Goal: Information Seeking & Learning: Learn about a topic

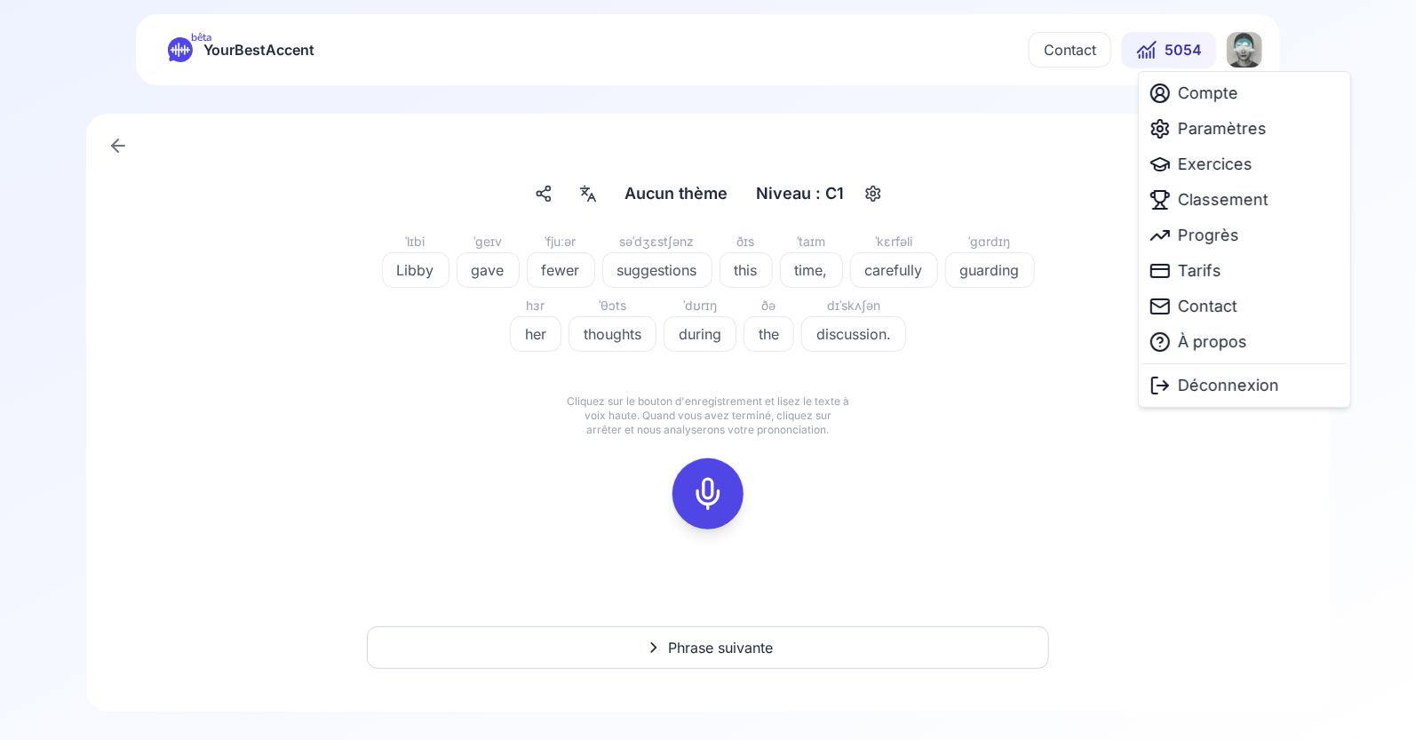
click at [1246, 60] on html "bêta YourBestAccent Contact 5054 Aucun thème Aucun thème Niveau : C1 ˈlɪbi Libb…" at bounding box center [708, 370] width 1416 height 740
click at [1195, 127] on span "Paramètres" at bounding box center [1222, 128] width 89 height 25
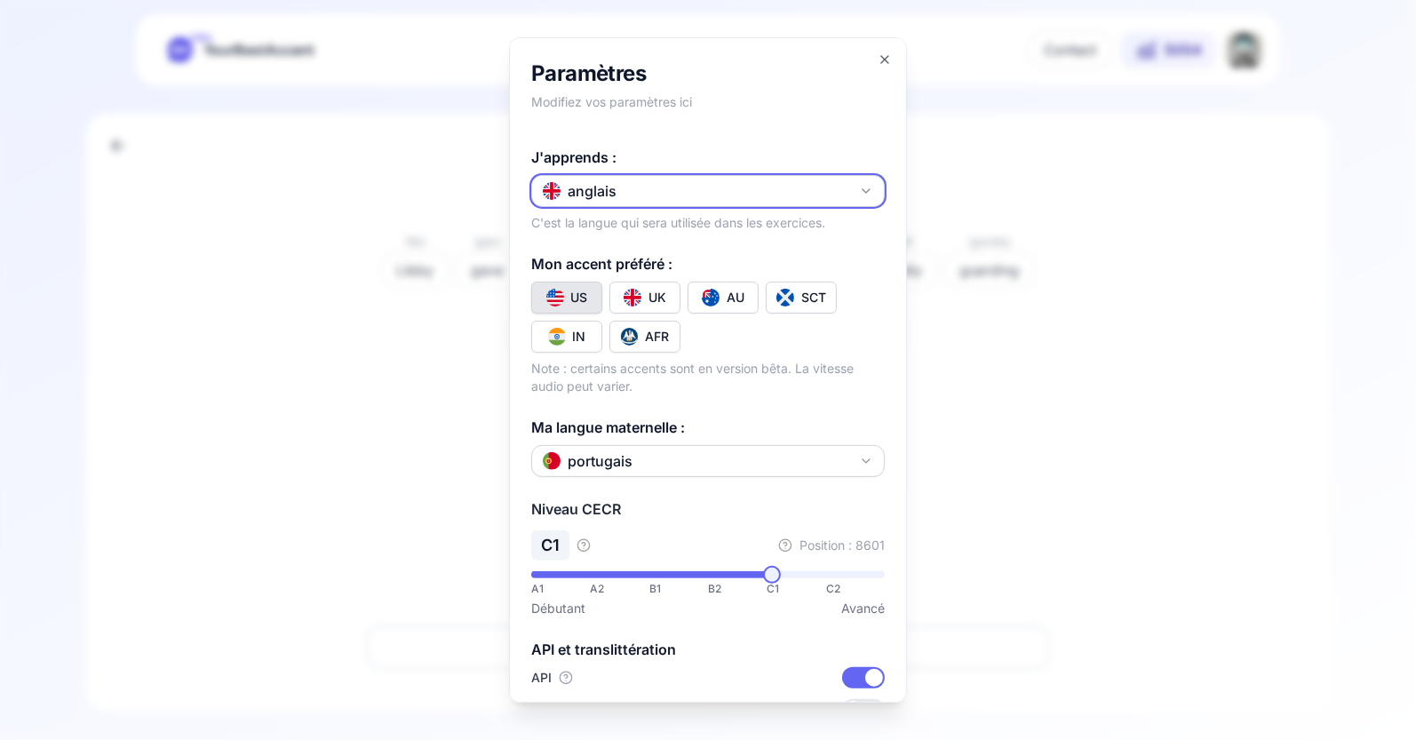
click at [852, 197] on button "anglais" at bounding box center [707, 191] width 353 height 32
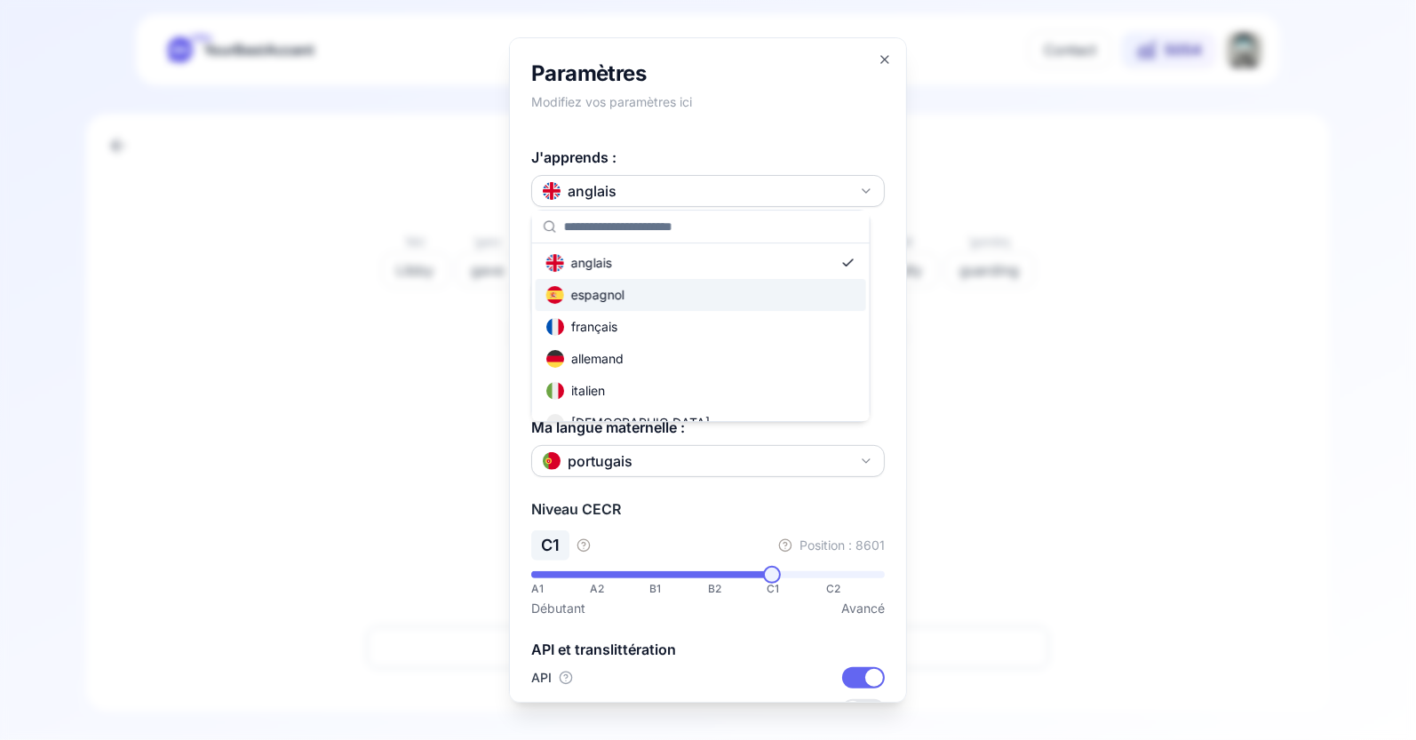
click at [678, 298] on div "espagnol" at bounding box center [701, 295] width 330 height 32
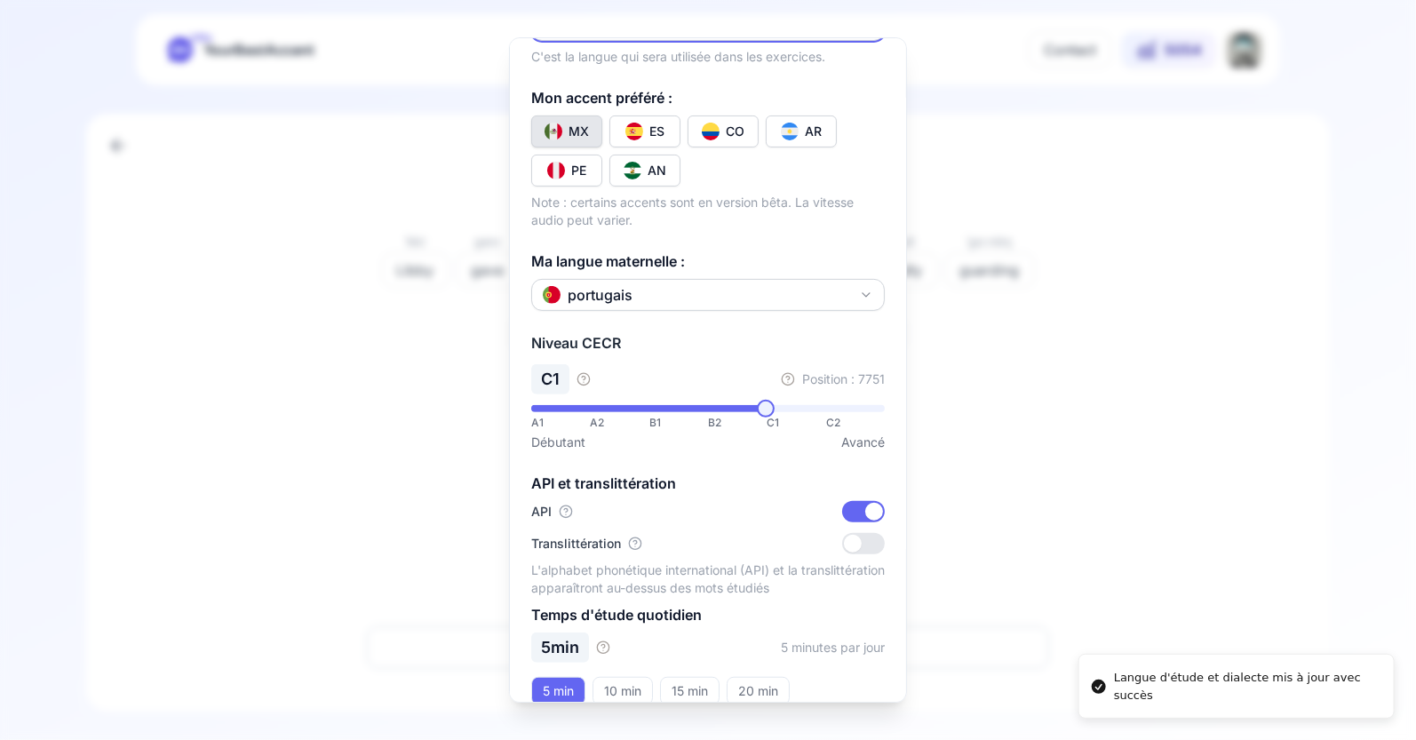
scroll to position [247, 0]
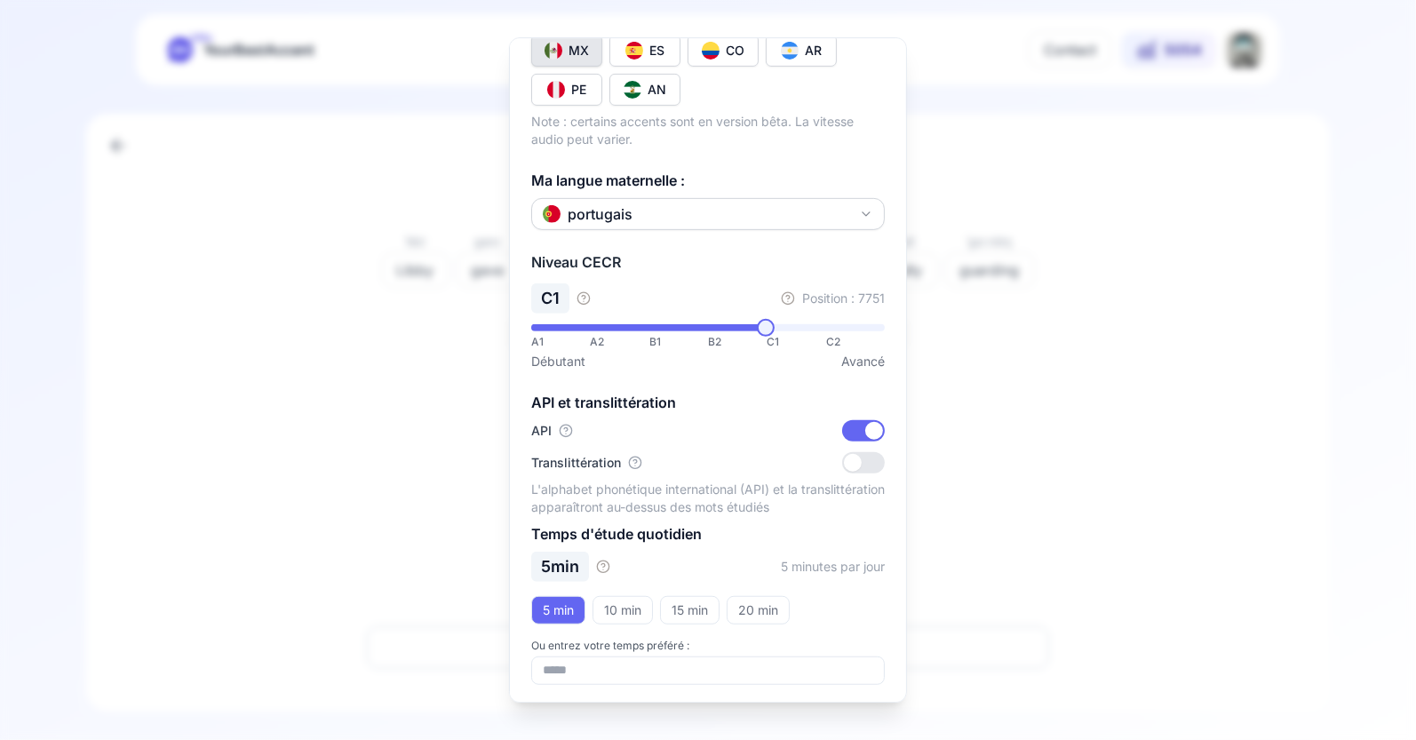
click at [1009, 554] on div at bounding box center [708, 370] width 1416 height 740
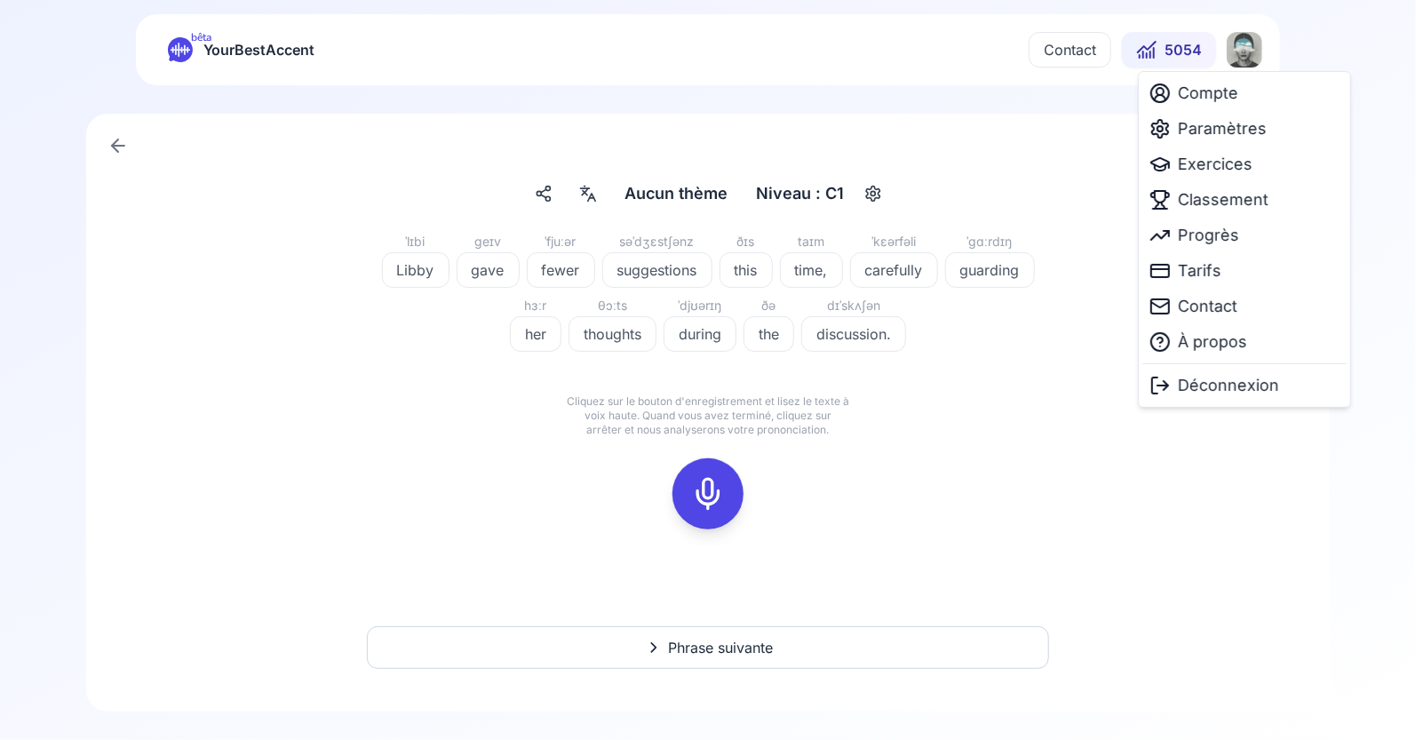
click at [1255, 51] on html "bêta YourBestAccent Contact 5054 Aucun thème Aucun thème Niveau : C1 ˈlɪbi Libb…" at bounding box center [708, 370] width 1416 height 740
click at [1240, 127] on span "Paramètres" at bounding box center [1222, 128] width 89 height 25
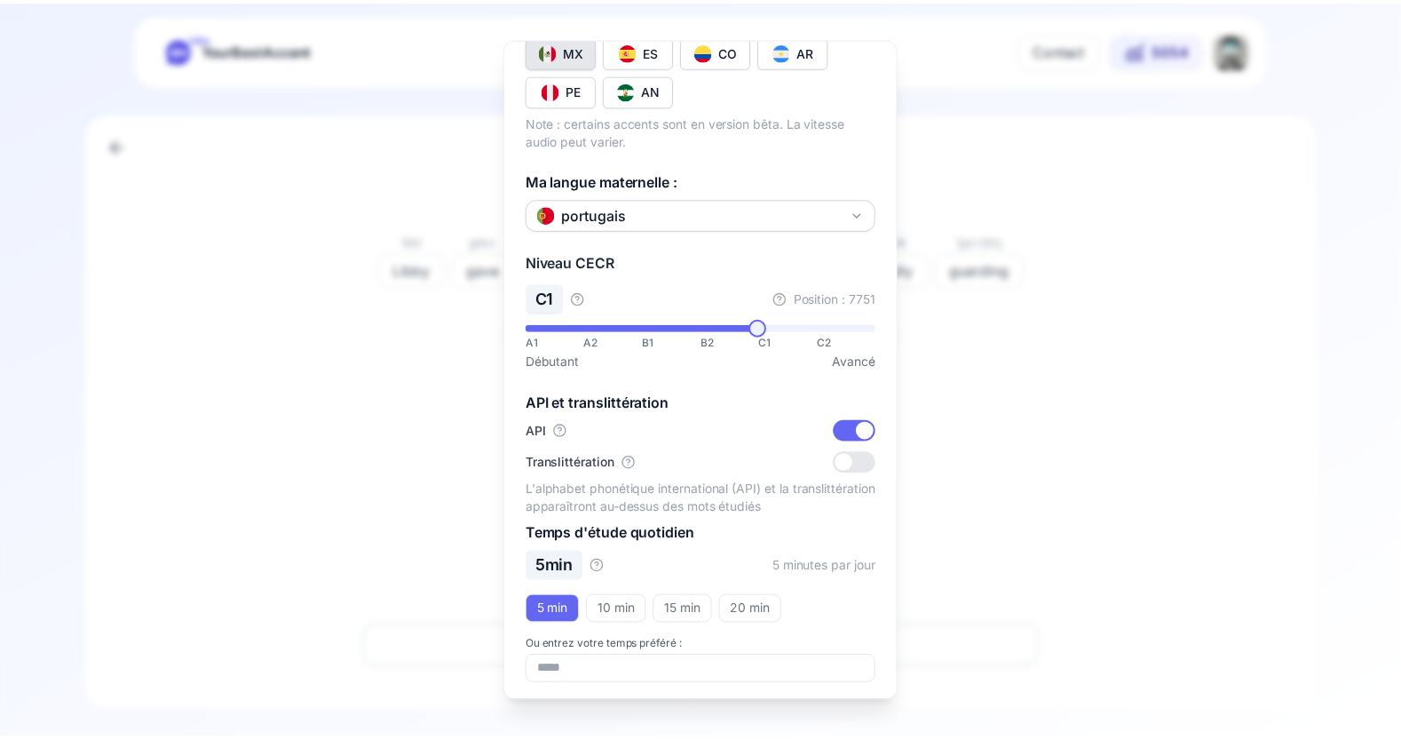
scroll to position [78, 0]
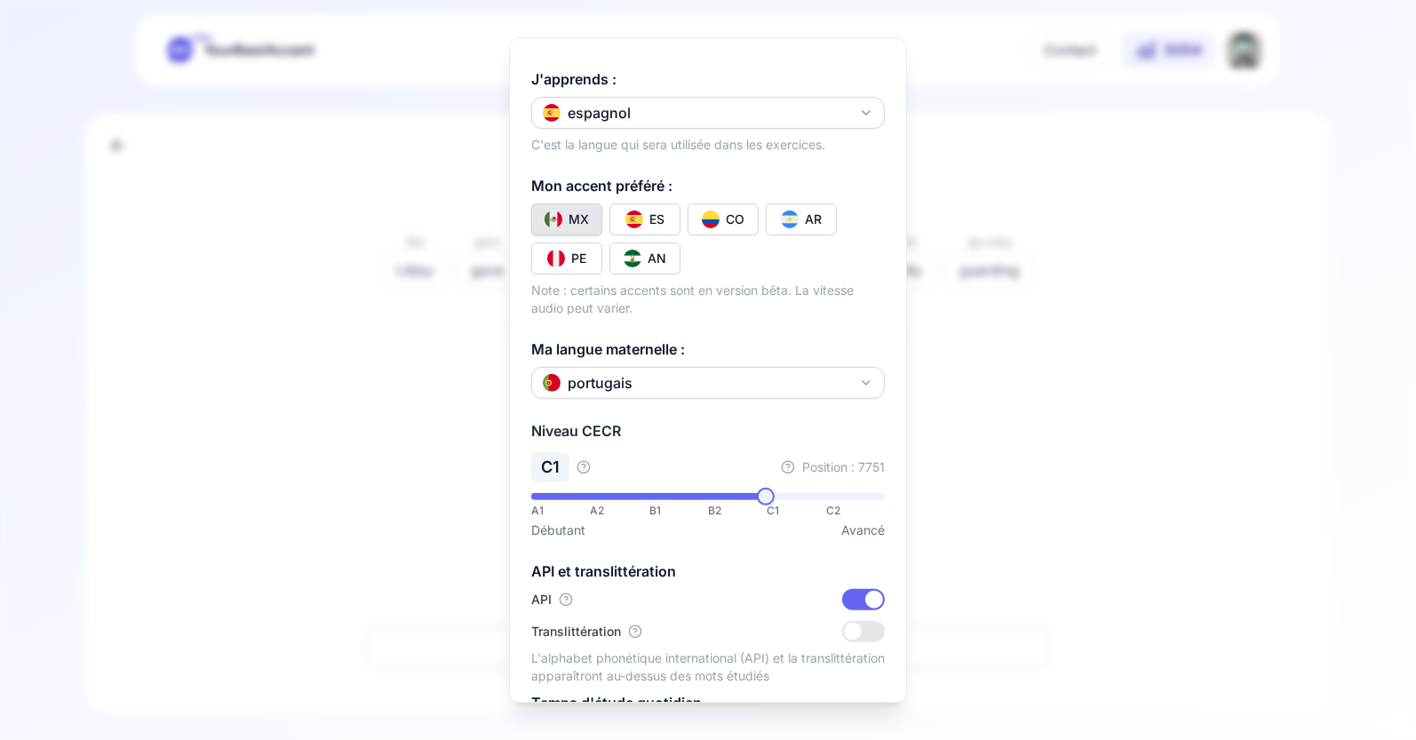
click at [1005, 126] on div at bounding box center [708, 370] width 1416 height 740
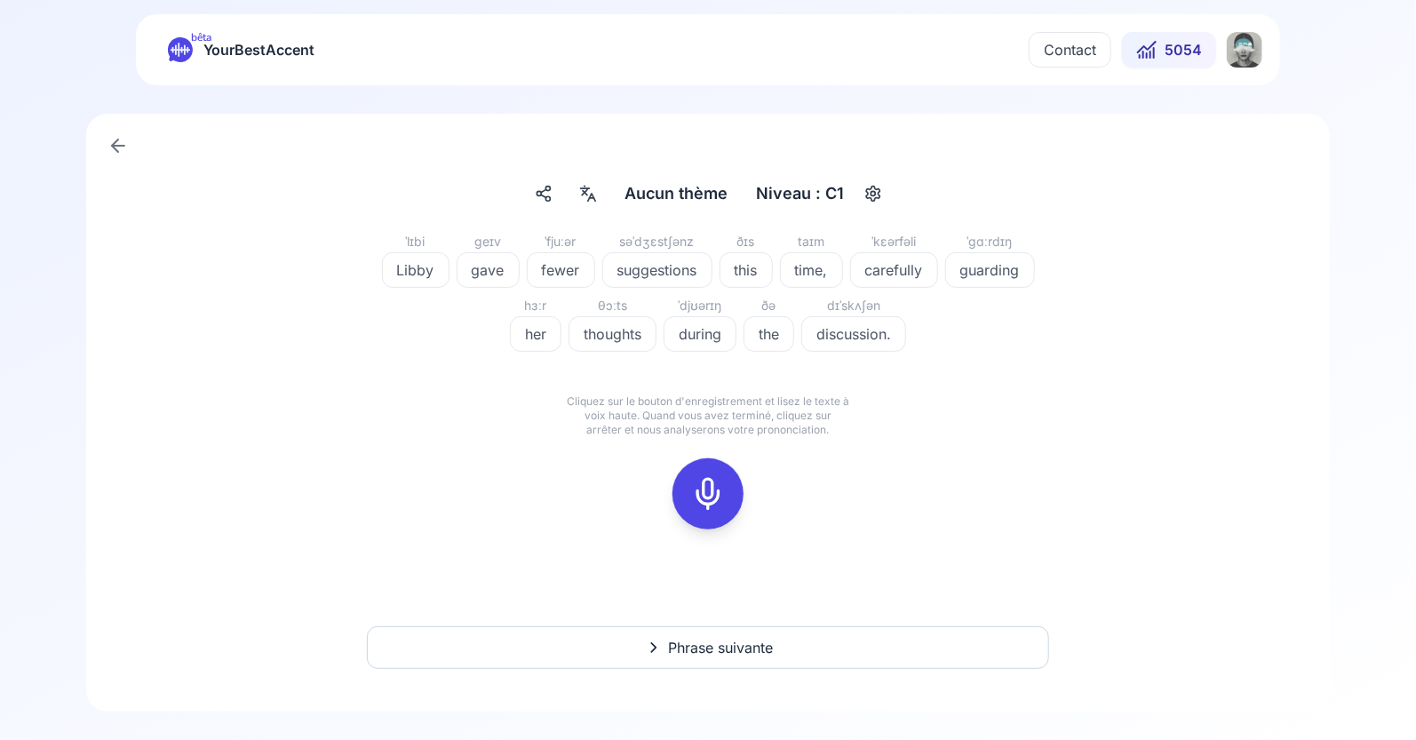
click at [213, 47] on span "YourBestAccent" at bounding box center [258, 49] width 111 height 25
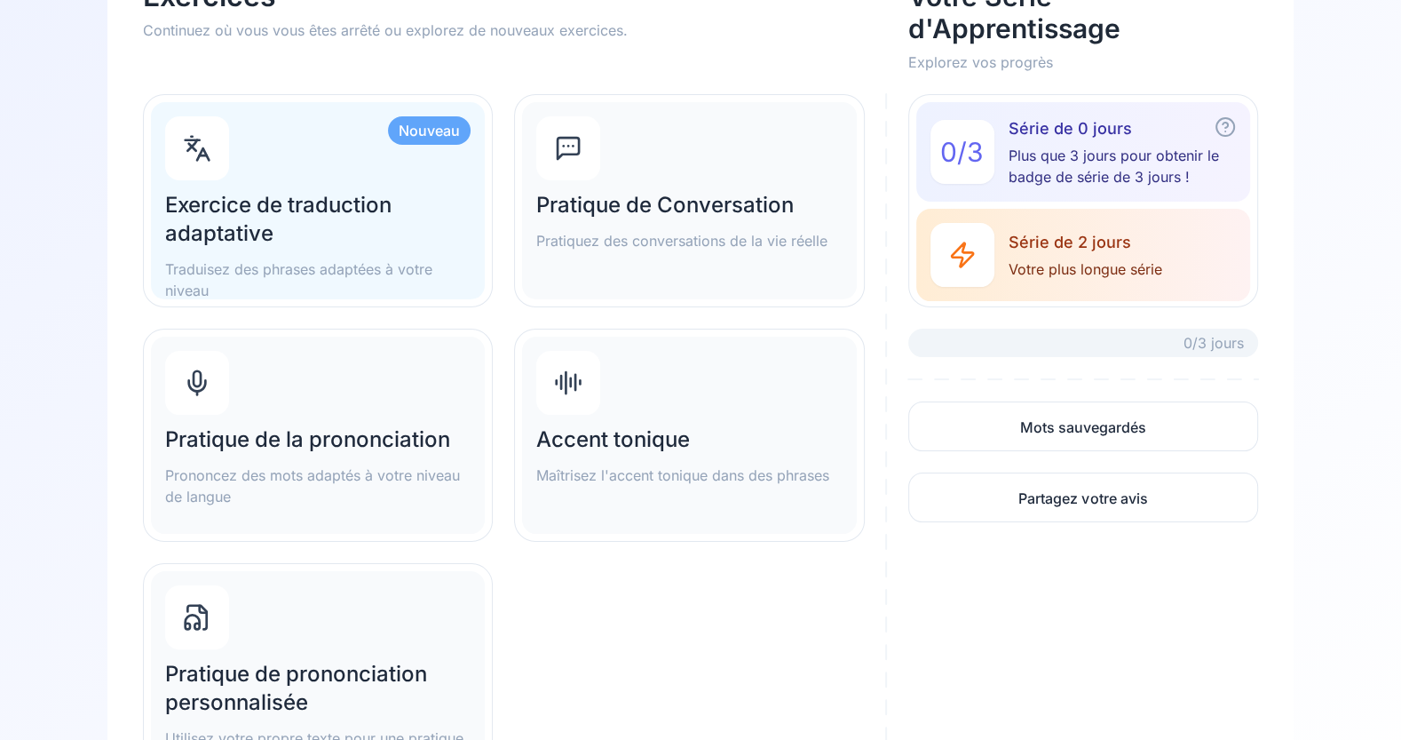
scroll to position [187, 0]
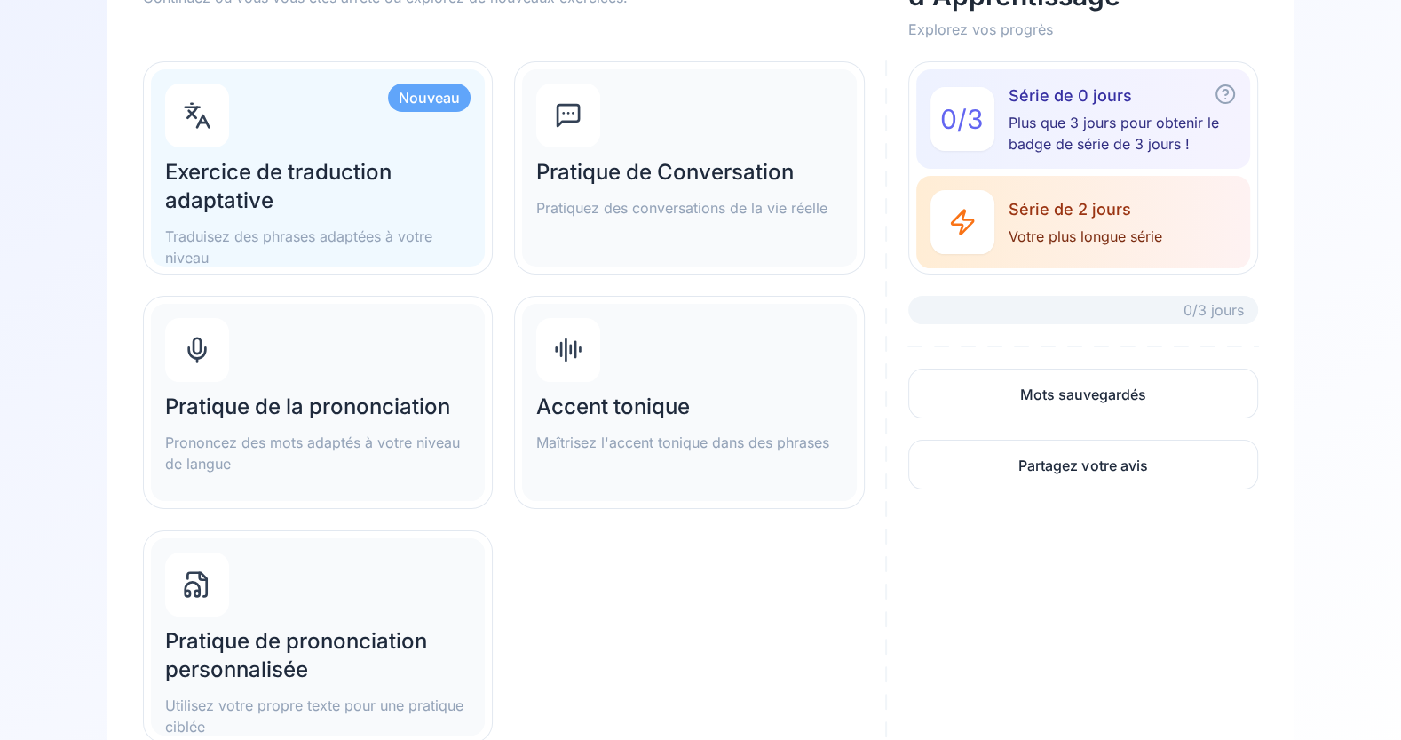
click at [360, 369] on div "Pratique de la prononciation Prononcez des mots adaptés à votre niveau de langue" at bounding box center [318, 402] width 334 height 197
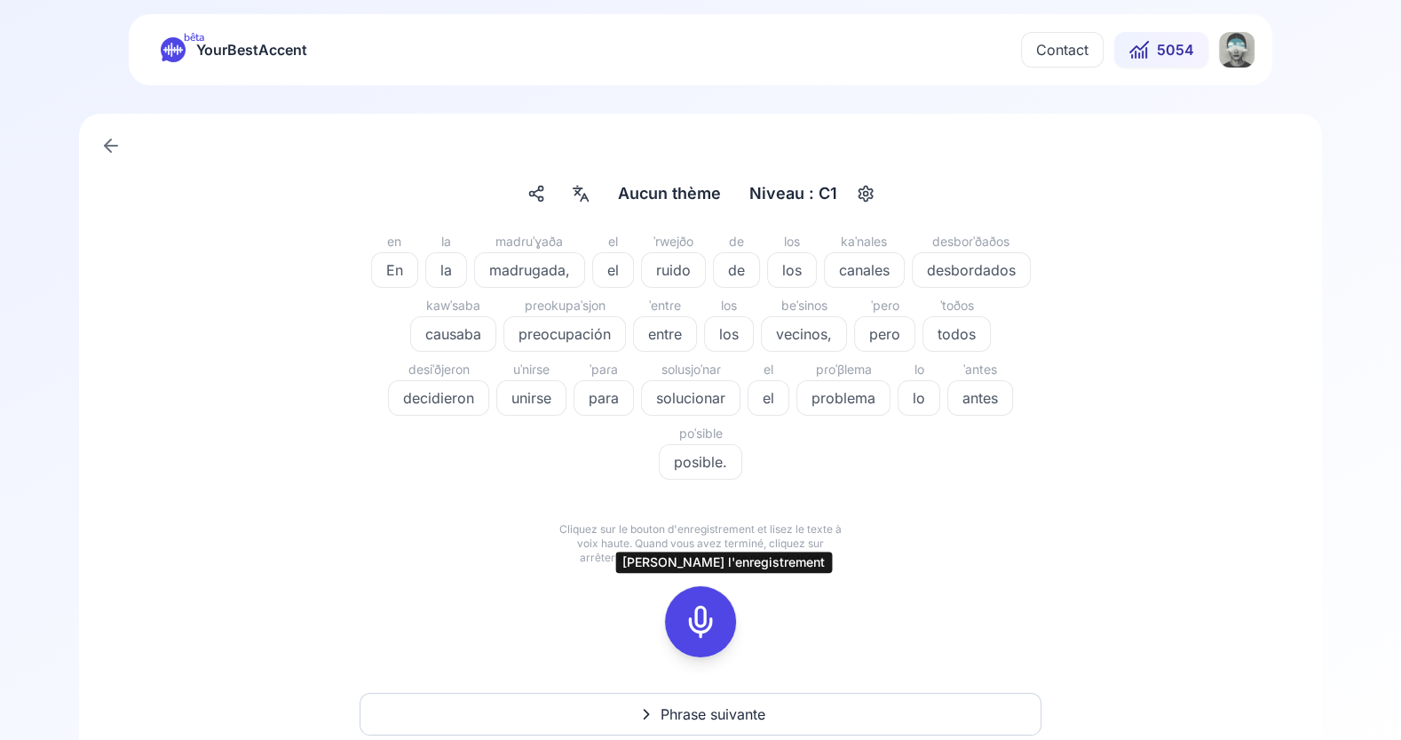
click at [704, 620] on icon at bounding box center [701, 622] width 36 height 36
click at [691, 614] on icon at bounding box center [701, 622] width 36 height 36
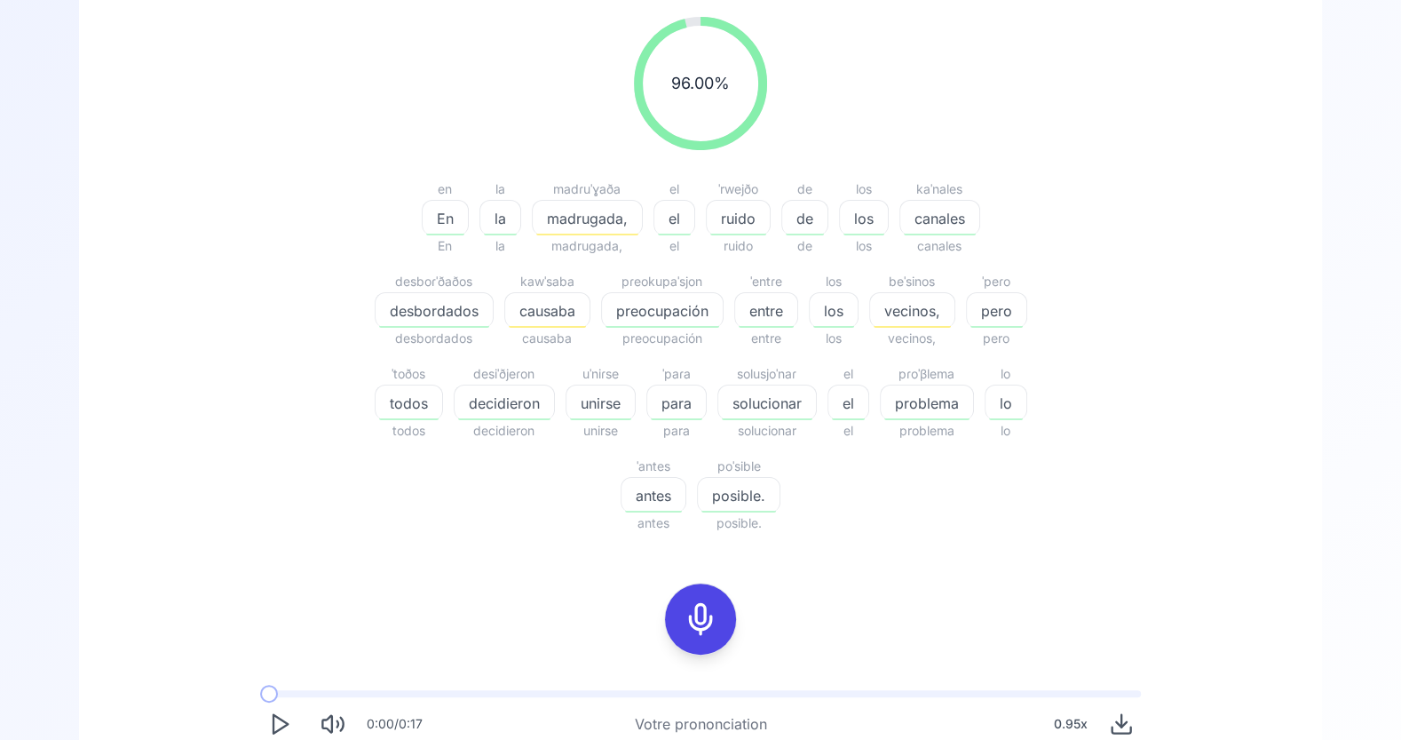
scroll to position [229, 0]
click at [562, 307] on span "causaba" at bounding box center [547, 309] width 84 height 21
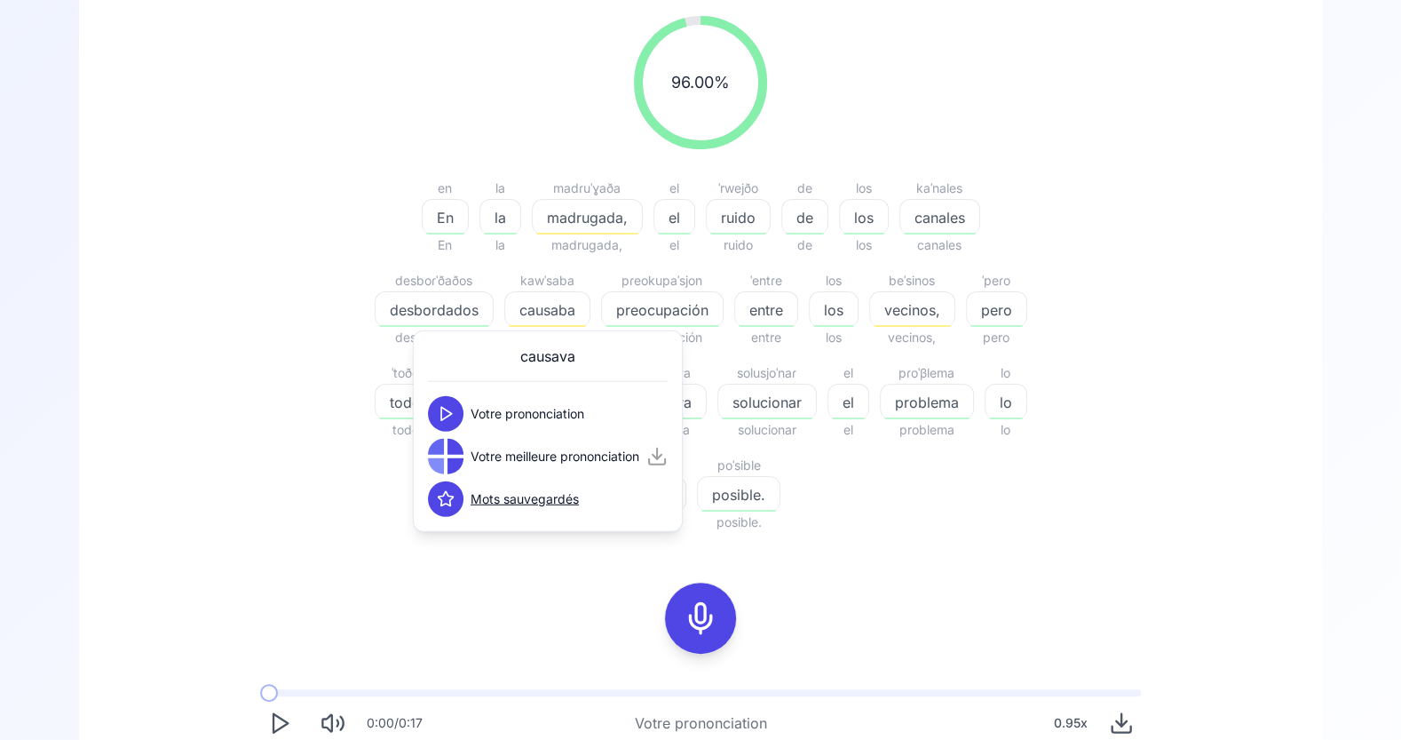
click at [446, 417] on polygon at bounding box center [446, 413] width 11 height 13
click at [446, 460] on icon at bounding box center [446, 457] width 18 height 18
click at [585, 220] on span "madrugada," at bounding box center [587, 217] width 109 height 21
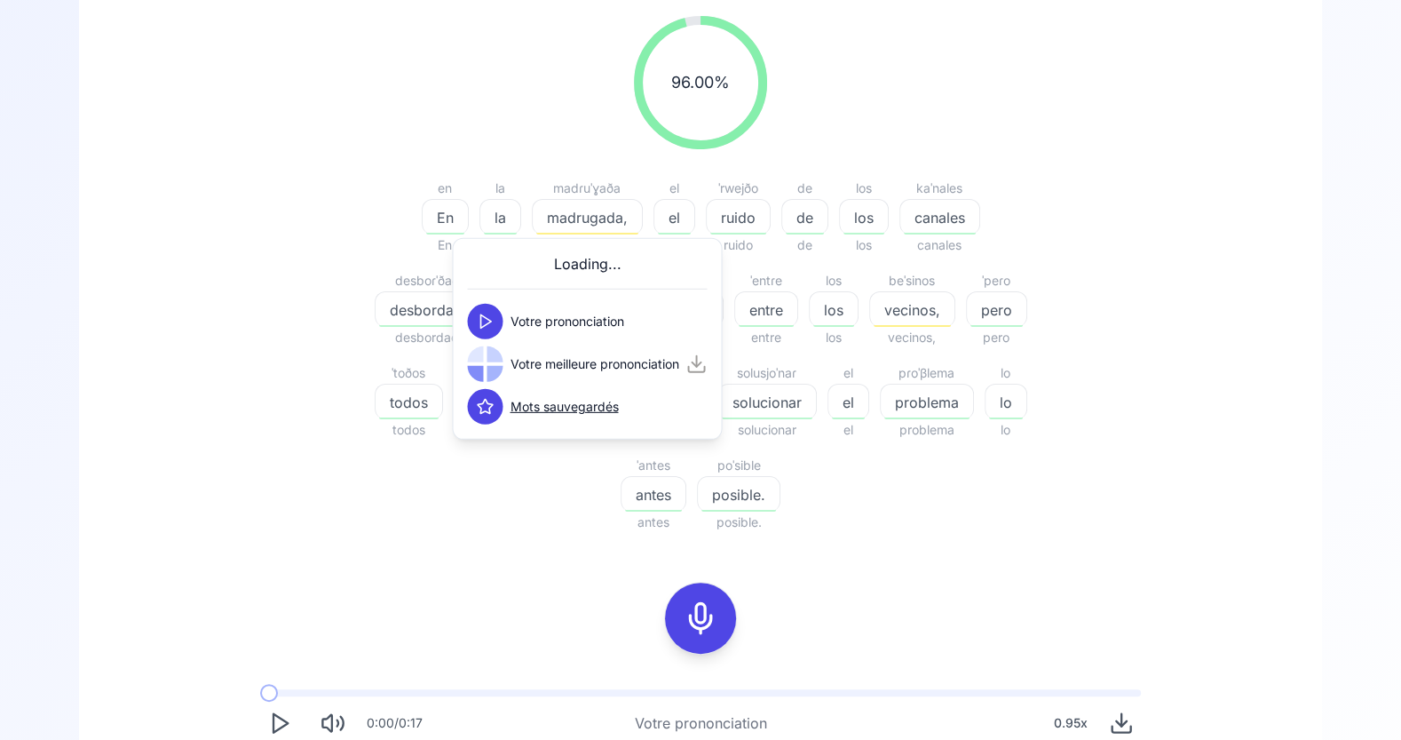
click at [486, 326] on icon at bounding box center [485, 322] width 18 height 18
click at [487, 368] on icon at bounding box center [485, 364] width 18 height 18
click at [1062, 226] on div "96.00 % 96.00 % en En En la la la madɾuˈɣaða madrugada, madrugada, el el el ˈrw…" at bounding box center [700, 274] width 1023 height 545
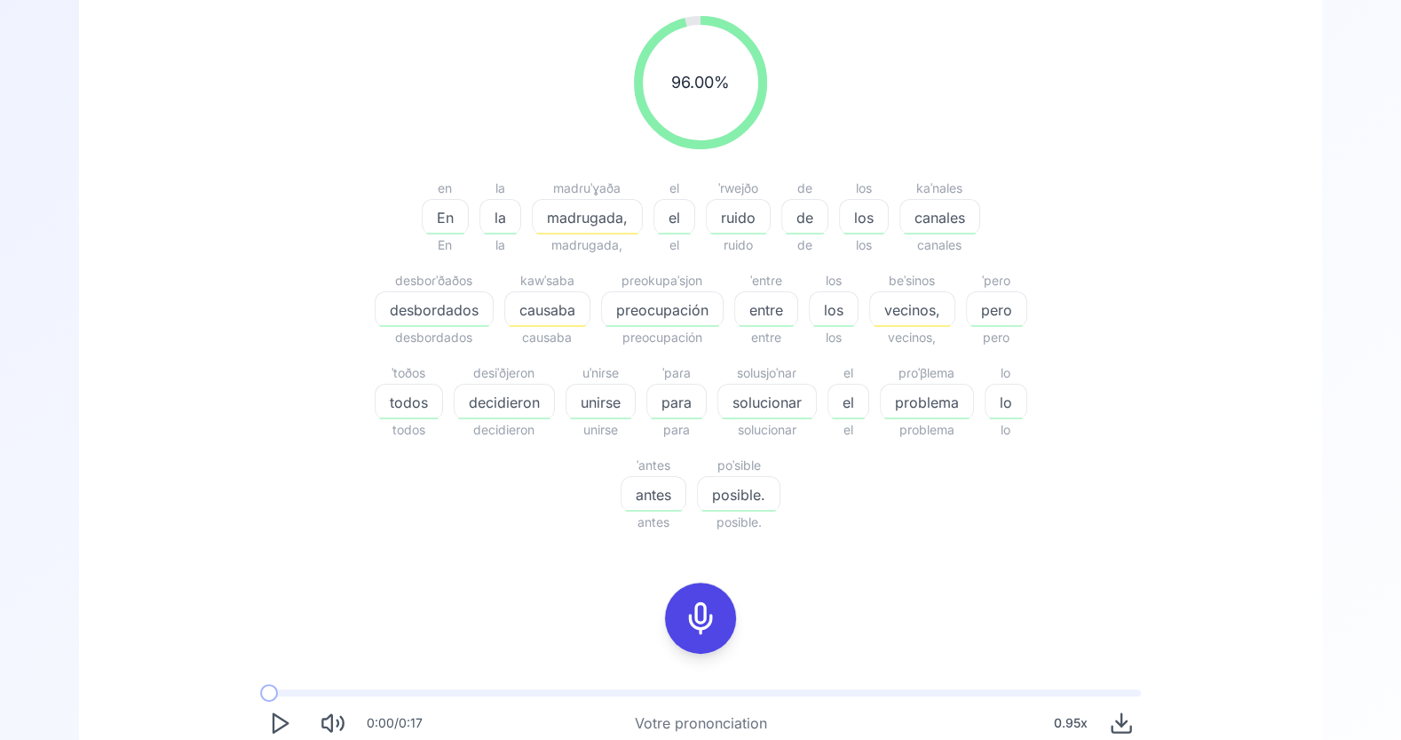
click at [565, 314] on span "causaba" at bounding box center [547, 309] width 84 height 21
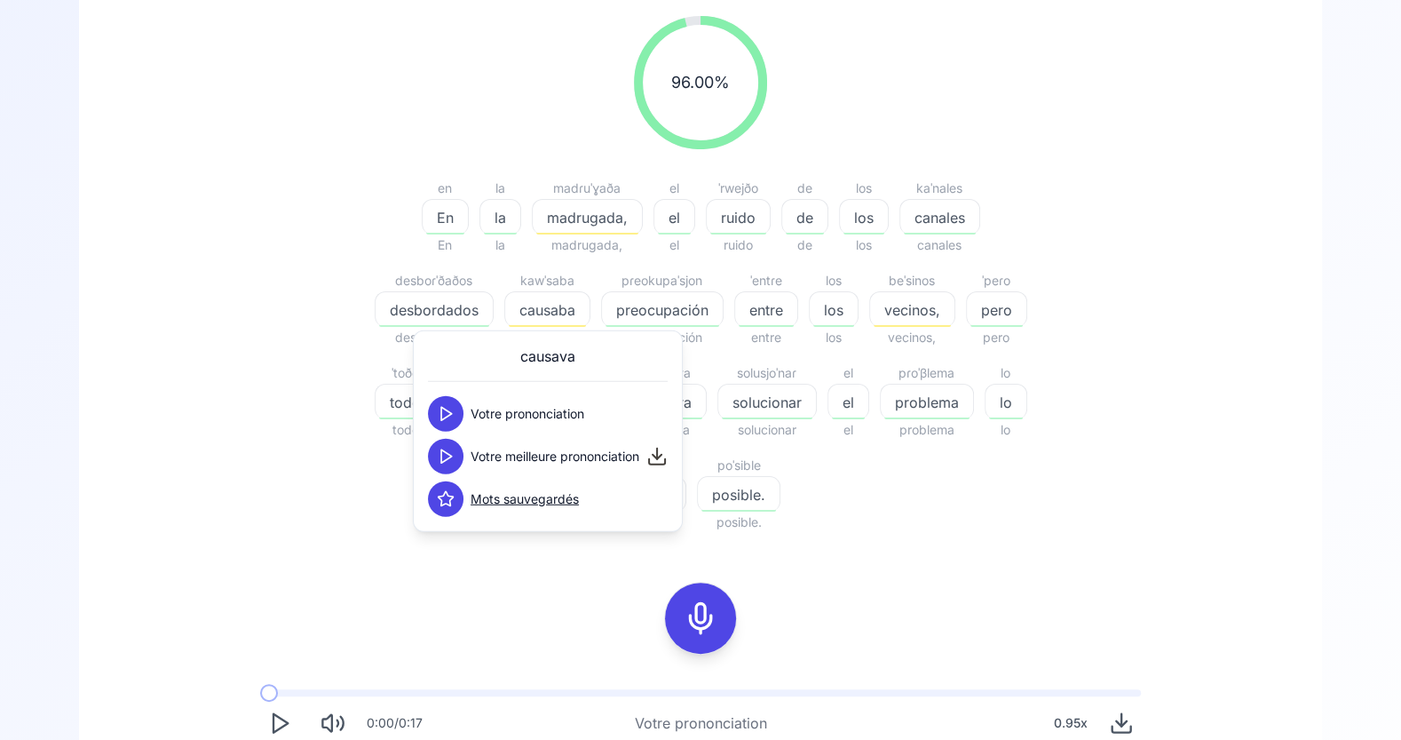
click at [451, 409] on icon at bounding box center [446, 414] width 18 height 18
click at [450, 451] on icon at bounding box center [446, 457] width 18 height 18
click at [906, 313] on span "vecinos," at bounding box center [912, 309] width 84 height 21
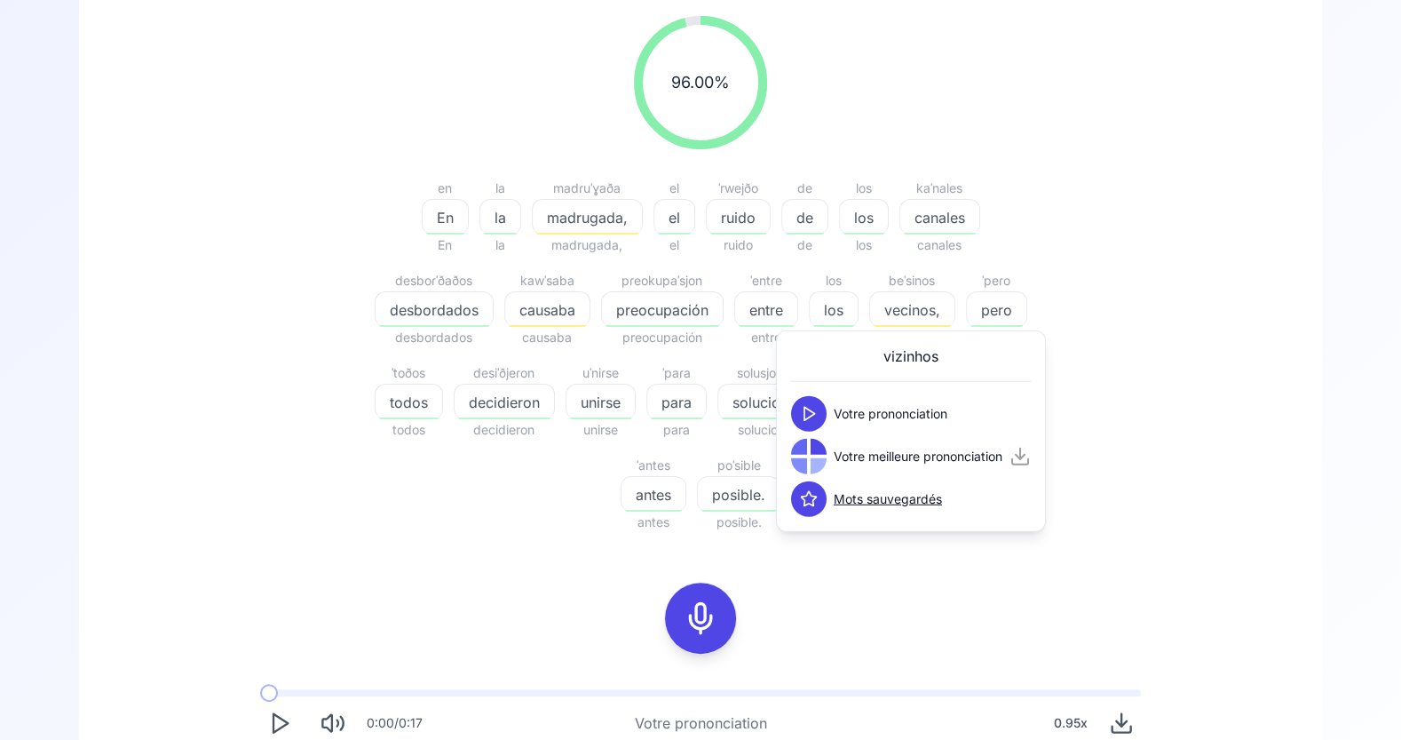
click at [808, 412] on icon at bounding box center [809, 414] width 18 height 18
click at [813, 452] on icon at bounding box center [809, 457] width 18 height 18
click at [531, 522] on div "en En En la la la madɾuˈɣaða madrugada, madrugada, el el el ˈrwejðo ruido ruido…" at bounding box center [701, 355] width 682 height 355
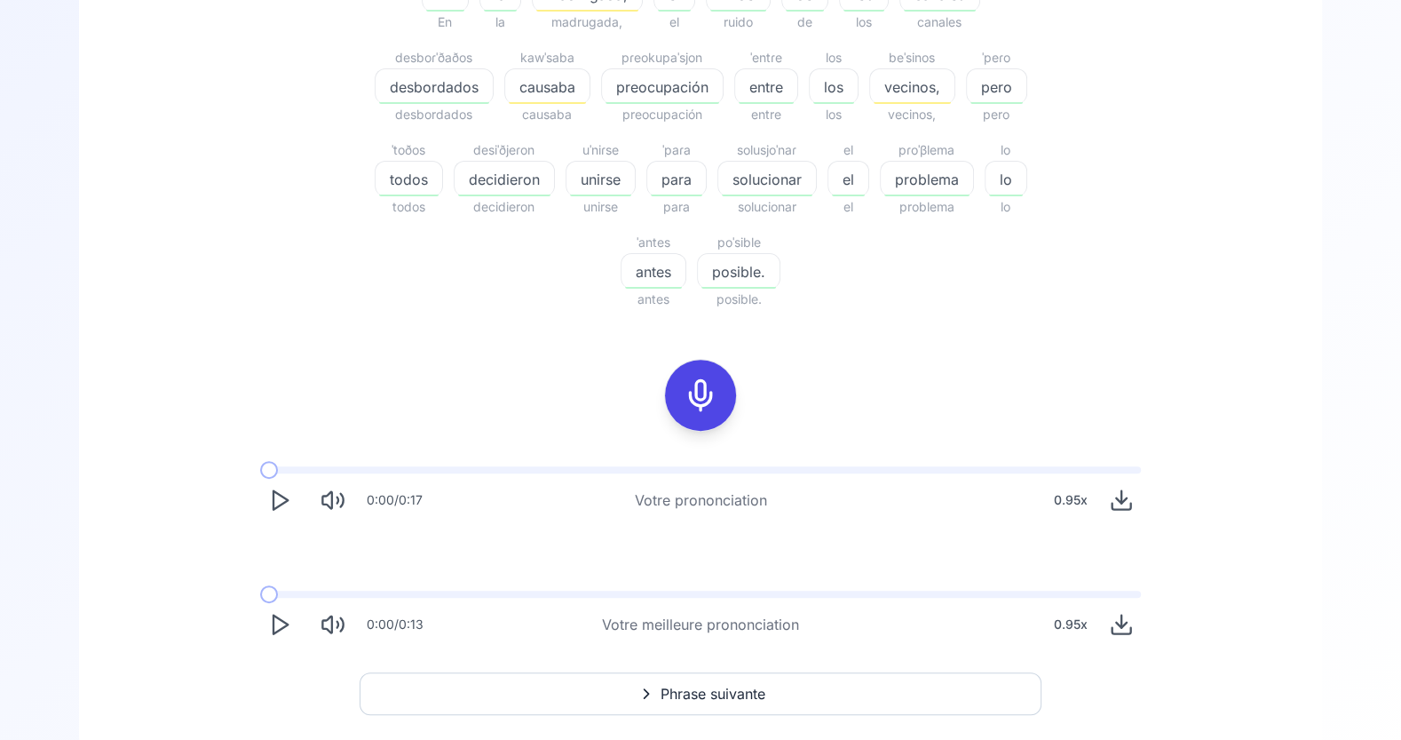
scroll to position [497, 0]
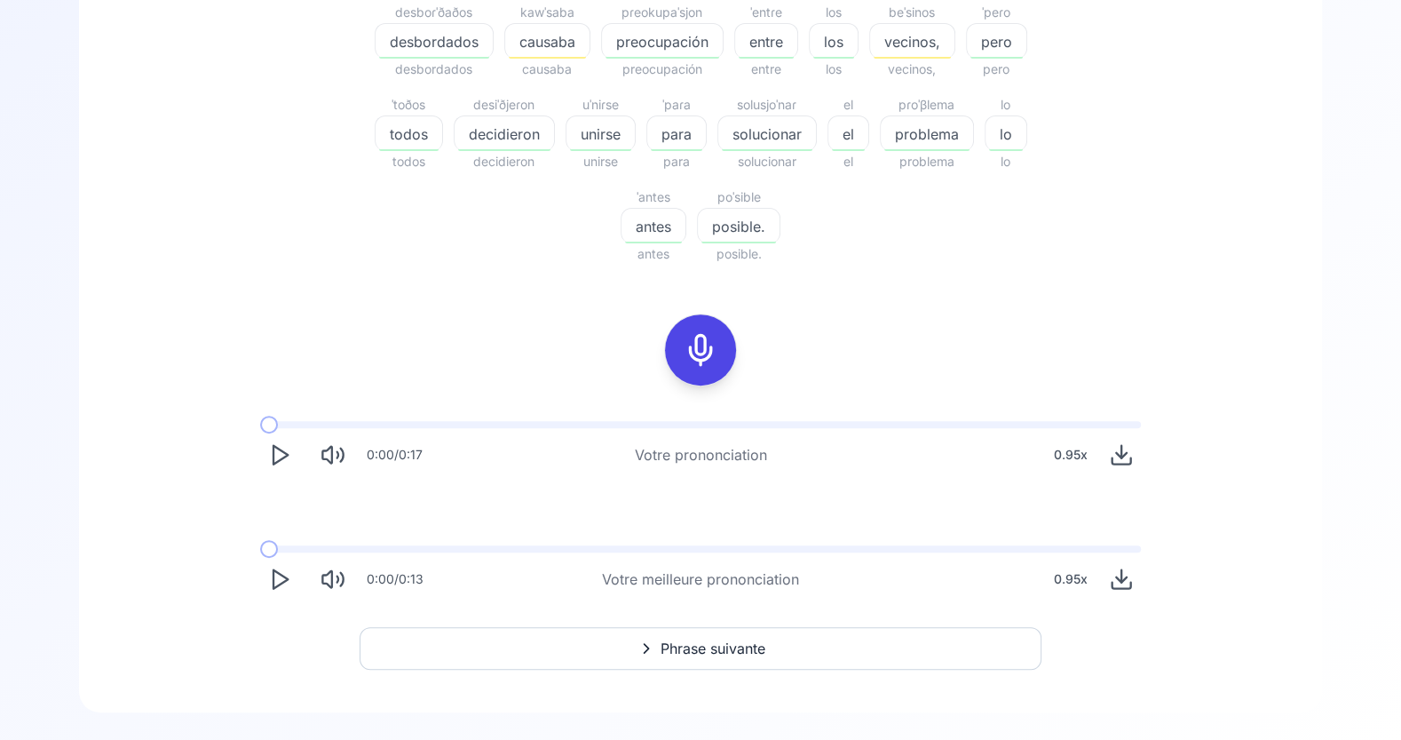
click at [724, 648] on span "Phrase suivante" at bounding box center [713, 648] width 105 height 21
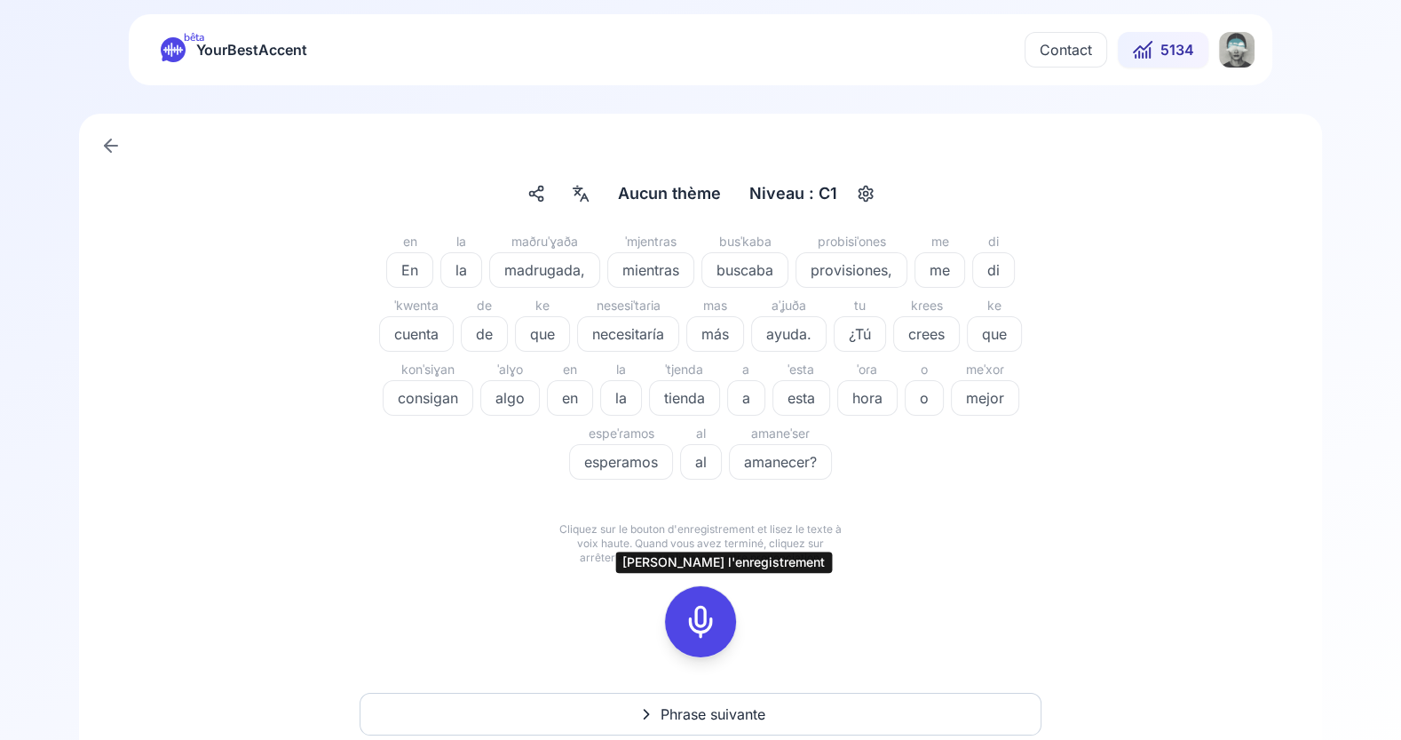
click at [702, 624] on icon at bounding box center [701, 622] width 36 height 36
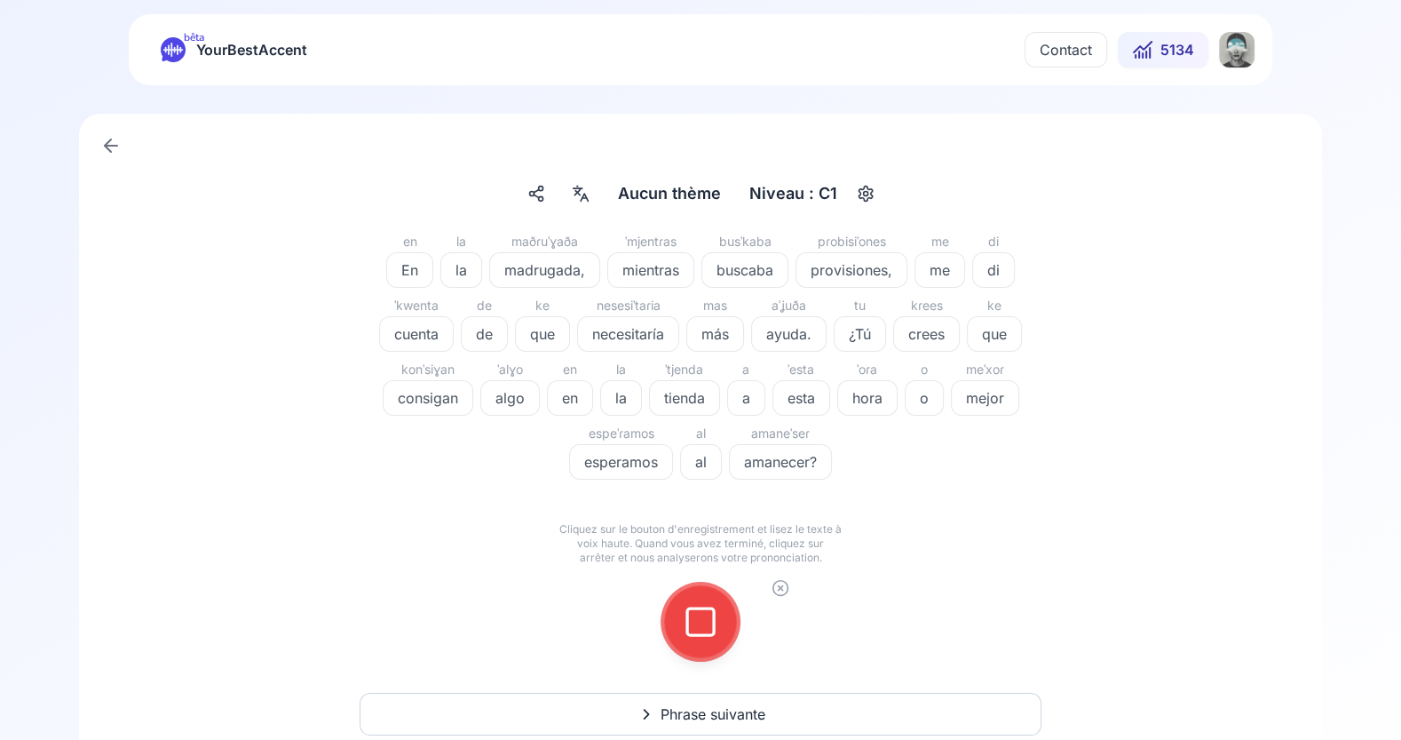
click at [702, 624] on icon at bounding box center [701, 622] width 36 height 36
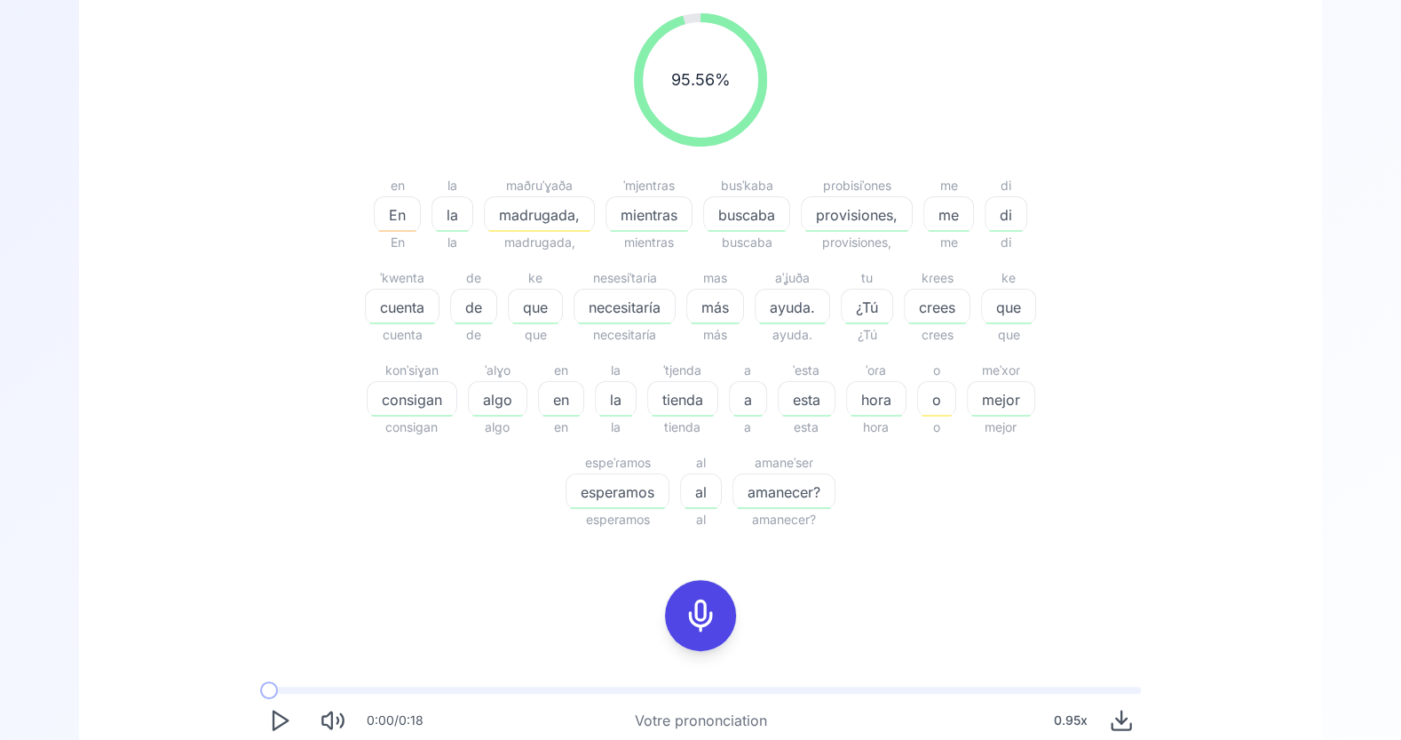
scroll to position [260, 0]
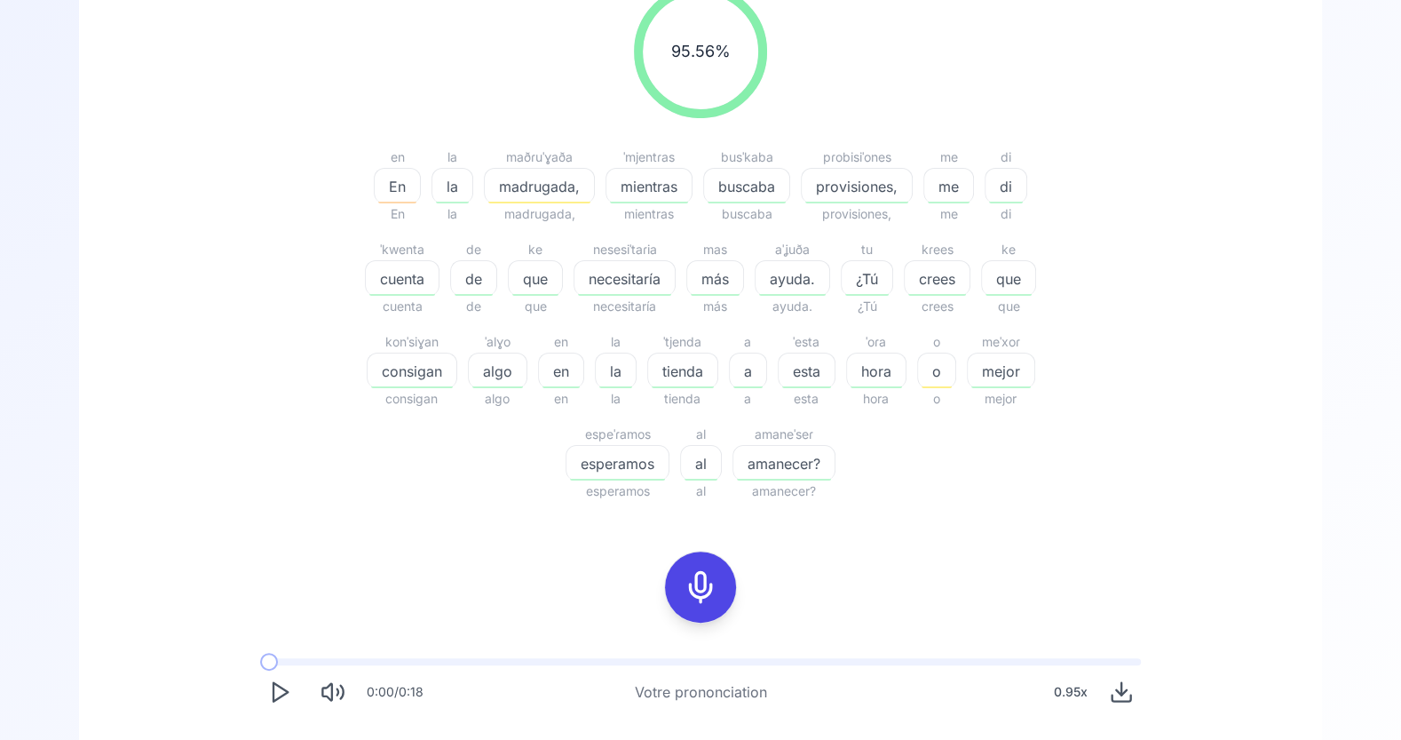
click at [519, 171] on div "madrugada," at bounding box center [539, 186] width 111 height 36
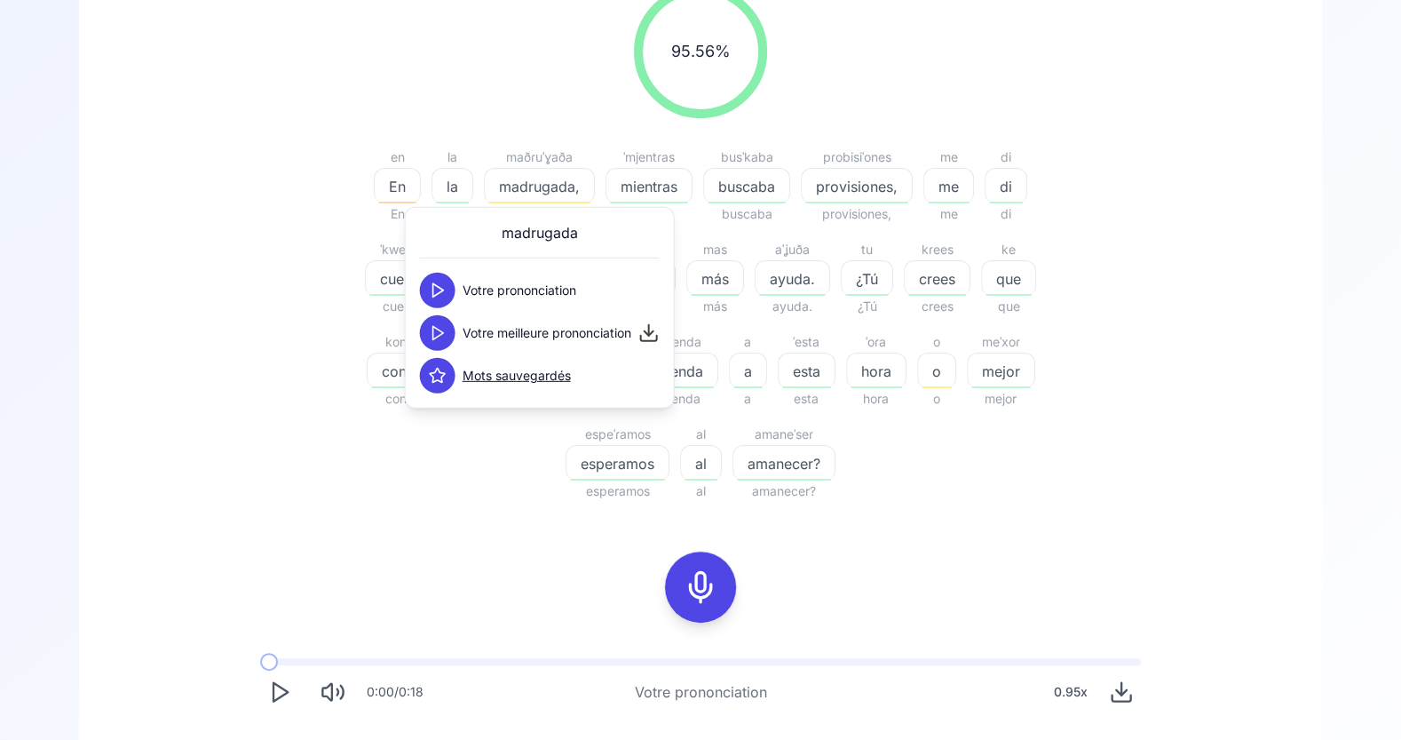
click at [442, 325] on icon at bounding box center [438, 333] width 18 height 18
click at [440, 277] on button at bounding box center [438, 291] width 36 height 36
click at [468, 514] on div "95.56 % 95.56 % en En En la la la maðɾuˈɣaða madrugada, madrugada, ˈmjentɾas mi…" at bounding box center [700, 243] width 1023 height 545
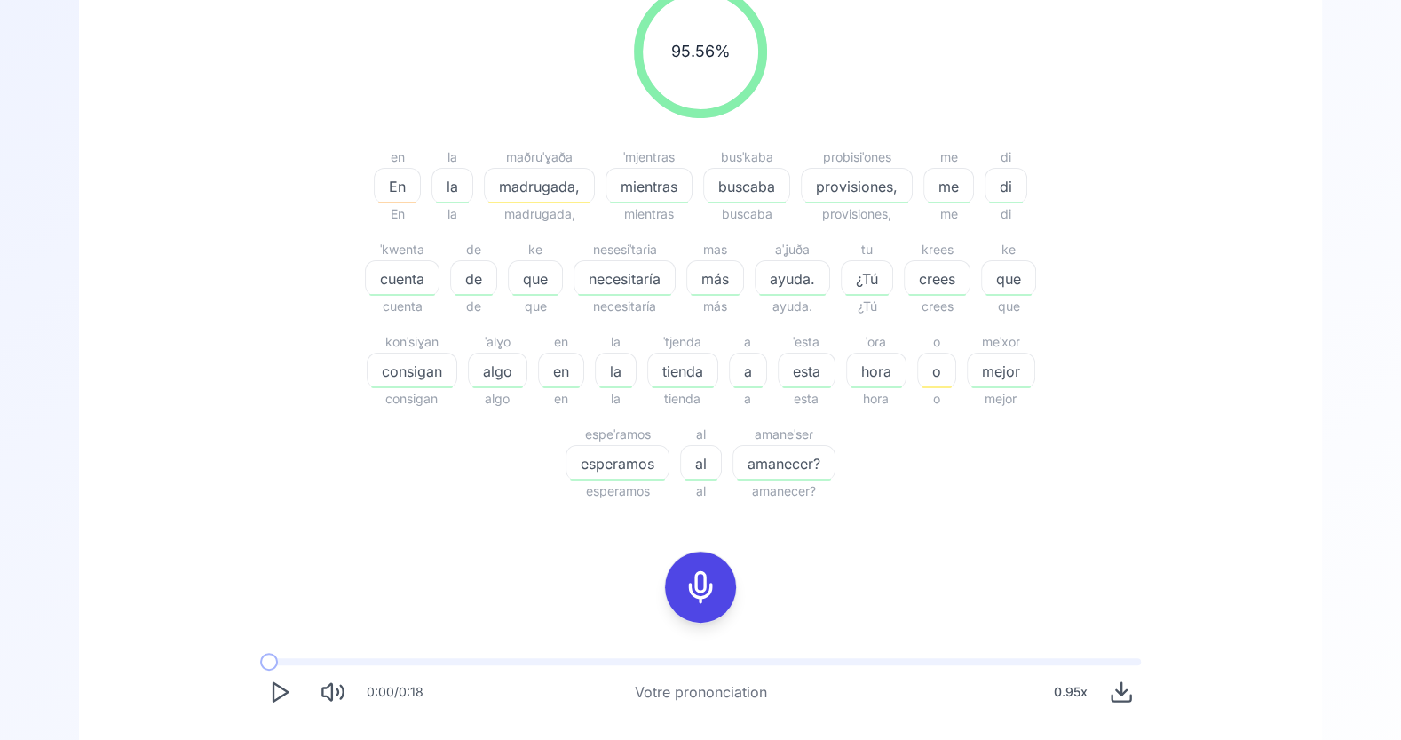
click at [926, 383] on div "o" at bounding box center [936, 371] width 39 height 36
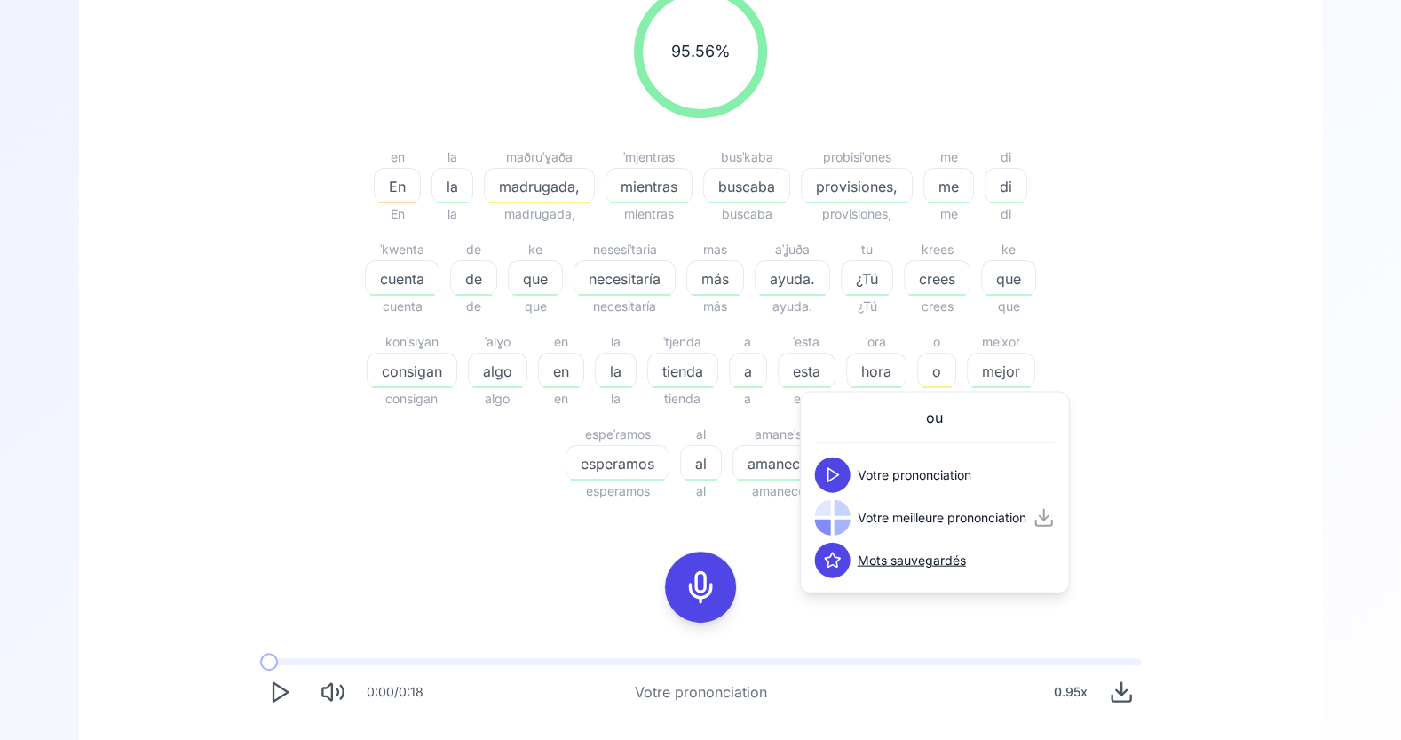
click at [829, 477] on polygon at bounding box center [834, 474] width 11 height 13
click at [832, 509] on icon at bounding box center [833, 518] width 18 height 18
click at [831, 519] on icon at bounding box center [833, 518] width 18 height 18
click at [448, 477] on div "en En En la la la maðɾuˈɣaða madrugada, madrugada, ˈmjentɾas mientras mientras …" at bounding box center [701, 324] width 682 height 355
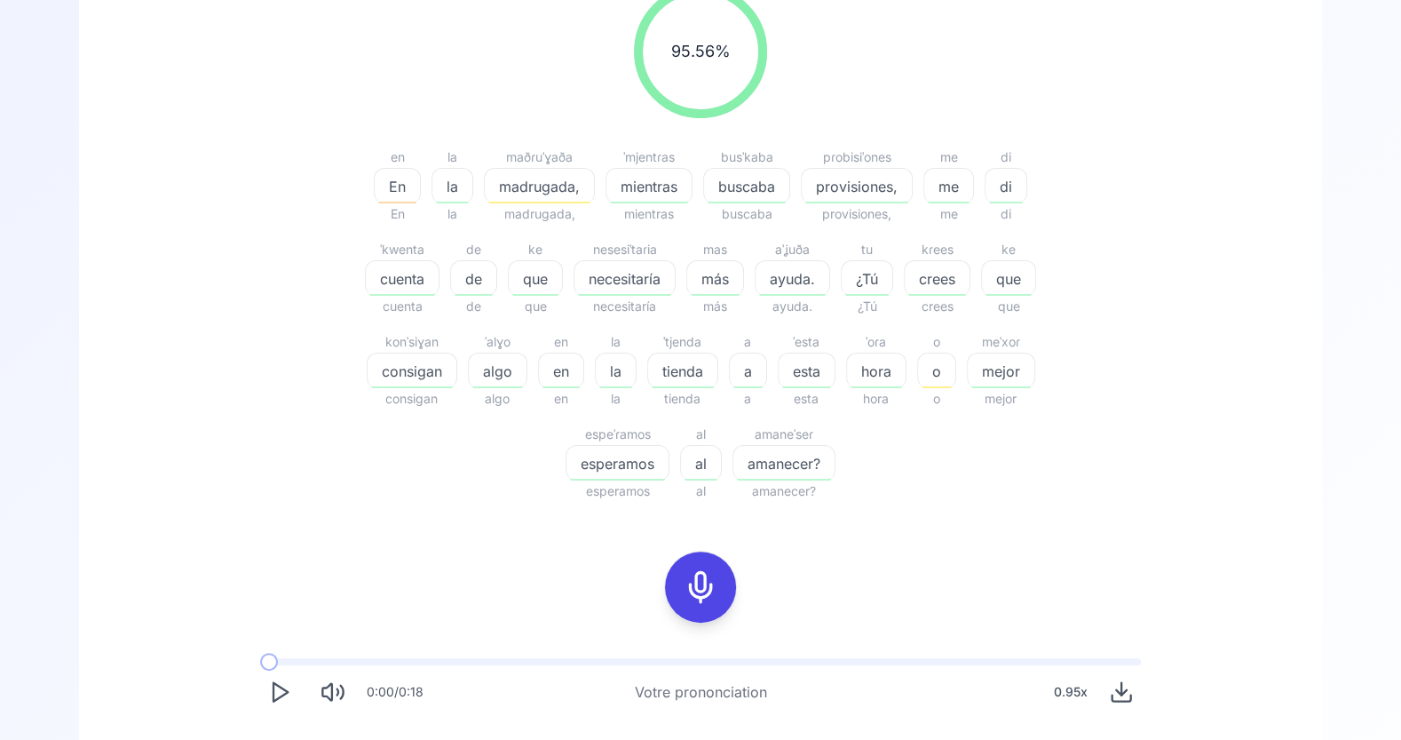
click at [695, 588] on icon at bounding box center [701, 587] width 36 height 36
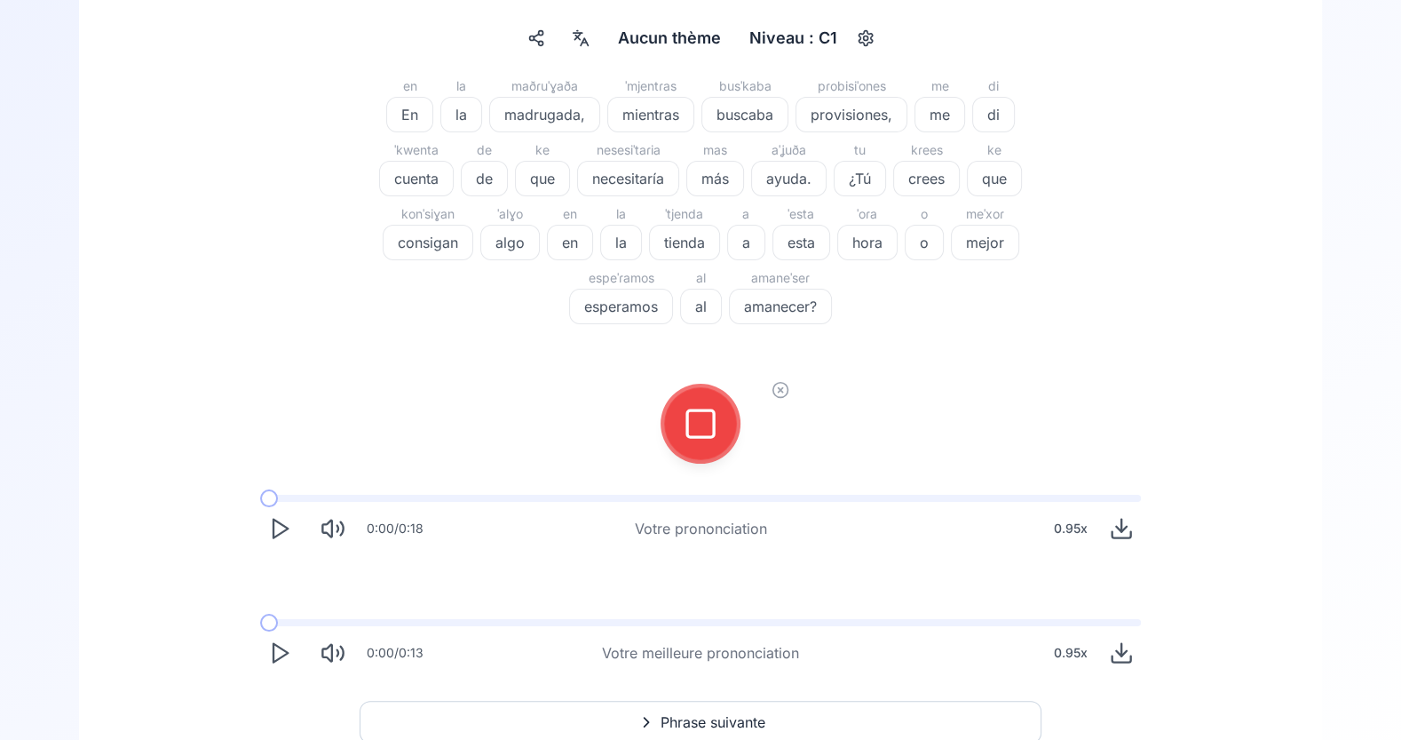
scroll to position [139, 0]
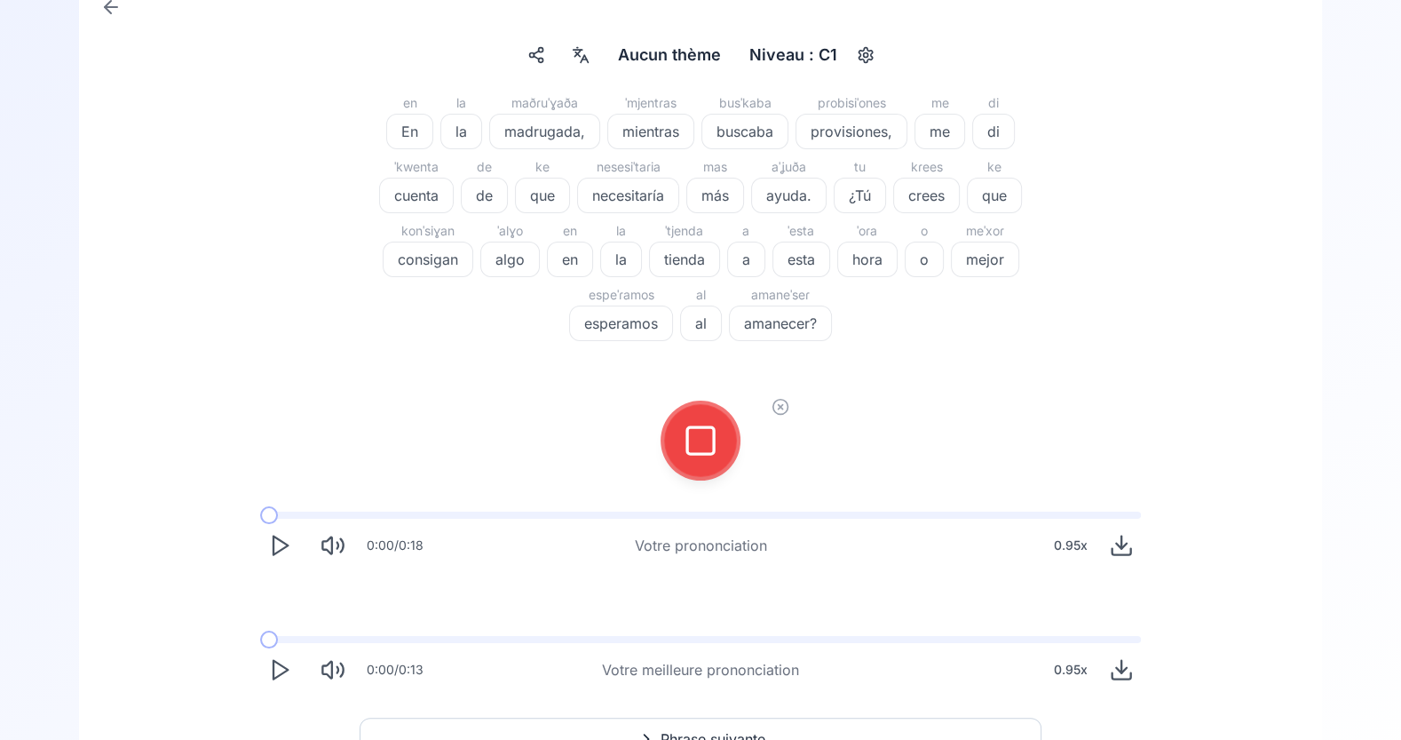
click at [700, 433] on icon at bounding box center [701, 441] width 36 height 36
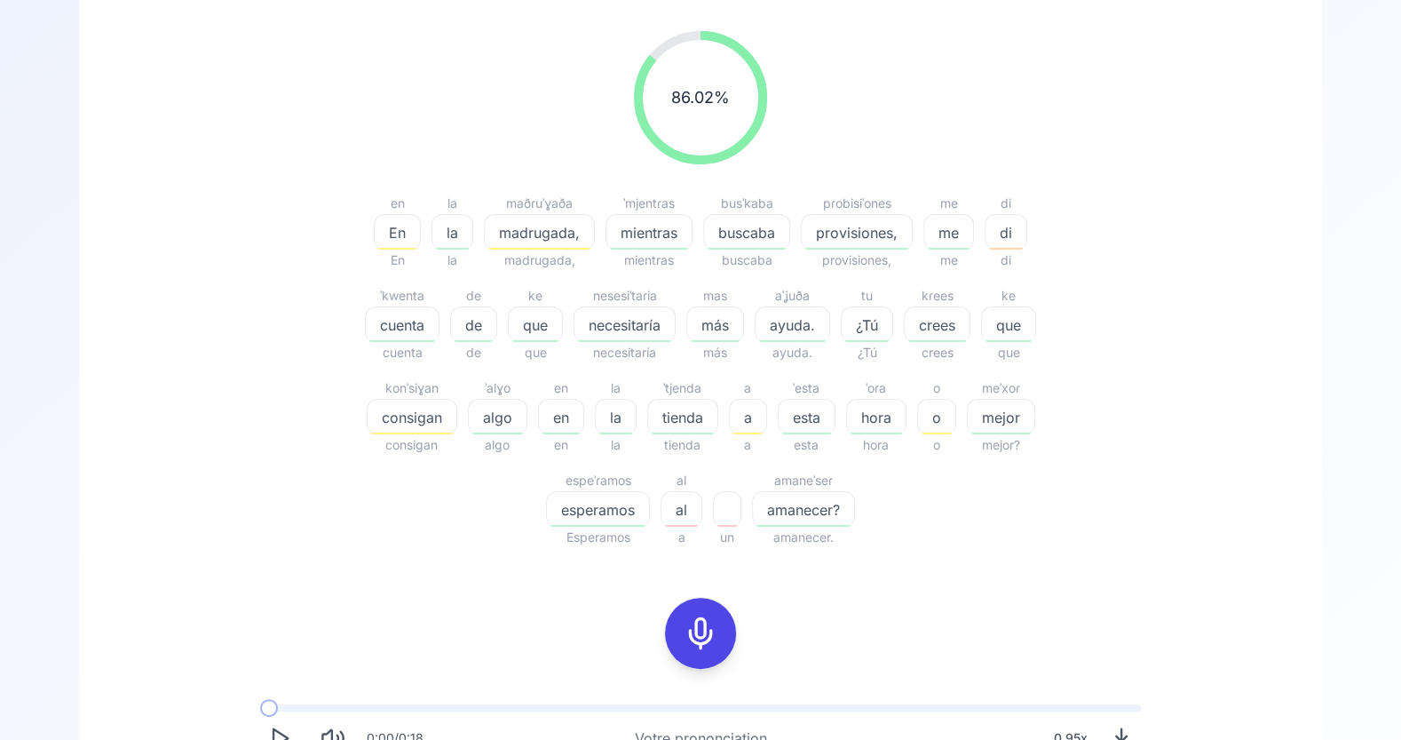
scroll to position [258, 0]
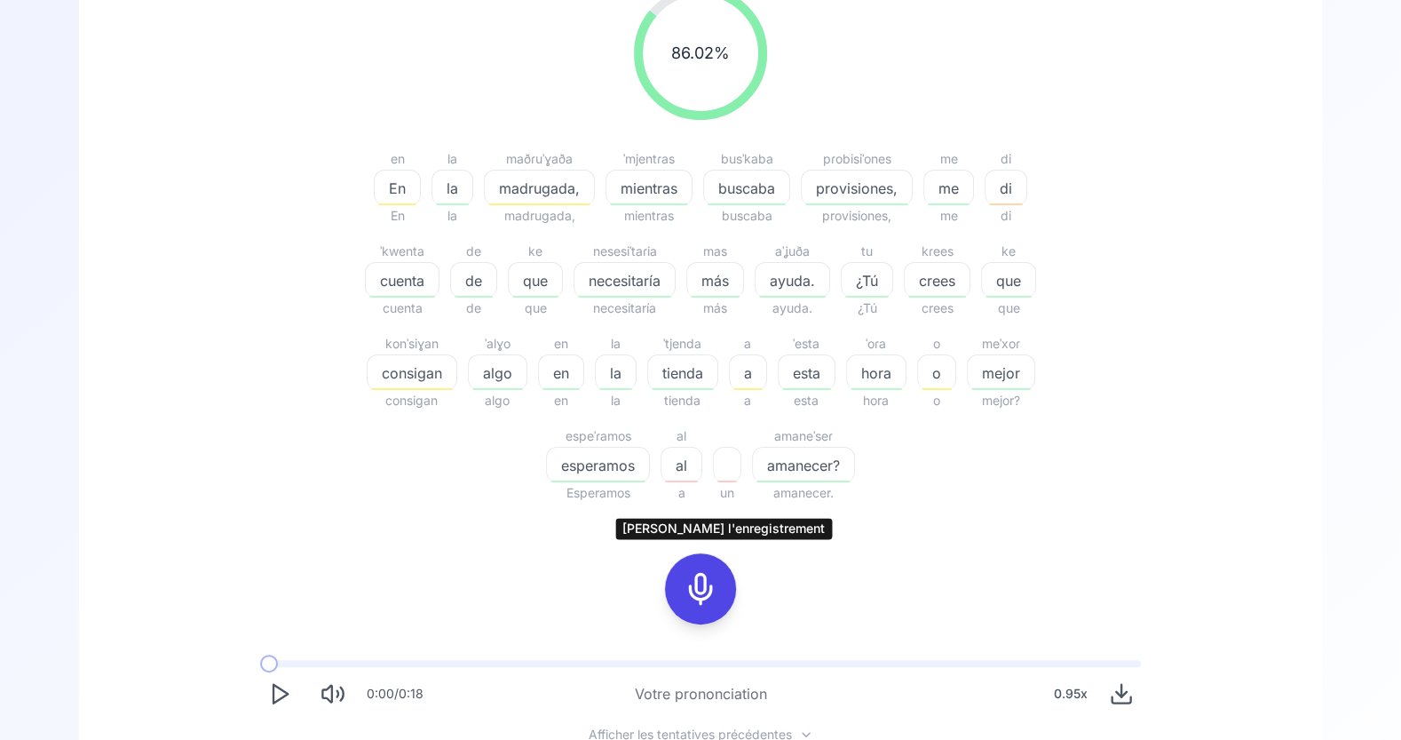
click at [699, 590] on icon at bounding box center [701, 589] width 36 height 36
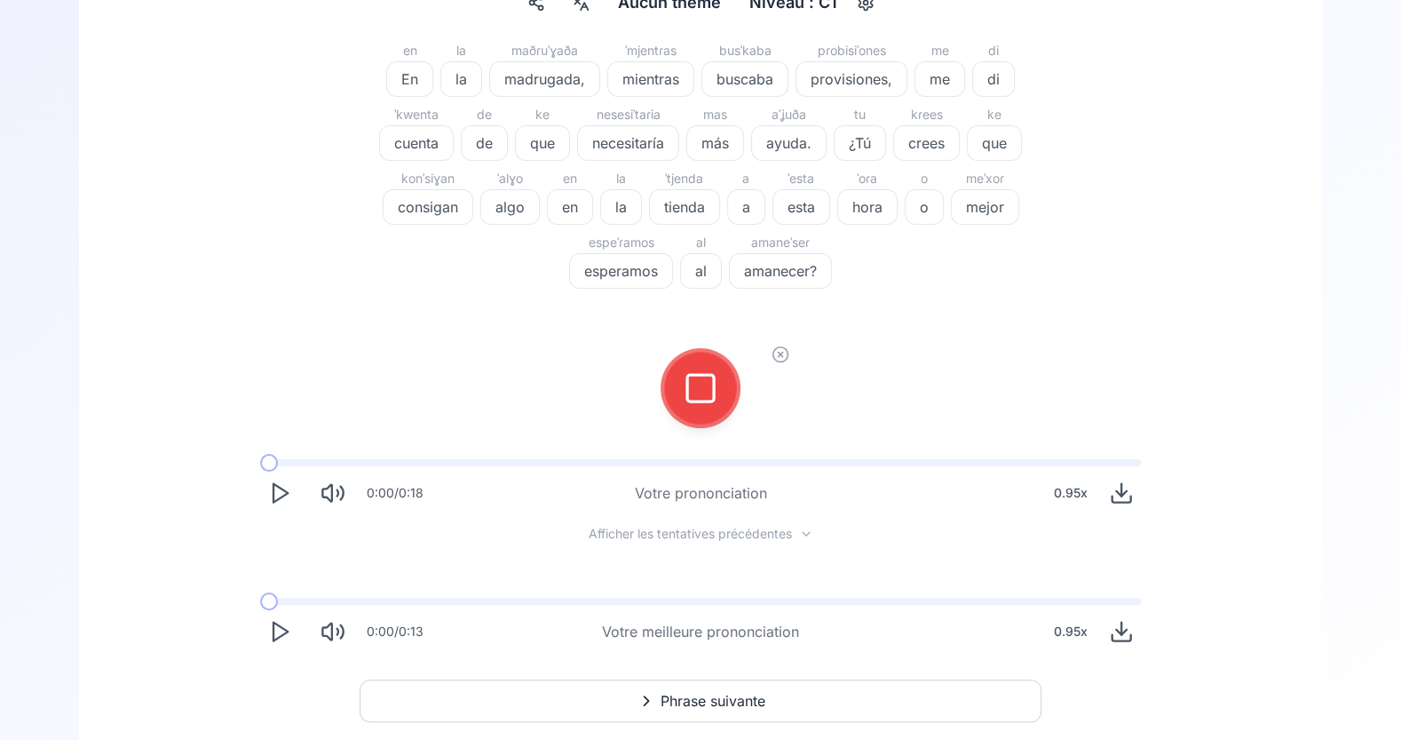
scroll to position [185, 0]
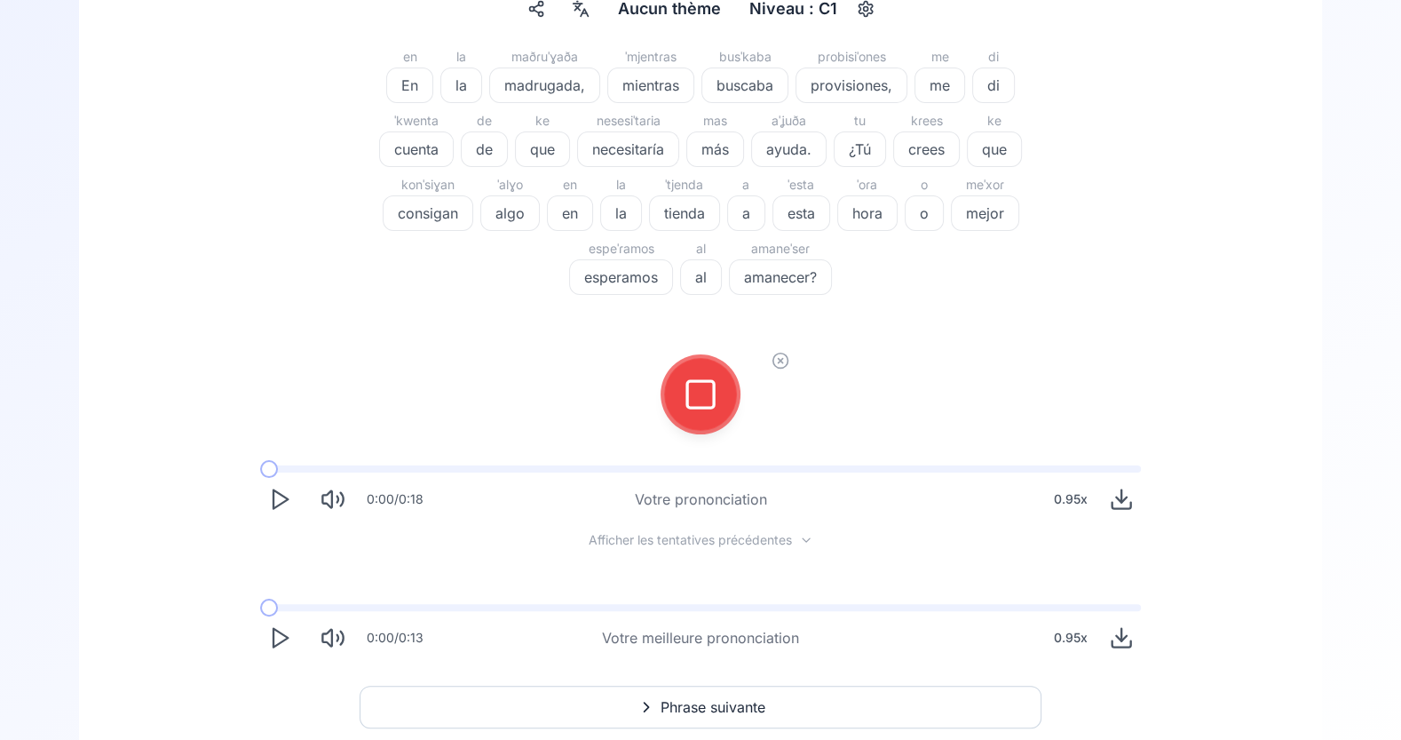
click at [698, 382] on icon at bounding box center [701, 395] width 36 height 36
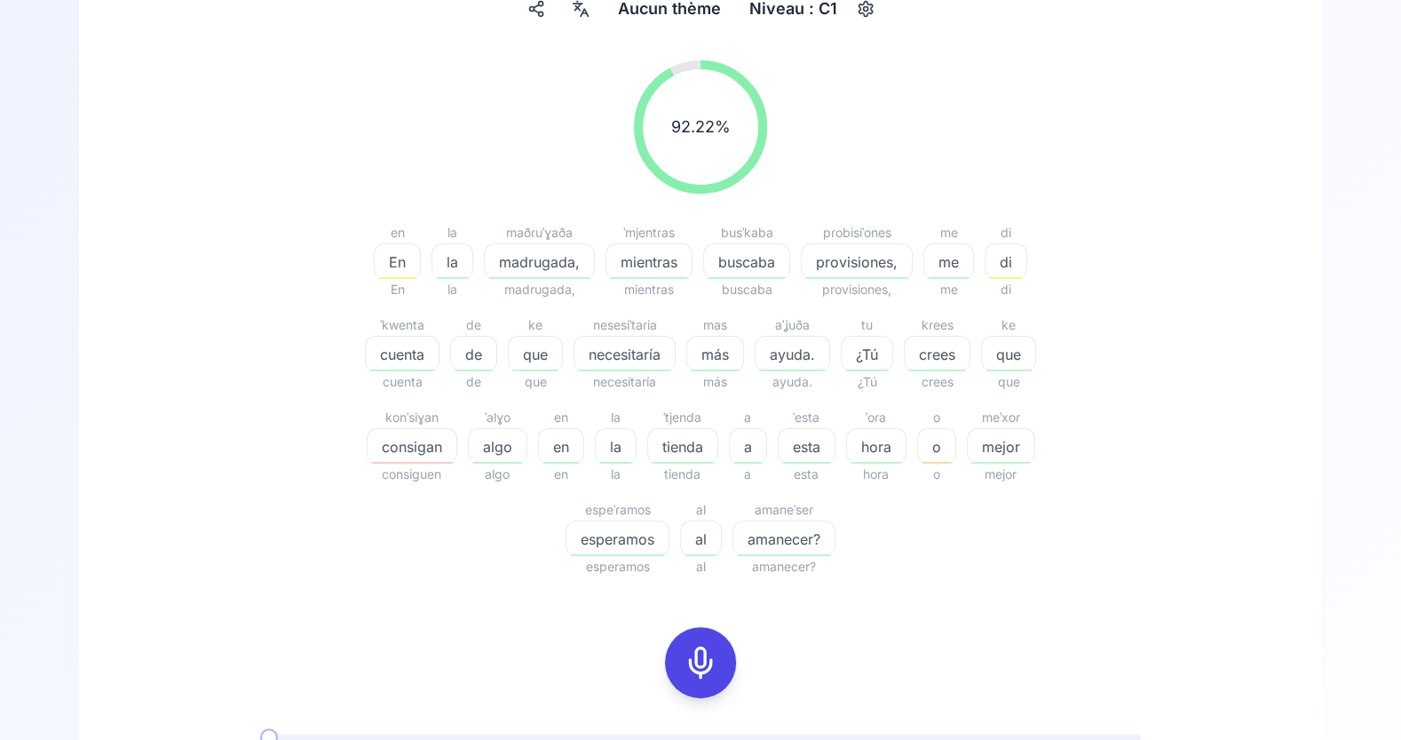
click at [412, 453] on span "consigan" at bounding box center [412, 446] width 89 height 21
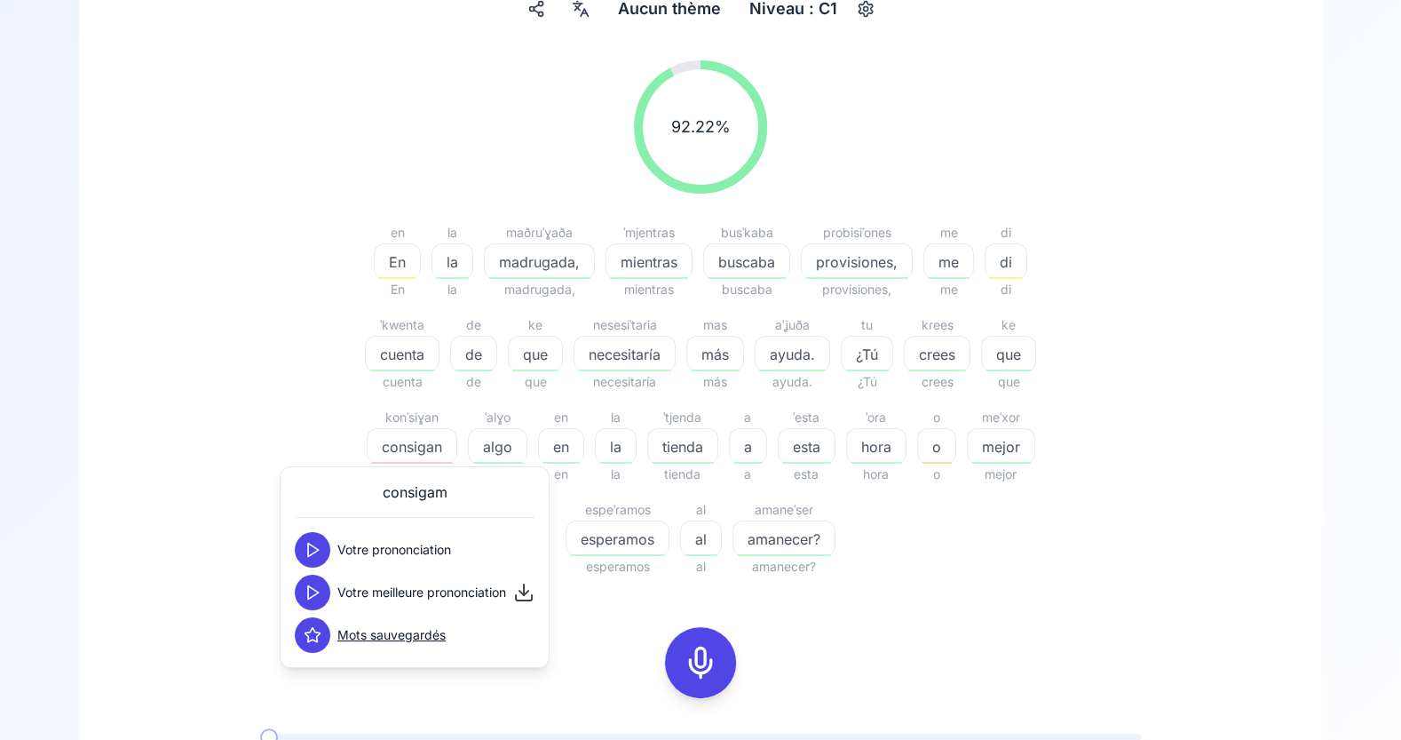
click at [310, 595] on icon at bounding box center [313, 592] width 18 height 18
click at [310, 517] on div at bounding box center [415, 517] width 240 height 1
click at [310, 536] on button at bounding box center [313, 550] width 36 height 36
click at [580, 605] on div "92.22 % 92.22 % en En En la la la maðɾuˈɣaða madrugada, madrugada, ˈmjentɾas mi…" at bounding box center [701, 492] width 1158 height 893
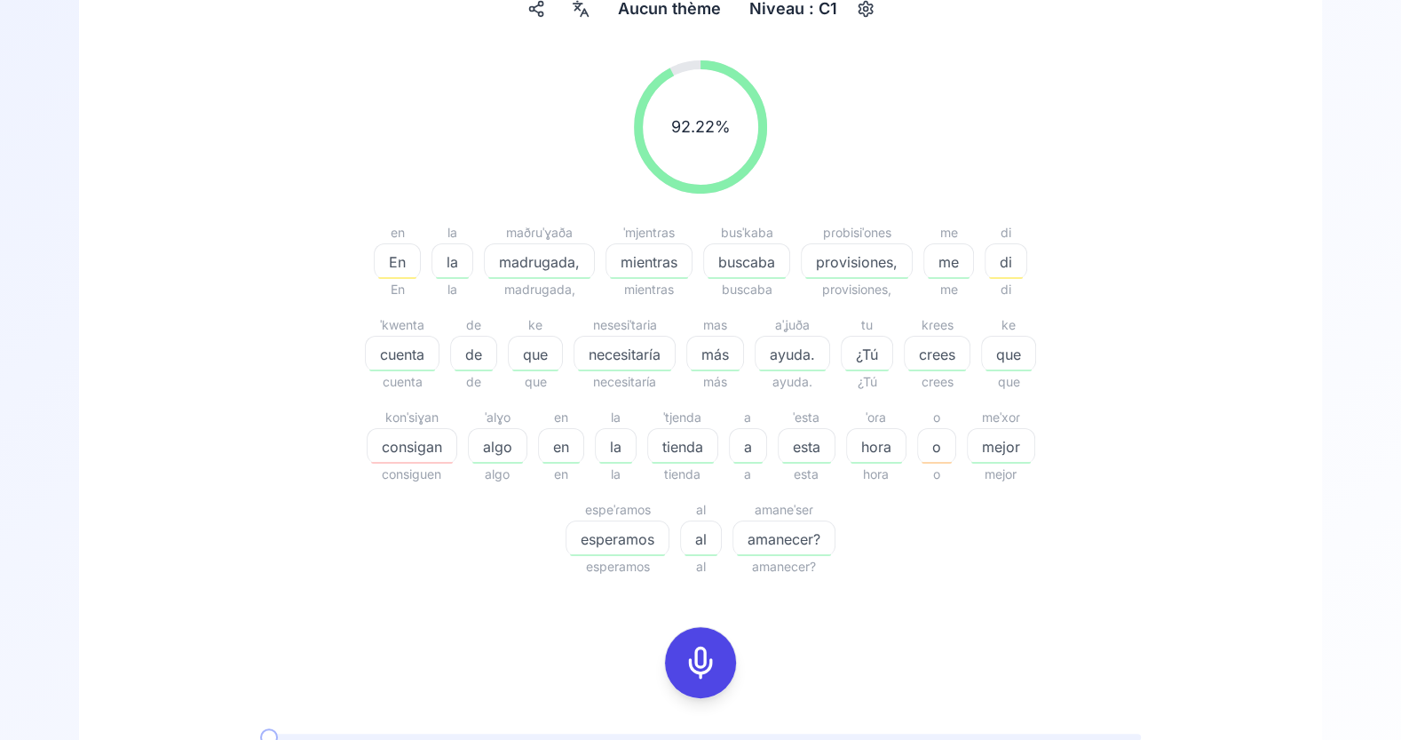
click at [717, 655] on icon at bounding box center [701, 663] width 36 height 36
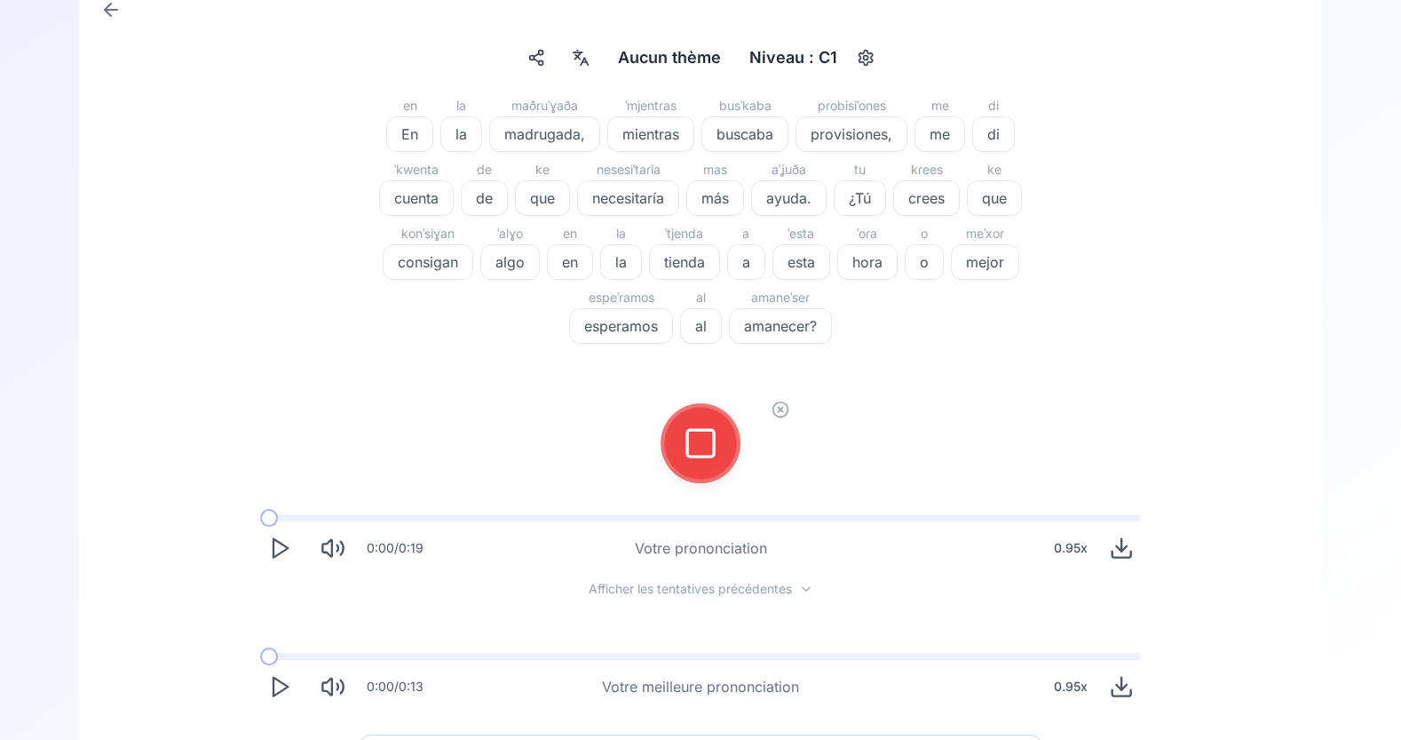
scroll to position [99, 0]
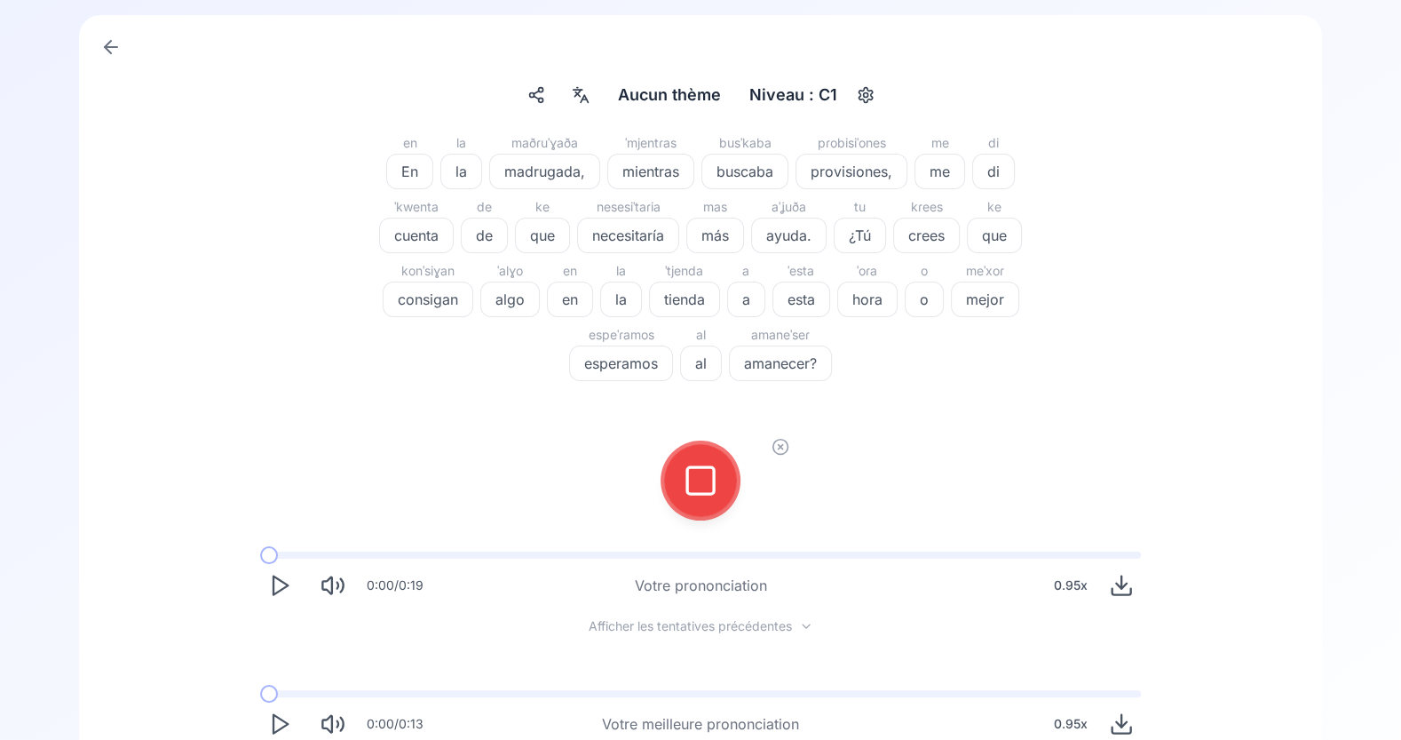
click at [702, 487] on icon at bounding box center [701, 481] width 36 height 36
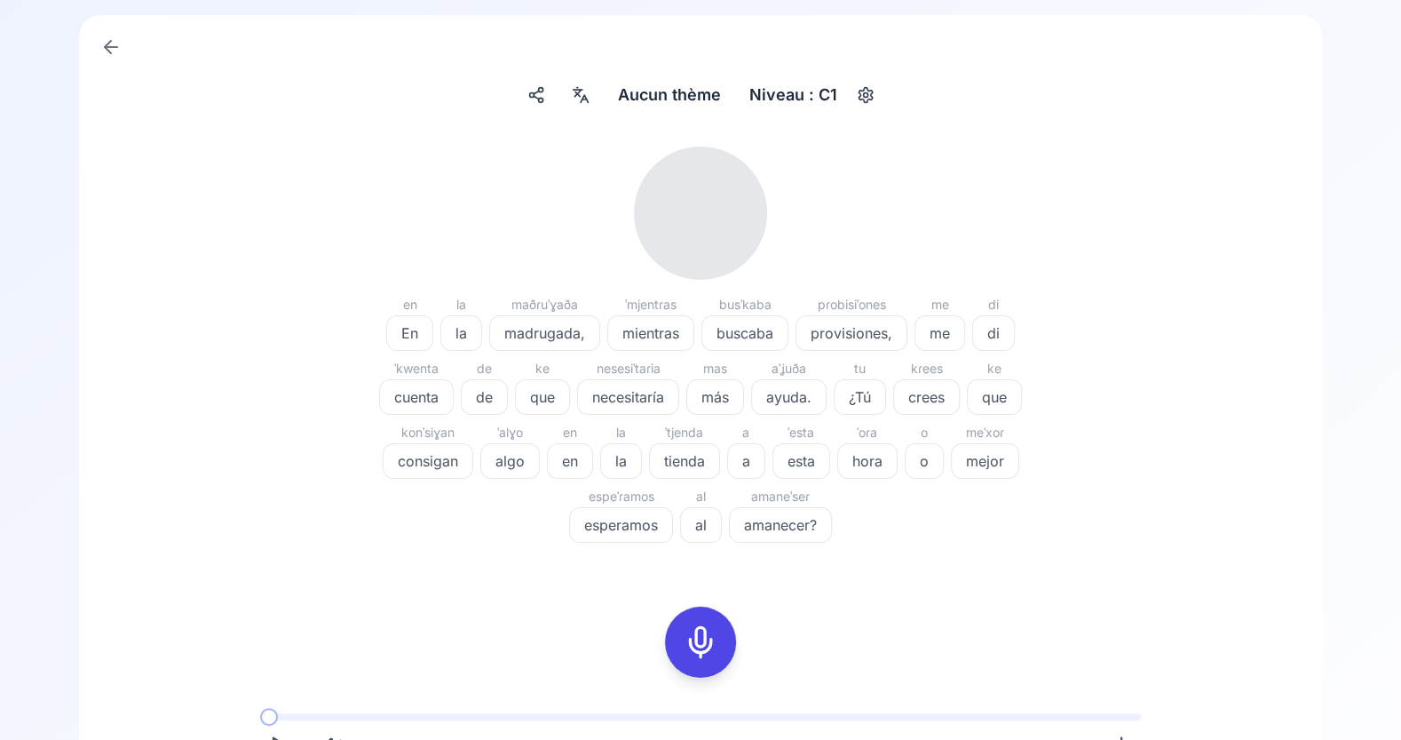
click at [693, 629] on rect at bounding box center [700, 642] width 27 height 27
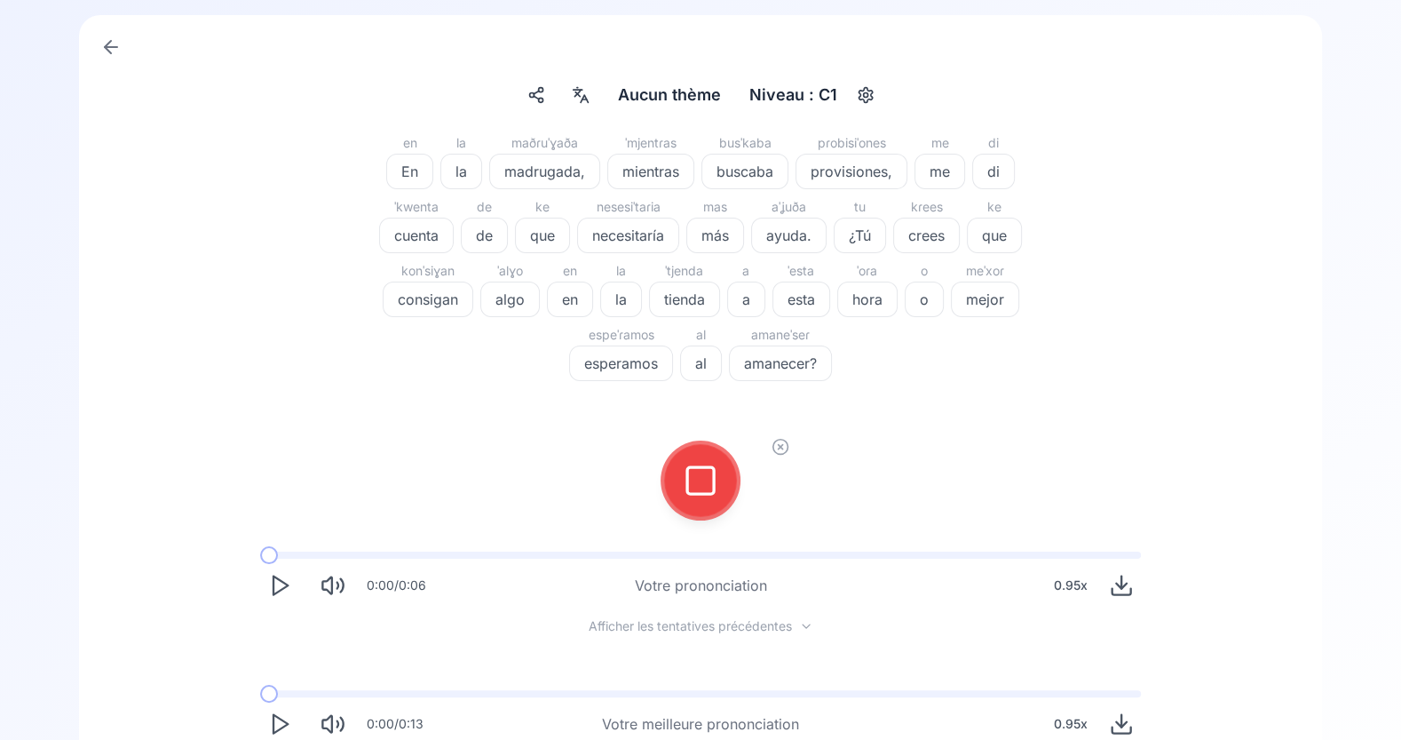
click at [725, 468] on button at bounding box center [700, 480] width 71 height 71
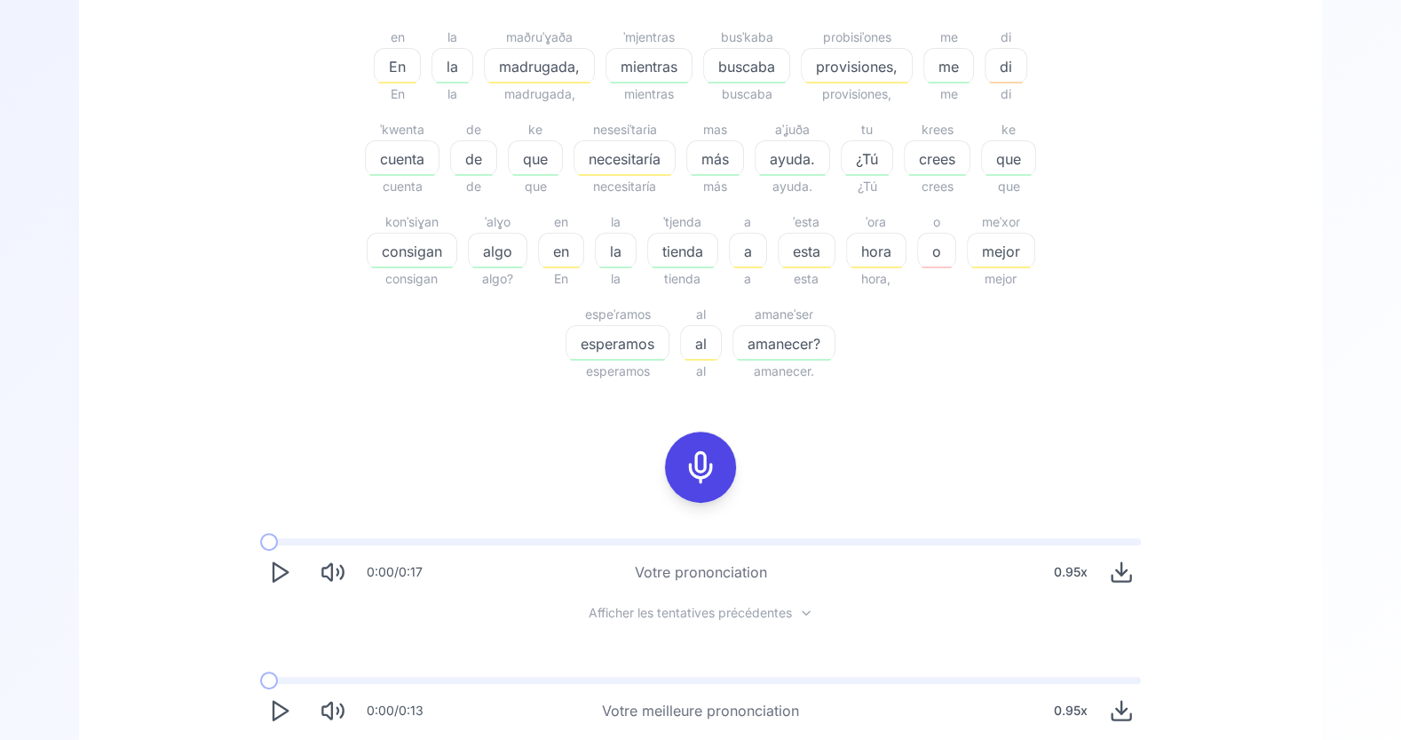
scroll to position [382, 0]
click at [273, 682] on span at bounding box center [269, 679] width 18 height 18
click at [277, 702] on polygon "Play" at bounding box center [281, 709] width 14 height 19
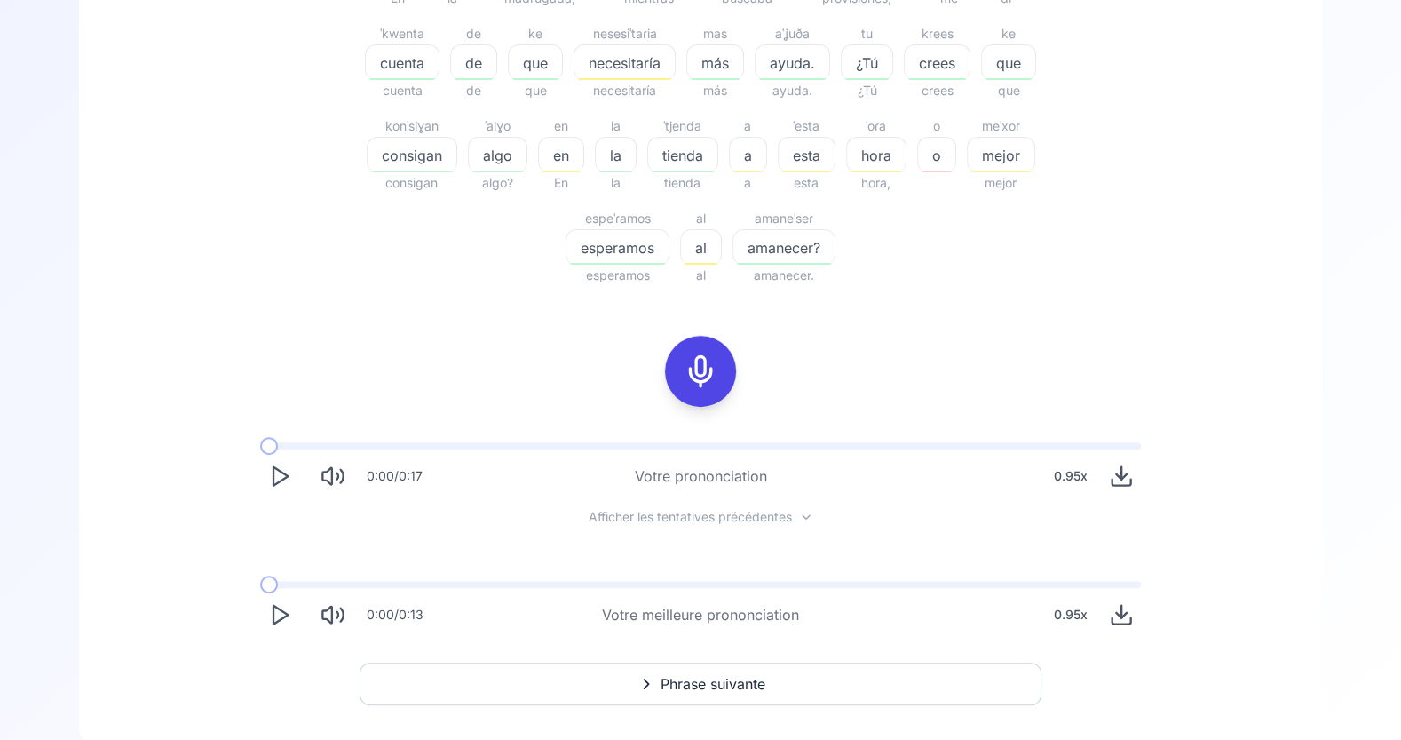
scroll to position [512, 0]
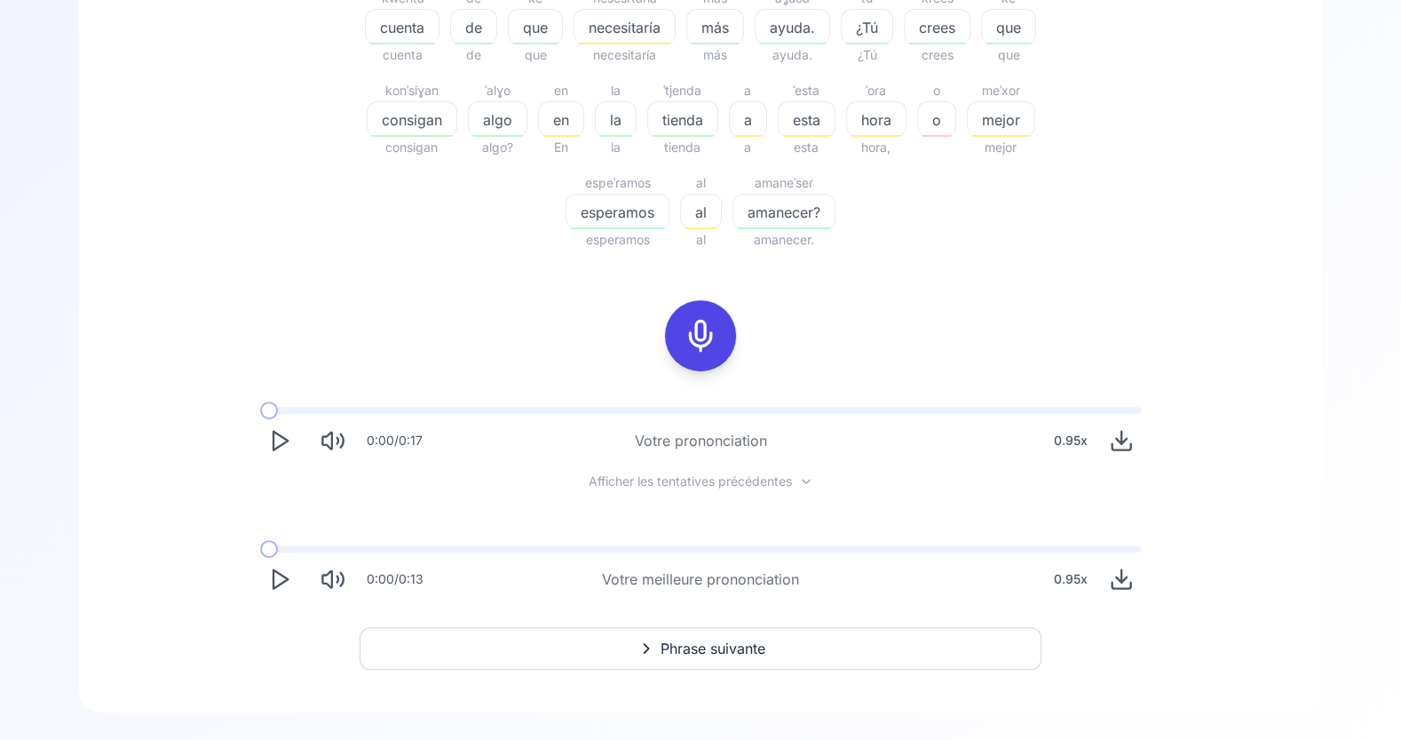
click at [270, 575] on icon "Play" at bounding box center [279, 579] width 25 height 25
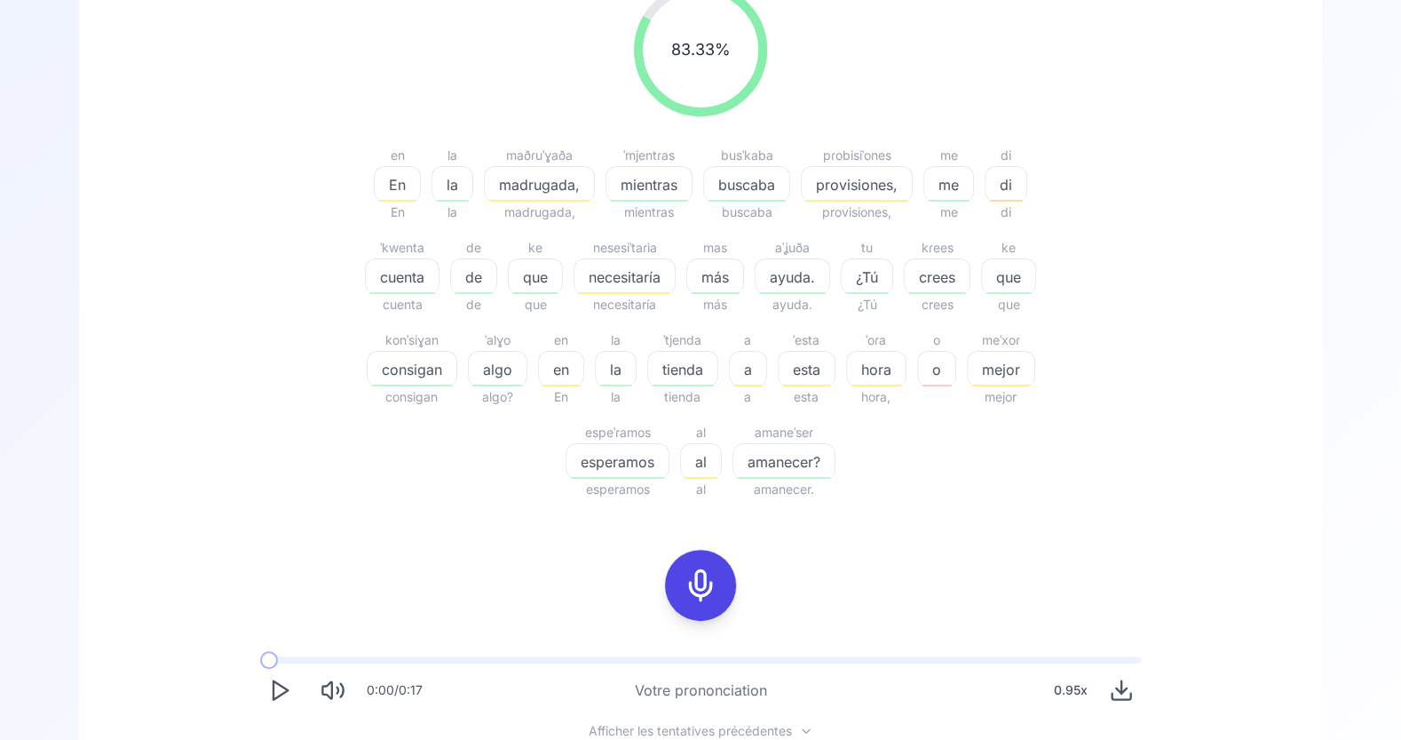
scroll to position [269, 0]
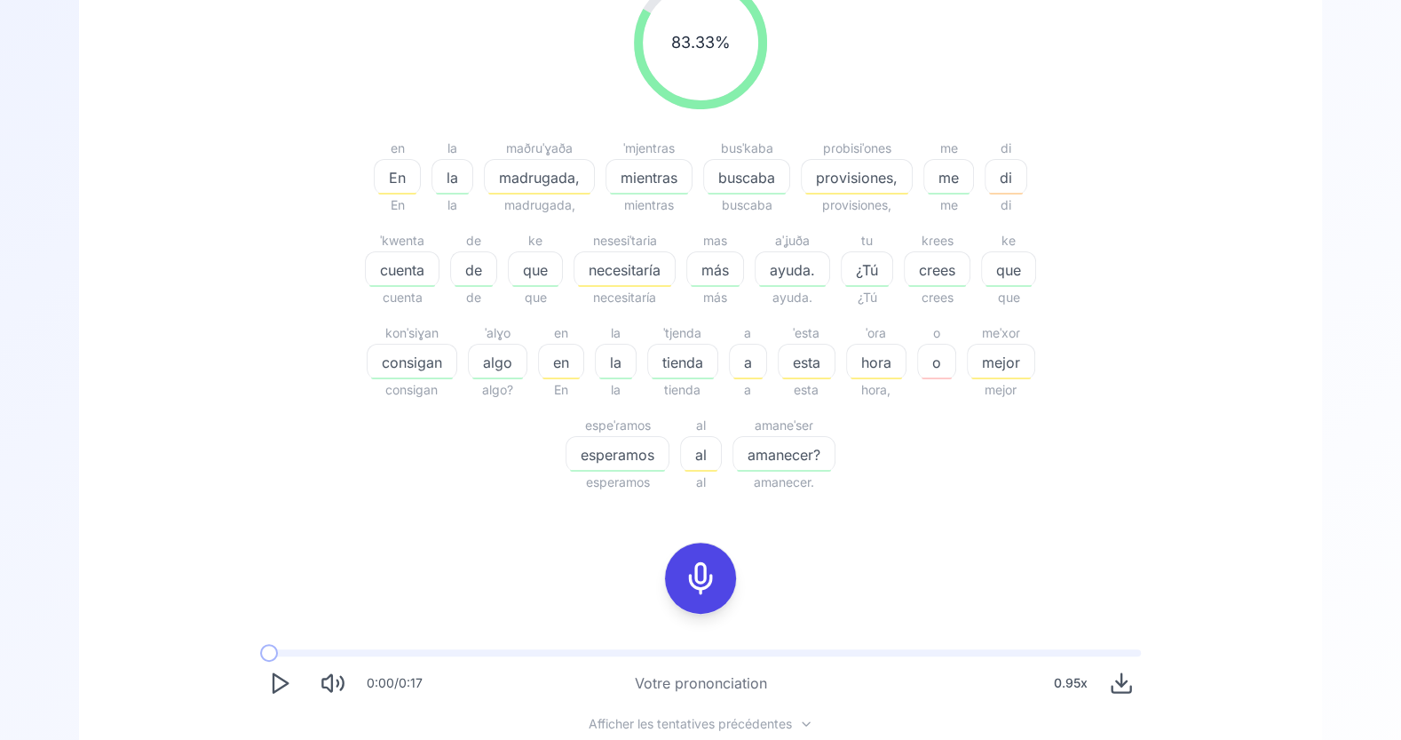
click at [709, 567] on icon at bounding box center [701, 578] width 36 height 36
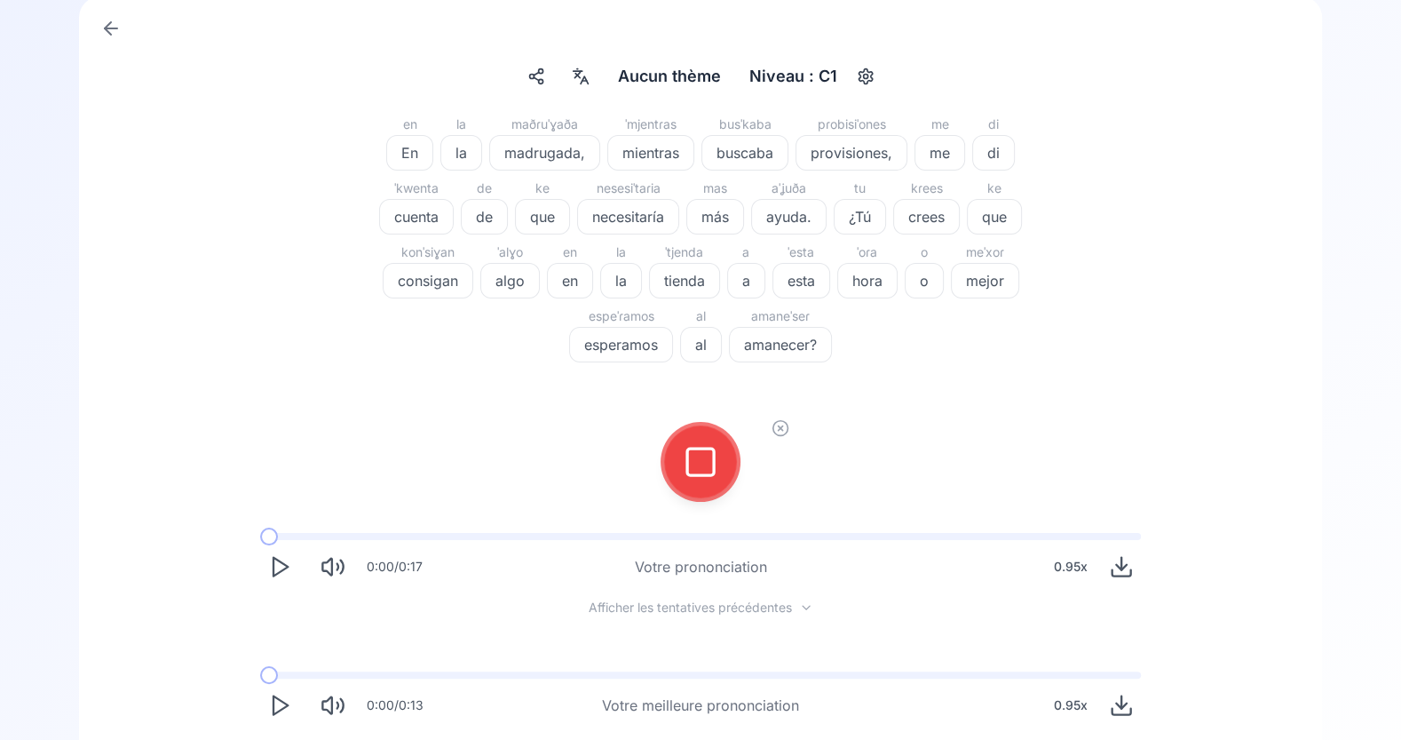
scroll to position [118, 0]
click at [702, 469] on icon at bounding box center [701, 461] width 36 height 36
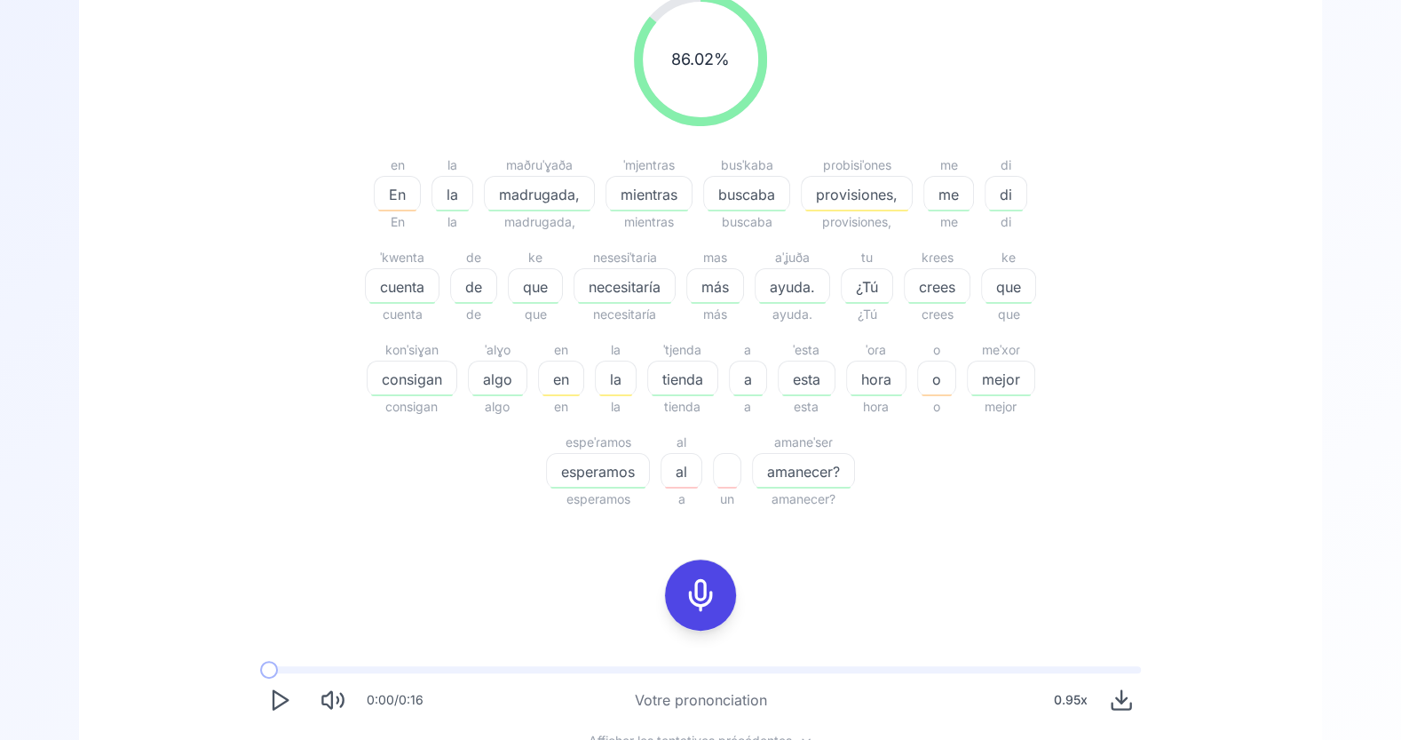
scroll to position [253, 0]
click at [842, 202] on span "provisiones," at bounding box center [857, 193] width 110 height 21
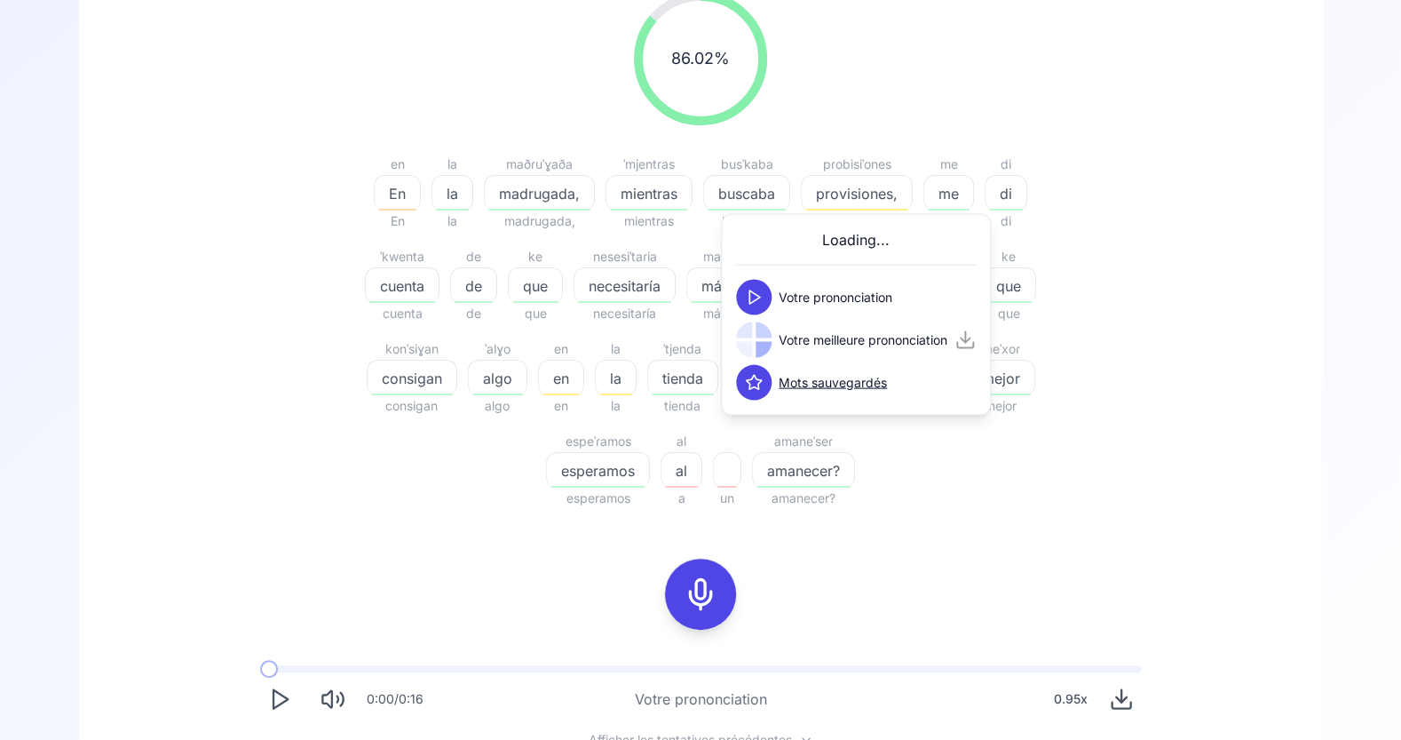
click at [754, 295] on icon at bounding box center [754, 298] width 18 height 18
click at [695, 597] on icon at bounding box center [701, 594] width 36 height 36
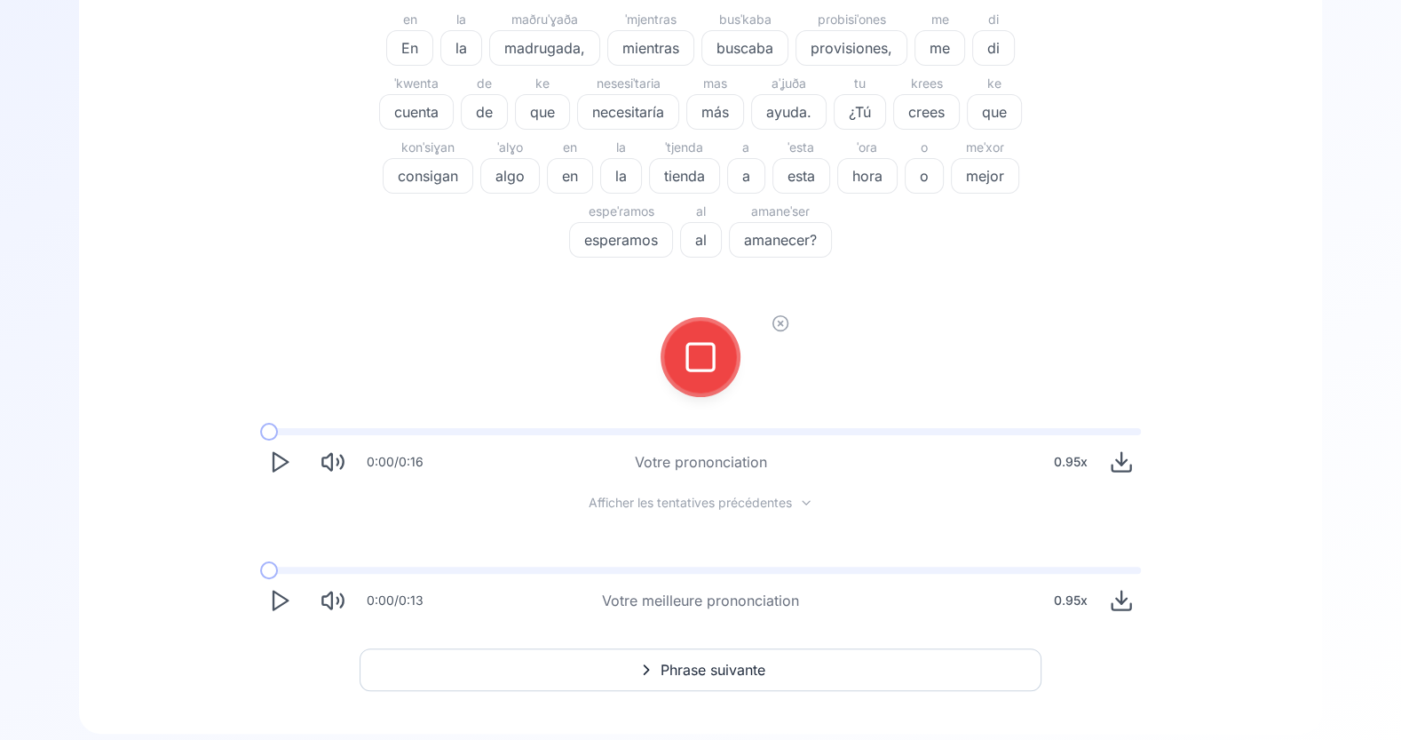
scroll to position [211, 0]
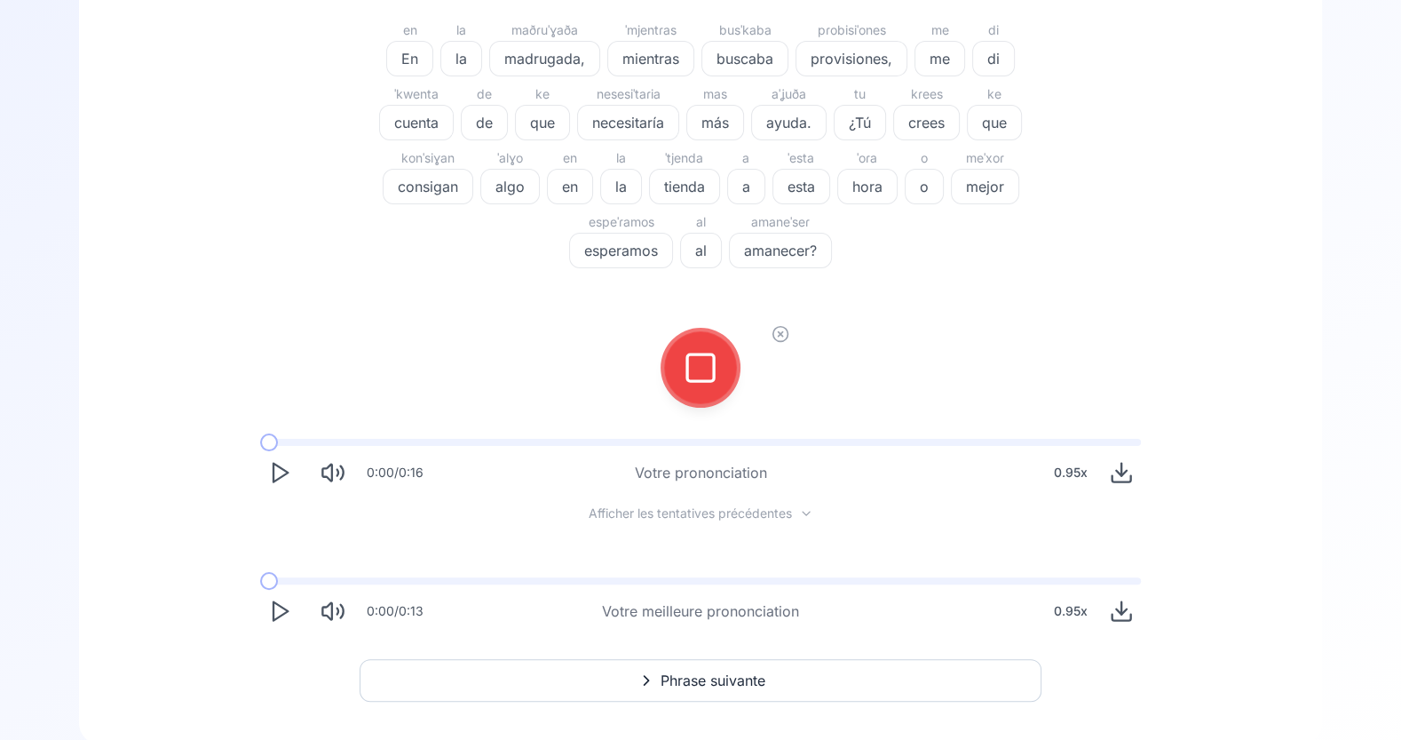
click at [698, 369] on icon at bounding box center [701, 368] width 36 height 36
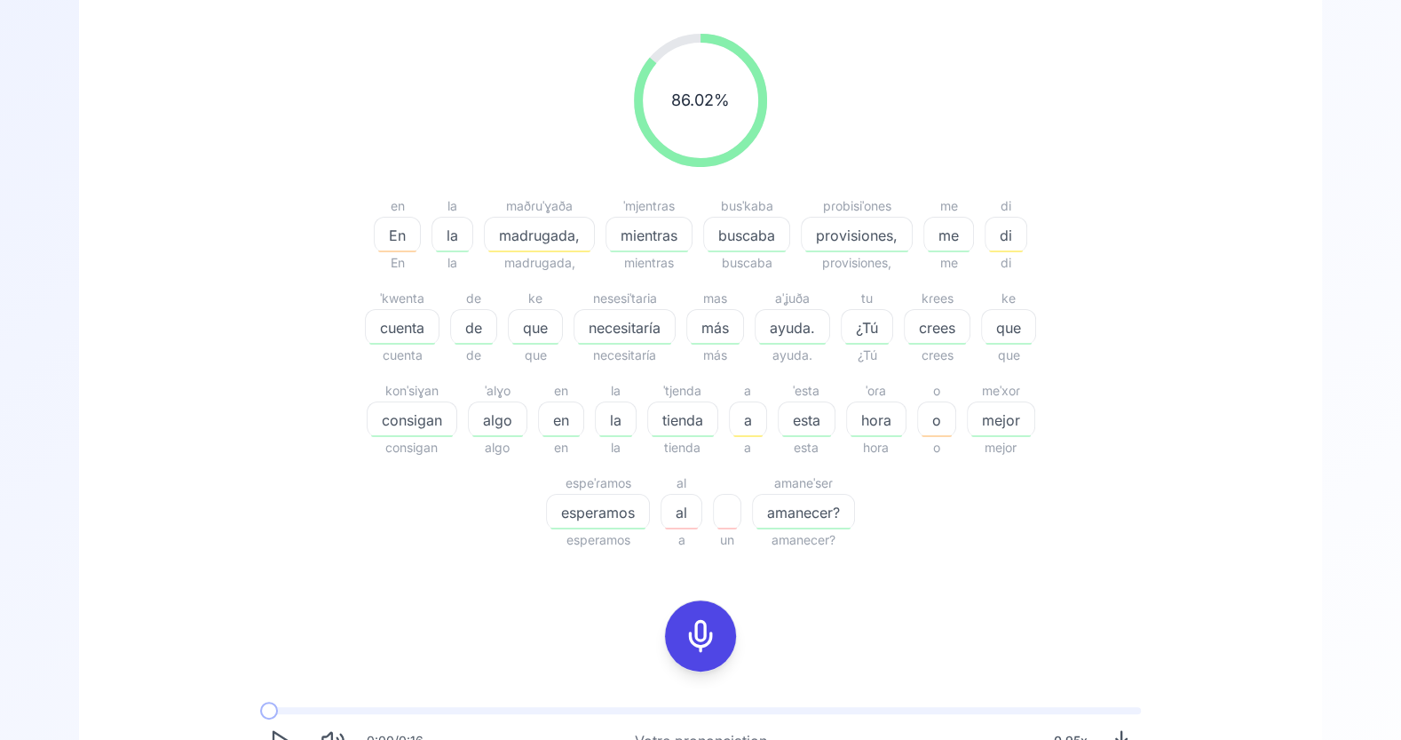
scroll to position [214, 0]
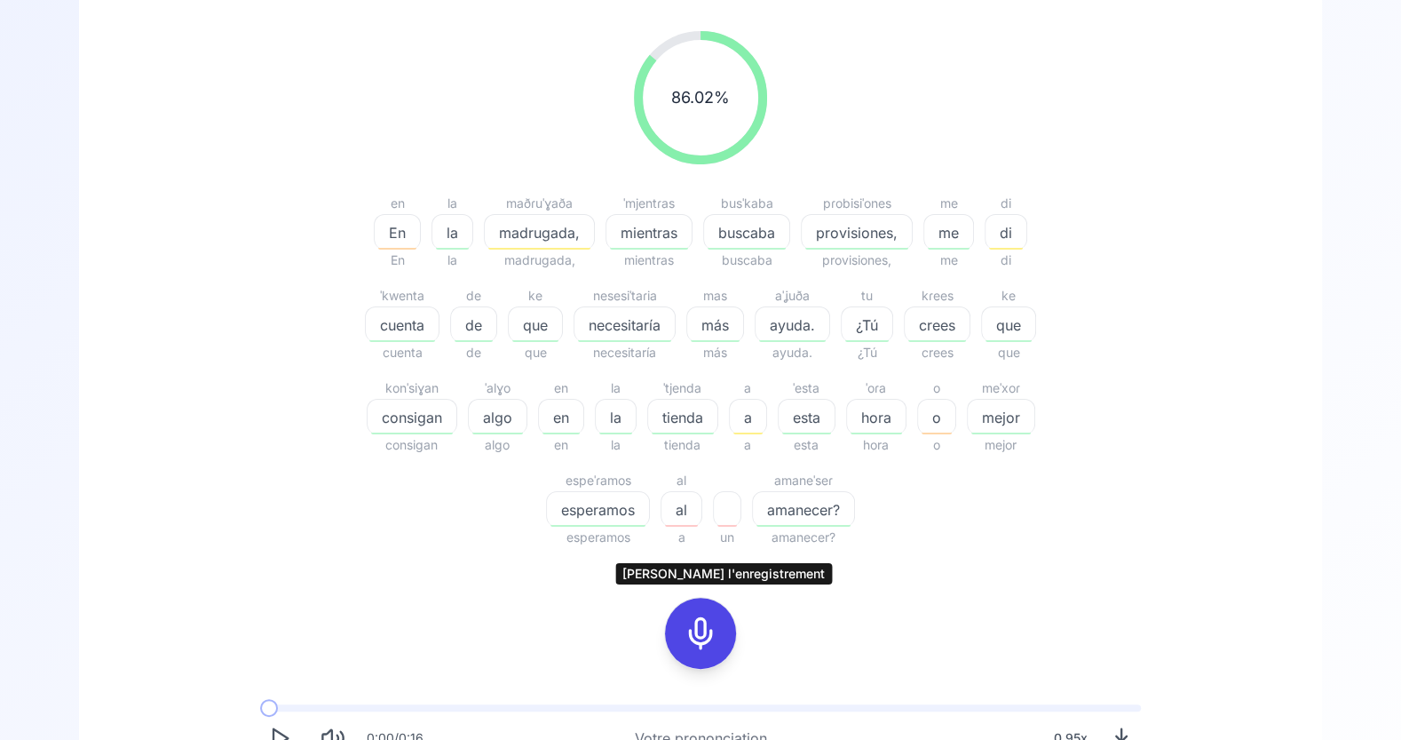
click at [705, 641] on icon at bounding box center [701, 633] width 36 height 36
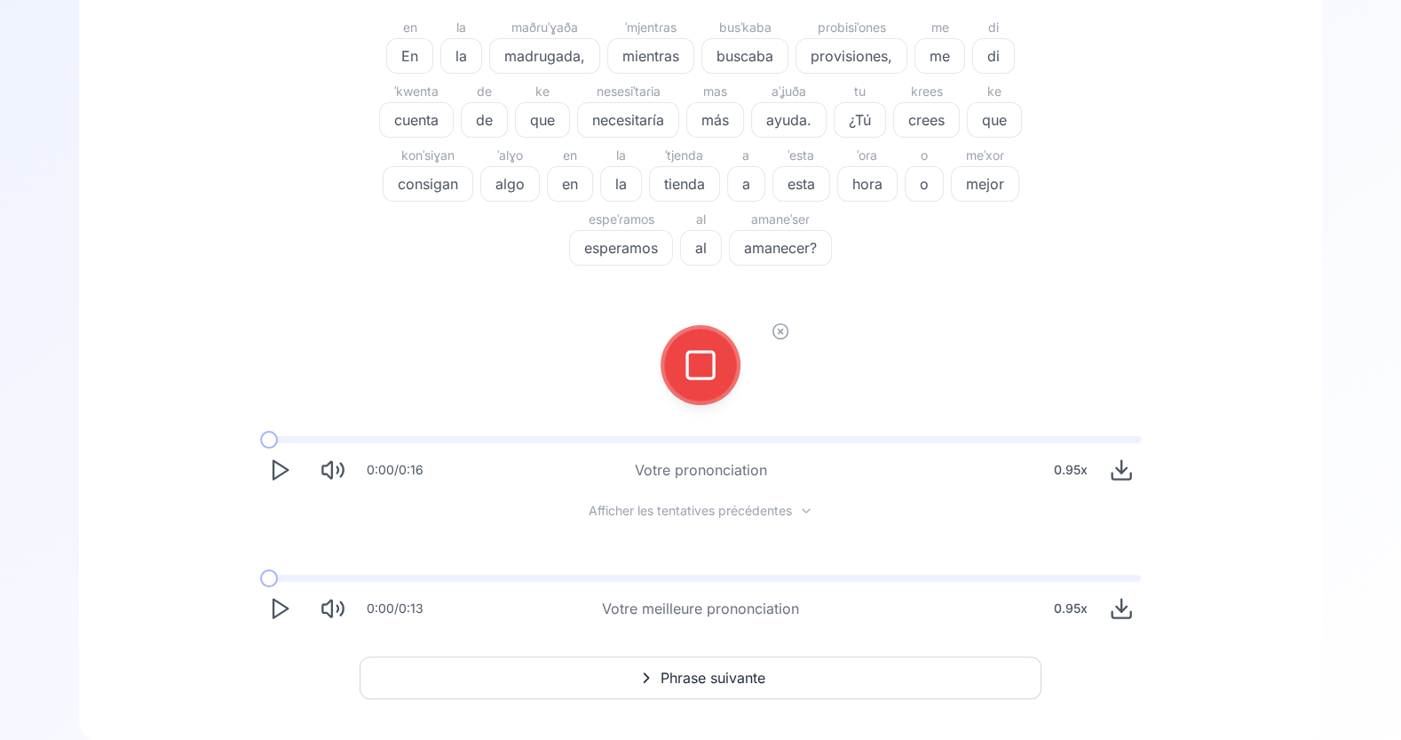
click at [702, 353] on icon at bounding box center [701, 365] width 36 height 36
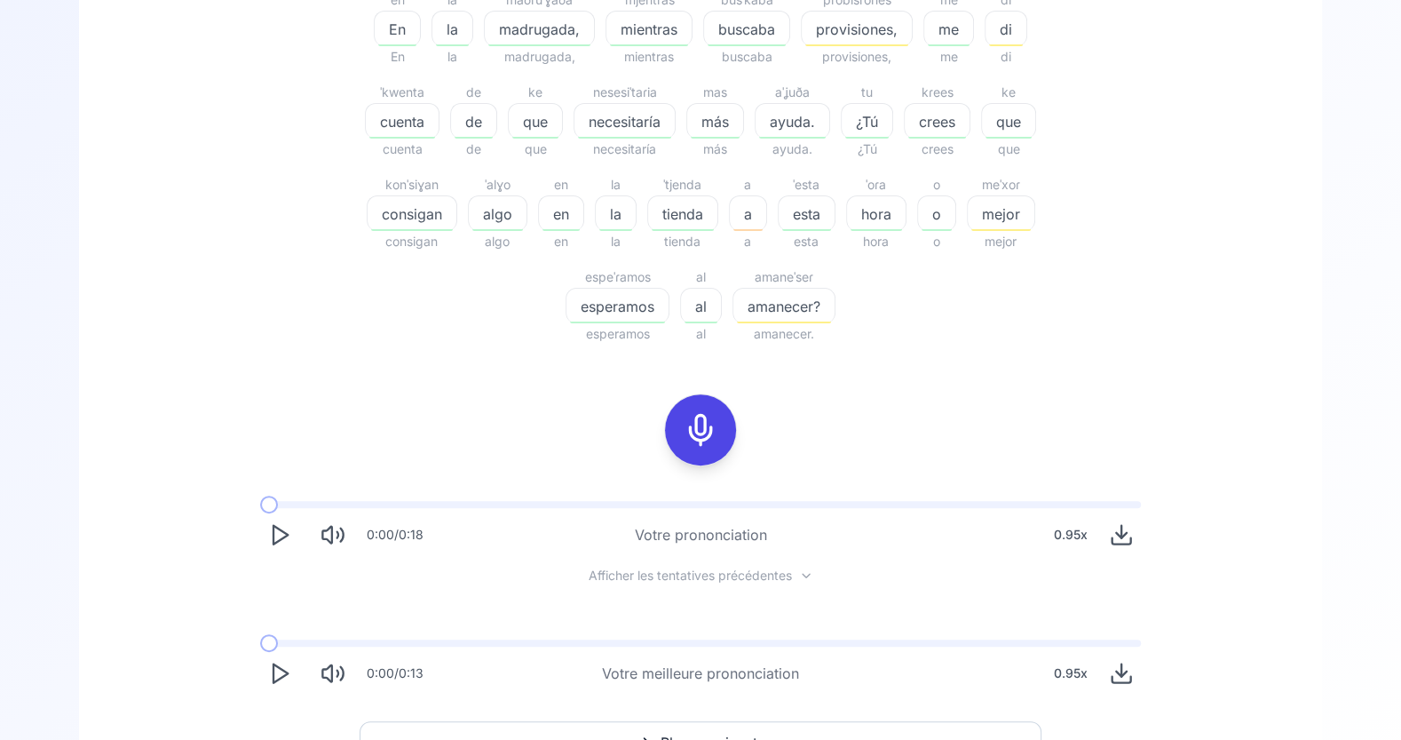
scroll to position [512, 0]
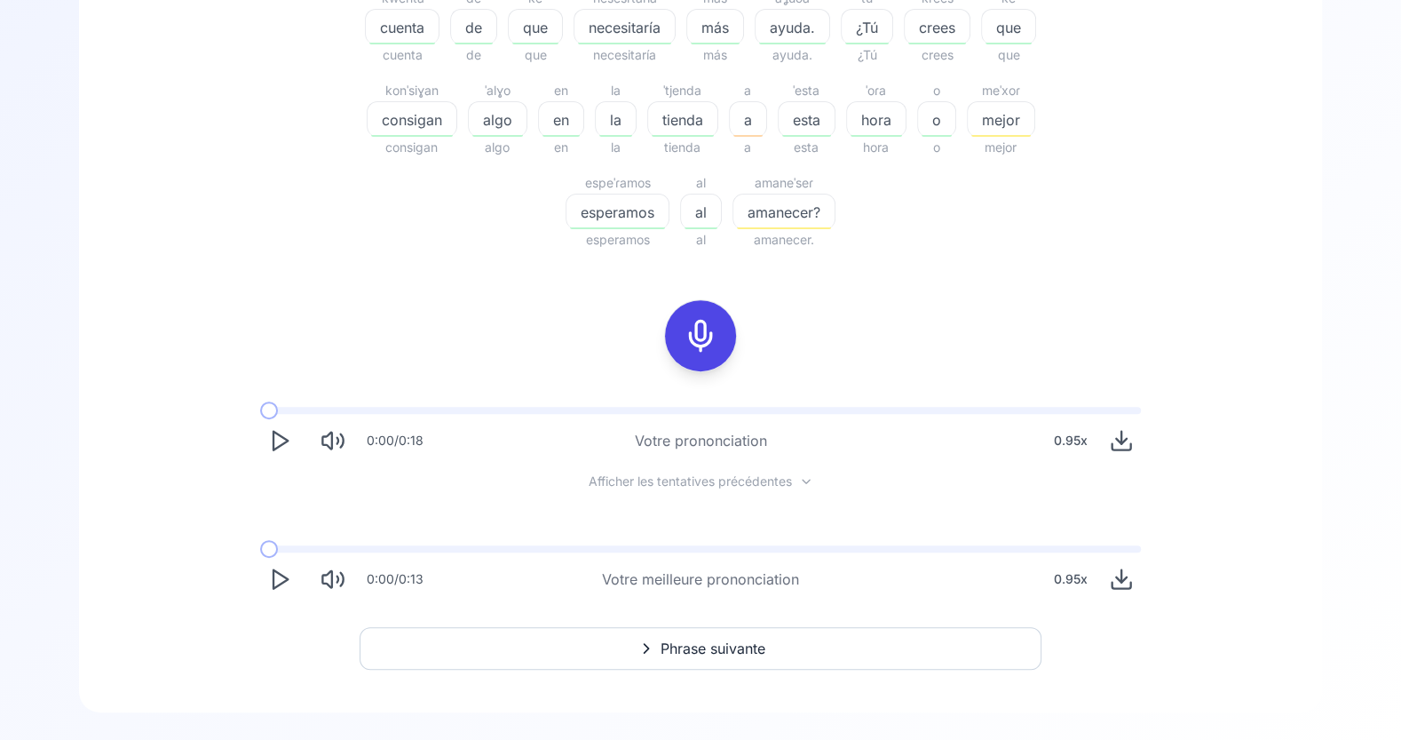
click at [282, 571] on icon "Play" at bounding box center [279, 579] width 25 height 25
click at [716, 656] on span "Phrase suivante" at bounding box center [713, 648] width 105 height 21
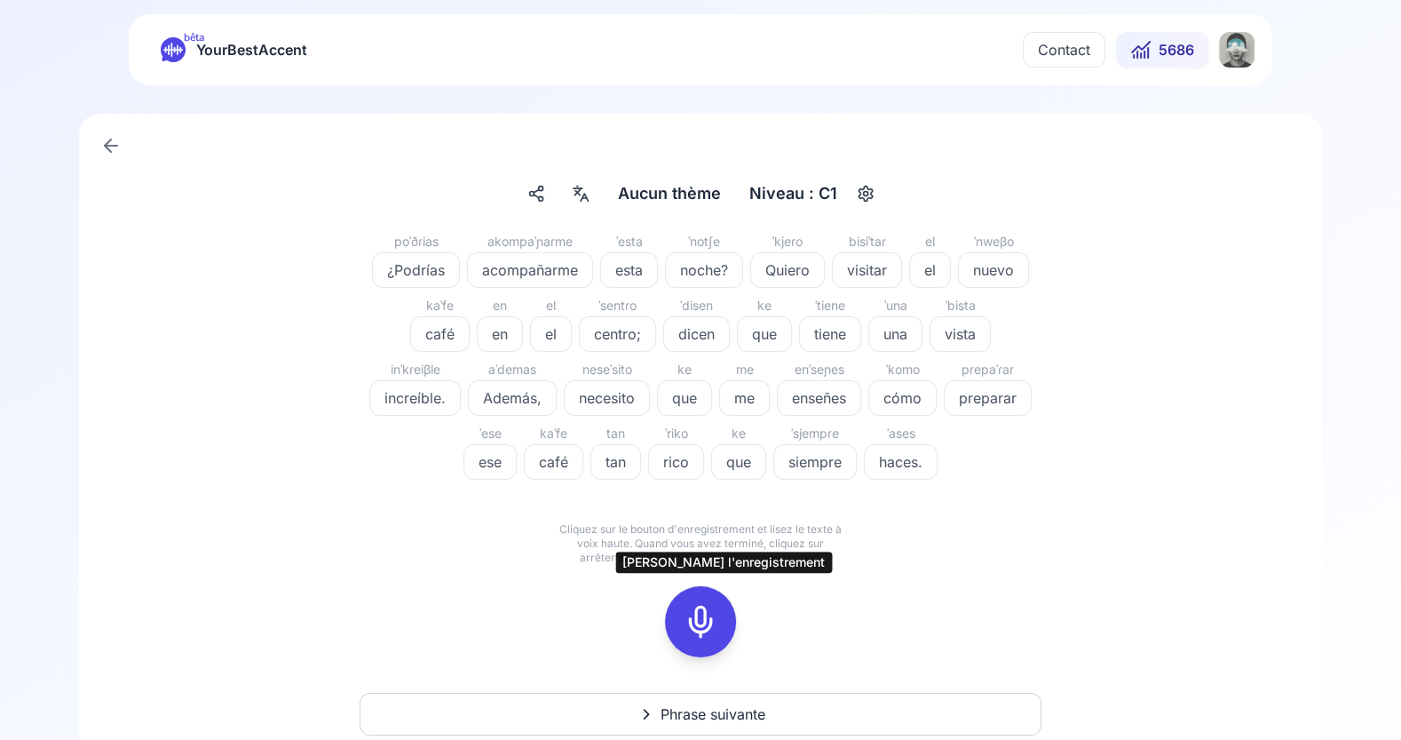
click at [701, 622] on icon at bounding box center [701, 622] width 36 height 36
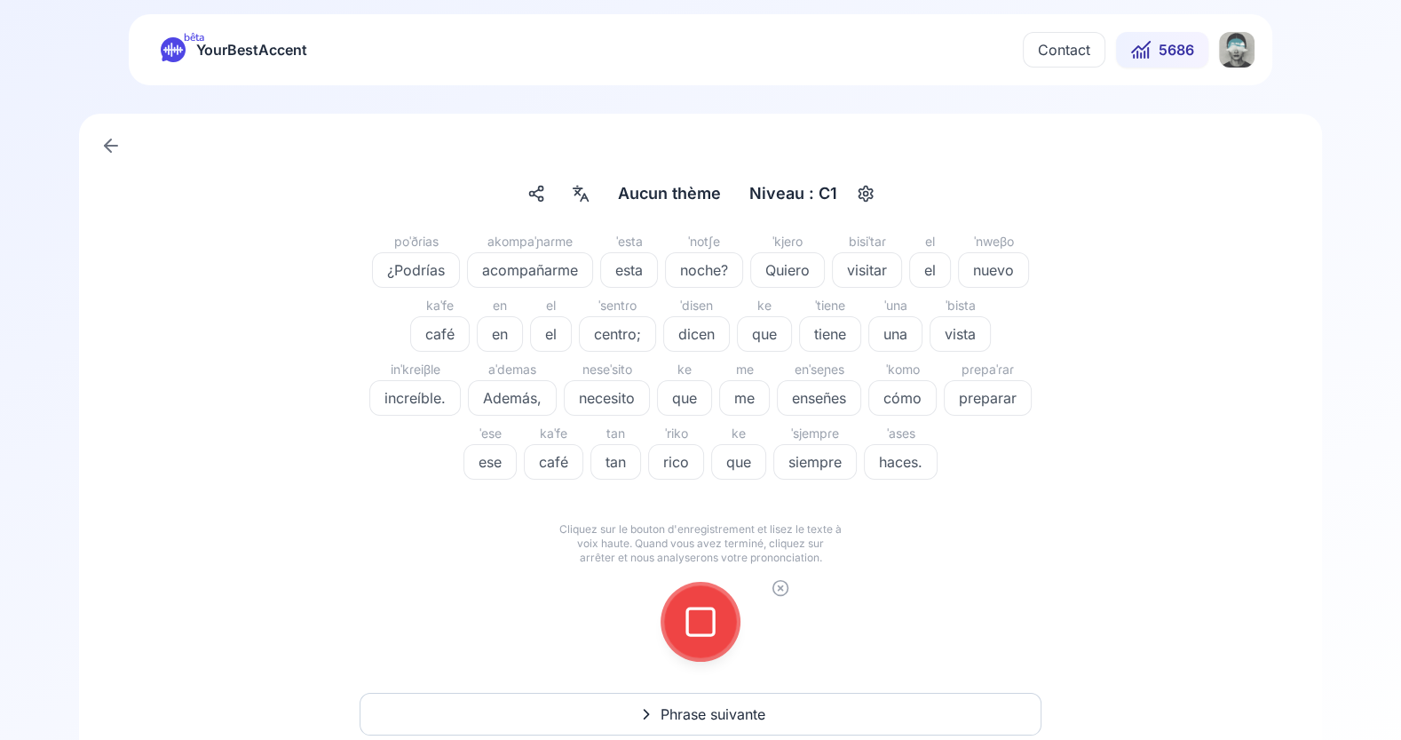
click at [701, 622] on icon at bounding box center [701, 622] width 36 height 36
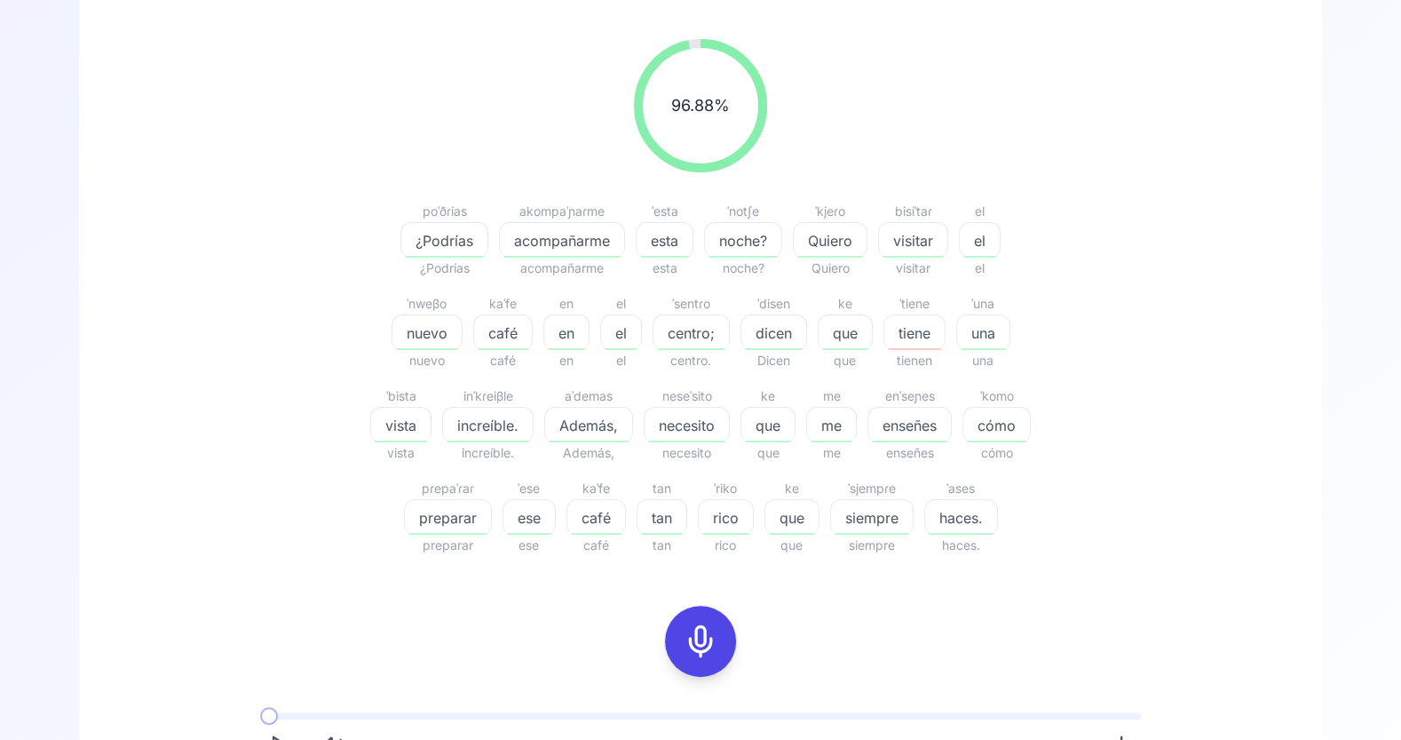
scroll to position [210, 0]
click at [906, 329] on span "tiene" at bounding box center [915, 329] width 60 height 21
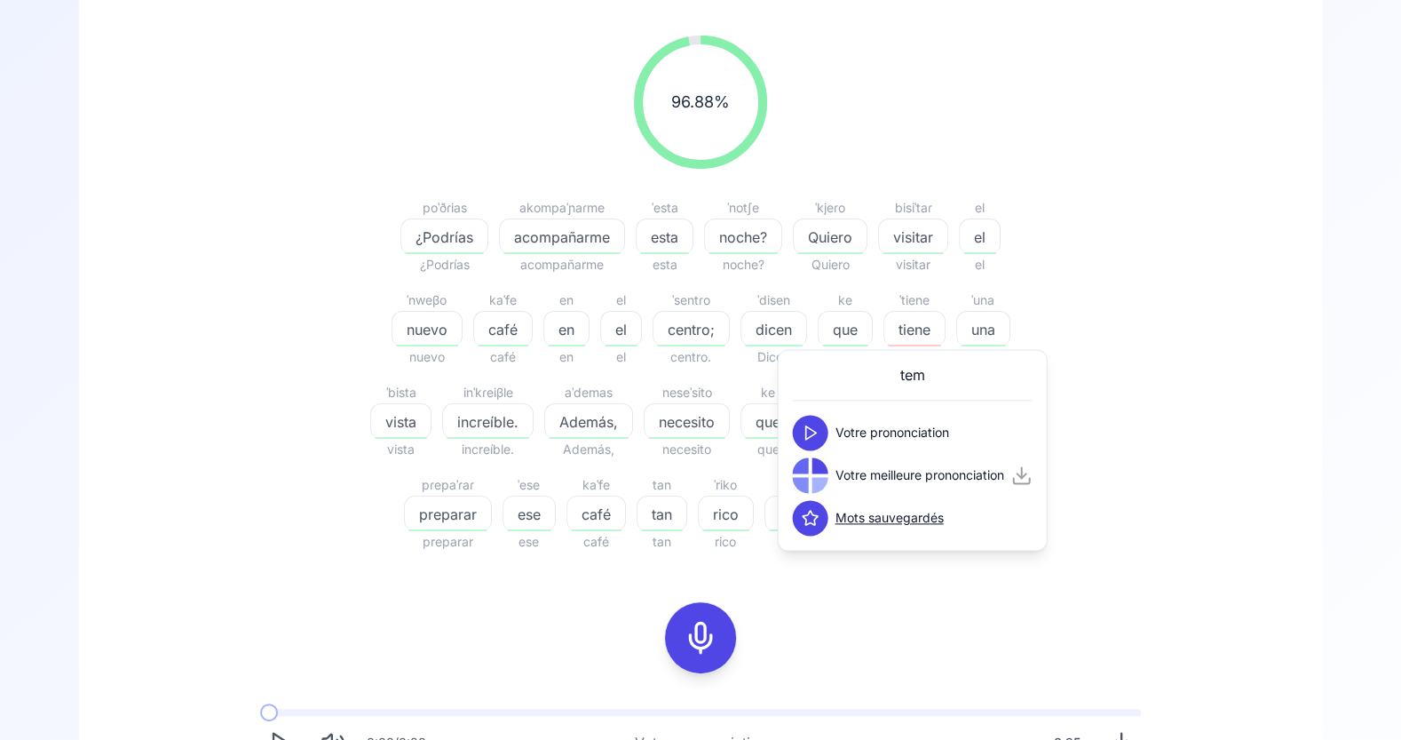
click at [806, 432] on icon at bounding box center [811, 433] width 18 height 18
click at [810, 472] on polygon at bounding box center [811, 475] width 11 height 13
click at [888, 630] on div "96.88 % 96.88 % poˈðɾias ¿Podrías ¿Podrías akompaˈɲaɾme acompañarme acompañarme…" at bounding box center [701, 460] width 1158 height 879
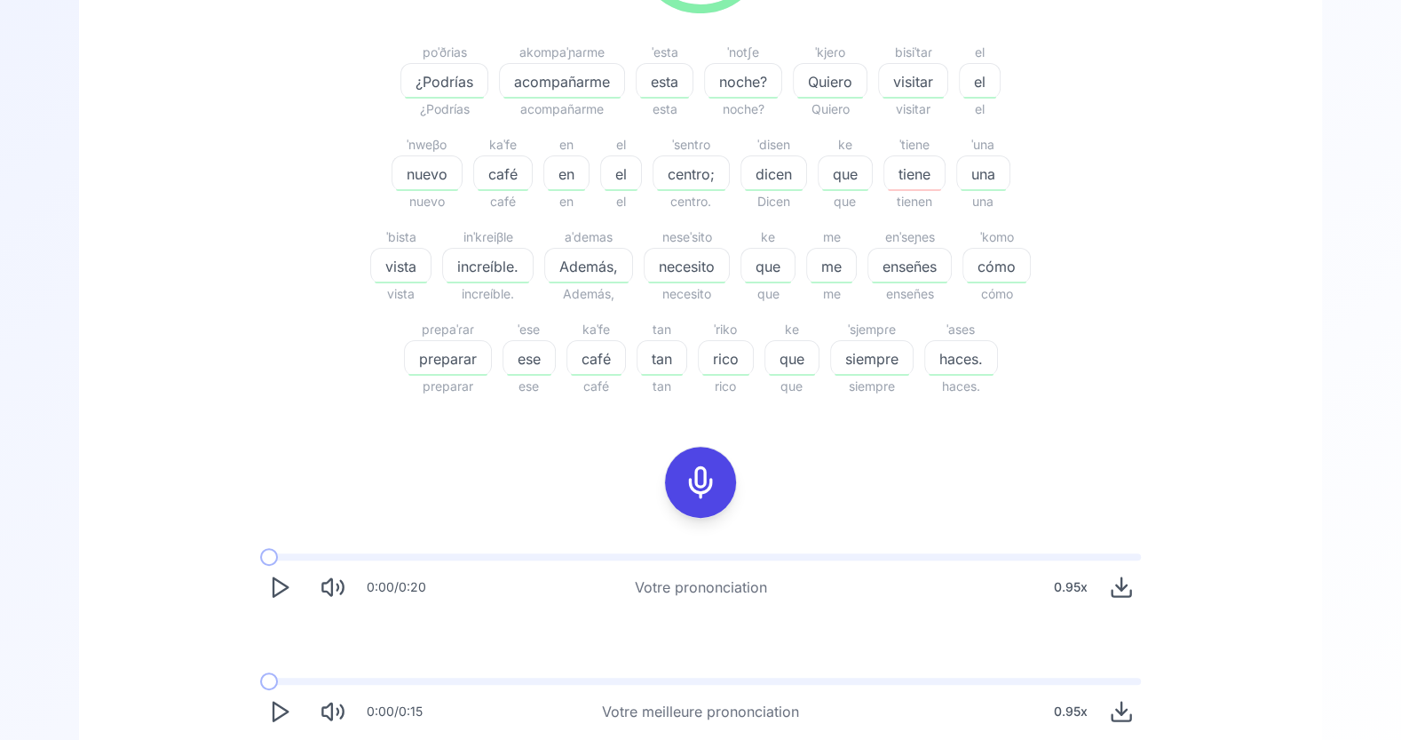
scroll to position [497, 0]
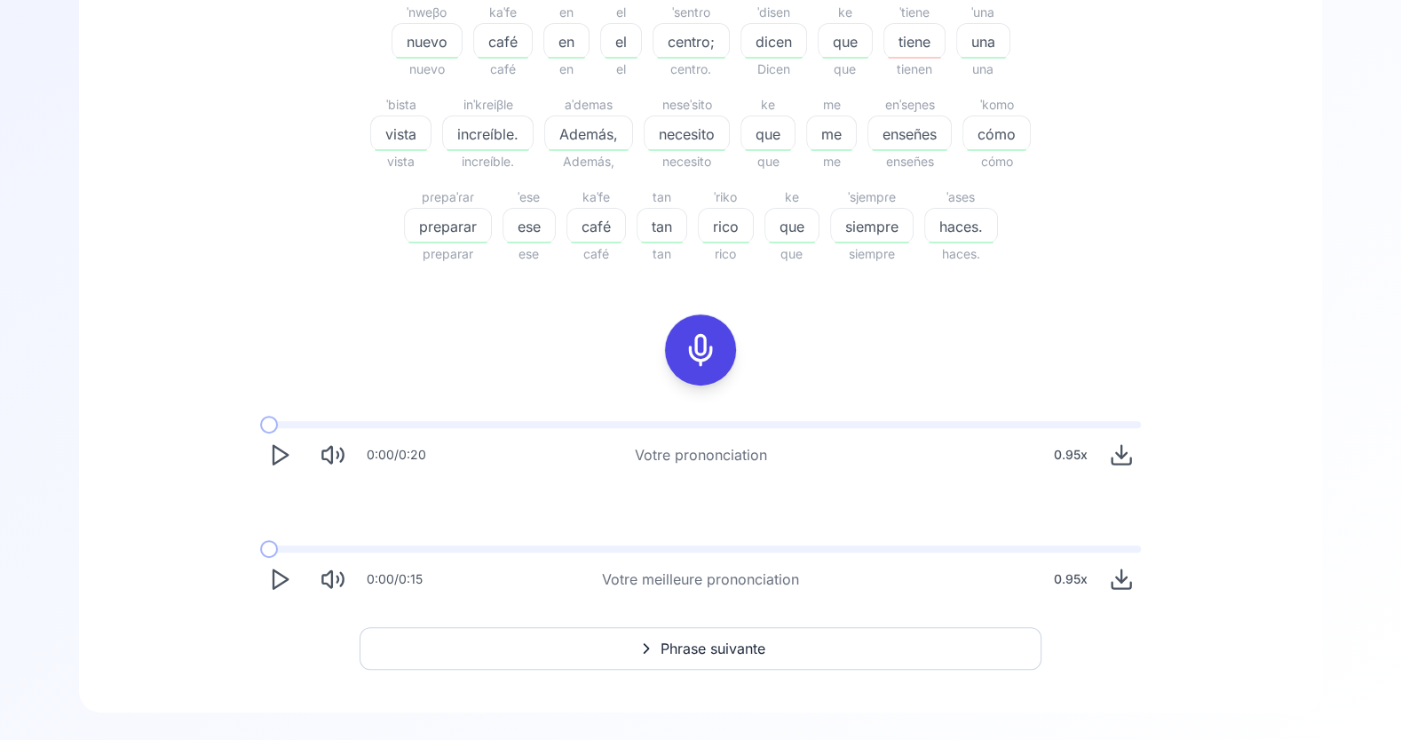
click at [737, 655] on span "Phrase suivante" at bounding box center [713, 648] width 105 height 21
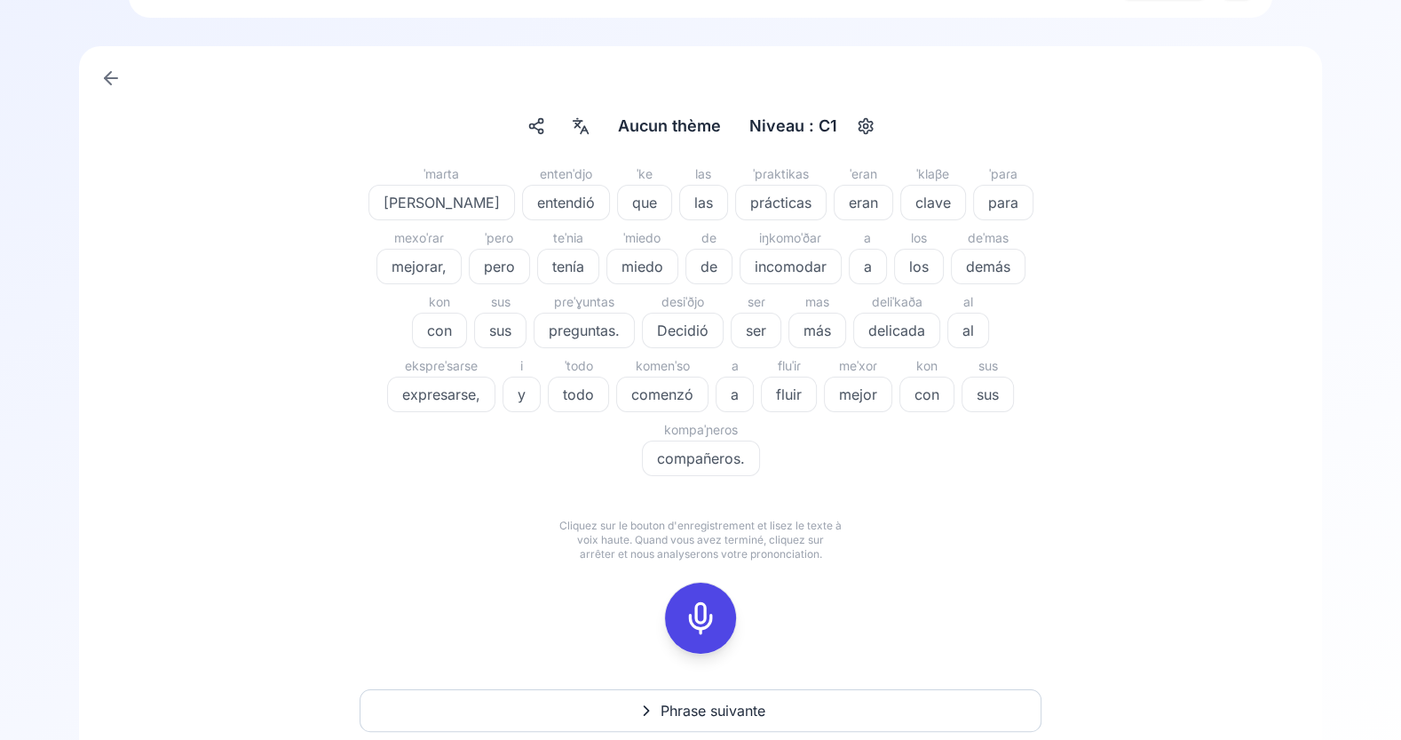
scroll to position [67, 0]
click at [704, 609] on icon at bounding box center [701, 619] width 36 height 36
click at [699, 613] on icon at bounding box center [701, 619] width 36 height 36
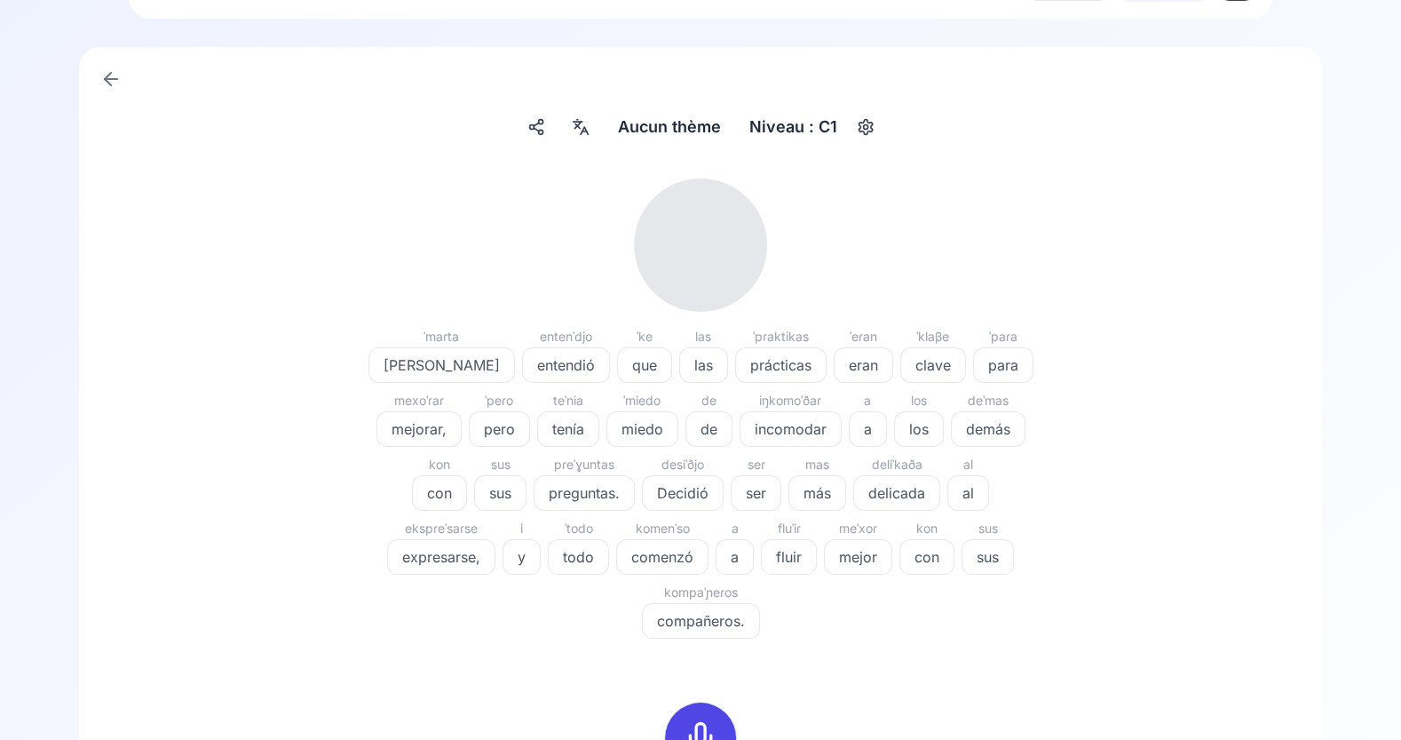
click at [702, 723] on icon at bounding box center [701, 738] width 36 height 36
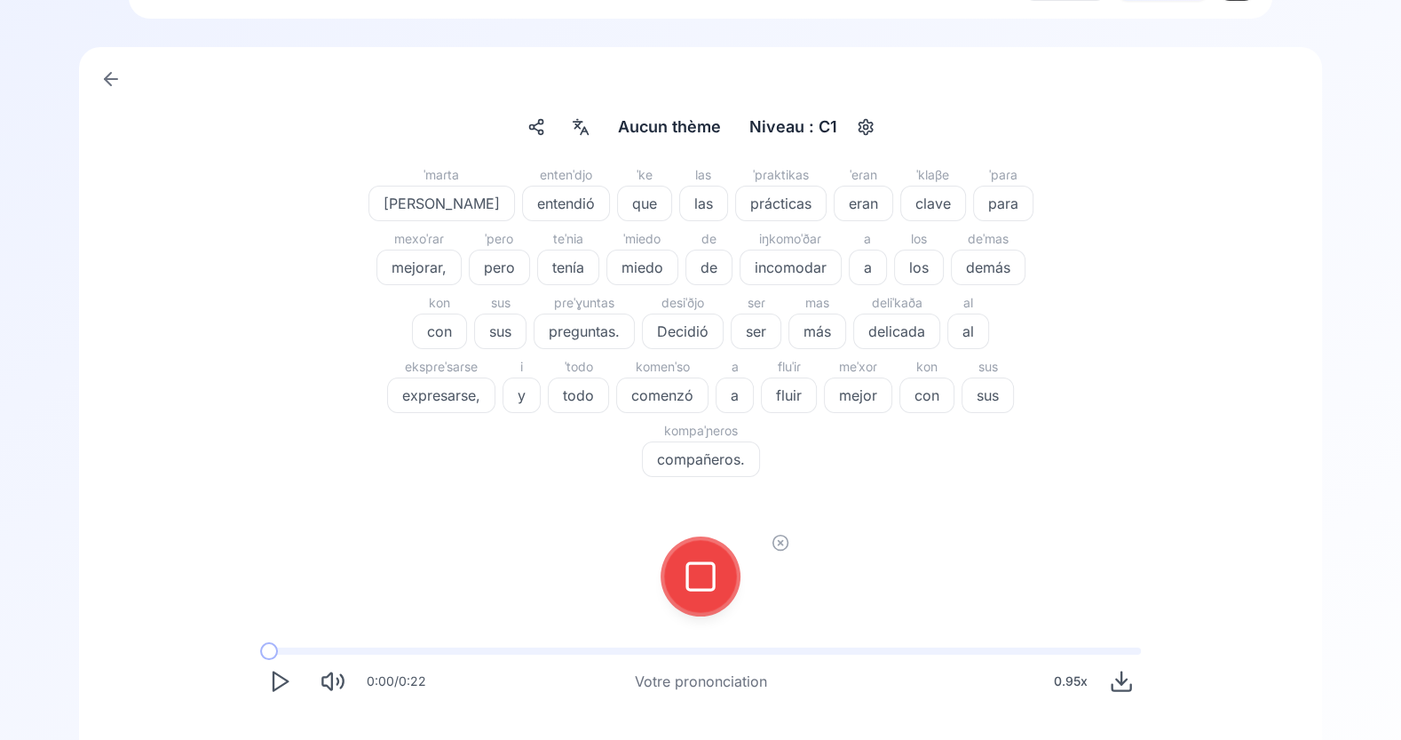
click at [707, 581] on icon at bounding box center [701, 577] width 36 height 36
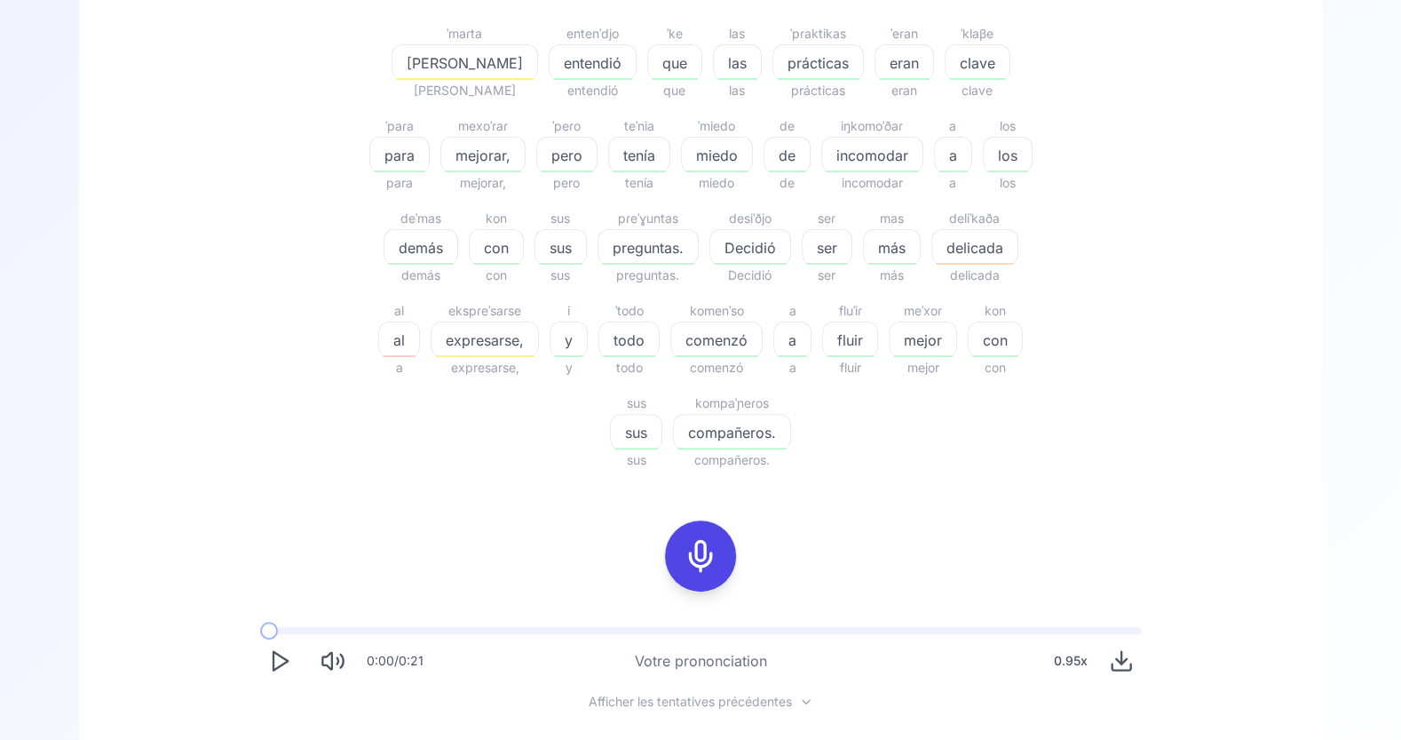
scroll to position [401, 0]
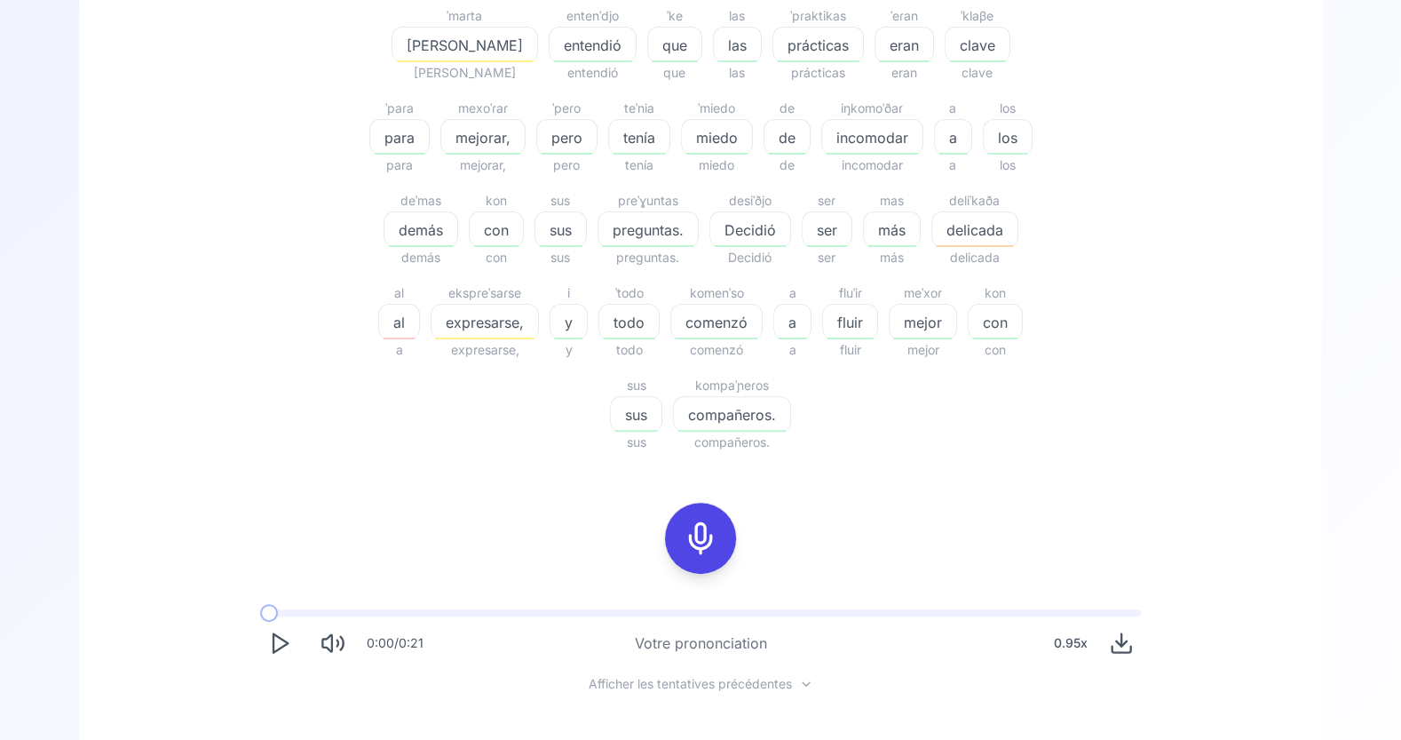
click at [432, 330] on span "expresarse," at bounding box center [485, 322] width 107 height 21
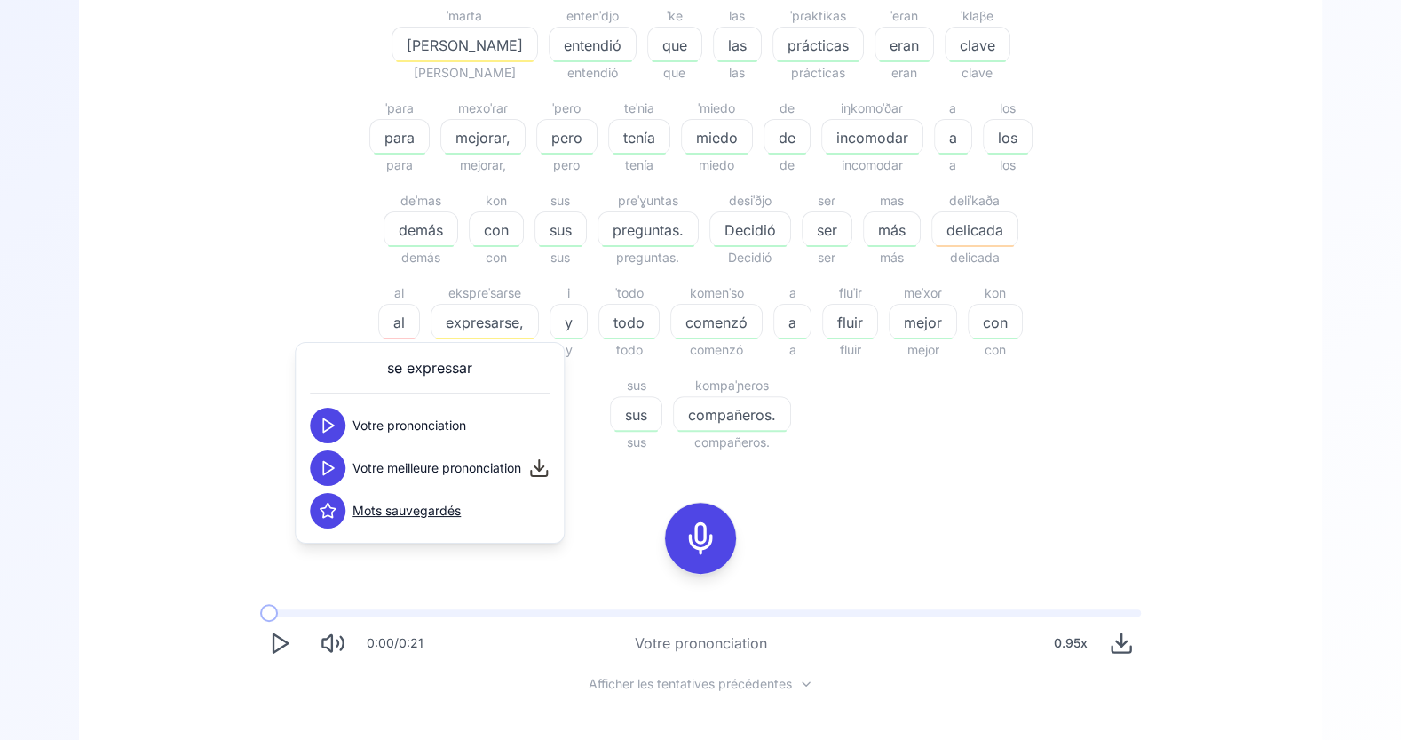
click at [328, 470] on polygon at bounding box center [328, 468] width 11 height 13
click at [328, 470] on icon at bounding box center [328, 468] width 18 height 18
click at [328, 470] on polygon at bounding box center [328, 468] width 11 height 13
click at [345, 511] on div "Mots sauvegardés" at bounding box center [385, 511] width 151 height 36
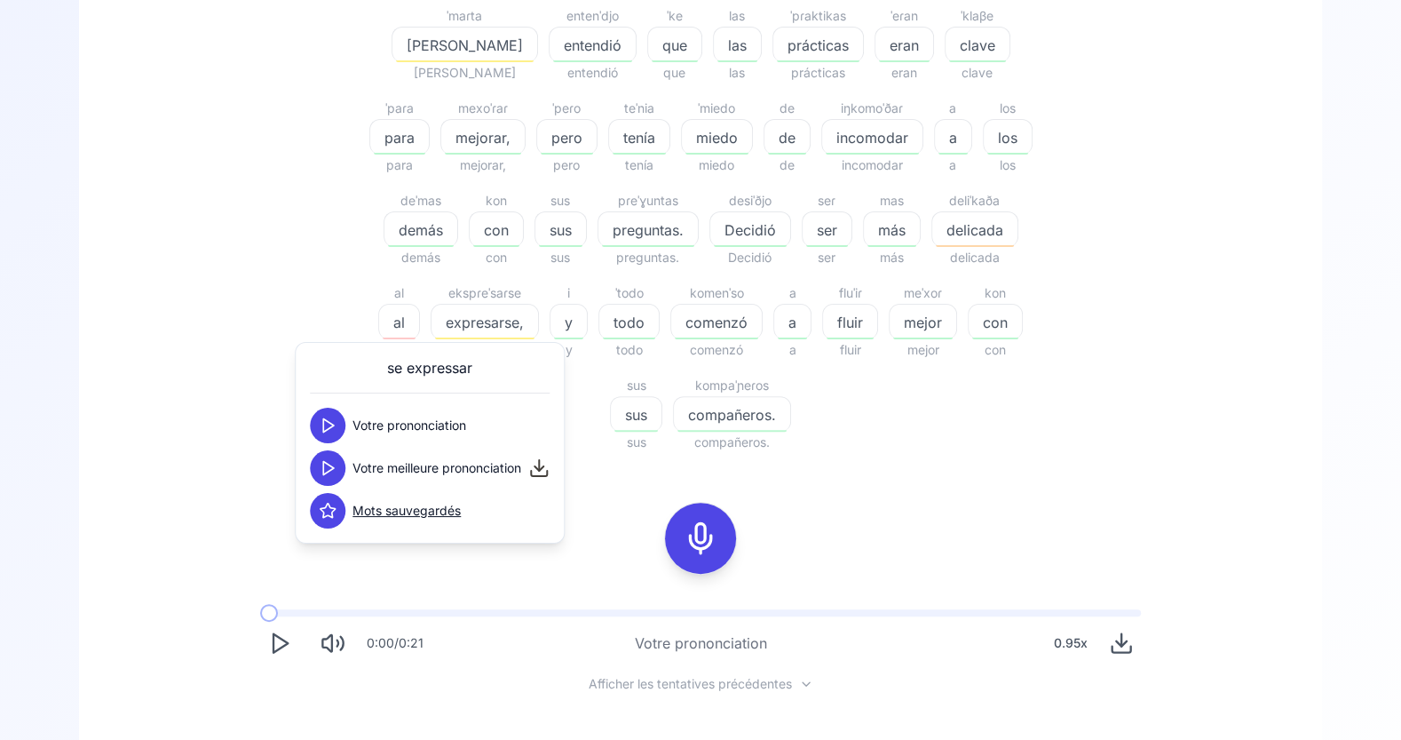
click at [332, 511] on icon at bounding box center [328, 511] width 15 height 14
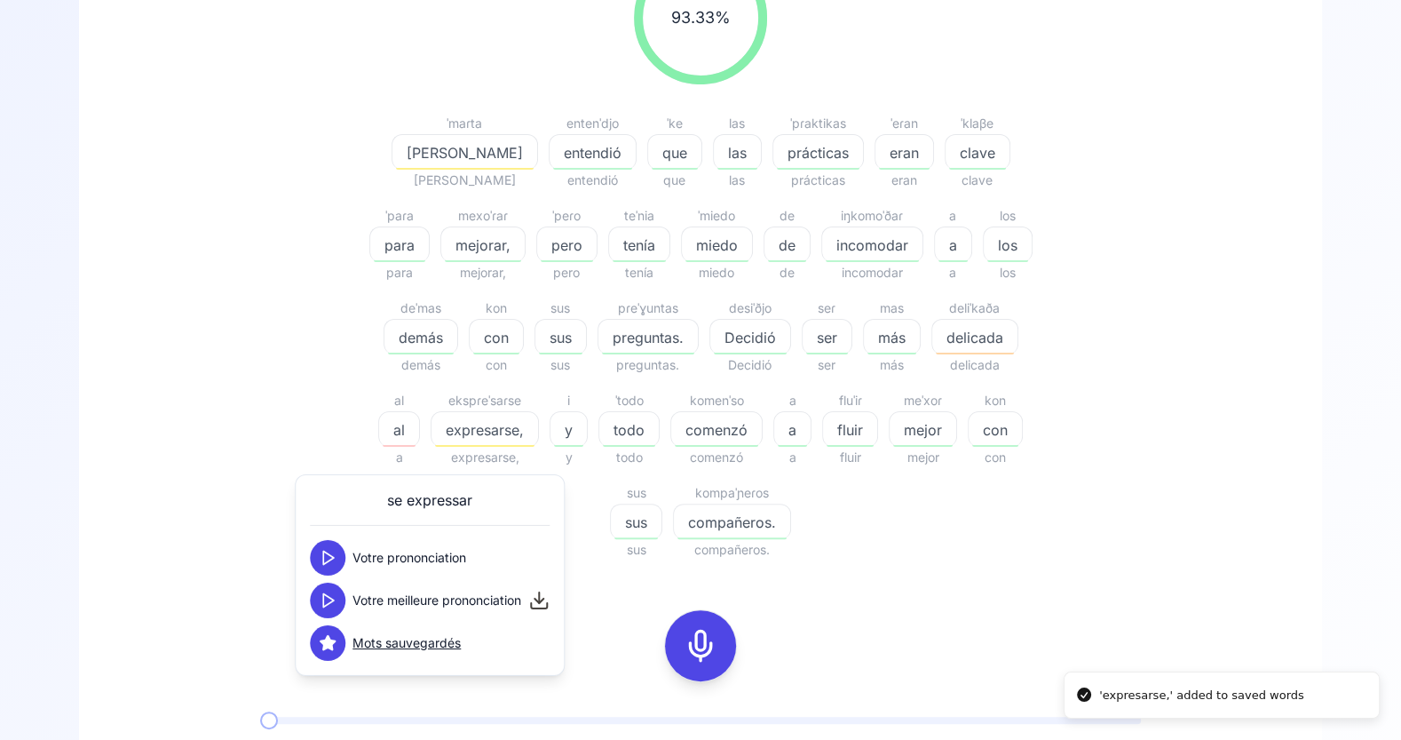
scroll to position [260, 0]
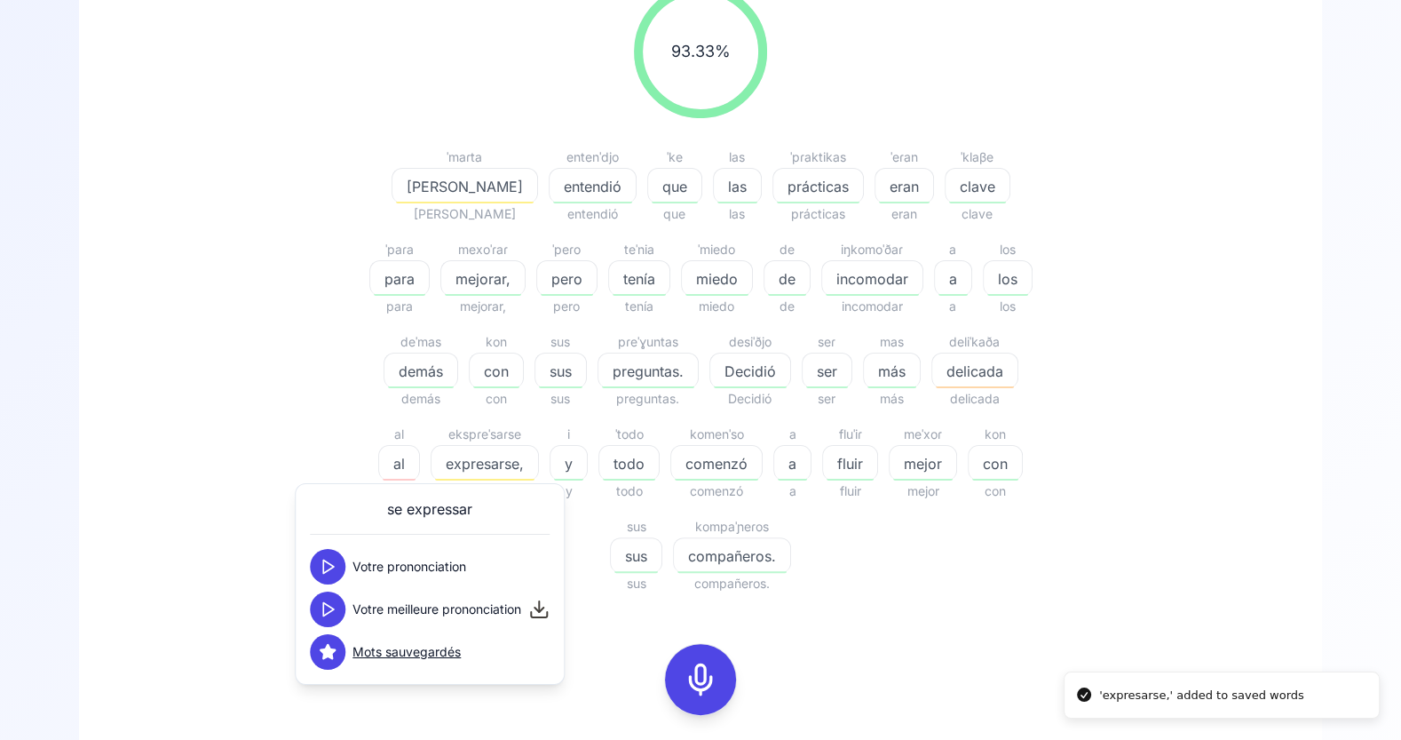
click at [932, 369] on span "delicada" at bounding box center [974, 371] width 85 height 21
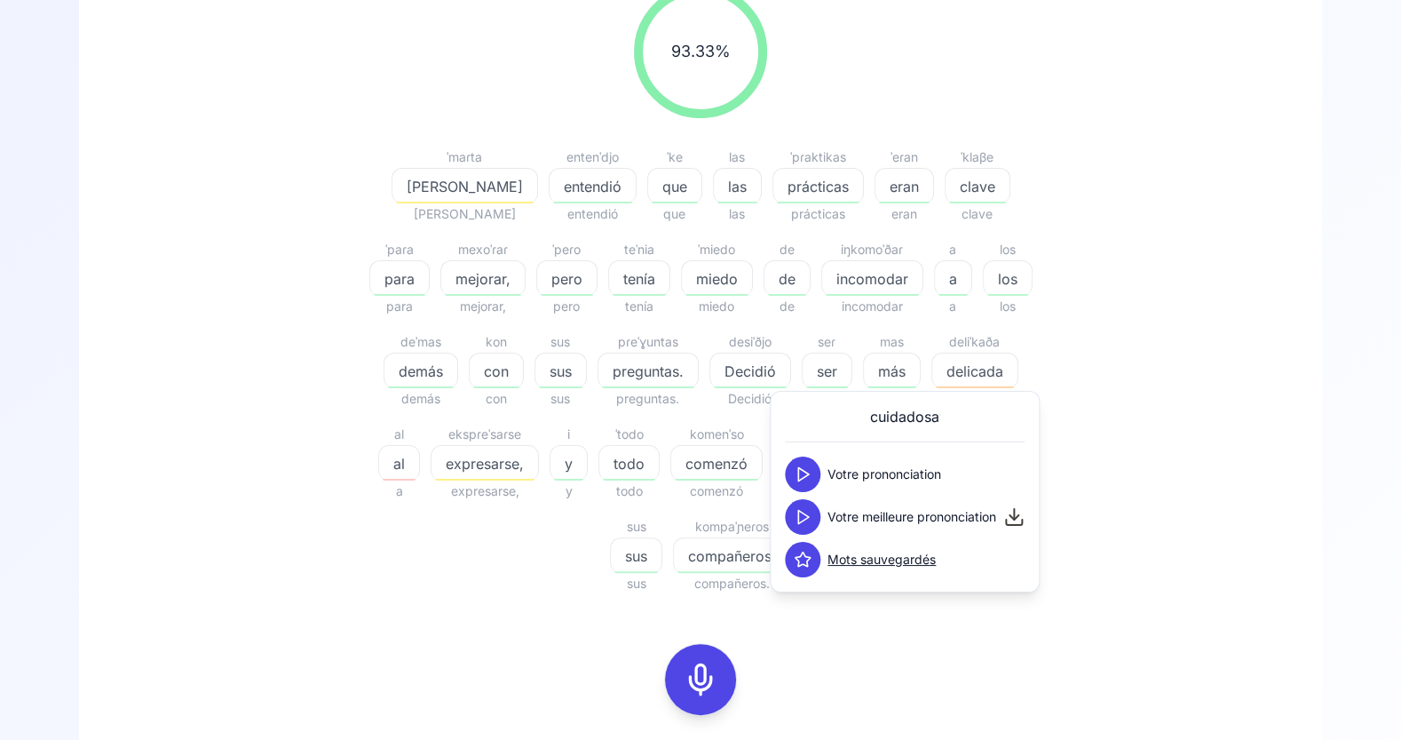
click at [805, 522] on icon at bounding box center [803, 517] width 18 height 18
click at [805, 559] on icon at bounding box center [803, 560] width 18 height 18
click at [419, 453] on span "al" at bounding box center [399, 463] width 40 height 21
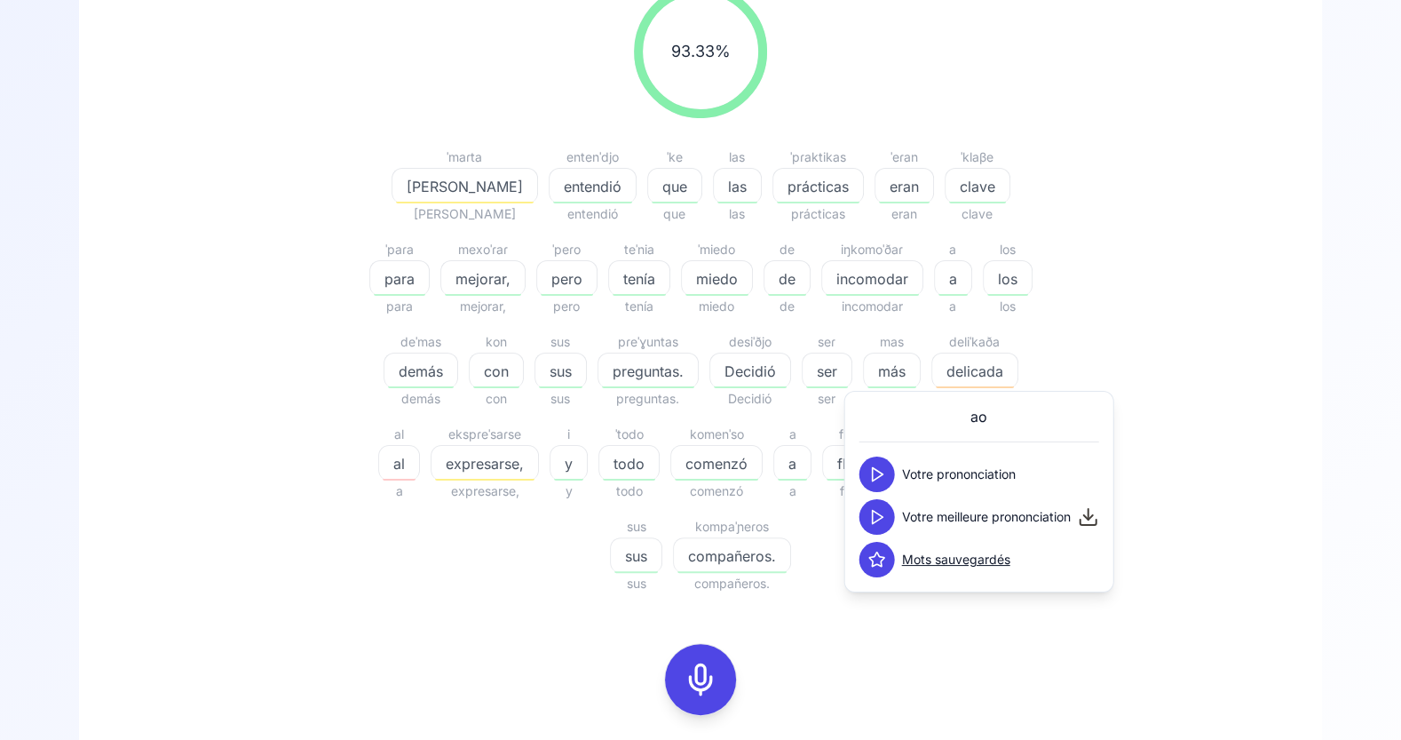
click at [879, 511] on icon at bounding box center [878, 517] width 18 height 18
click at [449, 185] on span "[PERSON_NAME]" at bounding box center [465, 186] width 145 height 21
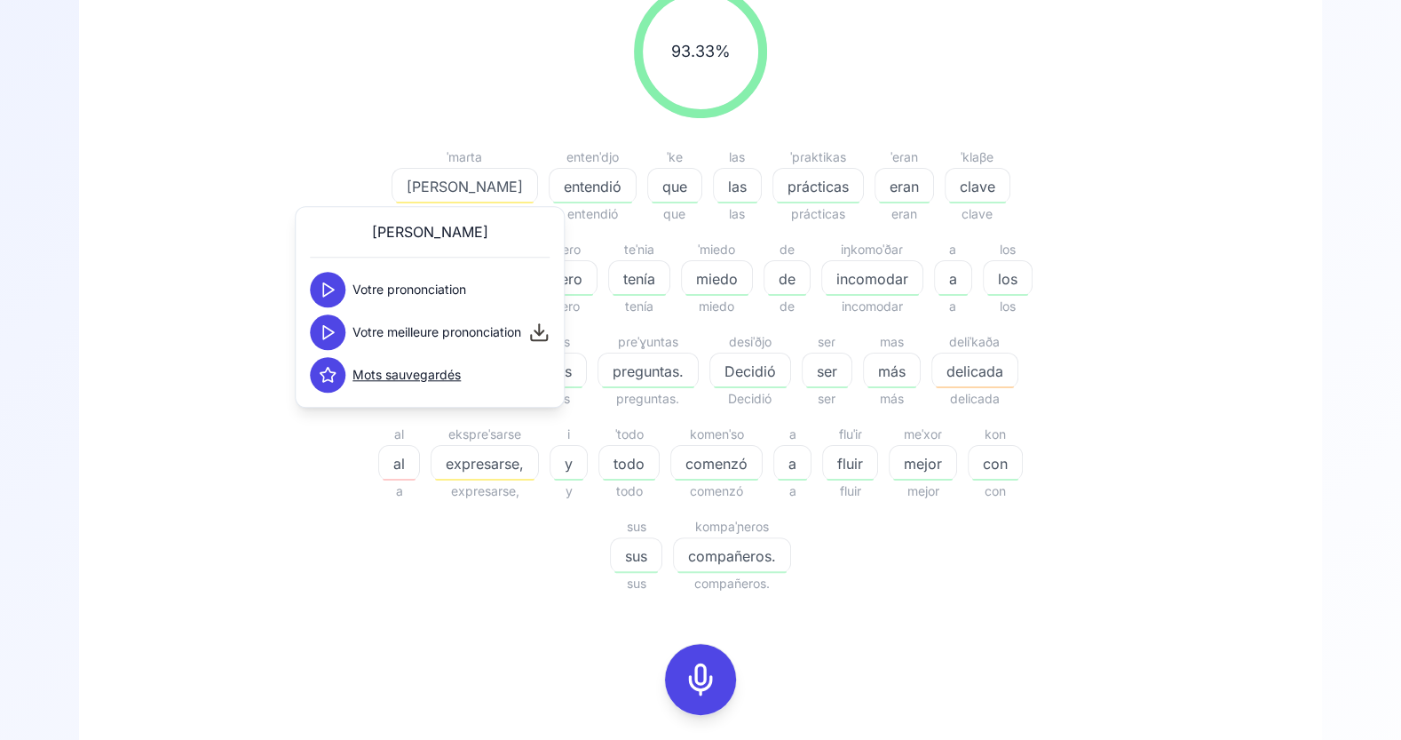
click at [329, 332] on icon at bounding box center [328, 332] width 18 height 18
click at [432, 457] on span "expresarse," at bounding box center [485, 463] width 107 height 21
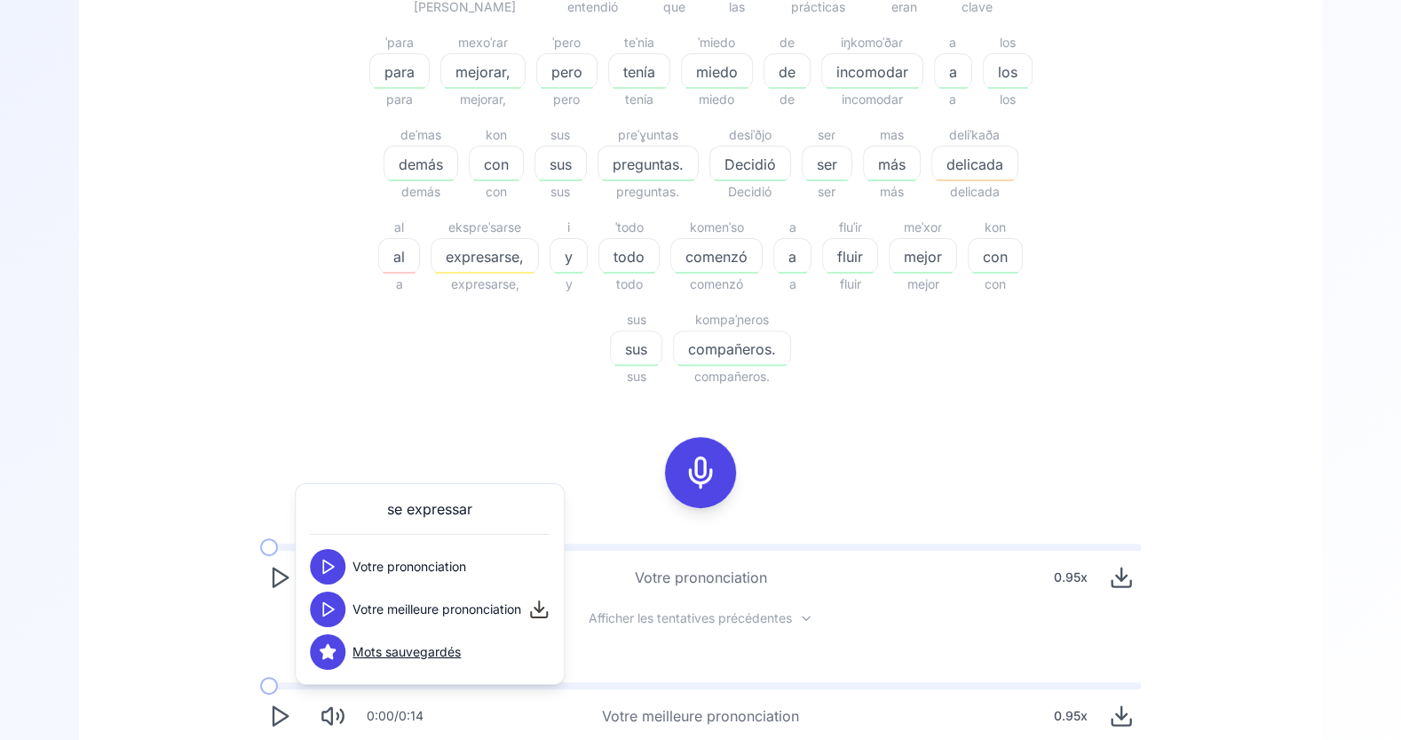
scroll to position [604, 0]
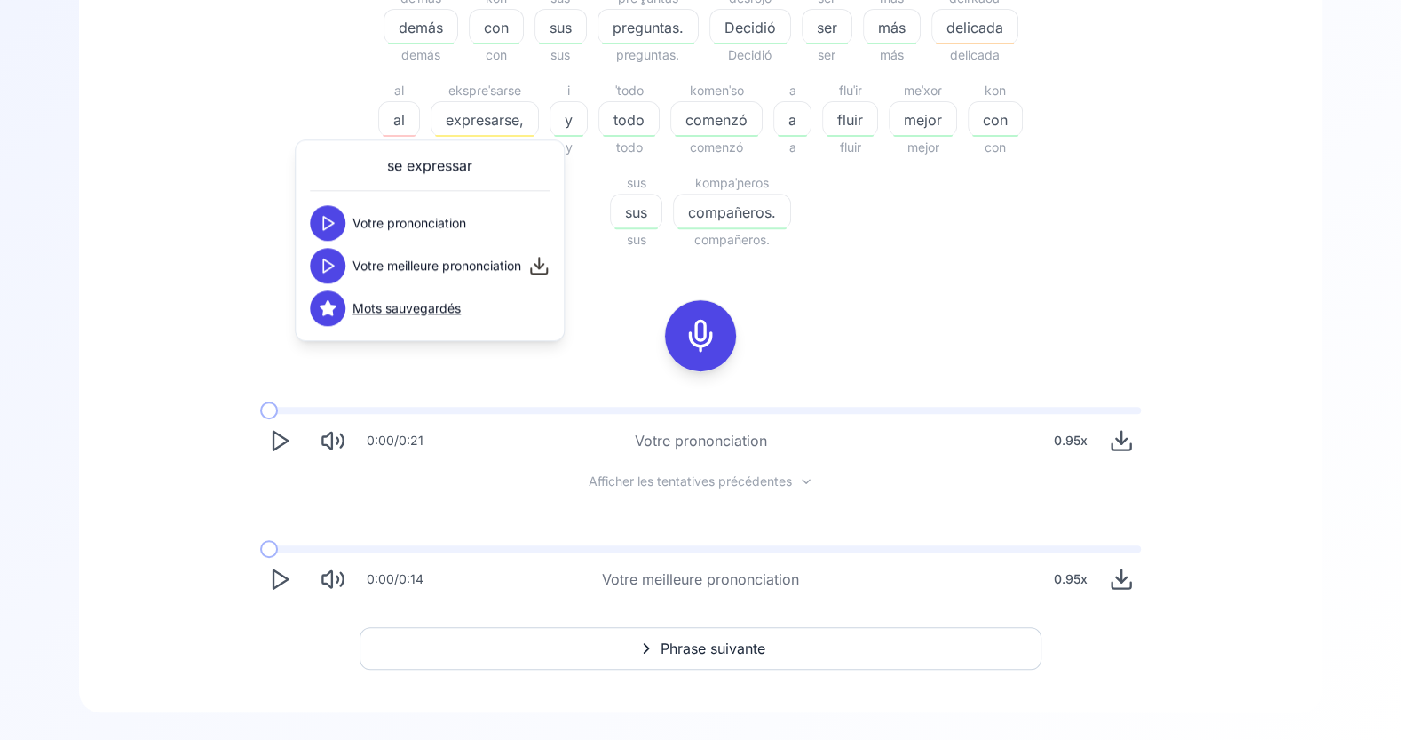
click at [721, 639] on span "Phrase suivante" at bounding box center [713, 648] width 105 height 21
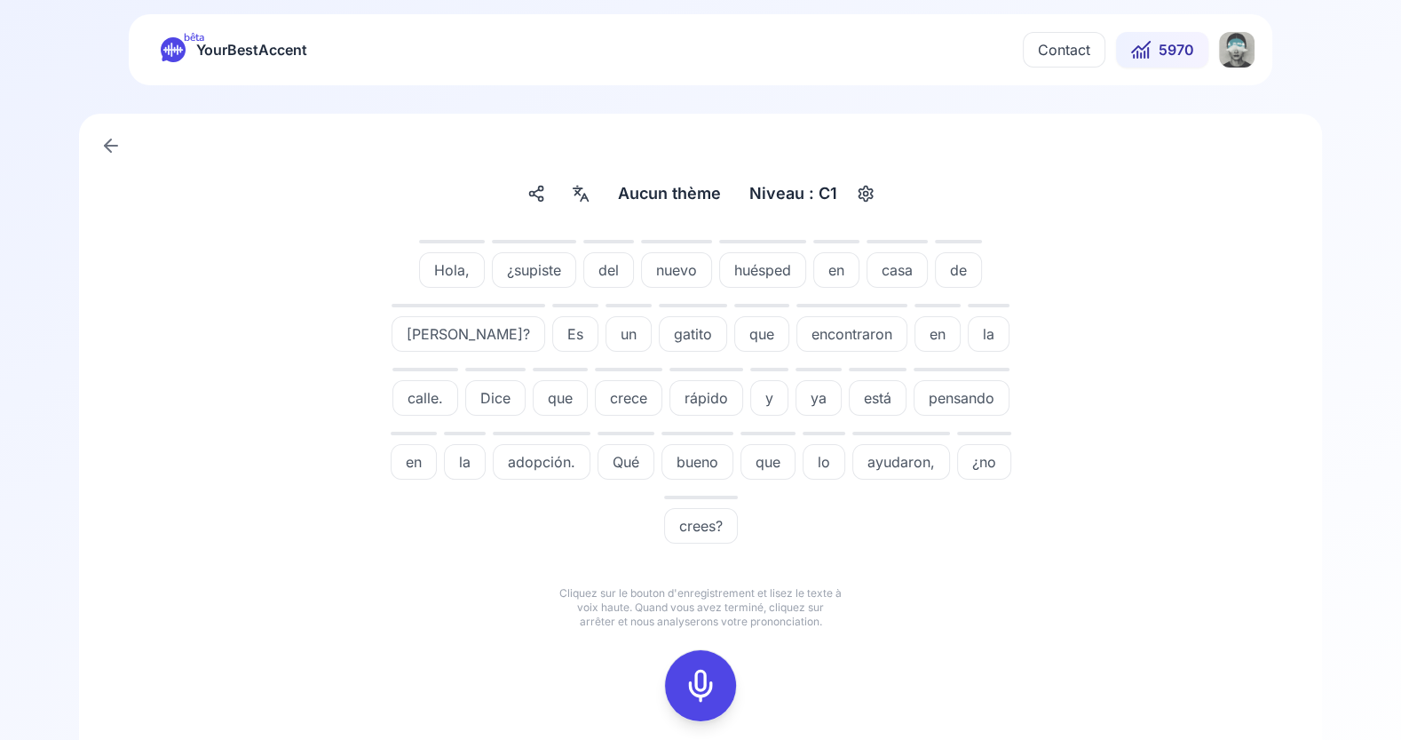
click at [710, 668] on icon at bounding box center [701, 686] width 36 height 36
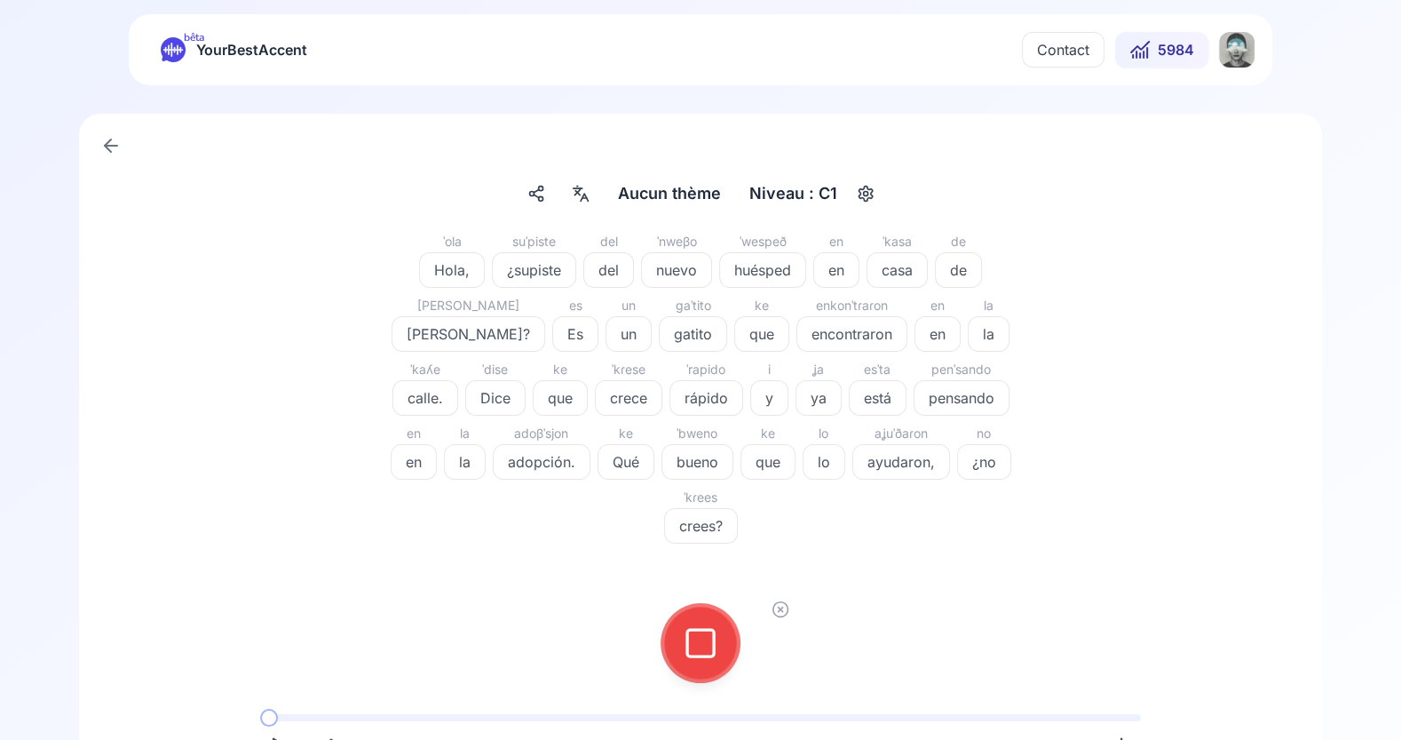
click at [701, 625] on icon at bounding box center [701, 643] width 36 height 36
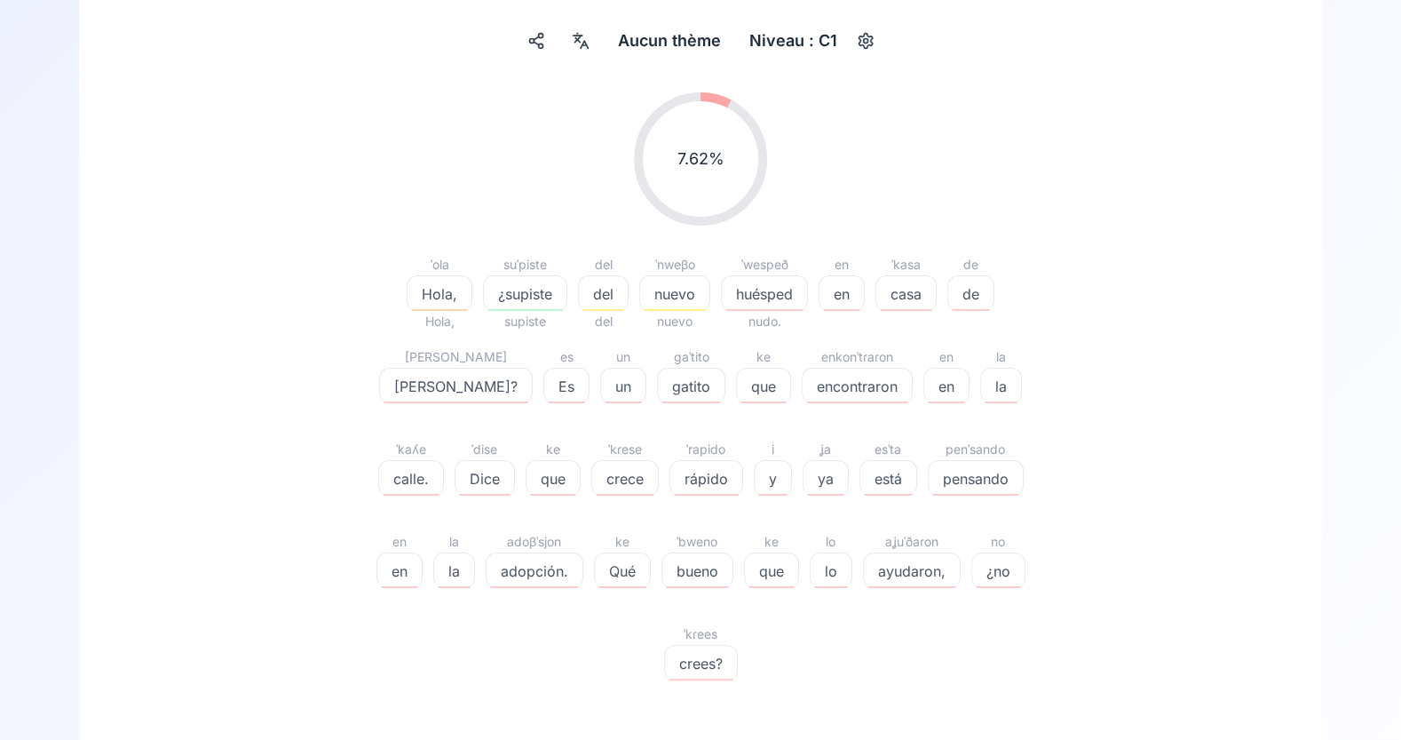
scroll to position [187, 0]
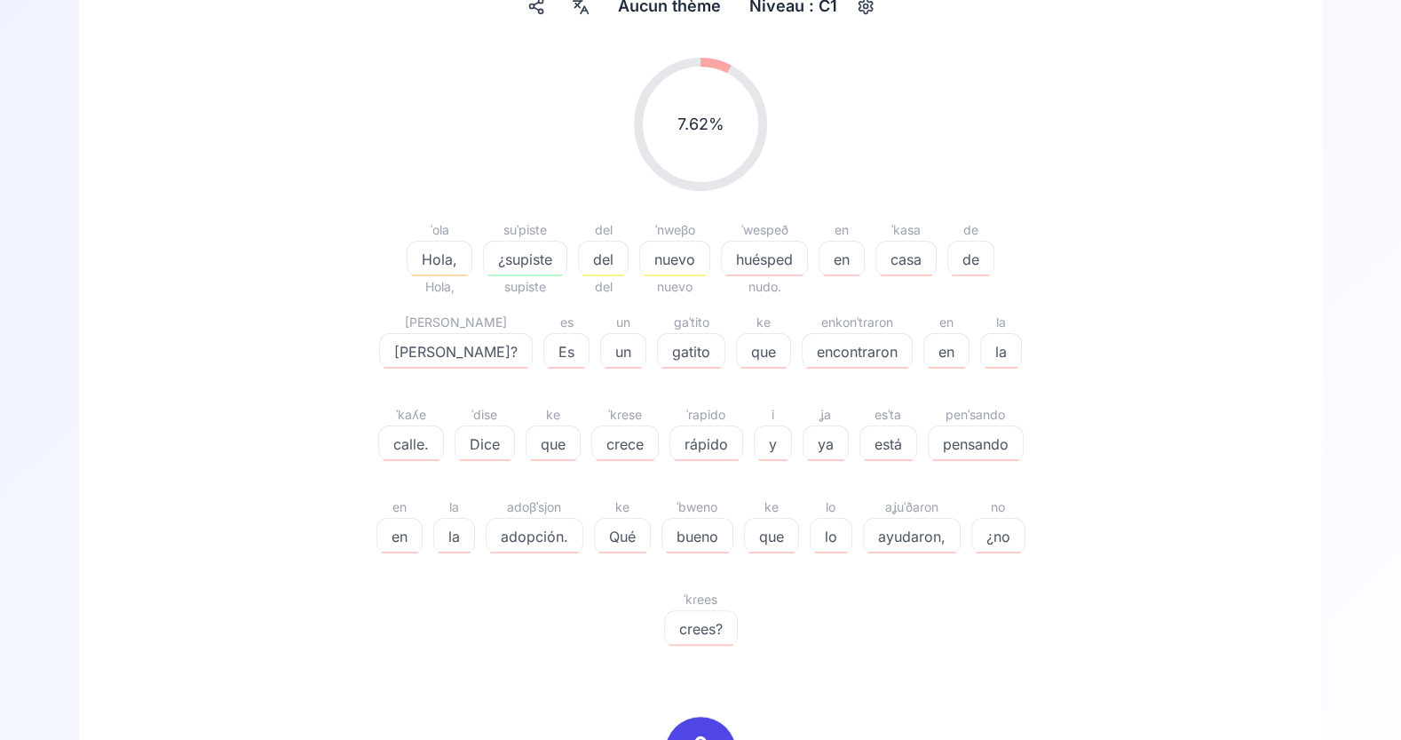
click at [722, 269] on div "huésped" at bounding box center [764, 259] width 87 height 36
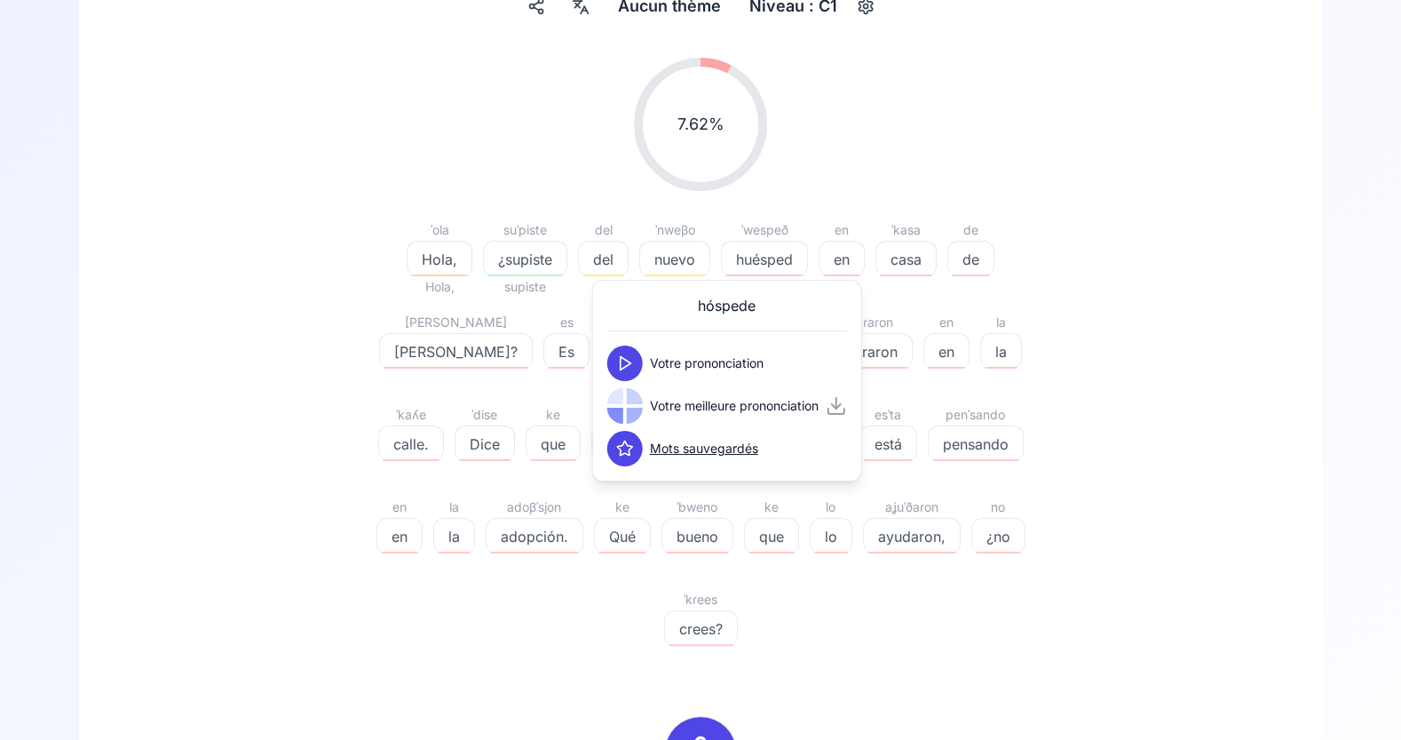
click at [624, 357] on icon at bounding box center [625, 363] width 18 height 18
click at [629, 406] on polygon at bounding box center [626, 406] width 11 height 13
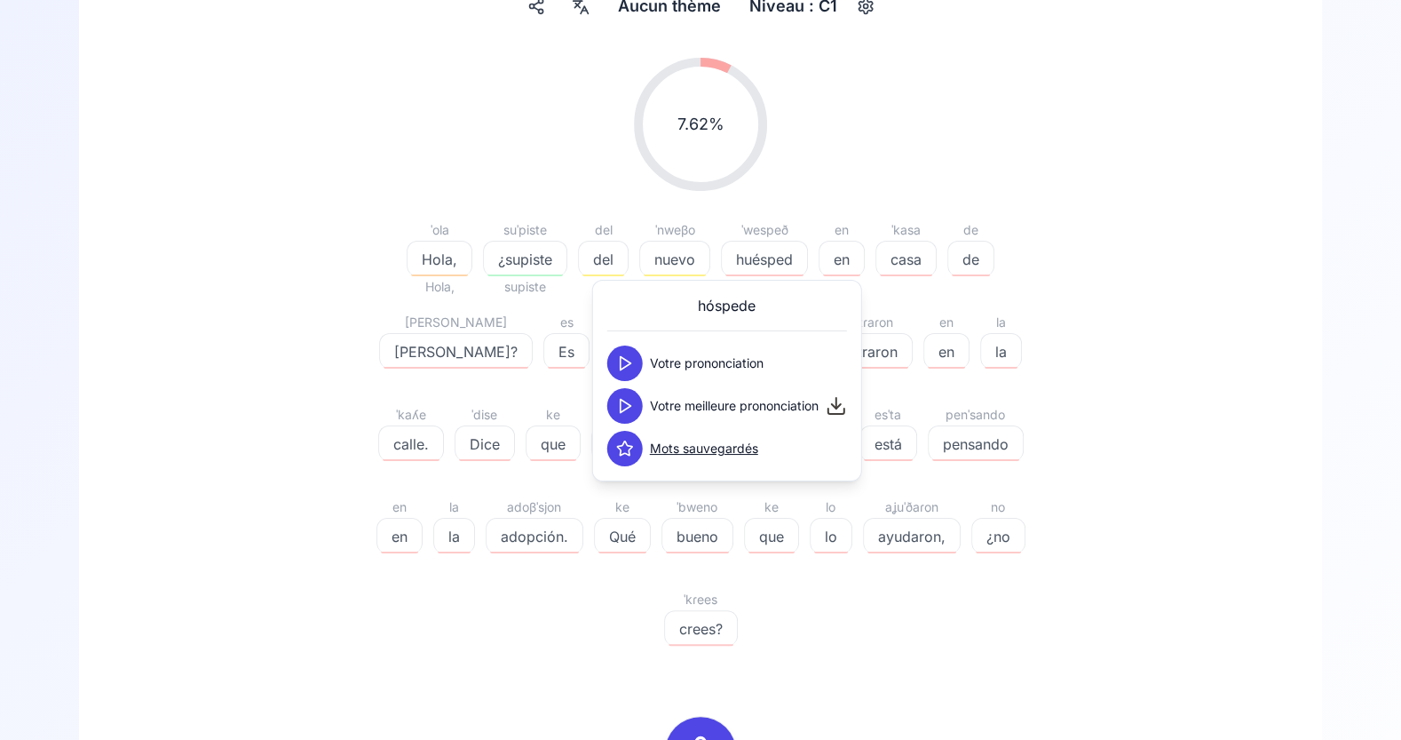
click at [629, 406] on polygon at bounding box center [626, 406] width 11 height 13
click at [625, 409] on icon at bounding box center [625, 406] width 18 height 18
click at [628, 388] on button at bounding box center [625, 406] width 36 height 36
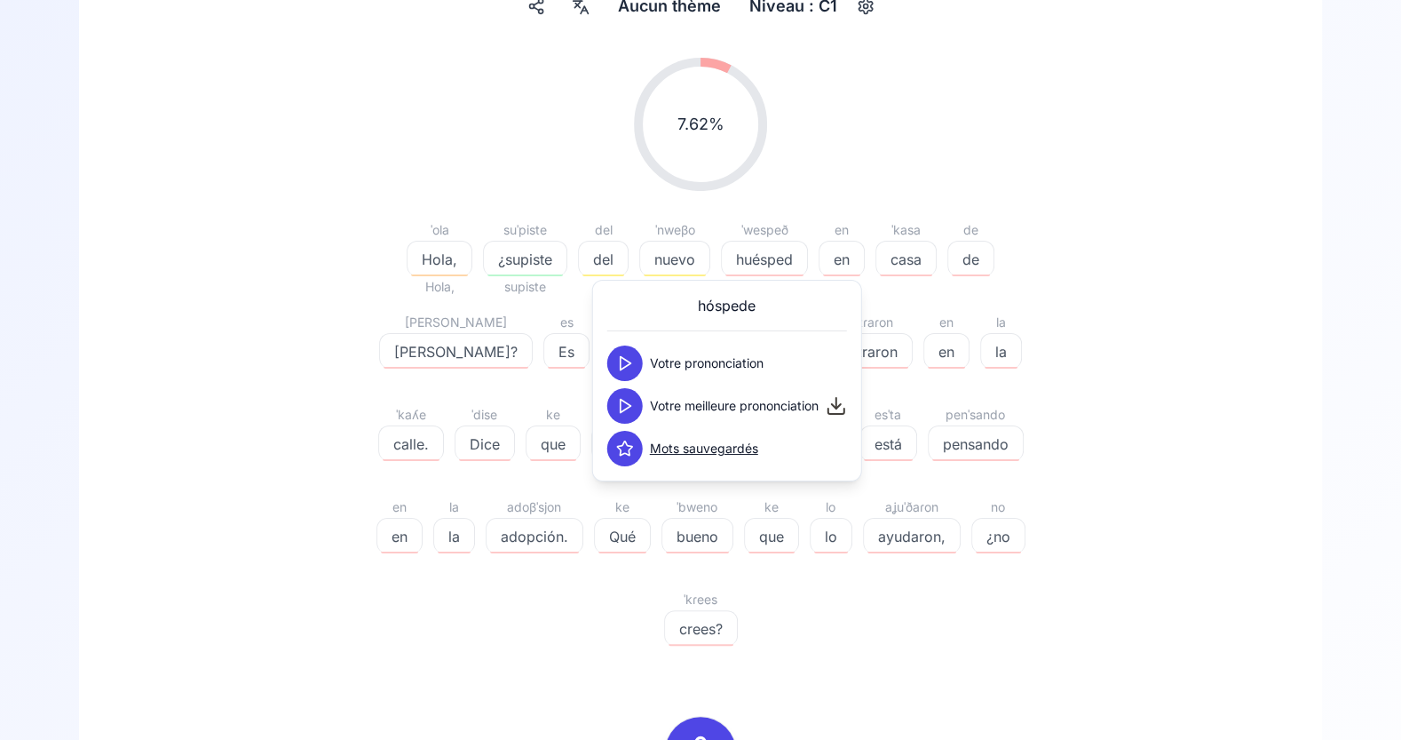
click at [631, 448] on icon at bounding box center [625, 449] width 18 height 18
click at [382, 405] on div "ˈola Hola, [PERSON_NAME], suˈpiste ¿supiste supiste del del del ˈnweβo nuevo nu…" at bounding box center [701, 443] width 682 height 448
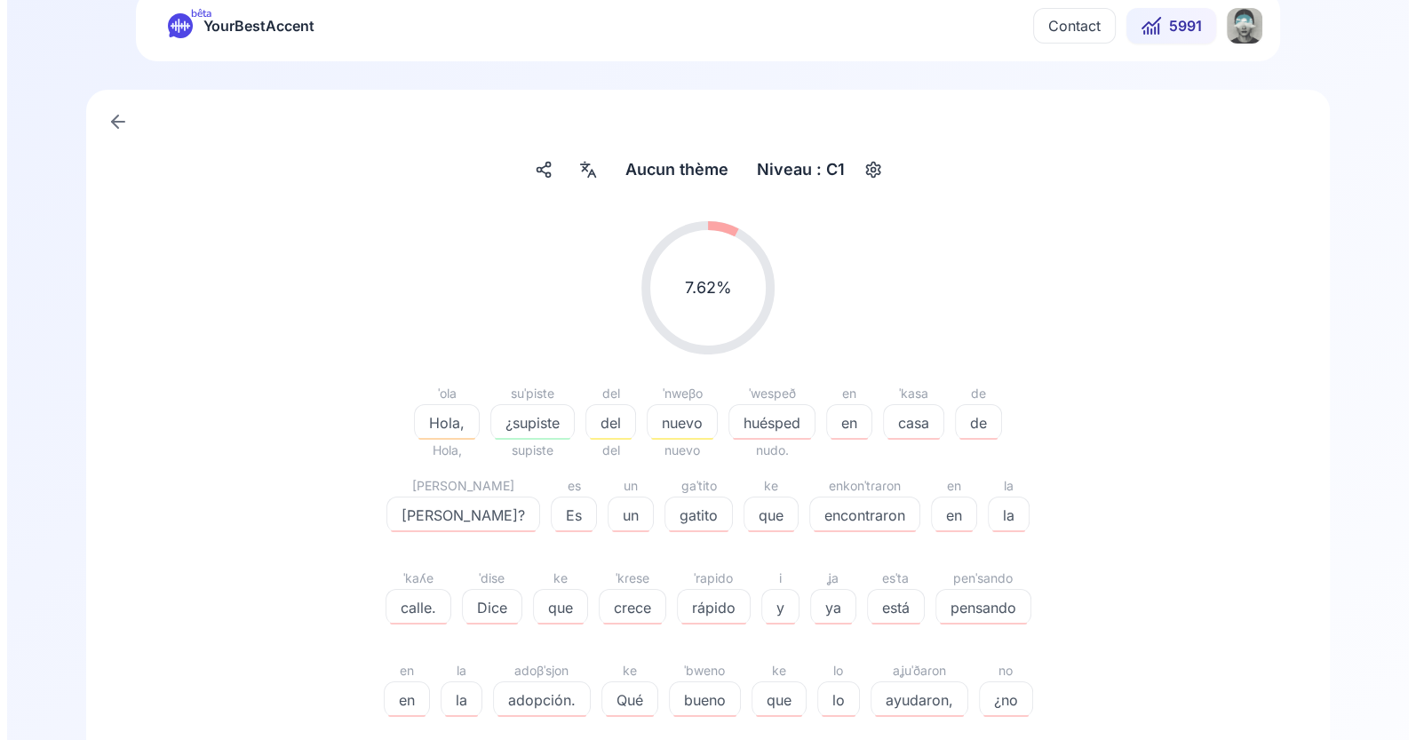
scroll to position [0, 0]
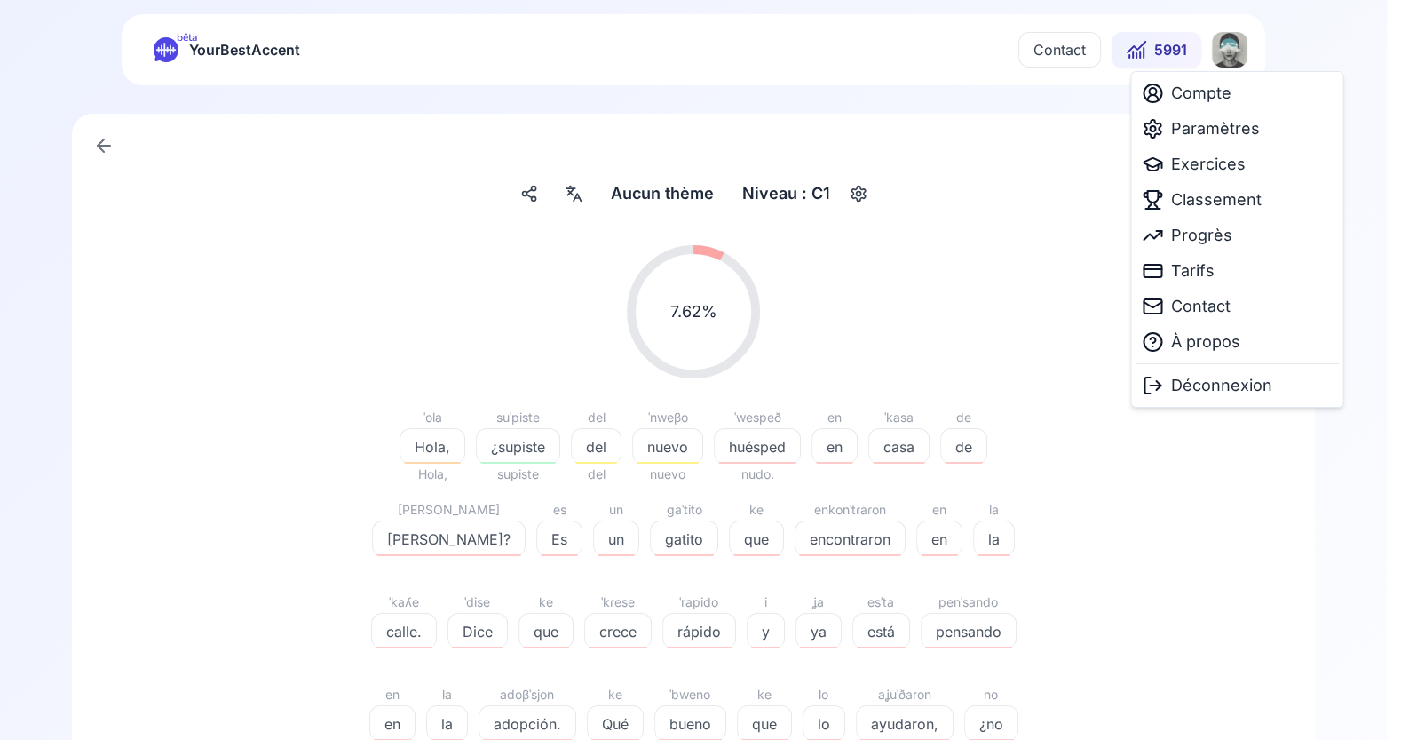
click at [1234, 52] on html "bêta YourBestAccent Contact 5991 Aucun thème Aucun thème Niveau : C1 7.62 % 7.6…" at bounding box center [700, 370] width 1401 height 740
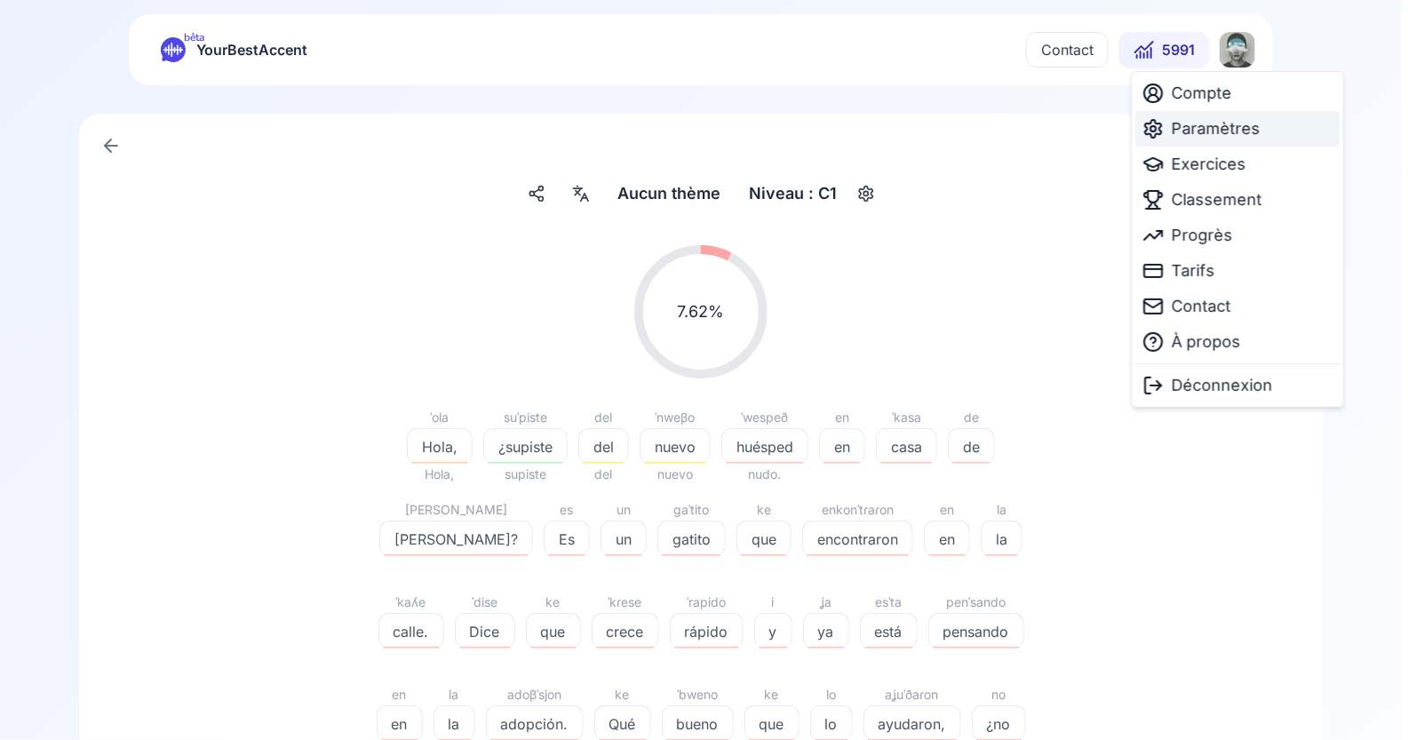
click at [1213, 127] on span "Paramètres" at bounding box center [1215, 128] width 89 height 25
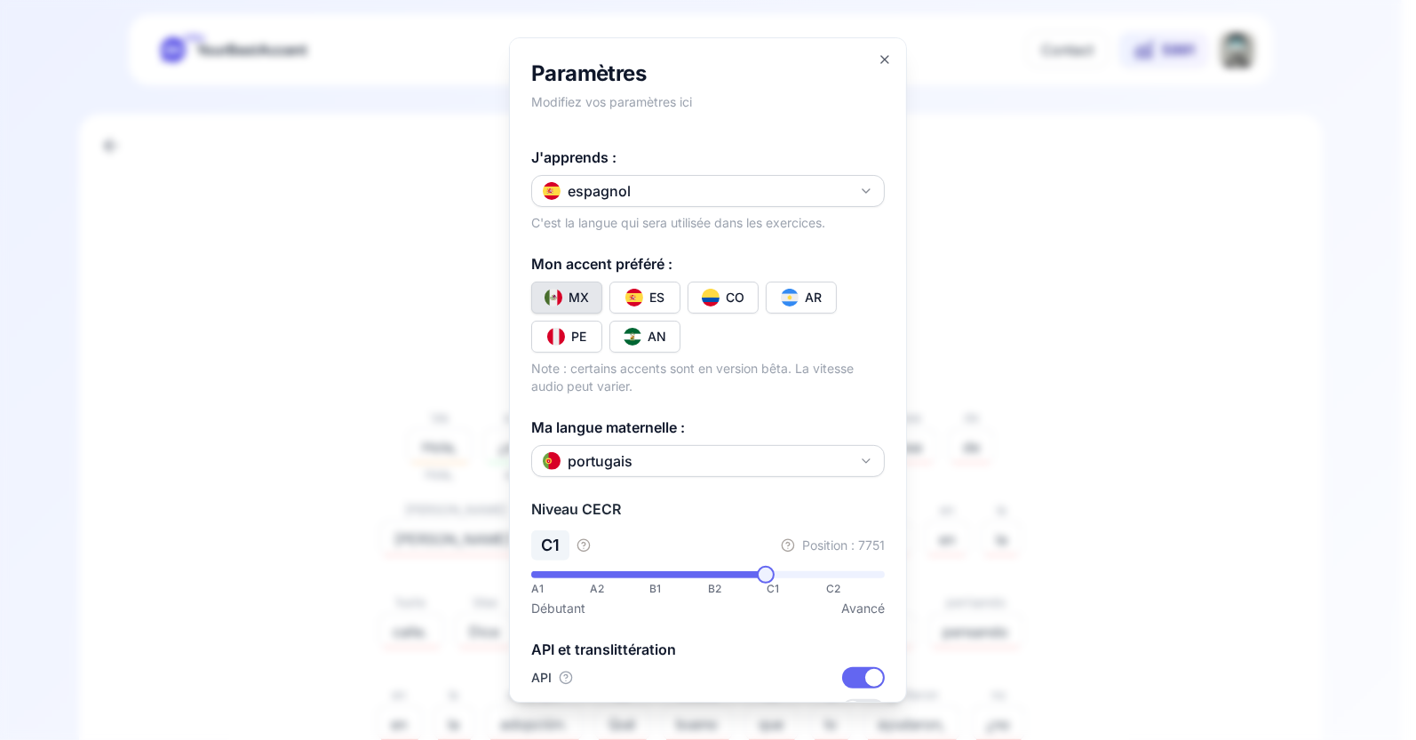
click at [646, 306] on button "ES" at bounding box center [644, 298] width 71 height 32
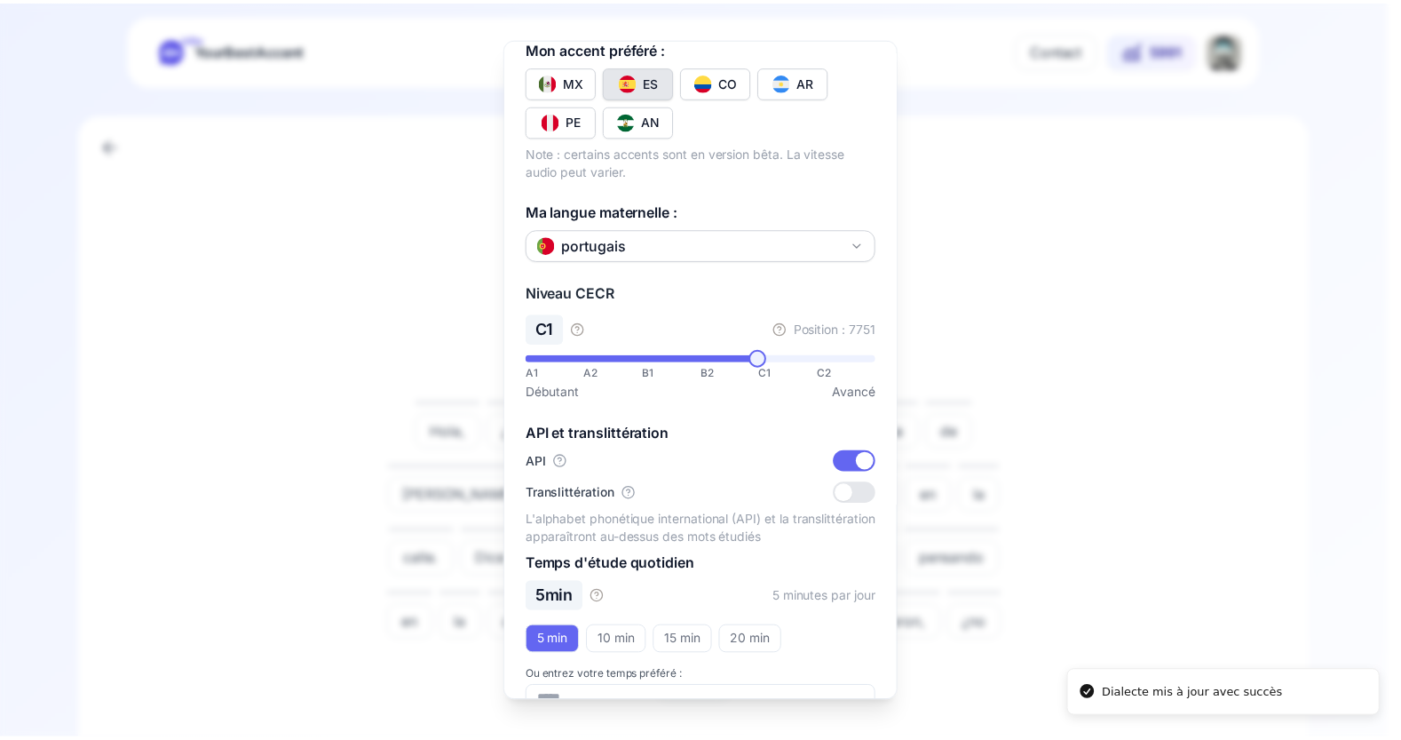
scroll to position [247, 0]
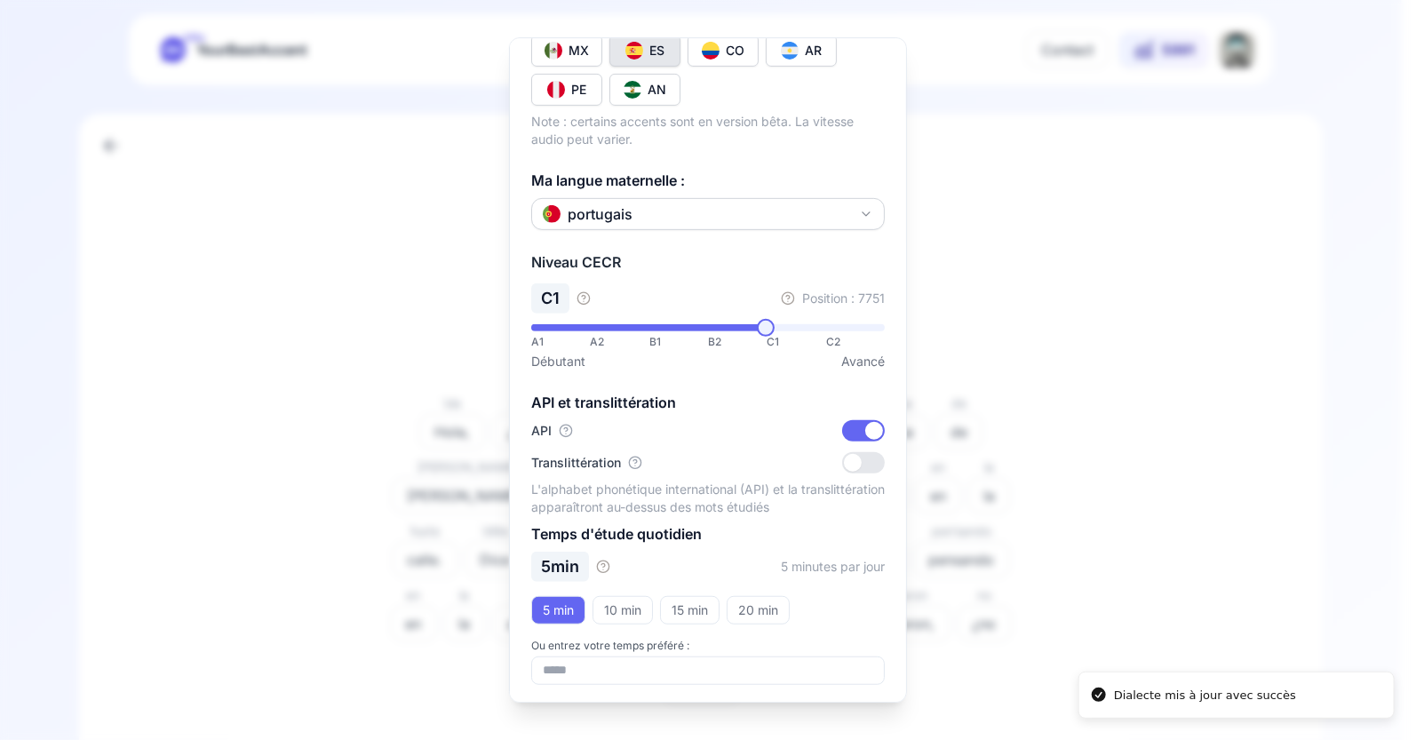
click at [1010, 262] on div at bounding box center [708, 370] width 1416 height 740
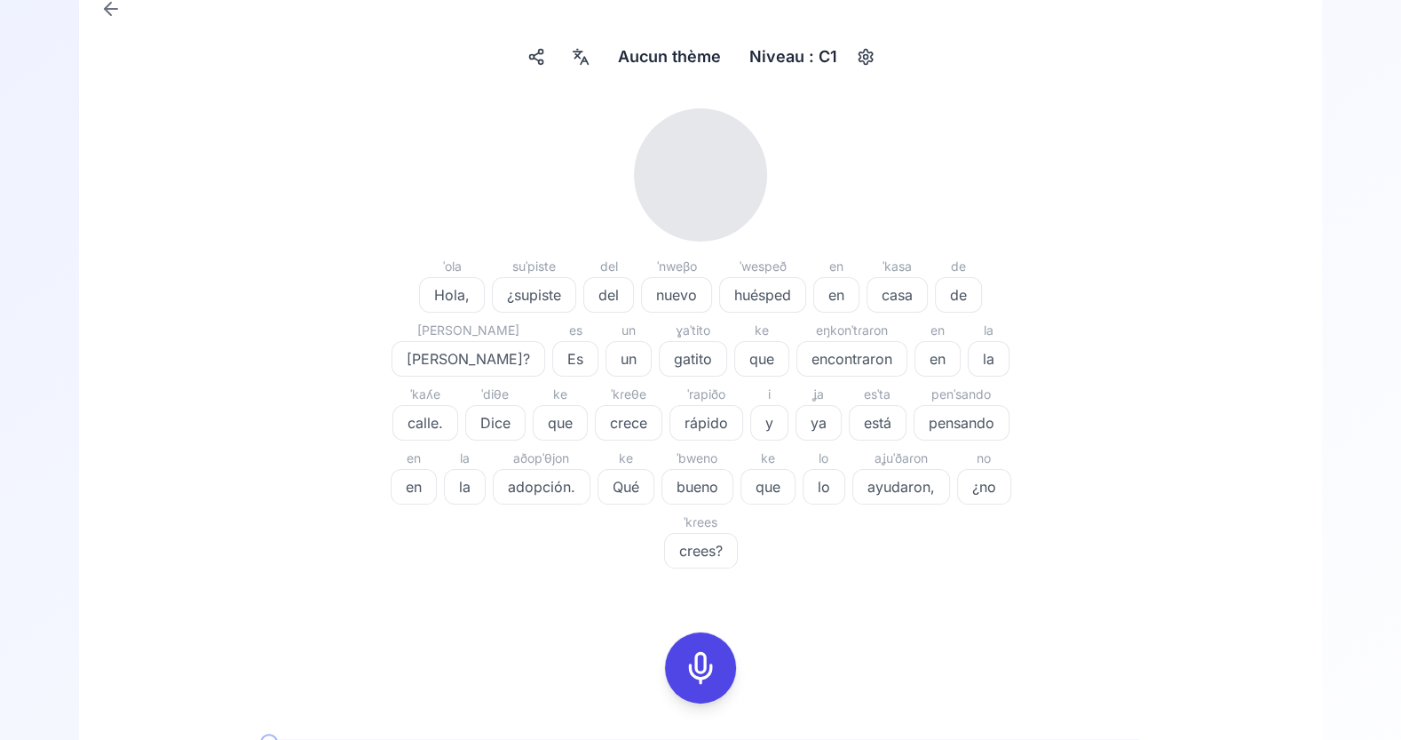
scroll to position [162, 0]
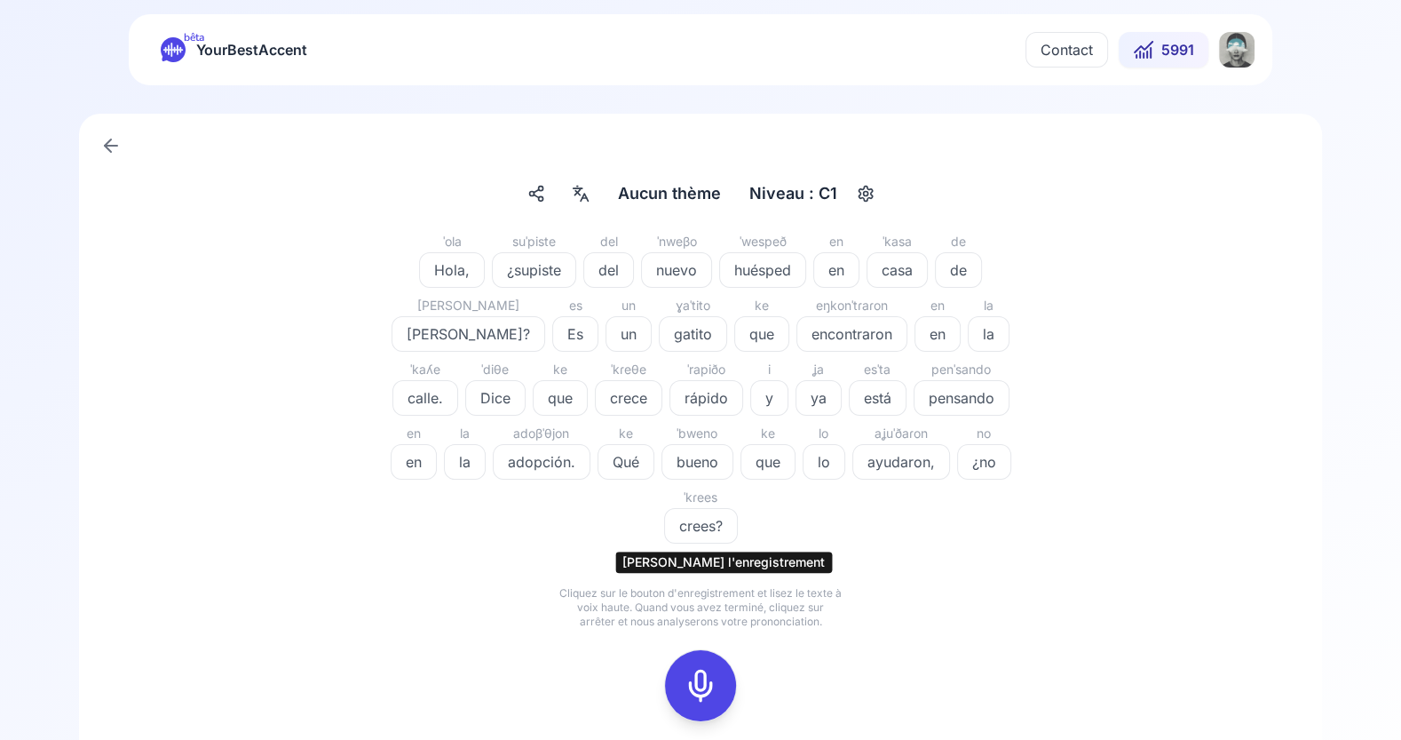
click at [704, 668] on icon at bounding box center [701, 686] width 36 height 36
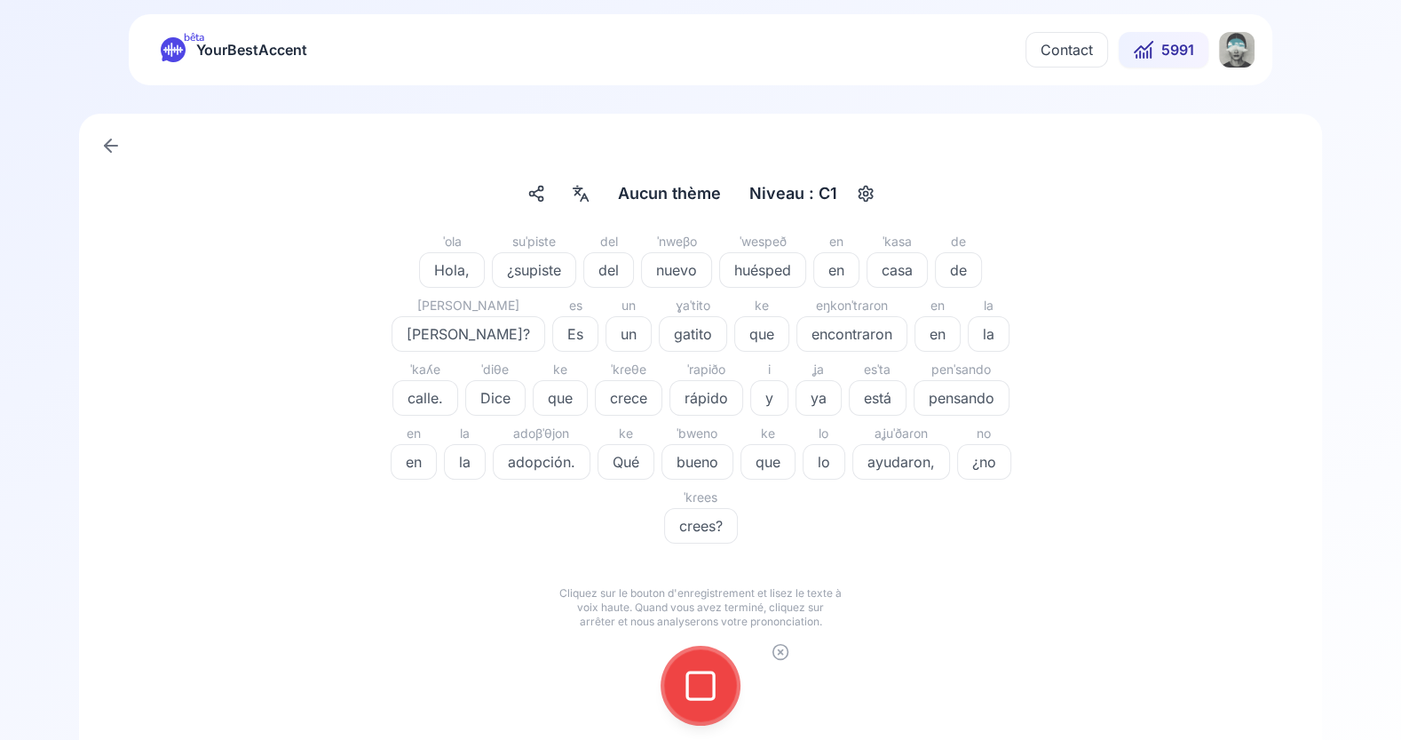
click at [704, 668] on icon at bounding box center [701, 686] width 36 height 36
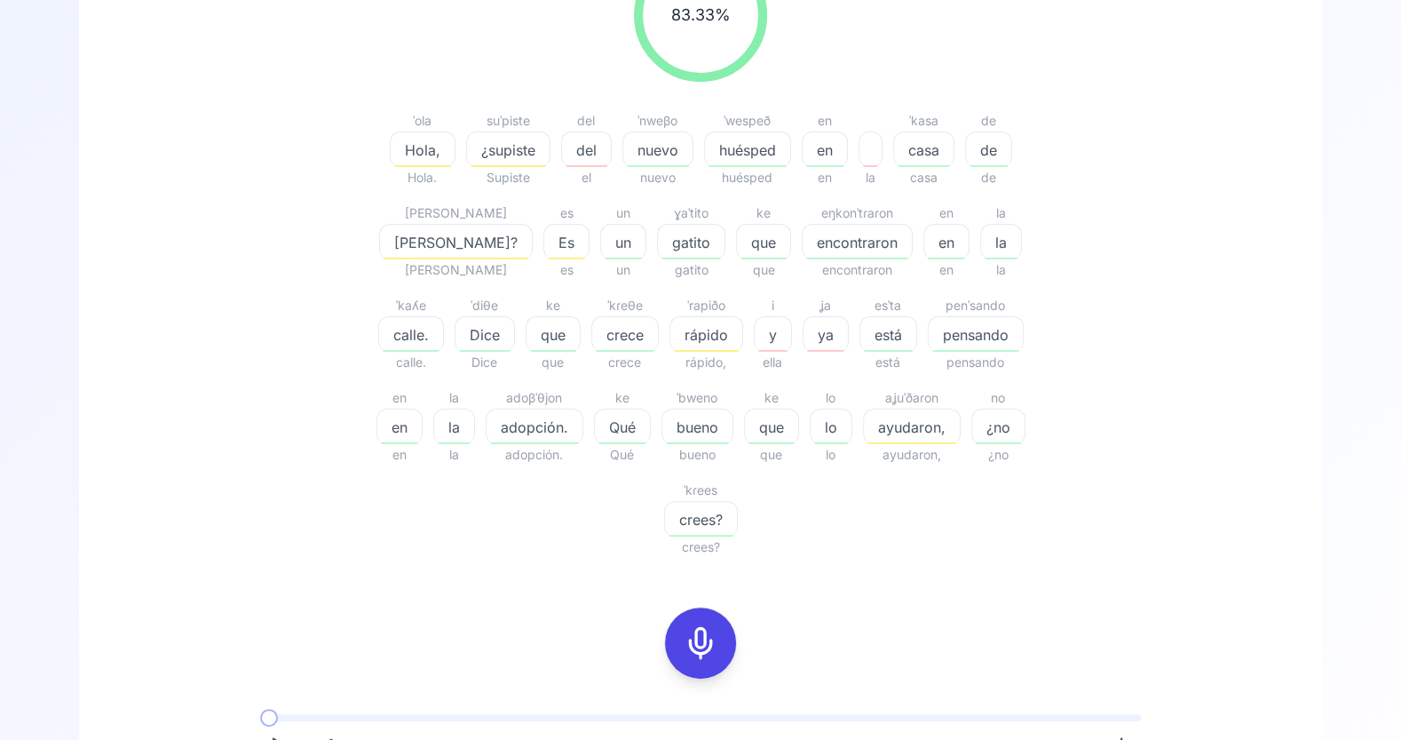
scroll to position [282, 0]
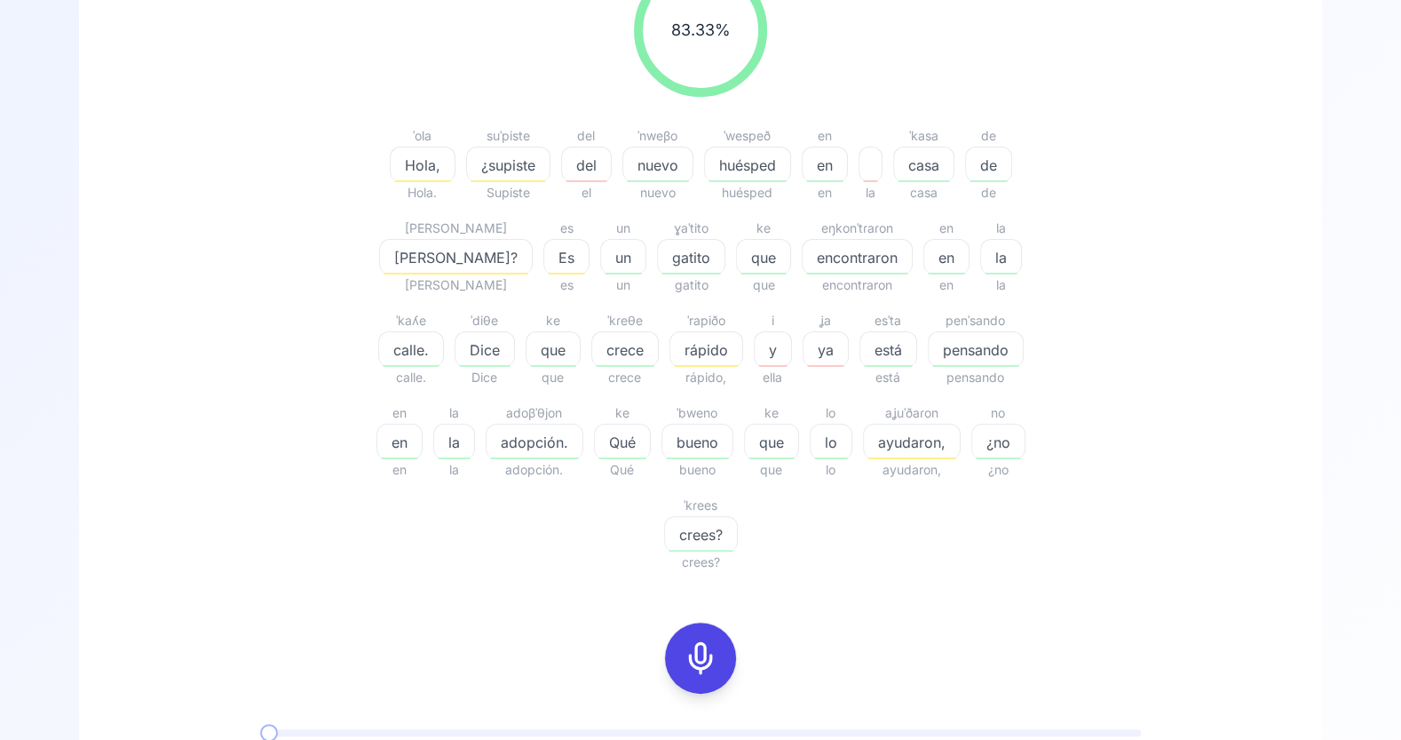
click at [489, 172] on span "¿supiste" at bounding box center [508, 165] width 83 height 21
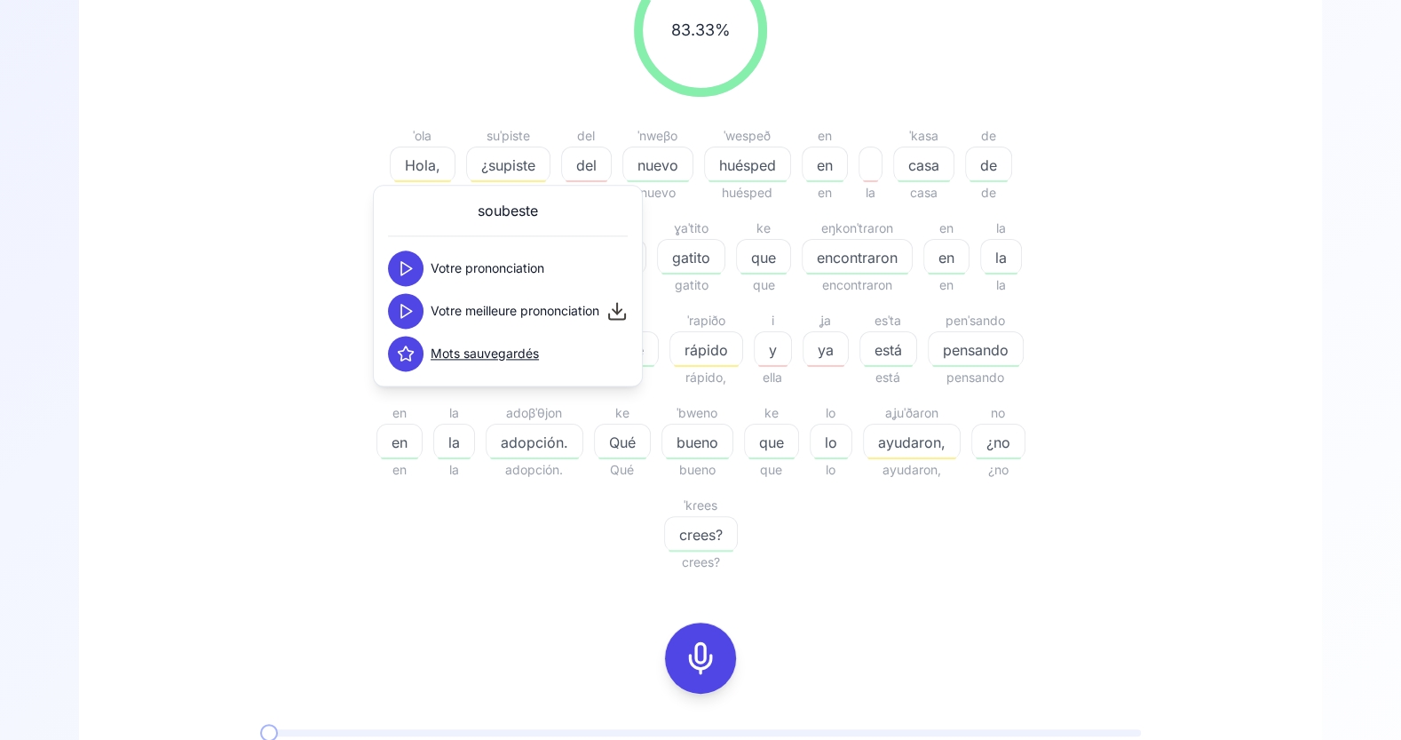
click at [406, 314] on polygon at bounding box center [406, 311] width 11 height 13
click at [400, 361] on icon at bounding box center [406, 354] width 18 height 18
click at [764, 163] on span "huésped" at bounding box center [747, 165] width 85 height 21
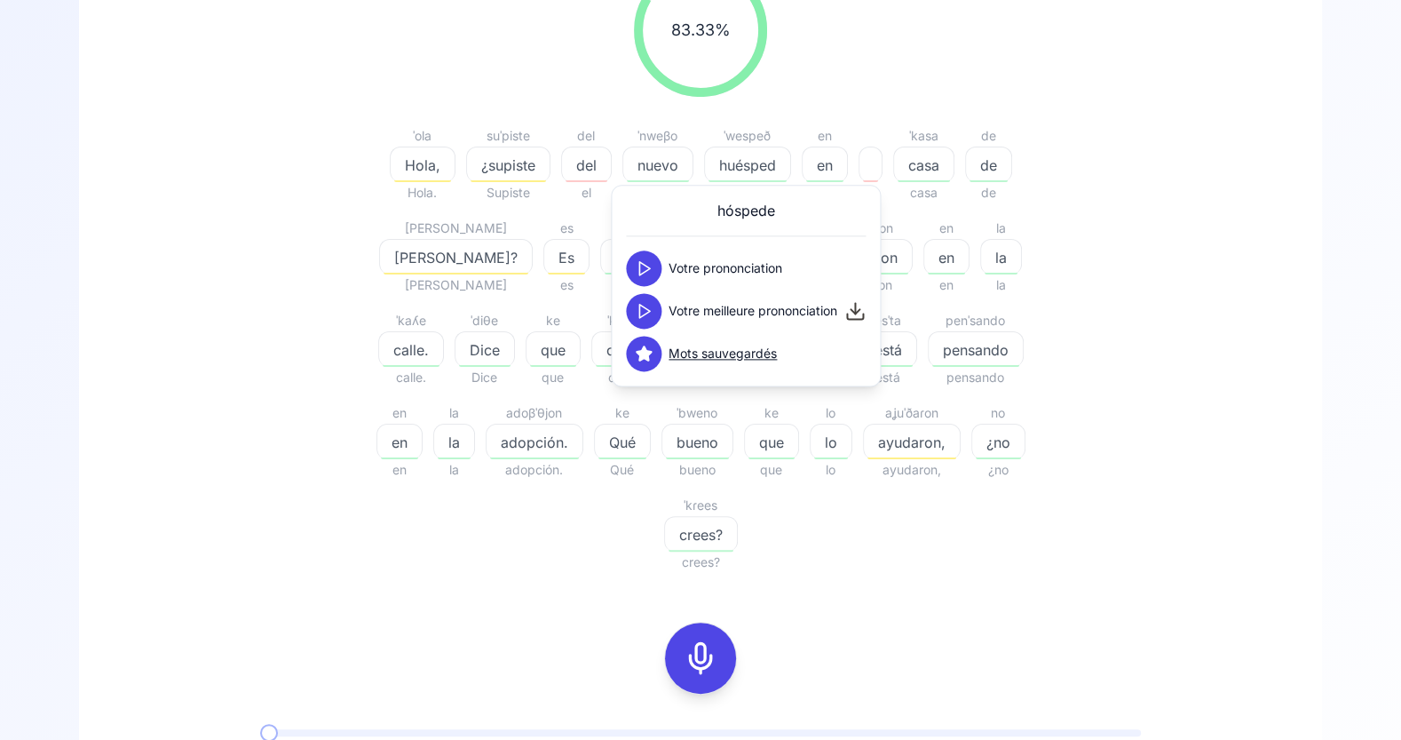
click at [640, 316] on polygon at bounding box center [644, 311] width 11 height 13
click at [643, 315] on polygon at bounding box center [644, 311] width 11 height 13
click at [1092, 233] on div "83.33 % 83.33 % ˈola Hola, Hola. suˈpiste ¿supiste Supiste del del el ˈnweβo nu…" at bounding box center [700, 268] width 1023 height 638
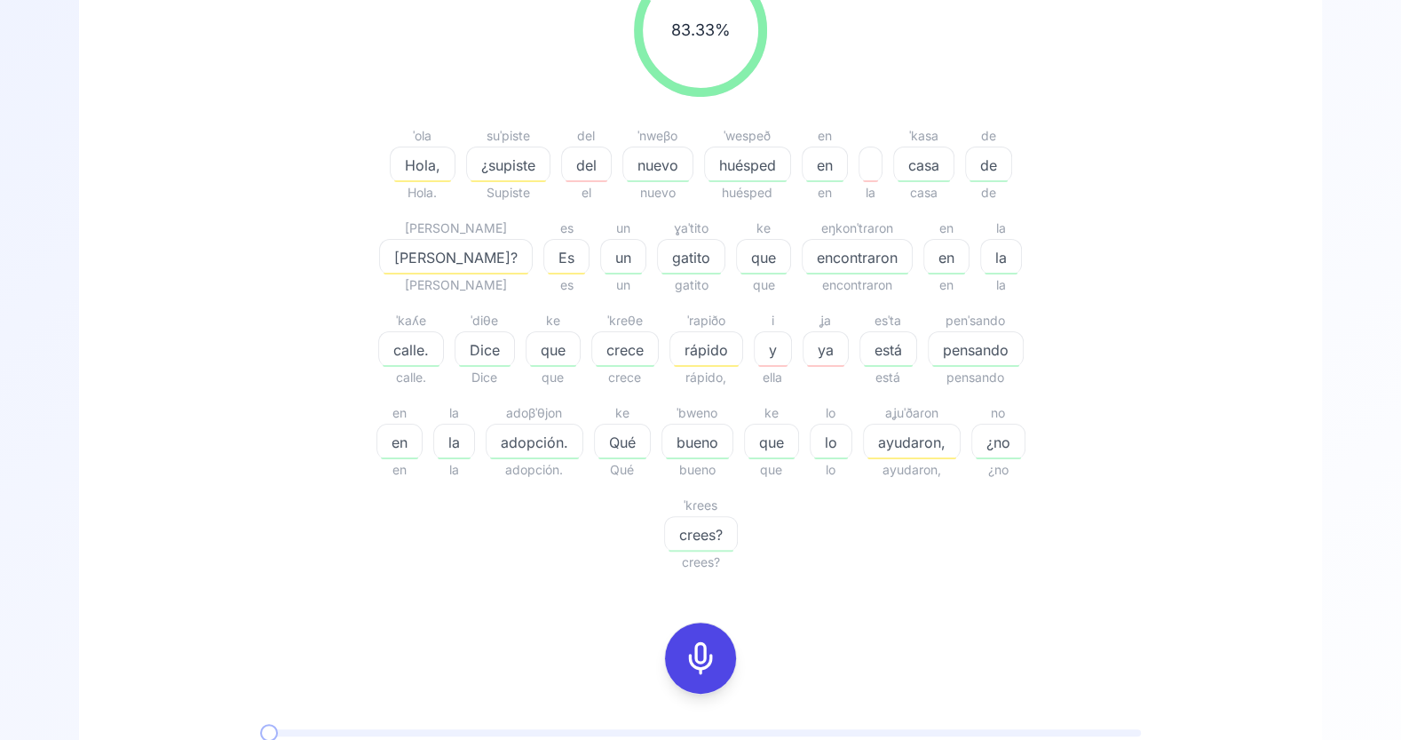
click at [756, 169] on span "huésped" at bounding box center [747, 165] width 85 height 21
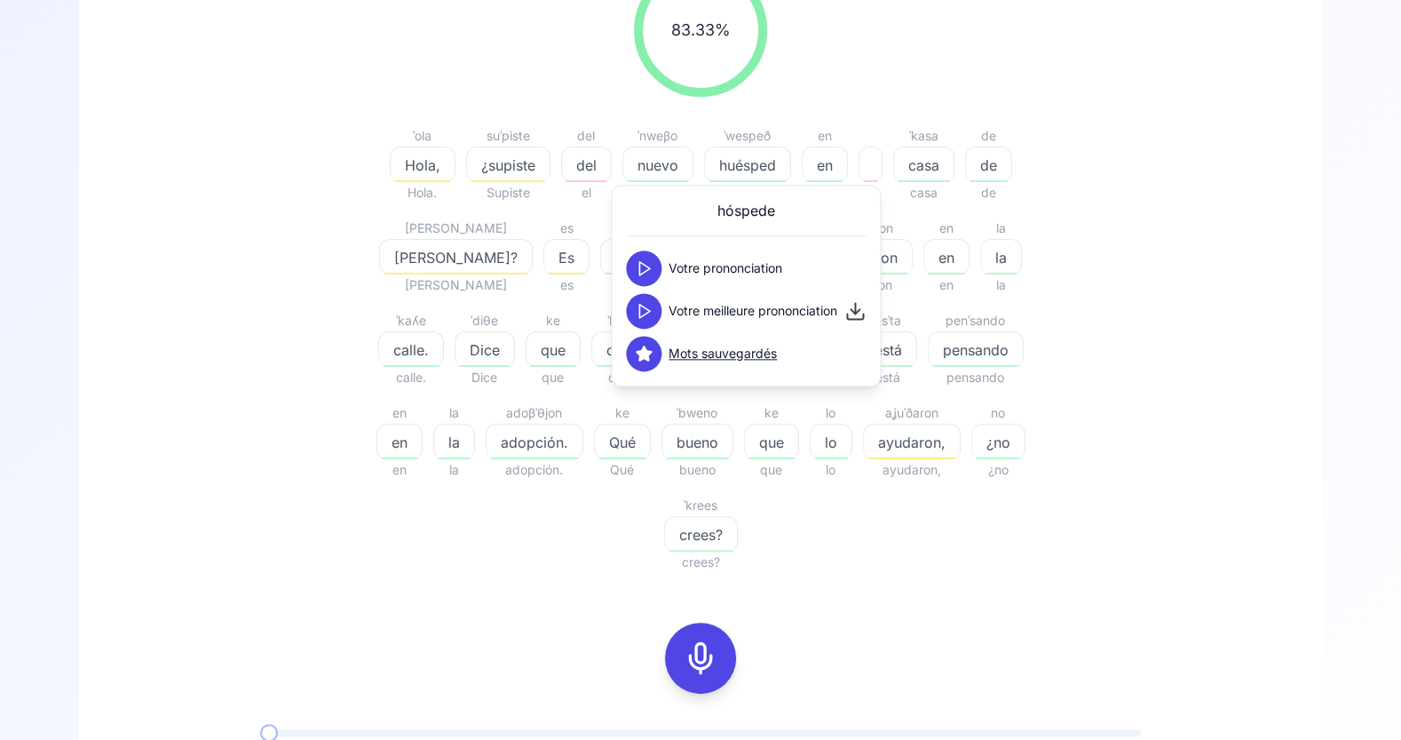
click at [646, 307] on polygon at bounding box center [644, 311] width 11 height 13
click at [308, 329] on div "83.33 % 83.33 % ˈola Hola, Hola. suˈpiste ¿supiste Supiste del del el ˈnweβo nu…" at bounding box center [700, 268] width 1023 height 638
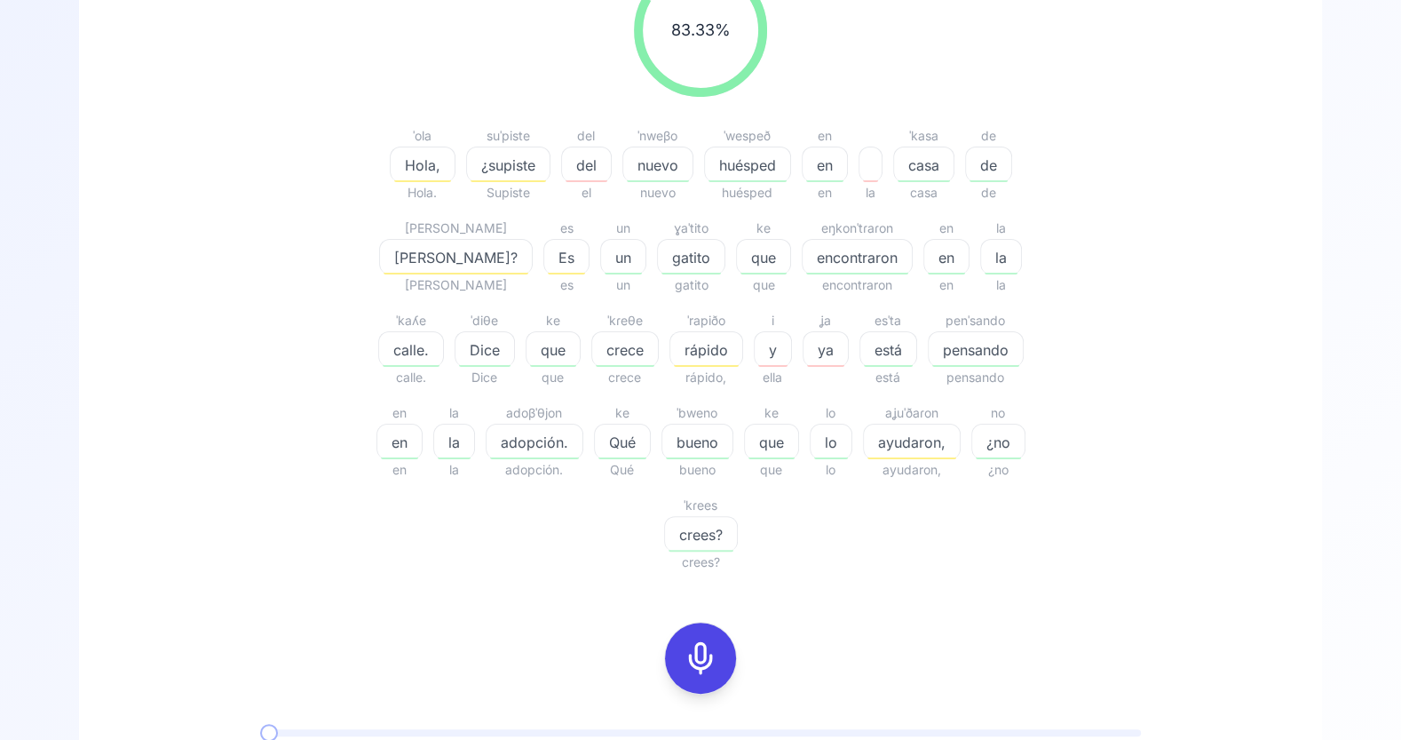
click at [671, 356] on span "rápido" at bounding box center [707, 349] width 72 height 21
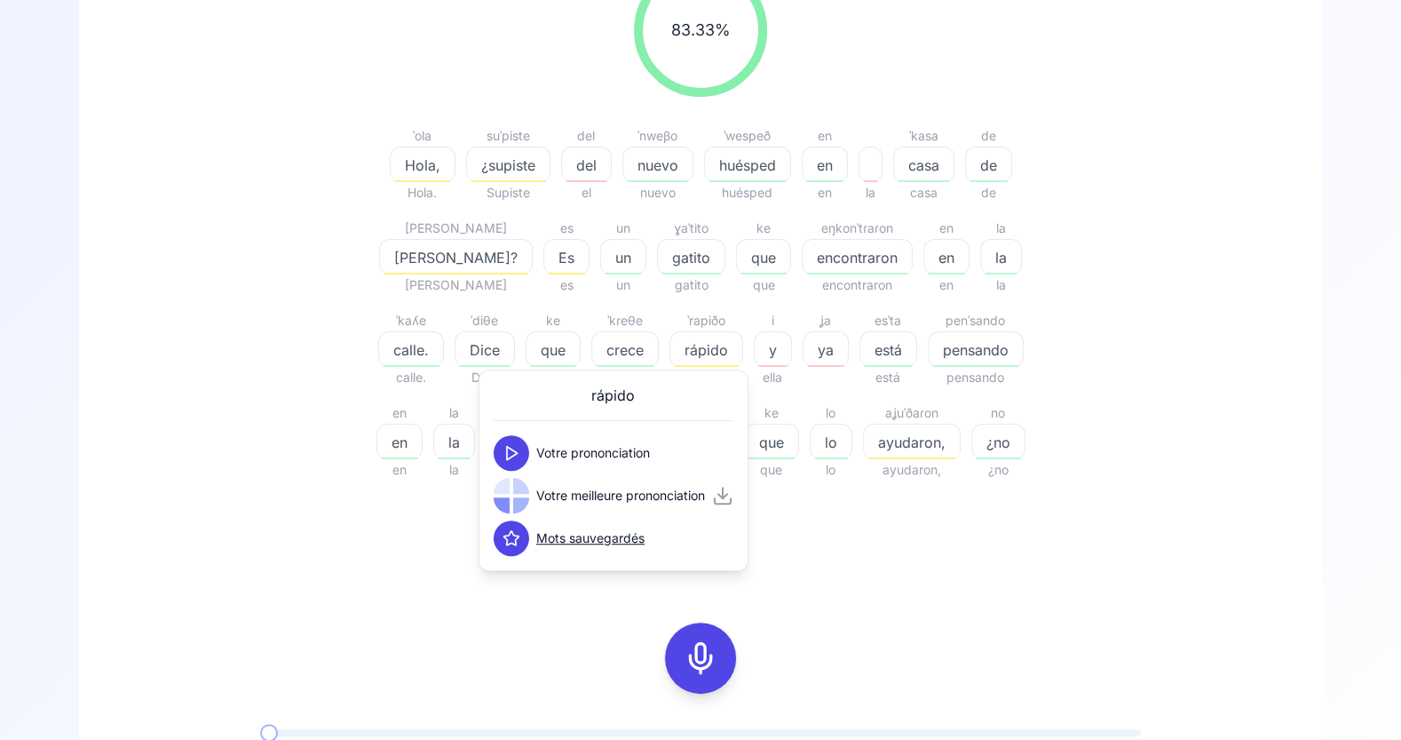
click at [509, 444] on icon at bounding box center [512, 453] width 18 height 18
click at [513, 495] on icon at bounding box center [512, 496] width 18 height 18
click at [321, 300] on div "83.33 % 83.33 % ˈola Hola, Hola. suˈpiste ¿supiste Supiste del del el ˈnweβo nu…" at bounding box center [700, 268] width 1023 height 638
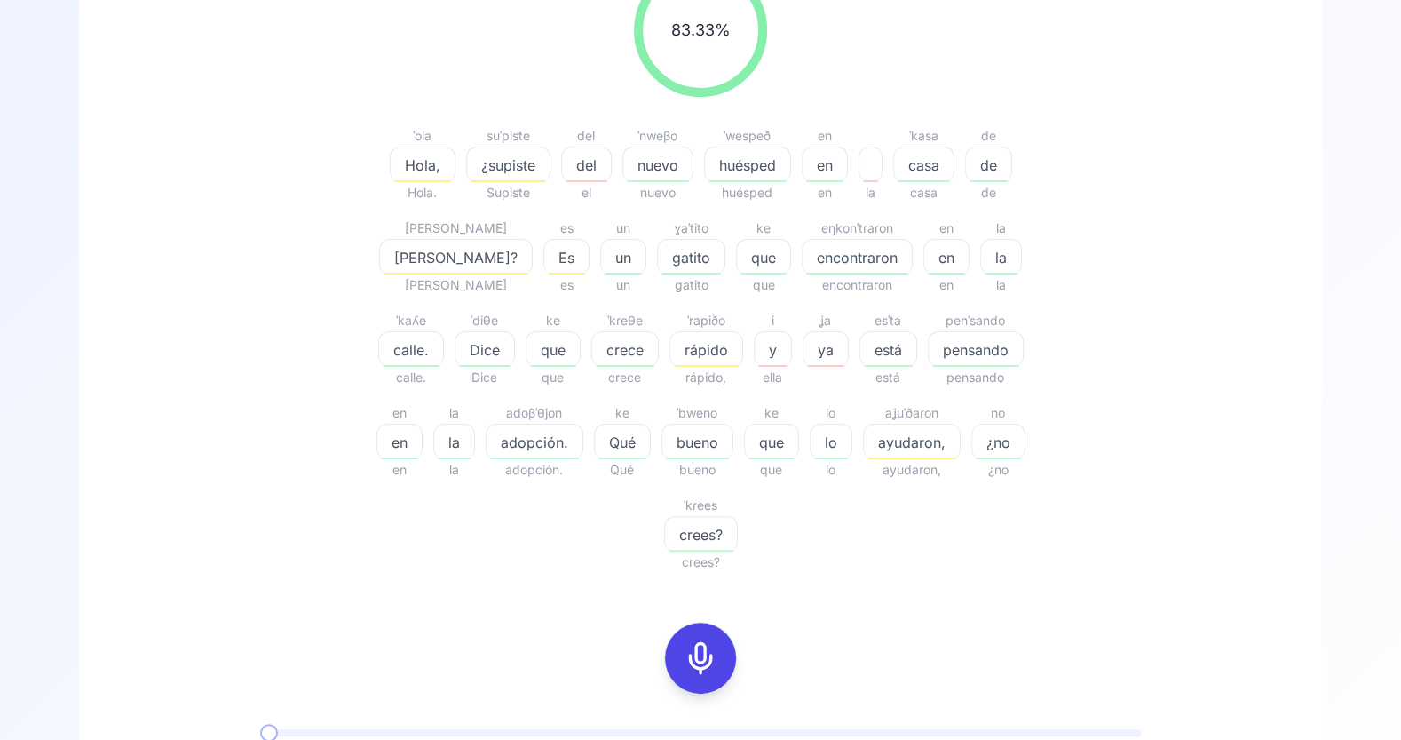
click at [864, 433] on span "ayudaron," at bounding box center [912, 442] width 96 height 21
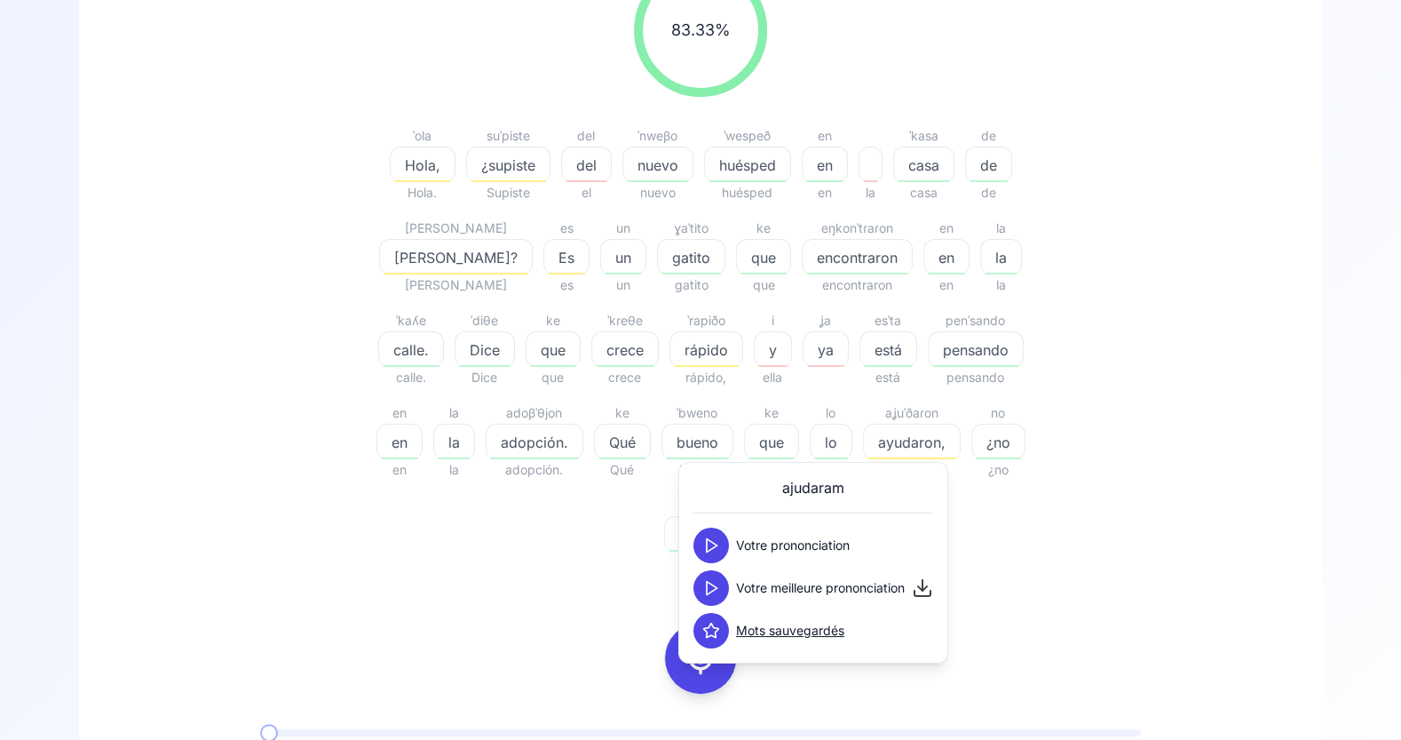
click at [714, 588] on icon at bounding box center [711, 588] width 18 height 18
click at [711, 544] on icon at bounding box center [711, 545] width 18 height 18
click at [567, 562] on div "83.33 % 83.33 % ˈola Hola, Hola. suˈpiste ¿supiste Supiste del del el ˈnweβo nu…" at bounding box center [701, 435] width 1158 height 972
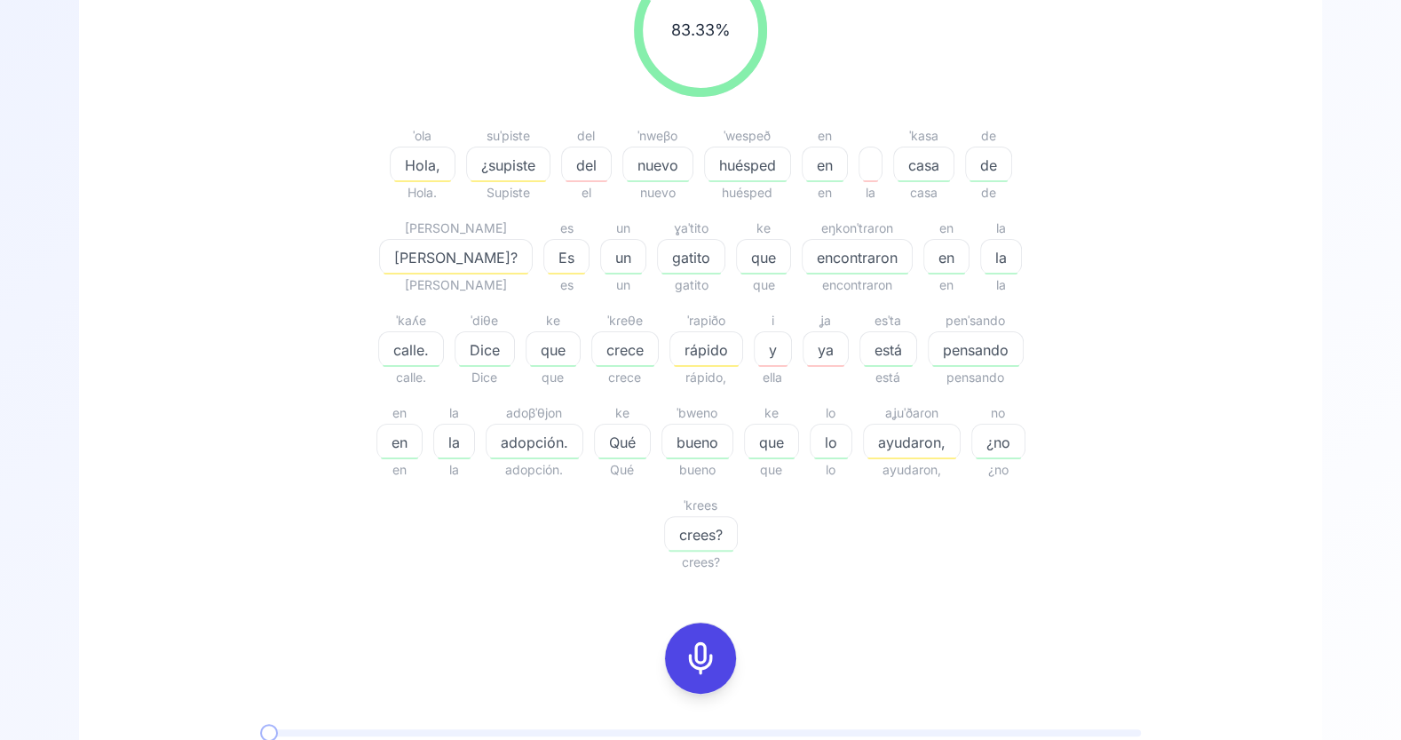
click at [804, 353] on span "ya" at bounding box center [826, 349] width 44 height 21
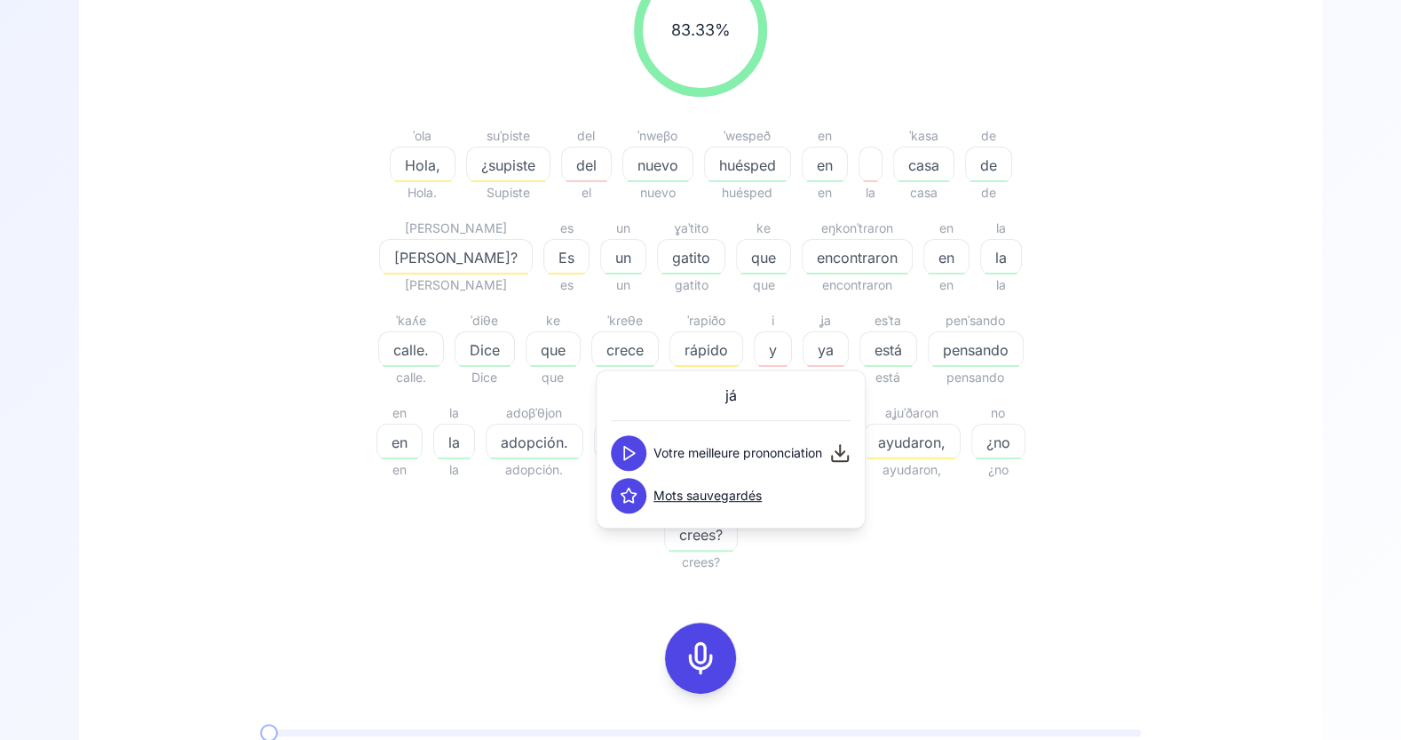
click at [631, 450] on polygon at bounding box center [629, 453] width 11 height 13
click at [700, 640] on icon at bounding box center [701, 658] width 36 height 36
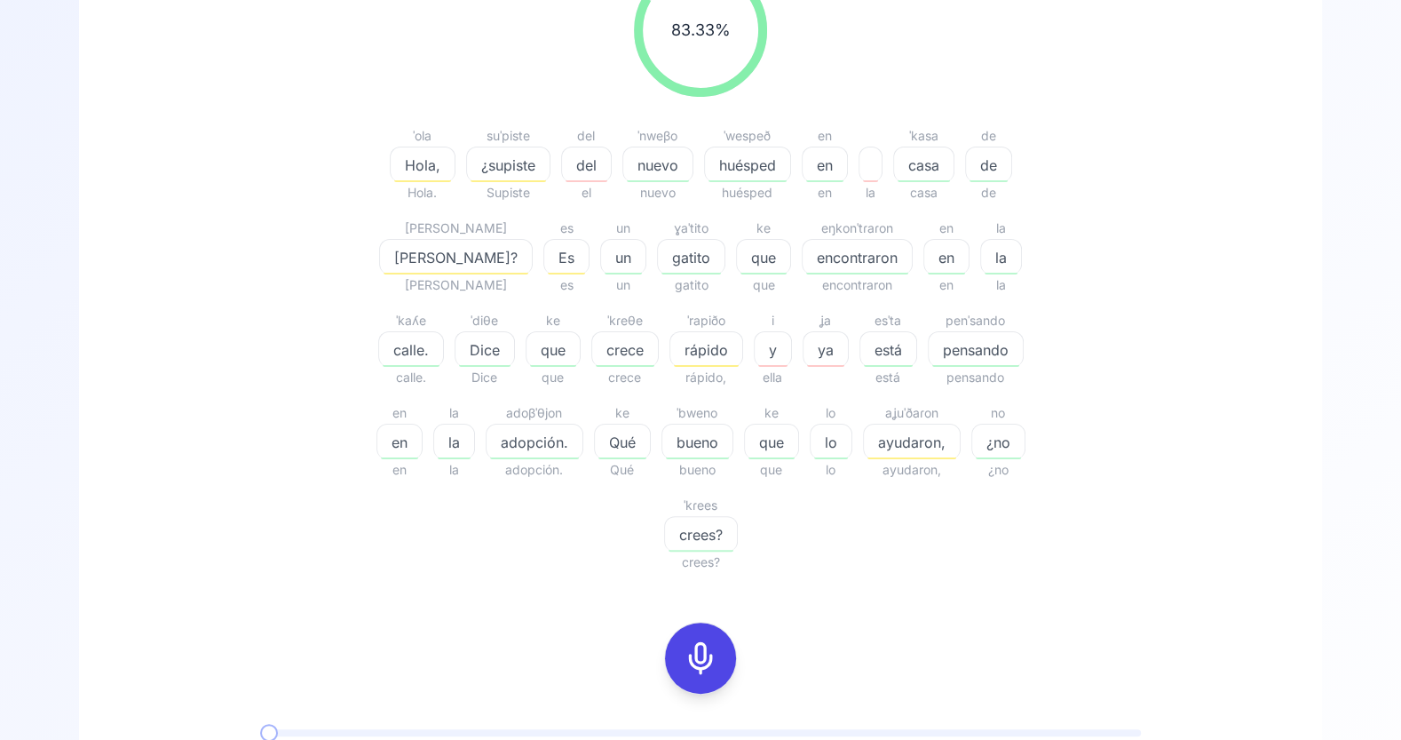
scroll to position [229, 0]
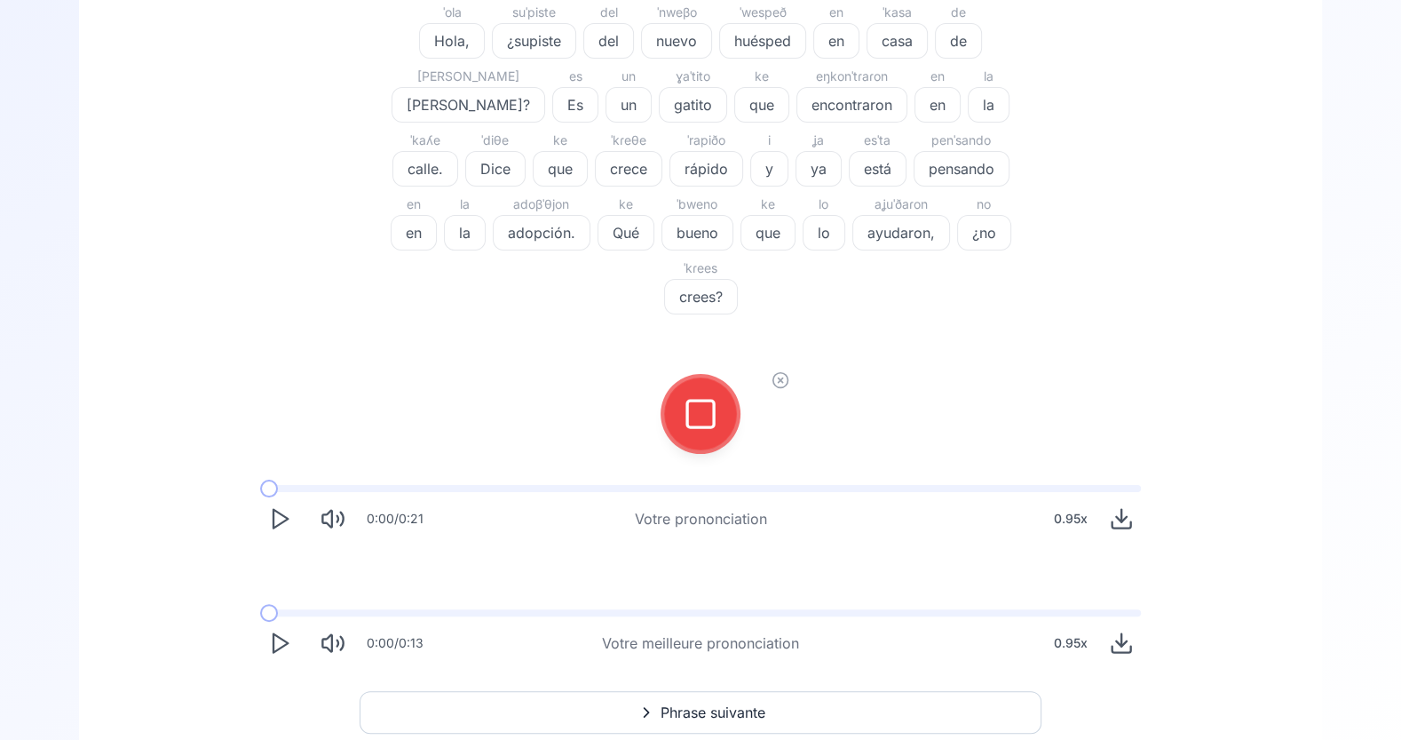
click at [694, 504] on div "0:00 / 0:21 Votre prononciation 0.95 x 0:00 / 0:13 Votre meilleure prononciatio…" at bounding box center [700, 574] width 1137 height 206
click at [703, 396] on icon at bounding box center [701, 414] width 36 height 36
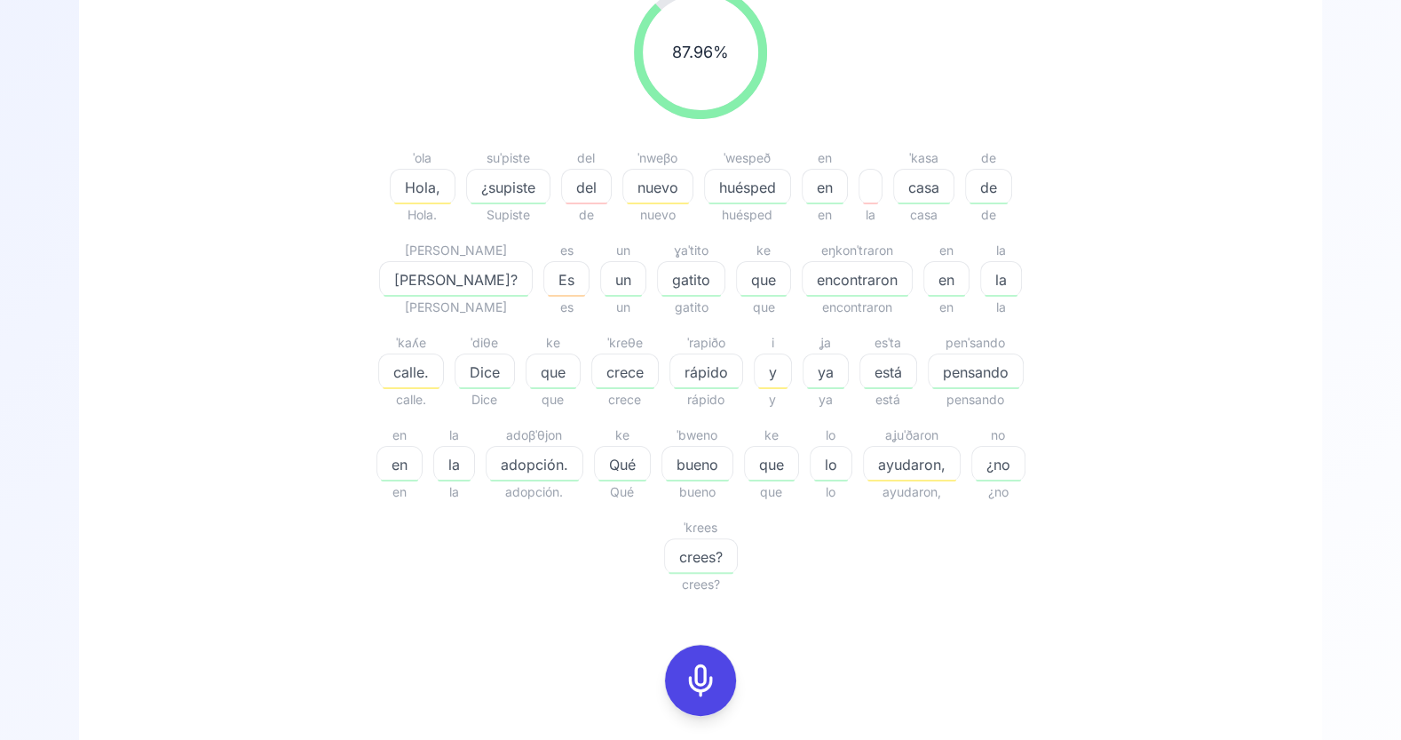
scroll to position [260, 0]
click at [702, 662] on icon at bounding box center [701, 680] width 36 height 36
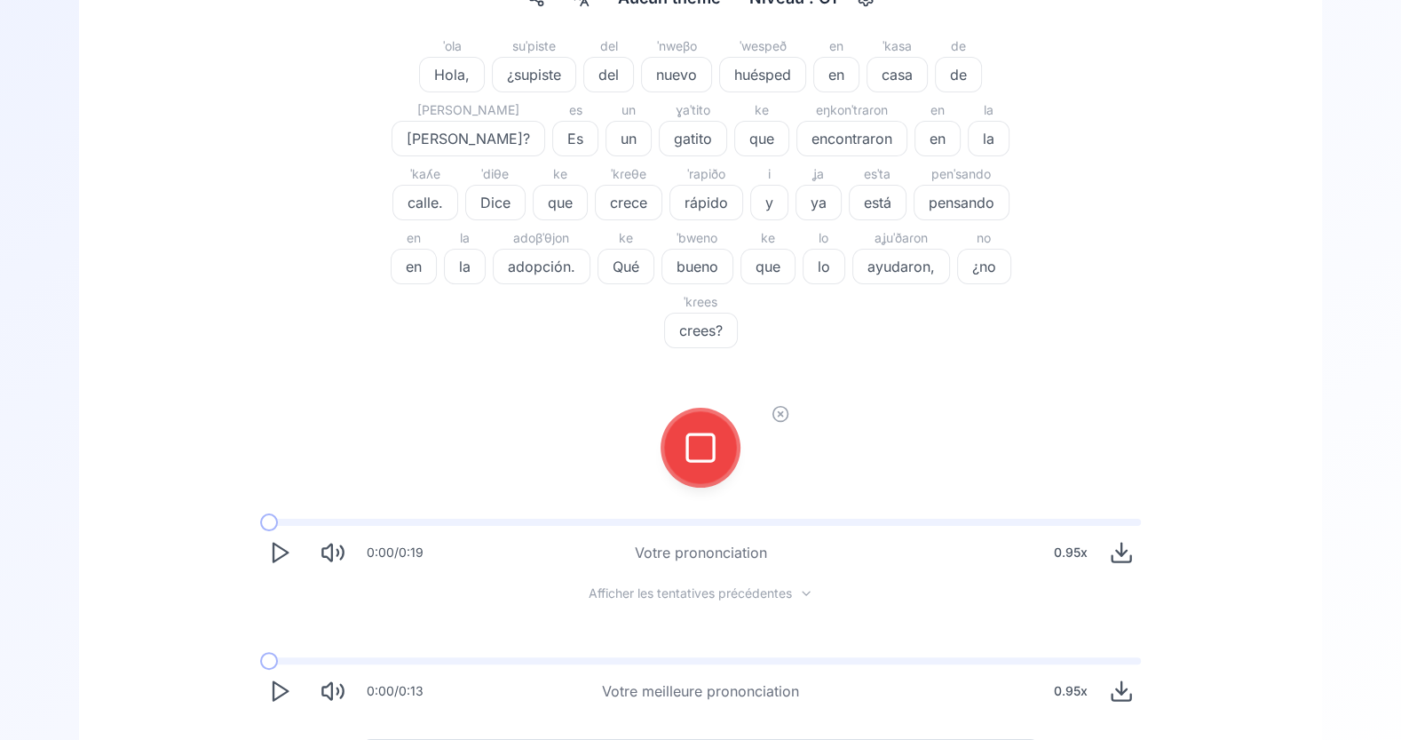
scroll to position [188, 0]
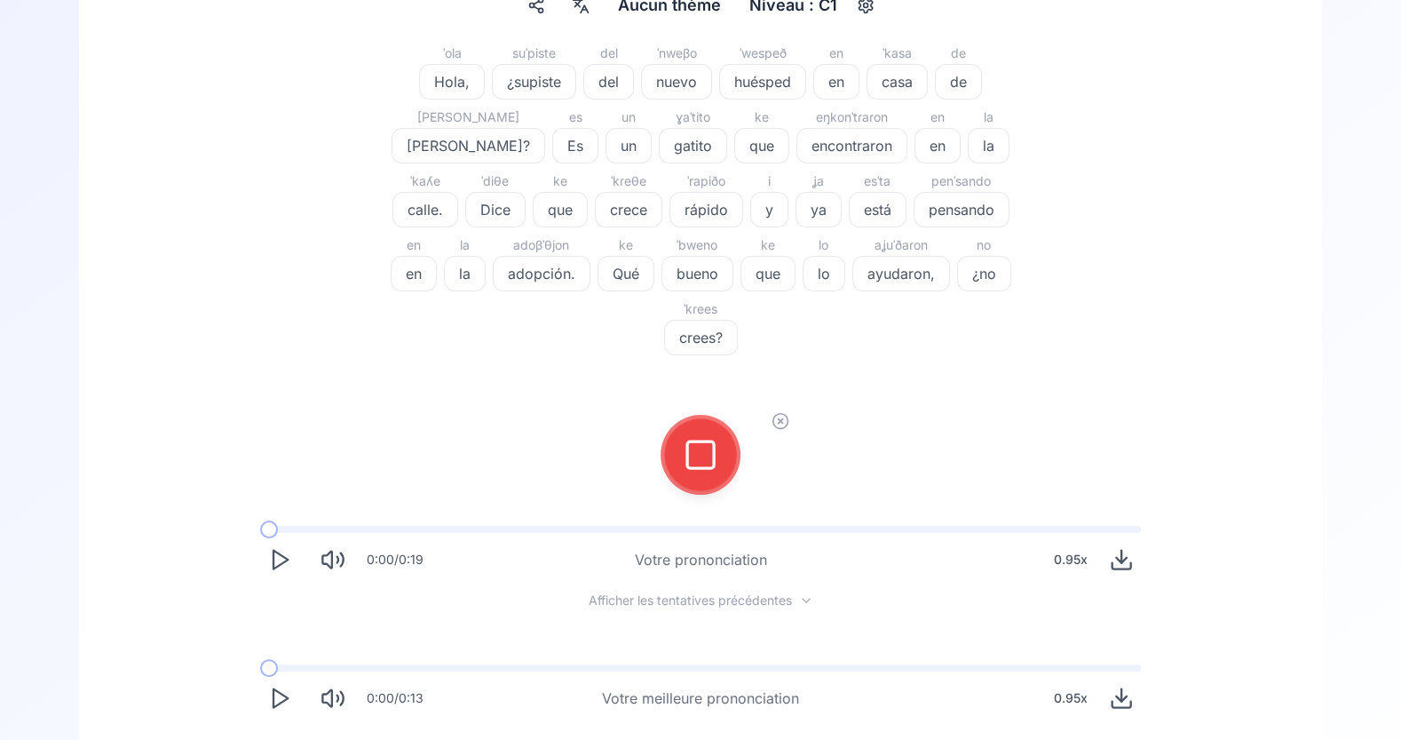
click at [699, 437] on icon at bounding box center [701, 455] width 36 height 36
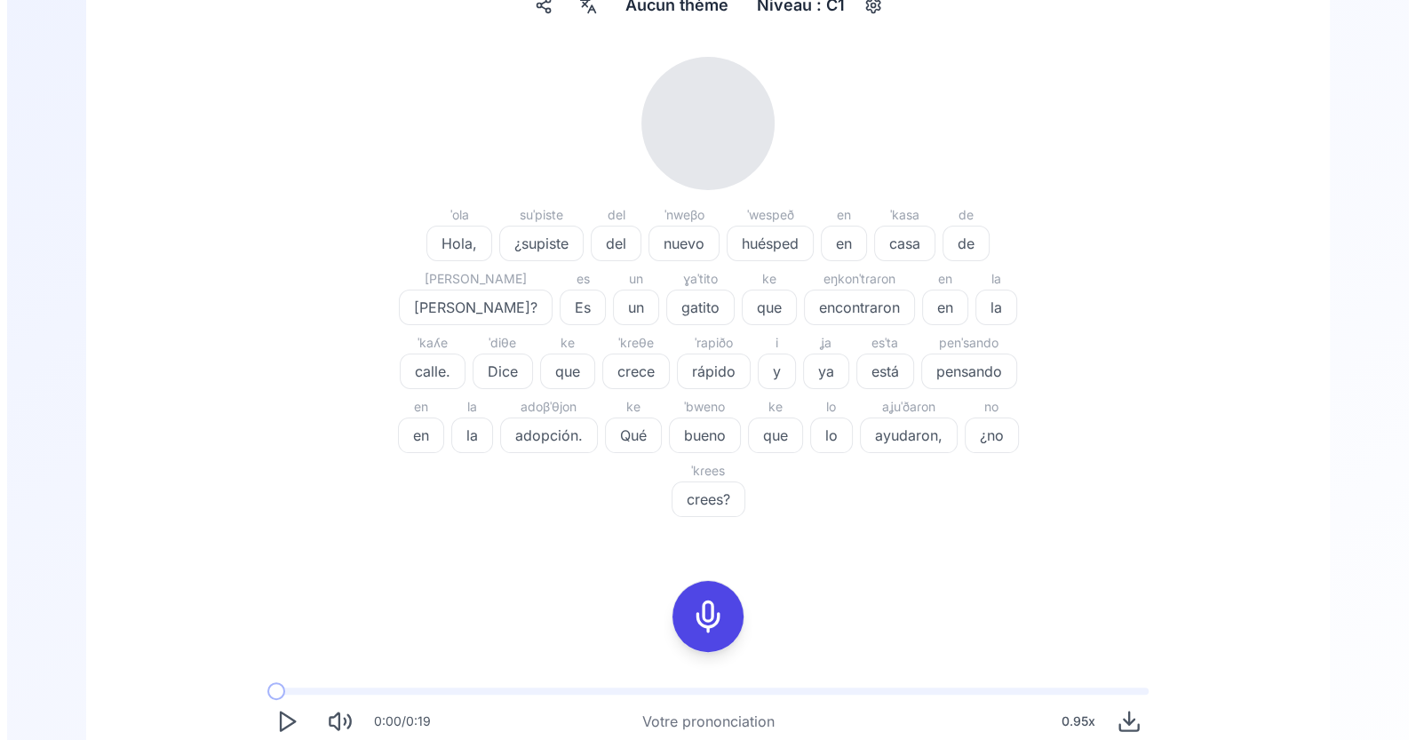
scroll to position [0, 0]
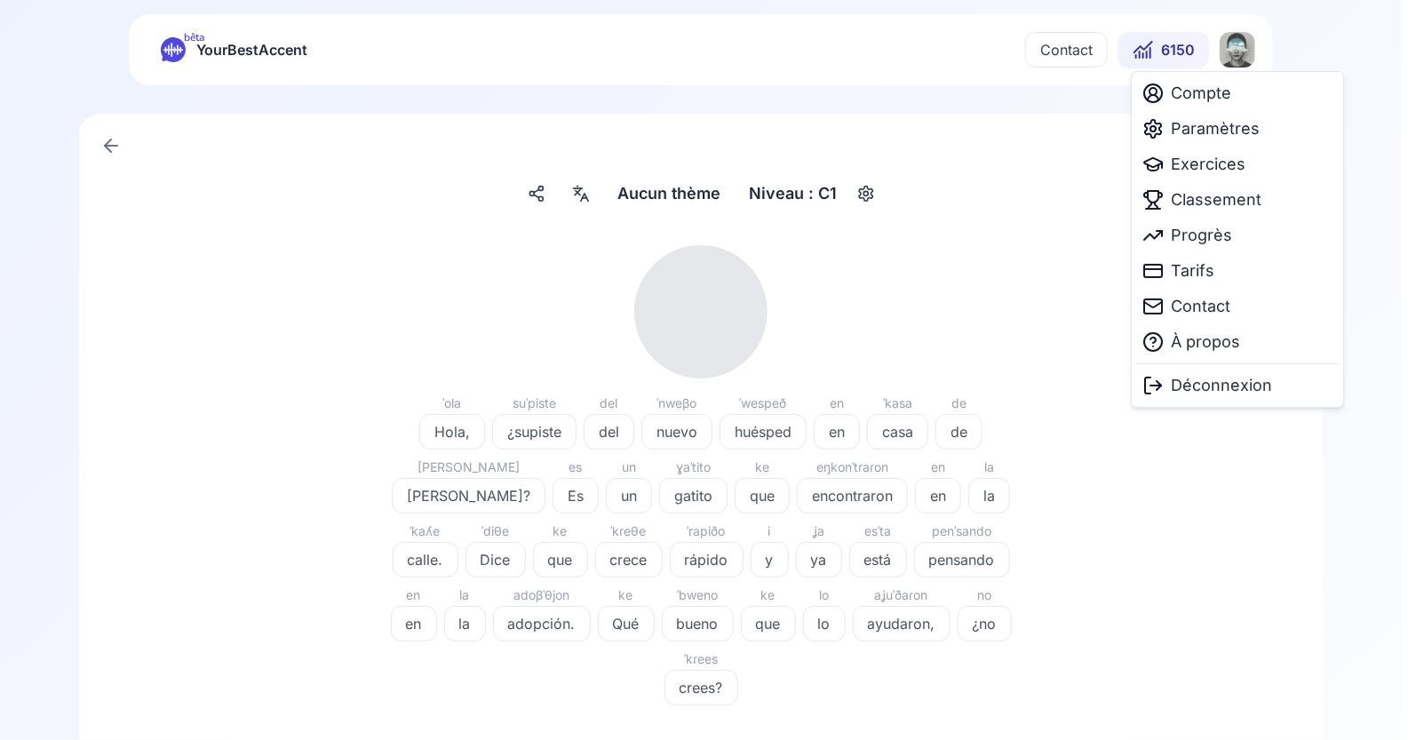
click at [1250, 58] on html "bêta YourBestAccent Contact 6150 Aucun thème Aucun thème Niveau : C1 ˈola Hola,…" at bounding box center [708, 370] width 1416 height 740
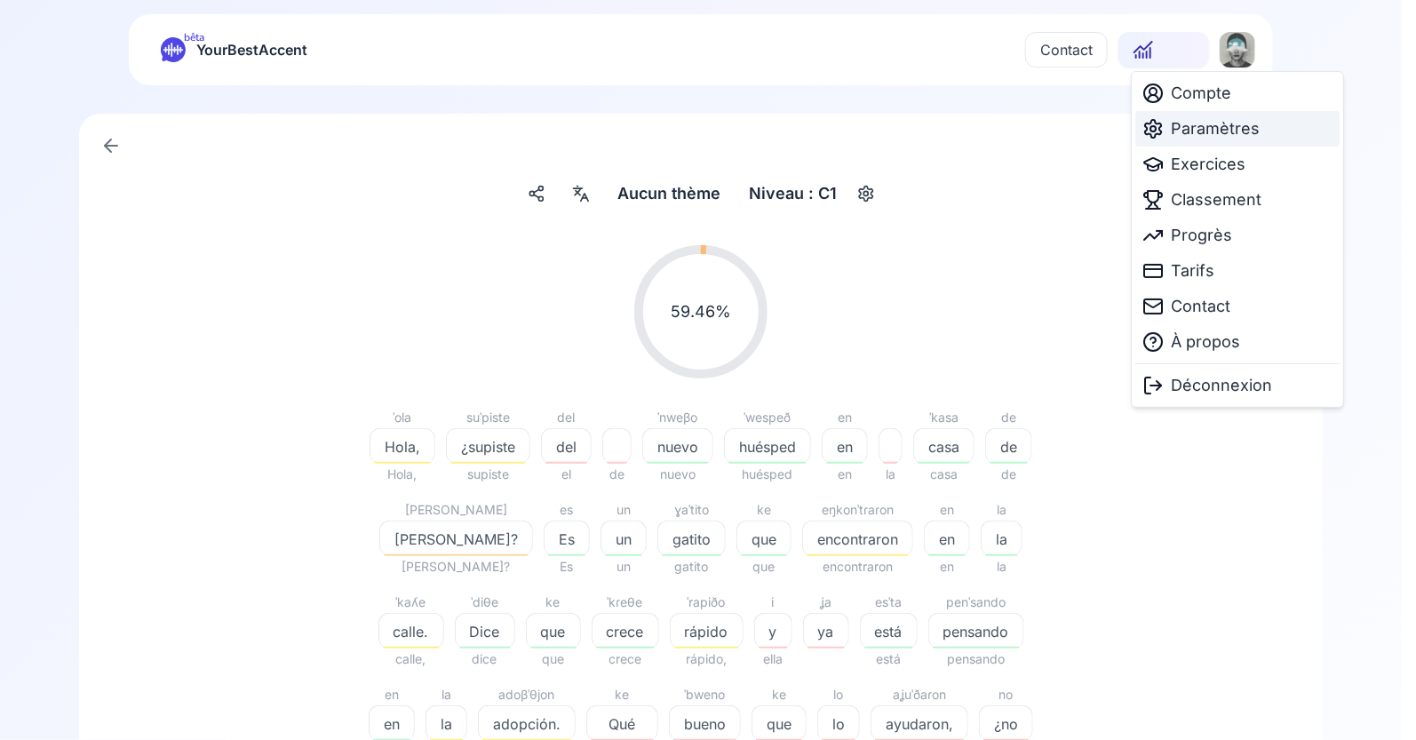
click at [1210, 131] on span "Paramètres" at bounding box center [1215, 128] width 89 height 25
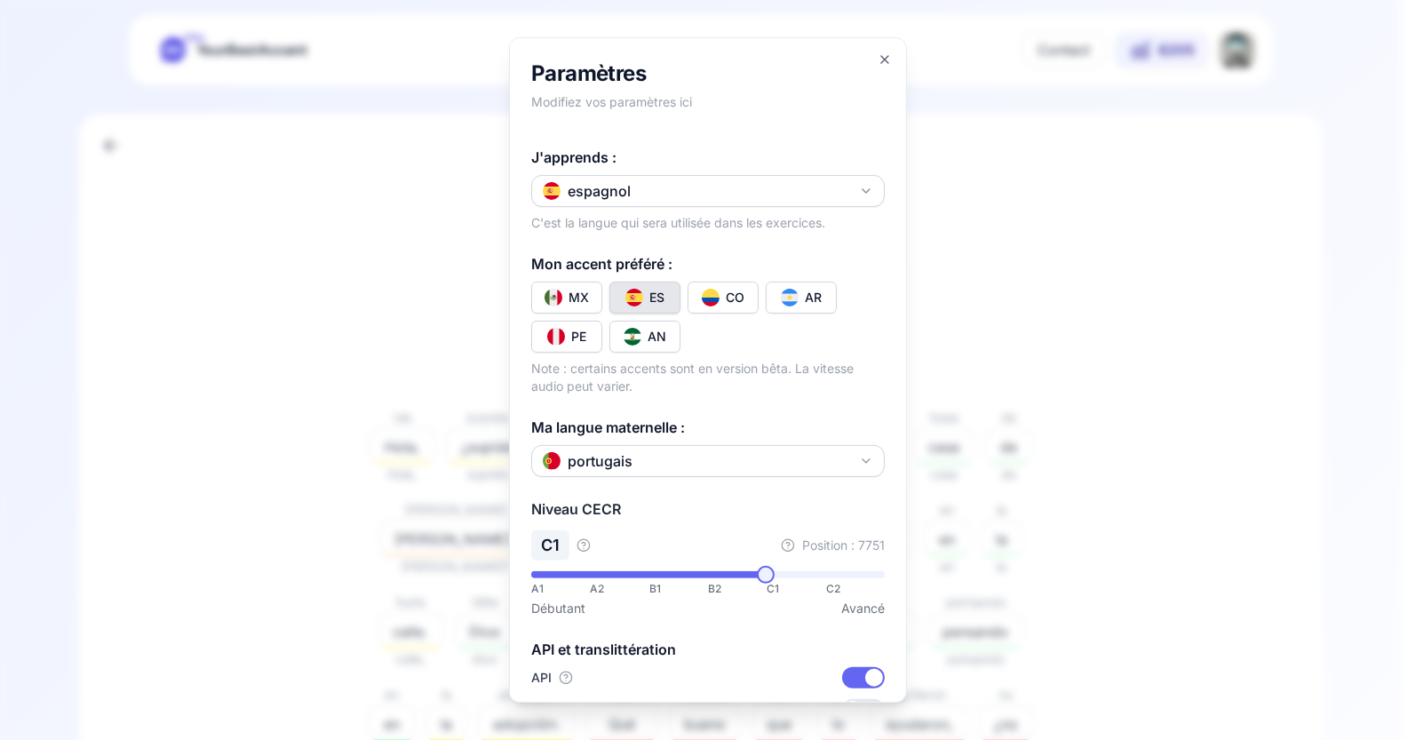
click at [655, 82] on h2 "Paramètres" at bounding box center [707, 74] width 353 height 28
click at [877, 64] on icon "button" at bounding box center [884, 59] width 14 height 14
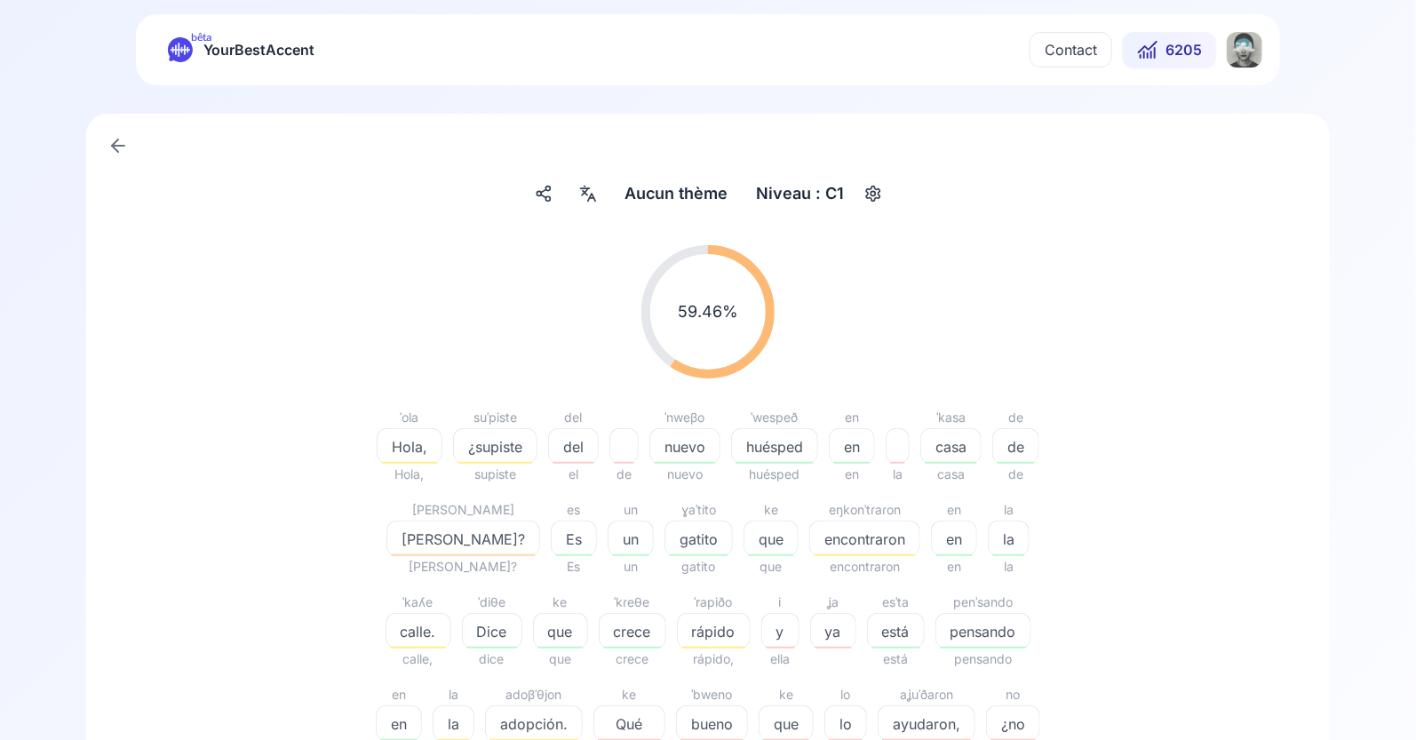
click at [1236, 52] on html "bêta YourBestAccent Contact 6205 Aucun thème Aucun thème Niveau : C1 59.46 % 59…" at bounding box center [708, 370] width 1416 height 740
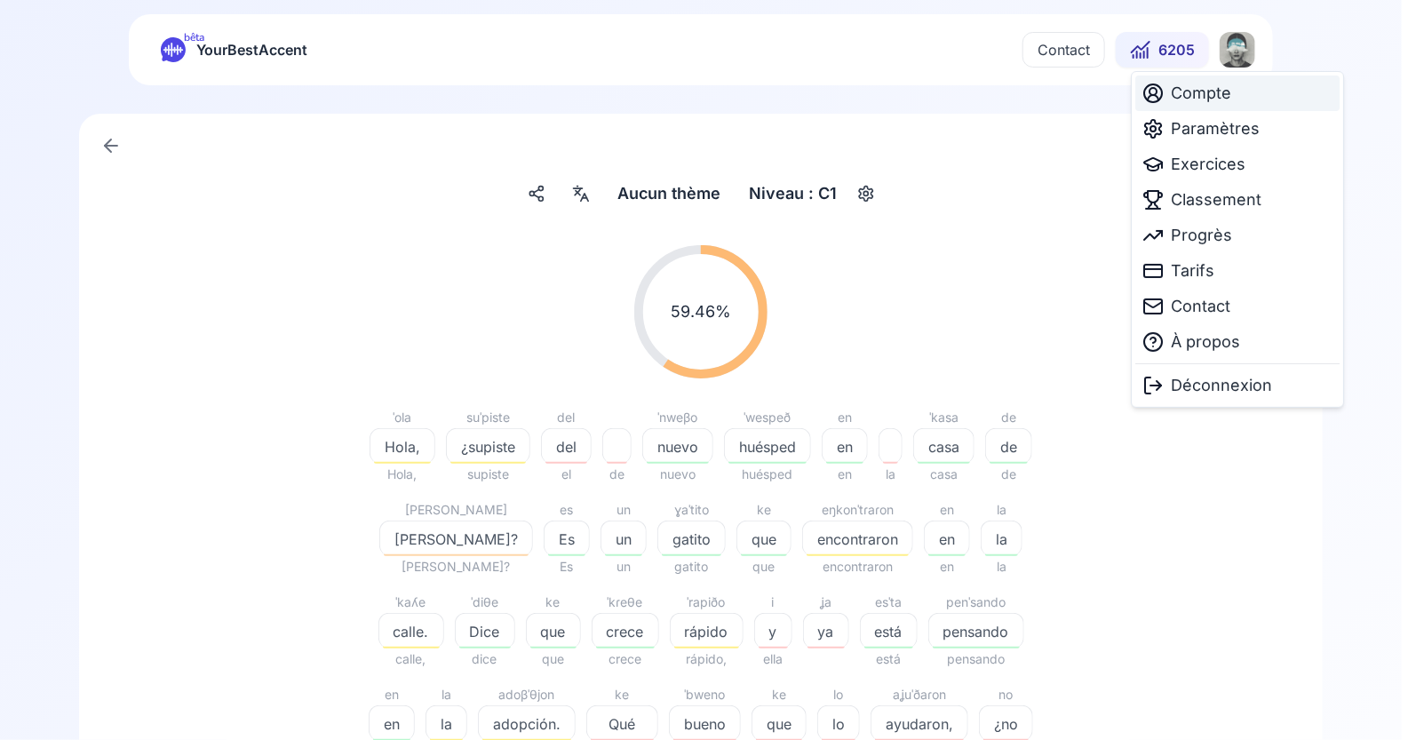
click at [1207, 100] on span "Compte" at bounding box center [1201, 93] width 60 height 25
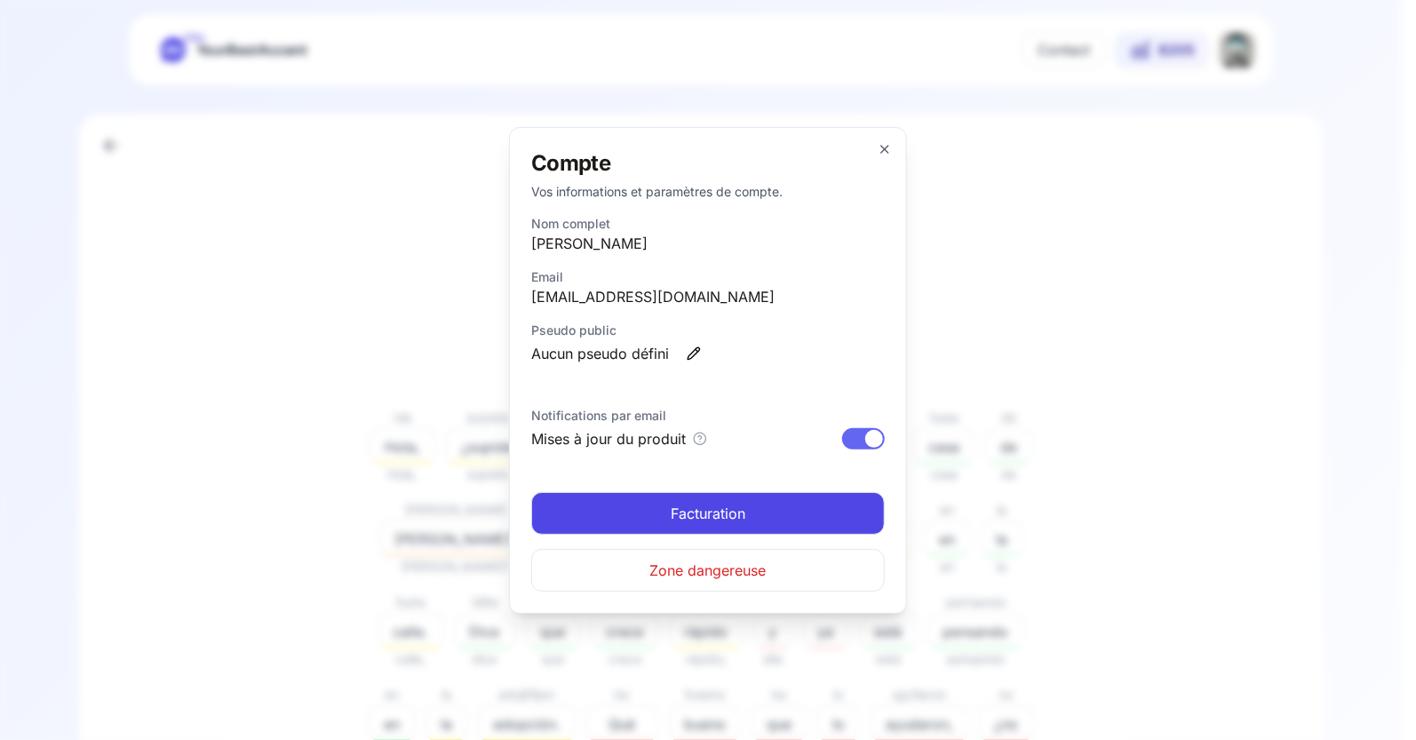
click at [885, 156] on div "Compte Vos informations et paramètres de compte. Nom complet Simone E. Email si…" at bounding box center [708, 370] width 398 height 487
click at [881, 140] on div "Compte Vos informations et paramètres de compte. Nom complet Simone E. Email si…" at bounding box center [708, 370] width 398 height 487
click at [884, 146] on icon "button" at bounding box center [884, 149] width 14 height 14
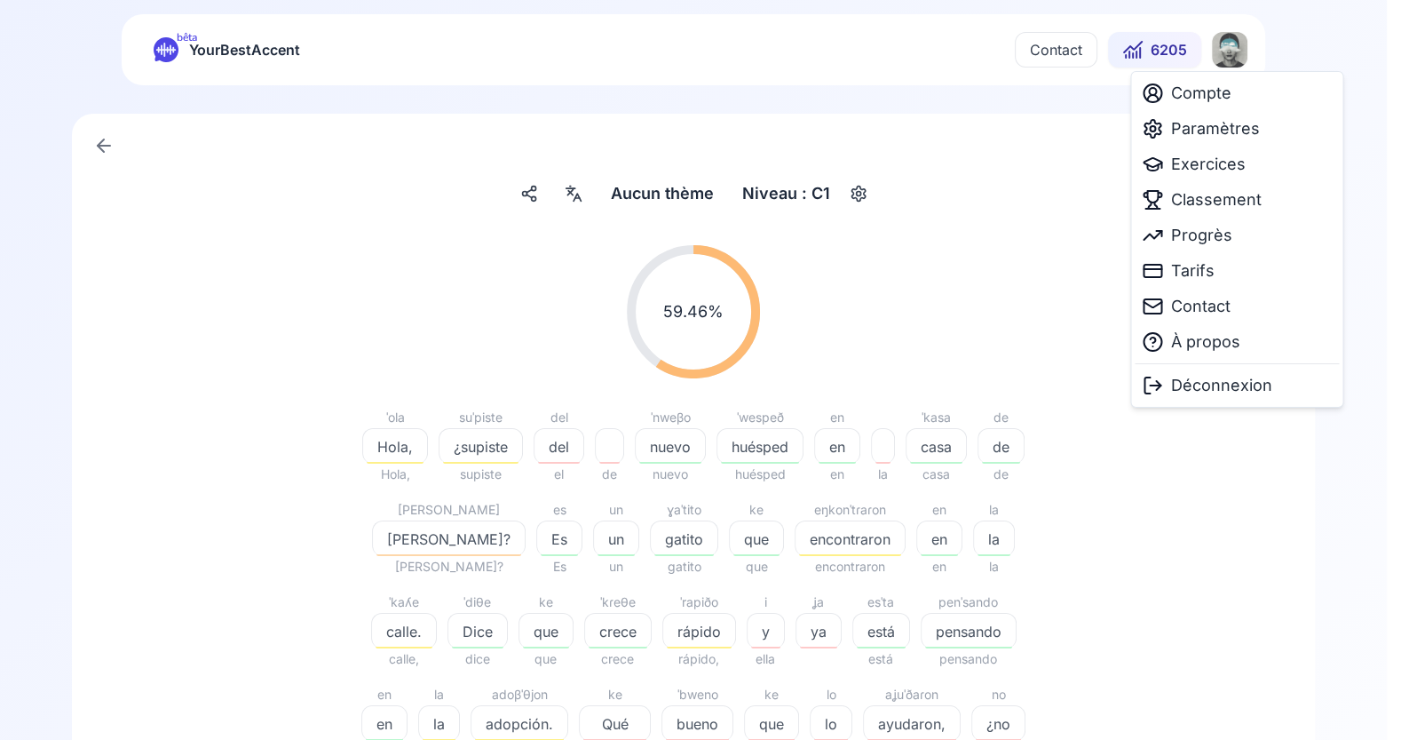
click at [1244, 55] on html "bêta YourBestAccent Contact 6205 Aucun thème Aucun thème Niveau : C1 59.46 % 59…" at bounding box center [700, 370] width 1401 height 740
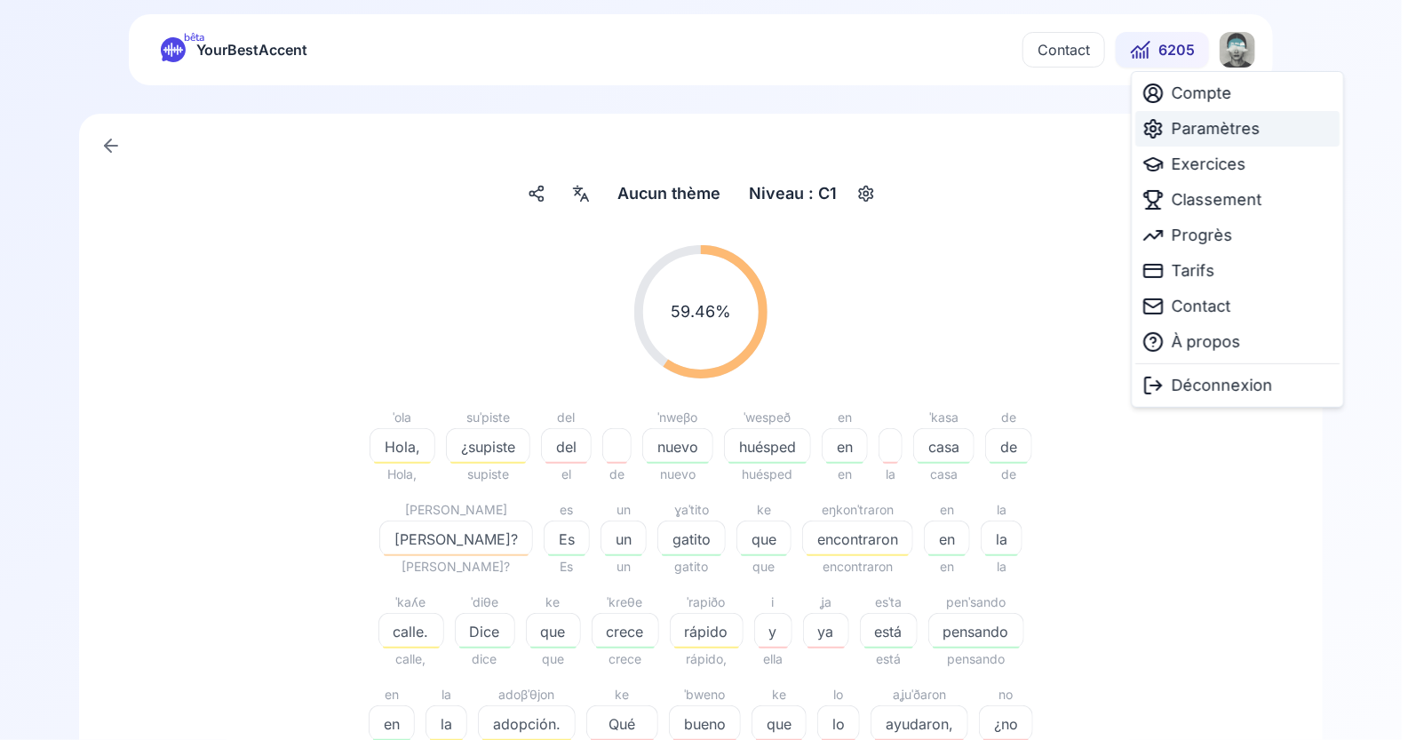
click at [1218, 132] on span "Paramètres" at bounding box center [1215, 128] width 89 height 25
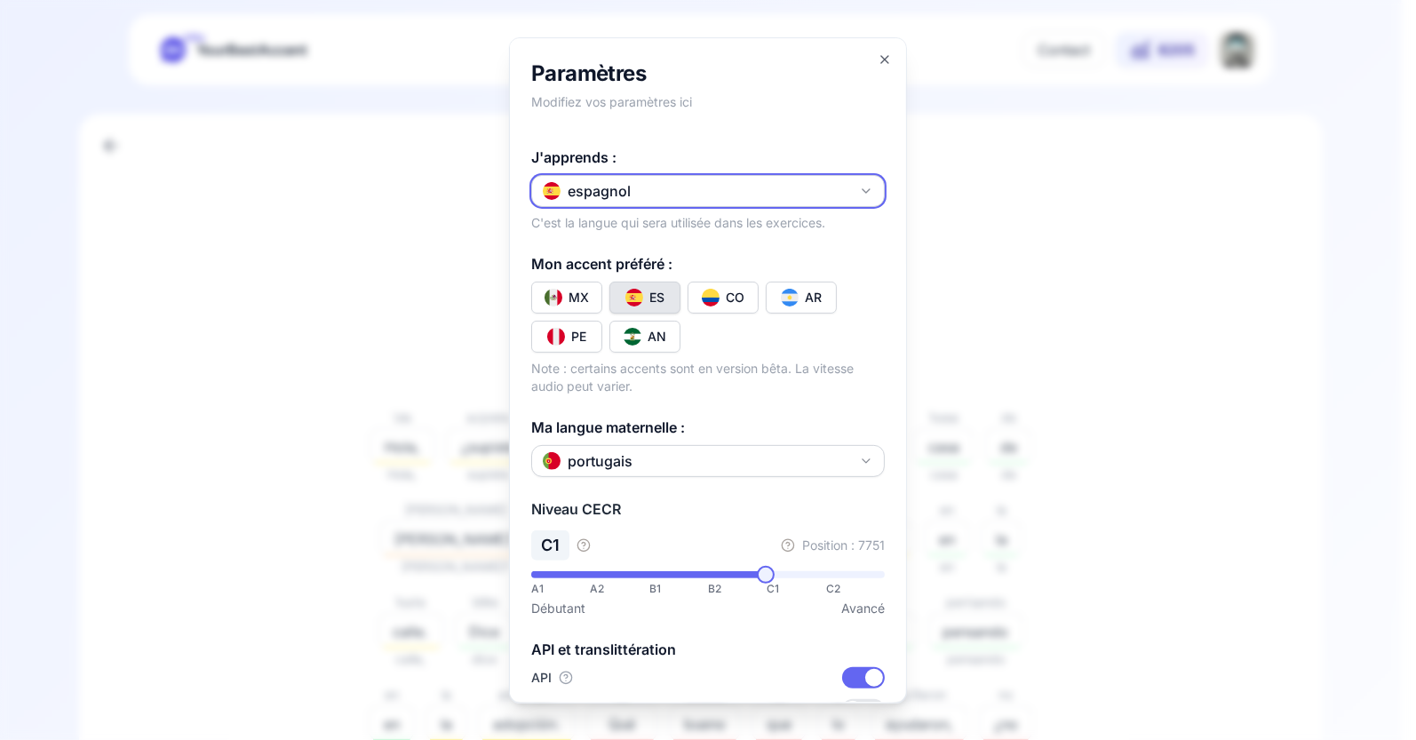
scroll to position [247, 0]
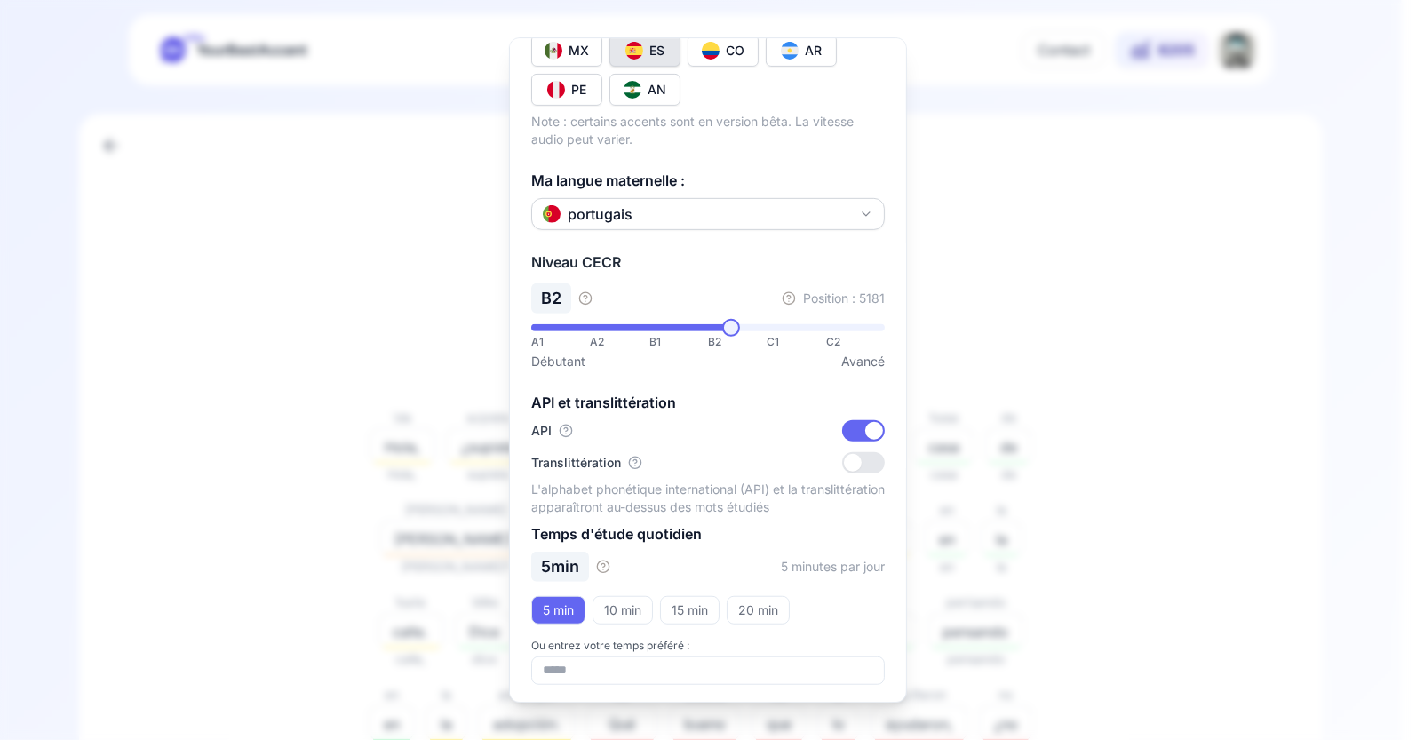
click at [722, 320] on span at bounding box center [731, 328] width 18 height 18
click at [710, 320] on span at bounding box center [718, 328] width 18 height 18
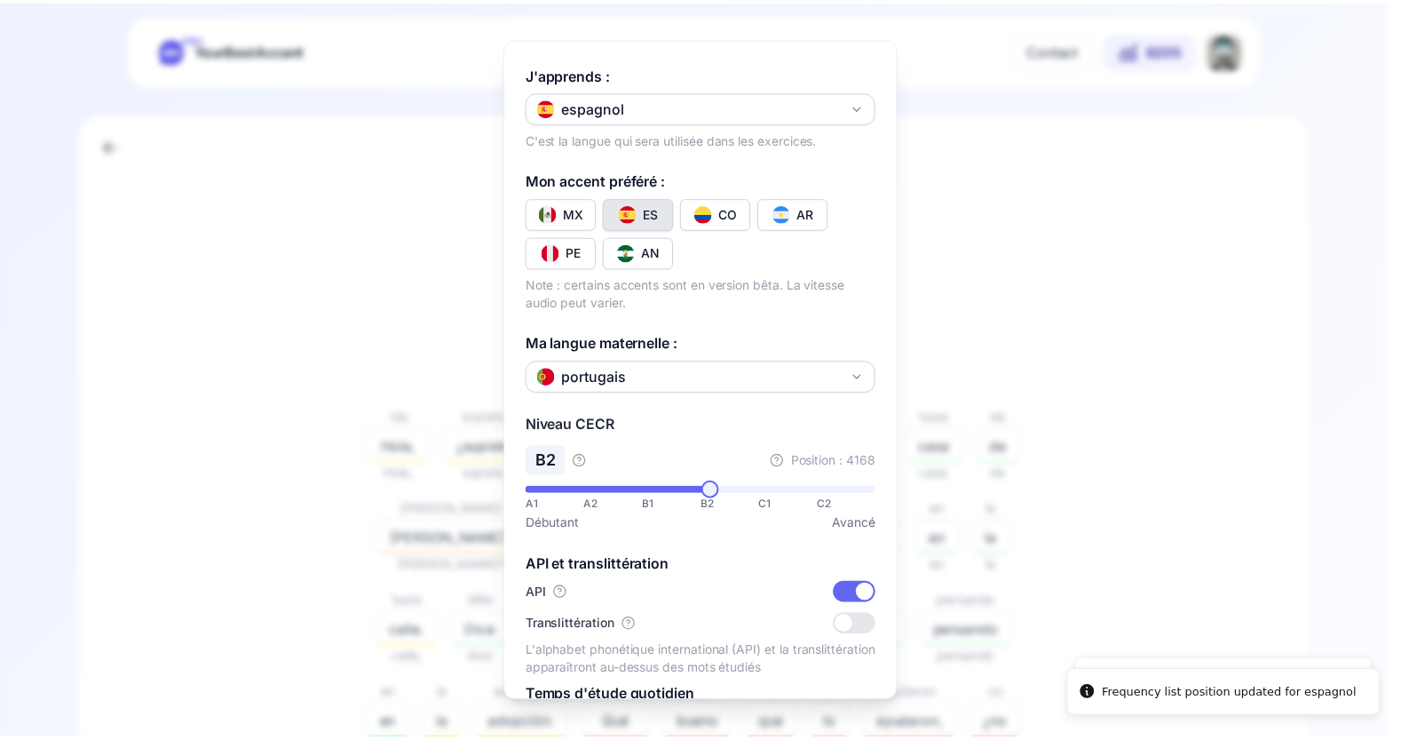
scroll to position [0, 0]
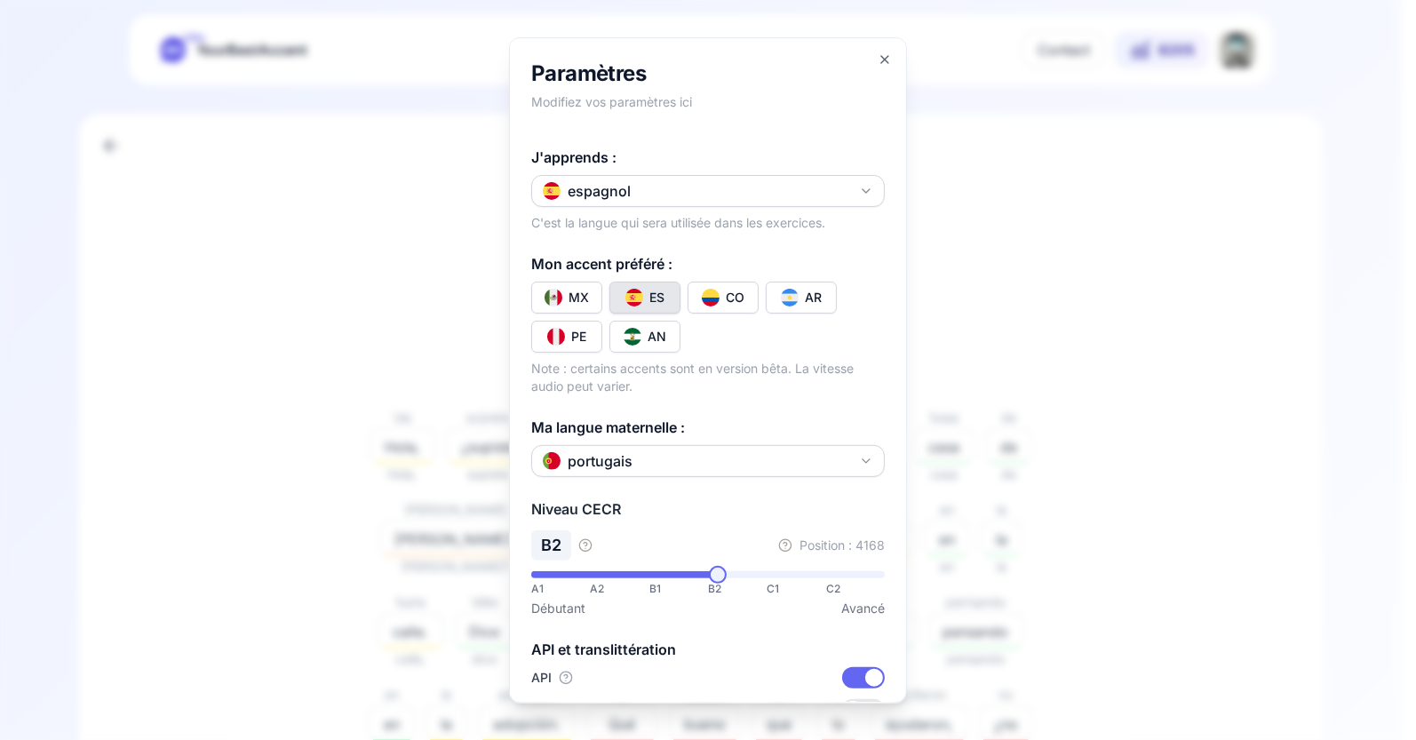
click at [431, 282] on div at bounding box center [708, 370] width 1416 height 740
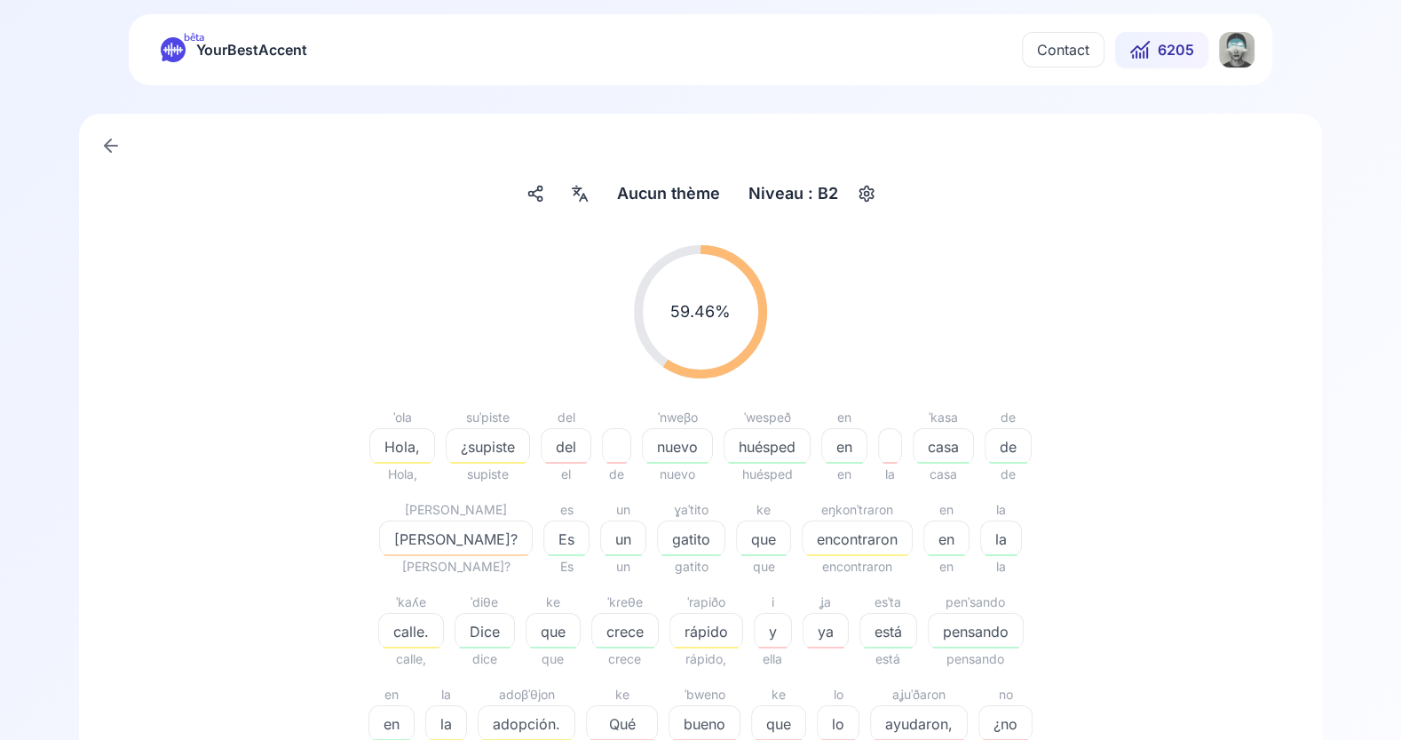
click at [107, 142] on icon at bounding box center [108, 145] width 6 height 12
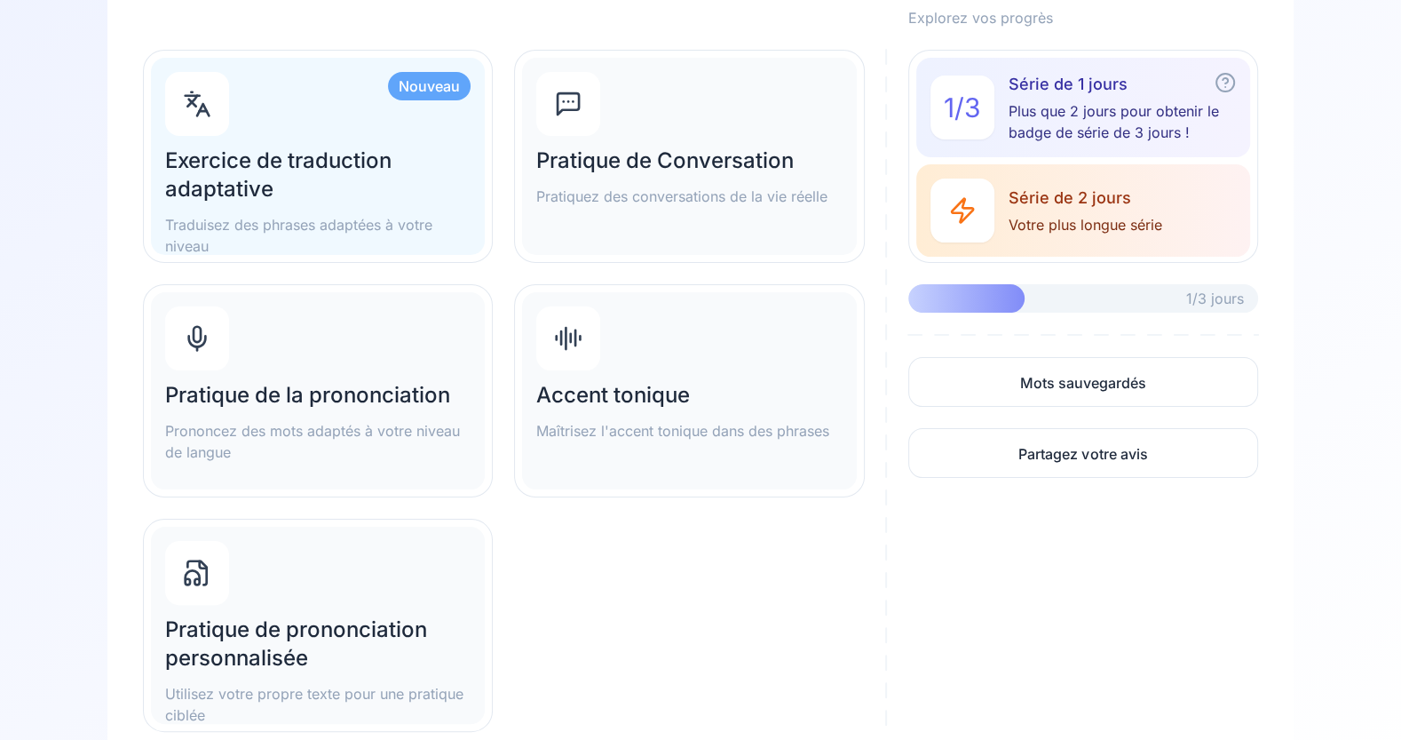
scroll to position [282, 0]
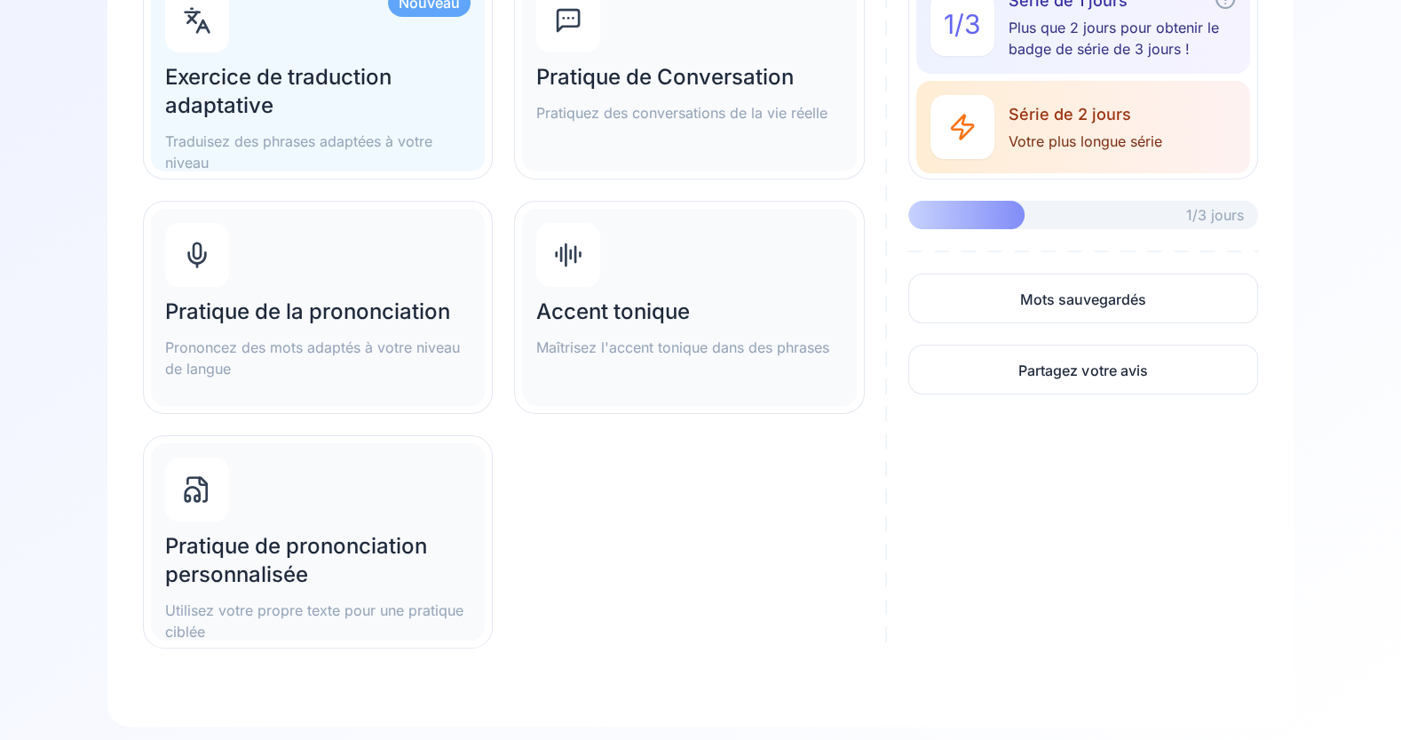
click at [298, 519] on div "Pratique de prononciation personnalisée Utilisez votre propre texte pour une pr…" at bounding box center [318, 541] width 334 height 197
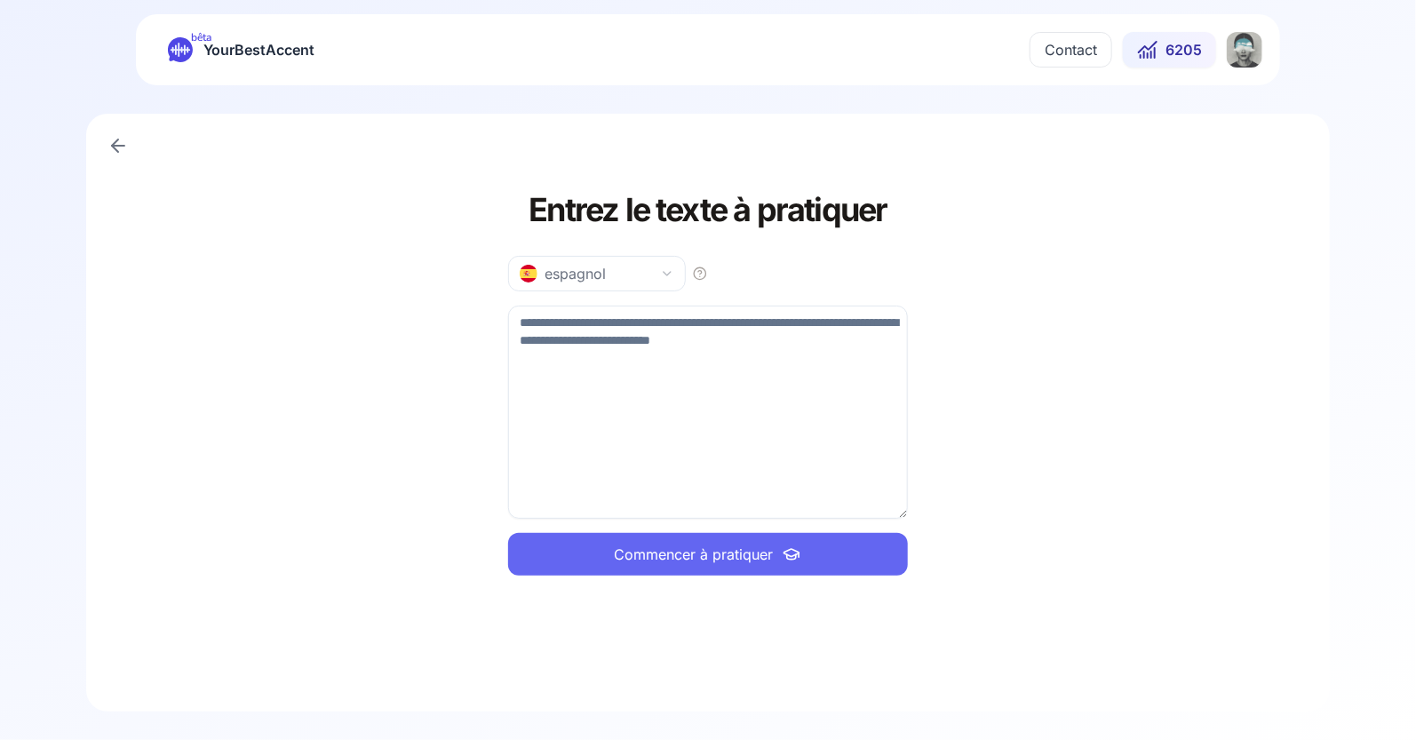
click at [120, 127] on div "Entrez le texte à pratiquer espagnol Commencer à pratiquer" at bounding box center [707, 413] width 1243 height 598
click at [121, 143] on icon at bounding box center [117, 145] width 21 height 21
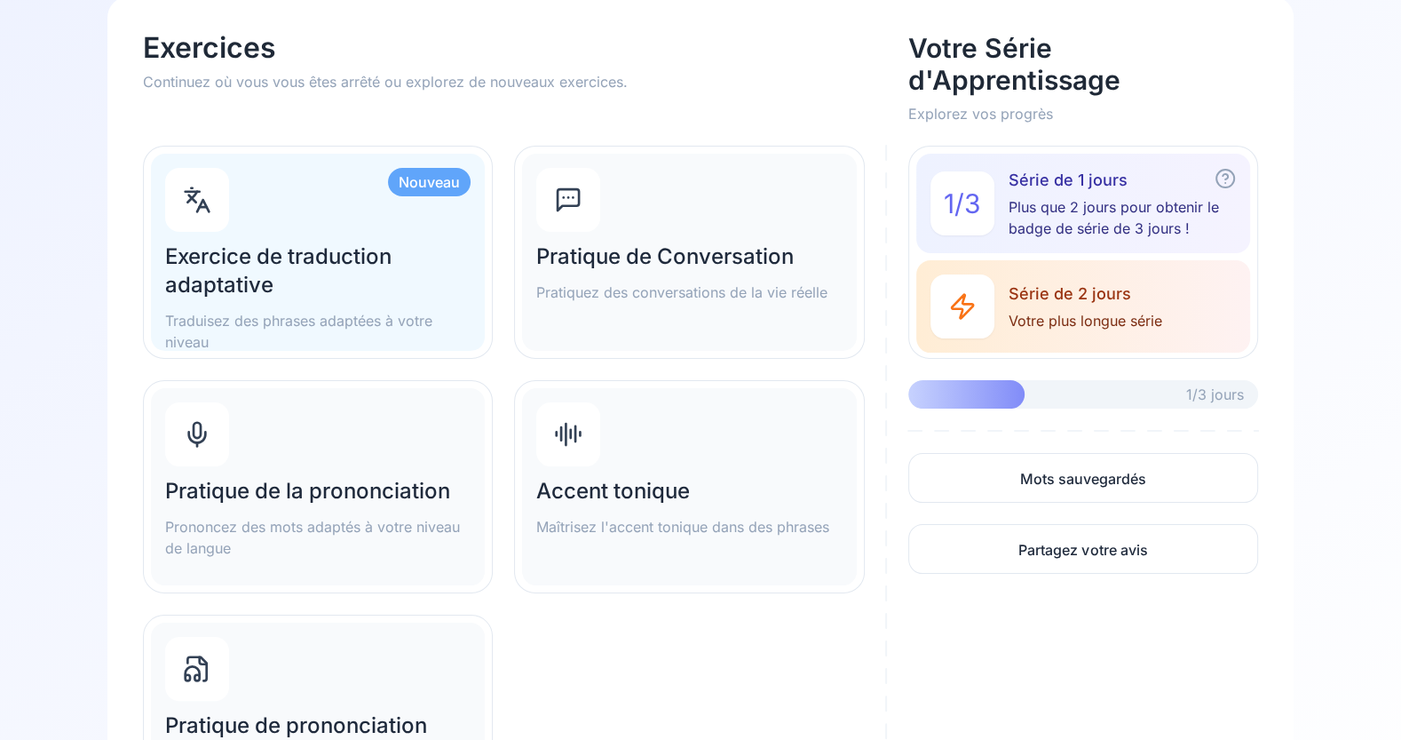
scroll to position [133, 0]
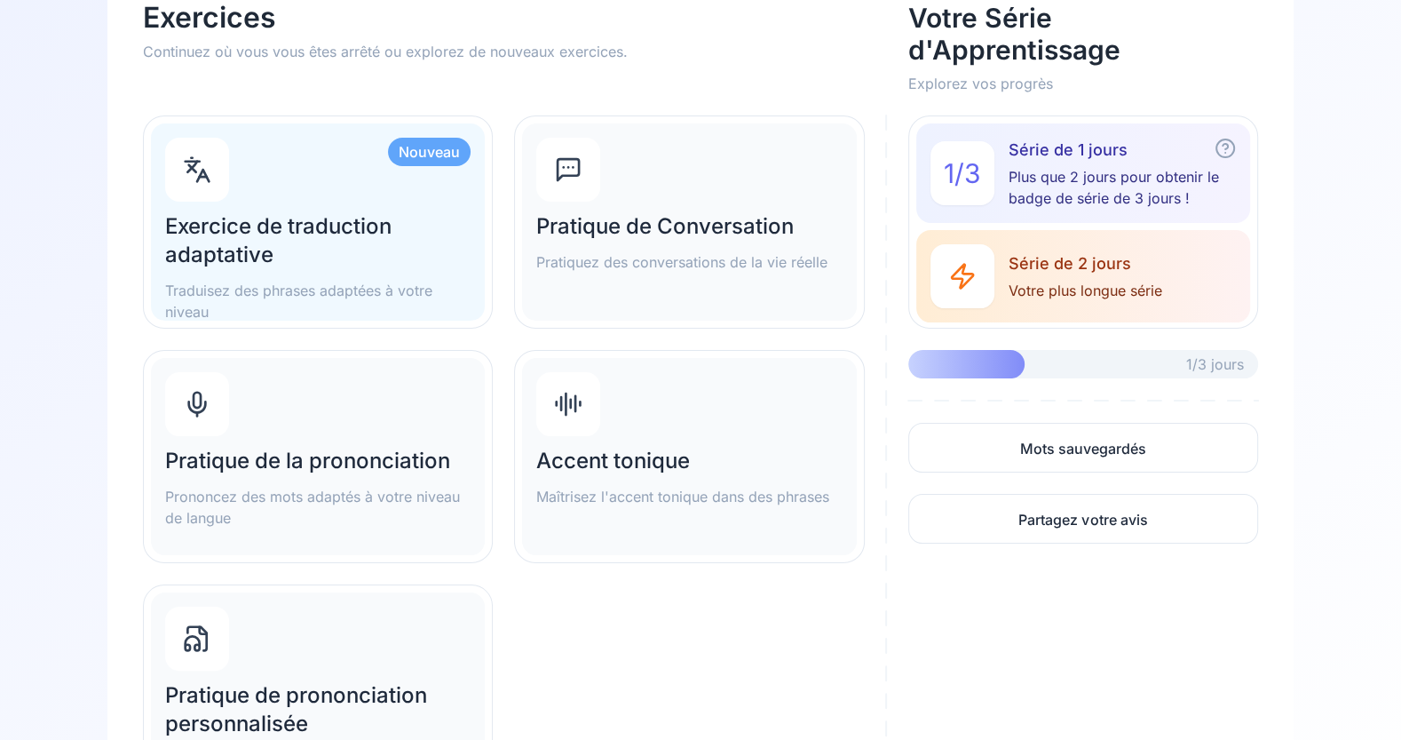
click at [379, 200] on div "Nouveau Exercice de traduction adaptative Traduisez des phrases adaptées à votr…" at bounding box center [318, 221] width 334 height 197
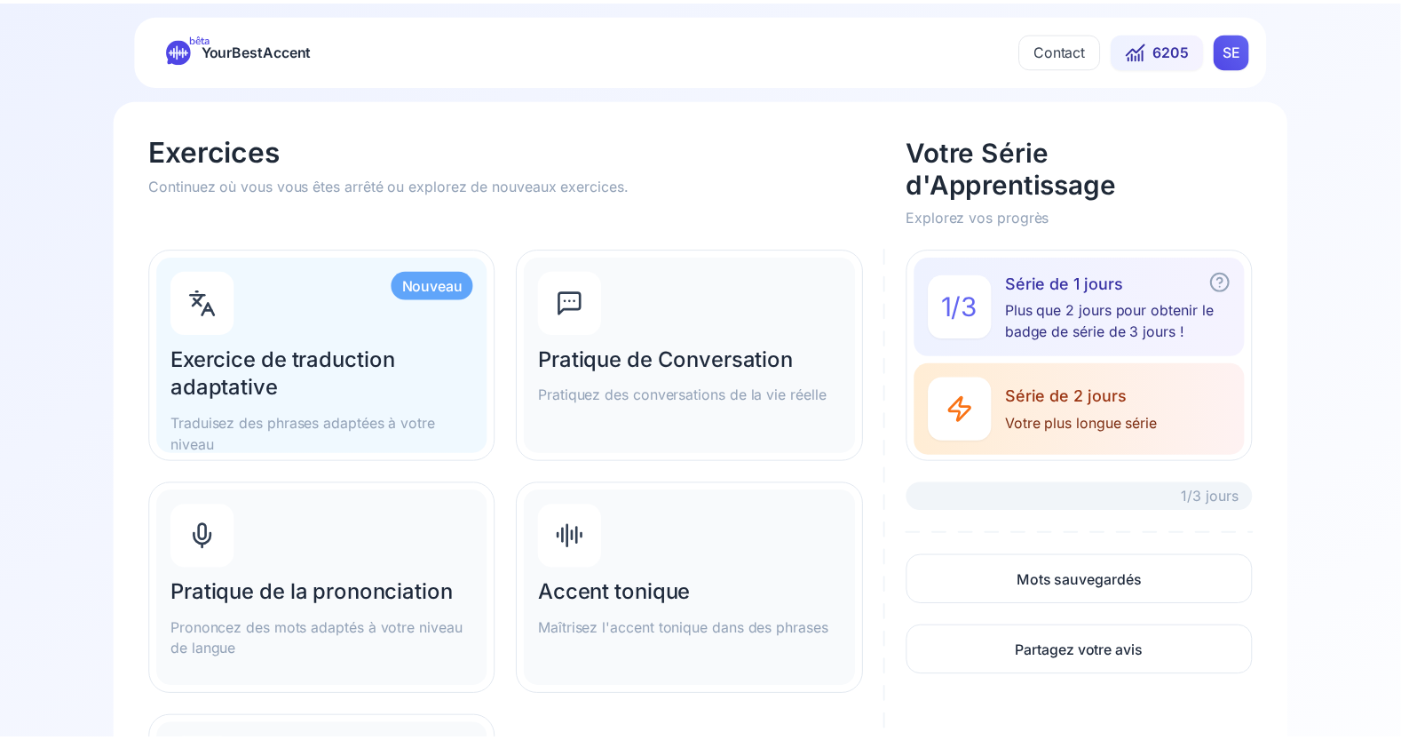
scroll to position [133, 0]
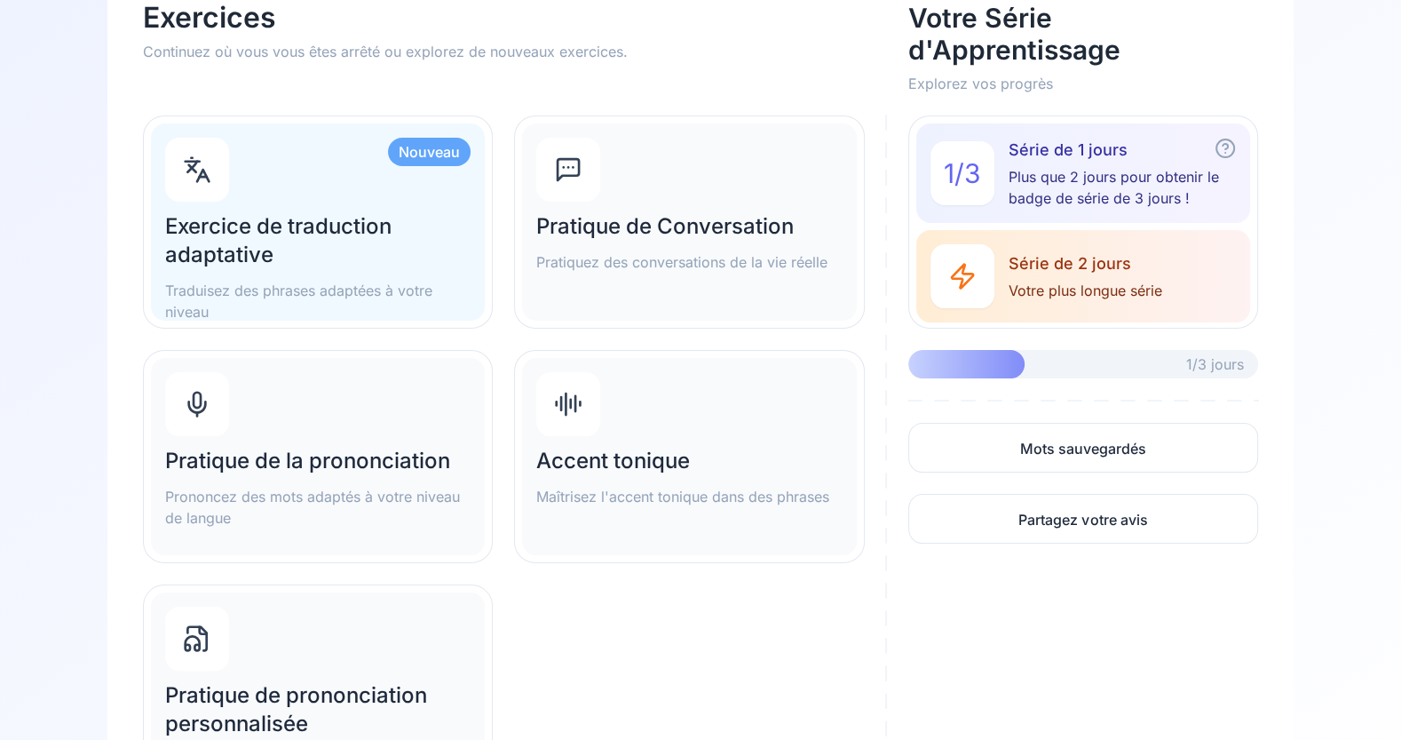
click at [345, 431] on div "Pratique de la prononciation Prononcez des mots adaptés à votre niveau de langue" at bounding box center [318, 456] width 334 height 197
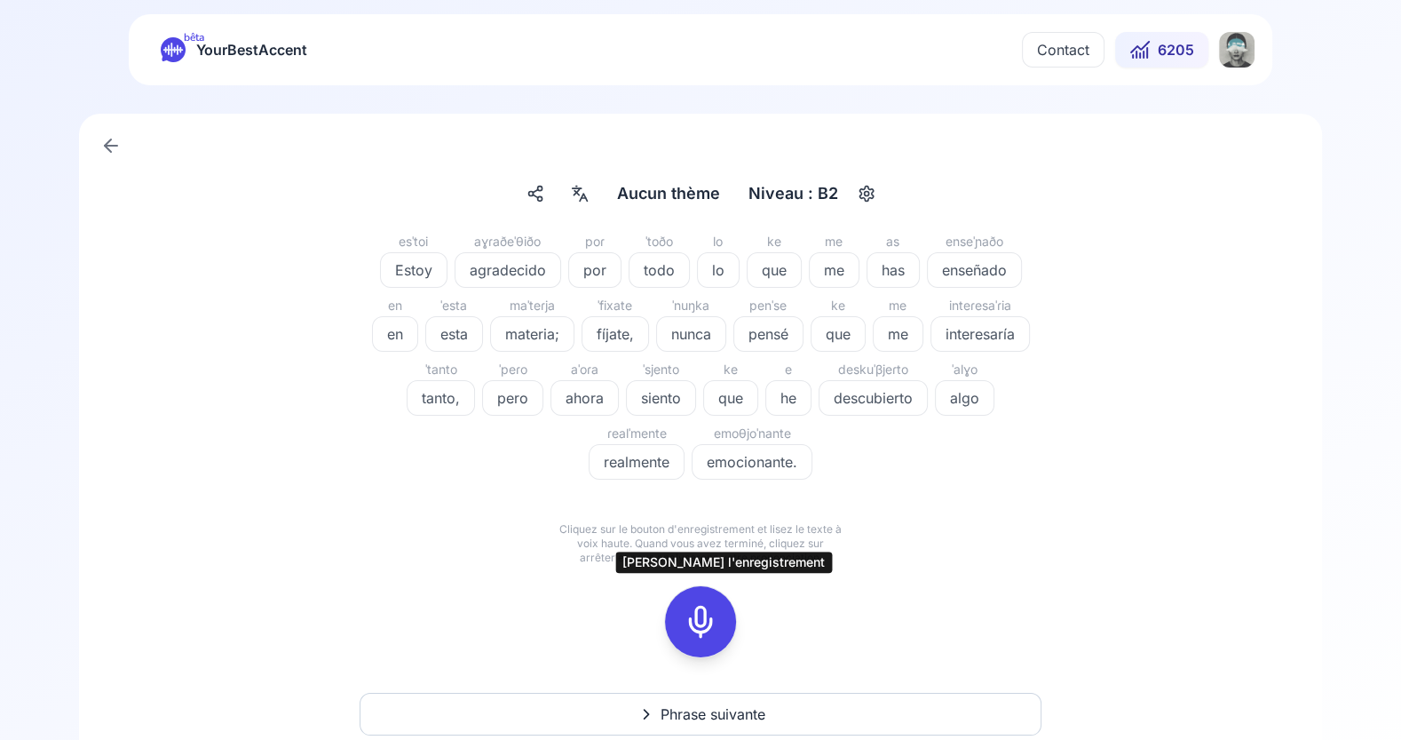
scroll to position [66, 0]
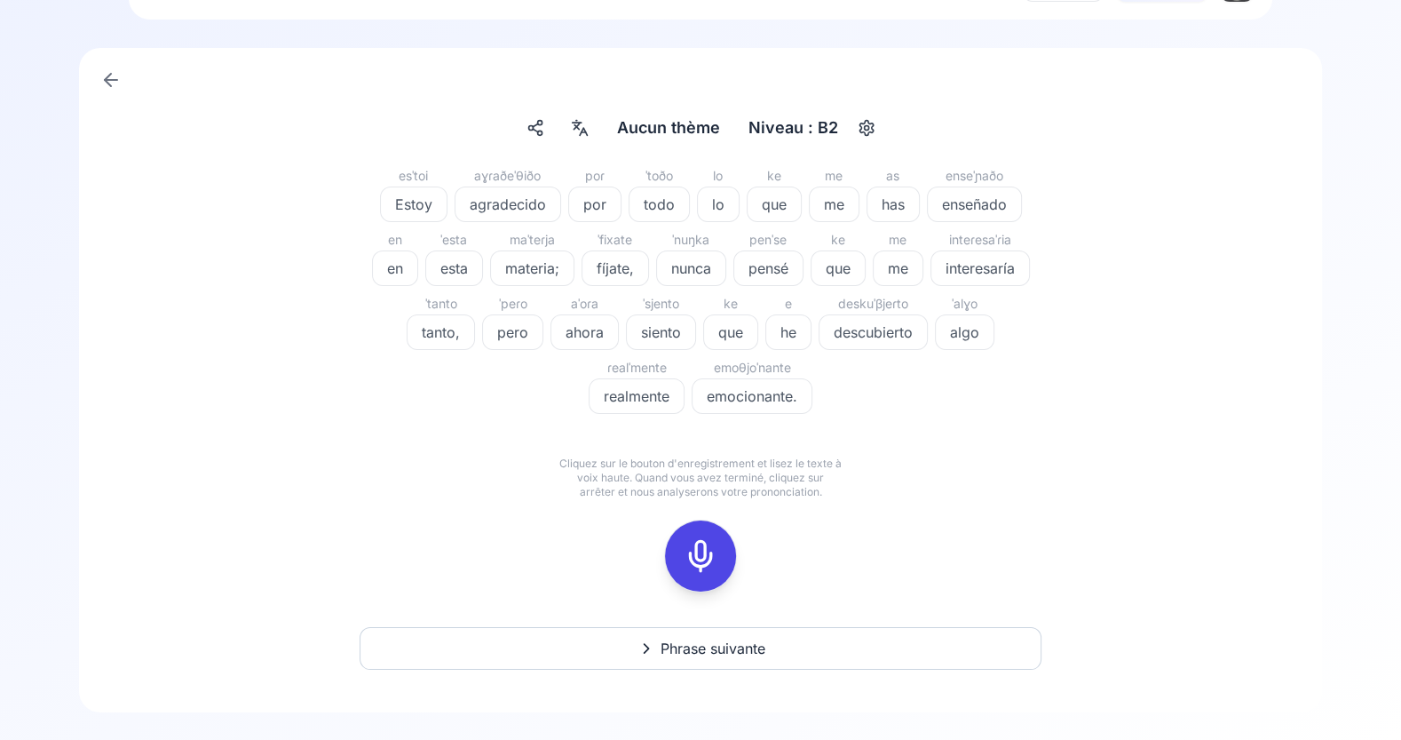
click at [714, 472] on p "Cliquez sur le bouton d'enregistrement et lisez le texte à voix haute. Quand vo…" at bounding box center [701, 477] width 284 height 43
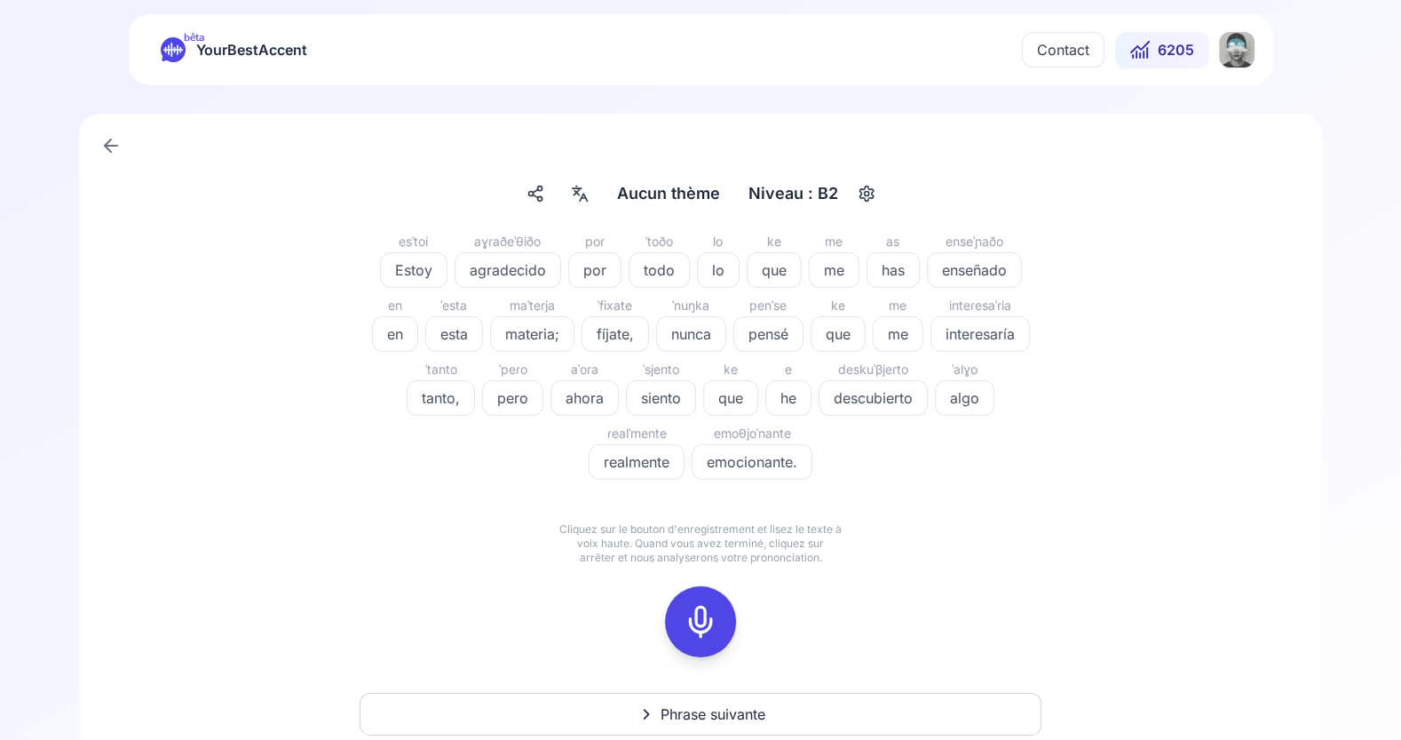
click at [863, 197] on icon "button" at bounding box center [866, 194] width 21 height 18
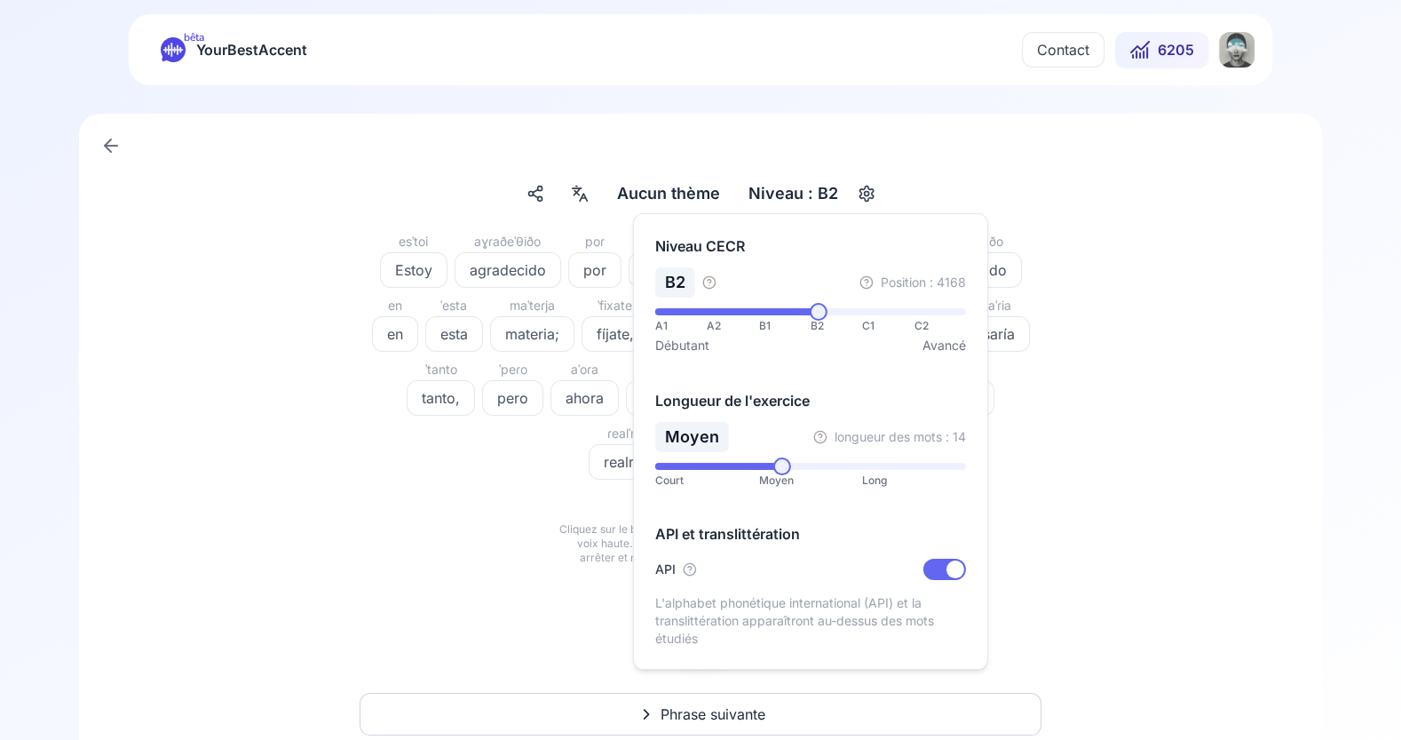
click at [784, 472] on span at bounding box center [783, 466] width 18 height 18
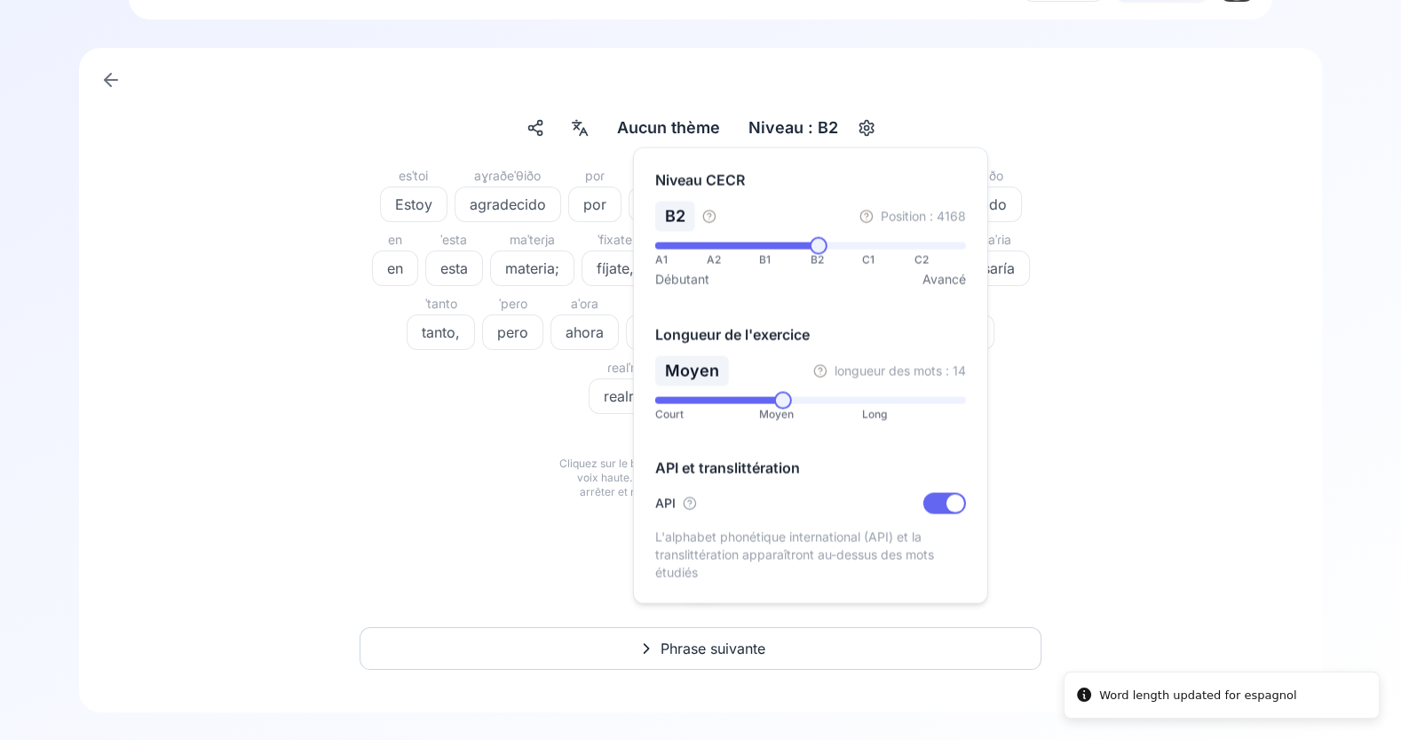
click at [1094, 504] on div "esˈtoi Estoy aɣɾaðeˈθiðo agradecido poɾ por ˈtoðo todo lo lo ke que me me as ha…" at bounding box center [701, 389] width 1158 height 448
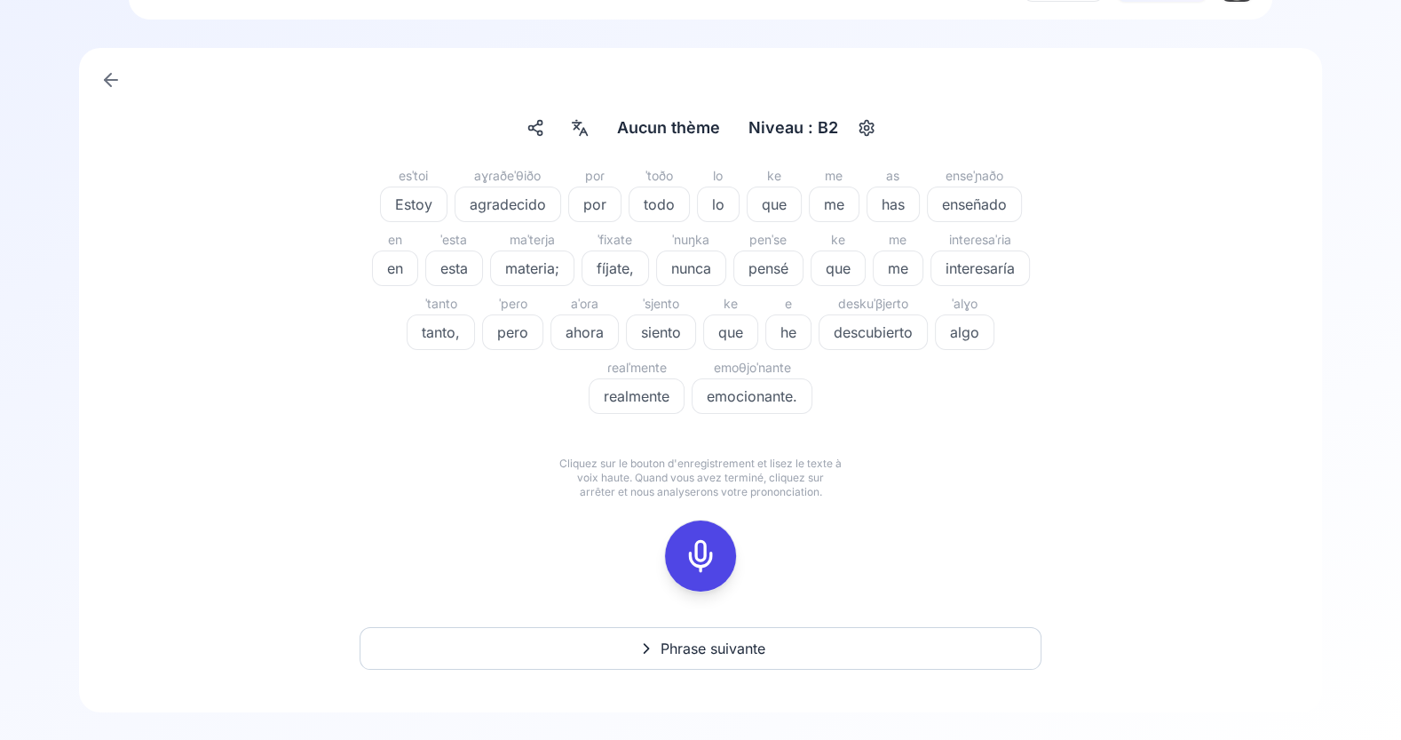
click at [763, 655] on span "Phrase suivante" at bounding box center [713, 648] width 105 height 21
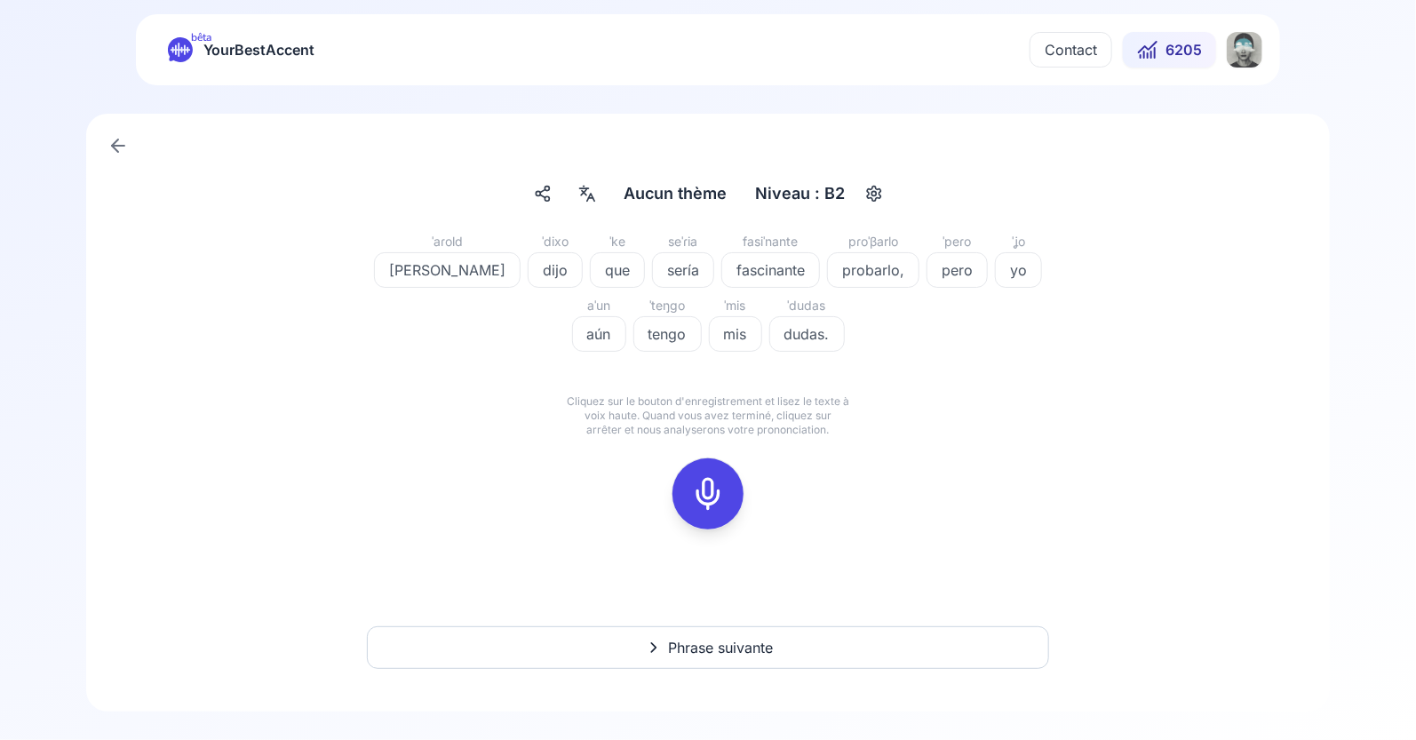
click at [704, 503] on icon at bounding box center [708, 494] width 36 height 36
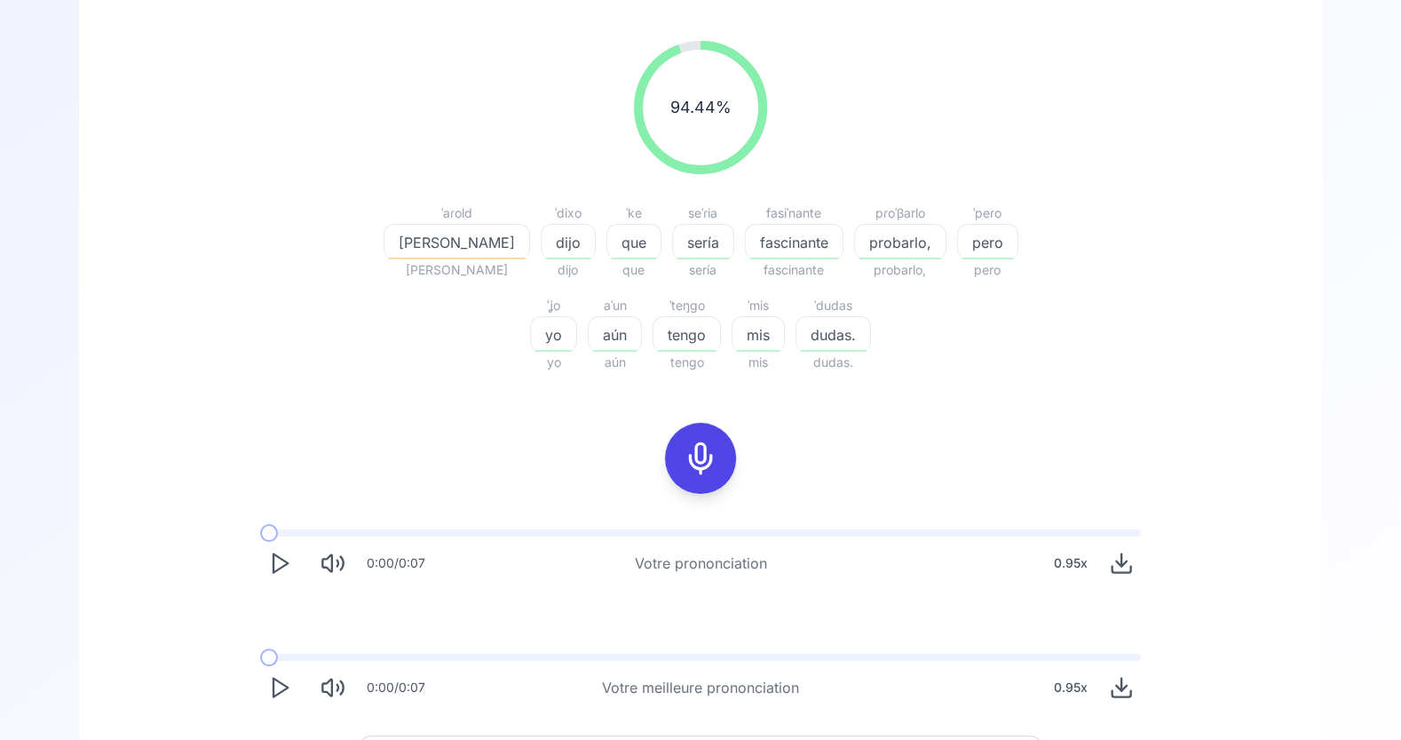
scroll to position [192, 0]
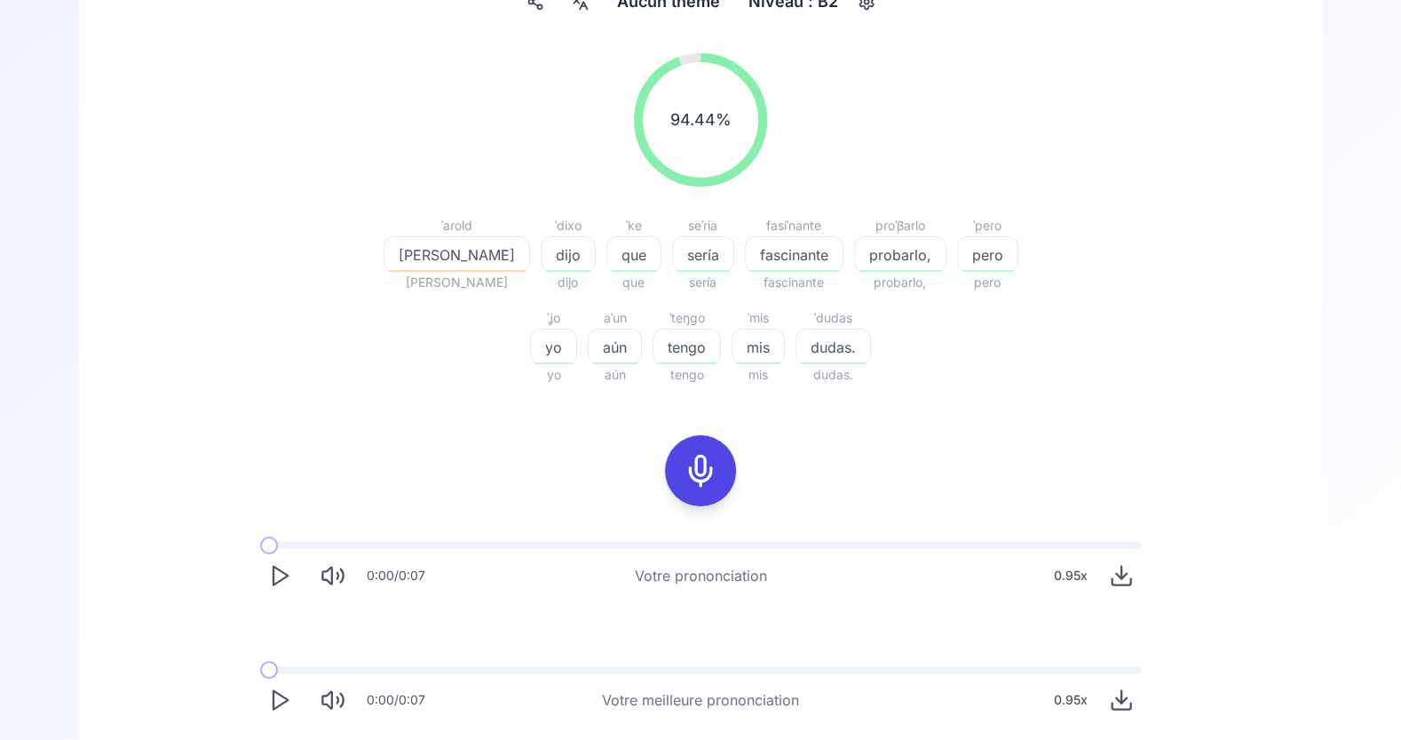
click at [421, 264] on span "Harold" at bounding box center [457, 254] width 145 height 21
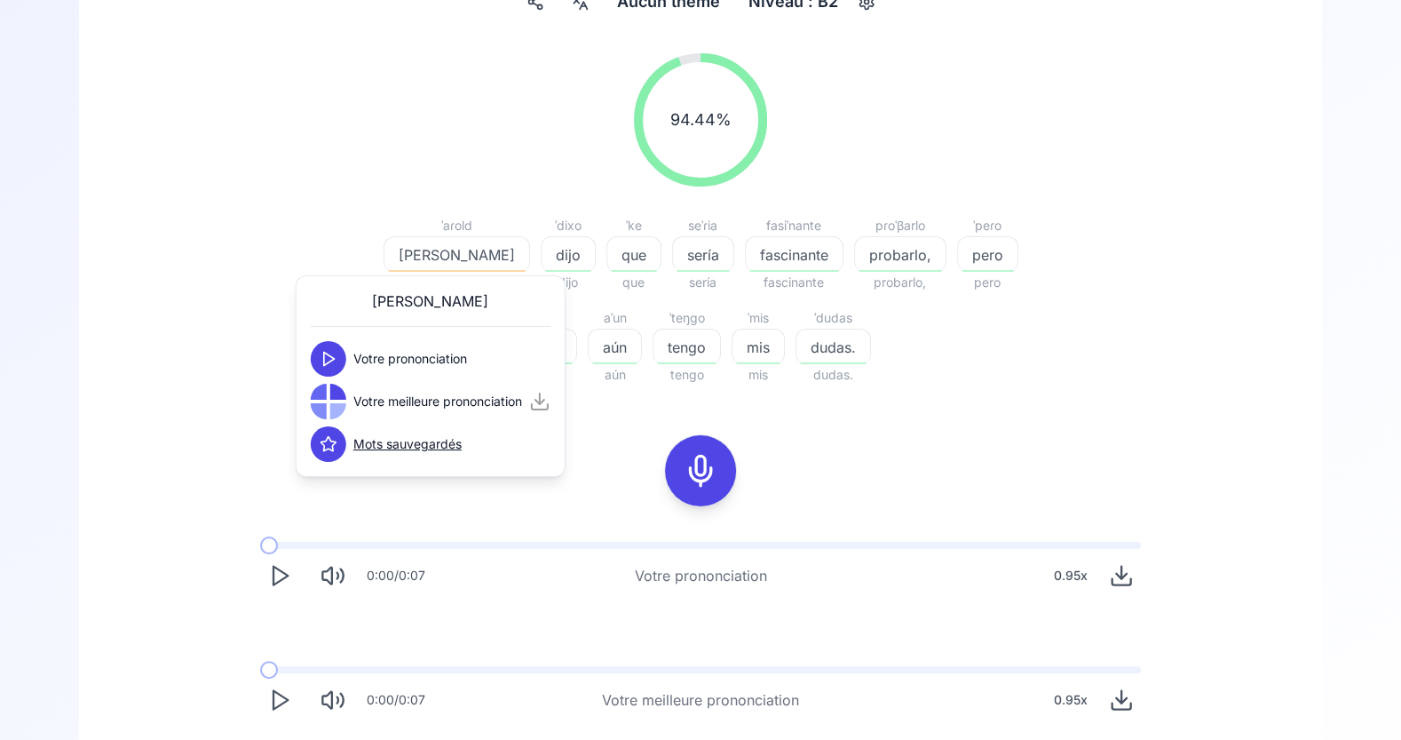
click at [329, 403] on div at bounding box center [329, 402] width 36 height 36
click at [327, 407] on icon at bounding box center [329, 402] width 18 height 18
click at [329, 355] on polygon at bounding box center [329, 359] width 11 height 13
click at [329, 355] on icon at bounding box center [329, 359] width 18 height 18
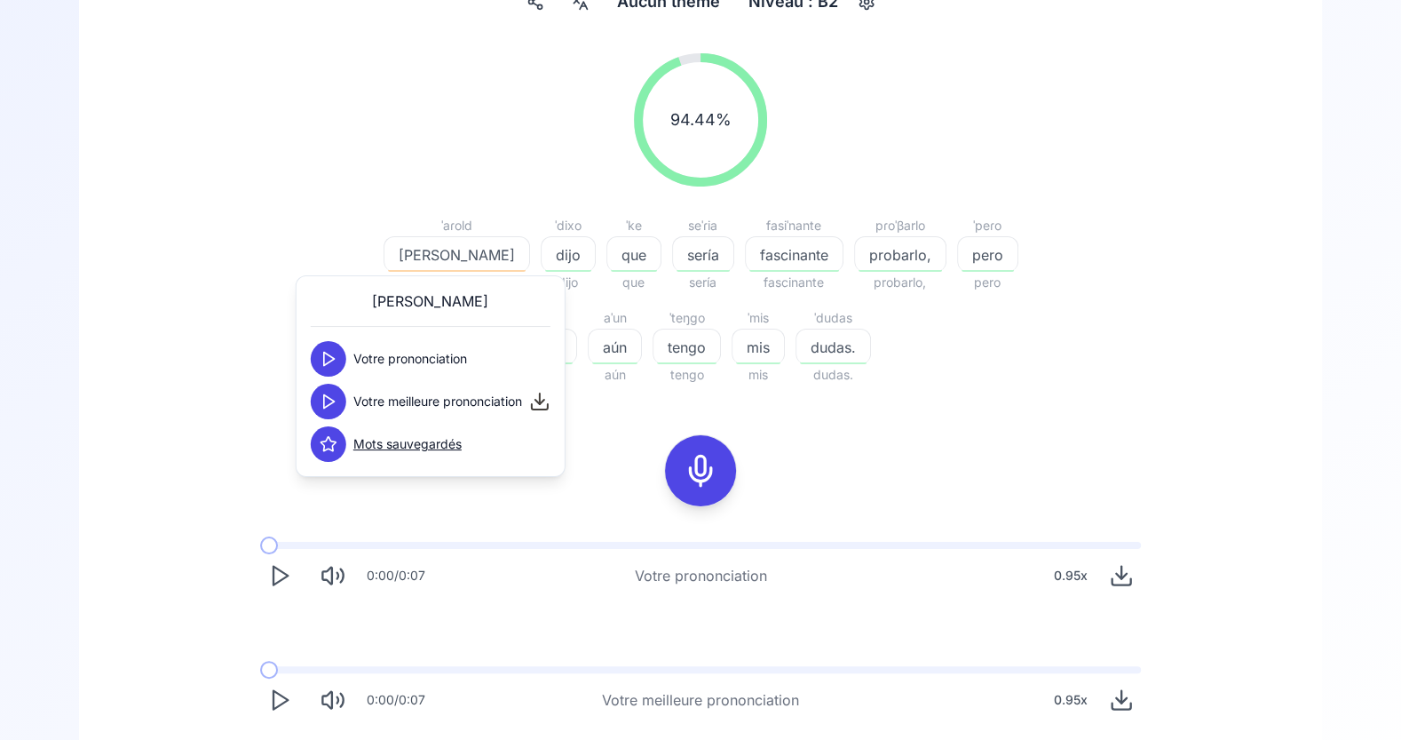
click at [1158, 404] on div "94.44 % 94.44 % ˈaɾold Harold Harold ˈdixo dijo dijo ˈke que que seˈɾia sería s…" at bounding box center [701, 386] width 1158 height 694
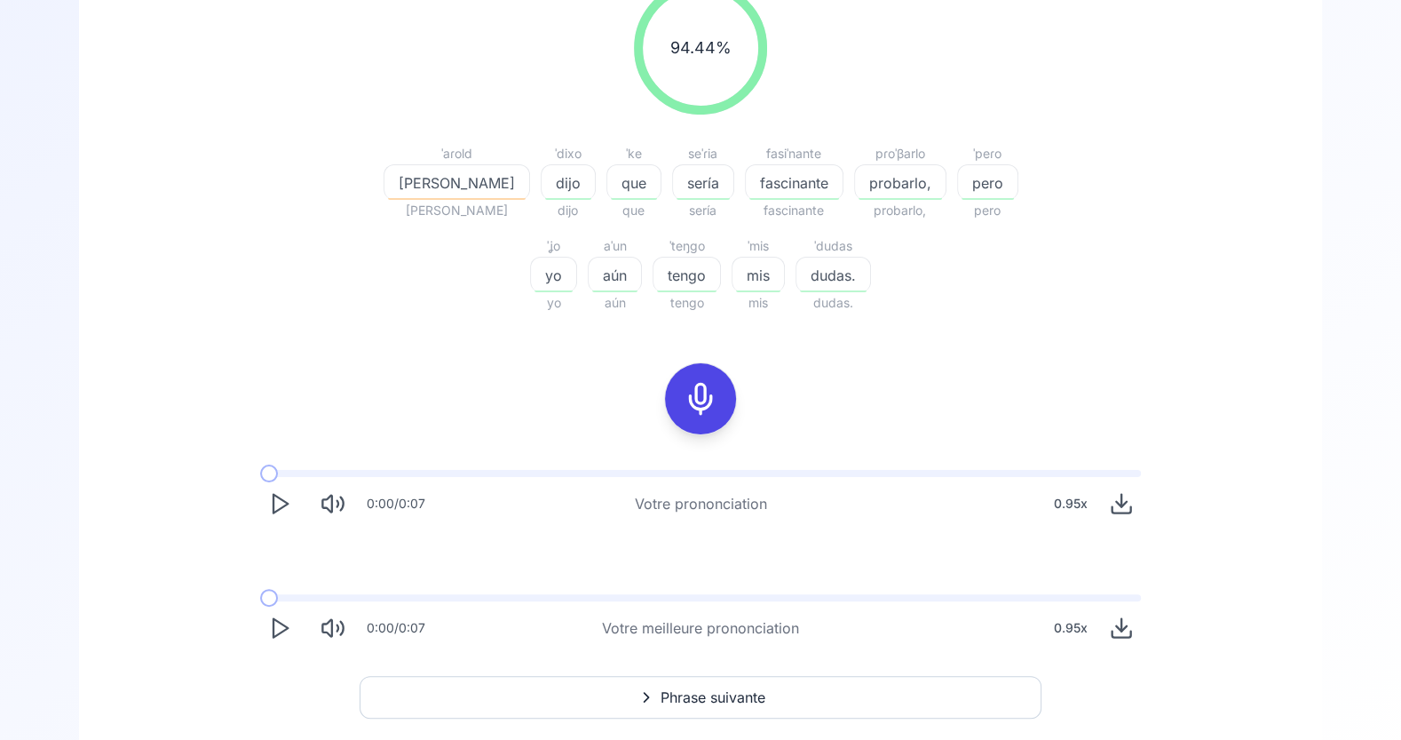
scroll to position [313, 0]
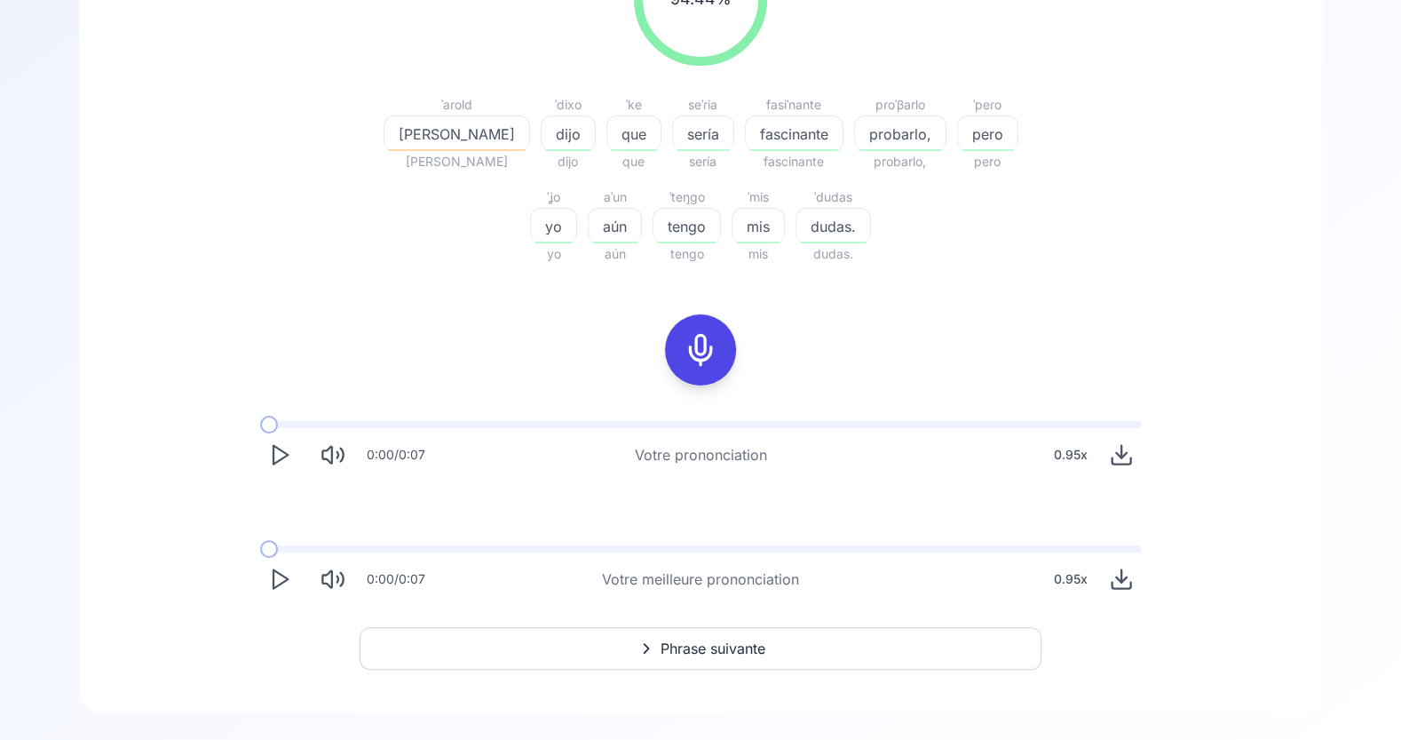
click at [790, 656] on button "Phrase suivante" at bounding box center [701, 648] width 682 height 43
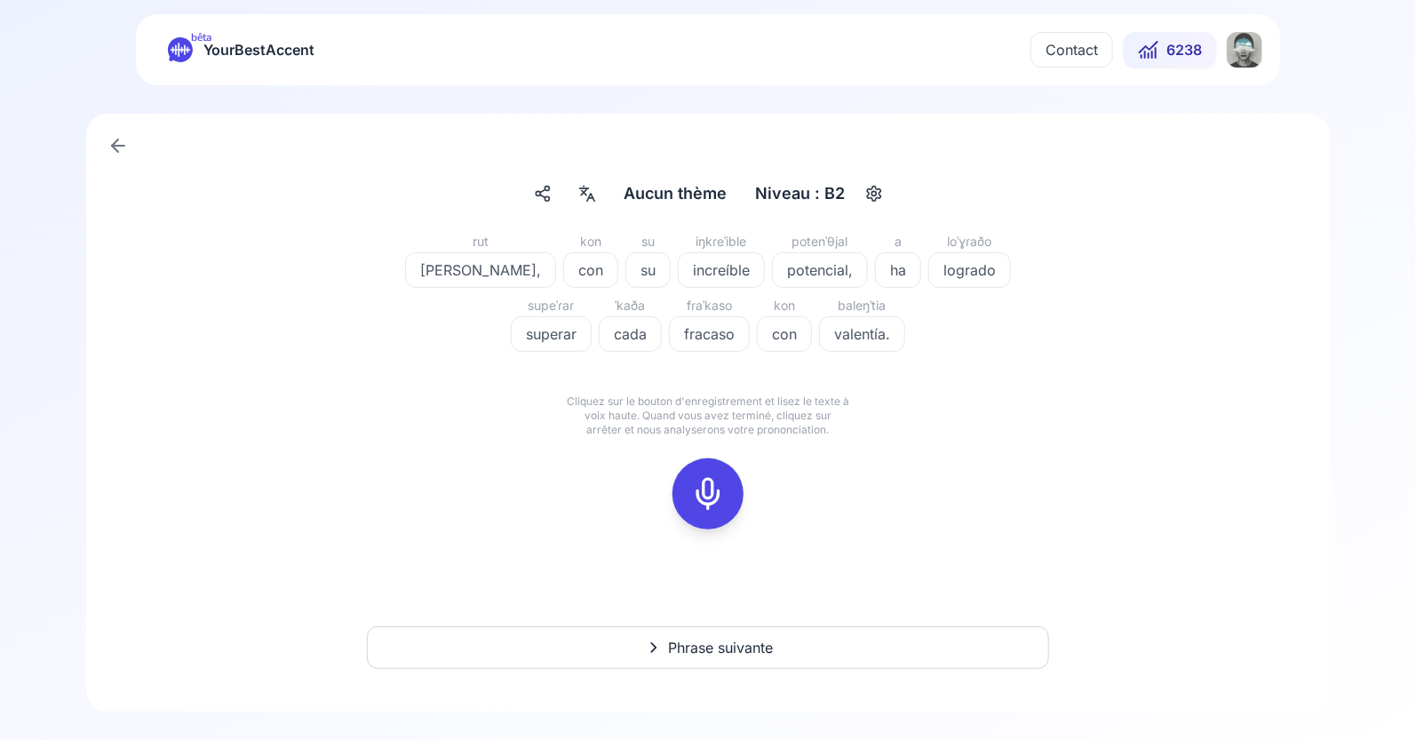
click at [438, 242] on div "rut" at bounding box center [480, 241] width 151 height 21
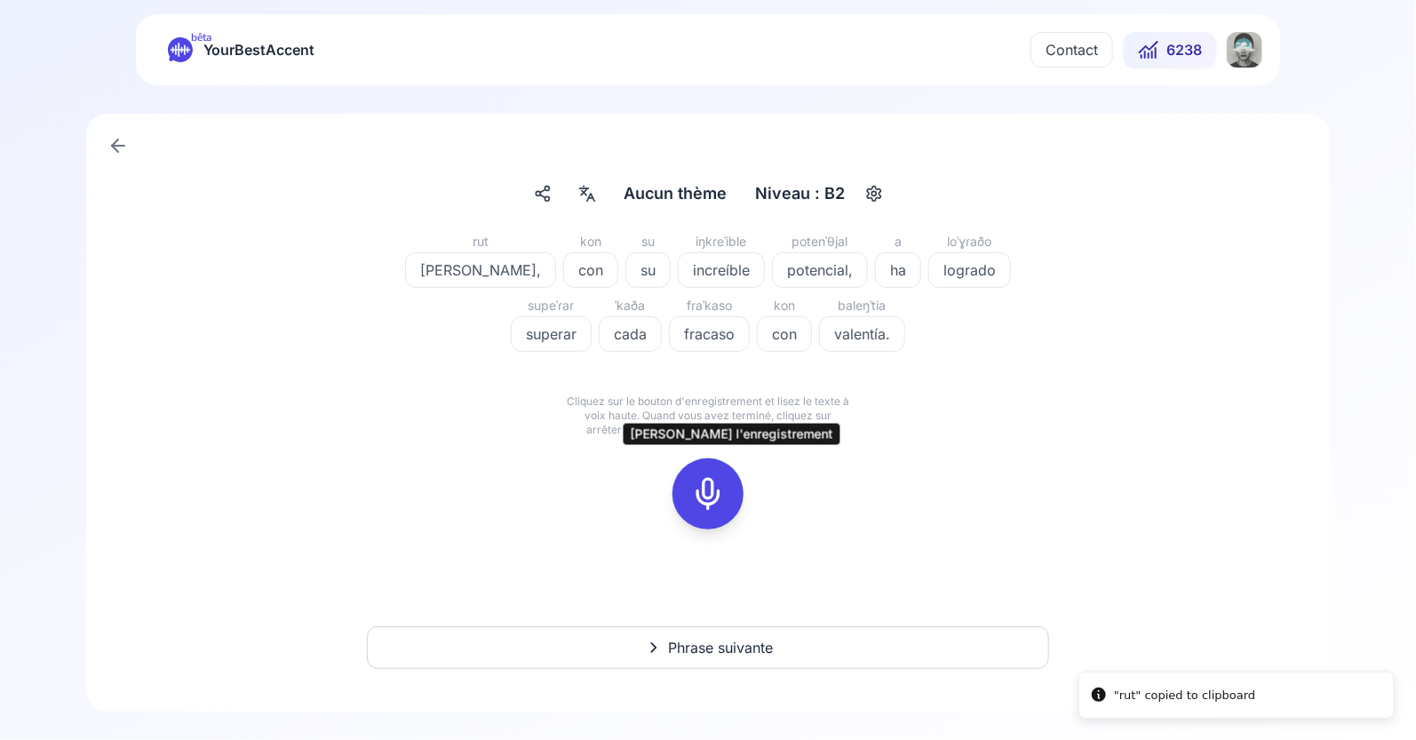
click at [709, 488] on icon at bounding box center [708, 494] width 36 height 36
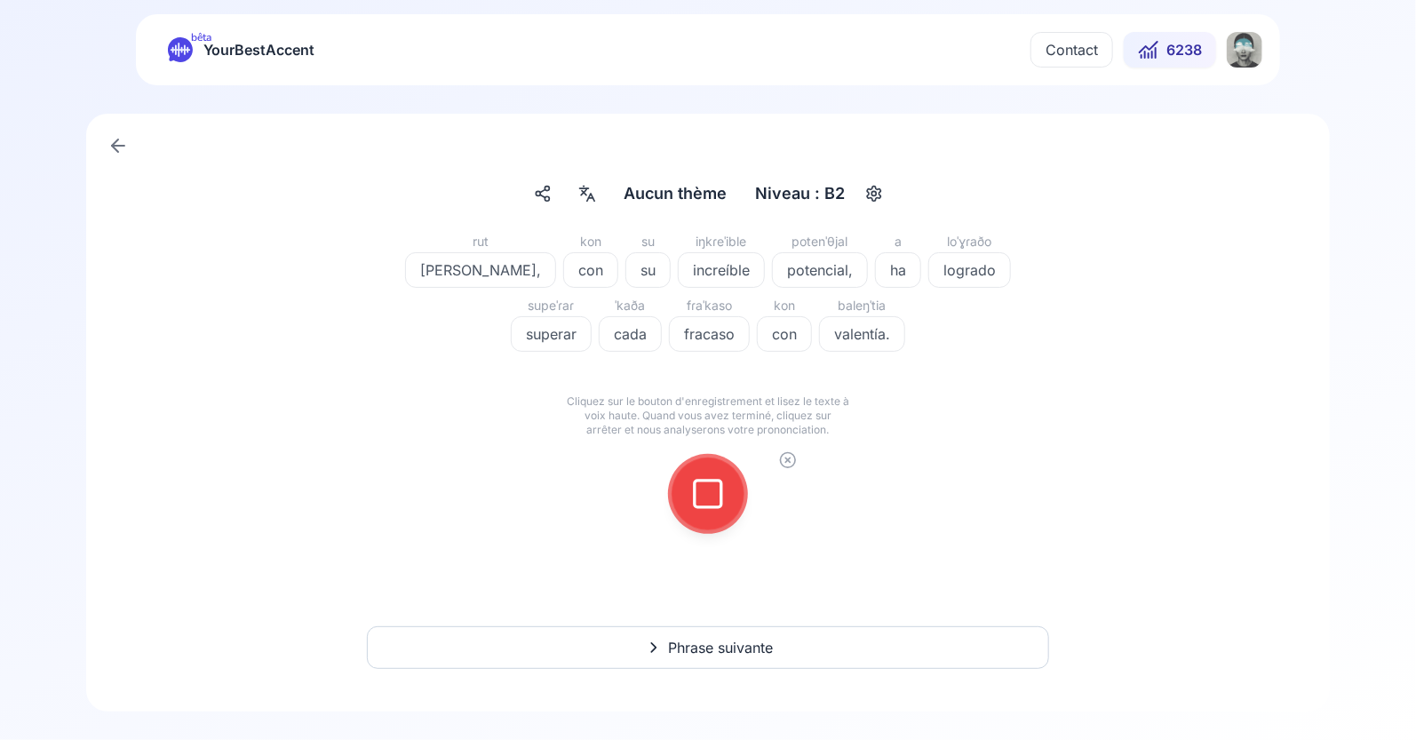
click at [709, 495] on icon at bounding box center [708, 494] width 36 height 36
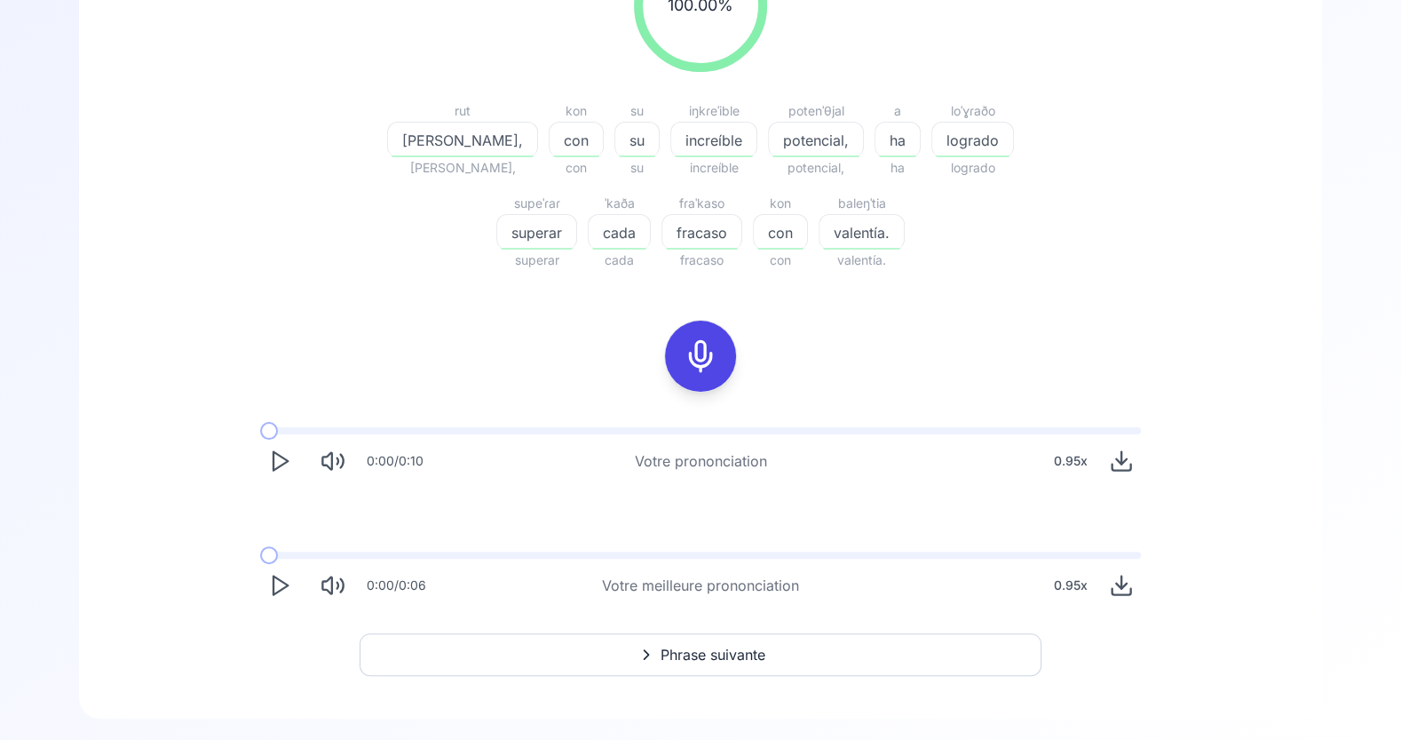
scroll to position [313, 0]
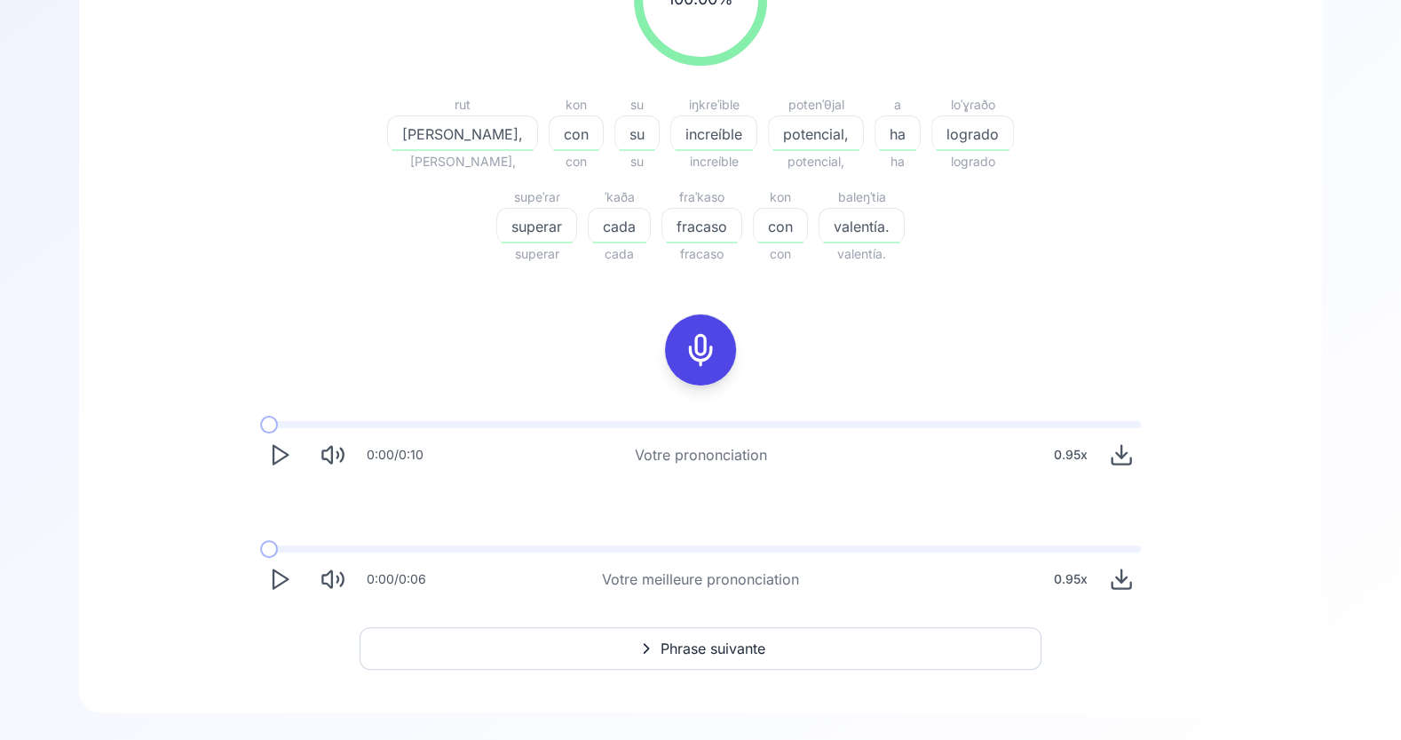
click at [654, 647] on icon at bounding box center [646, 648] width 21 height 18
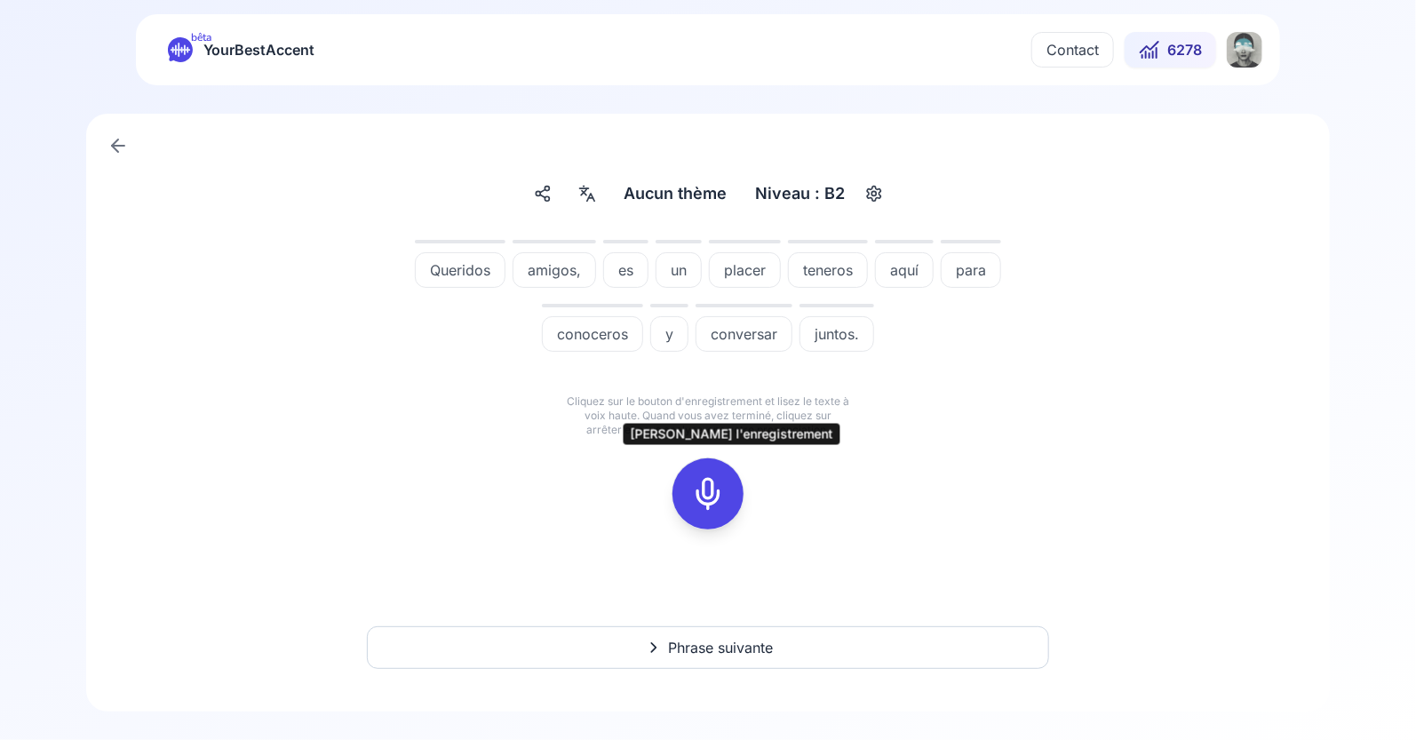
click at [707, 496] on icon at bounding box center [708, 494] width 36 height 36
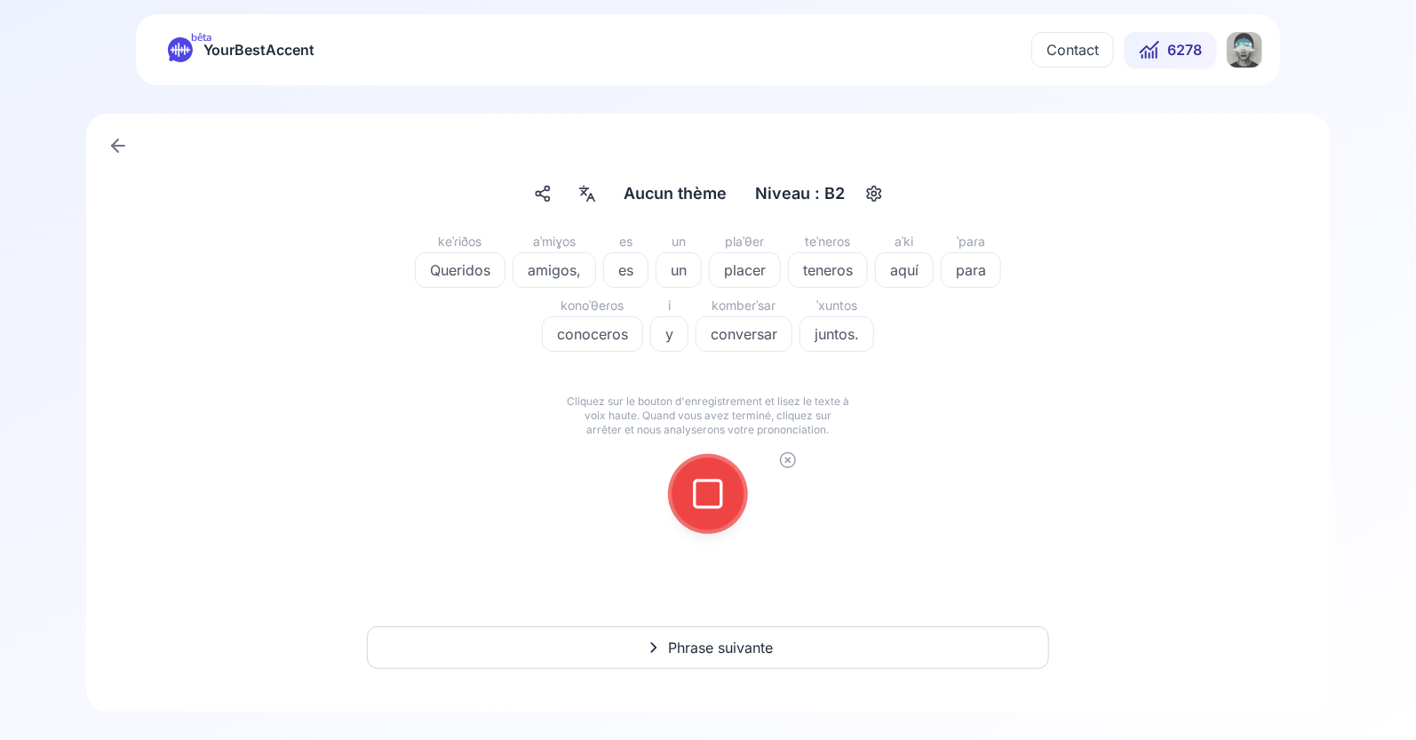
click at [707, 496] on icon at bounding box center [708, 494] width 36 height 36
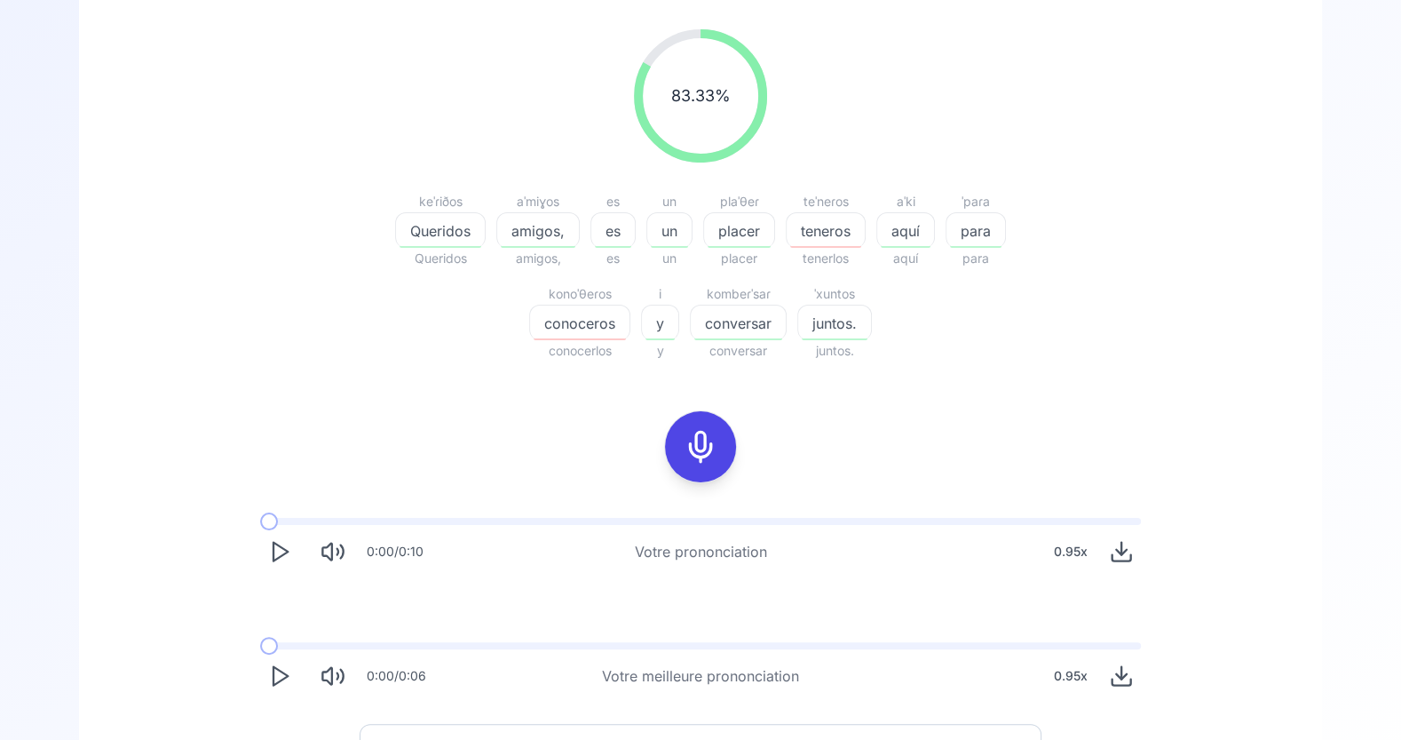
scroll to position [260, 0]
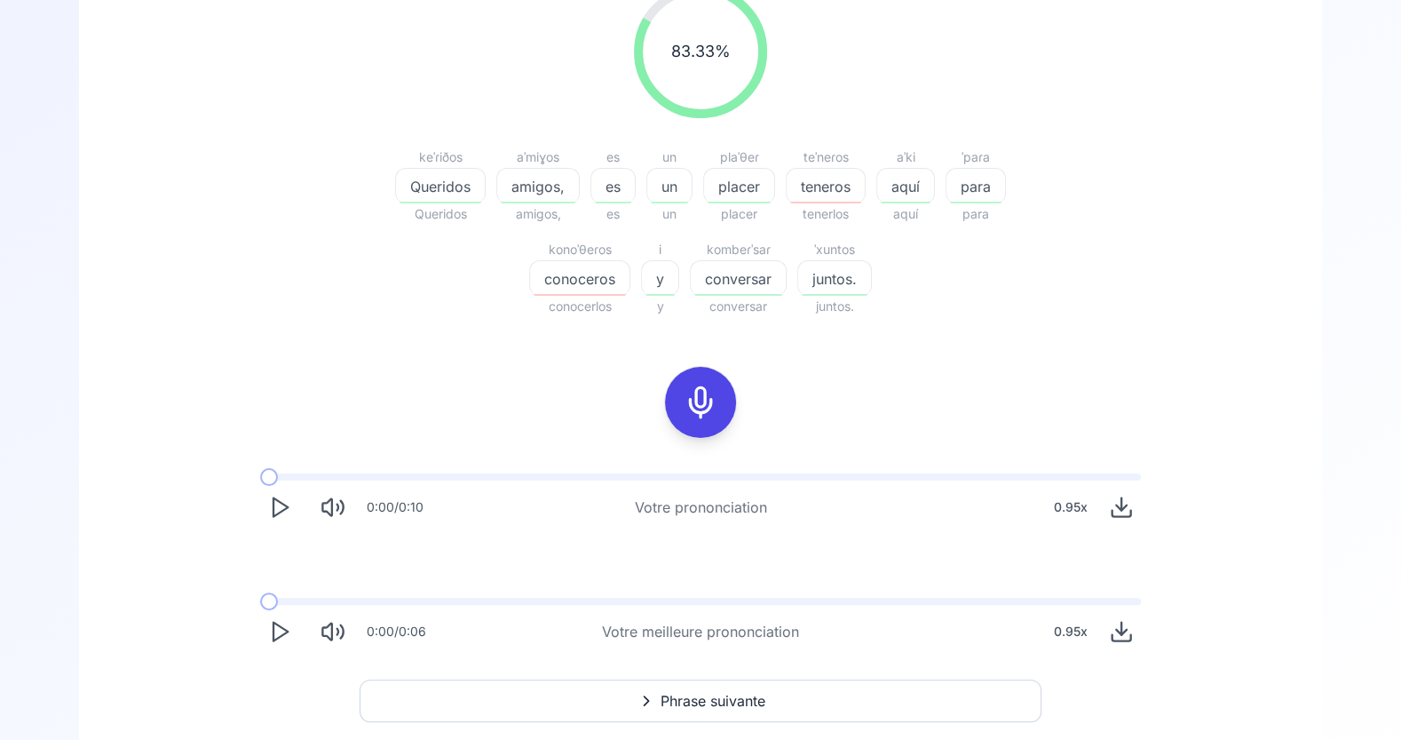
click at [824, 189] on span "teneros" at bounding box center [826, 186] width 78 height 21
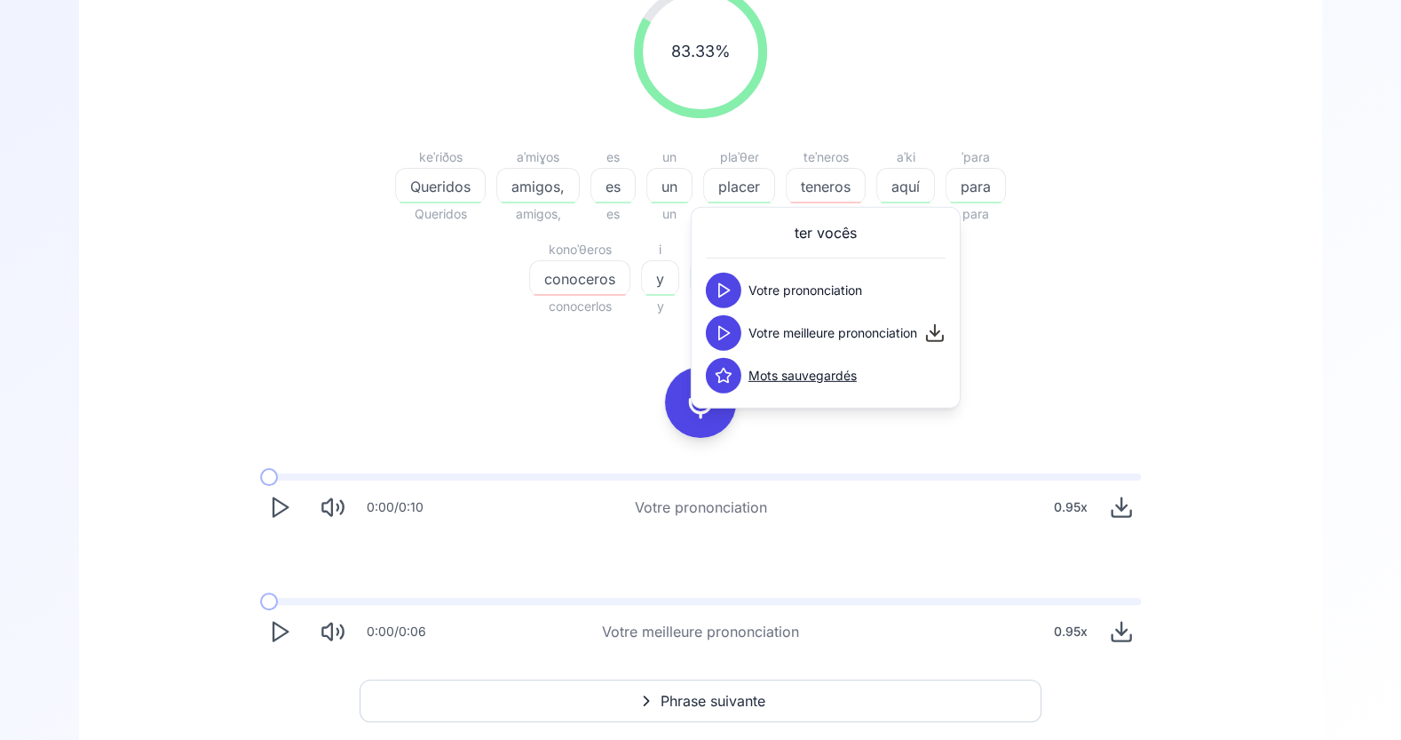
click at [723, 334] on icon at bounding box center [724, 333] width 18 height 18
click at [723, 333] on icon at bounding box center [724, 333] width 18 height 18
click at [580, 284] on span "conoceros" at bounding box center [579, 278] width 99 height 21
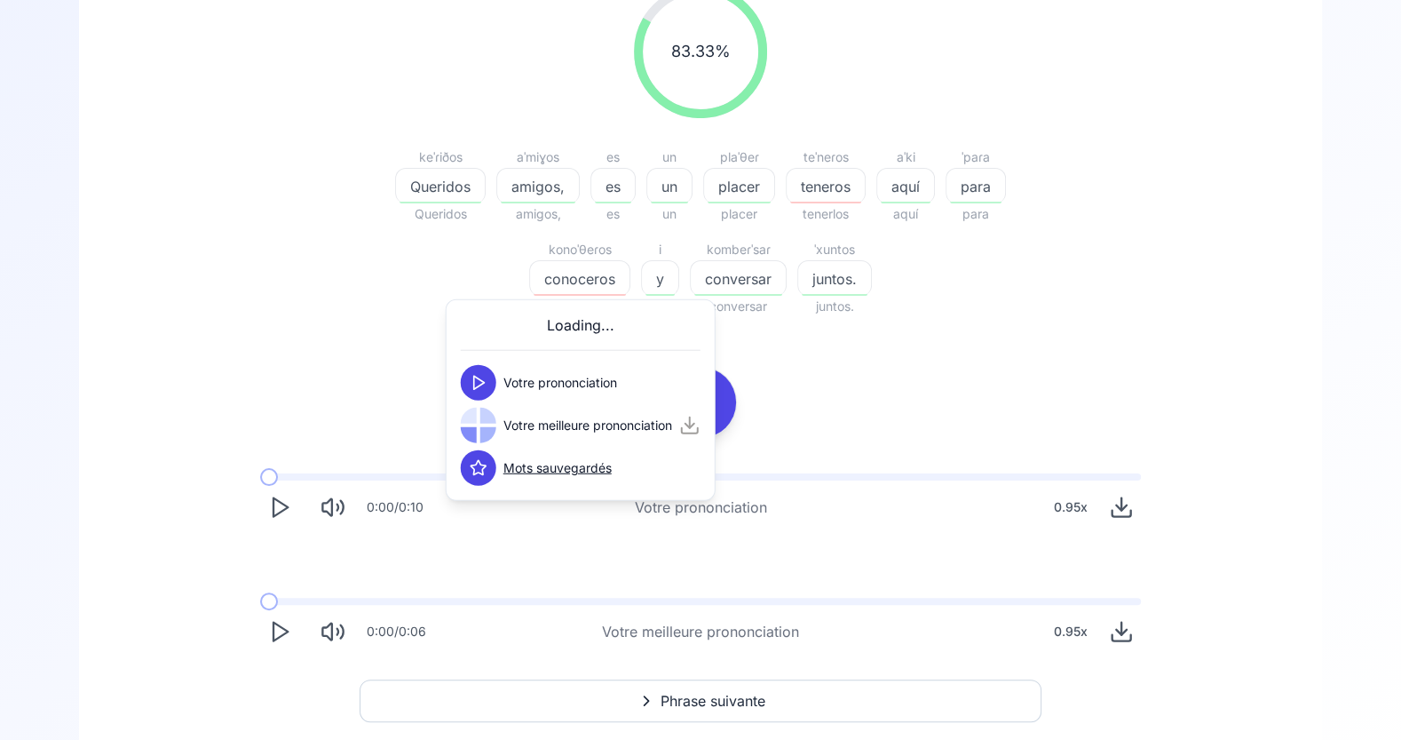
click at [474, 383] on icon at bounding box center [479, 383] width 18 height 18
click at [480, 429] on icon at bounding box center [479, 426] width 18 height 18
click at [873, 341] on div "83.33 % 83.33 % keˈɾiðos Queridos Queridos aˈmiɣos amigos, amigos, es es es un …" at bounding box center [701, 318] width 1158 height 694
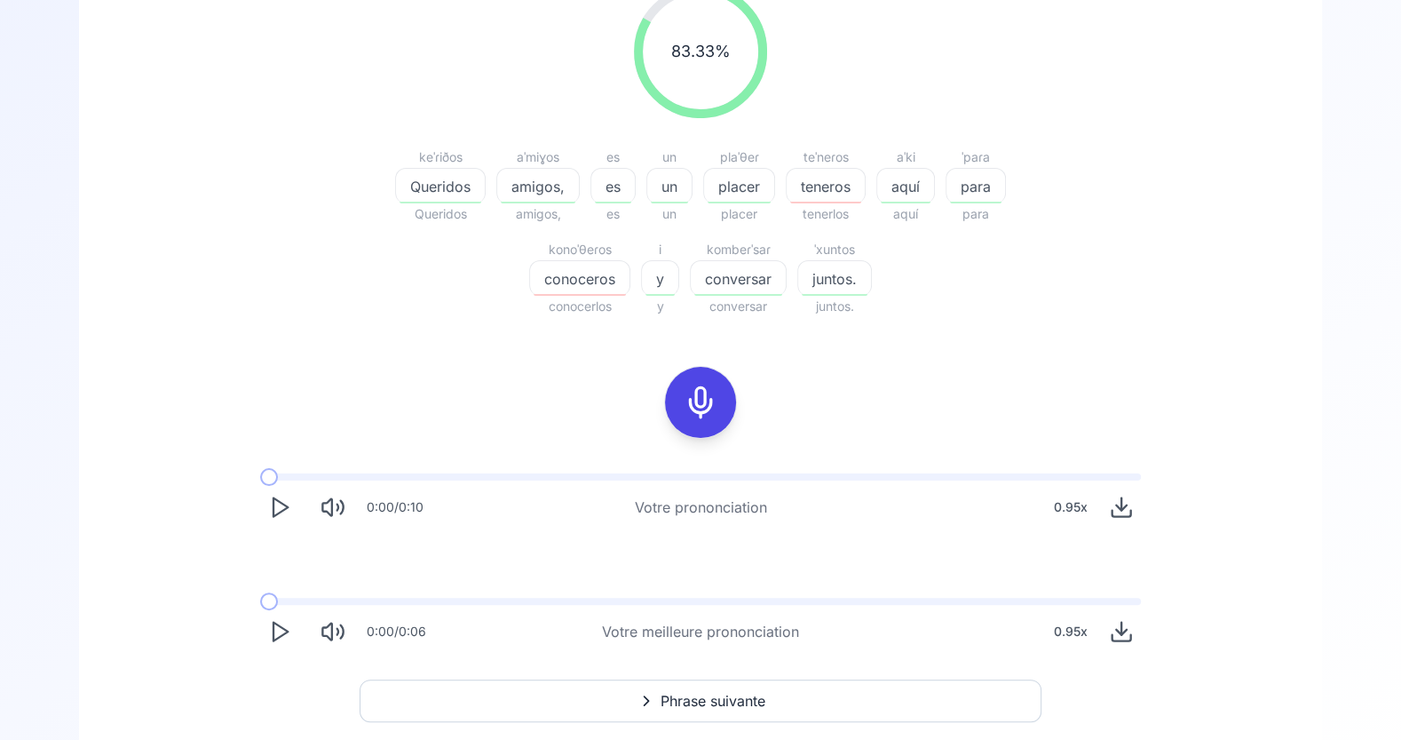
click at [839, 280] on span "juntos." at bounding box center [834, 278] width 73 height 21
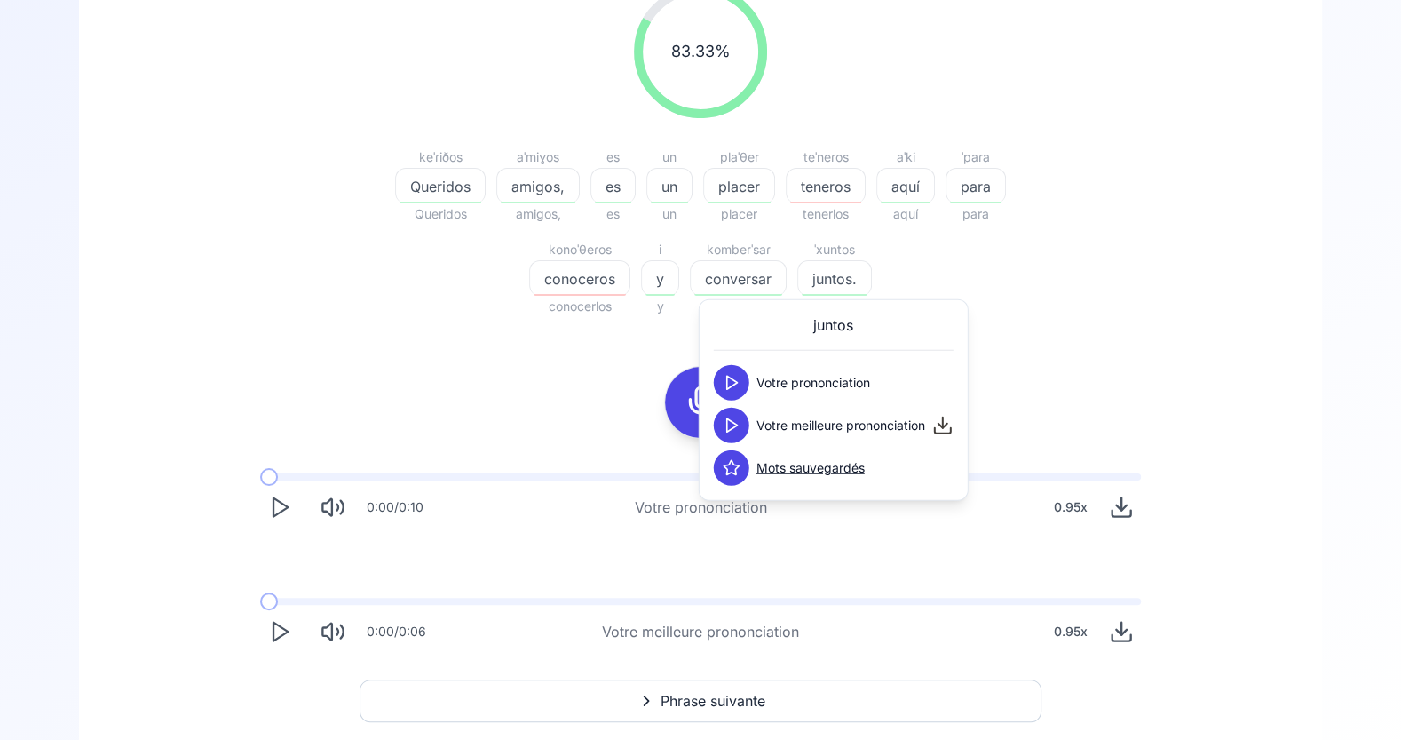
click at [734, 427] on icon at bounding box center [732, 426] width 18 height 18
click at [596, 417] on div "83.33 % 83.33 % keˈɾiðos Queridos Queridos aˈmiɣos amigos, amigos, es es es un …" at bounding box center [701, 318] width 1158 height 694
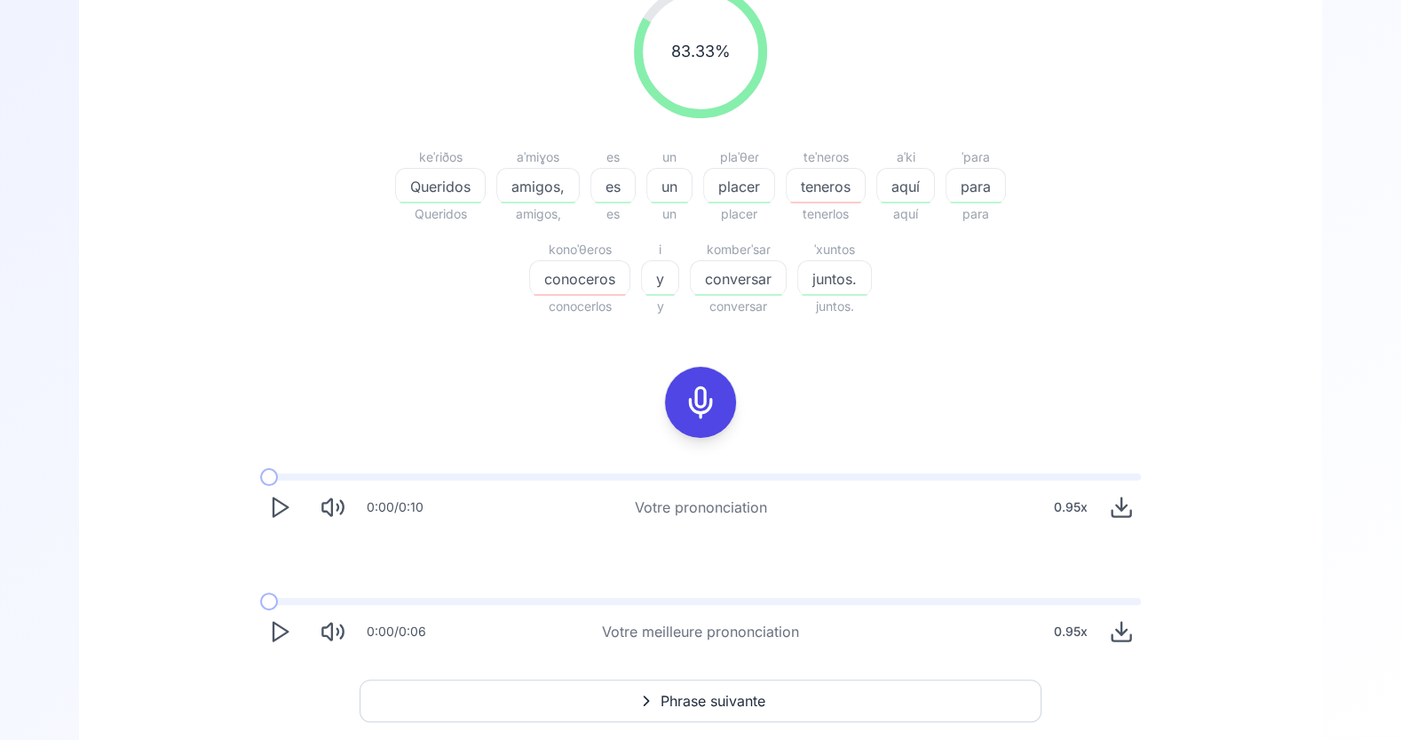
click at [563, 282] on span "conoceros" at bounding box center [579, 278] width 99 height 21
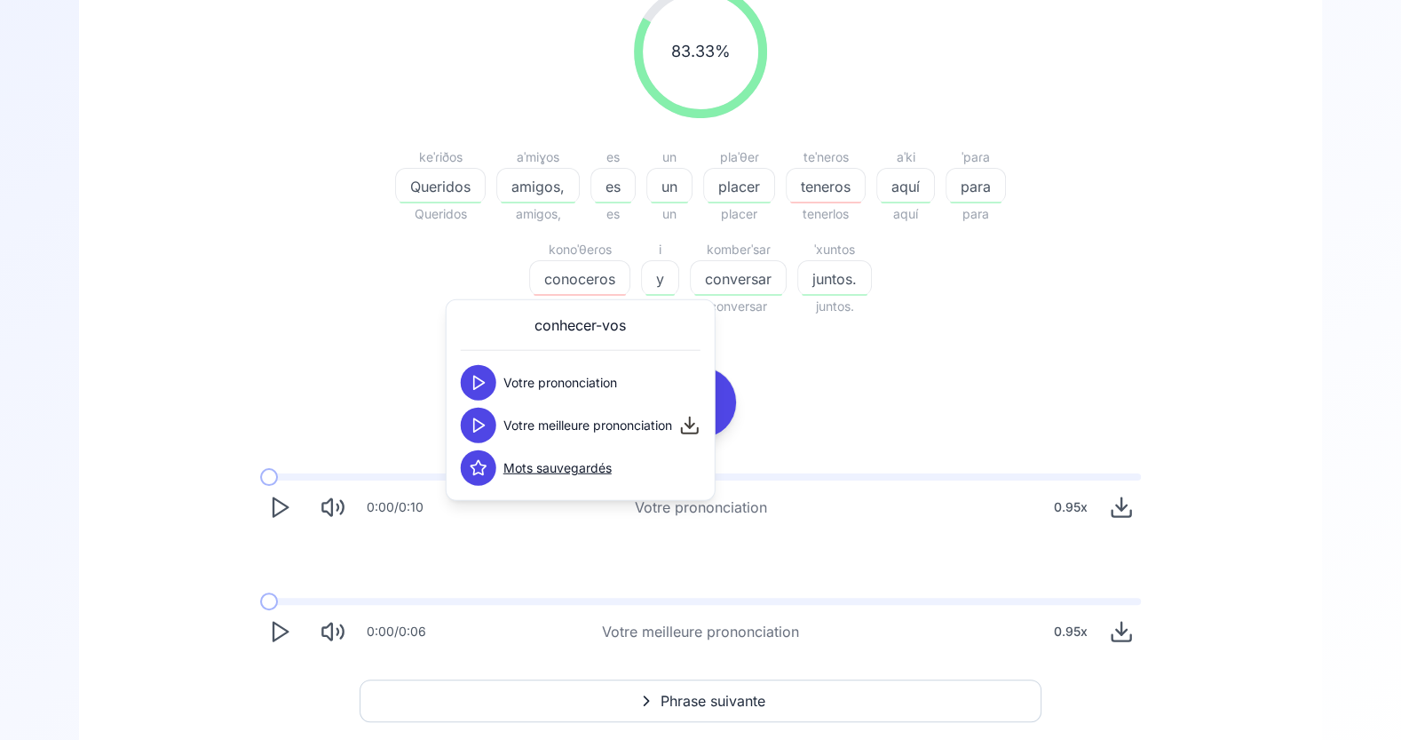
click at [481, 425] on polygon at bounding box center [479, 424] width 11 height 13
click at [885, 367] on div "83.33 % 83.33 % keˈɾiðos Queridos Queridos aˈmiɣos amigos, amigos, es es es un …" at bounding box center [701, 318] width 1158 height 694
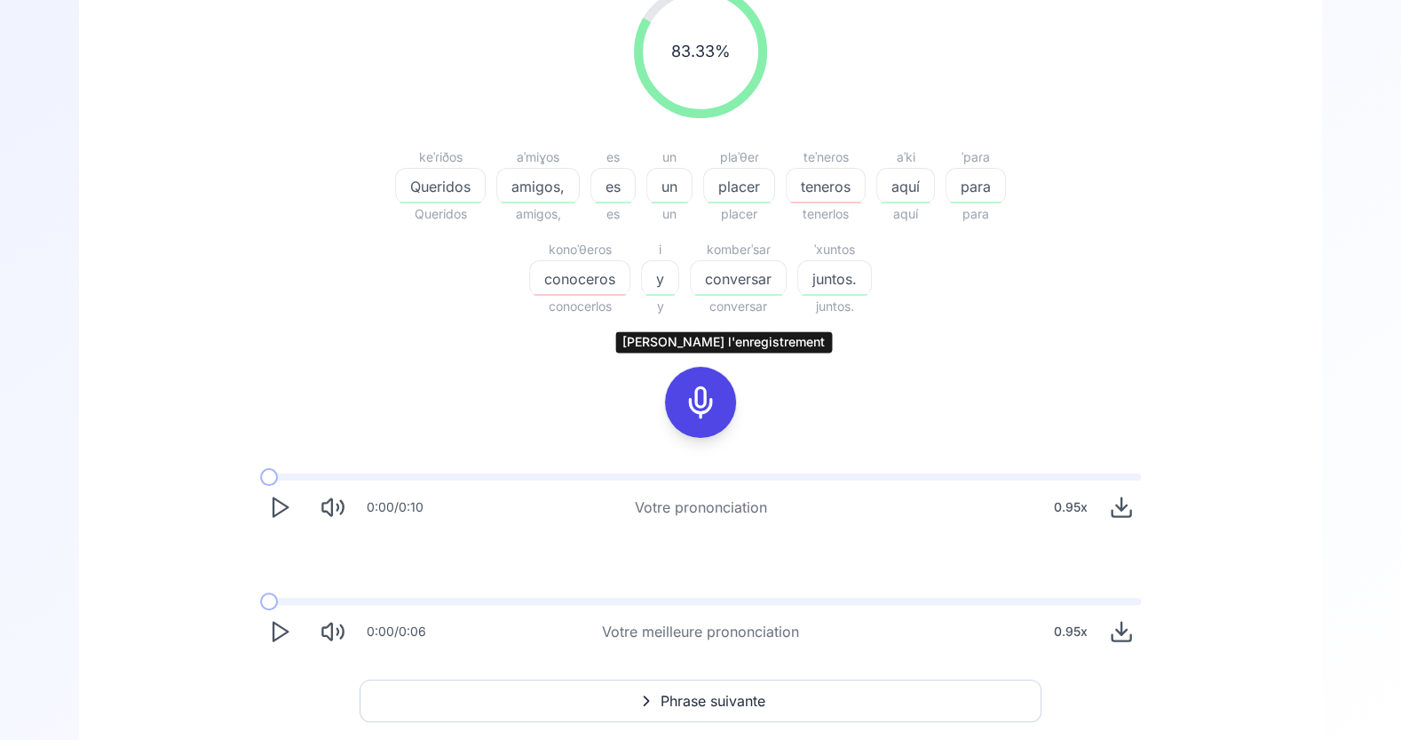
click at [699, 403] on icon at bounding box center [701, 403] width 36 height 36
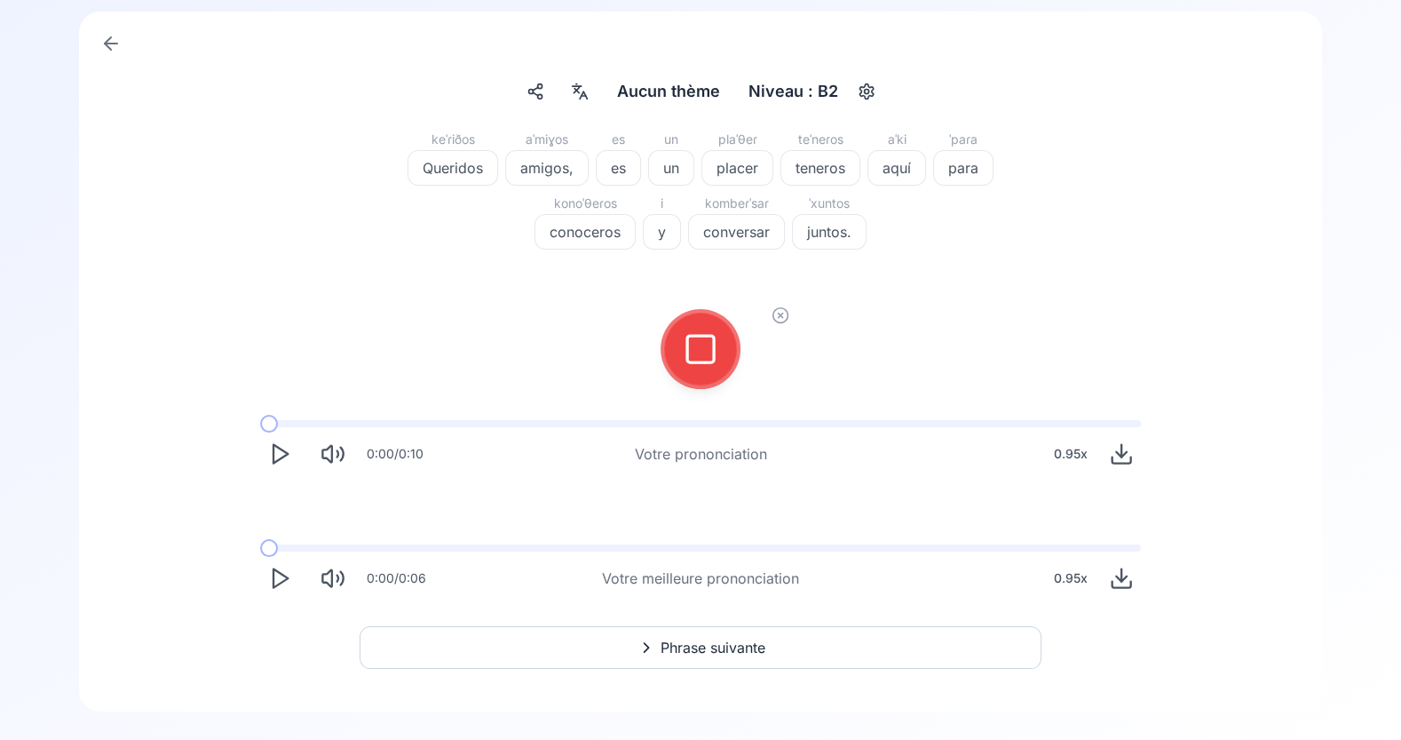
scroll to position [101, 0]
click at [705, 337] on icon at bounding box center [701, 350] width 36 height 36
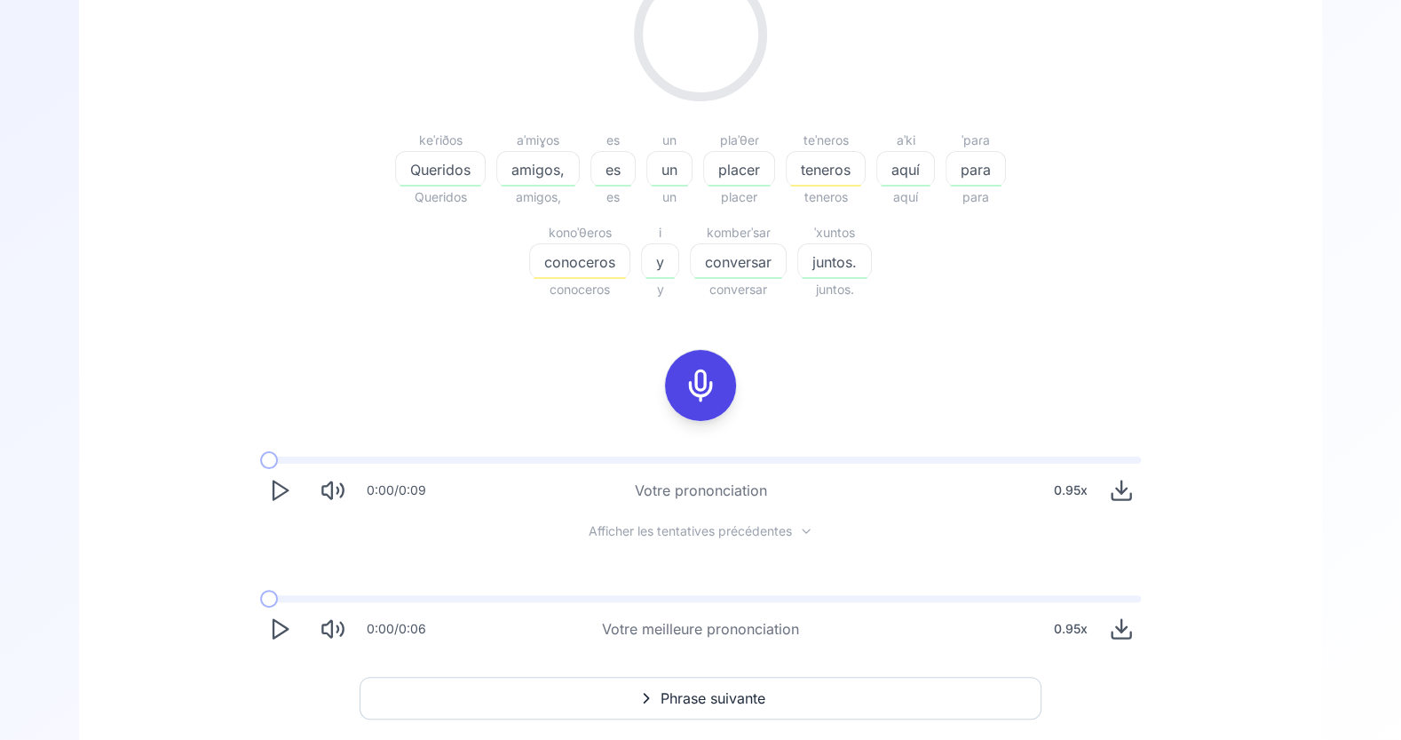
scroll to position [260, 0]
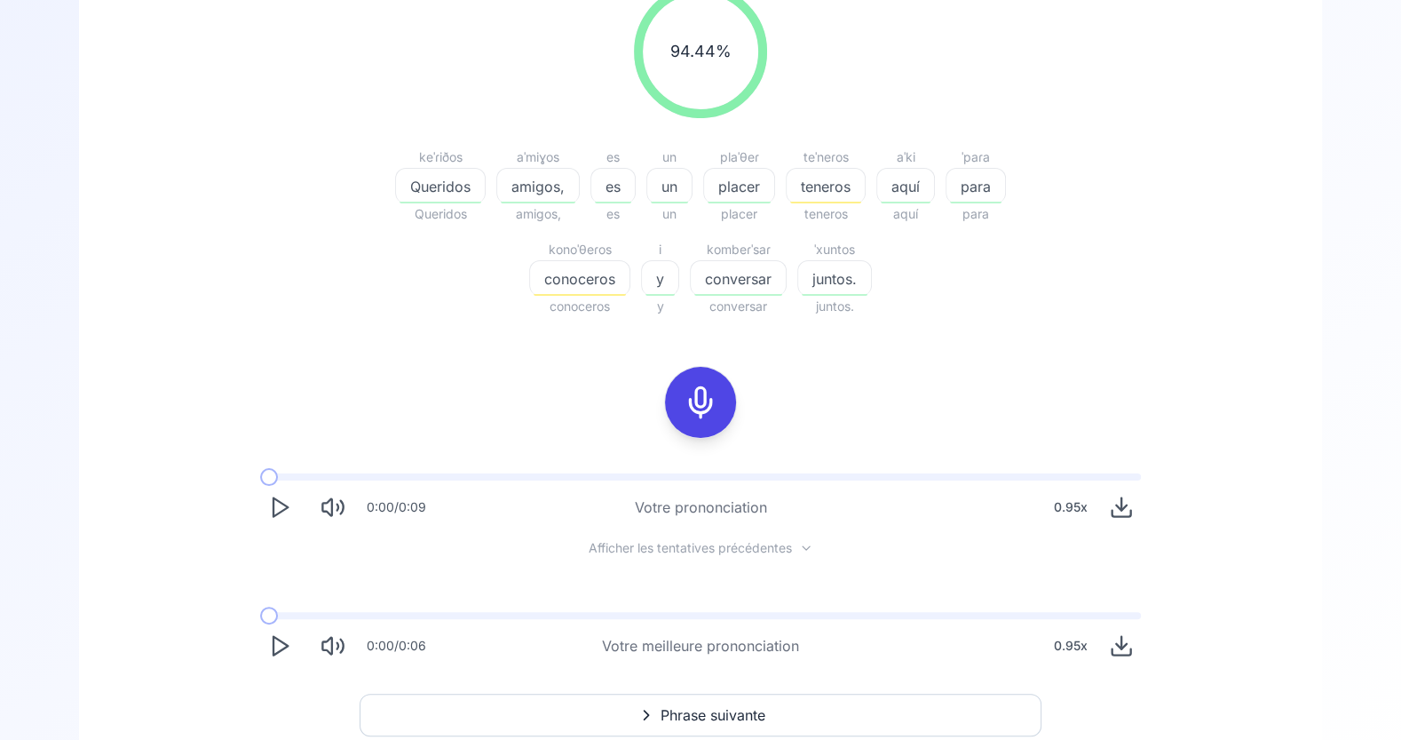
click at [829, 185] on span "teneros" at bounding box center [826, 186] width 78 height 21
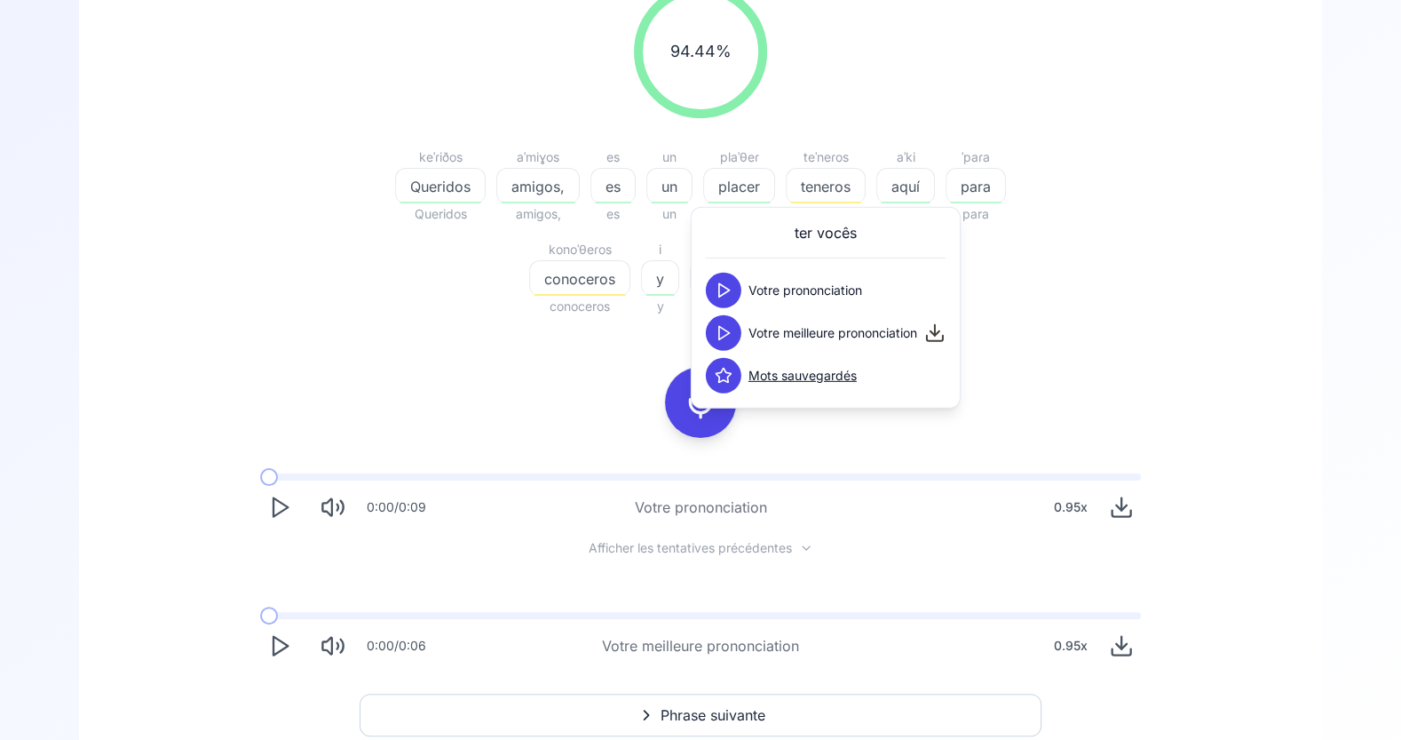
click at [726, 334] on polygon at bounding box center [724, 332] width 11 height 13
click at [725, 378] on icon at bounding box center [724, 376] width 18 height 18
click at [618, 294] on div "button" at bounding box center [580, 295] width 92 height 2
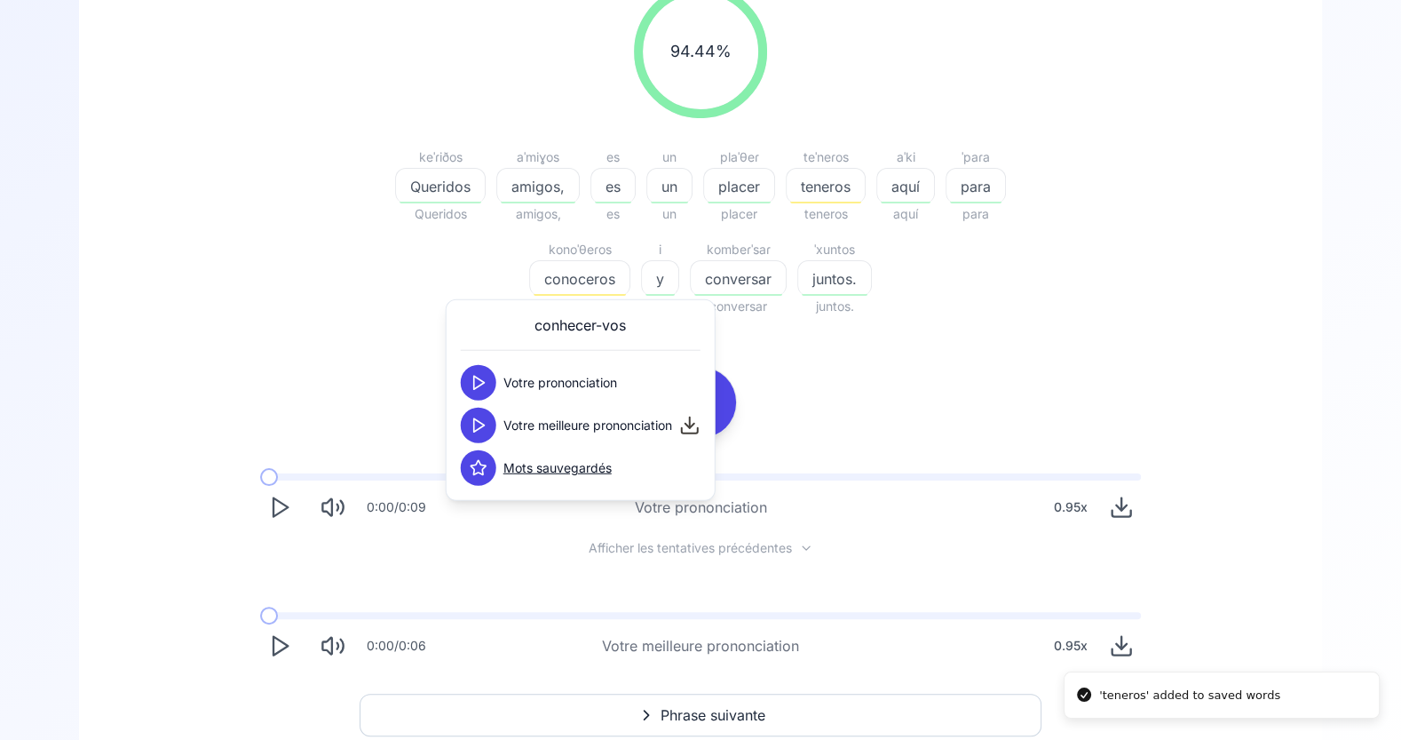
click at [477, 426] on icon at bounding box center [479, 426] width 18 height 18
click at [475, 469] on icon at bounding box center [479, 468] width 18 height 18
click at [880, 407] on div "94.44 % 94.44 % keˈɾiðos Queridos Queridos aˈmiɣos amigos, amigos, es es es un …" at bounding box center [701, 325] width 1158 height 709
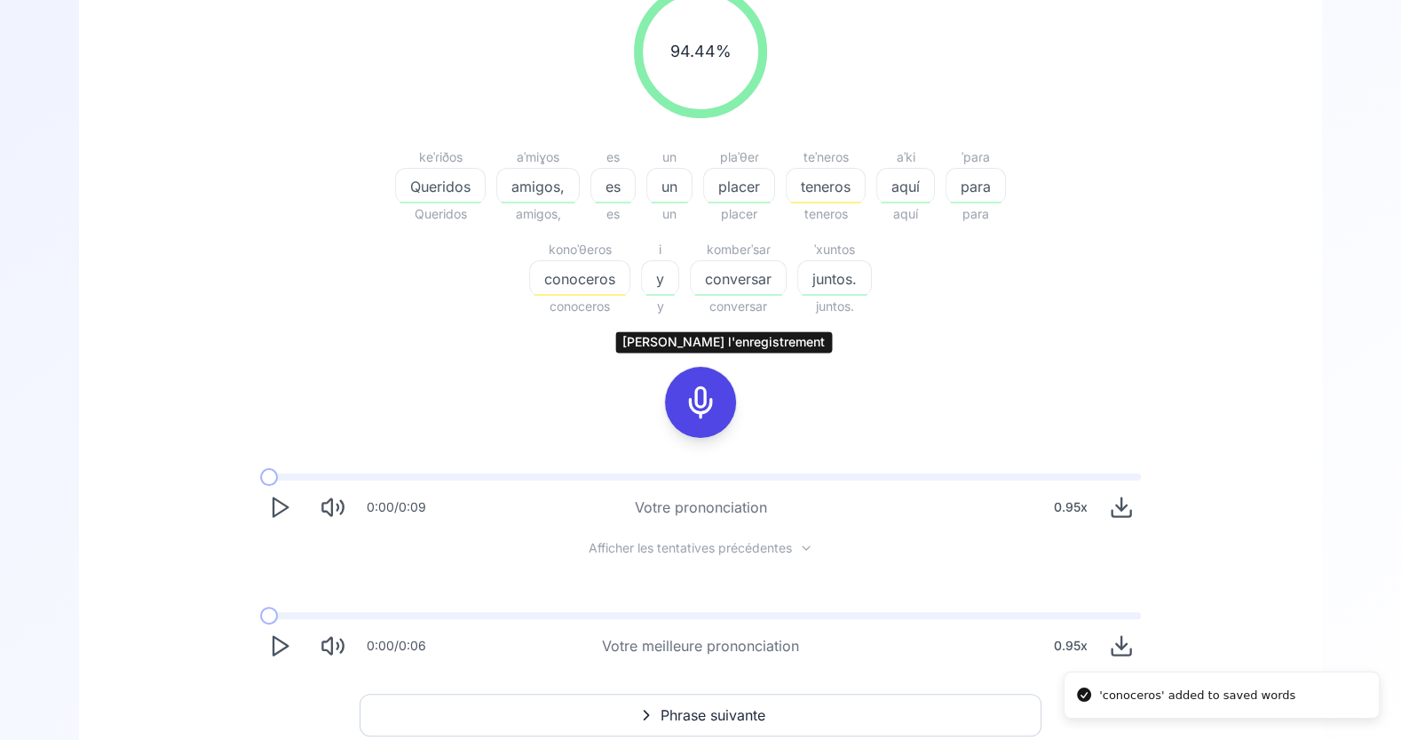
click at [706, 407] on icon at bounding box center [701, 403] width 36 height 36
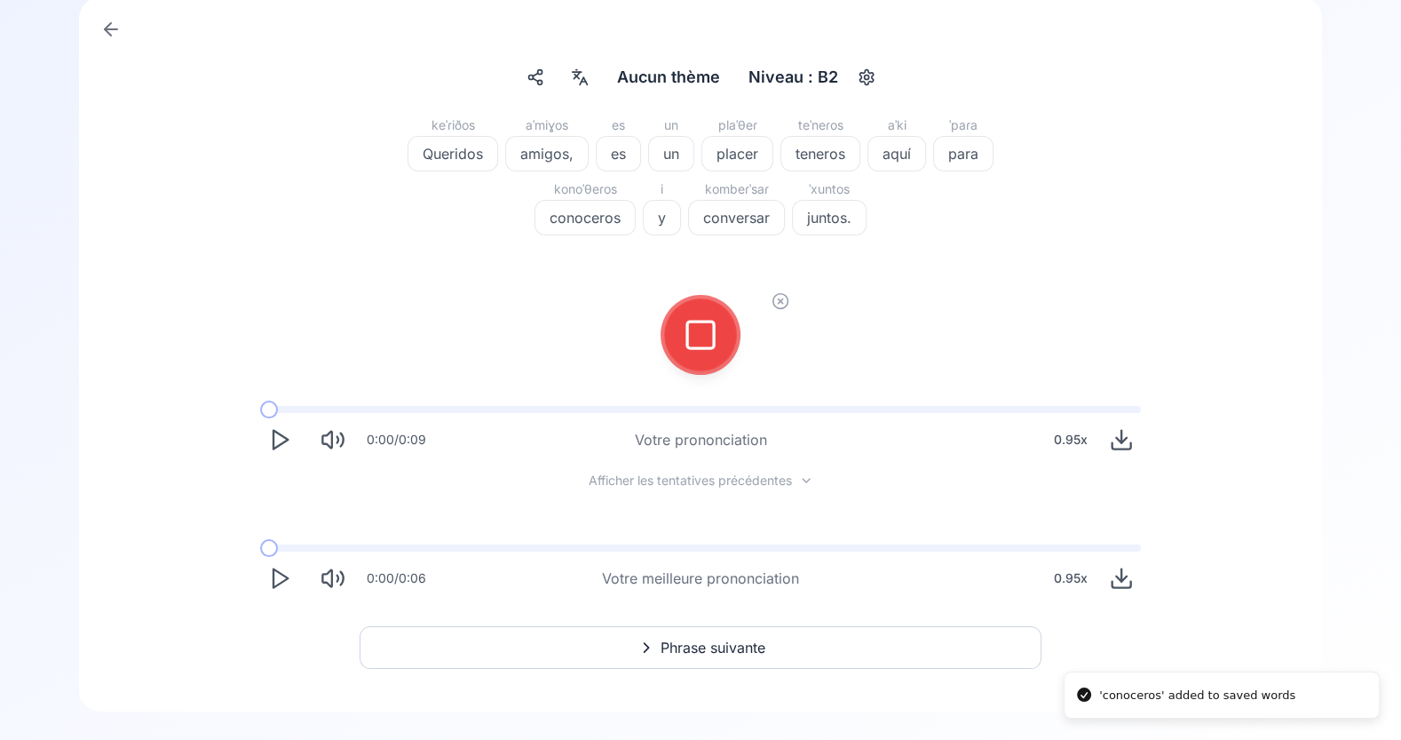
scroll to position [115, 0]
click at [704, 322] on rect at bounding box center [700, 335] width 27 height 27
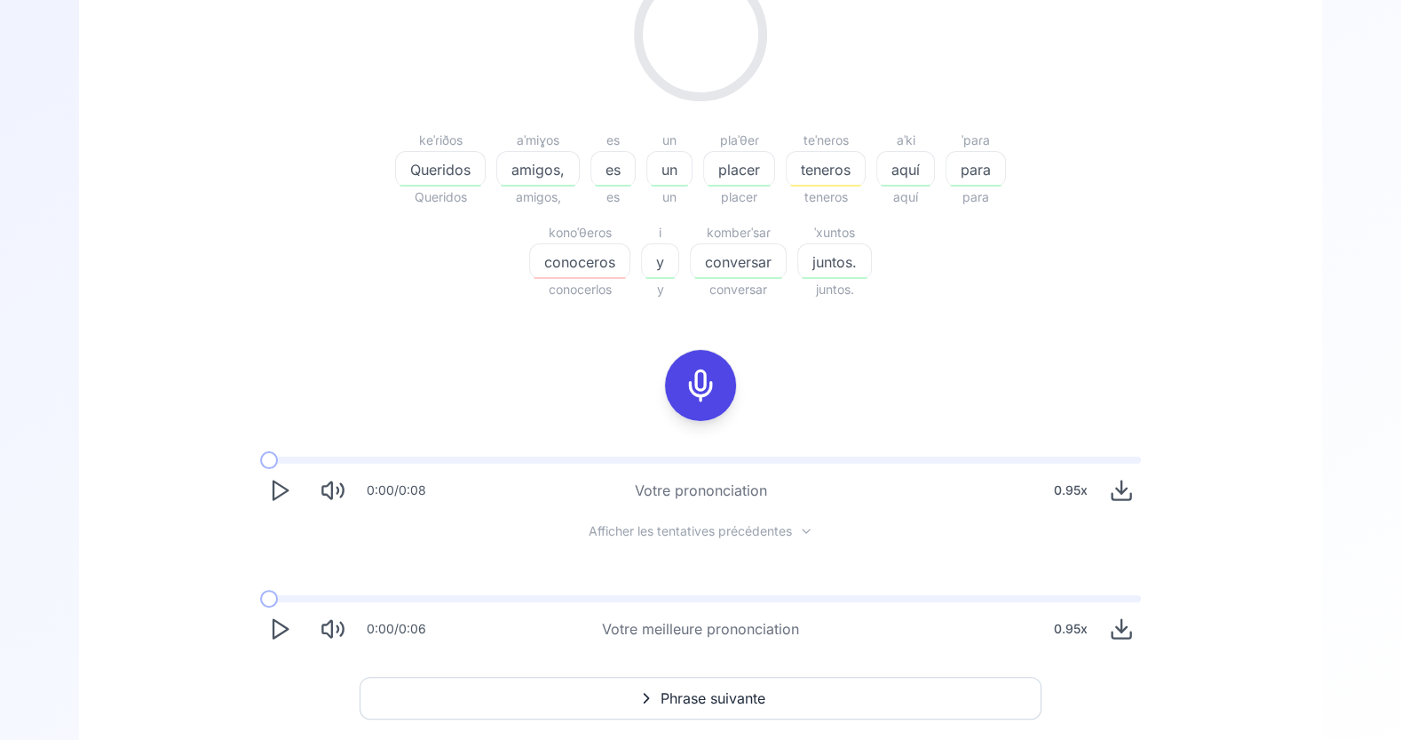
scroll to position [260, 0]
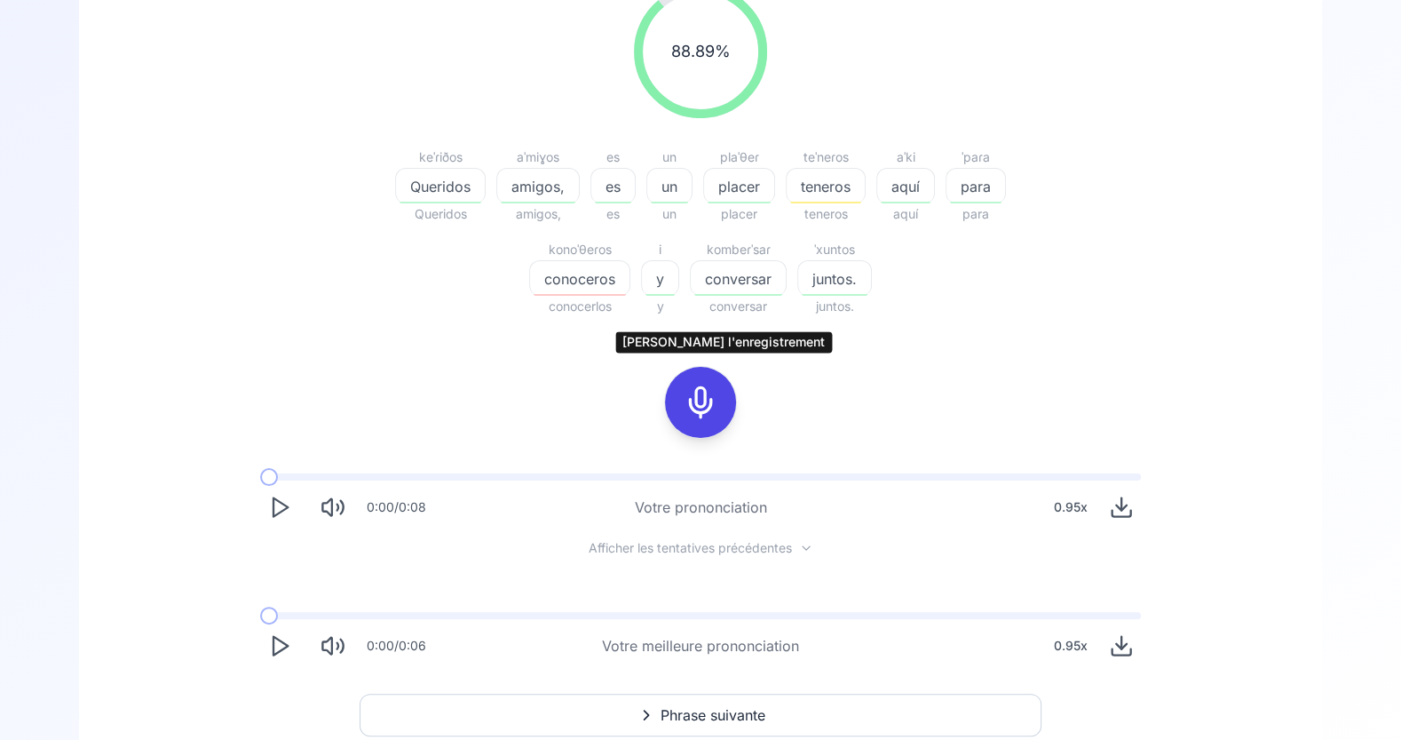
click at [701, 400] on icon at bounding box center [701, 403] width 36 height 36
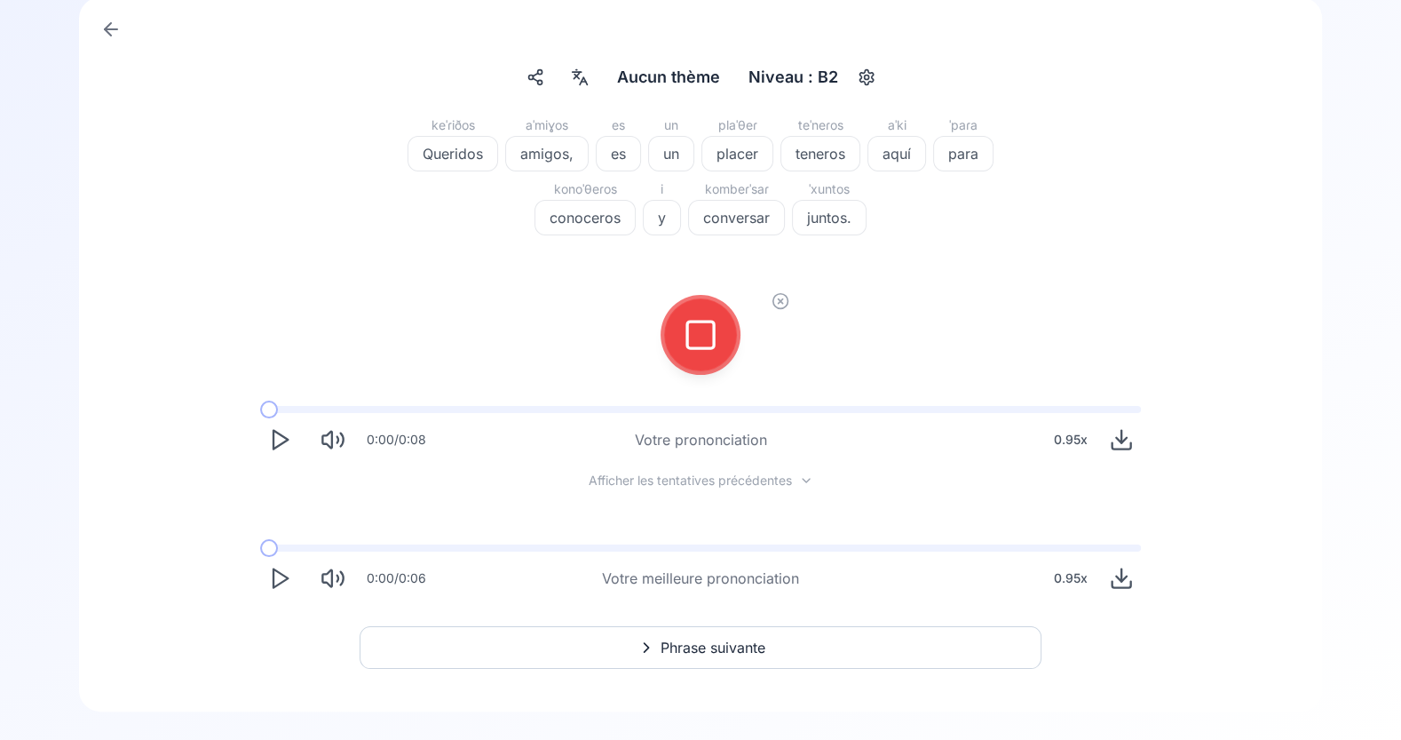
scroll to position [115, 0]
click at [705, 316] on div at bounding box center [700, 335] width 43 height 71
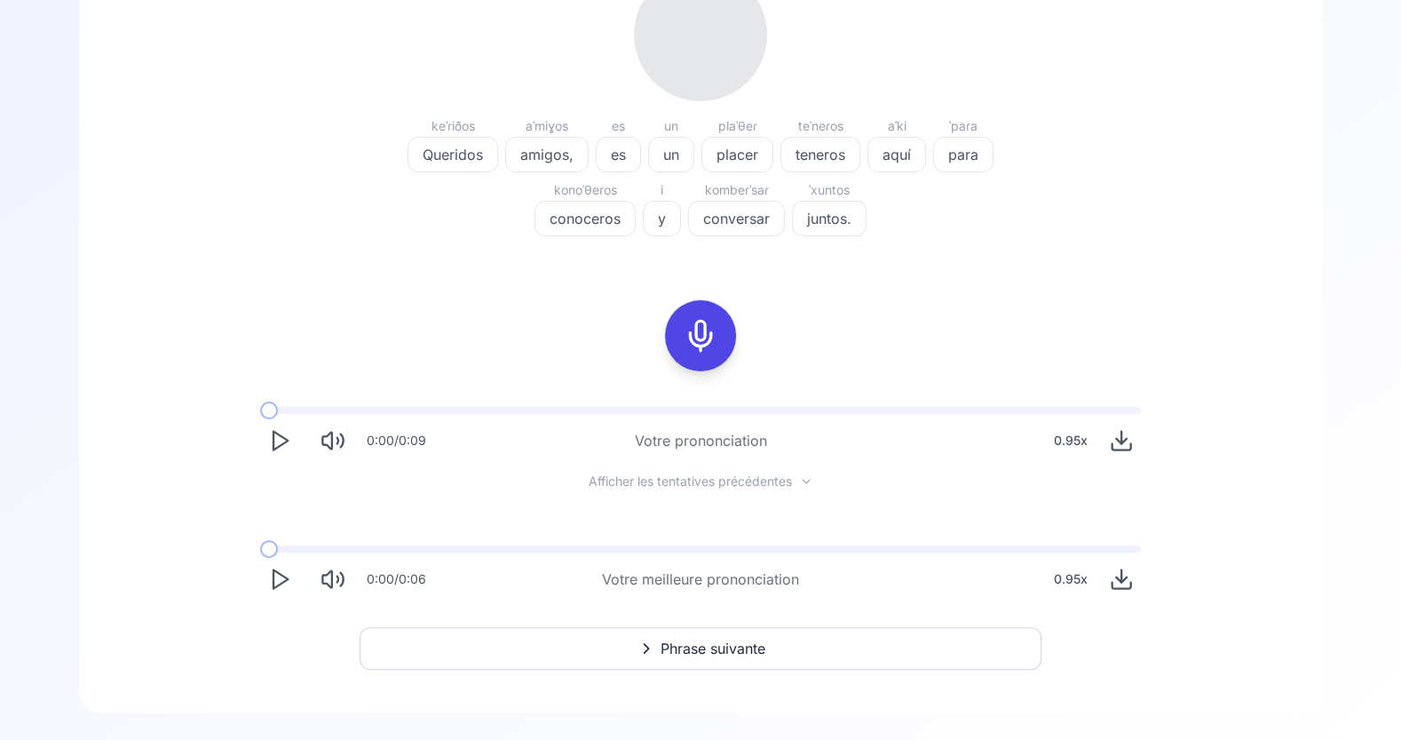
click at [704, 337] on icon at bounding box center [701, 336] width 36 height 36
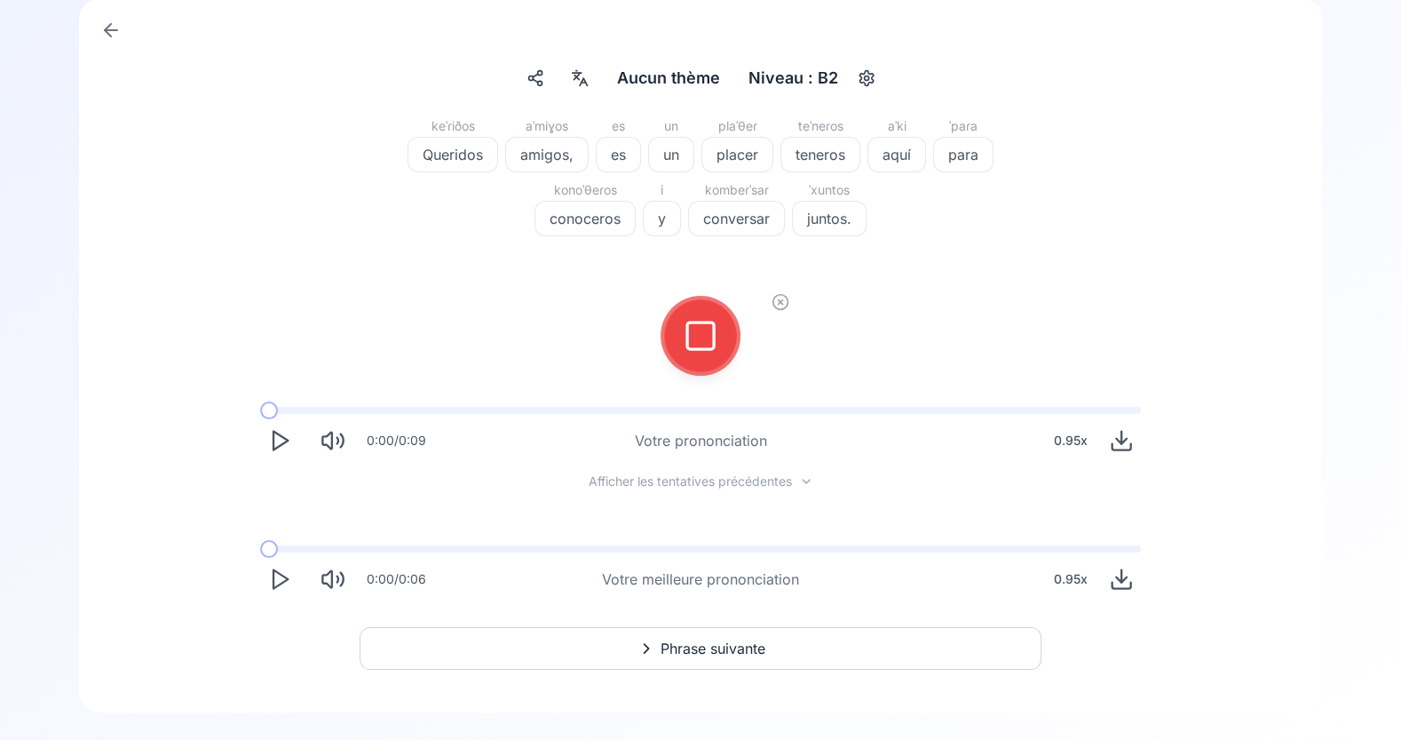
click at [704, 337] on icon at bounding box center [701, 336] width 36 height 36
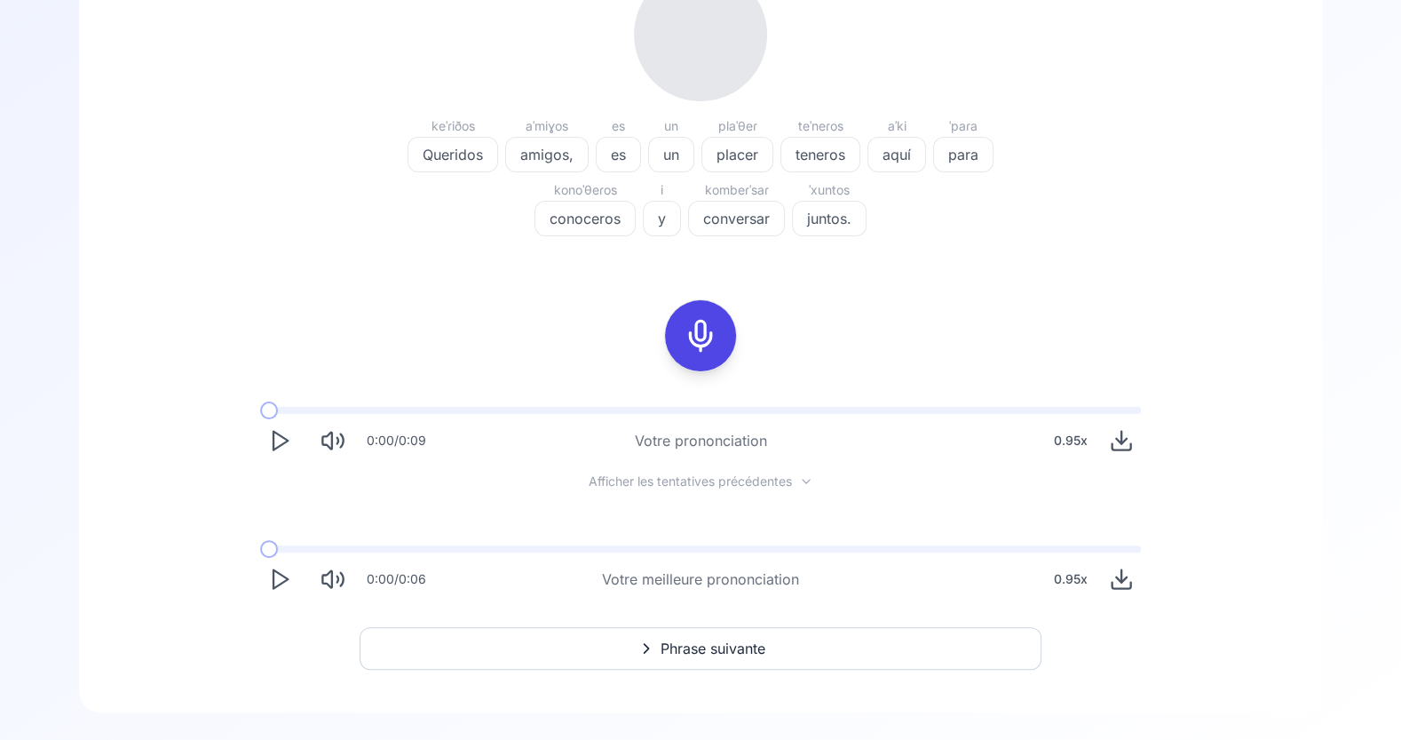
scroll to position [260, 0]
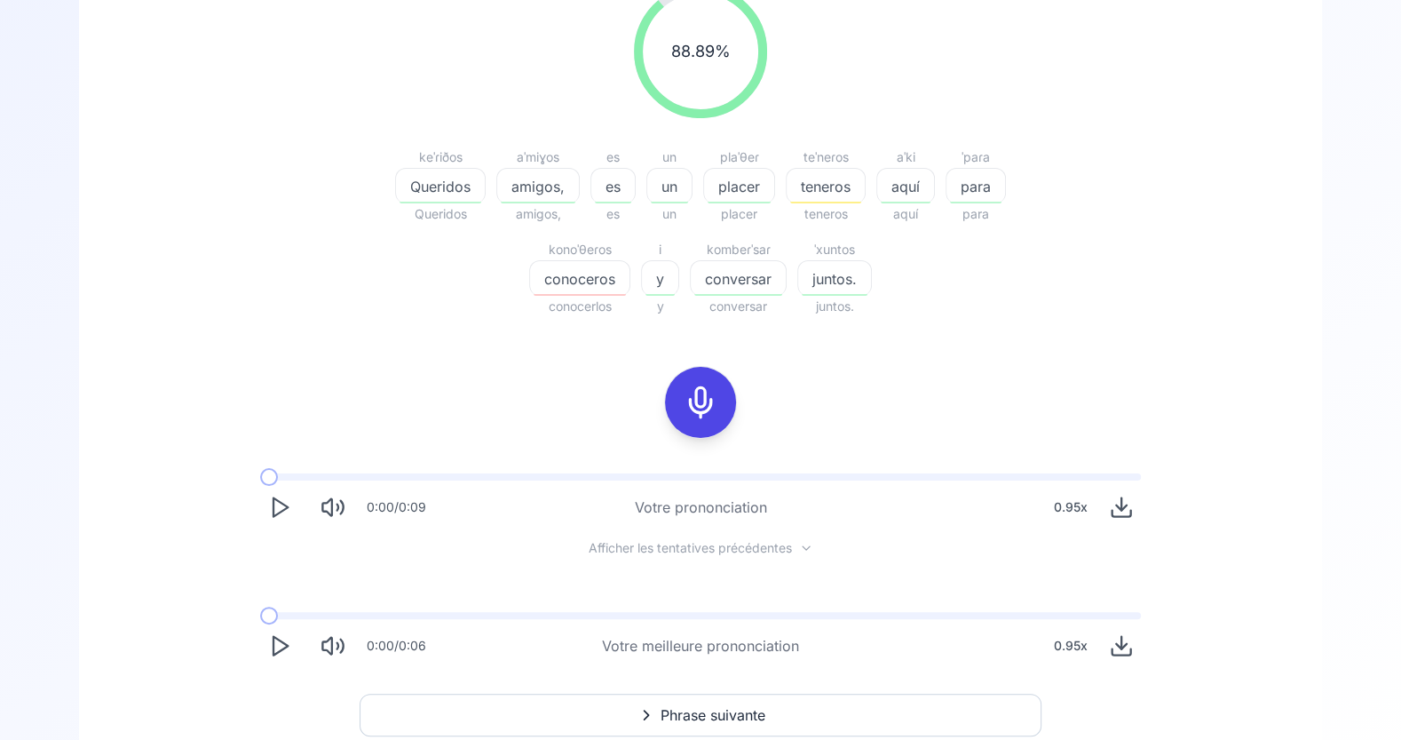
click at [822, 179] on span "teneros" at bounding box center [826, 186] width 78 height 21
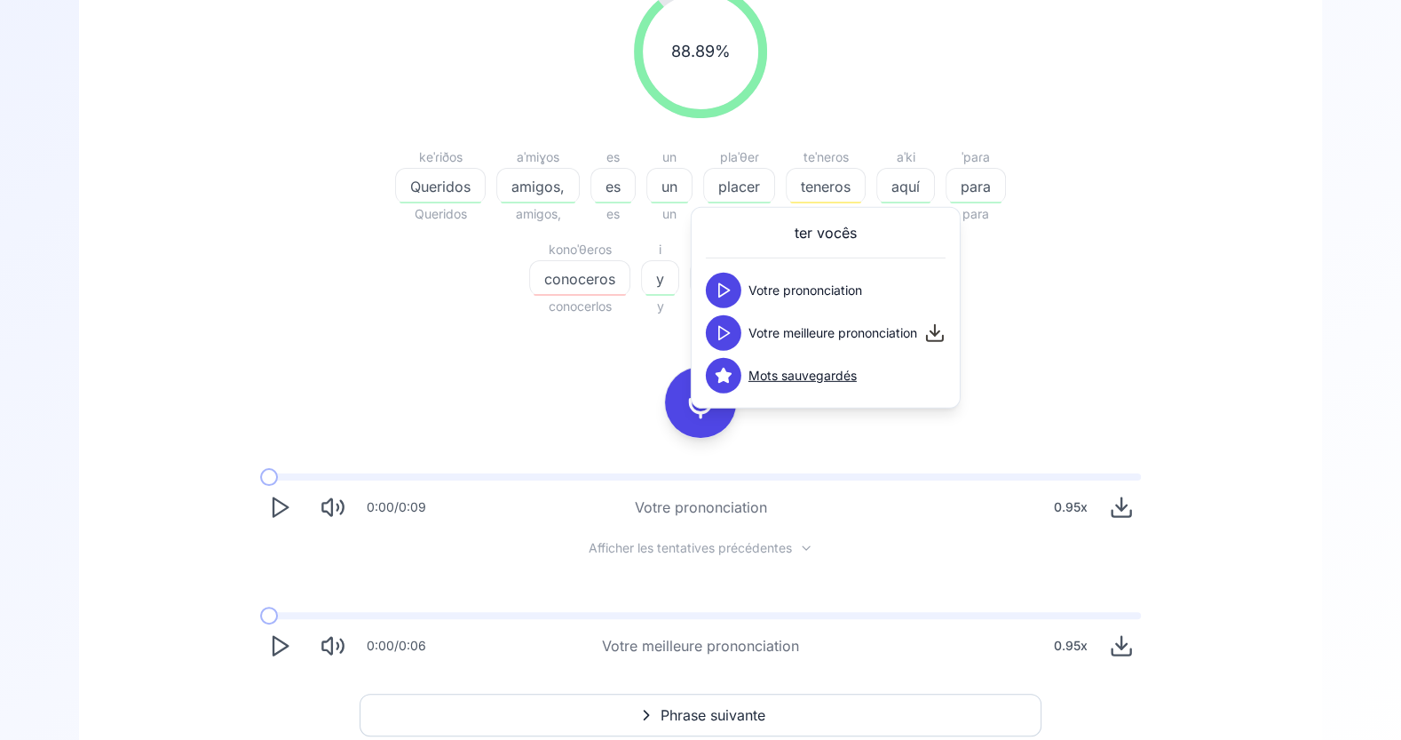
click at [725, 289] on icon at bounding box center [724, 291] width 18 height 18
click at [720, 338] on icon at bounding box center [724, 333] width 18 height 18
click at [583, 282] on span "conoceros" at bounding box center [579, 278] width 99 height 21
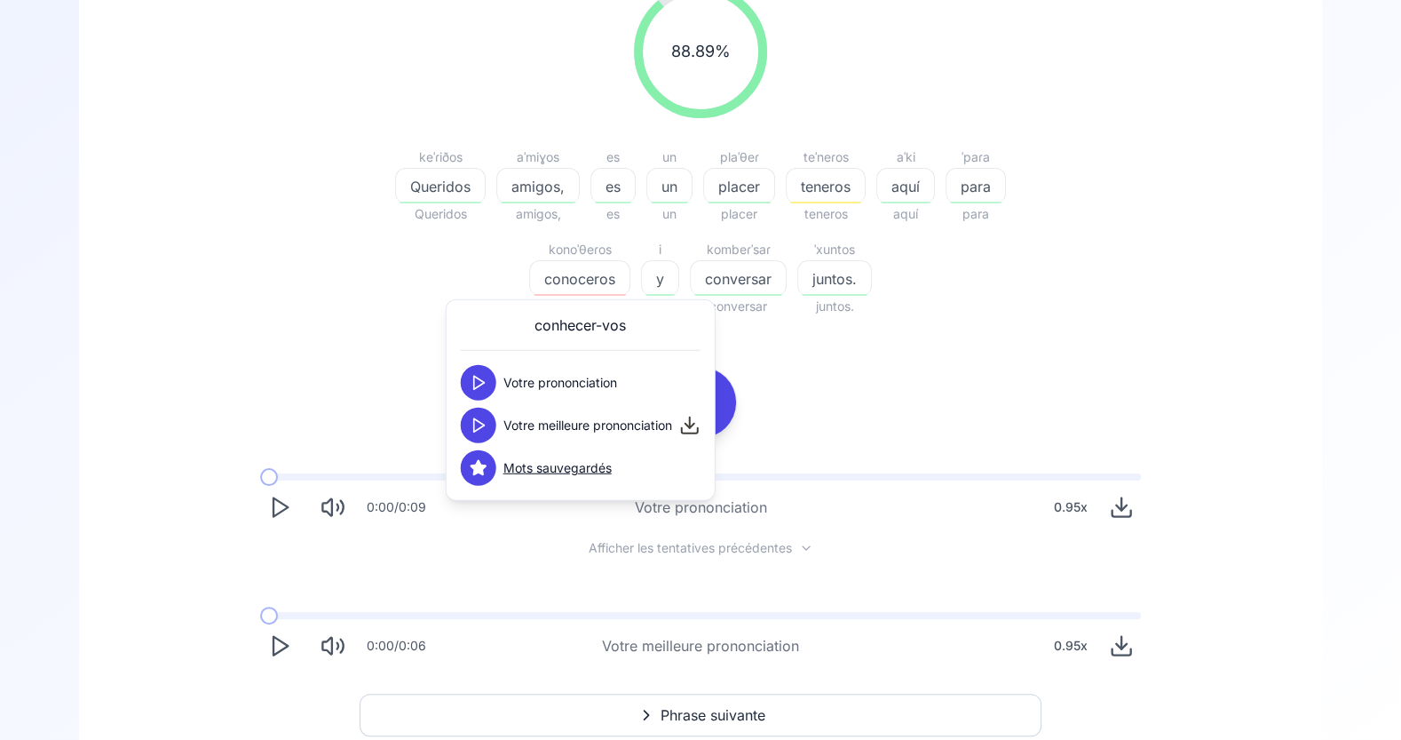
click at [478, 419] on icon at bounding box center [479, 426] width 18 height 18
click at [1171, 405] on div "88.89 % 88.89 % keˈɾiðos Queridos Queridos aˈmiɣos amigos, amigos, es es es un …" at bounding box center [701, 325] width 1158 height 709
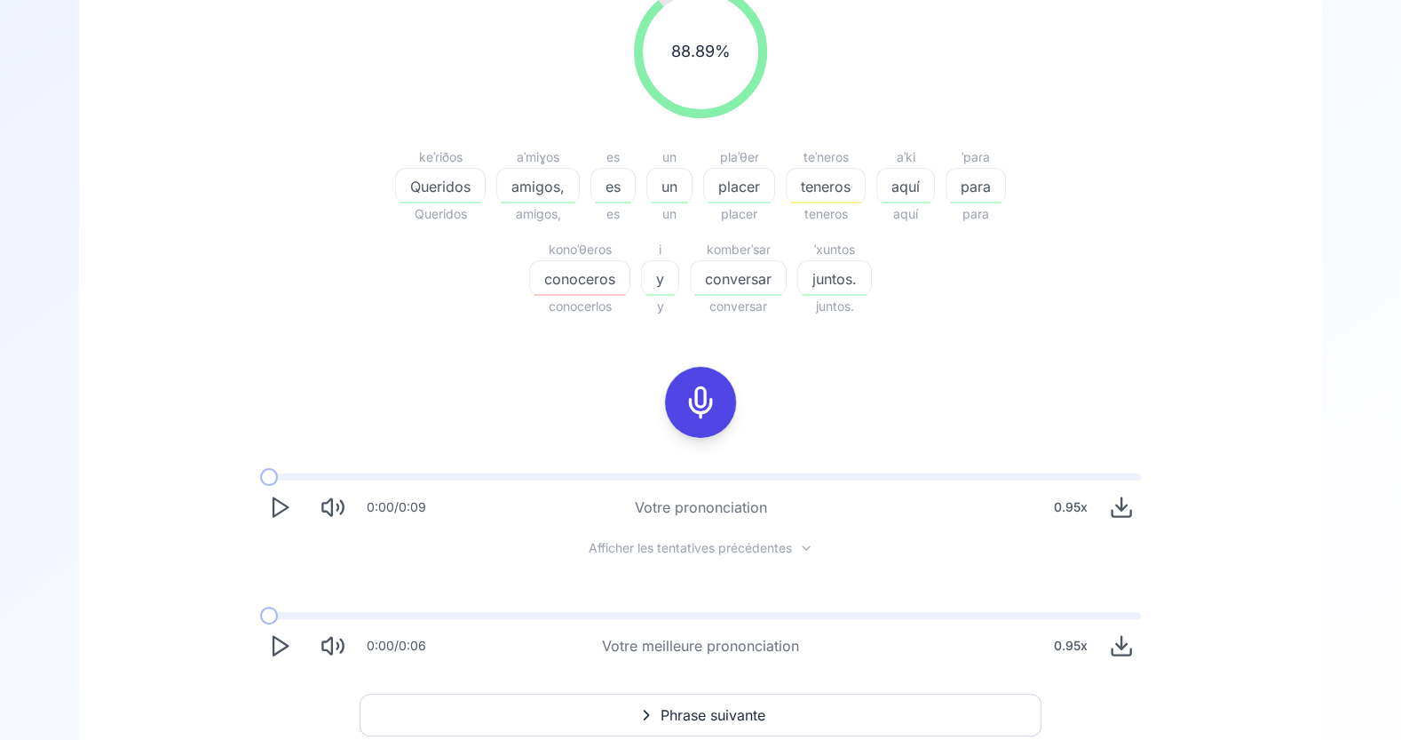
click at [707, 409] on icon at bounding box center [701, 403] width 36 height 36
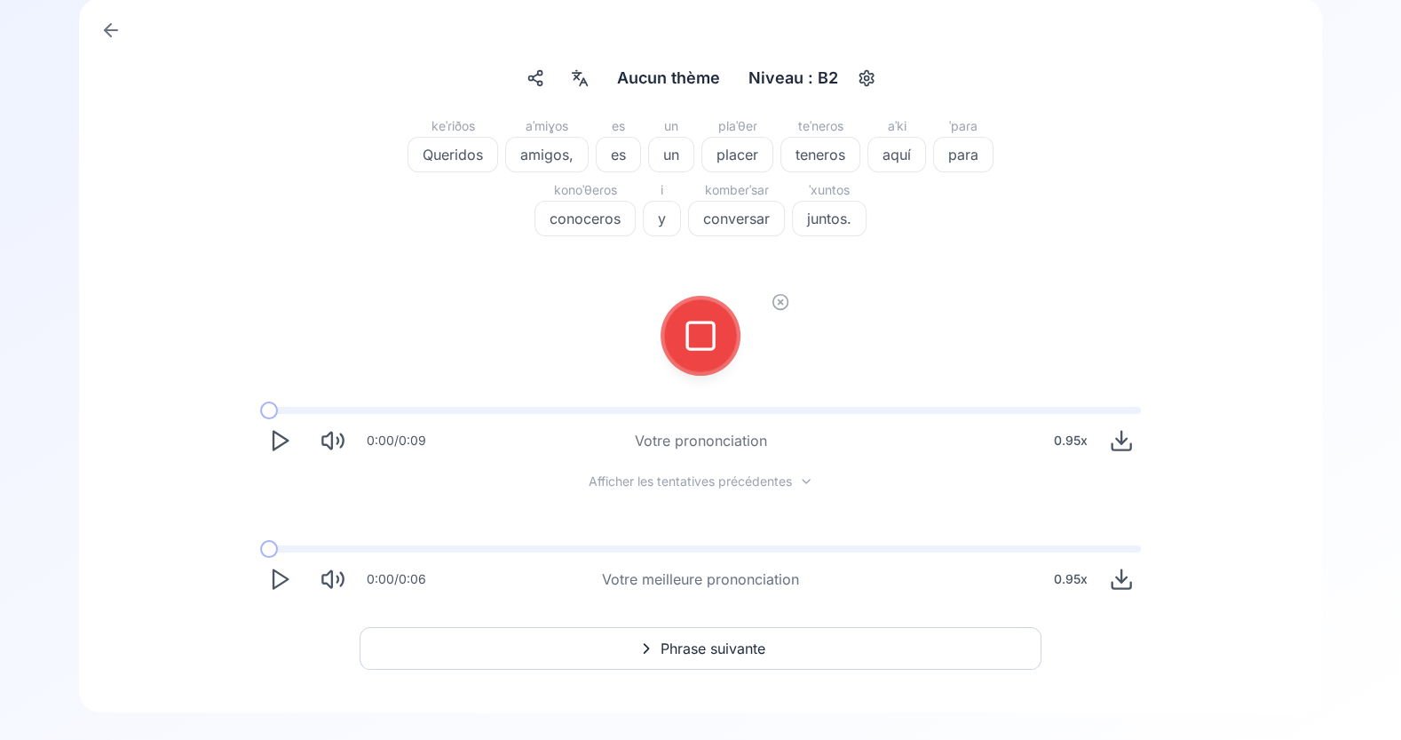
click at [708, 339] on icon at bounding box center [701, 336] width 36 height 36
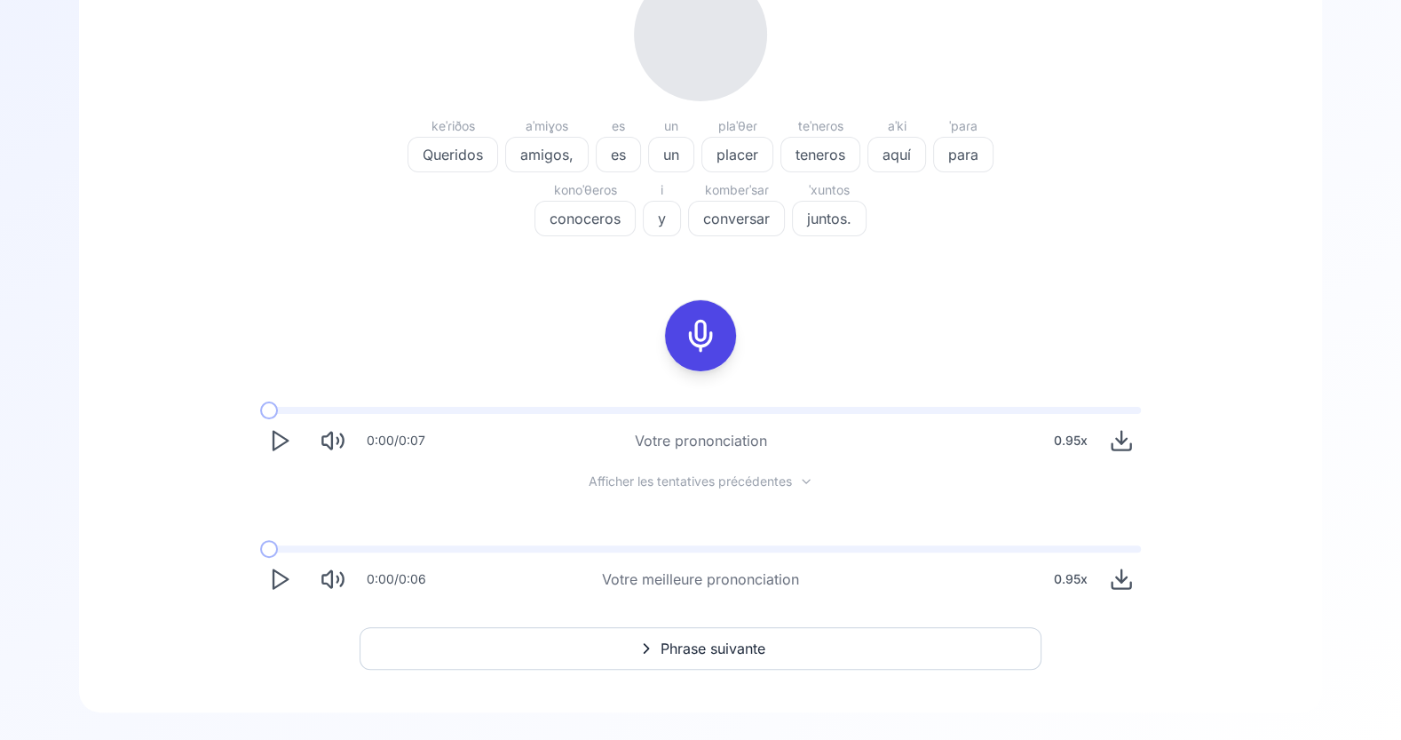
scroll to position [260, 0]
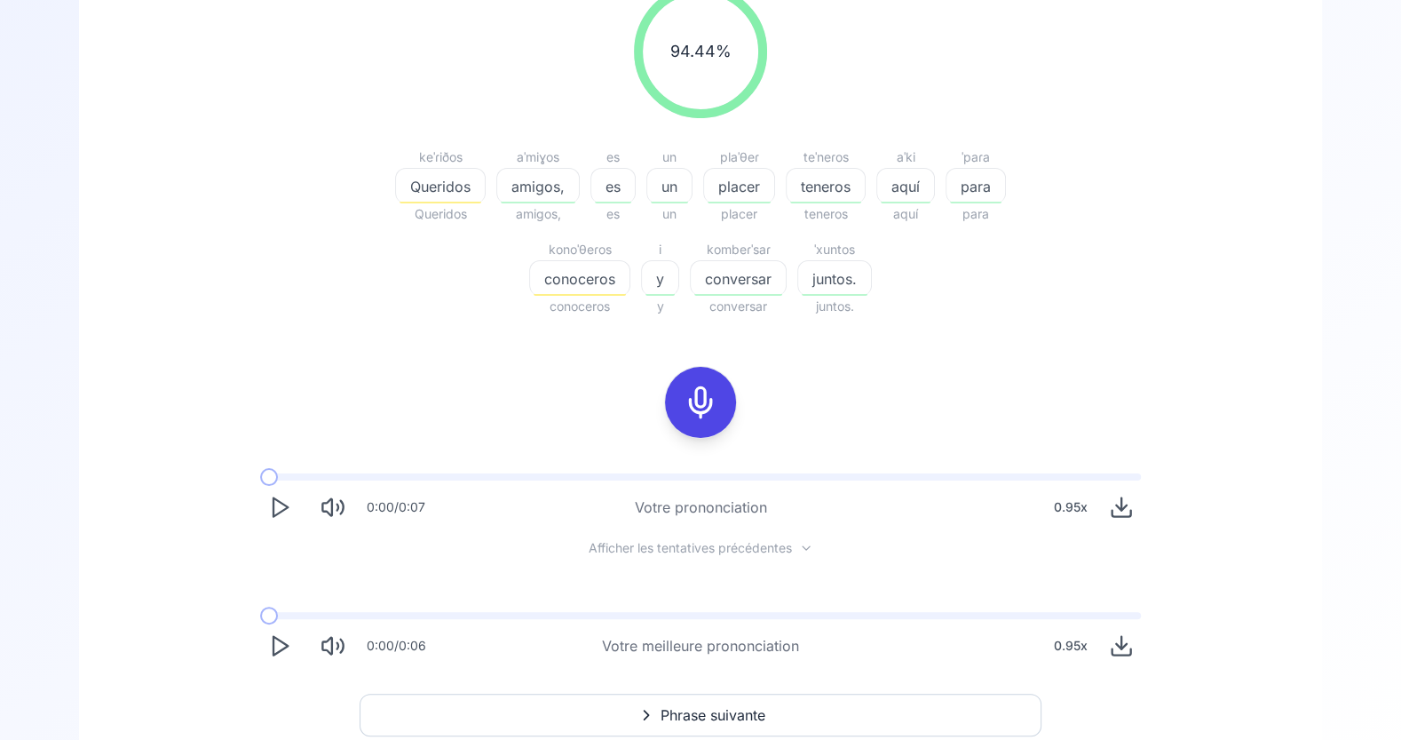
click at [574, 270] on span "conoceros" at bounding box center [579, 278] width 99 height 21
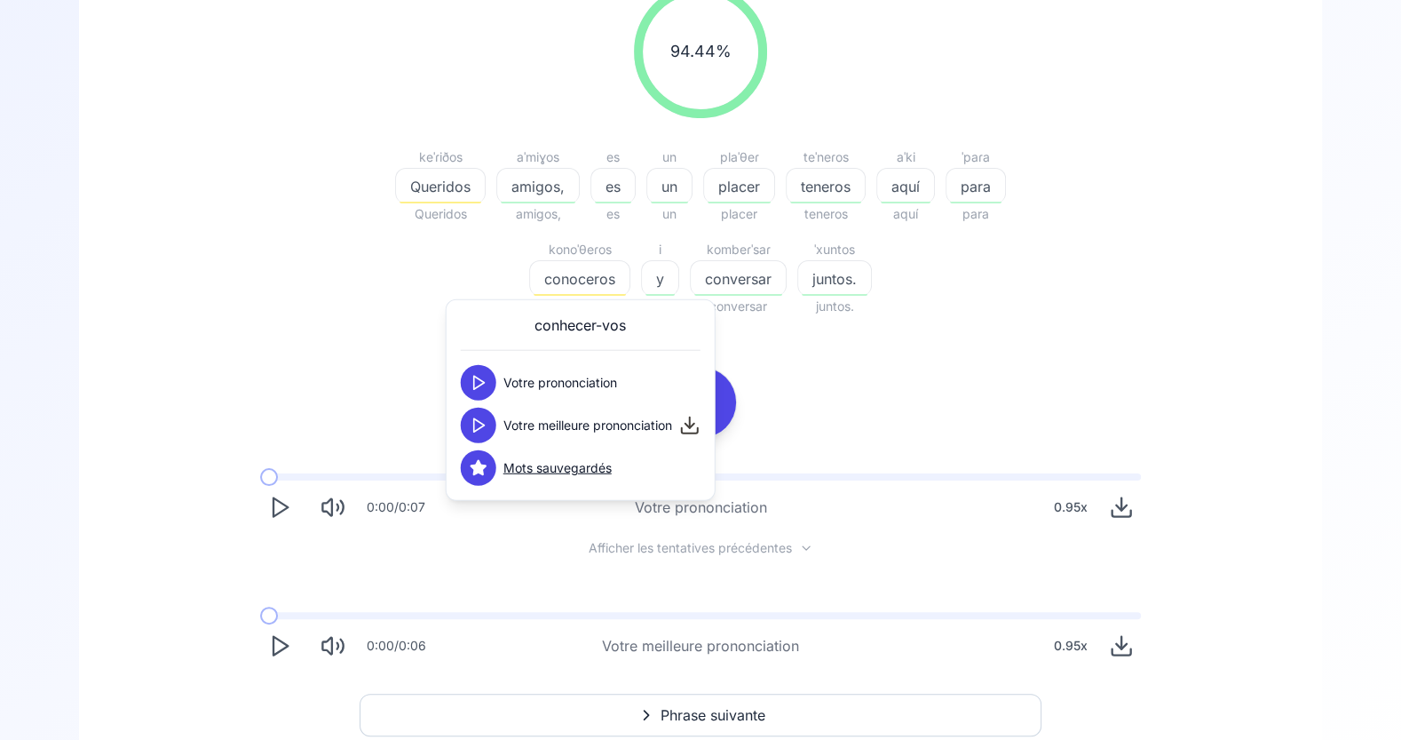
click at [471, 440] on button at bounding box center [479, 426] width 36 height 36
click at [473, 433] on button at bounding box center [479, 426] width 36 height 36
click at [453, 176] on span "Queridos" at bounding box center [440, 186] width 89 height 21
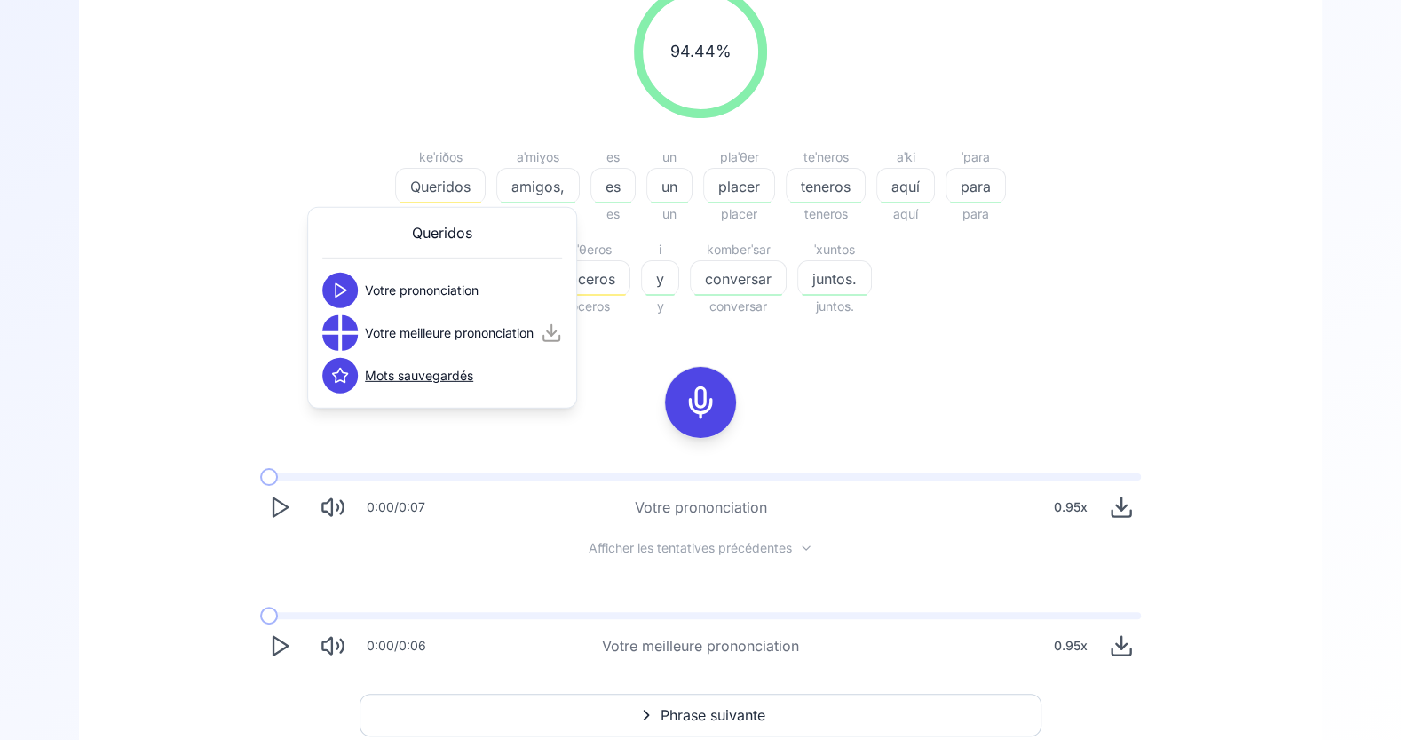
click at [336, 336] on div at bounding box center [330, 343] width 16 height 16
click at [338, 333] on icon at bounding box center [340, 333] width 18 height 18
click at [840, 321] on div "94.44 % 94.44 % keˈɾiðos Queridos Queridos aˈmiɣos amigos, amigos, es es es un …" at bounding box center [700, 151] width 1023 height 361
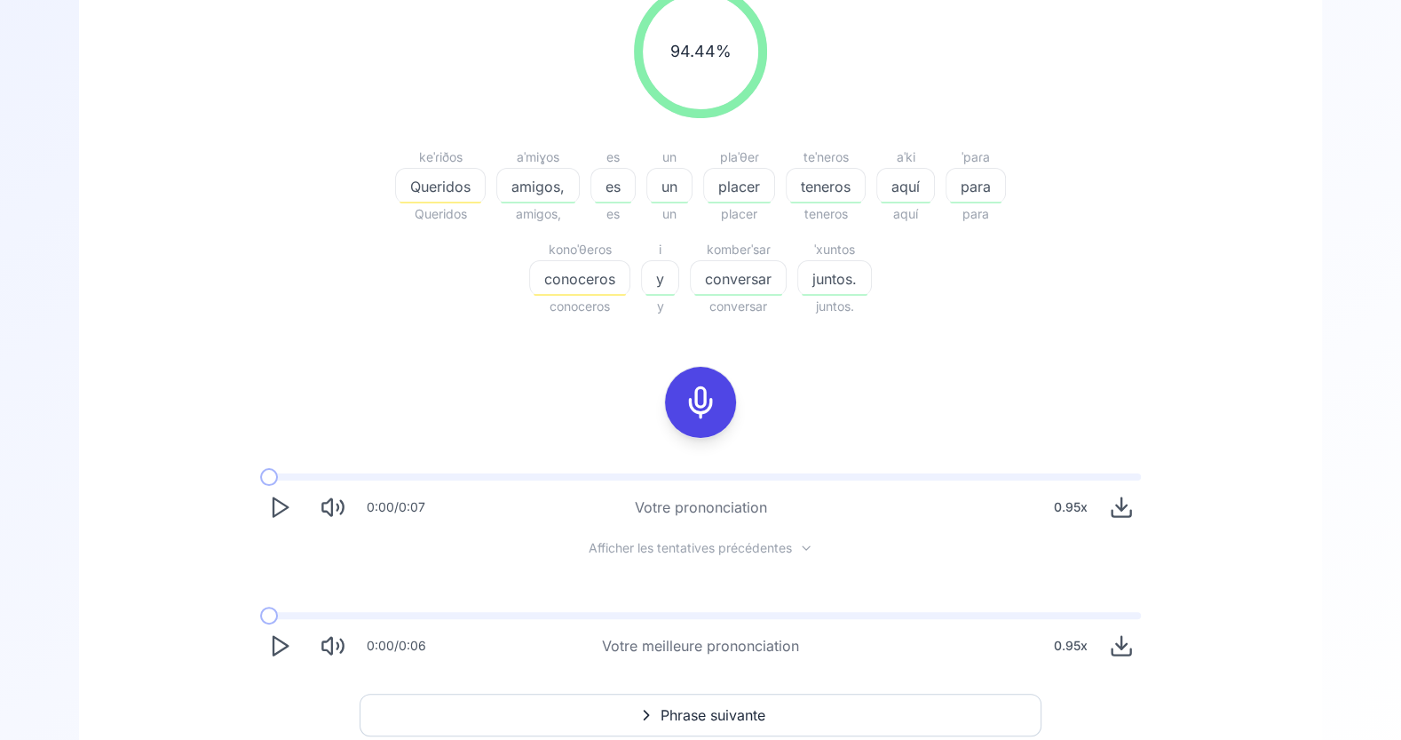
click at [695, 401] on icon at bounding box center [701, 403] width 36 height 36
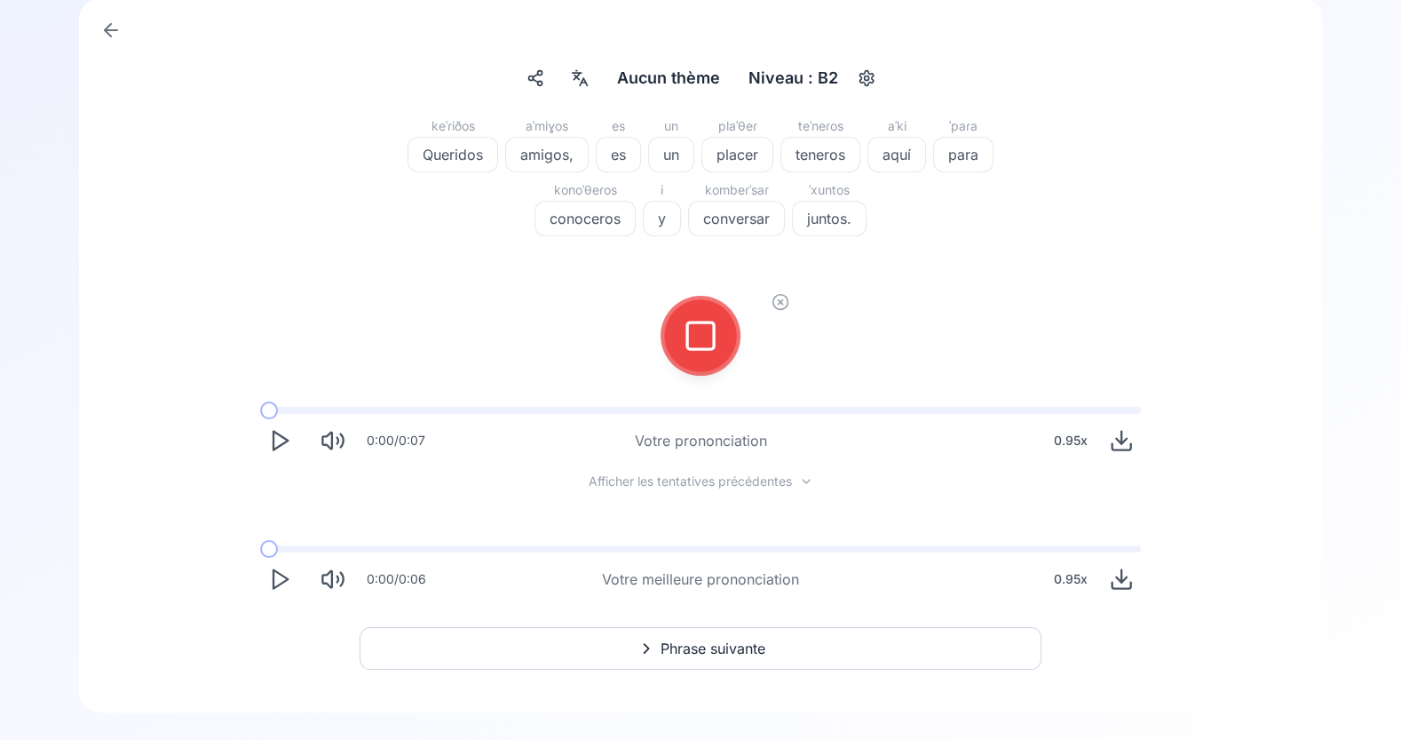
click at [693, 340] on icon at bounding box center [701, 336] width 36 height 36
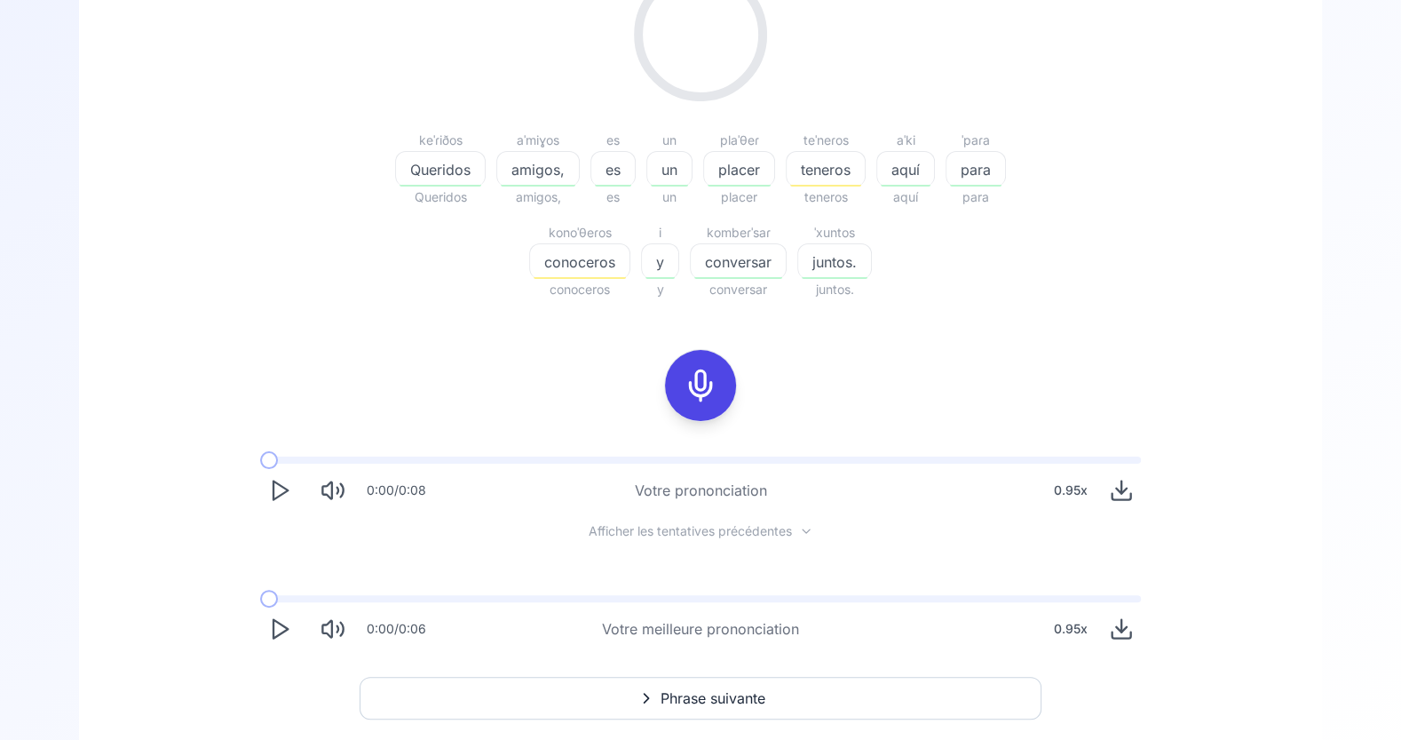
scroll to position [260, 0]
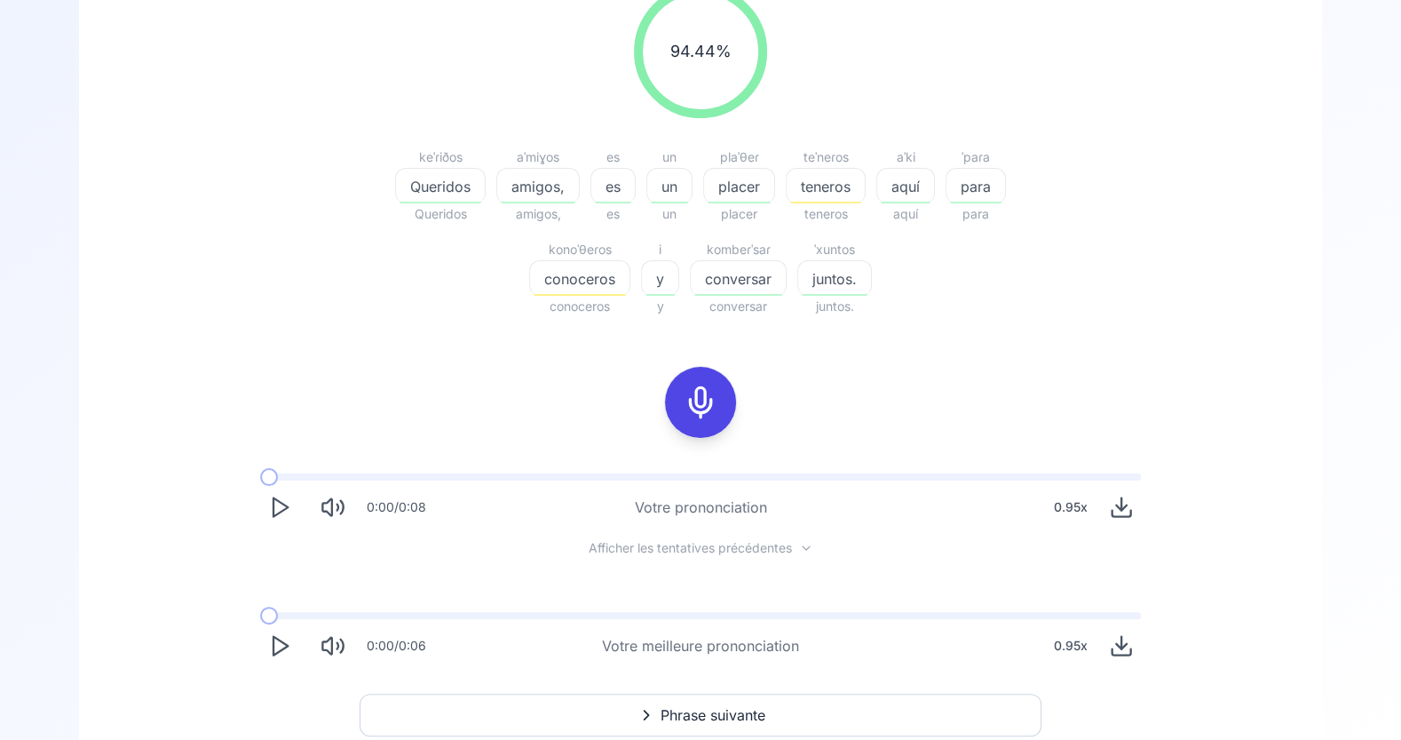
click at [840, 171] on div "teneros" at bounding box center [826, 186] width 80 height 36
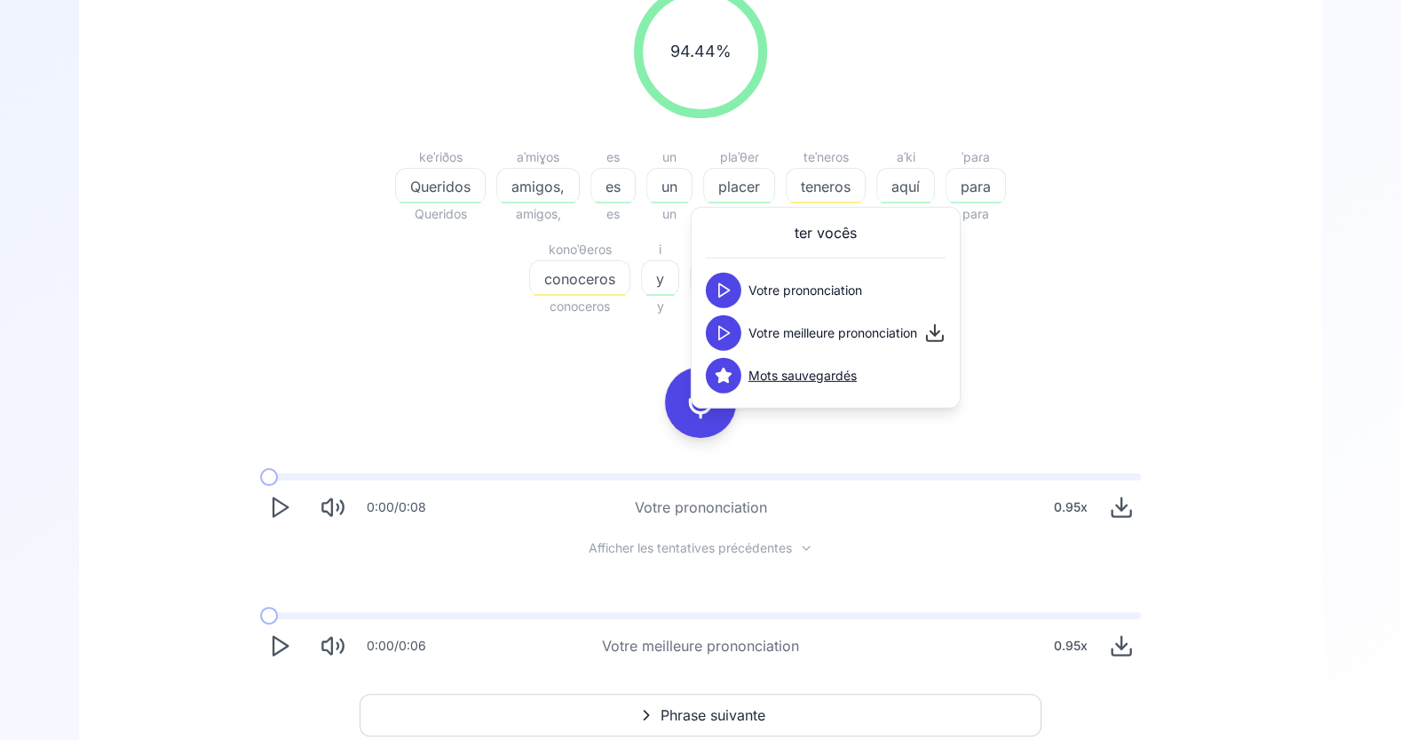
click at [726, 293] on icon at bounding box center [724, 291] width 18 height 18
click at [725, 337] on icon at bounding box center [724, 333] width 18 height 18
click at [579, 277] on span "conoceros" at bounding box center [579, 278] width 99 height 21
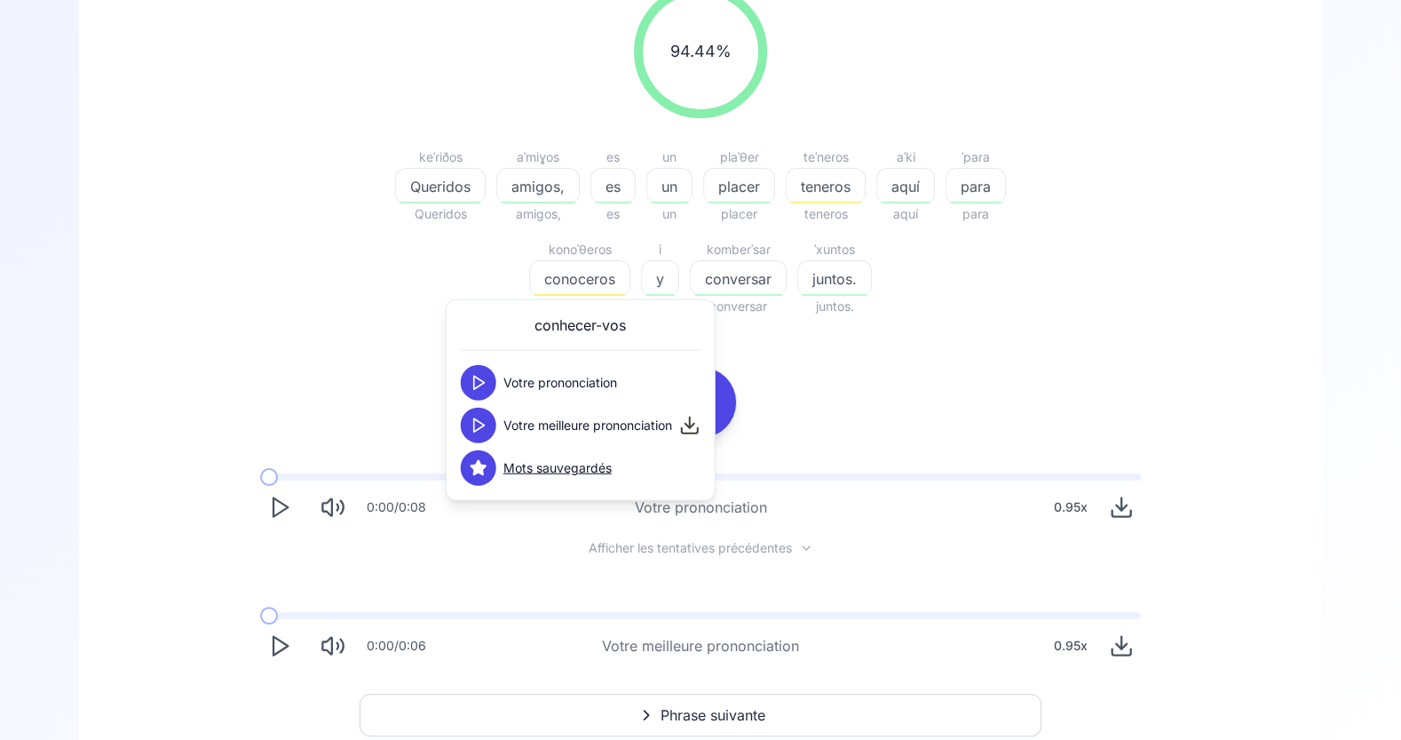
click at [481, 430] on icon at bounding box center [479, 426] width 18 height 18
click at [480, 393] on button at bounding box center [479, 383] width 36 height 36
click at [478, 424] on icon at bounding box center [479, 426] width 18 height 18
click at [476, 385] on icon at bounding box center [479, 383] width 18 height 18
click at [475, 417] on icon at bounding box center [479, 426] width 18 height 18
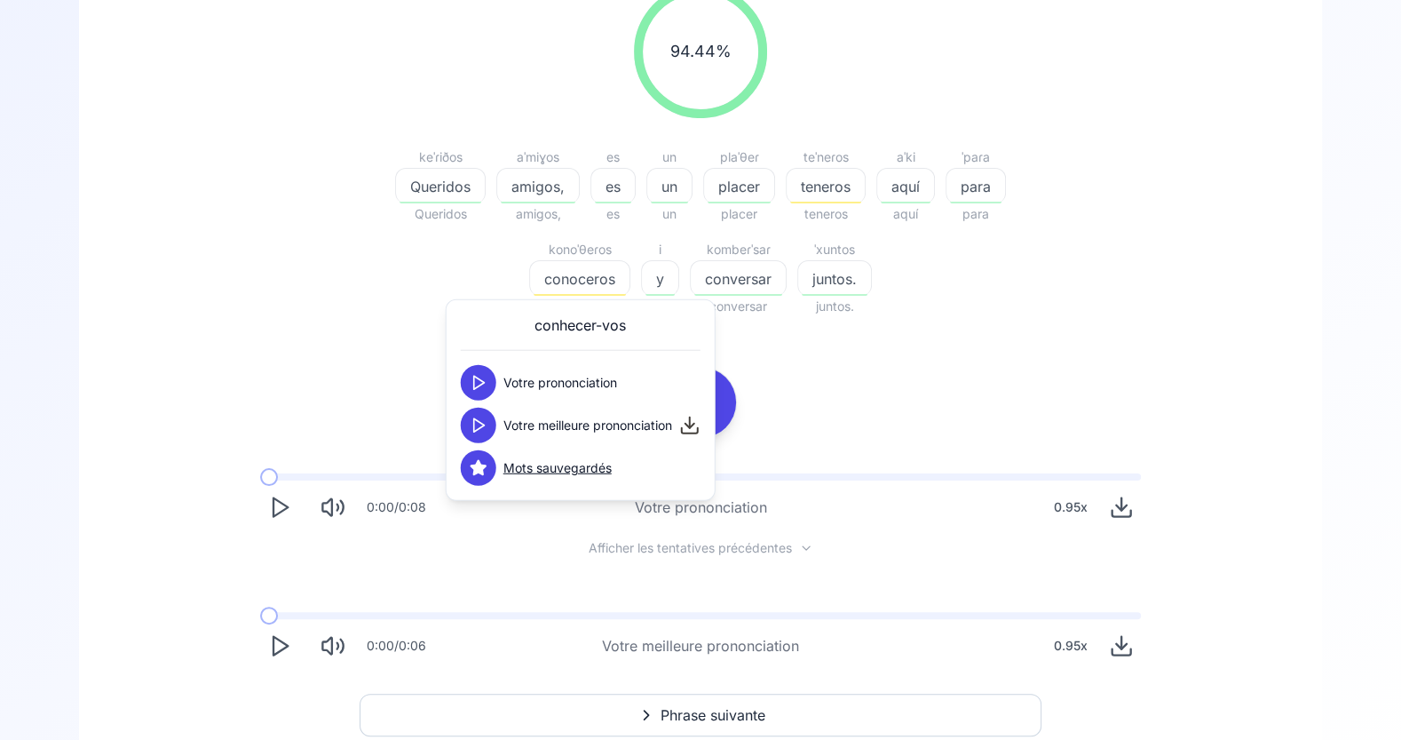
click at [478, 427] on polygon at bounding box center [479, 424] width 11 height 13
click at [480, 425] on polygon at bounding box center [479, 424] width 11 height 13
click at [1184, 416] on div "94.44 % 94.44 % keˈɾiðos Queridos Queridos aˈmiɣos amigos, amigos, es es es un …" at bounding box center [701, 325] width 1158 height 709
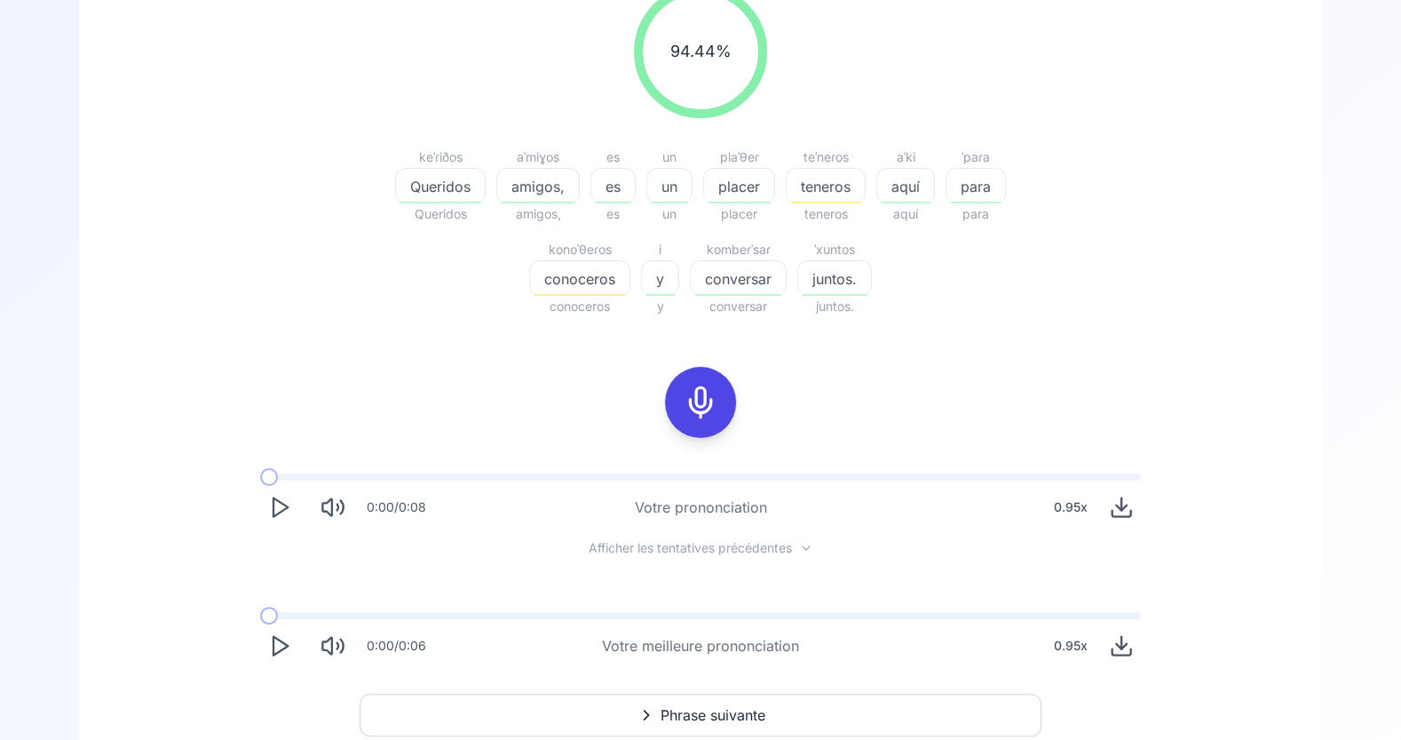
click at [717, 393] on div at bounding box center [700, 402] width 43 height 71
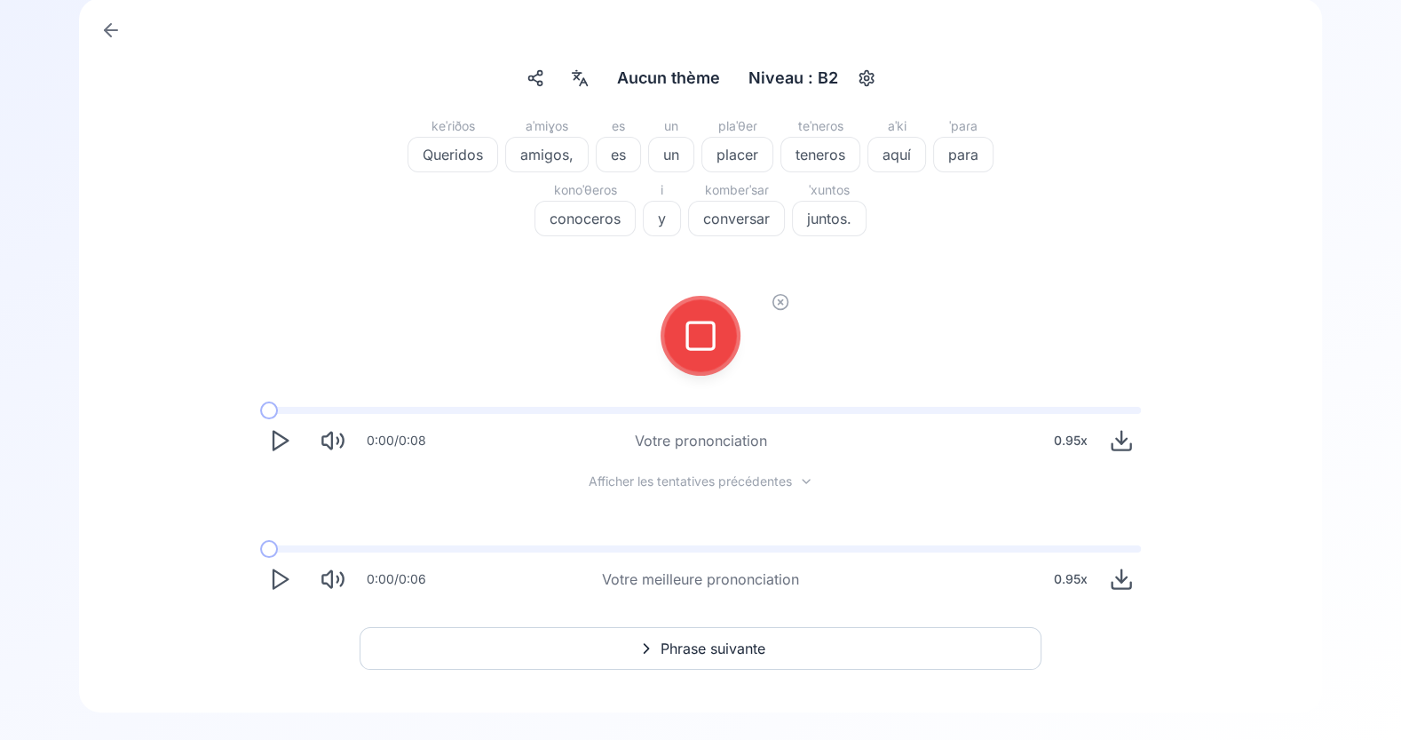
click at [705, 334] on icon at bounding box center [701, 336] width 36 height 36
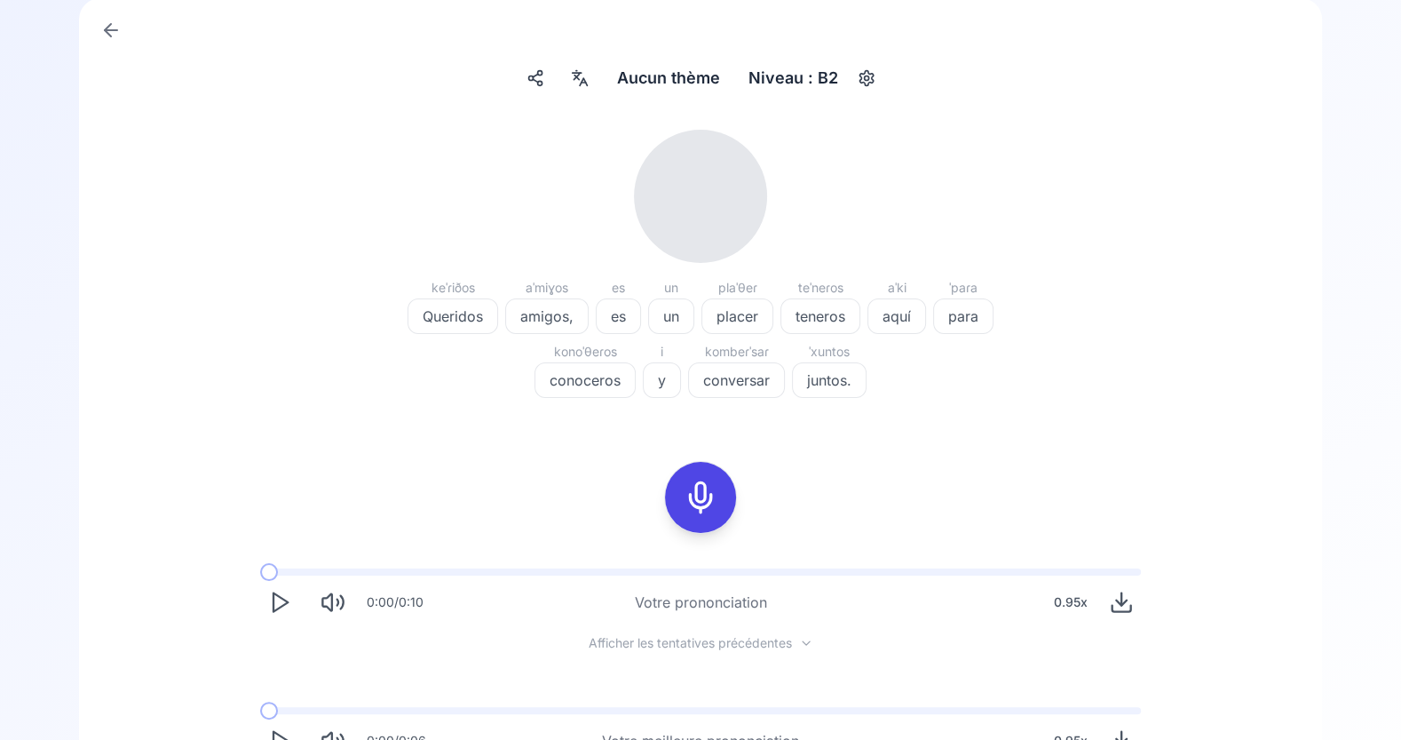
scroll to position [277, 0]
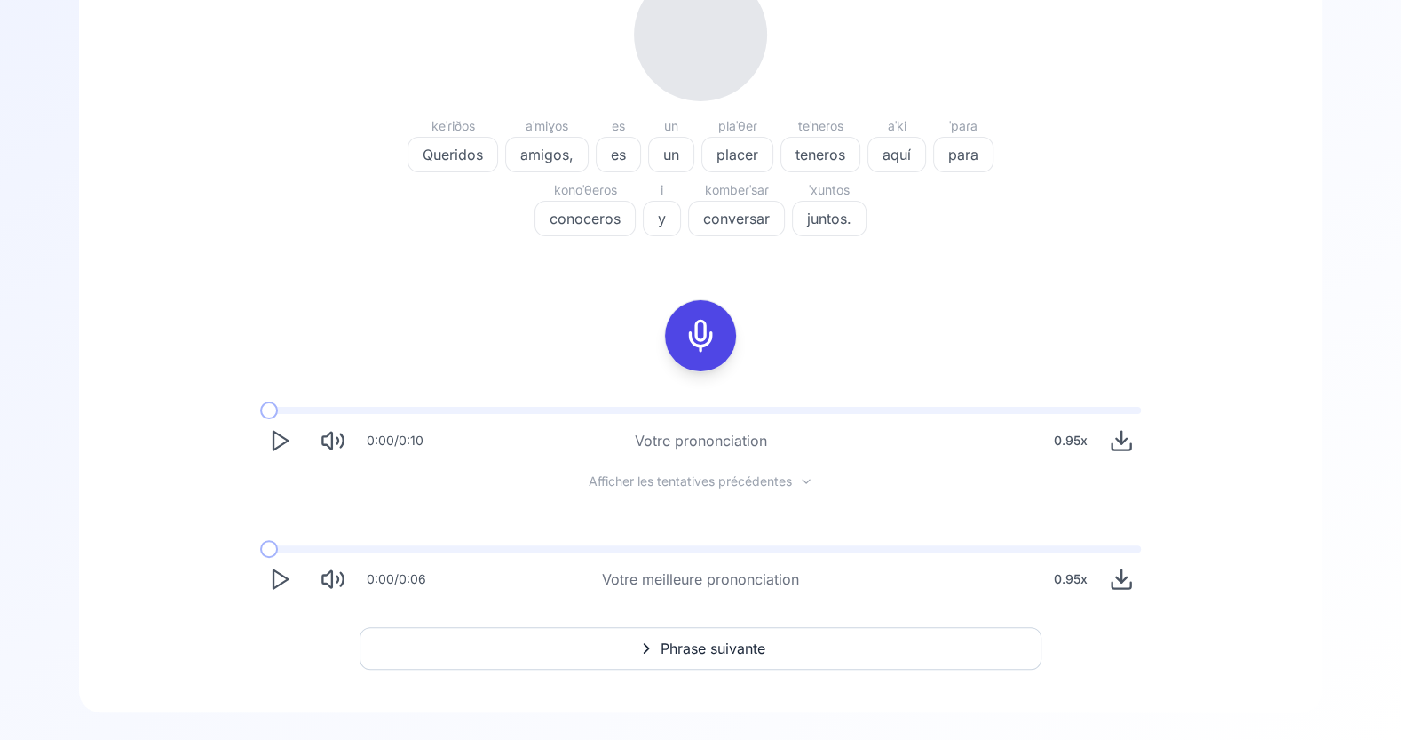
click at [705, 334] on icon at bounding box center [701, 336] width 36 height 36
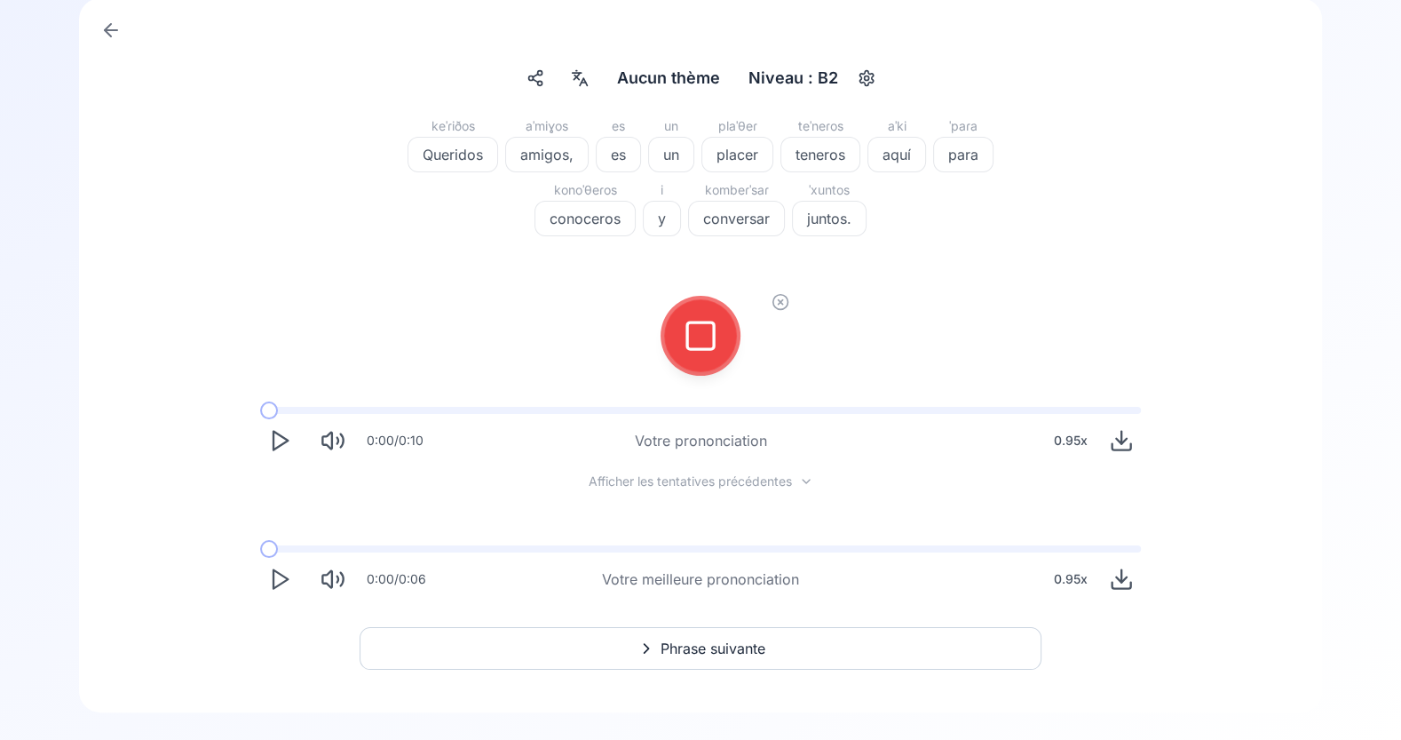
click at [705, 334] on icon at bounding box center [701, 336] width 36 height 36
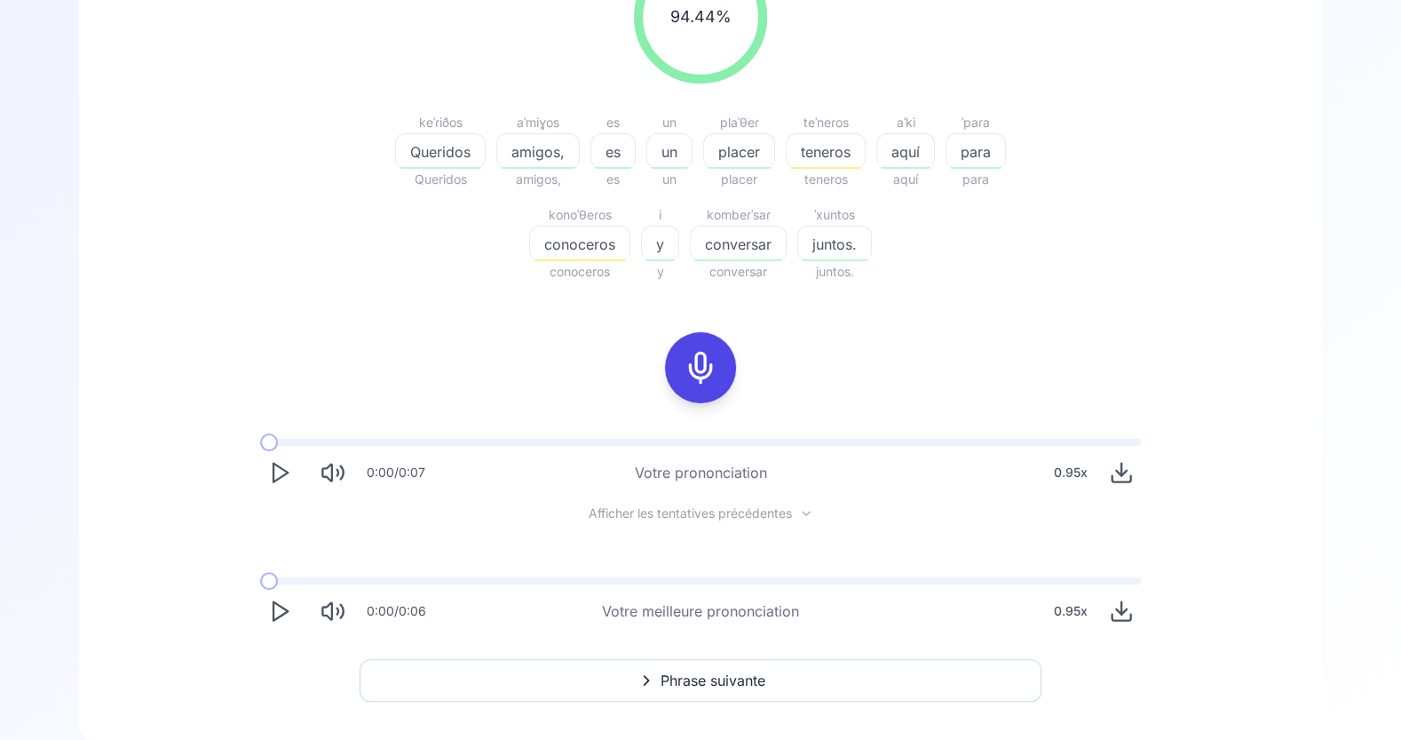
scroll to position [298, 0]
click at [274, 466] on icon "Play" at bounding box center [279, 469] width 25 height 25
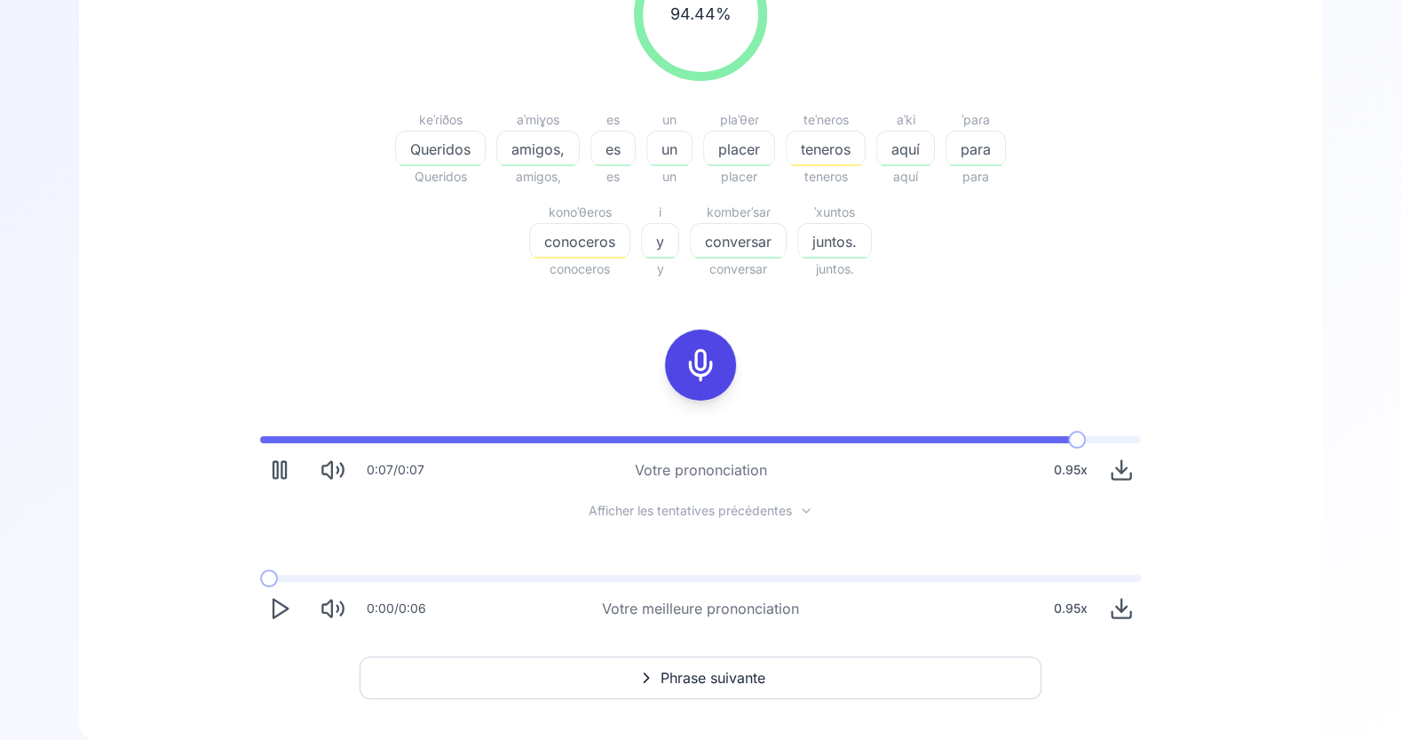
click at [279, 602] on polygon "Play" at bounding box center [281, 608] width 14 height 19
click at [270, 475] on icon "Play" at bounding box center [279, 469] width 25 height 25
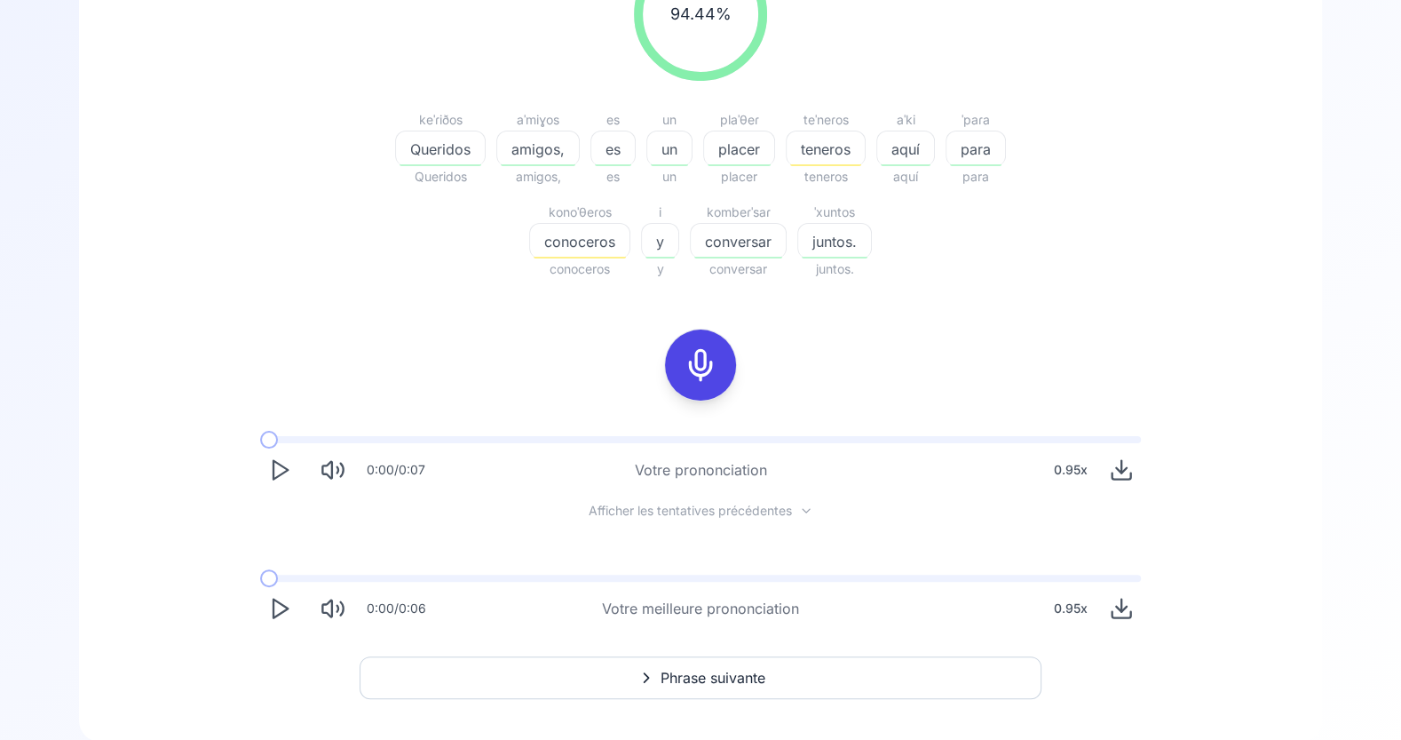
click at [723, 368] on button at bounding box center [700, 364] width 71 height 71
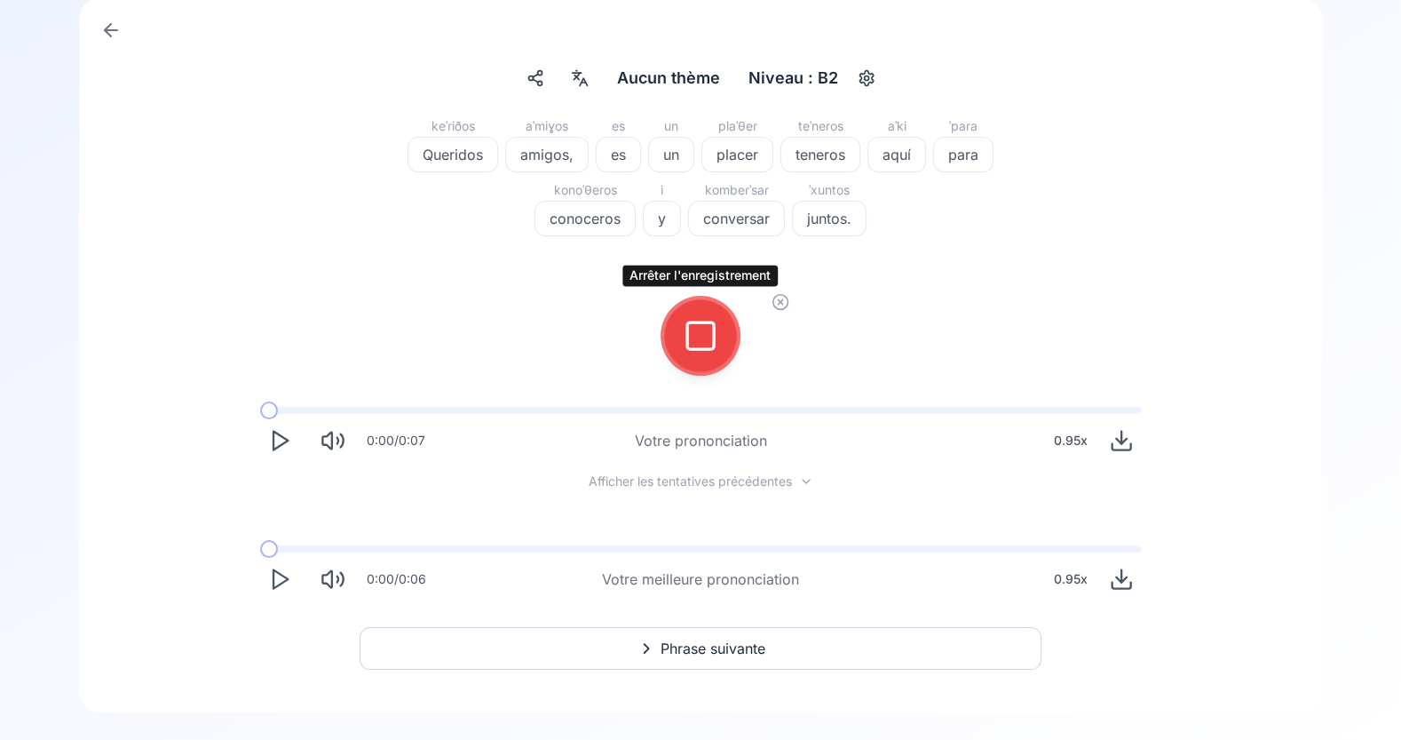
click at [706, 341] on icon at bounding box center [701, 336] width 36 height 36
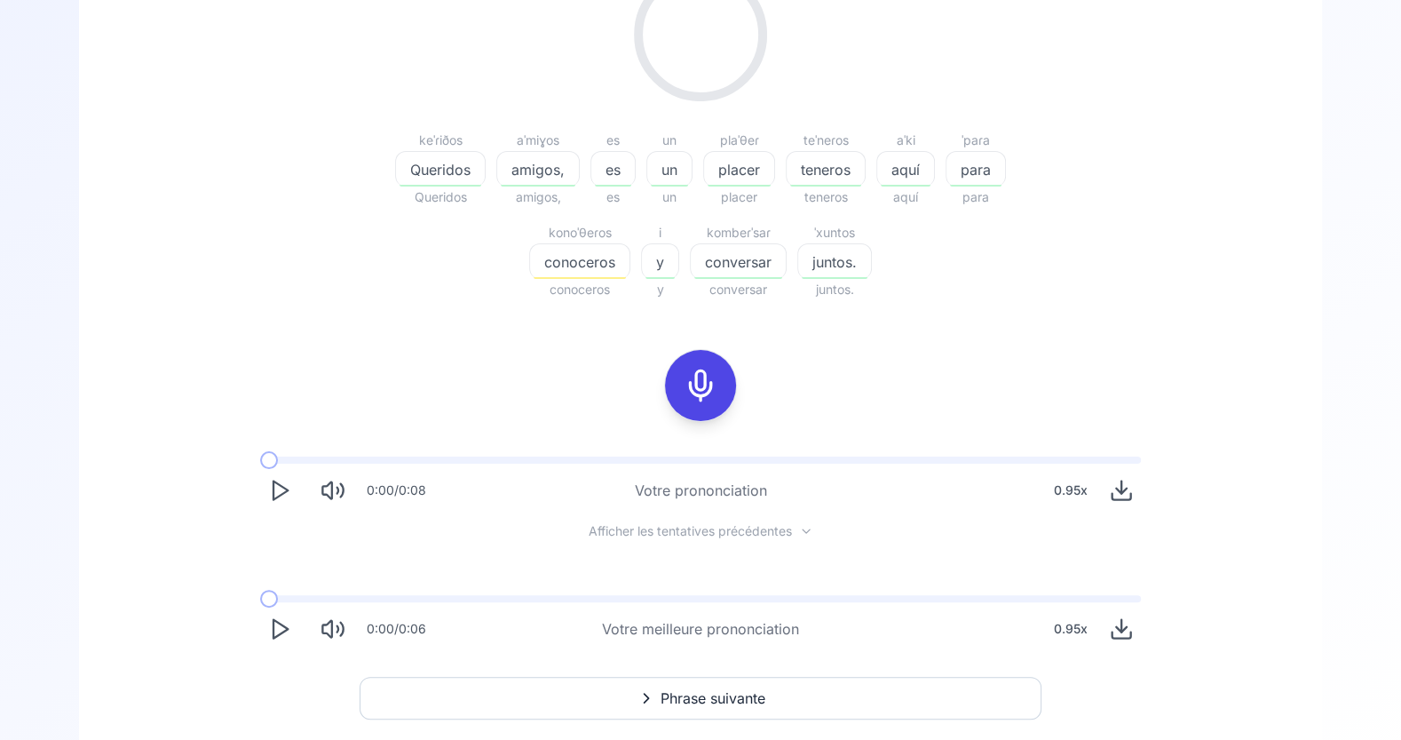
scroll to position [298, 0]
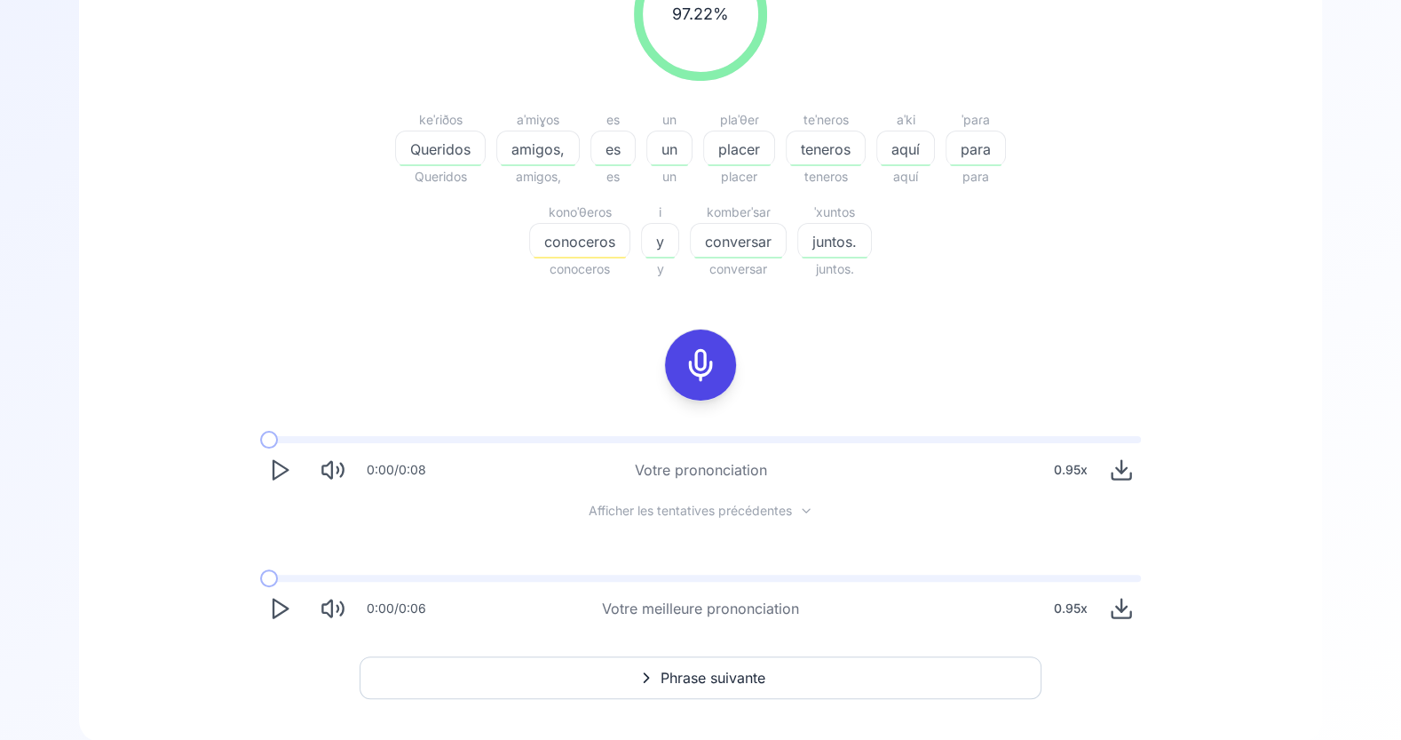
click at [278, 480] on icon "Play" at bounding box center [279, 469] width 25 height 25
click at [286, 612] on icon "Play" at bounding box center [279, 608] width 25 height 25
click at [693, 362] on icon at bounding box center [701, 365] width 36 height 36
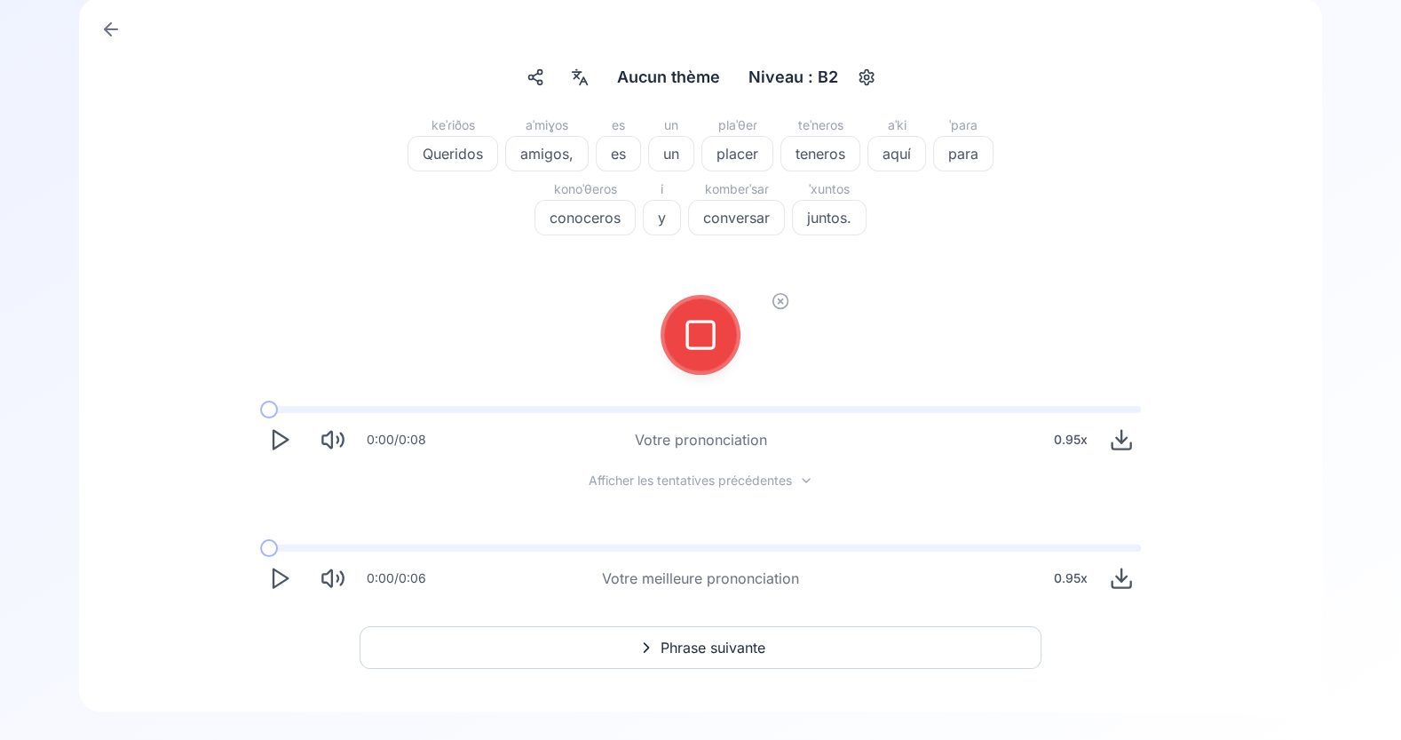
scroll to position [115, 0]
click at [693, 362] on div at bounding box center [700, 335] width 43 height 71
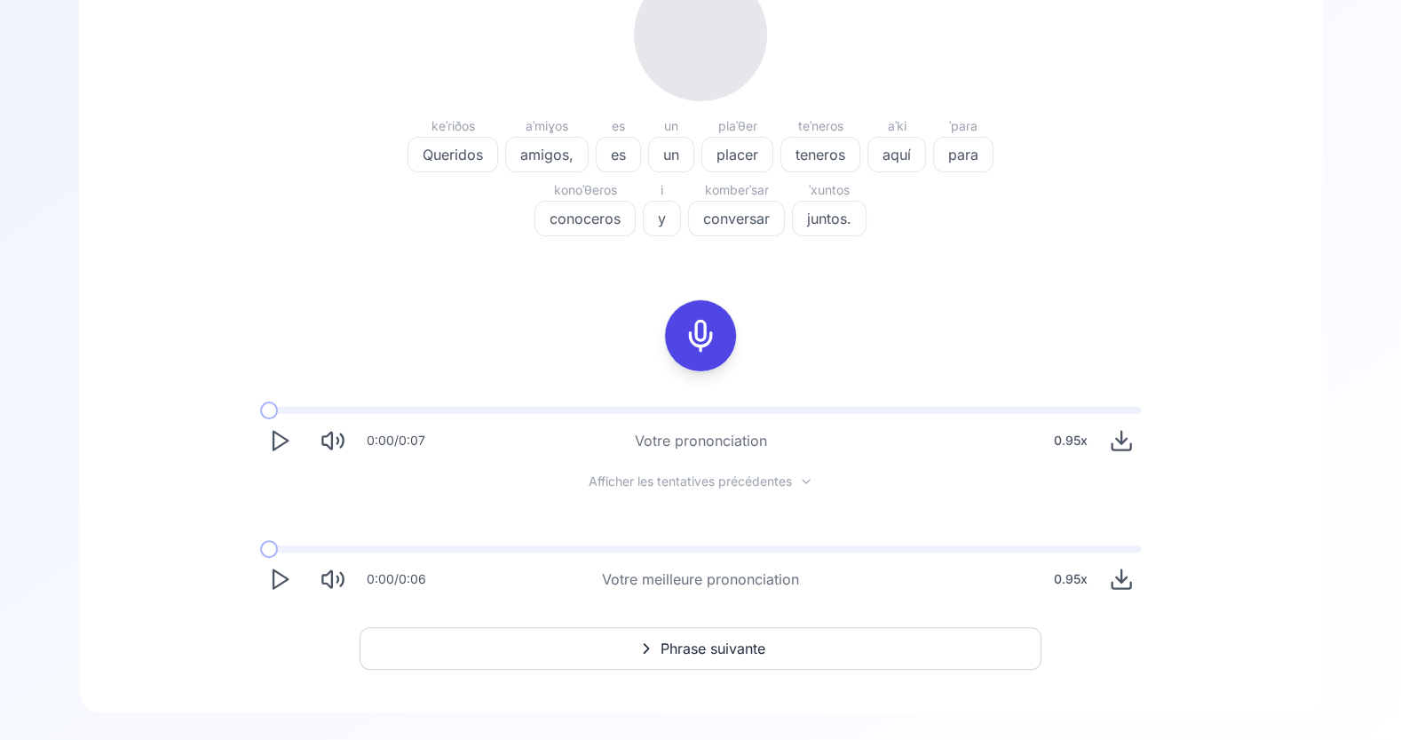
scroll to position [298, 0]
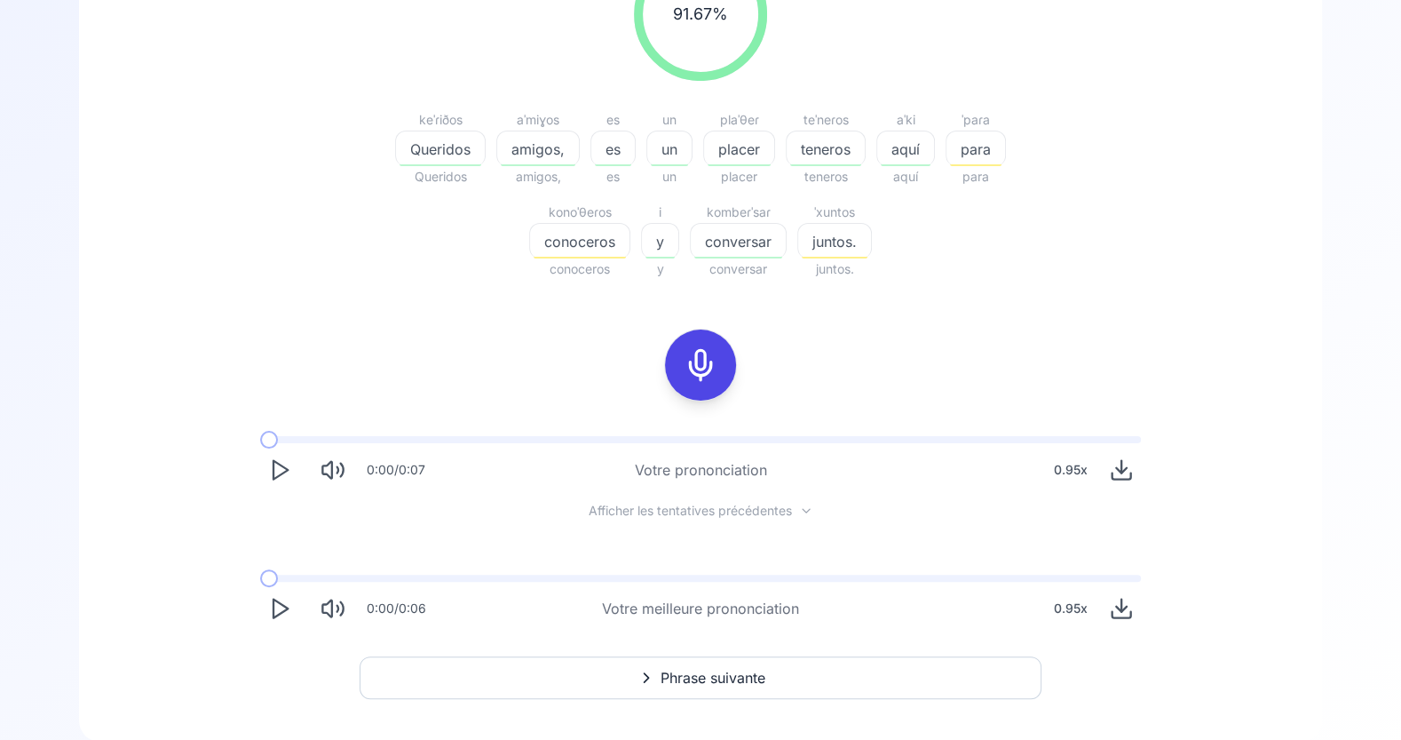
click at [693, 361] on icon at bounding box center [701, 365] width 36 height 36
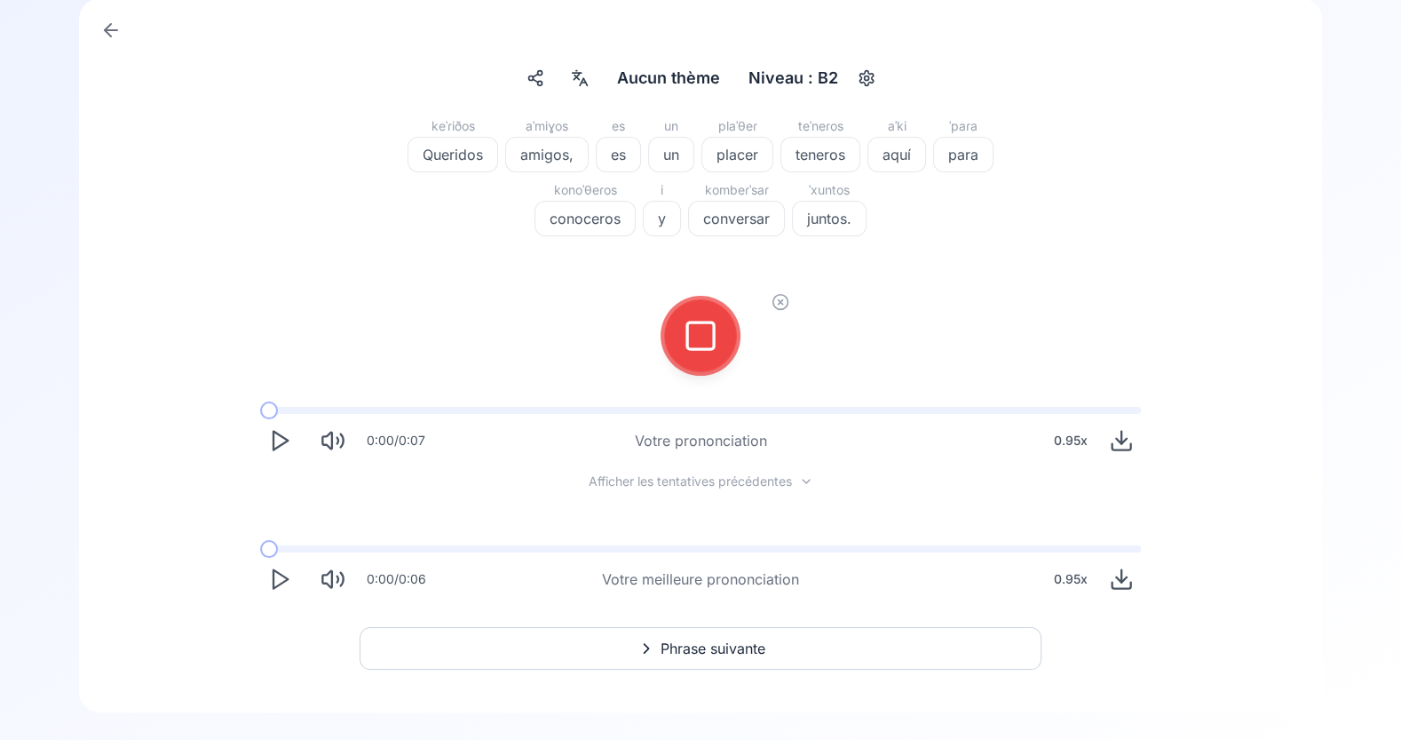
click at [709, 344] on icon at bounding box center [701, 336] width 36 height 36
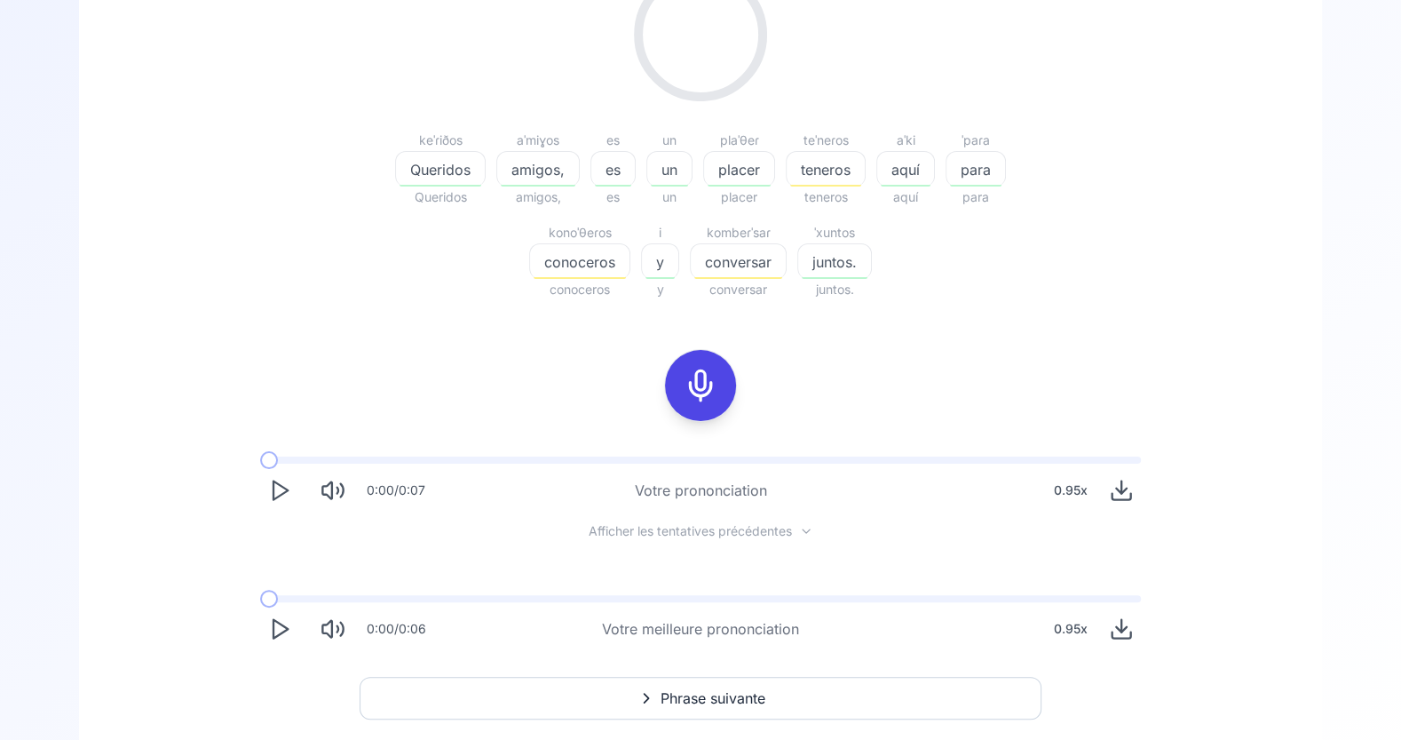
scroll to position [298, 0]
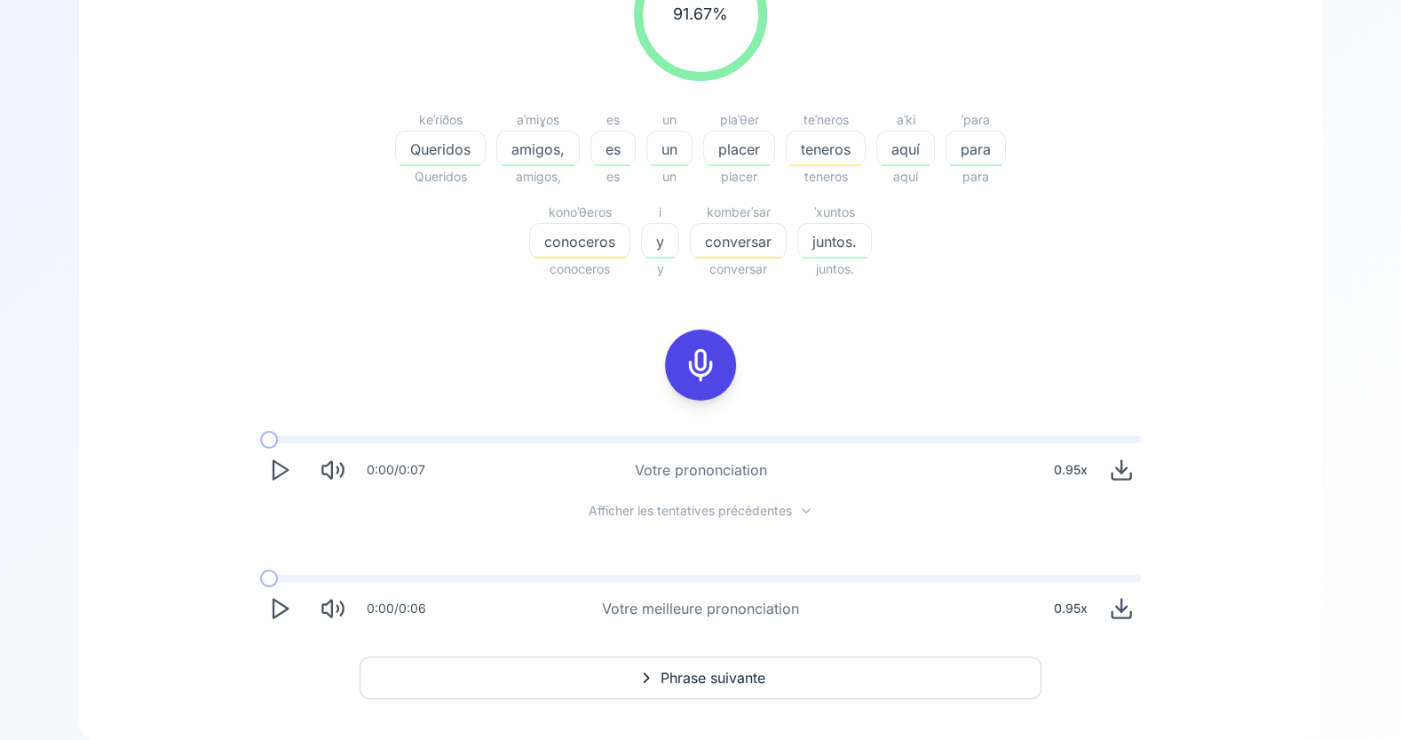
click at [702, 353] on icon at bounding box center [701, 365] width 36 height 36
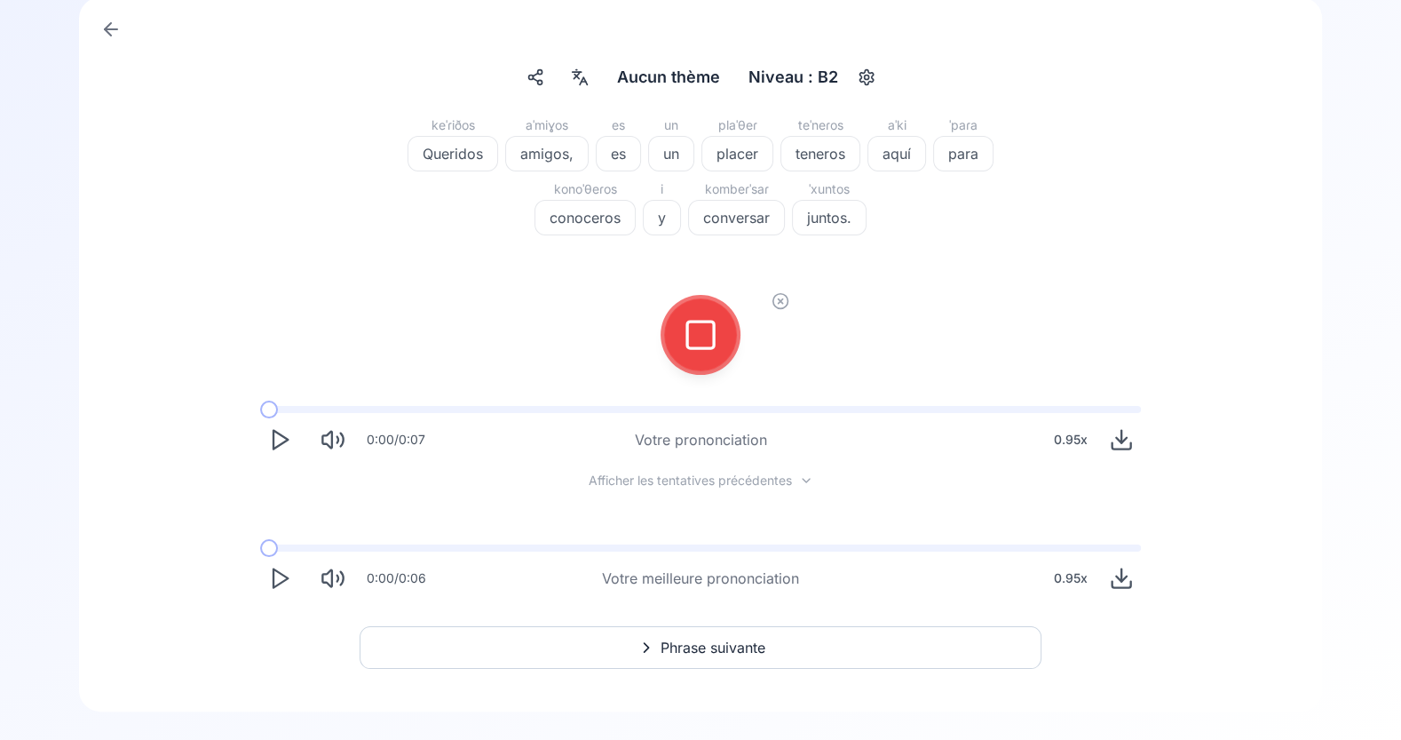
scroll to position [115, 0]
click at [702, 340] on icon at bounding box center [701, 336] width 36 height 36
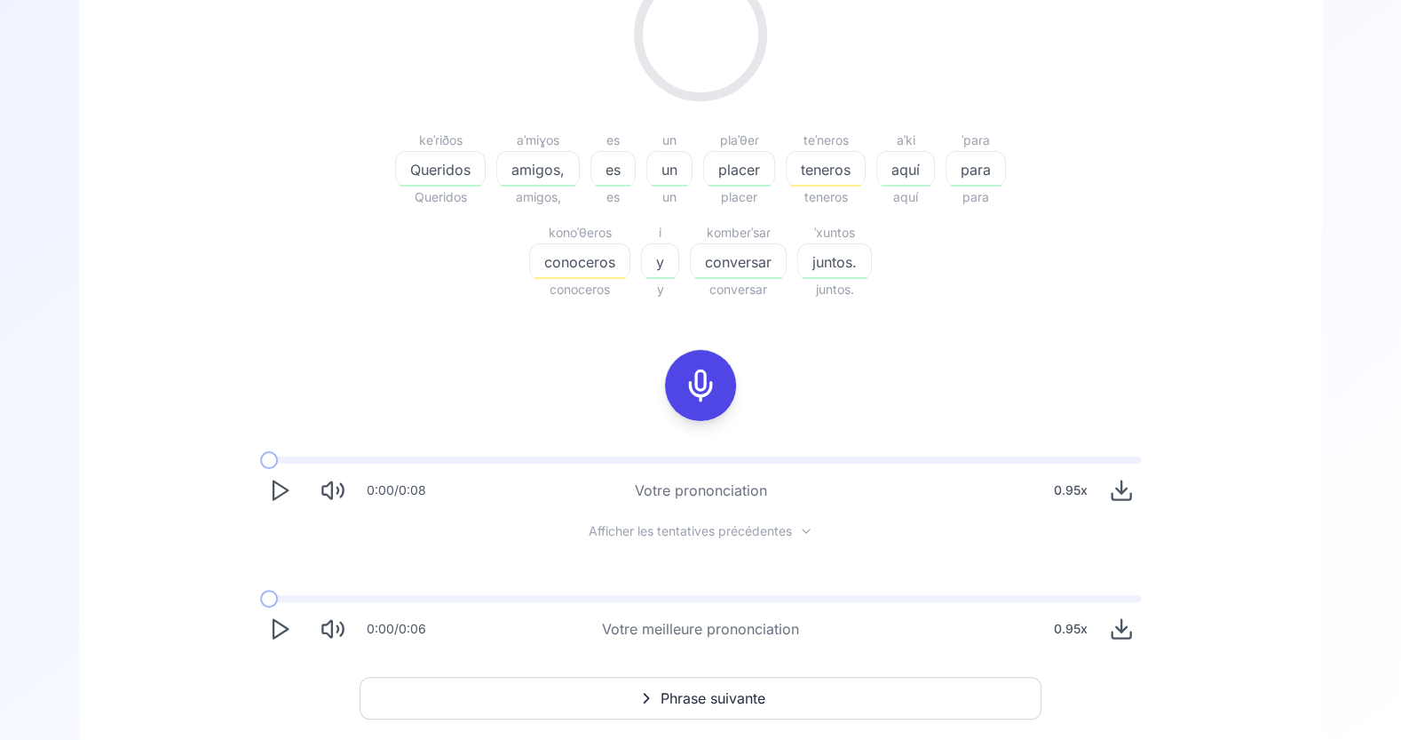
scroll to position [298, 0]
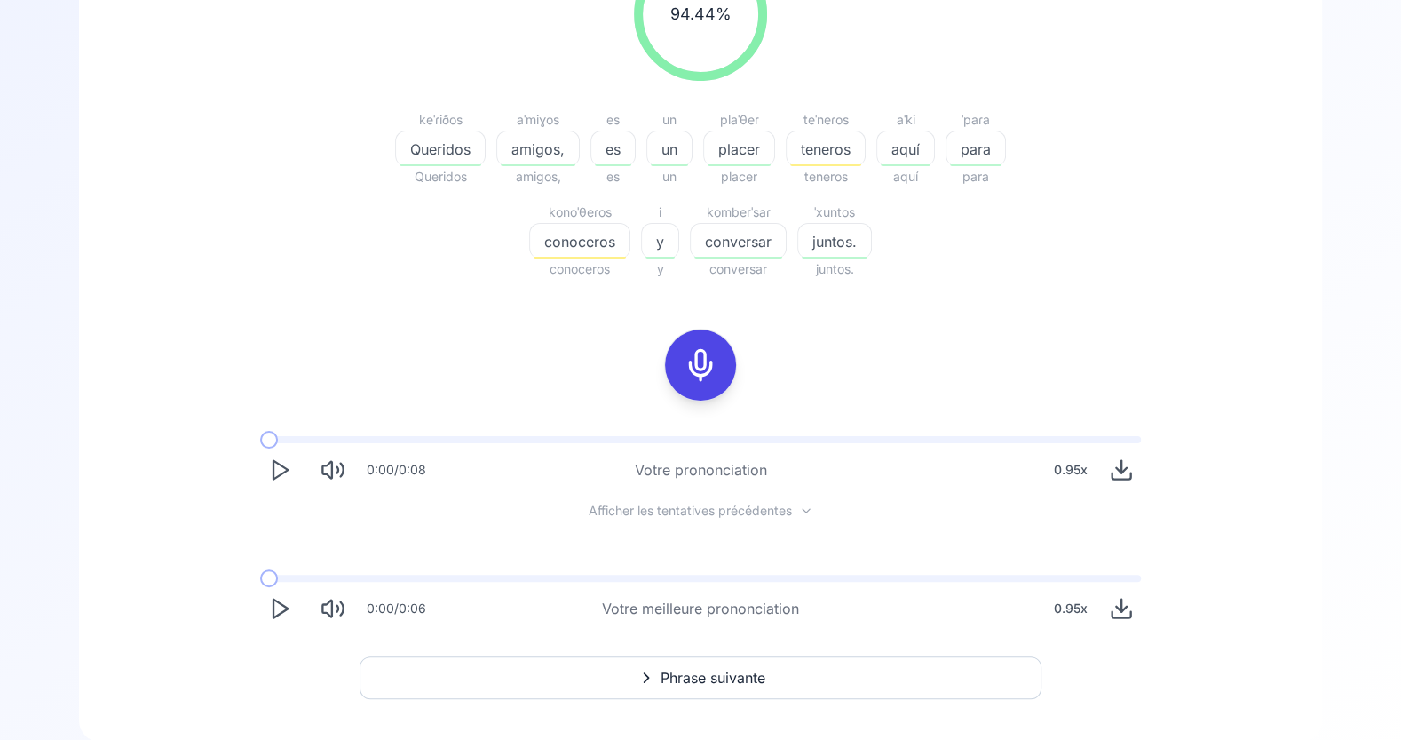
click at [836, 143] on span "teneros" at bounding box center [826, 149] width 78 height 21
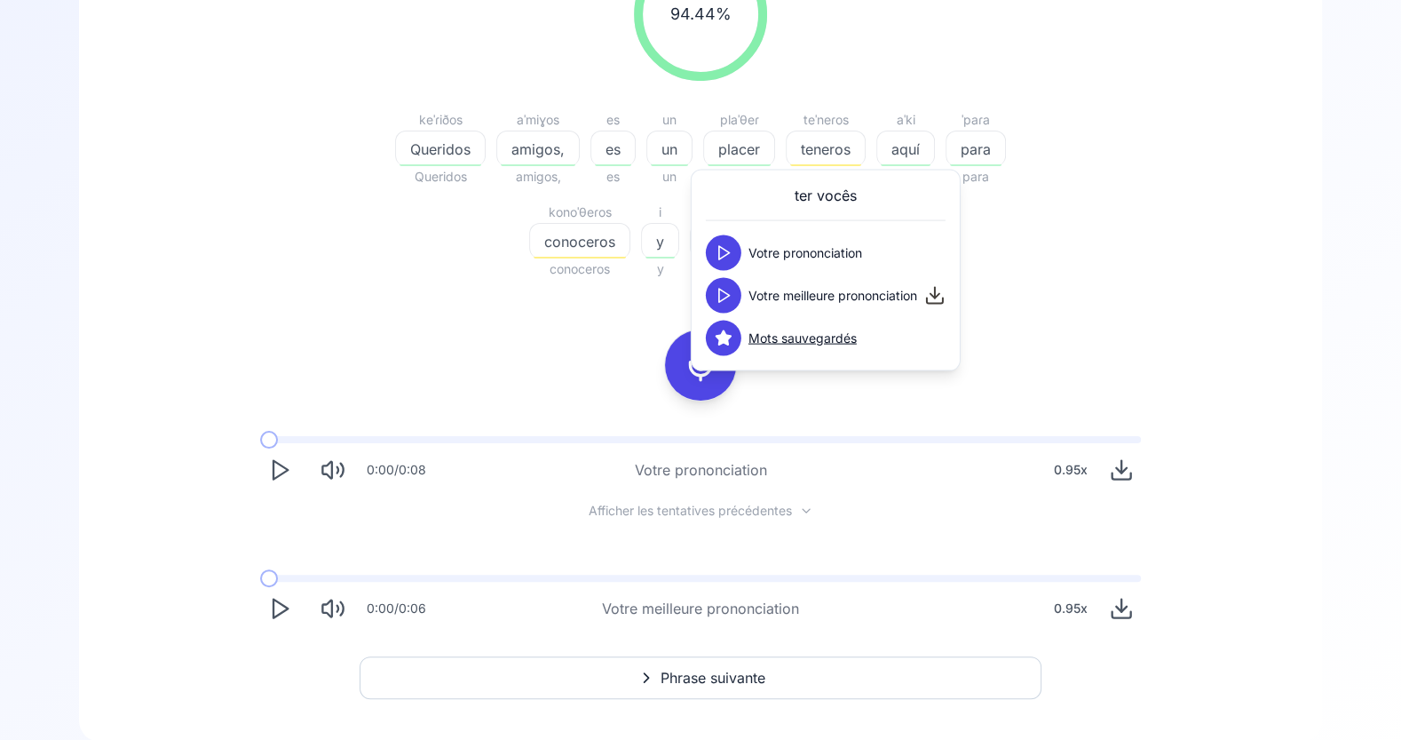
click at [719, 287] on icon at bounding box center [724, 296] width 18 height 18
click at [723, 251] on icon at bounding box center [724, 253] width 18 height 18
click at [1022, 258] on div "keˈɾiðos Queridos Queridos aˈmiɣos amigos, amigos, es es es un un un plaˈθeɾ pl…" at bounding box center [701, 194] width 682 height 171
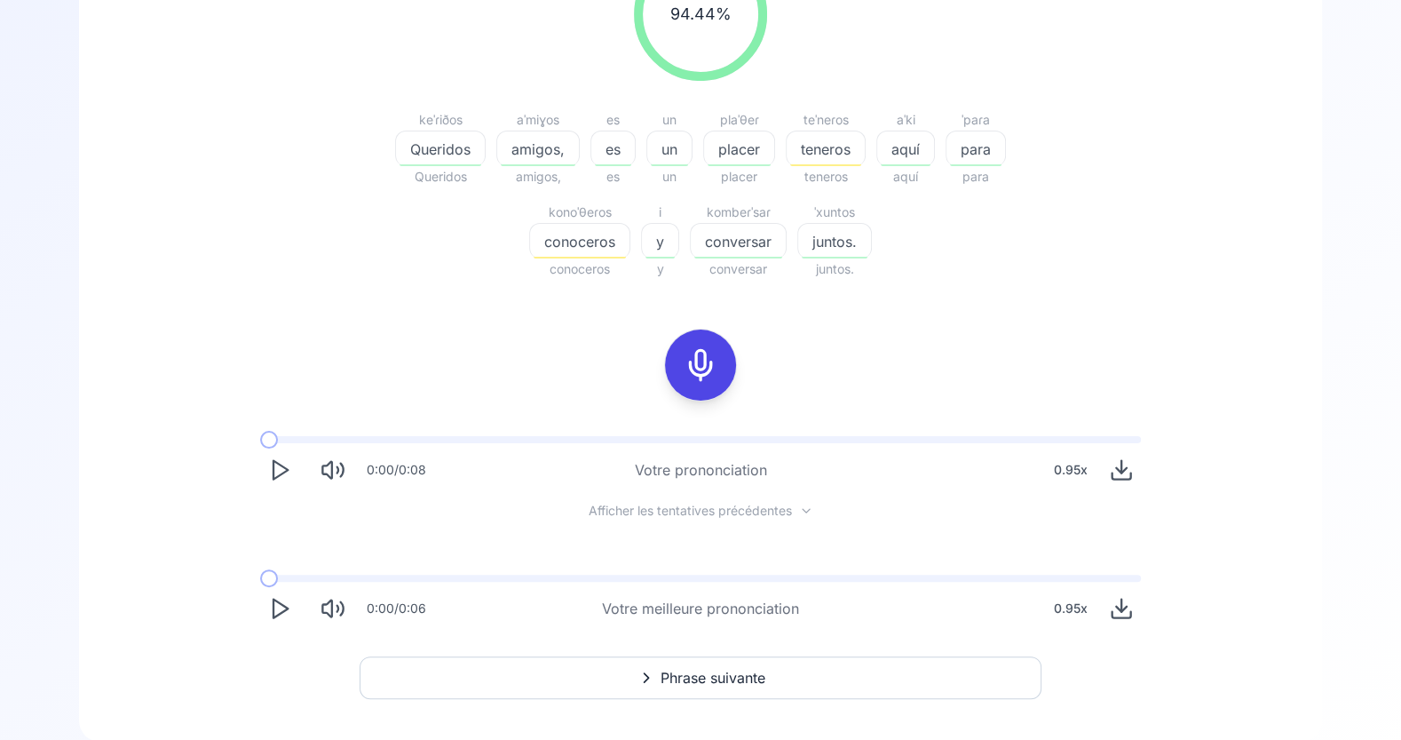
click at [701, 364] on icon at bounding box center [701, 365] width 36 height 36
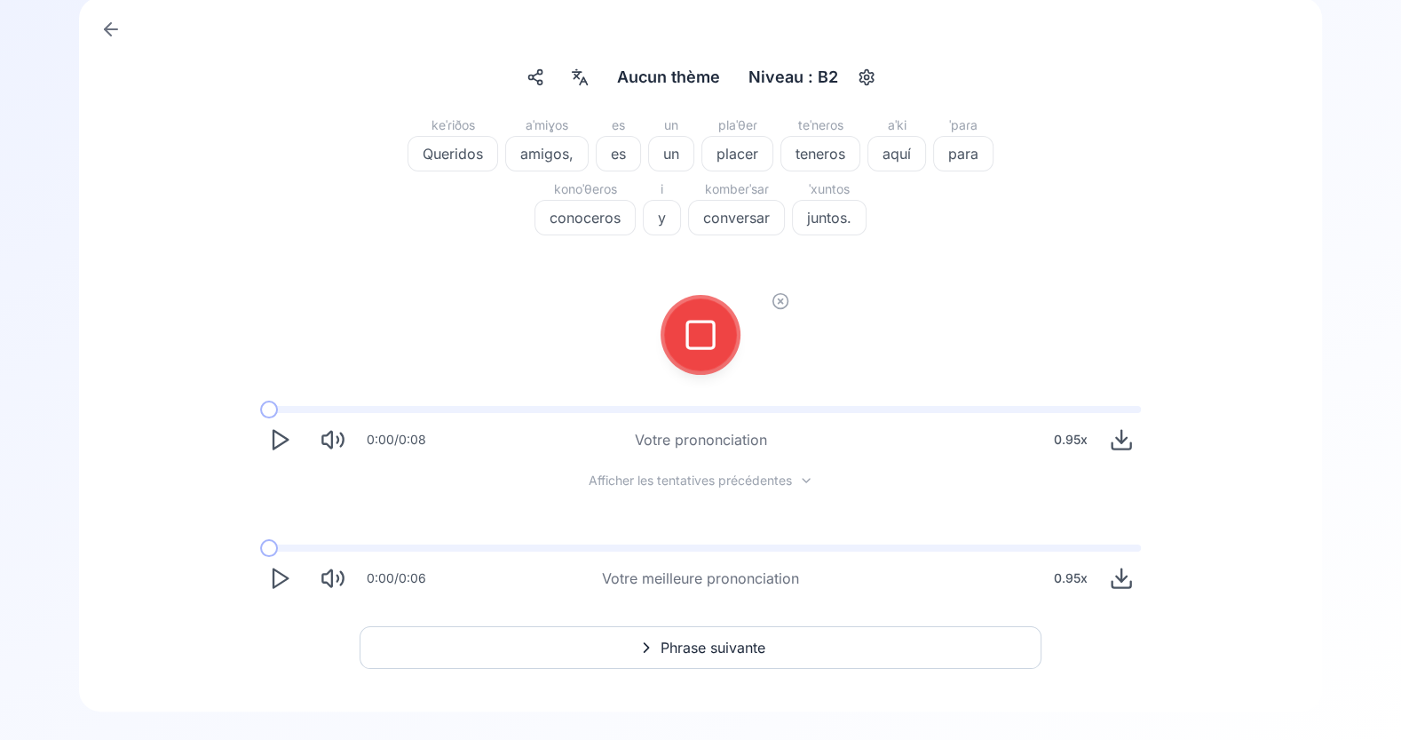
scroll to position [115, 0]
click at [702, 342] on icon at bounding box center [701, 336] width 36 height 36
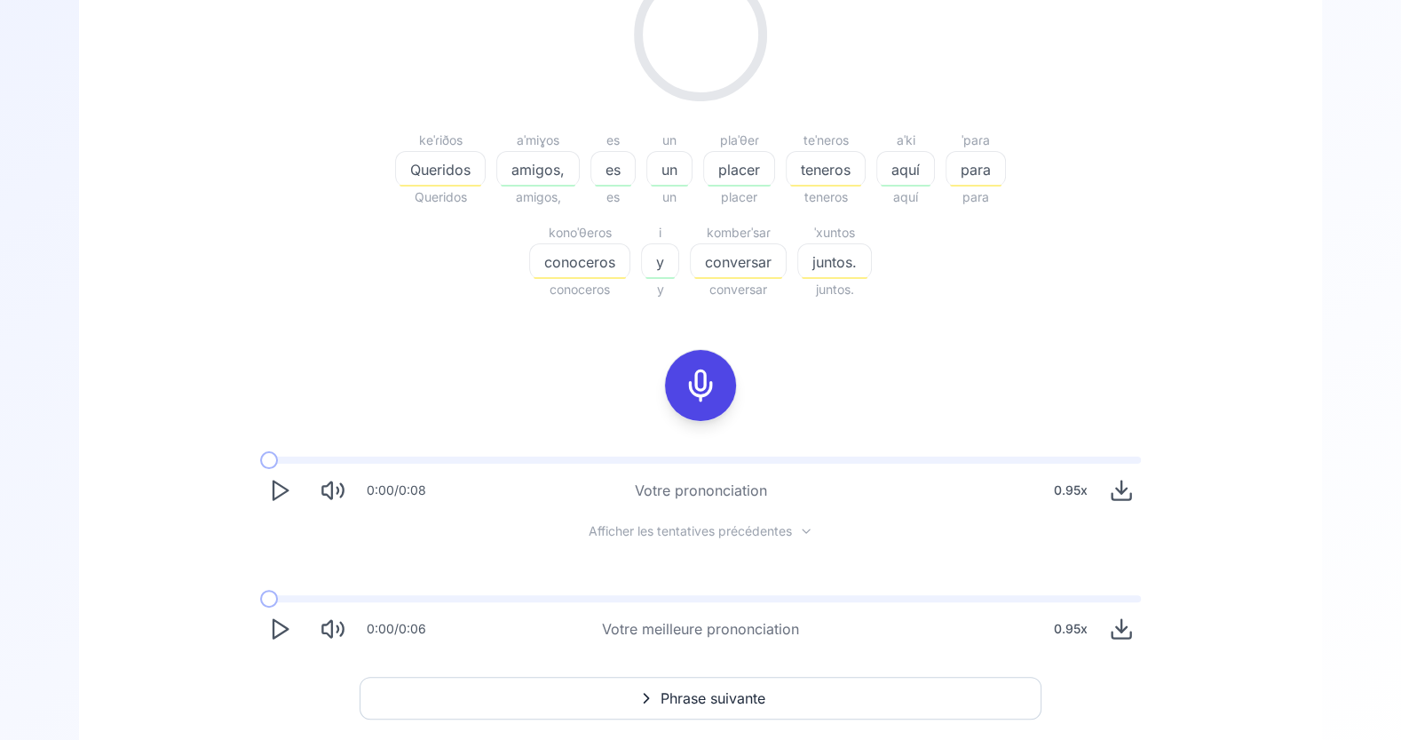
scroll to position [298, 0]
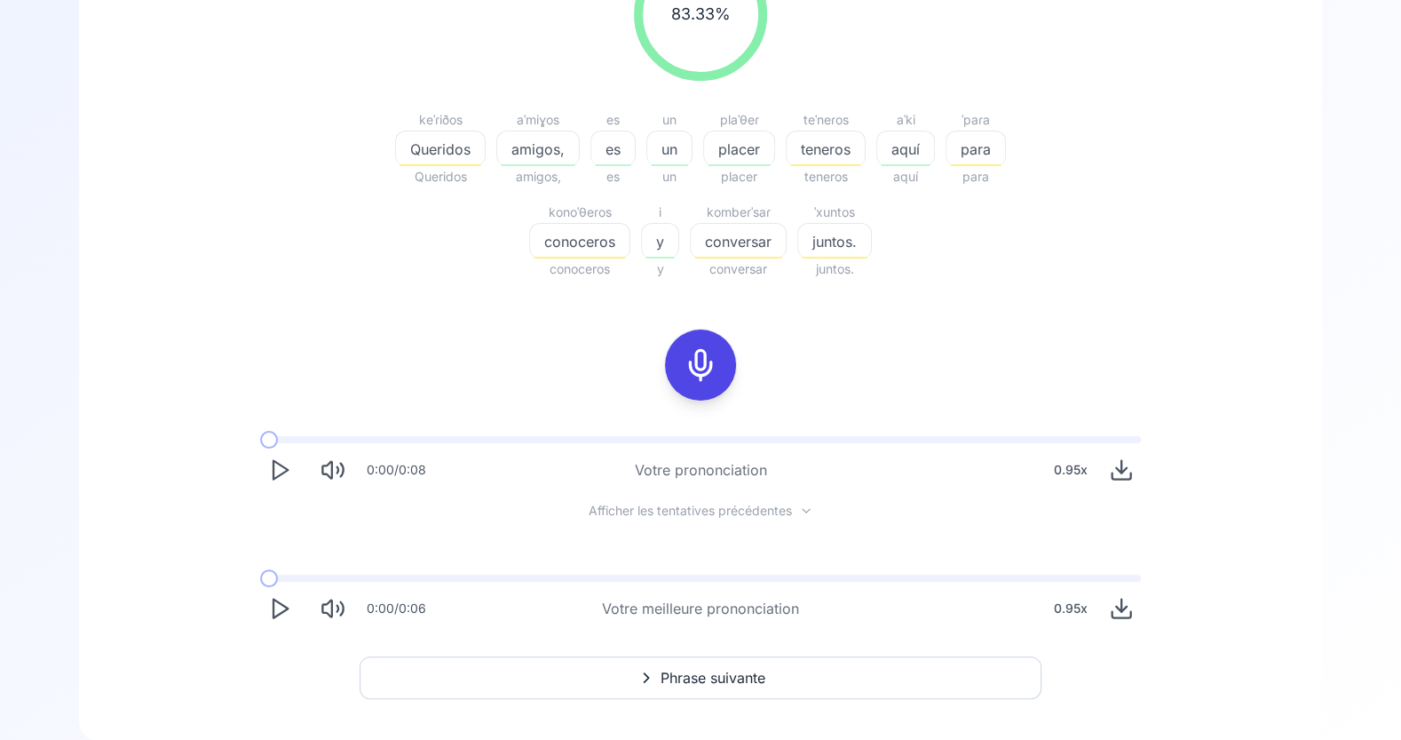
click at [699, 366] on icon at bounding box center [701, 365] width 36 height 36
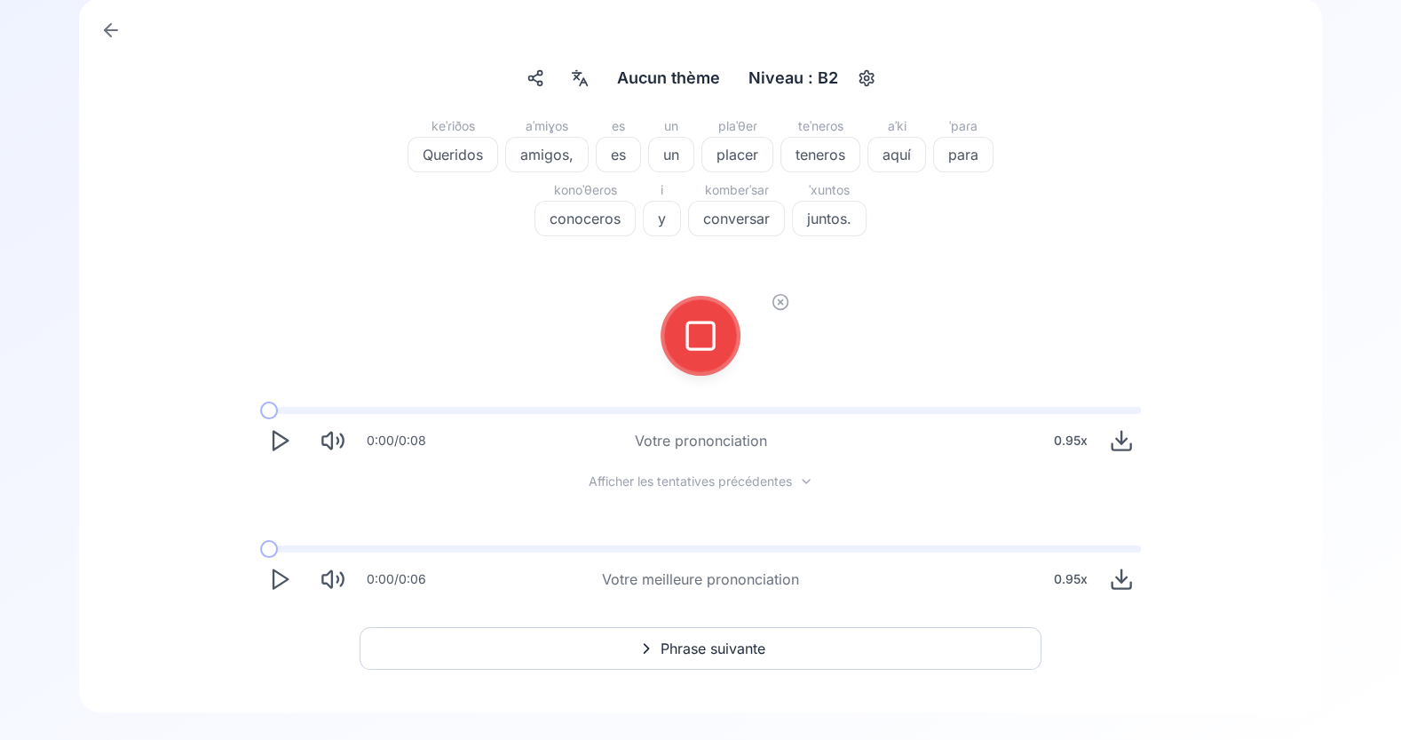
click at [696, 340] on icon at bounding box center [701, 336] width 36 height 36
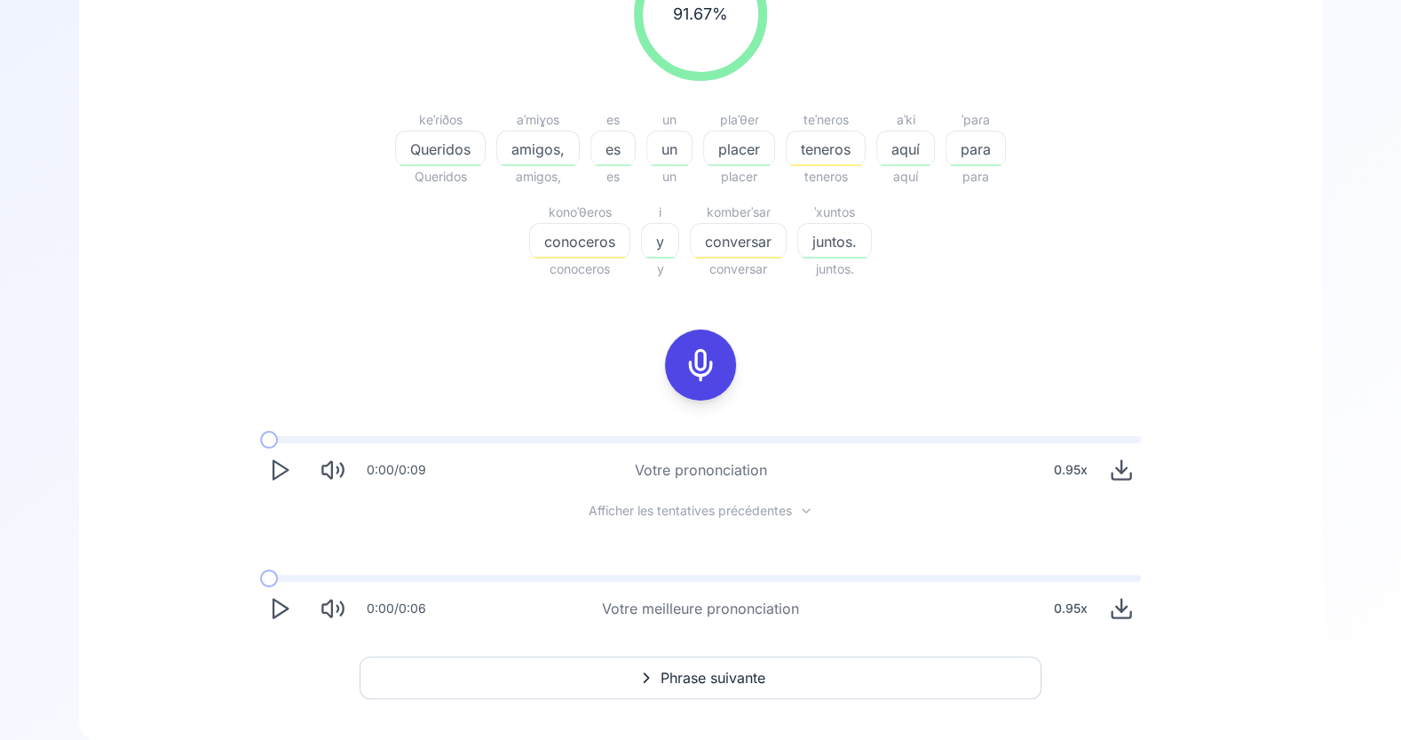
scroll to position [327, 0]
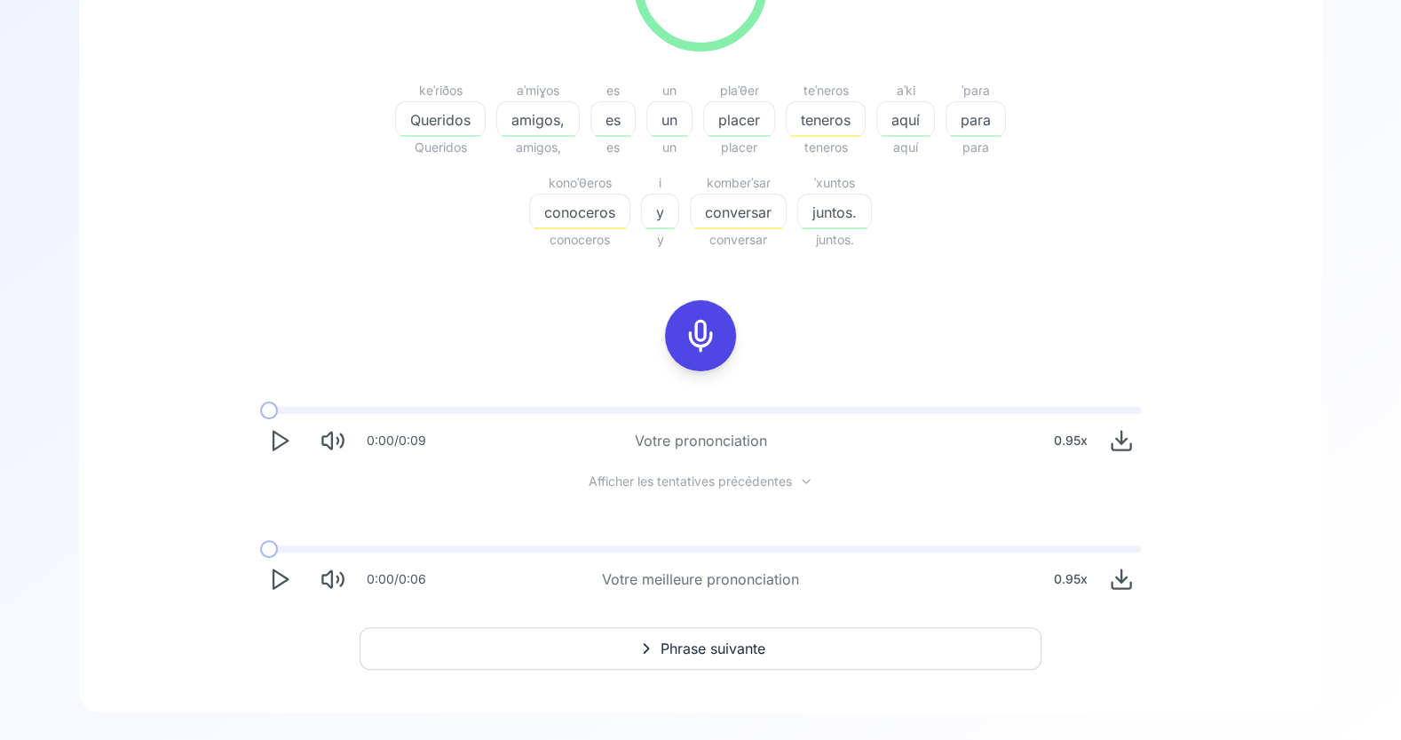
click at [675, 647] on span "Phrase suivante" at bounding box center [713, 648] width 105 height 21
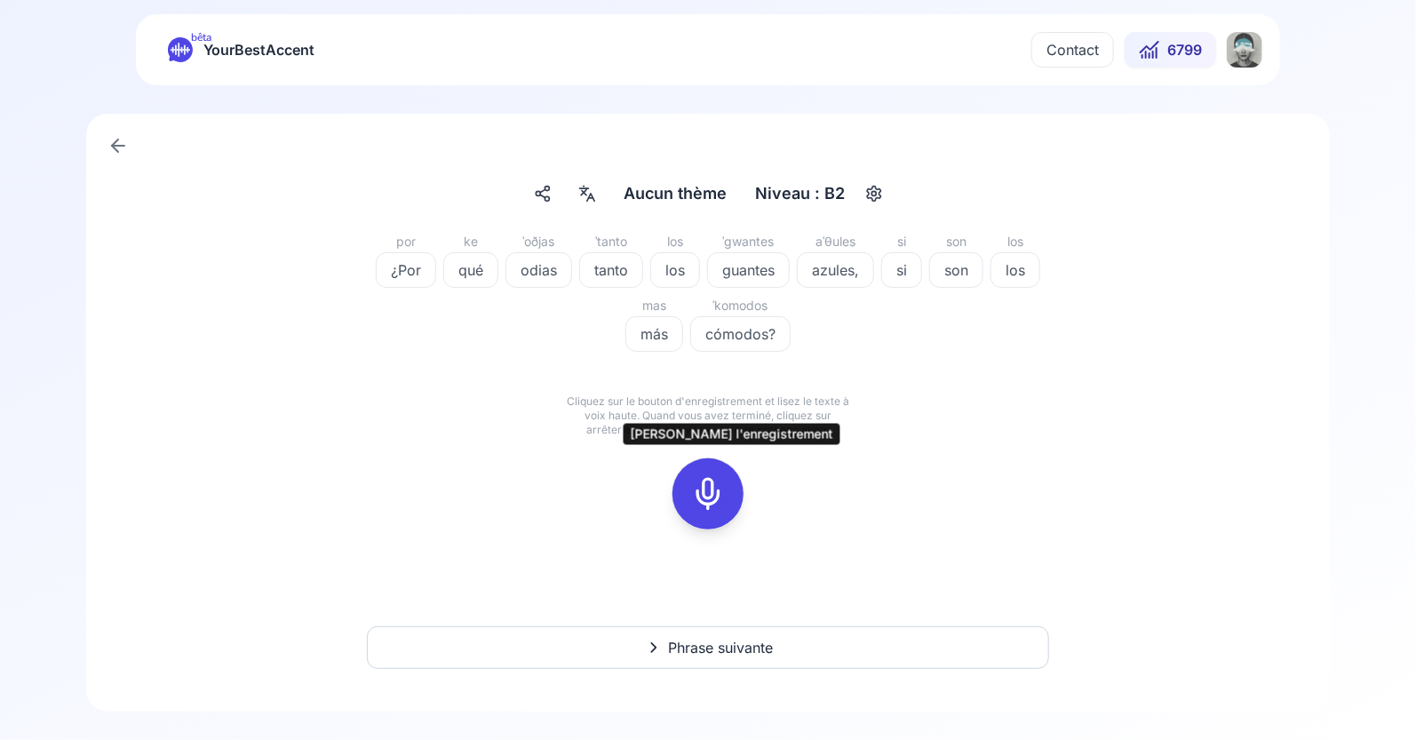
click at [712, 490] on icon at bounding box center [708, 494] width 36 height 36
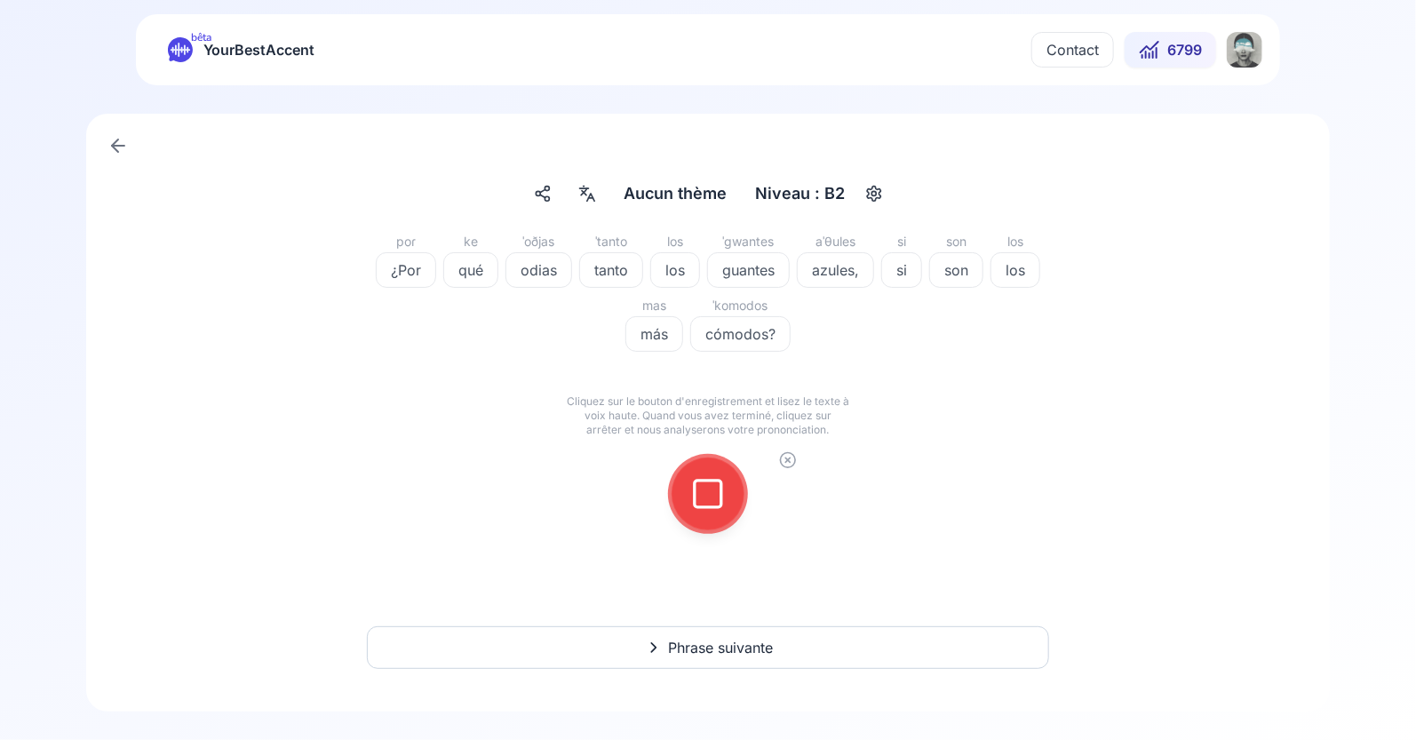
click at [711, 490] on icon at bounding box center [708, 494] width 36 height 36
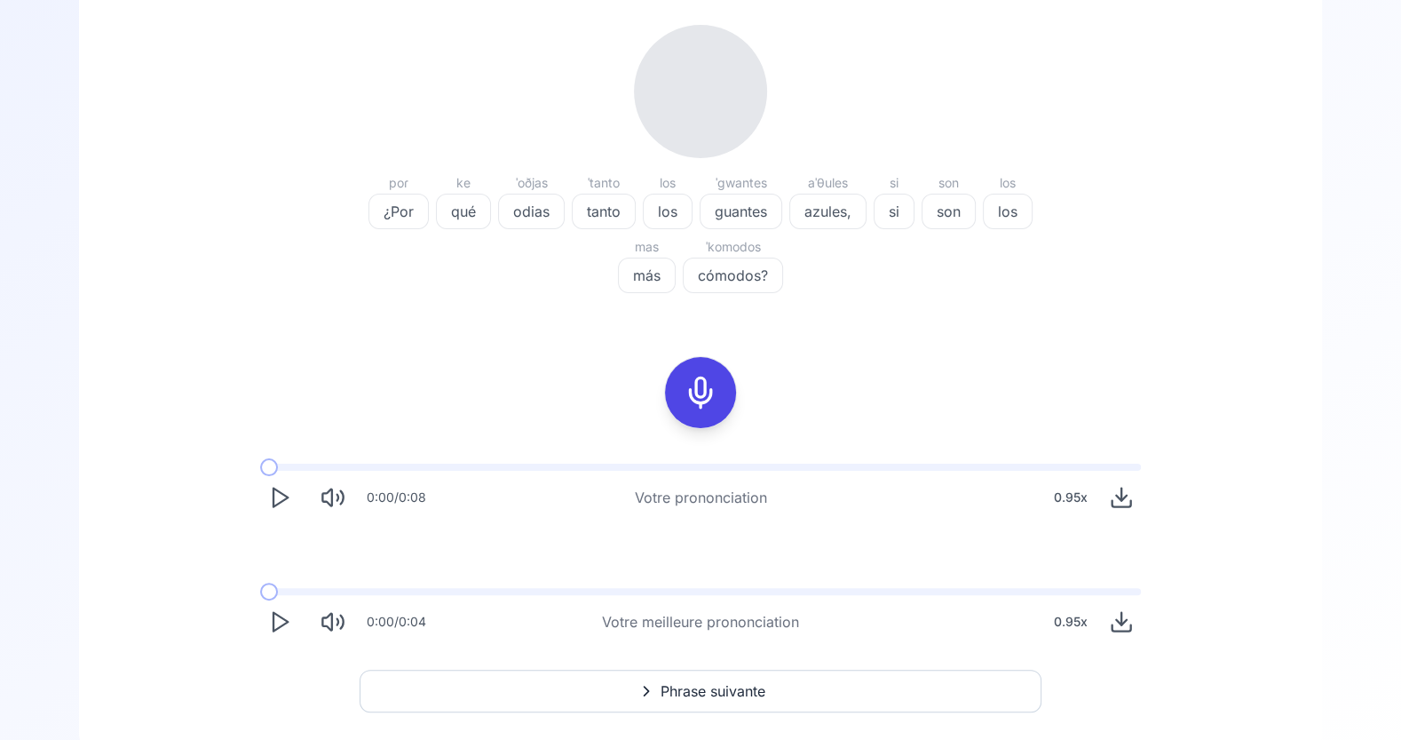
scroll to position [223, 0]
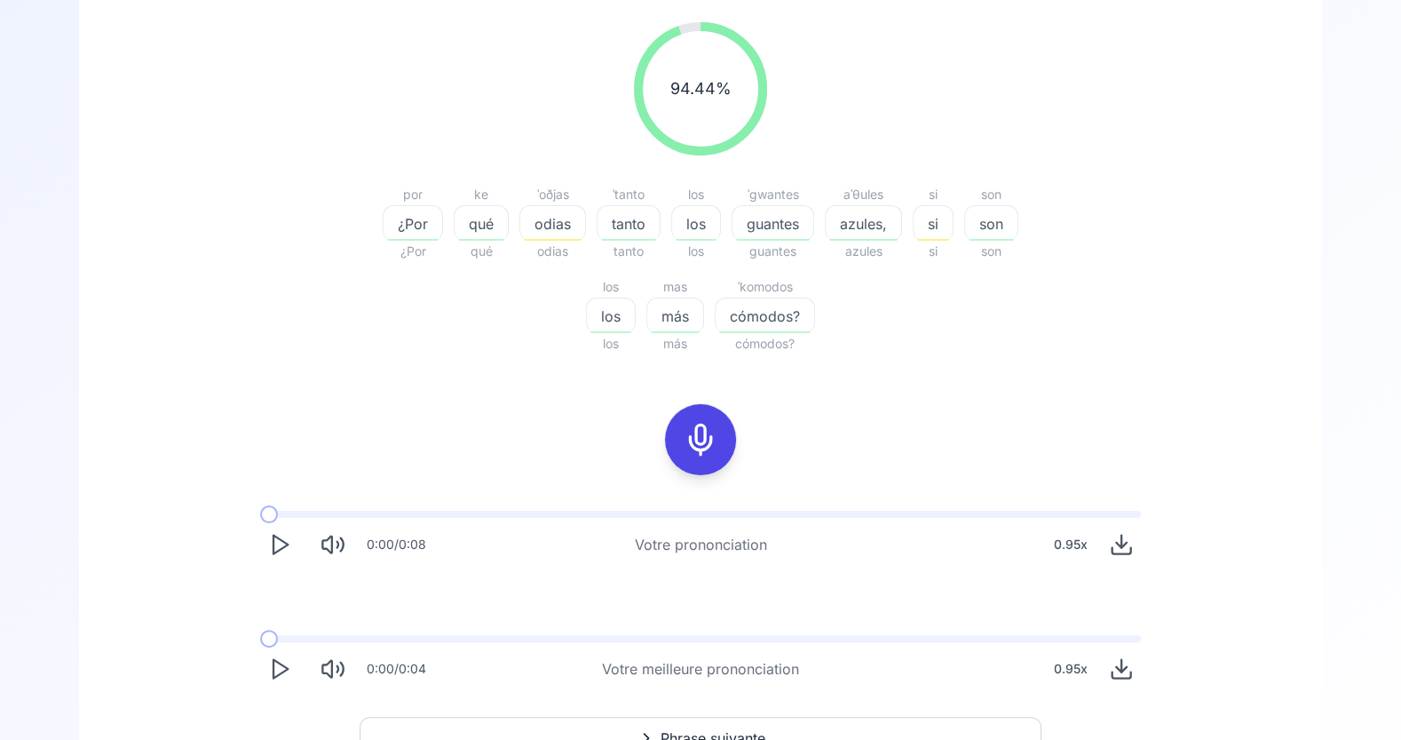
click at [554, 221] on span "odias" at bounding box center [552, 223] width 65 height 21
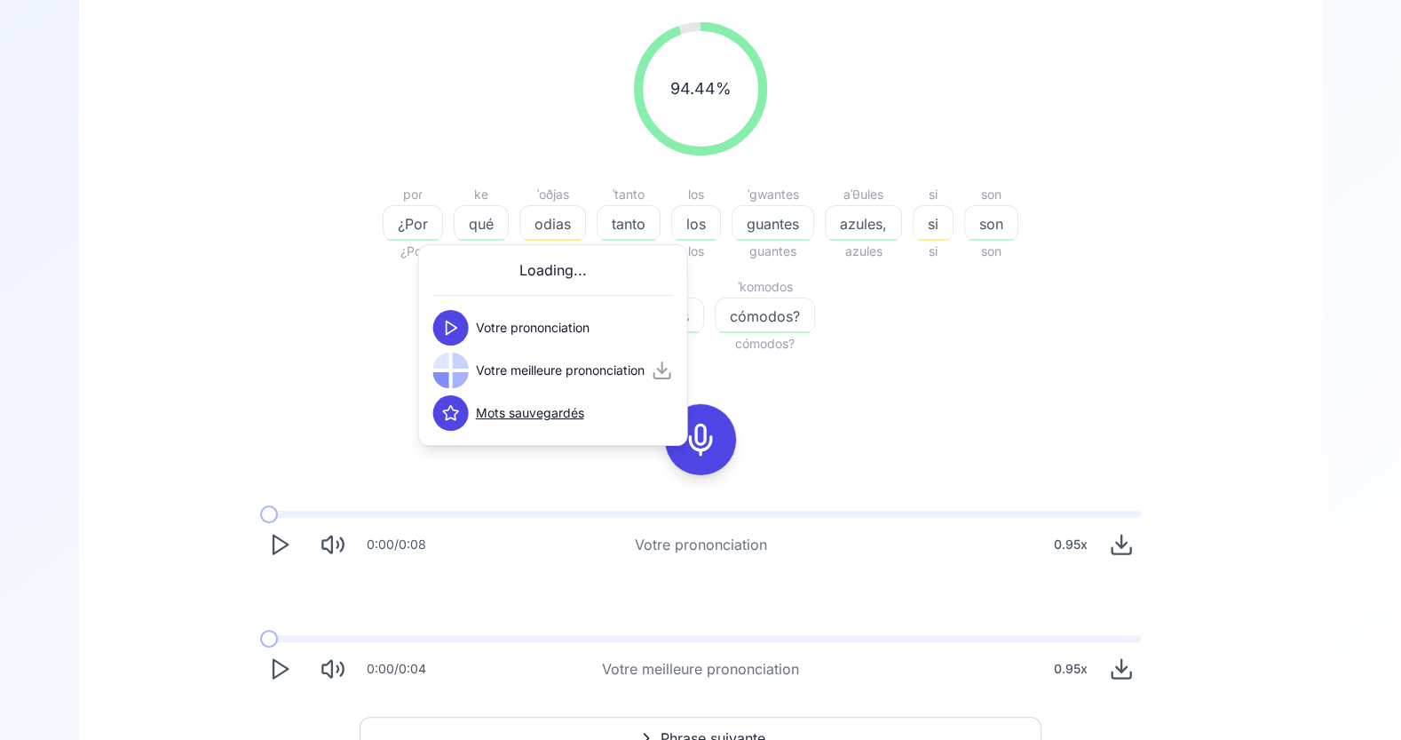
click at [450, 319] on icon at bounding box center [451, 328] width 18 height 18
click at [456, 374] on icon at bounding box center [451, 370] width 18 height 18
click at [893, 399] on div "94.44 % 94.44 % poɾ ¿Por ¿Por ke qué qué ˈoðjas odias odias ˈtanto tanto tanto …" at bounding box center [701, 355] width 1158 height 694
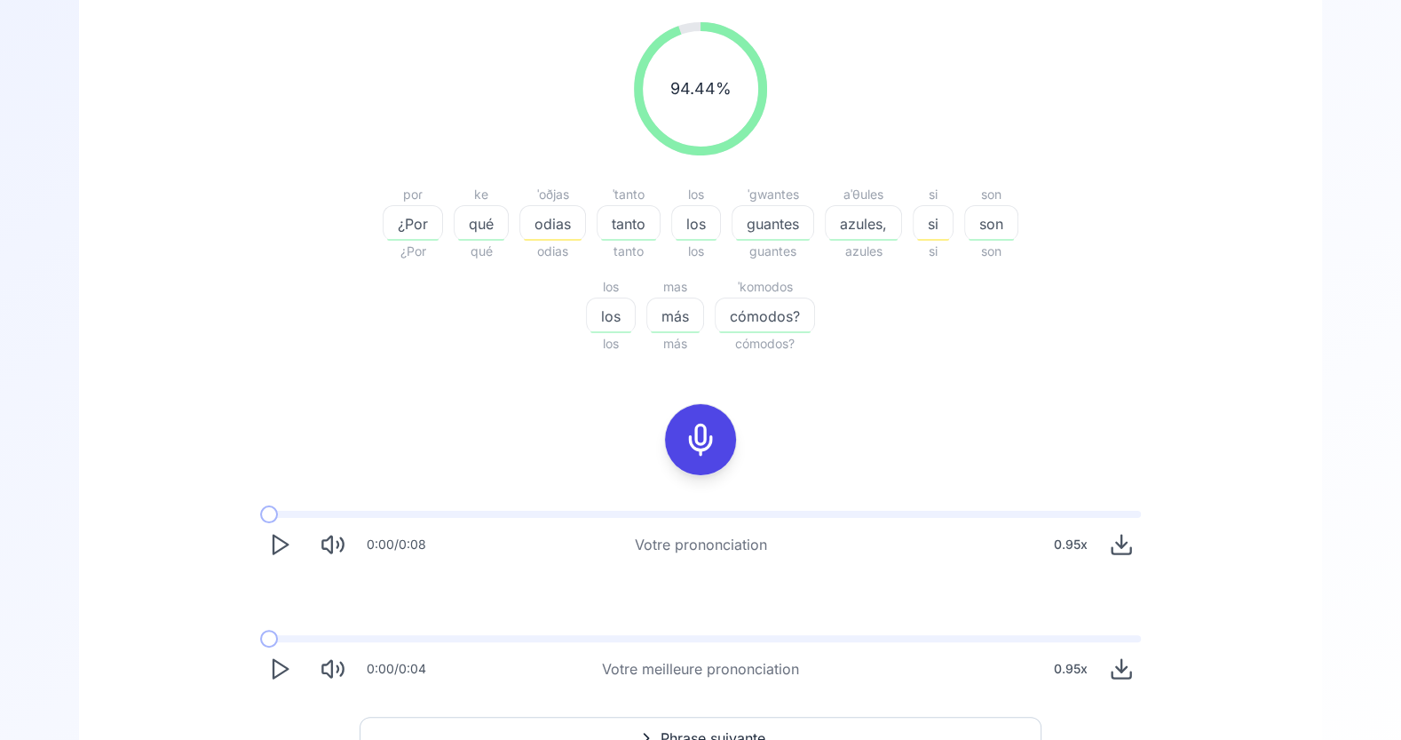
click at [711, 435] on icon at bounding box center [701, 440] width 36 height 36
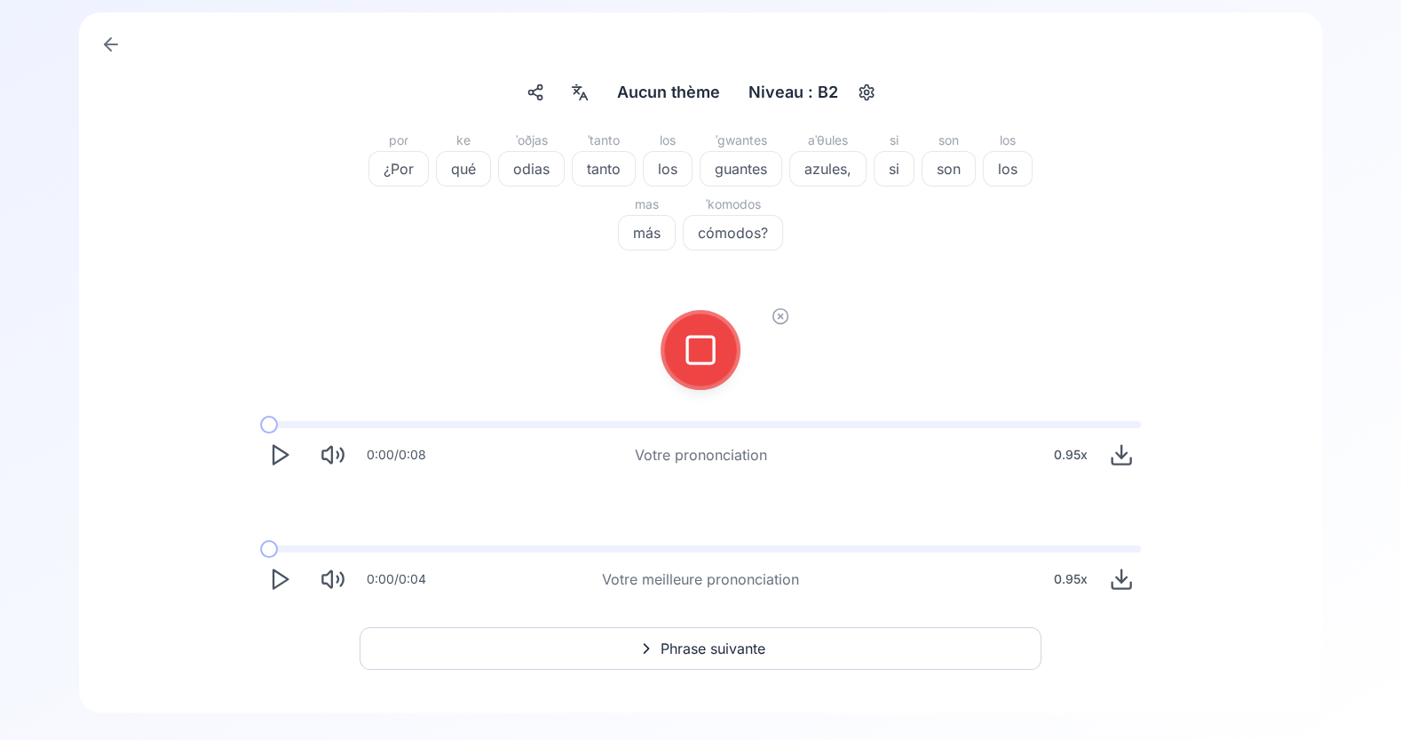
click at [708, 368] on div at bounding box center [700, 349] width 43 height 71
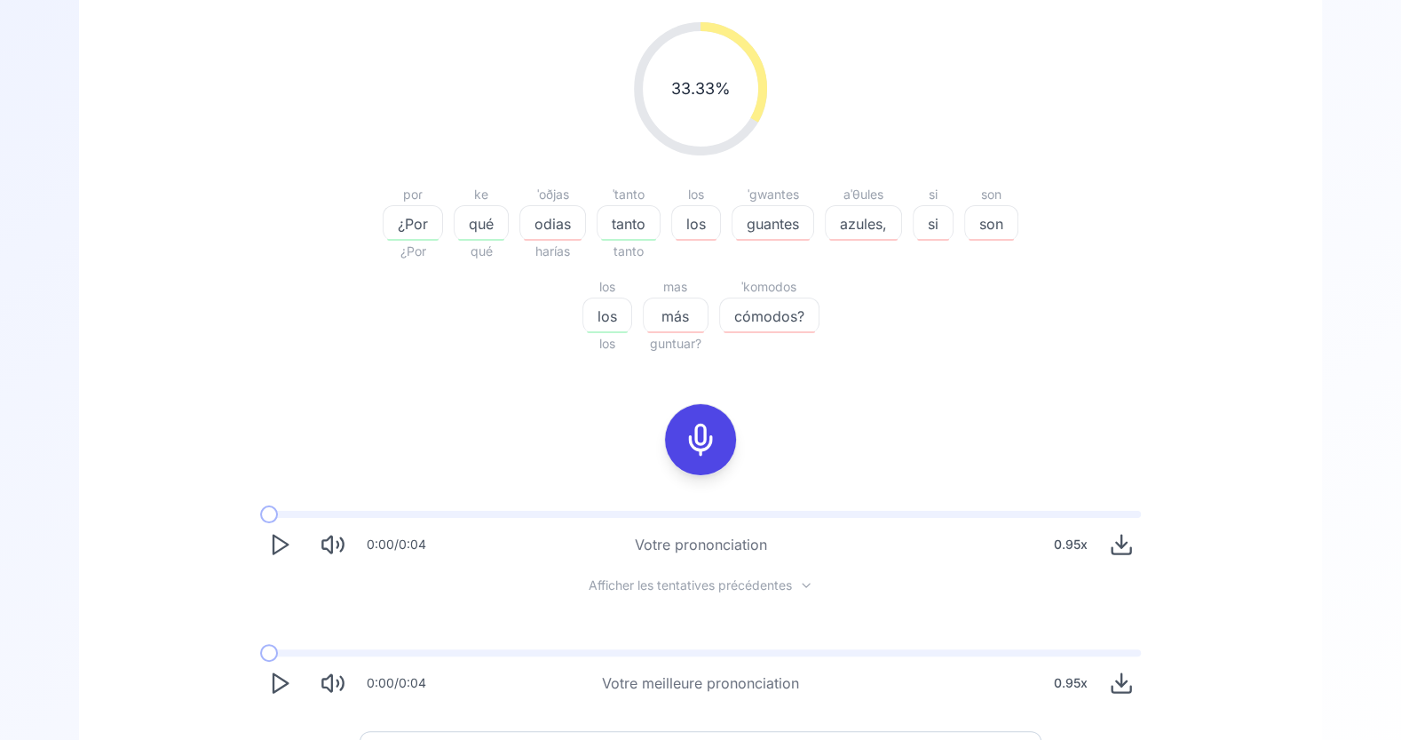
click at [700, 440] on icon at bounding box center [701, 440] width 36 height 36
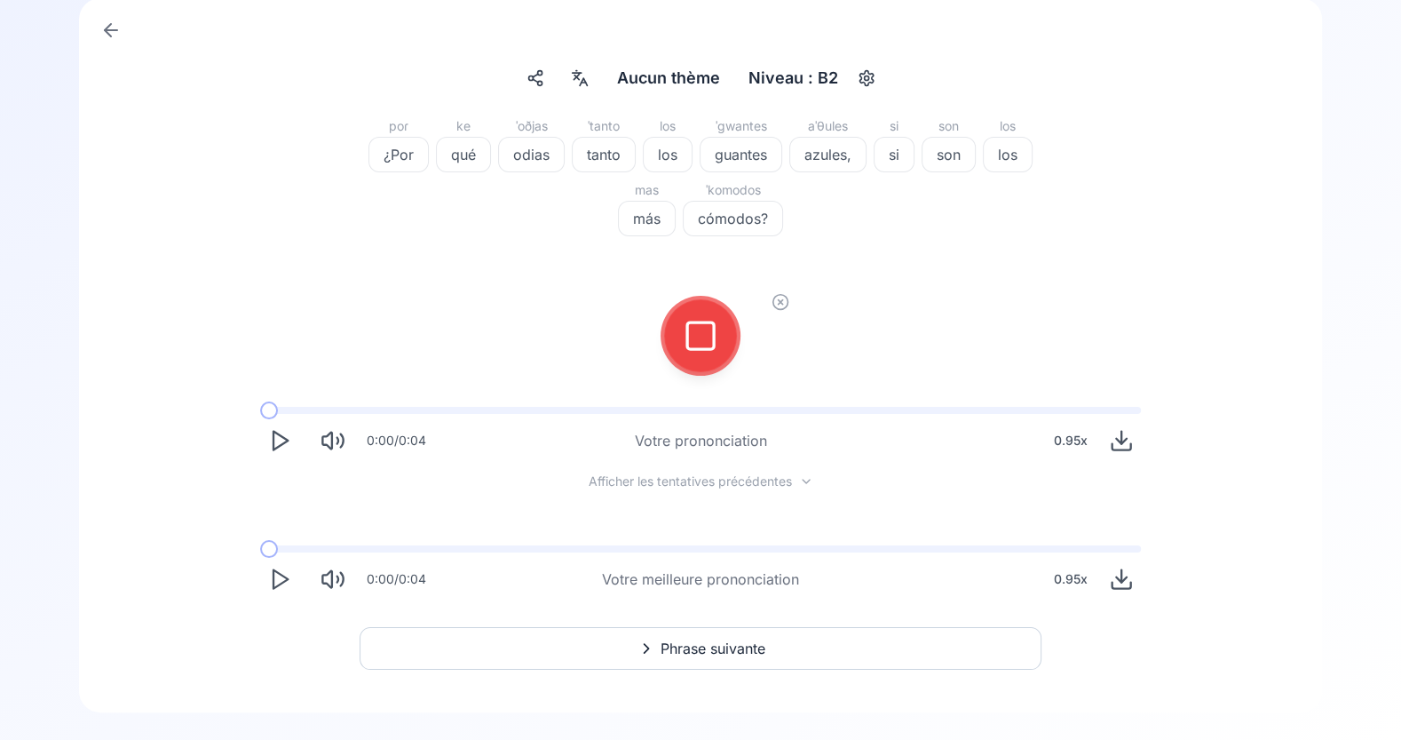
click at [702, 338] on icon at bounding box center [701, 336] width 36 height 36
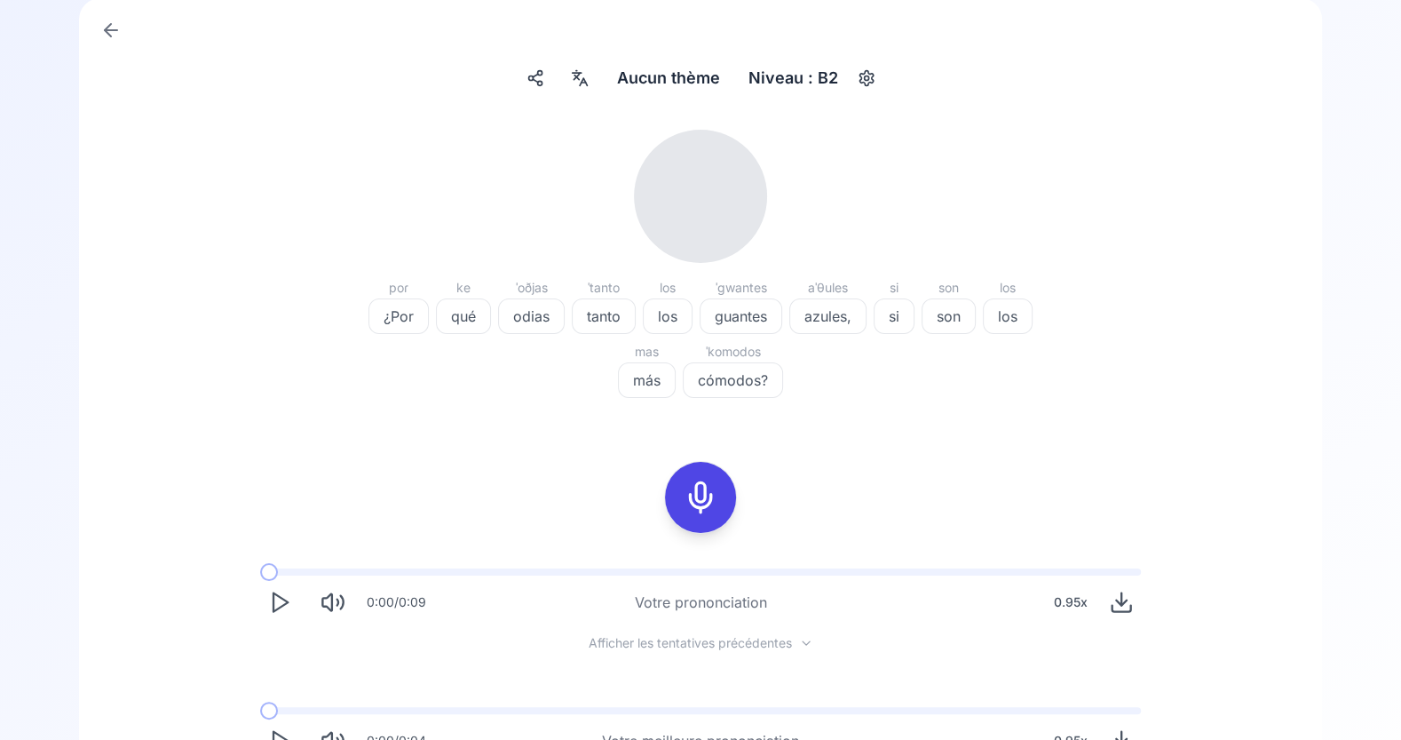
scroll to position [223, 0]
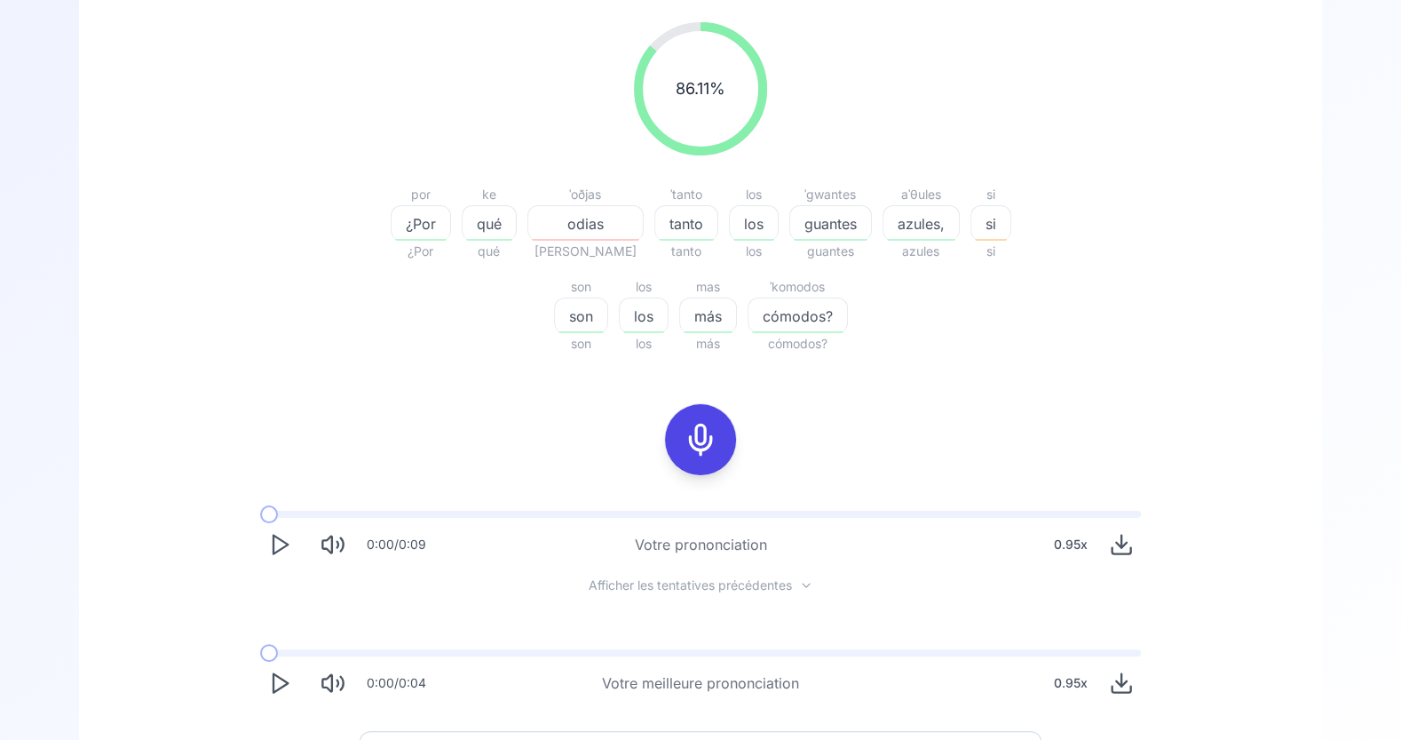
click at [560, 225] on span "odias" at bounding box center [585, 223] width 115 height 21
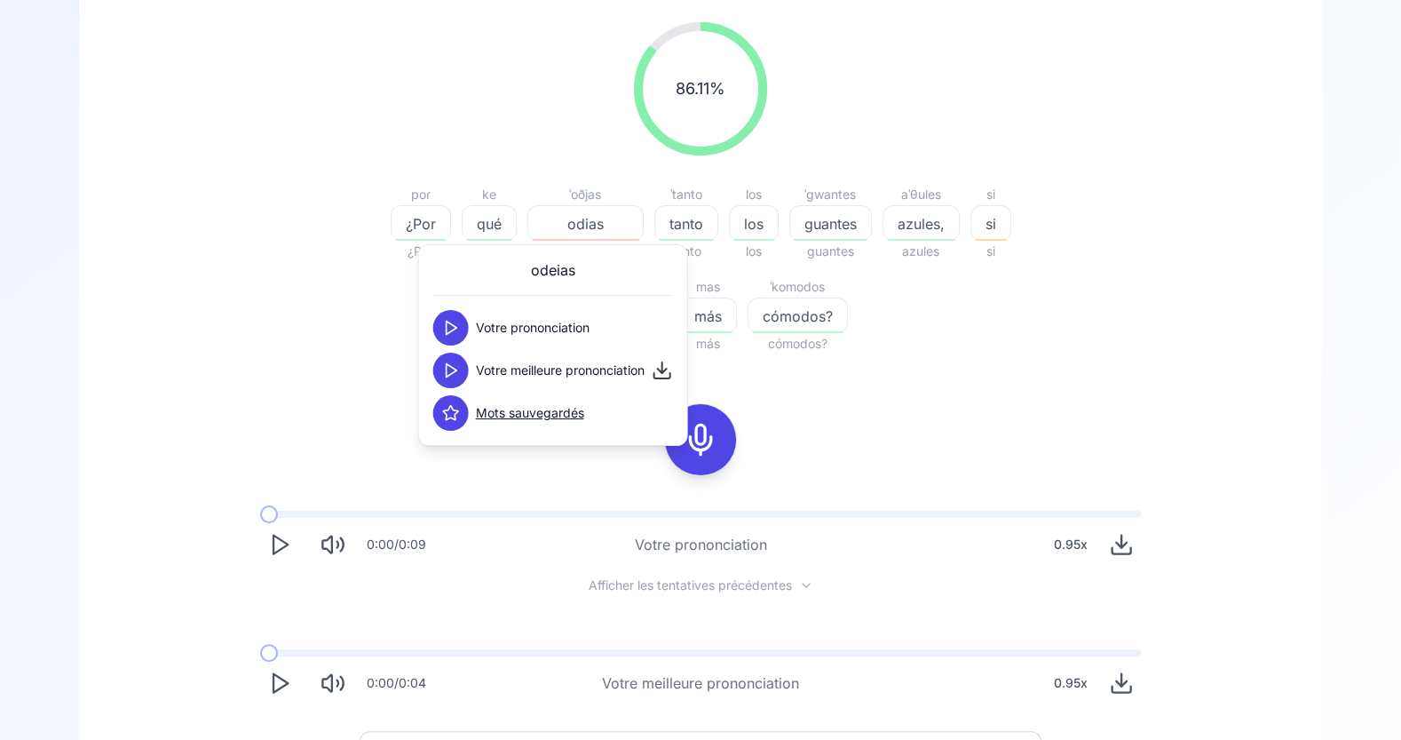
click at [450, 323] on polygon at bounding box center [452, 327] width 11 height 13
click at [449, 369] on icon at bounding box center [451, 370] width 18 height 18
click at [813, 424] on div "86.11 % 86.11 % poɾ ¿Por ¿Por ke qué qué ˈoðjas odias orías ˈtanto tanto tanto …" at bounding box center [701, 362] width 1158 height 709
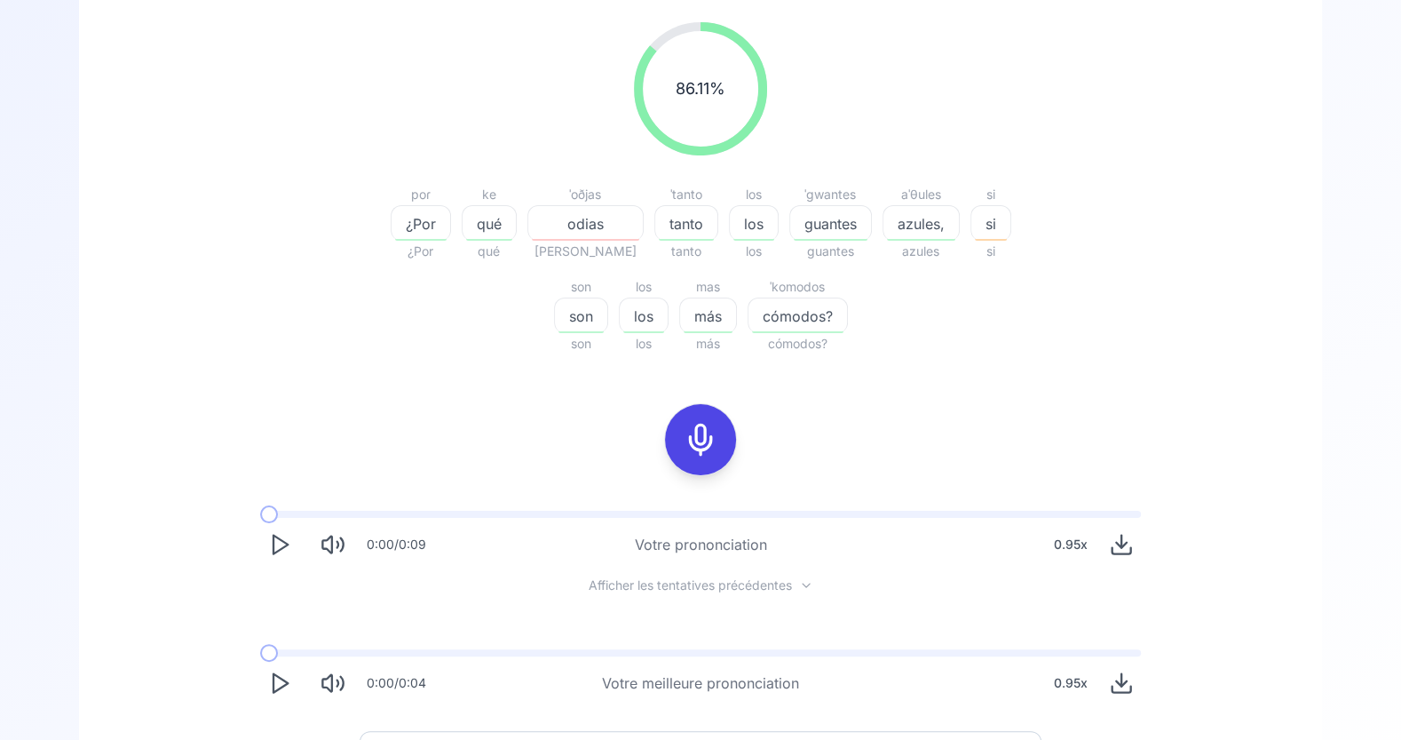
click at [559, 216] on span "odias" at bounding box center [585, 223] width 115 height 21
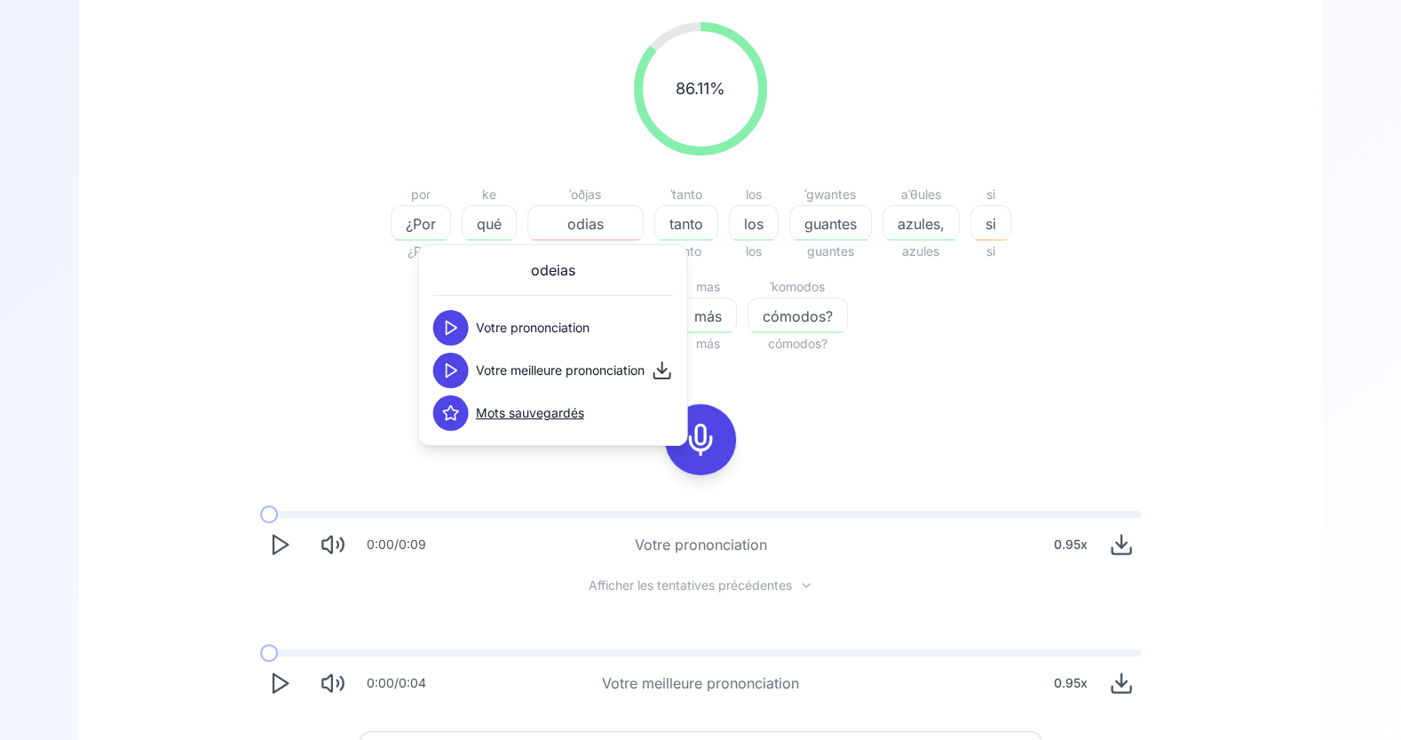
click at [446, 414] on icon at bounding box center [450, 413] width 15 height 14
click at [837, 364] on div "86.11 % 86.11 % poɾ ¿Por ¿Por ke qué qué ˈoðjas odias orías ˈtanto tanto tanto …" at bounding box center [700, 188] width 1023 height 361
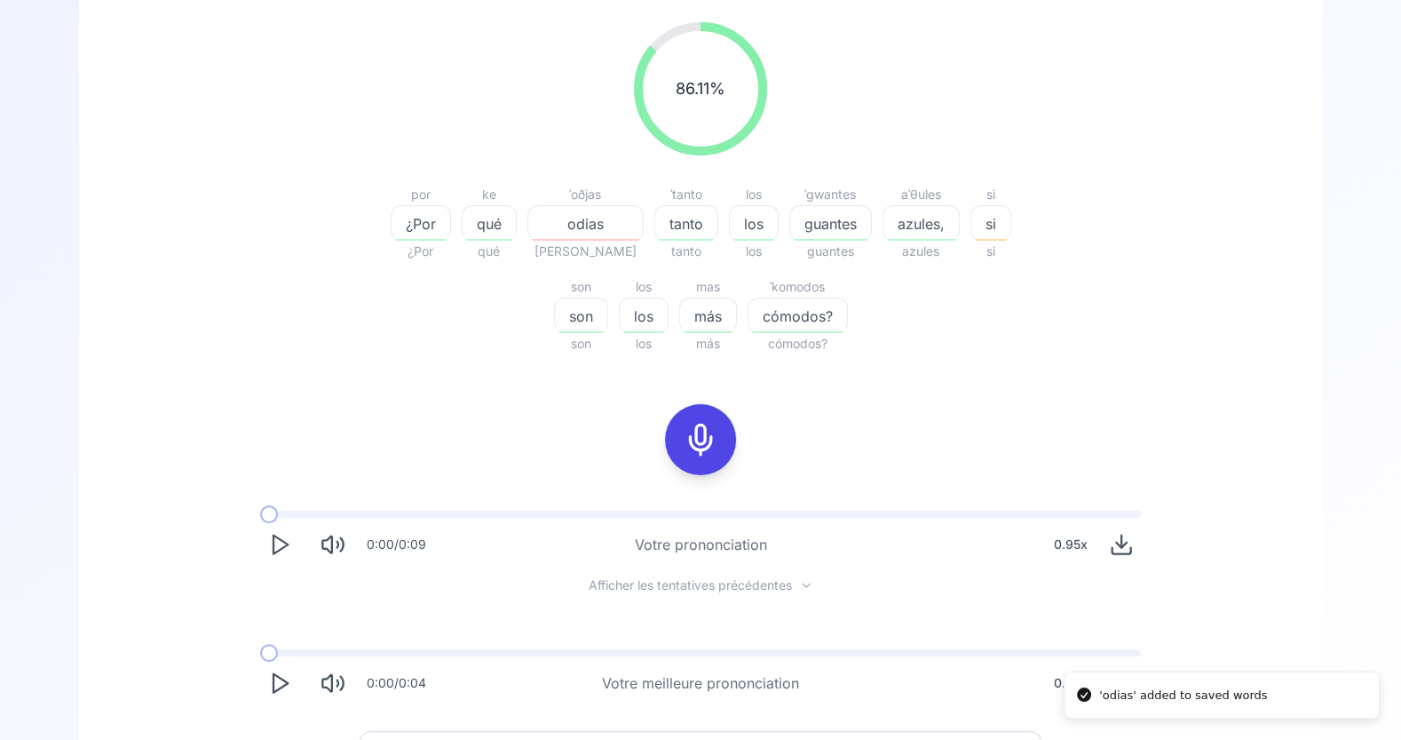
click at [921, 437] on div "86.11 % 86.11 % poɾ ¿Por ¿Por ke qué qué ˈoðjas odias orías ˈtanto tanto tanto …" at bounding box center [701, 362] width 1158 height 709
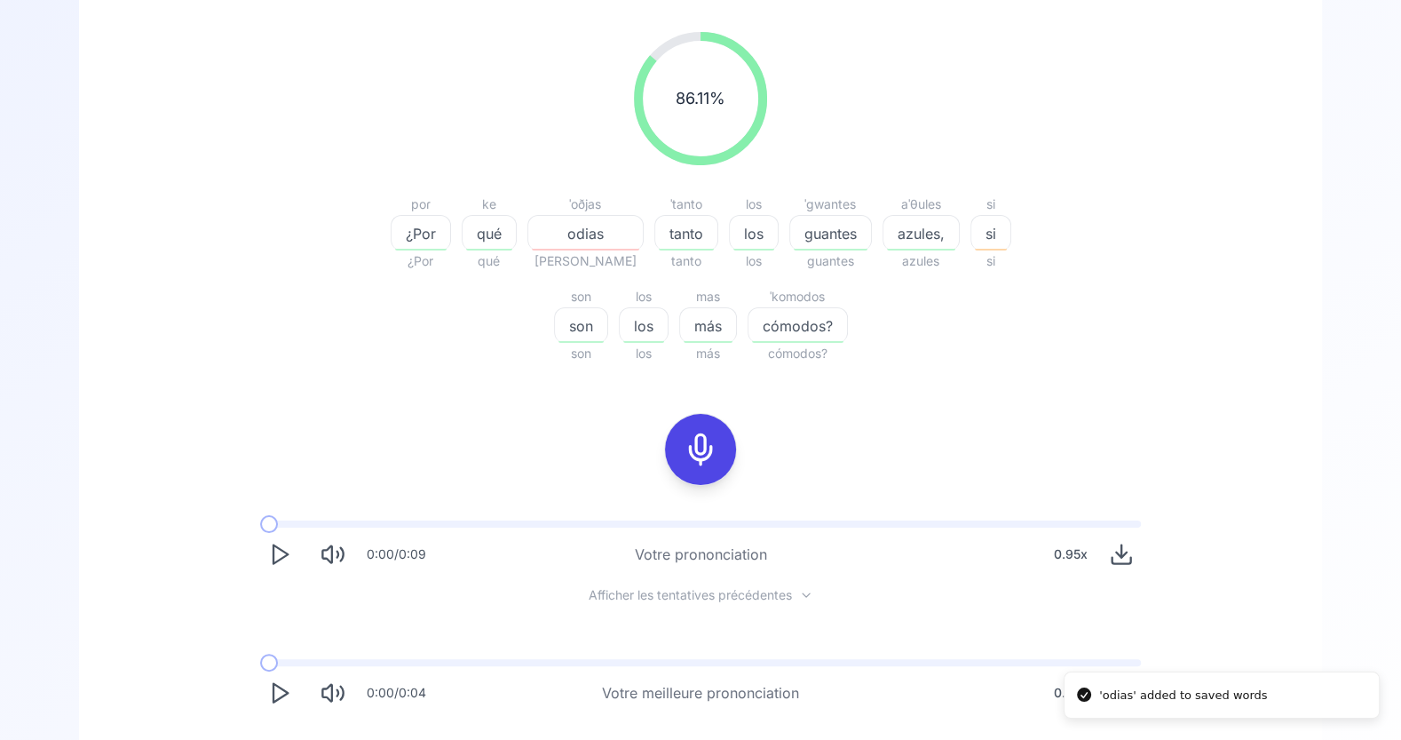
scroll to position [163, 0]
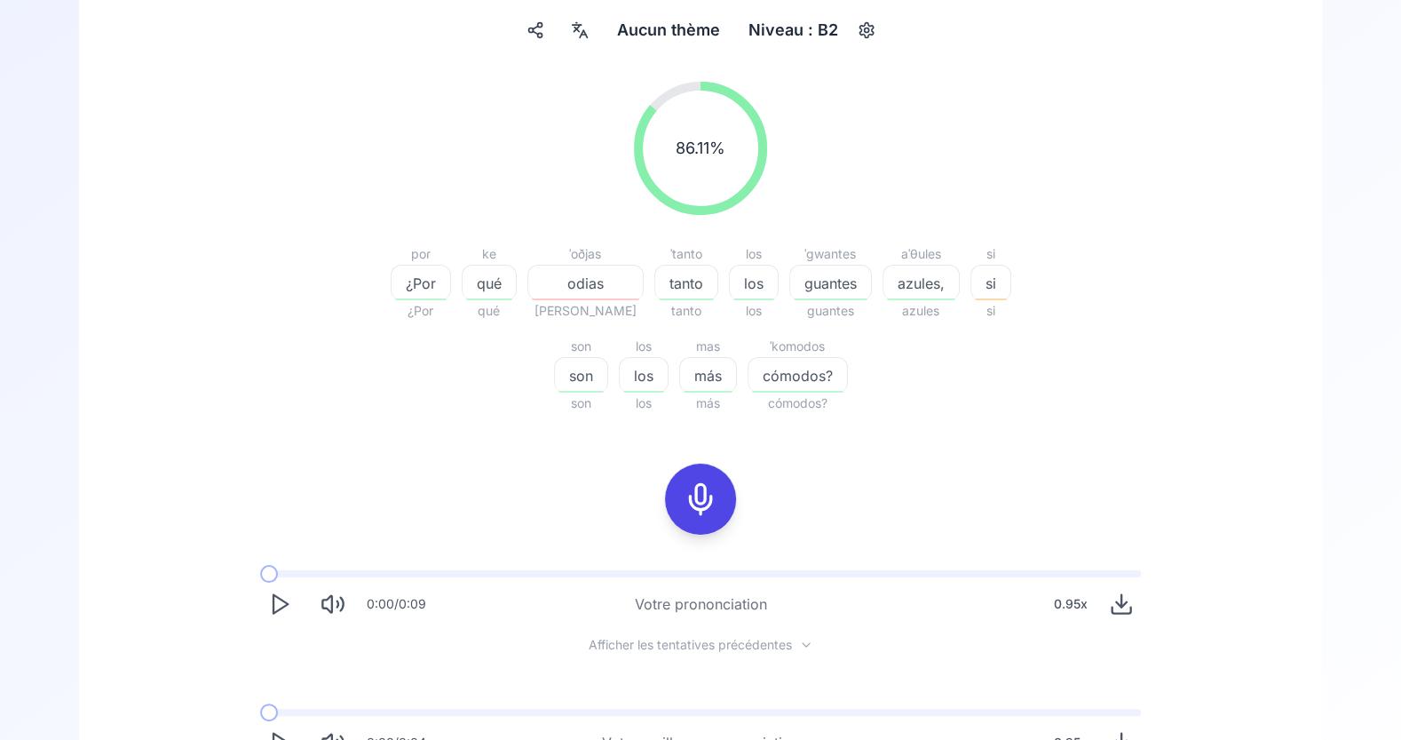
click at [972, 281] on span "si" at bounding box center [991, 283] width 39 height 21
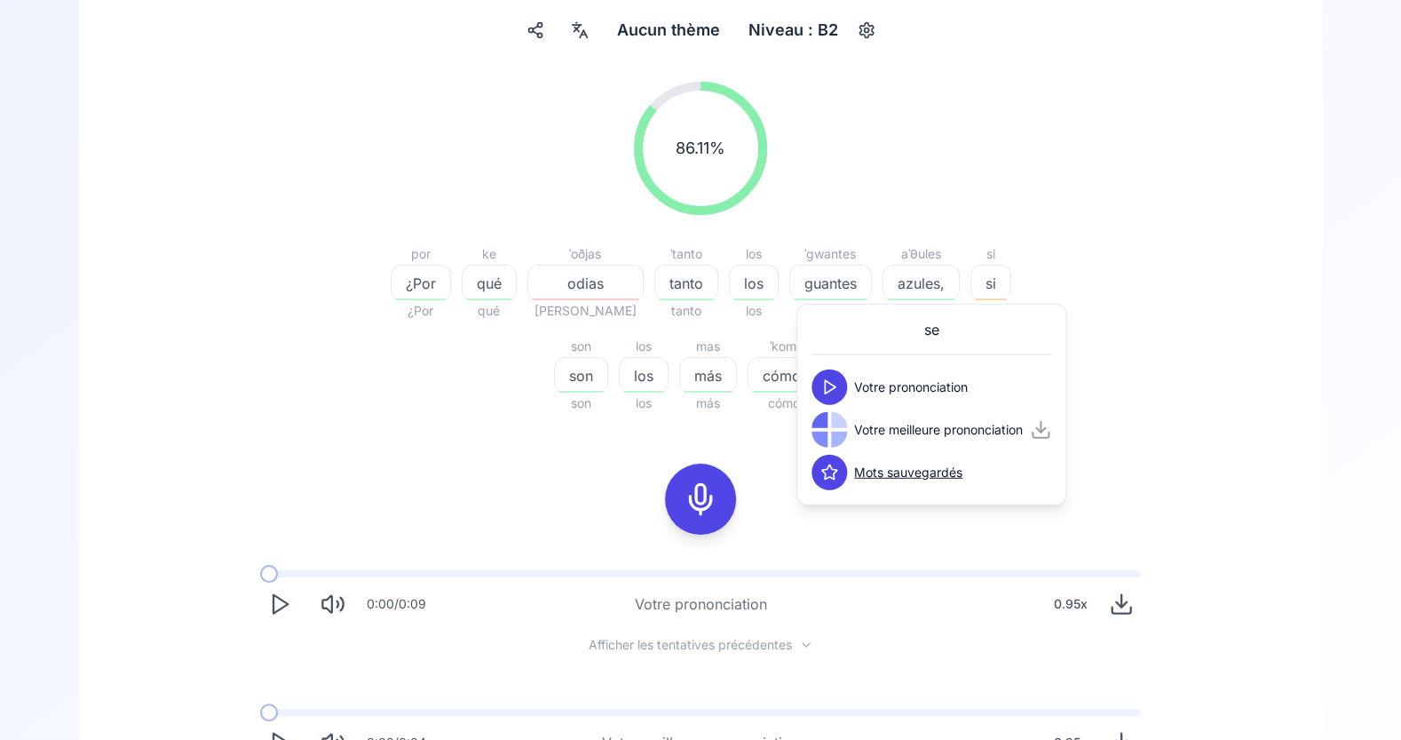
click at [835, 393] on icon at bounding box center [830, 387] width 18 height 18
click at [832, 431] on polygon at bounding box center [830, 429] width 11 height 13
click at [757, 499] on div at bounding box center [701, 499] width 142 height 114
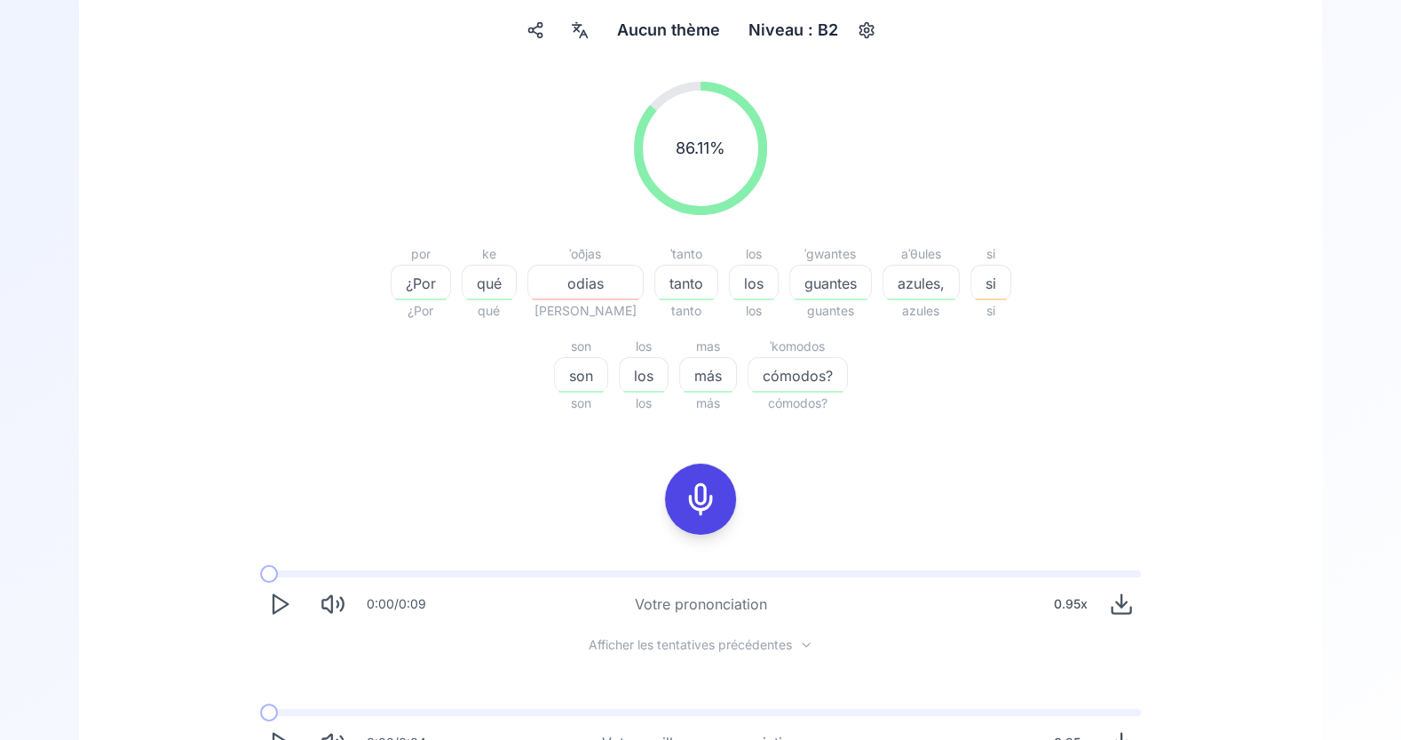
scroll to position [0, 0]
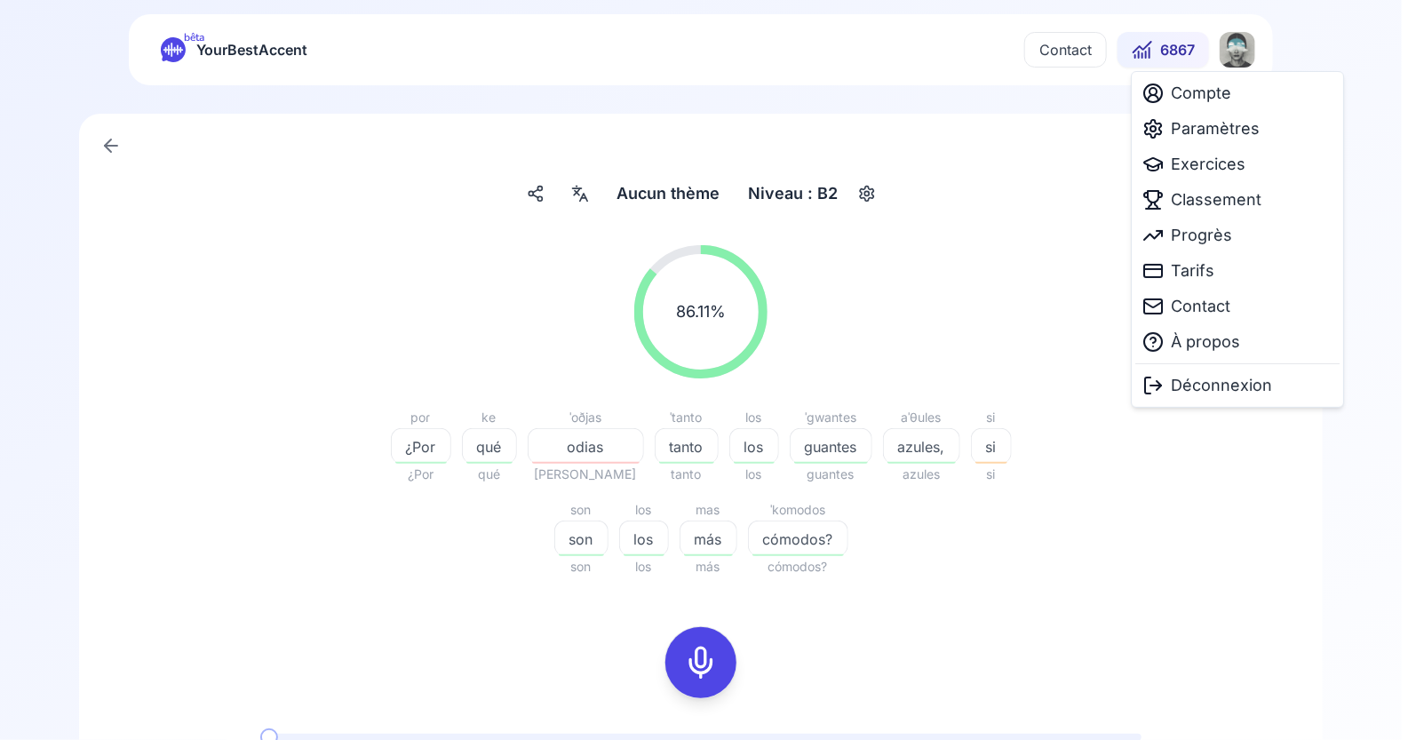
click at [1234, 61] on html "bêta YourBestAccent Contact 6867 Aucun thème Aucun thème Niveau : B2 86.11 % 86…" at bounding box center [708, 370] width 1416 height 740
click at [1213, 172] on span "Exercices" at bounding box center [1208, 164] width 75 height 25
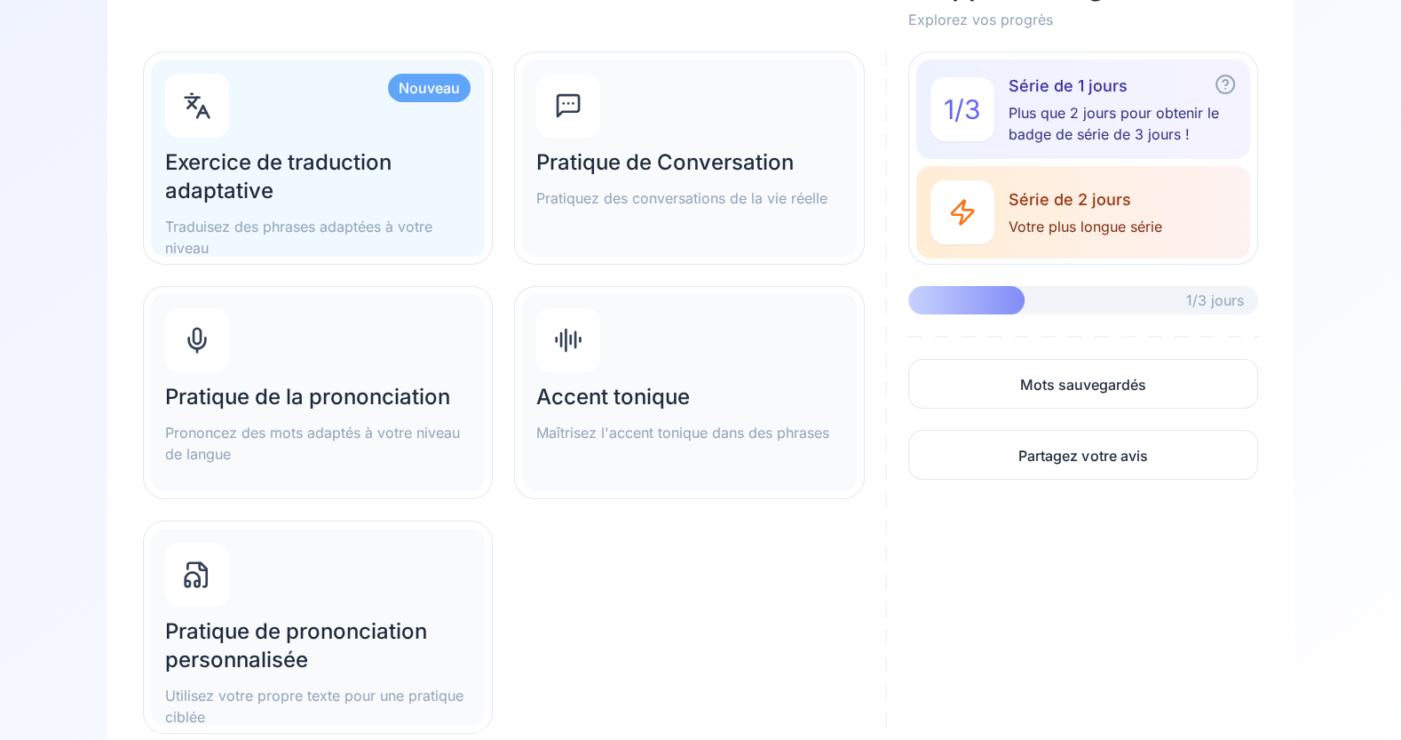
scroll to position [199, 0]
click at [1186, 372] on link "Mots sauvegardés" at bounding box center [1084, 382] width 350 height 50
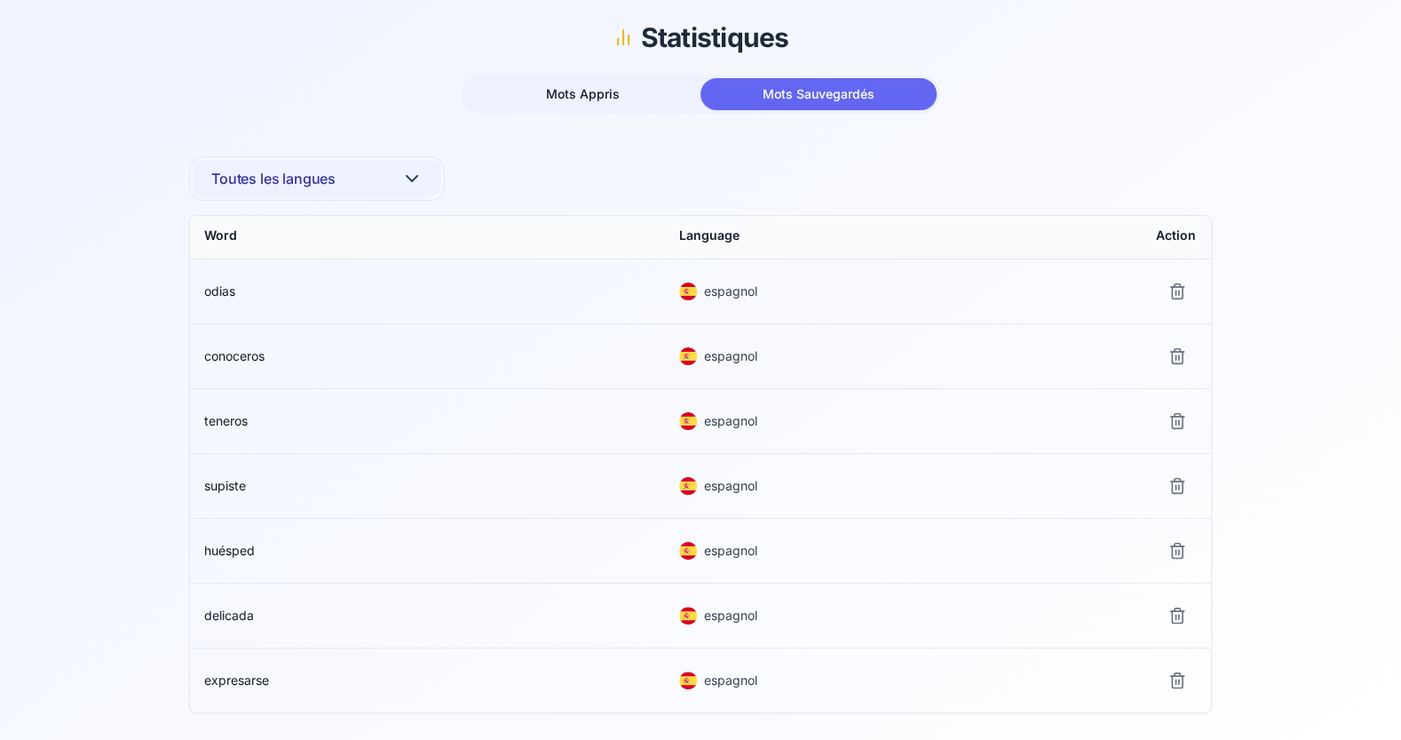
scroll to position [242, 0]
click at [216, 292] on span "odias" at bounding box center [219, 289] width 31 height 15
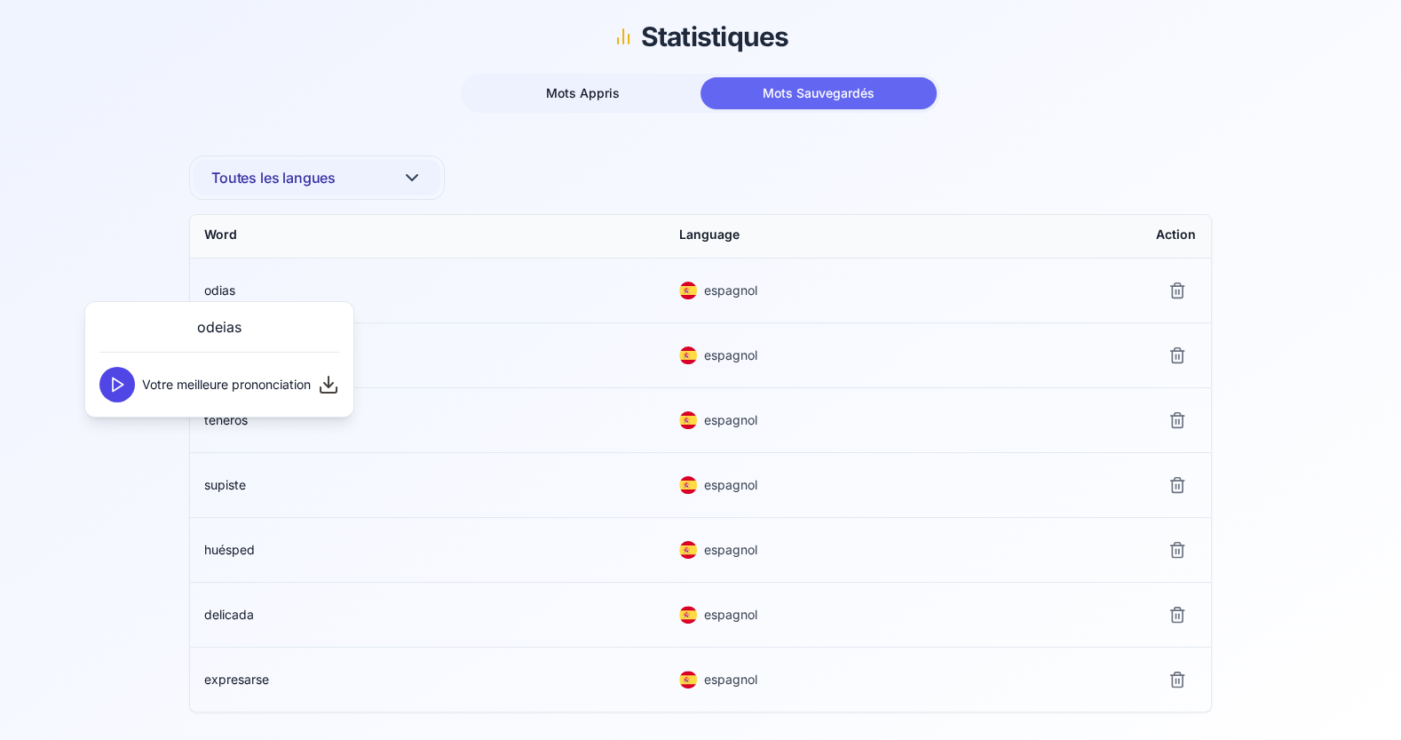
click at [115, 381] on icon at bounding box center [117, 385] width 18 height 18
click at [115, 382] on icon at bounding box center [117, 385] width 18 height 18
click at [428, 290] on td "odias" at bounding box center [427, 290] width 475 height 64
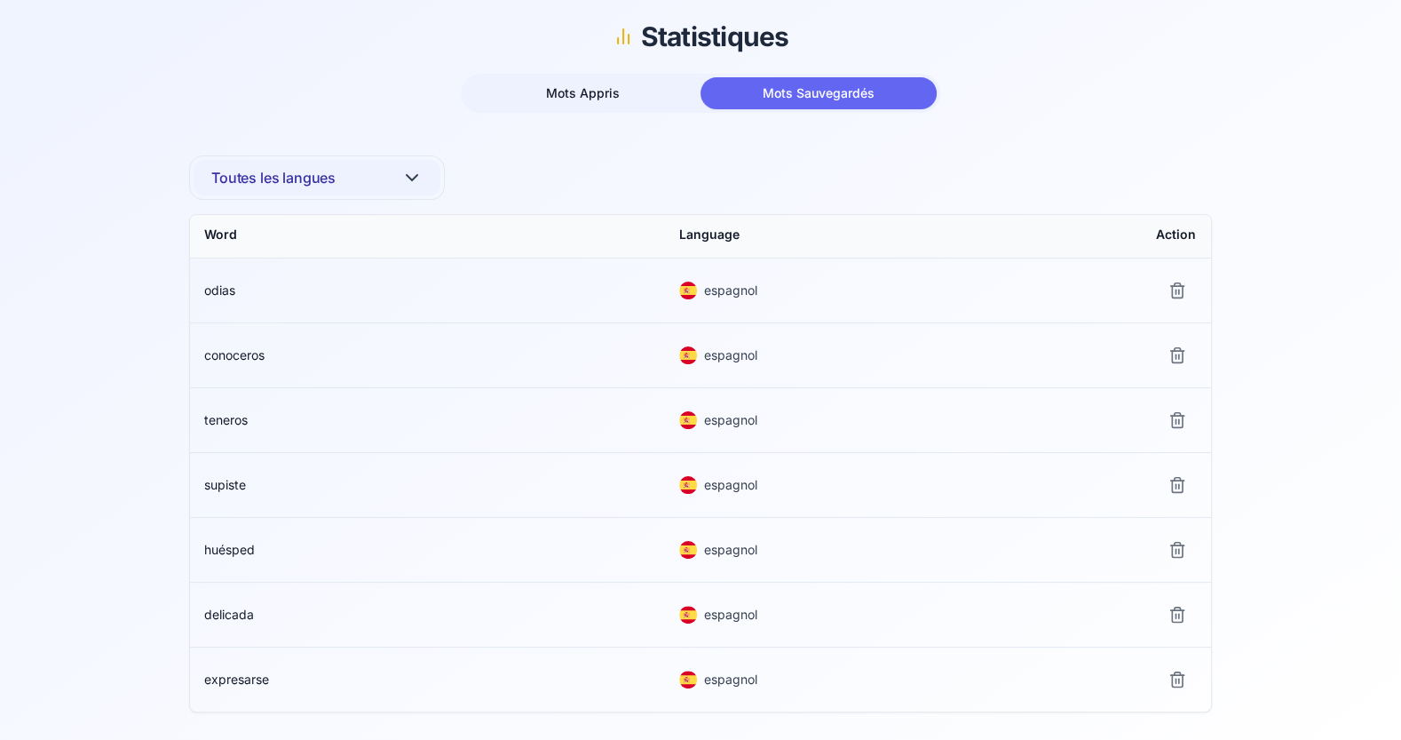
click at [235, 354] on span "conoceros" at bounding box center [234, 354] width 60 height 15
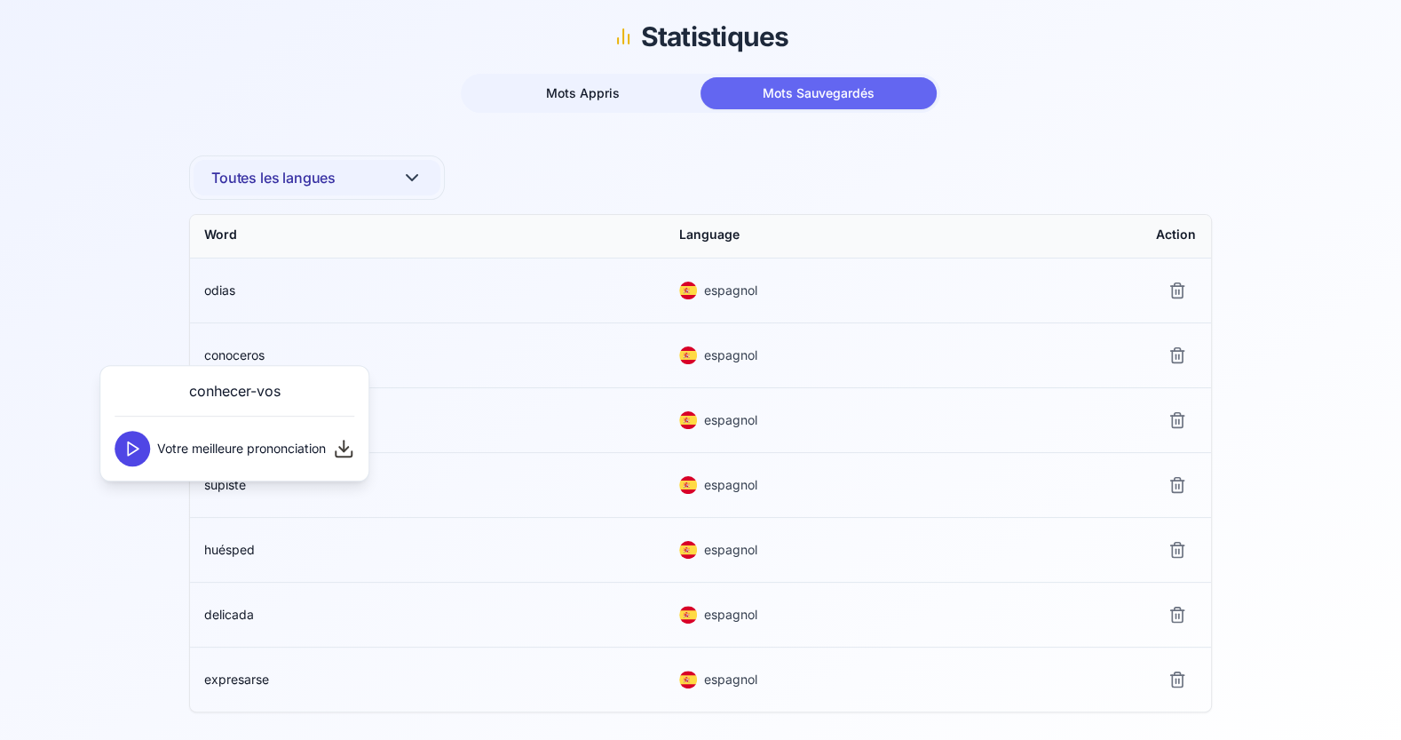
click at [131, 451] on icon at bounding box center [132, 449] width 18 height 18
click at [470, 404] on td "teneros" at bounding box center [427, 420] width 475 height 64
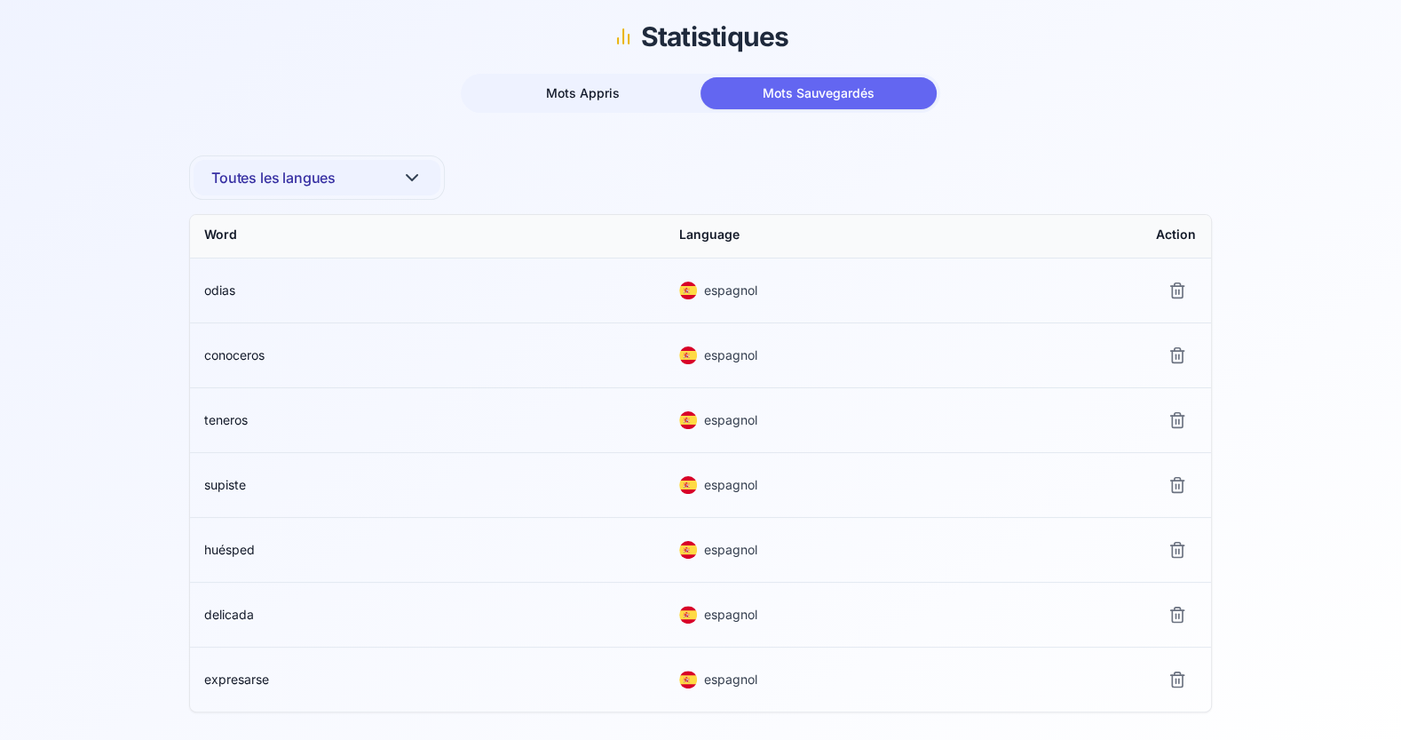
click at [229, 423] on span "teneros" at bounding box center [226, 419] width 44 height 15
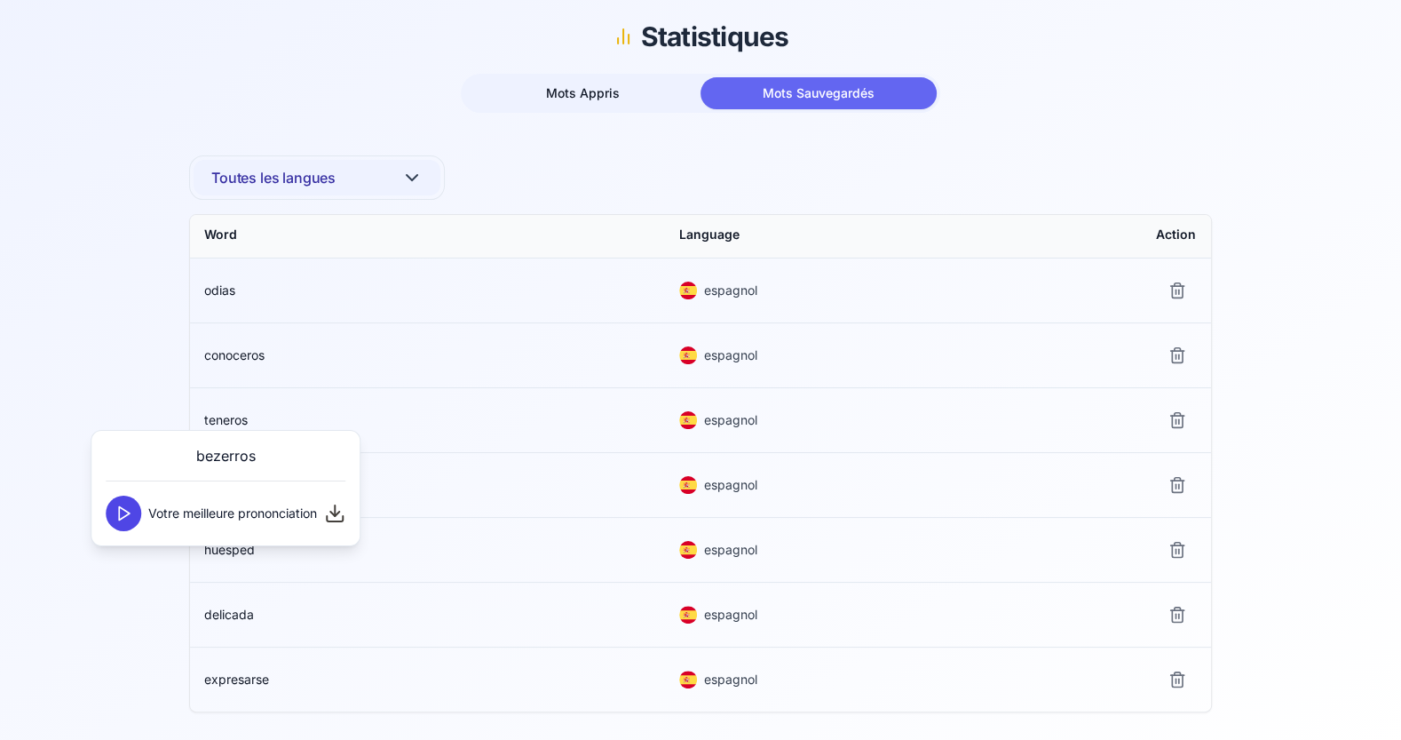
click at [122, 517] on polygon at bounding box center [124, 512] width 11 height 13
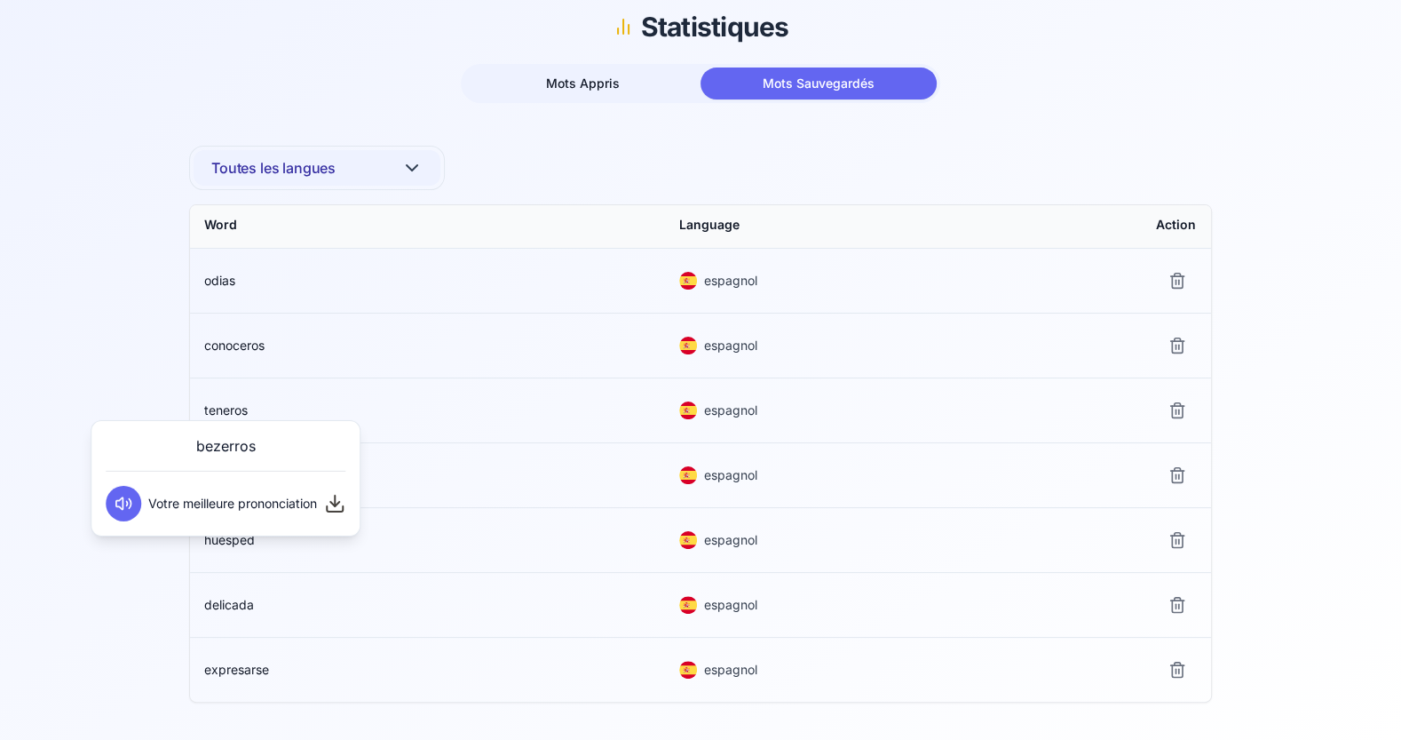
click at [509, 417] on td "teneros" at bounding box center [427, 410] width 475 height 64
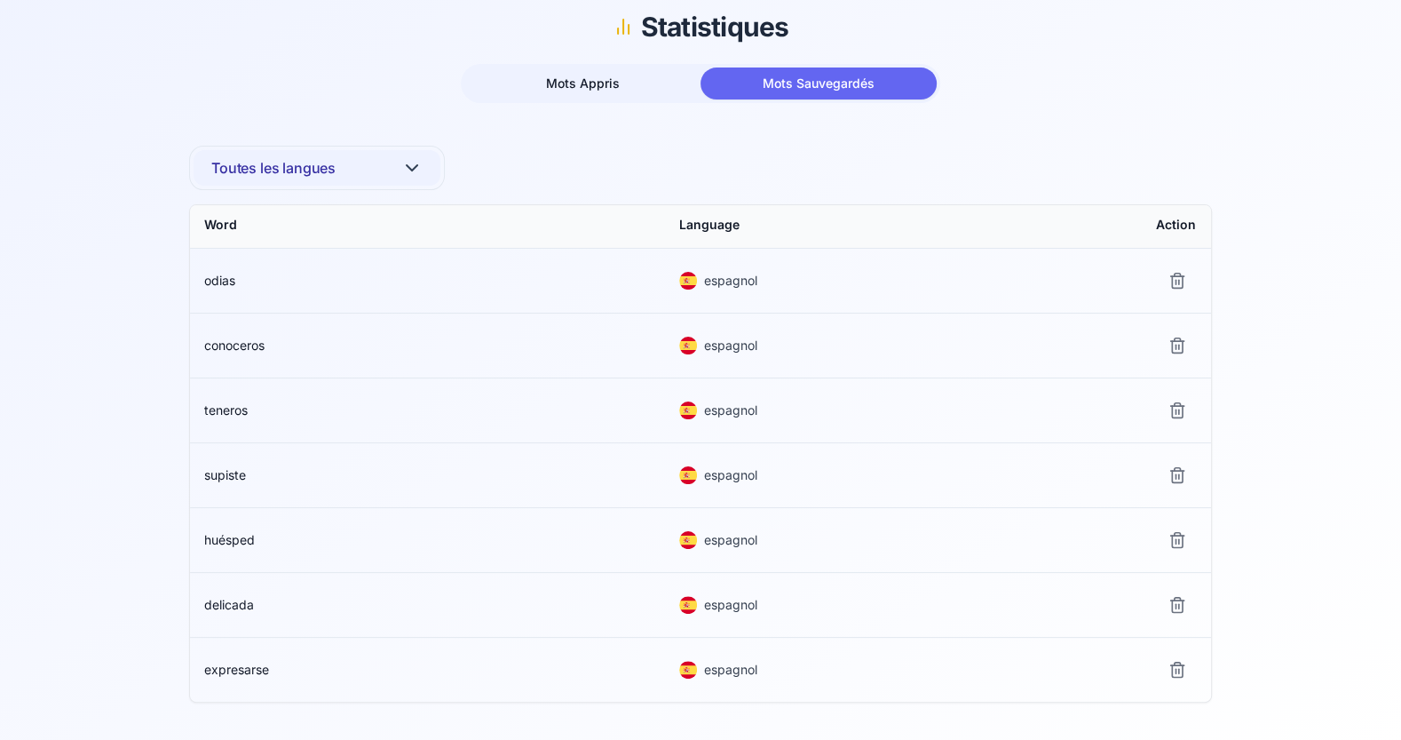
click at [218, 472] on span "supiste" at bounding box center [225, 474] width 42 height 15
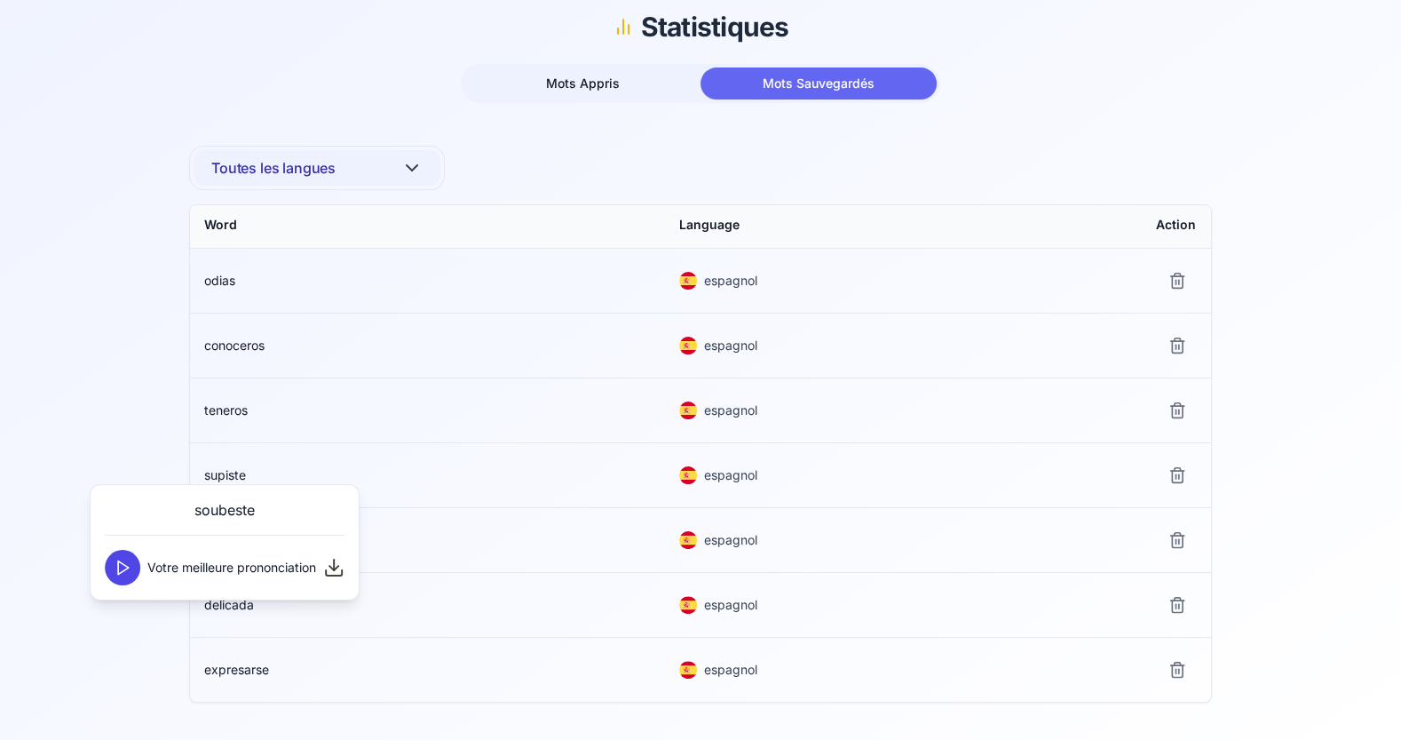
click at [122, 575] on button at bounding box center [123, 568] width 36 height 36
click at [540, 501] on tbody "odias espagnol conoceros espagnol teneros espagnol supiste espagnol huésped esp…" at bounding box center [700, 475] width 1021 height 453
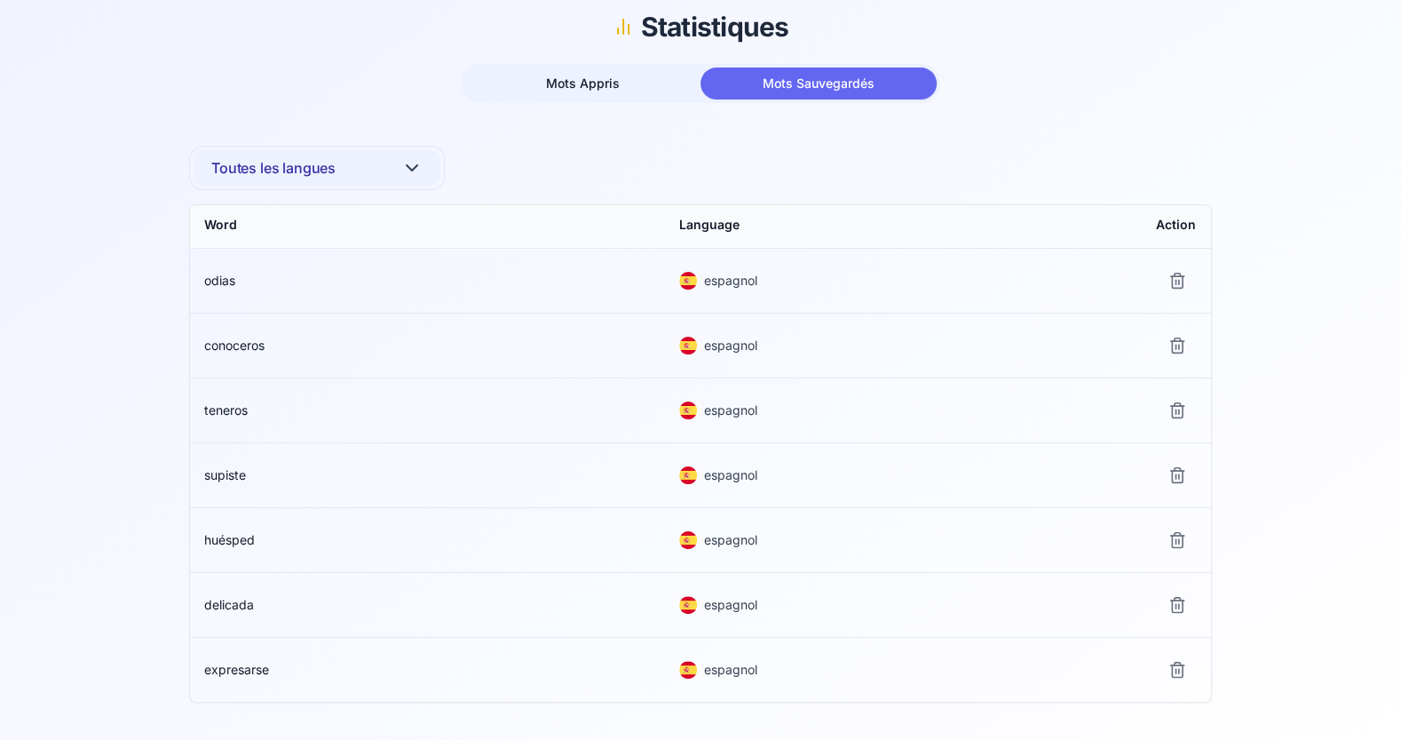
click at [234, 532] on span "huésped" at bounding box center [229, 539] width 51 height 15
click at [133, 634] on div at bounding box center [137, 642] width 16 height 16
click at [127, 627] on icon at bounding box center [127, 632] width 18 height 18
click at [595, 521] on td "huésped" at bounding box center [427, 540] width 475 height 64
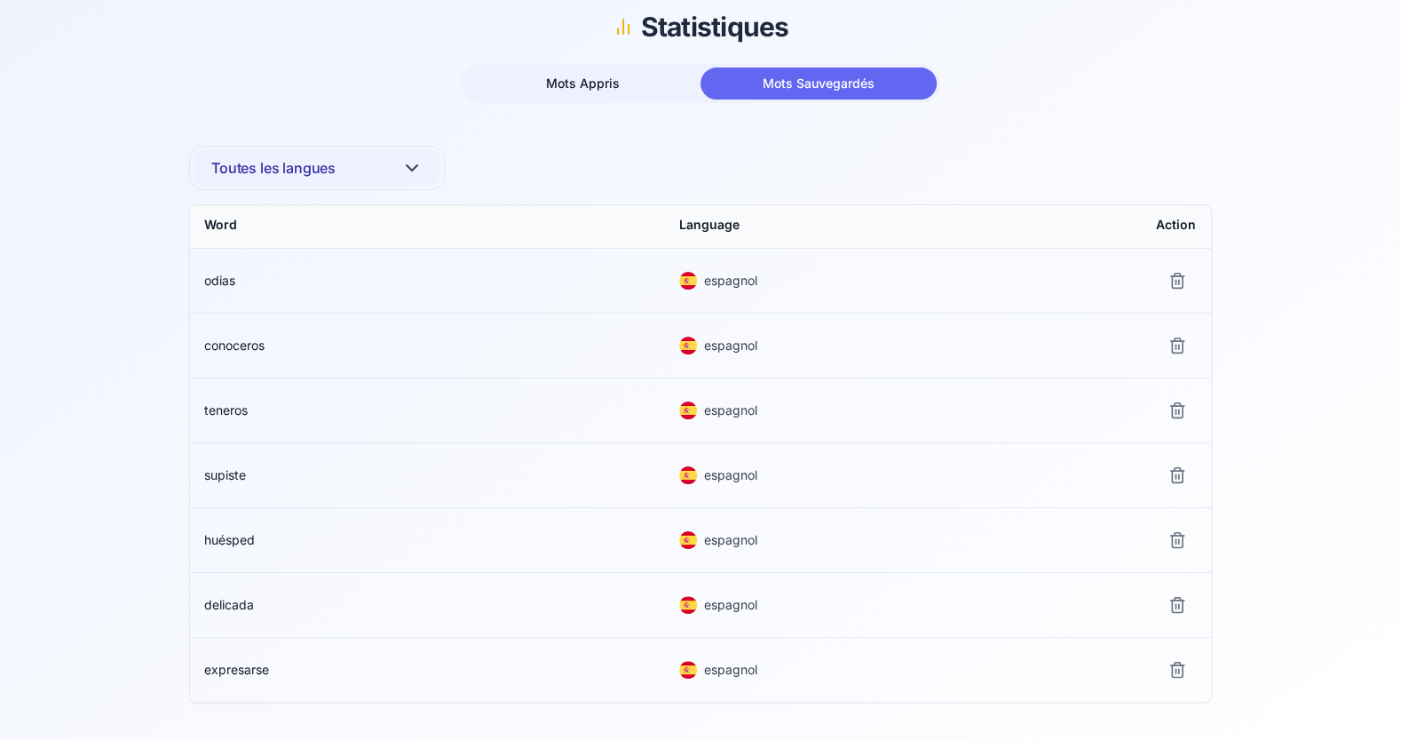
click at [228, 603] on span "delicada" at bounding box center [229, 604] width 50 height 15
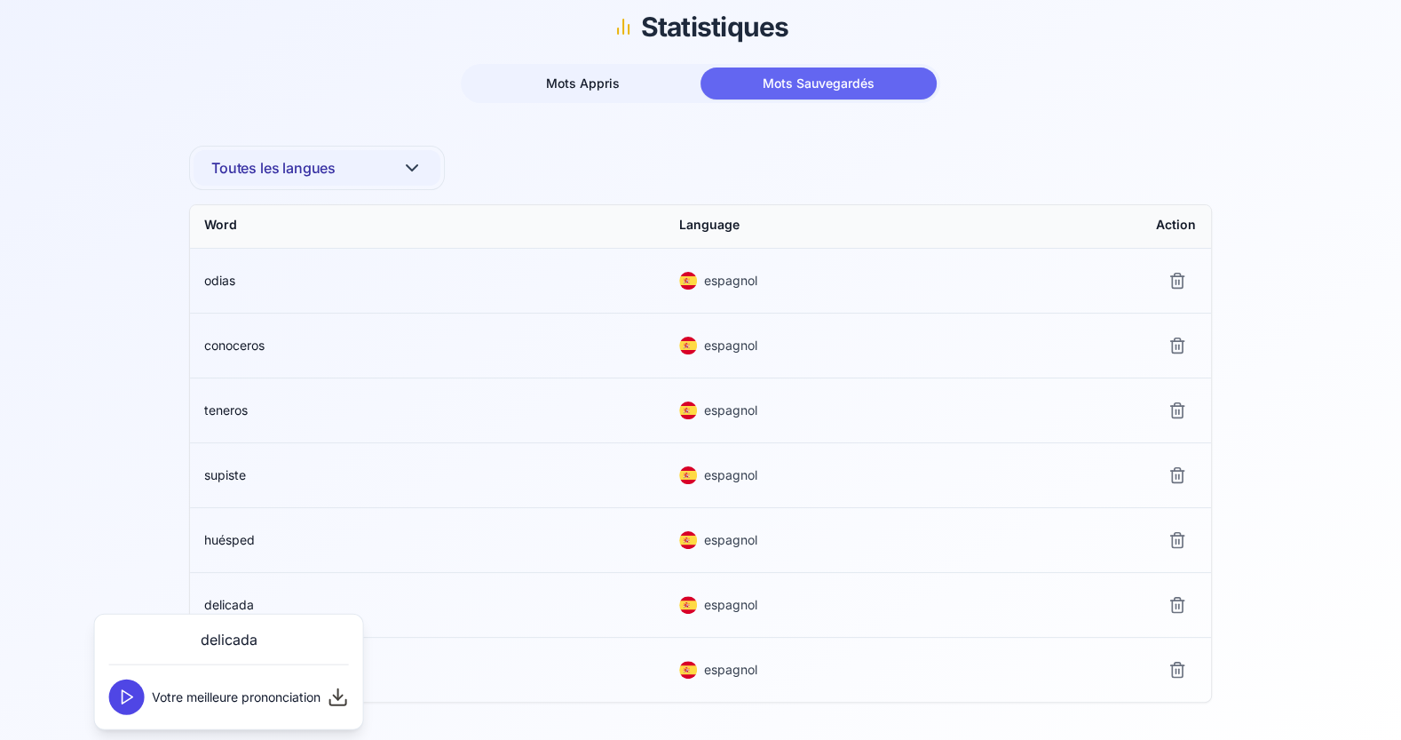
click at [124, 694] on icon at bounding box center [127, 697] width 18 height 18
click at [131, 691] on icon at bounding box center [127, 697] width 18 height 18
click at [617, 552] on td "huésped" at bounding box center [427, 540] width 475 height 64
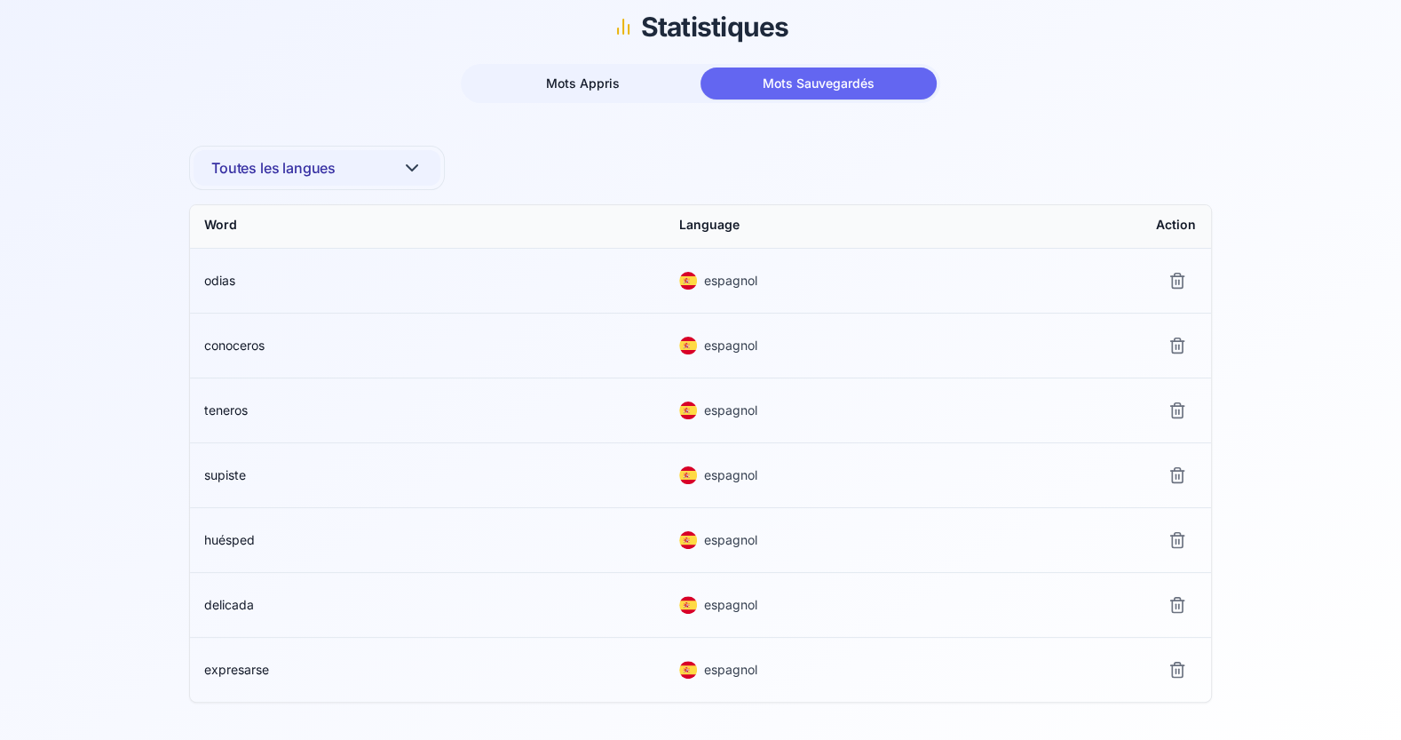
click at [216, 667] on span "expresarse" at bounding box center [236, 669] width 65 height 15
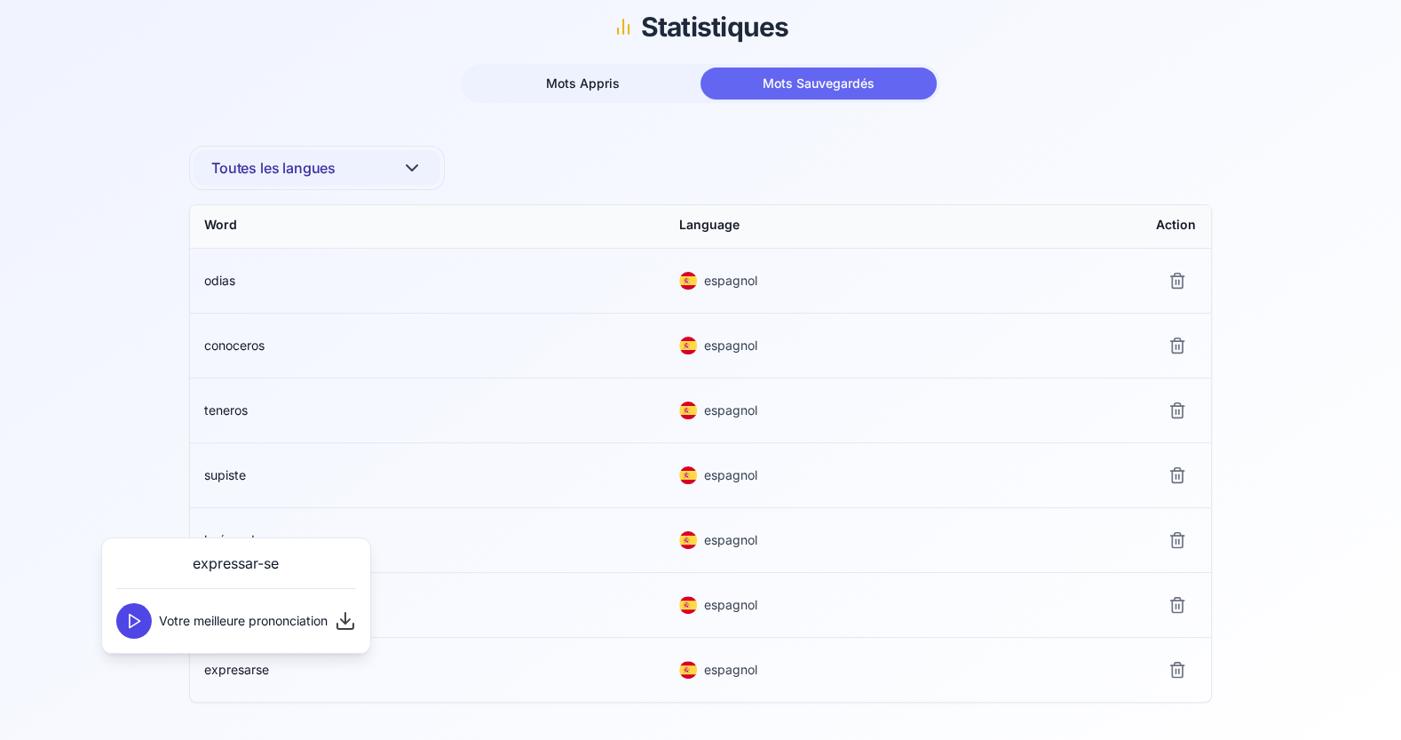
click at [140, 621] on icon at bounding box center [134, 621] width 18 height 18
click at [622, 85] on button "Mots Appris" at bounding box center [582, 83] width 236 height 32
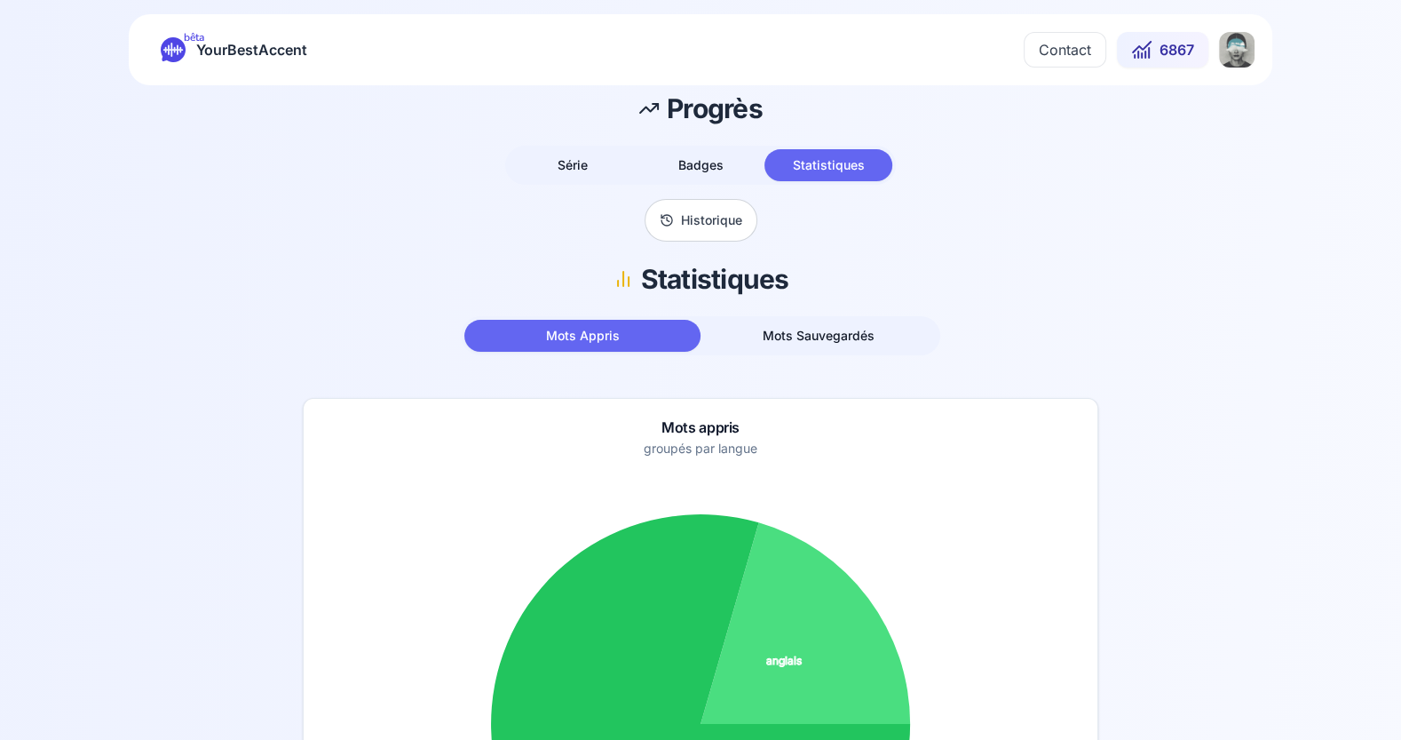
click at [225, 45] on span "YourBestAccent" at bounding box center [251, 49] width 111 height 25
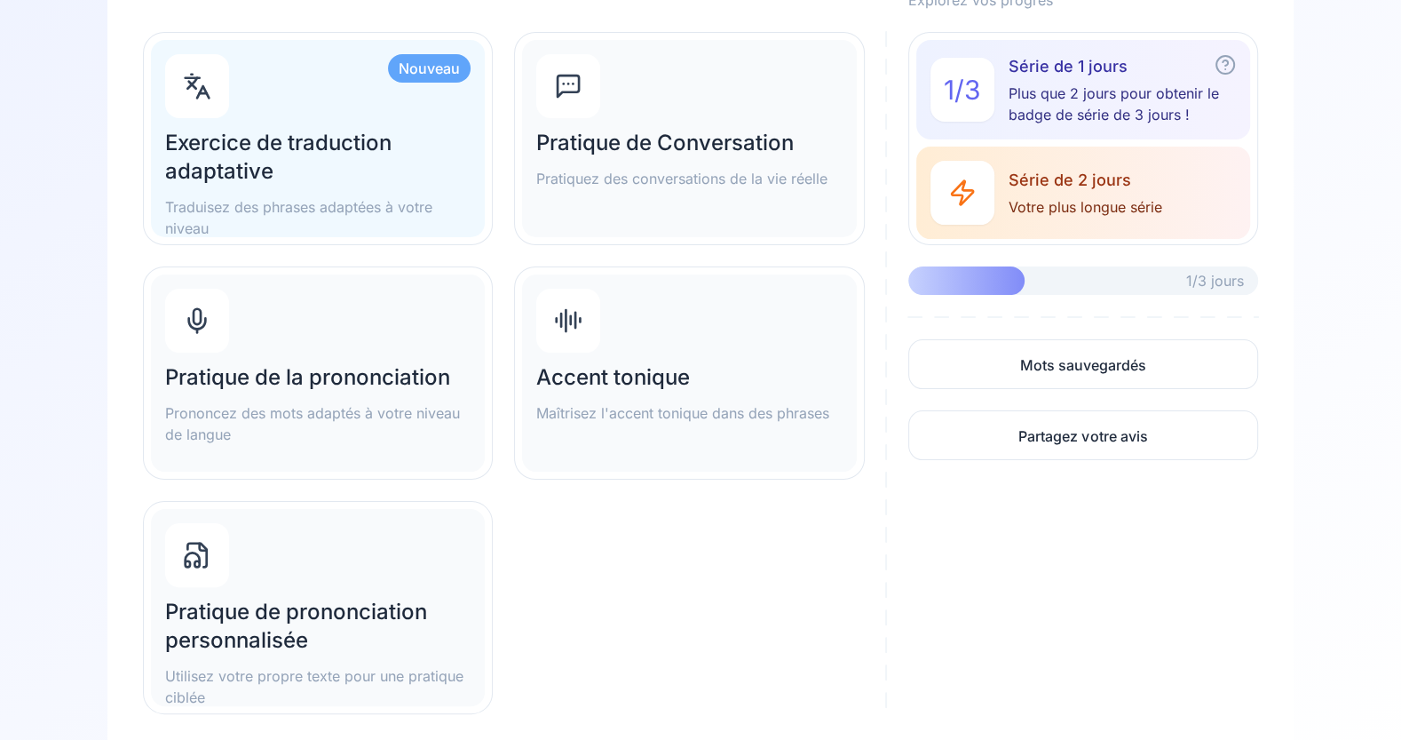
scroll to position [226, 0]
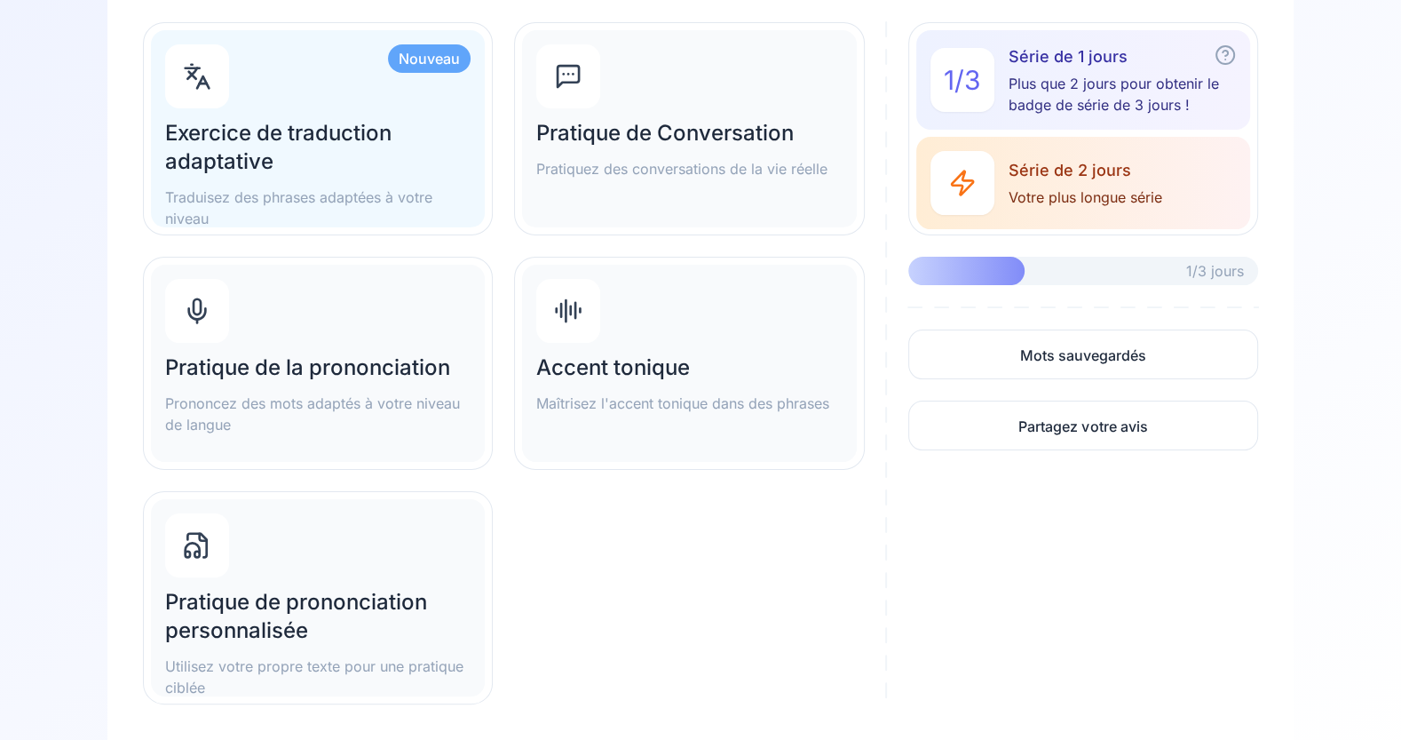
click at [658, 395] on p "Maîtrisez l'accent tonique dans des phrases" at bounding box center [689, 403] width 306 height 21
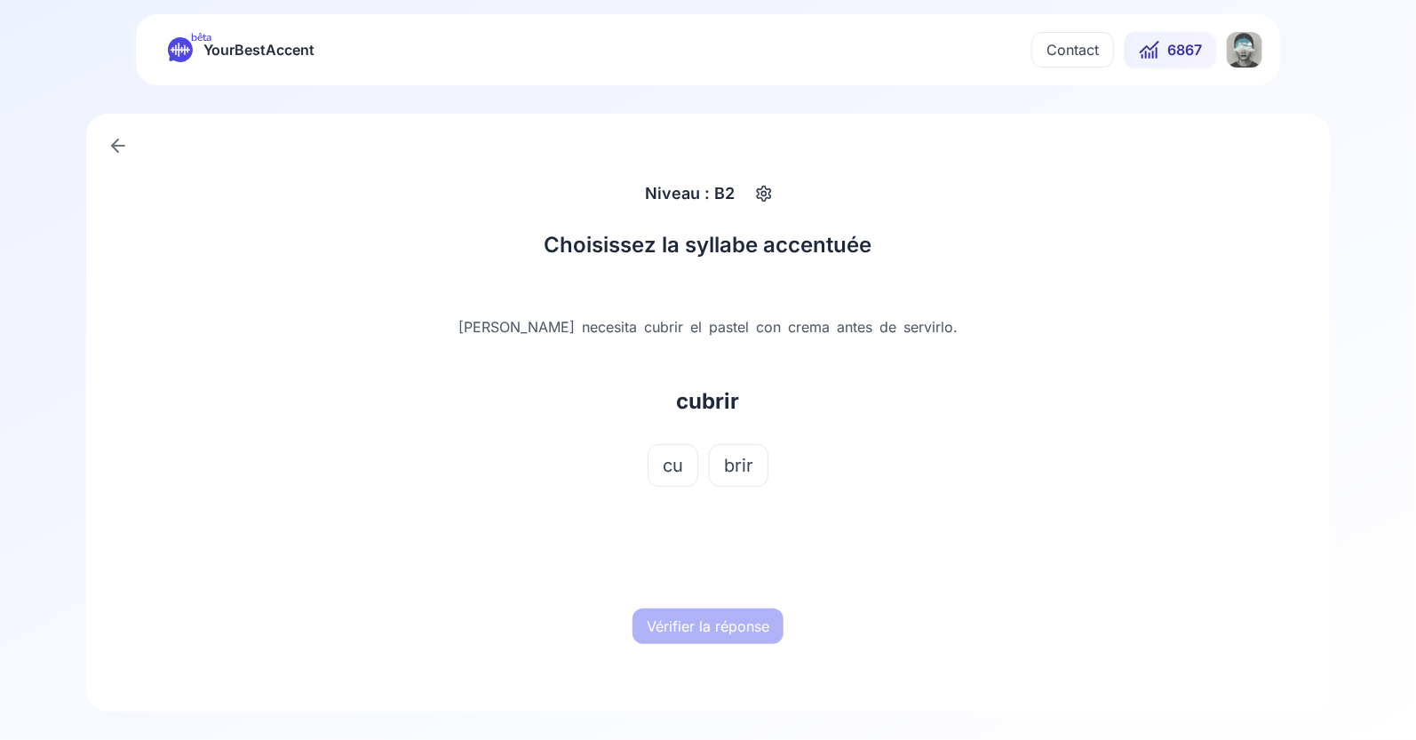
click at [684, 464] on button "cu" at bounding box center [672, 465] width 51 height 43
click at [720, 600] on div "Vérifier la réponse" at bounding box center [708, 626] width 554 height 57
click at [720, 607] on div "Vérifier la réponse" at bounding box center [708, 626] width 554 height 57
click at [710, 623] on button "Vérifier la réponse" at bounding box center [707, 626] width 151 height 36
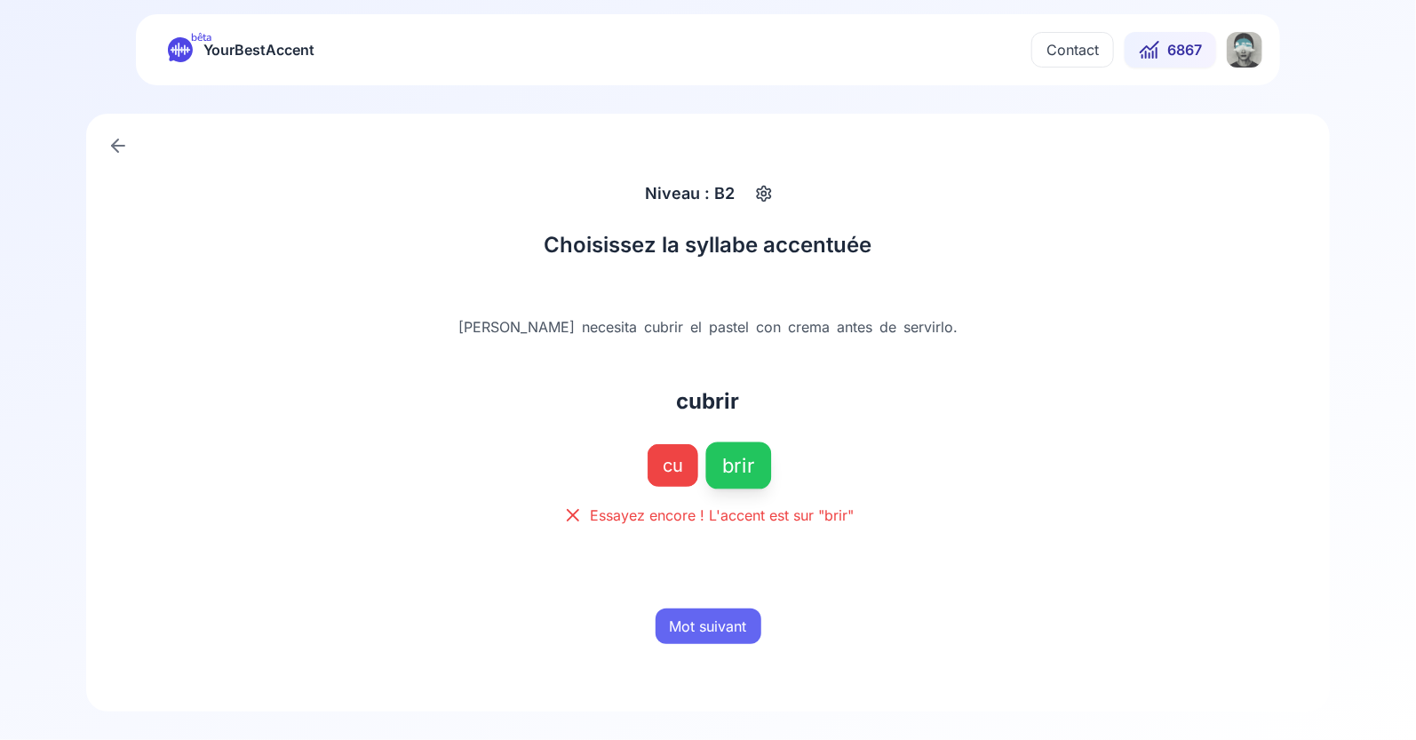
click at [710, 623] on button "Mot suivant" at bounding box center [708, 626] width 106 height 36
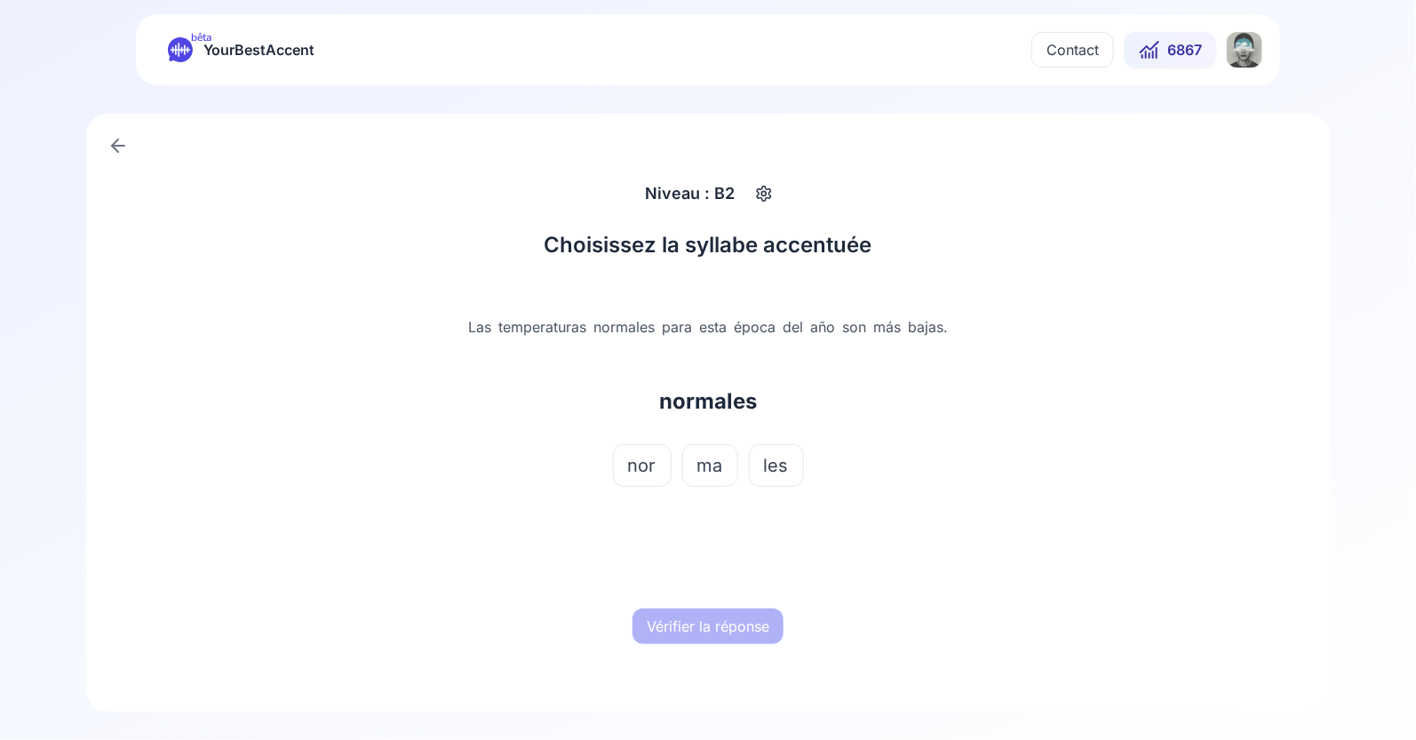
click at [716, 462] on span "ma" at bounding box center [710, 465] width 26 height 25
click at [719, 637] on button "Vérifier la réponse" at bounding box center [707, 626] width 151 height 36
click at [717, 627] on button "Mot suivant" at bounding box center [708, 626] width 106 height 36
click at [672, 464] on span "pre" at bounding box center [673, 465] width 28 height 25
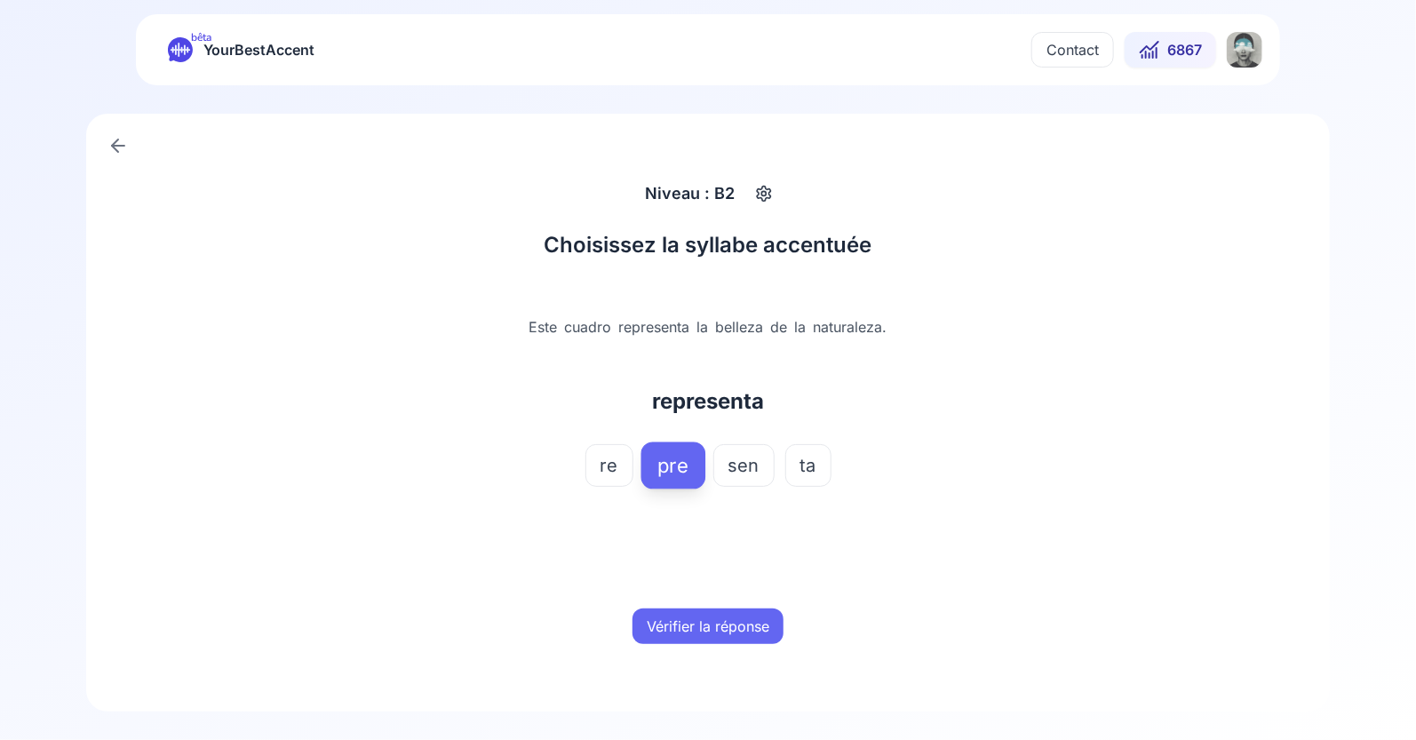
click at [712, 631] on button "Vérifier la réponse" at bounding box center [707, 626] width 151 height 36
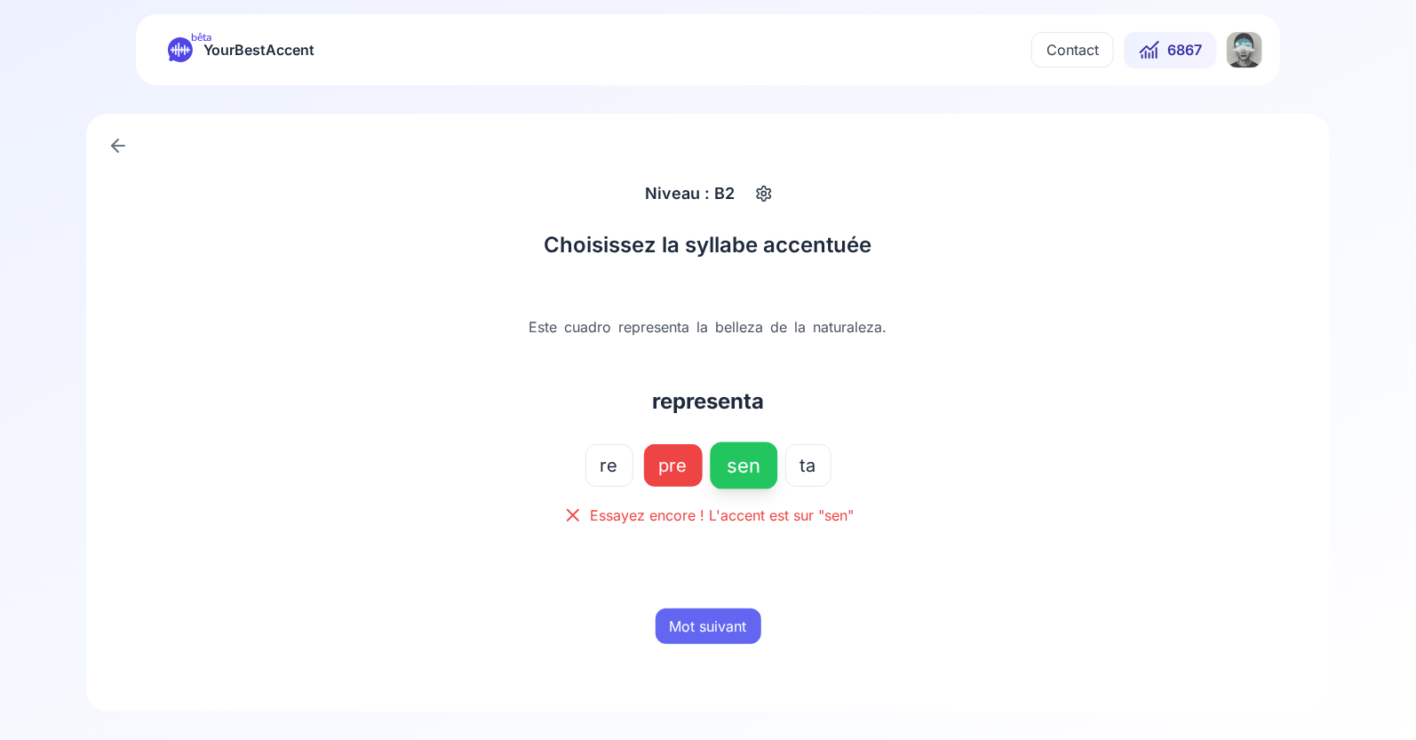
click at [712, 631] on button "Mot suivant" at bounding box center [708, 626] width 106 height 36
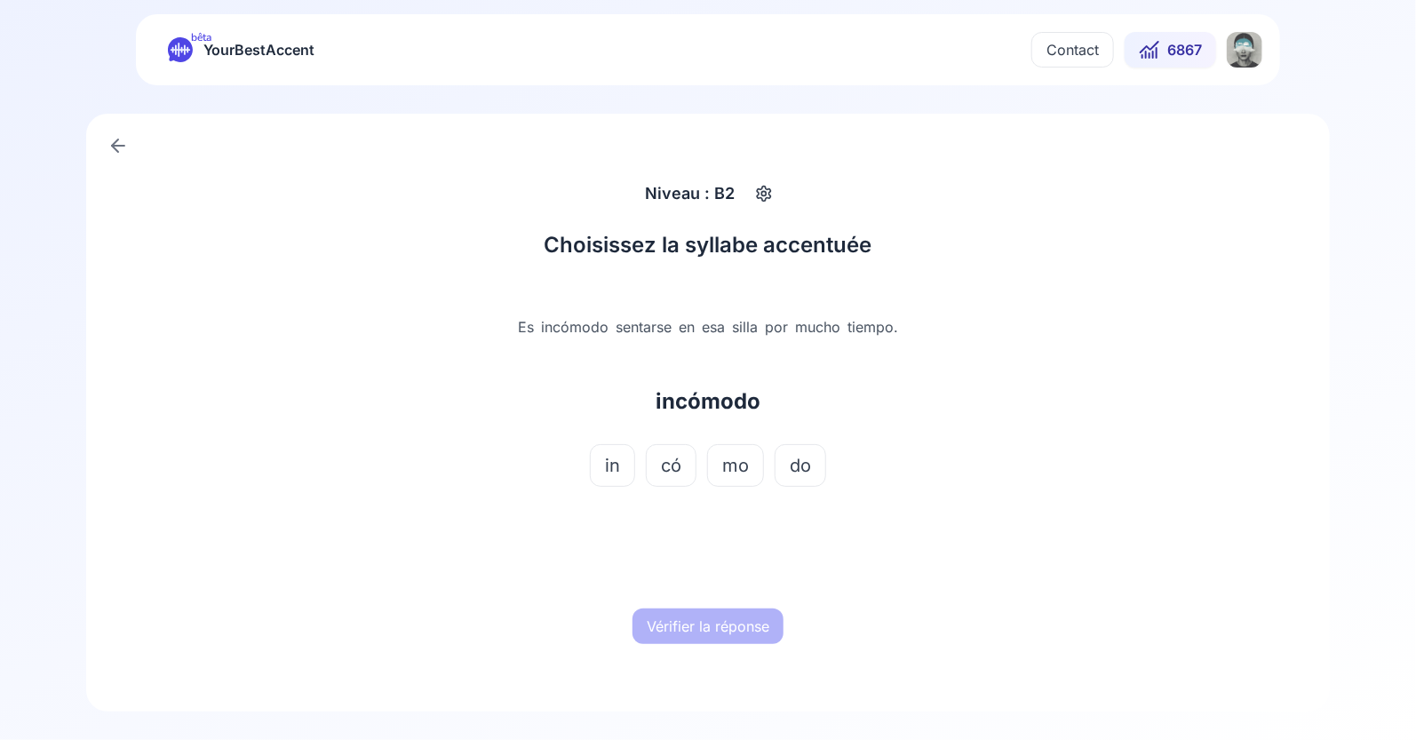
click at [681, 467] on span "có" at bounding box center [671, 465] width 20 height 25
click at [713, 623] on button "Vérifier la réponse" at bounding box center [707, 626] width 151 height 36
click at [713, 623] on button "Mot suivant" at bounding box center [708, 626] width 106 height 36
click at [710, 476] on span "fru" at bounding box center [713, 465] width 24 height 25
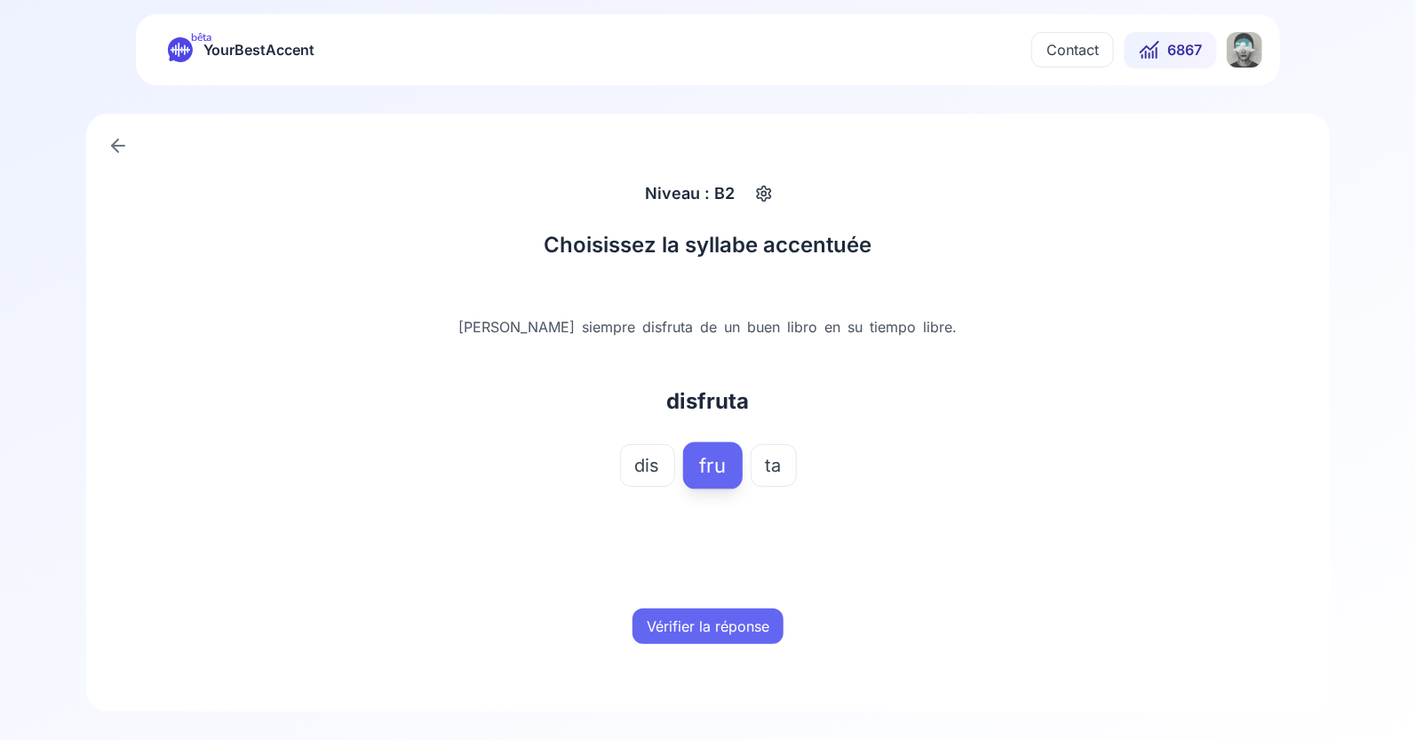
click at [711, 639] on button "Vérifier la réponse" at bounding box center [707, 626] width 151 height 36
click at [711, 614] on button "Mot suivant" at bounding box center [708, 626] width 106 height 36
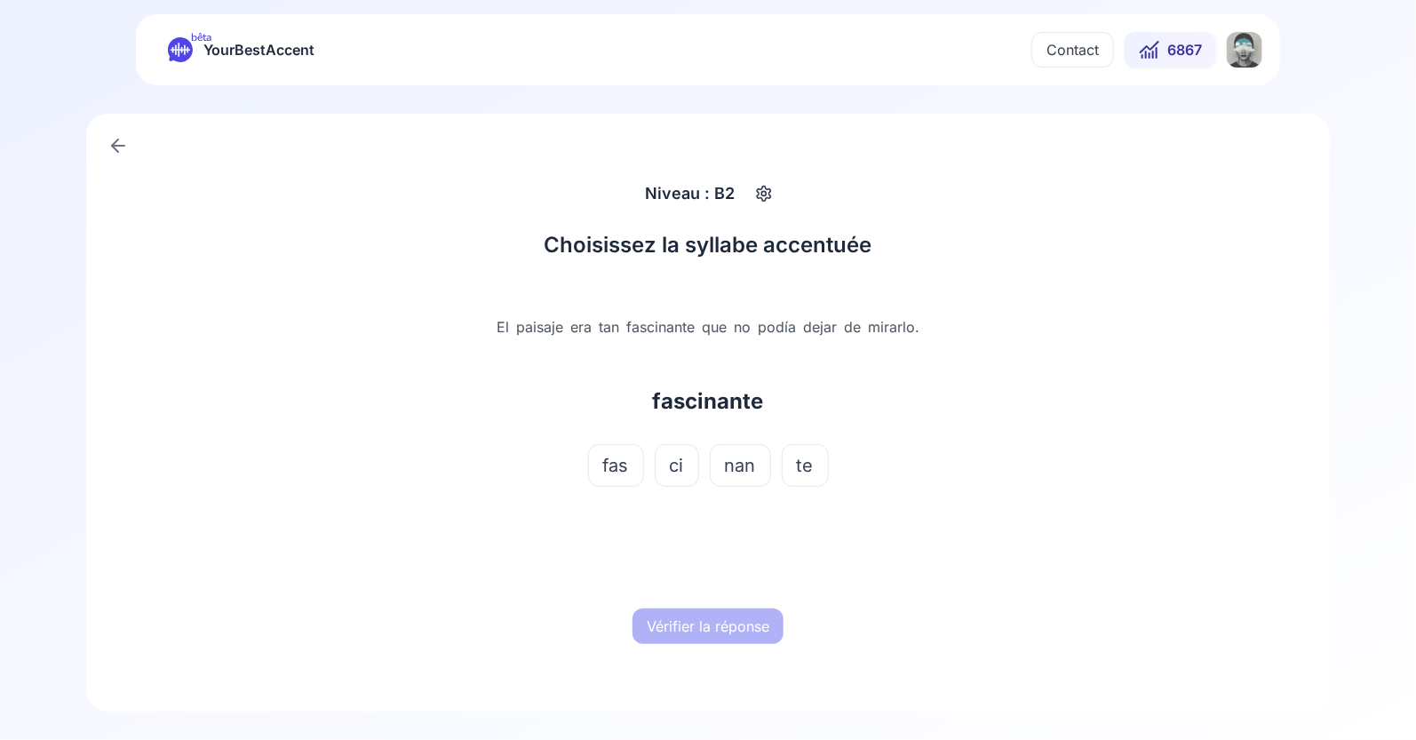
click at [728, 465] on span "nan" at bounding box center [740, 465] width 31 height 25
click at [697, 628] on button "Vérifier la réponse" at bounding box center [707, 626] width 151 height 36
click at [700, 620] on button "Mot suivant" at bounding box center [708, 626] width 106 height 36
click at [707, 455] on span "ner" at bounding box center [708, 465] width 28 height 25
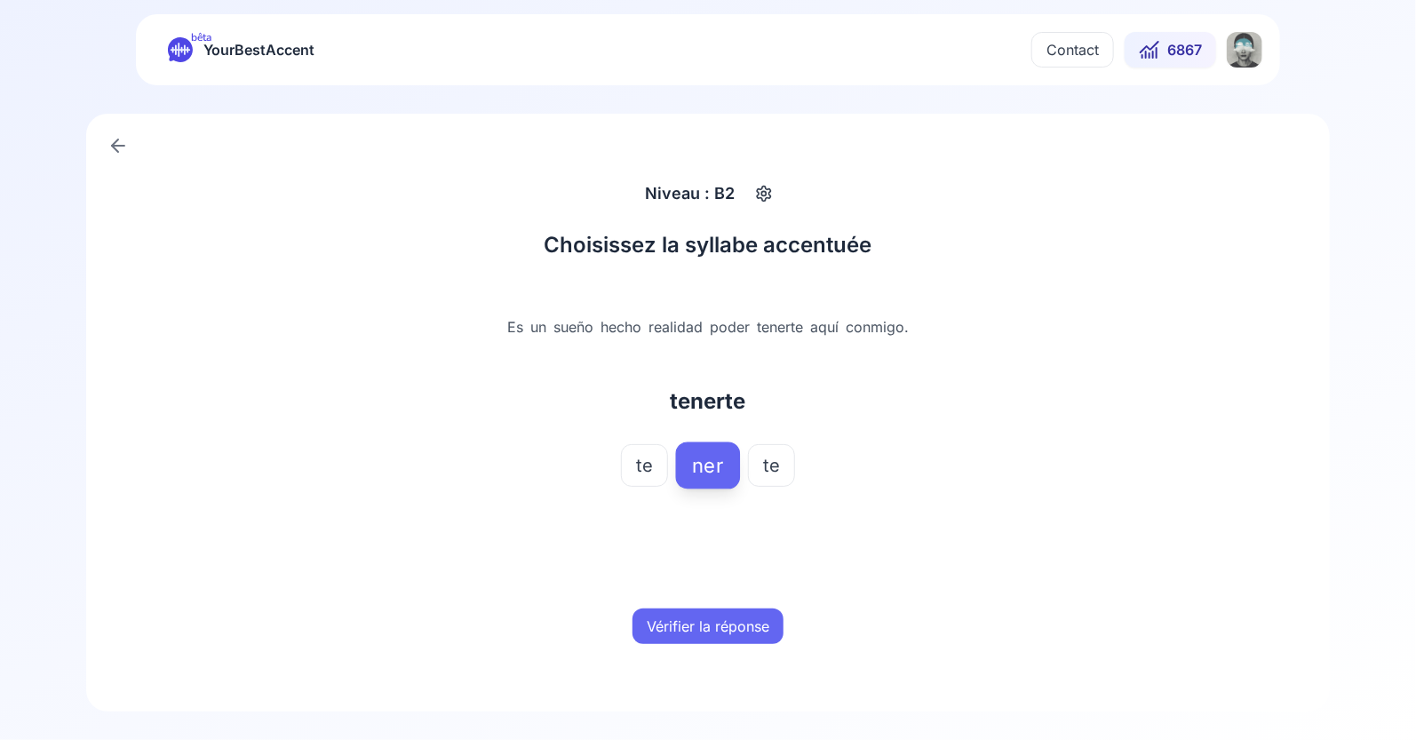
click at [711, 624] on button "Vérifier la réponse" at bounding box center [707, 626] width 151 height 36
click at [713, 611] on button "Mot suivant" at bounding box center [708, 626] width 106 height 36
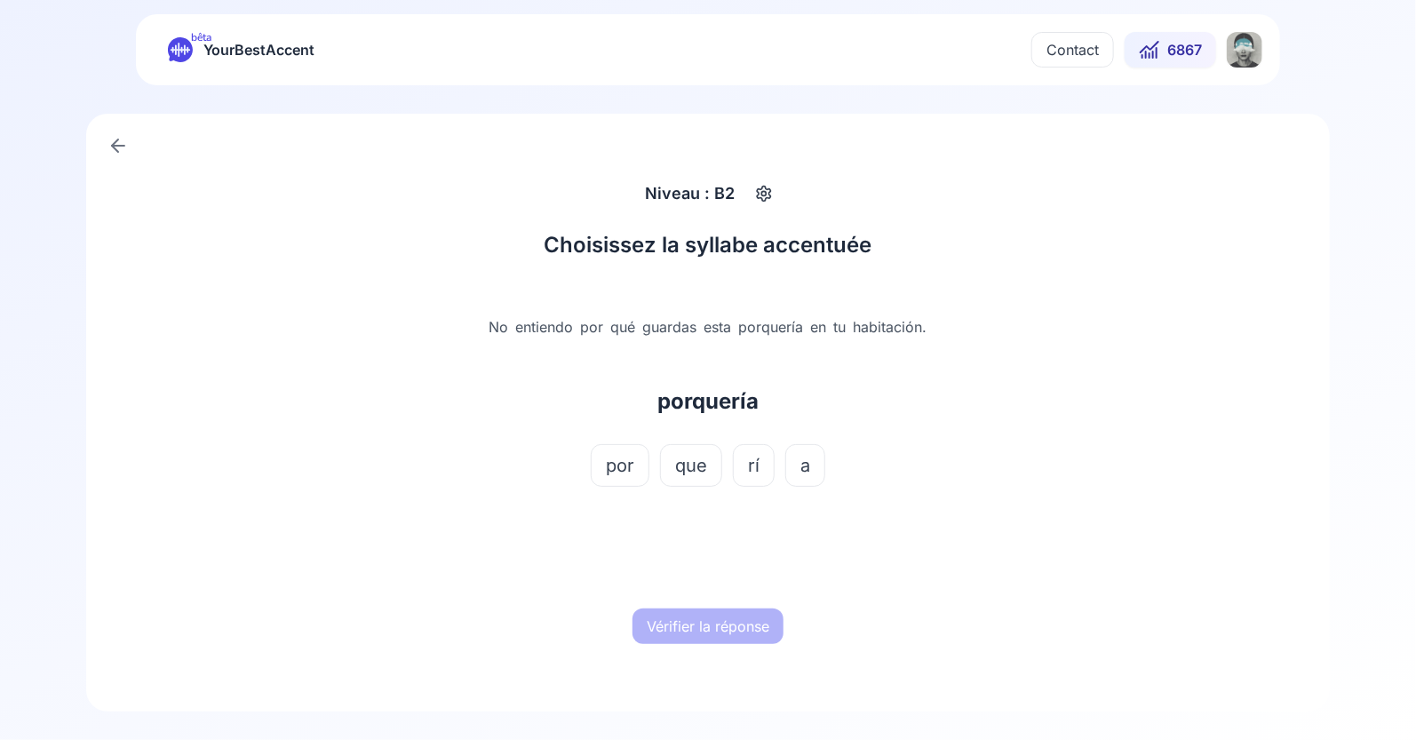
click at [748, 466] on span "rí" at bounding box center [754, 465] width 12 height 25
click at [706, 622] on button "Vérifier la réponse" at bounding box center [707, 626] width 151 height 36
click at [706, 621] on button "Mot suivant" at bounding box center [708, 626] width 106 height 36
click at [736, 478] on span "mien" at bounding box center [739, 465] width 42 height 25
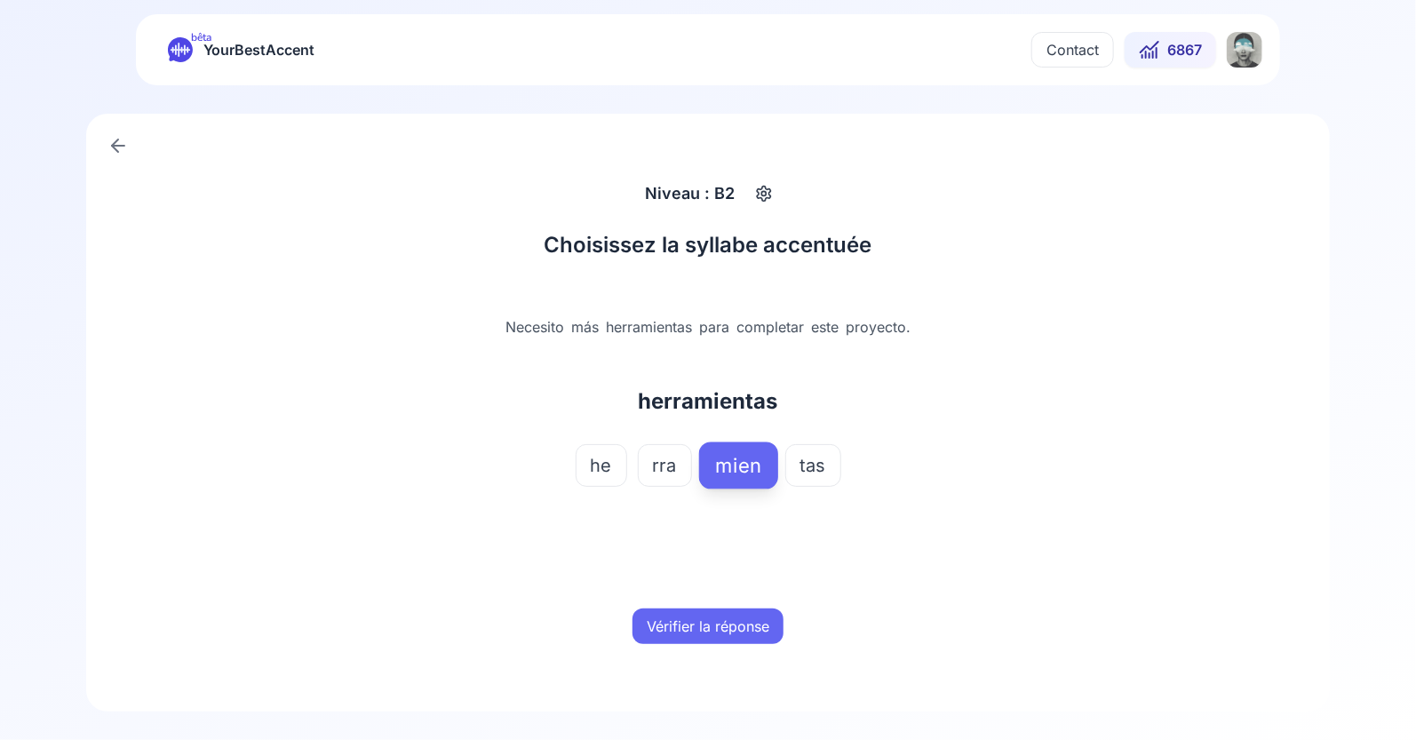
click at [720, 621] on button "Vérifier la réponse" at bounding box center [707, 626] width 151 height 36
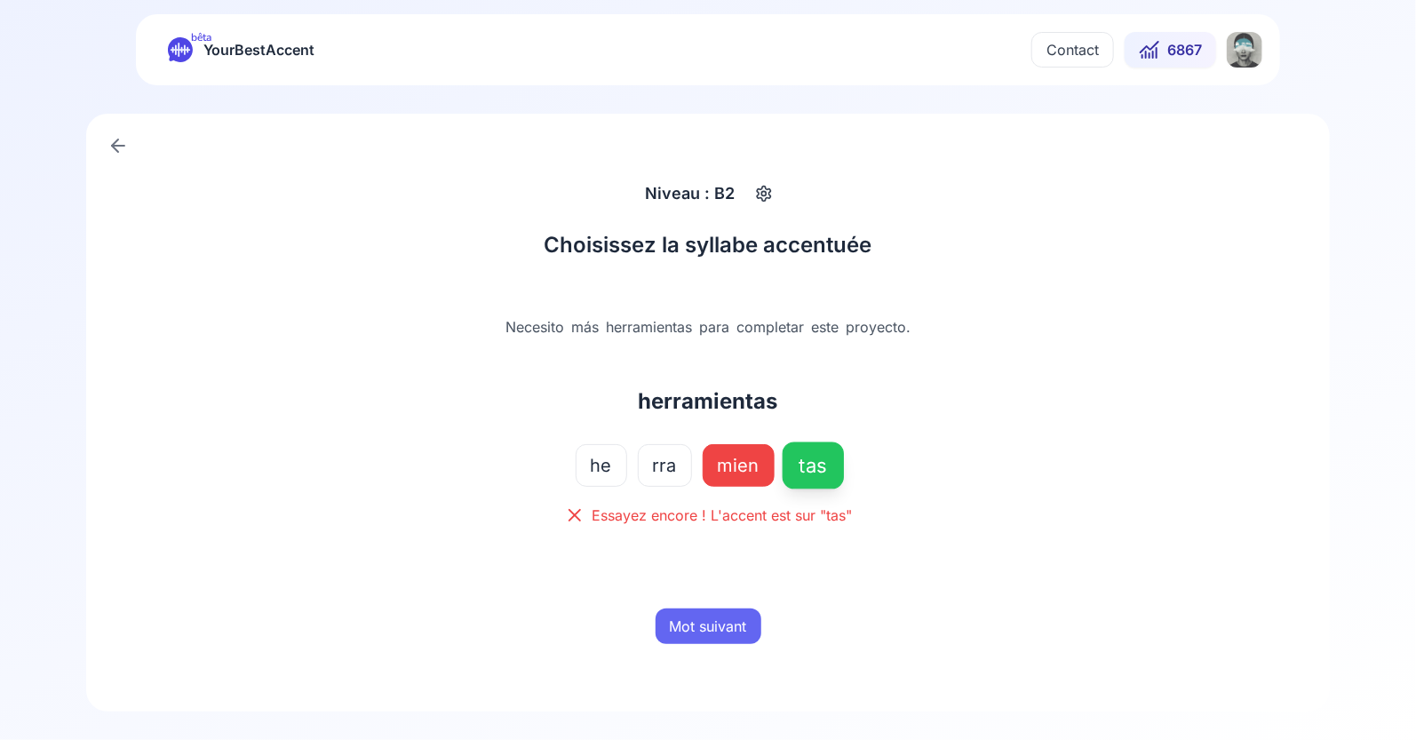
click at [720, 621] on button "Mot suivant" at bounding box center [708, 626] width 106 height 36
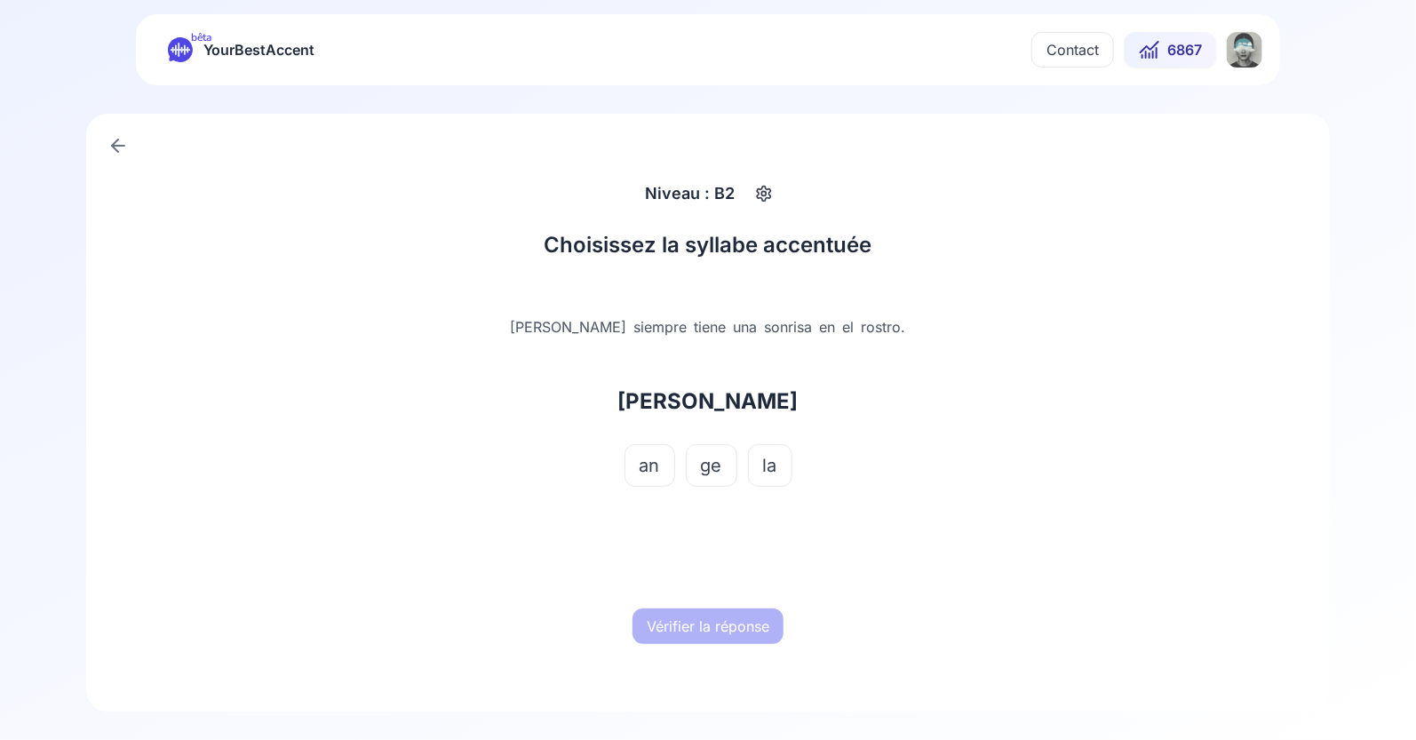
click at [713, 468] on span "ge" at bounding box center [711, 465] width 21 height 25
click at [713, 623] on button "Vérifier la réponse" at bounding box center [707, 626] width 151 height 36
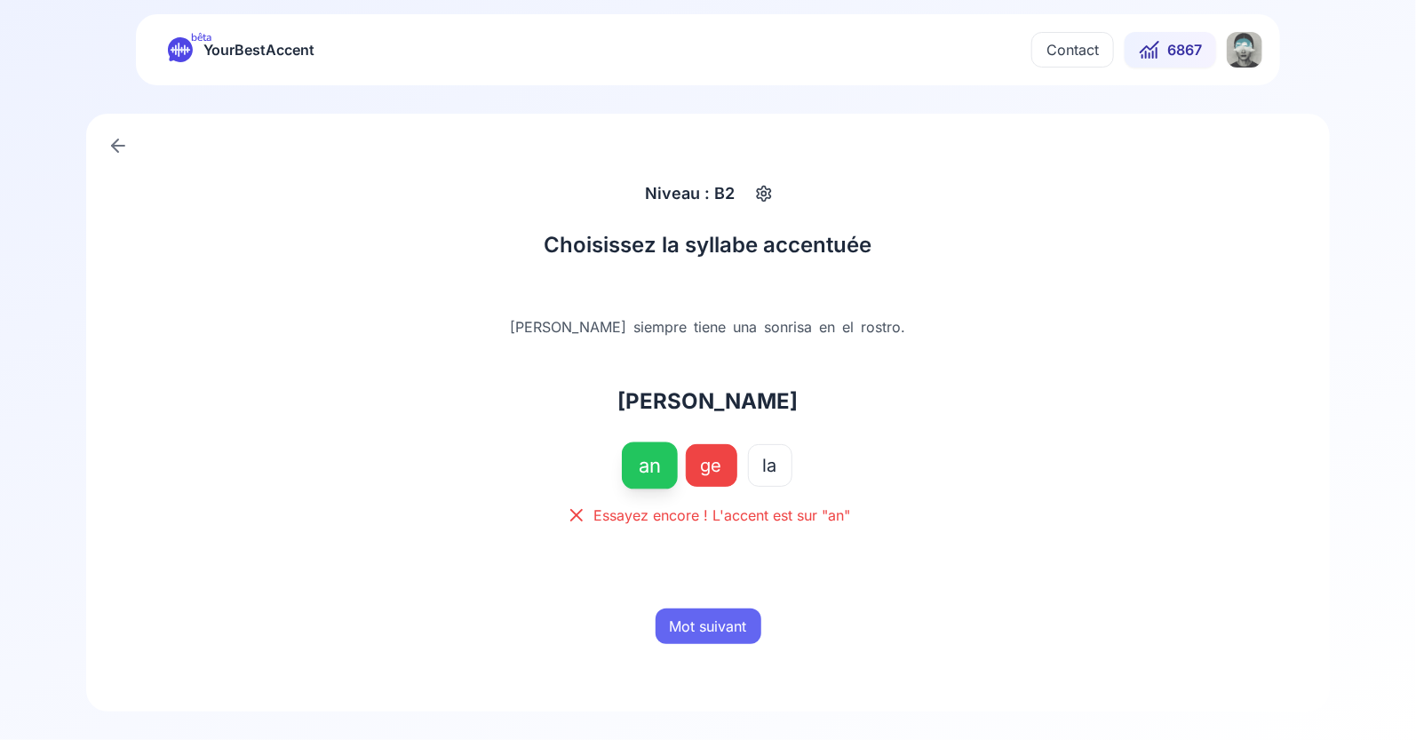
click at [695, 622] on button "Mot suivant" at bounding box center [708, 626] width 106 height 36
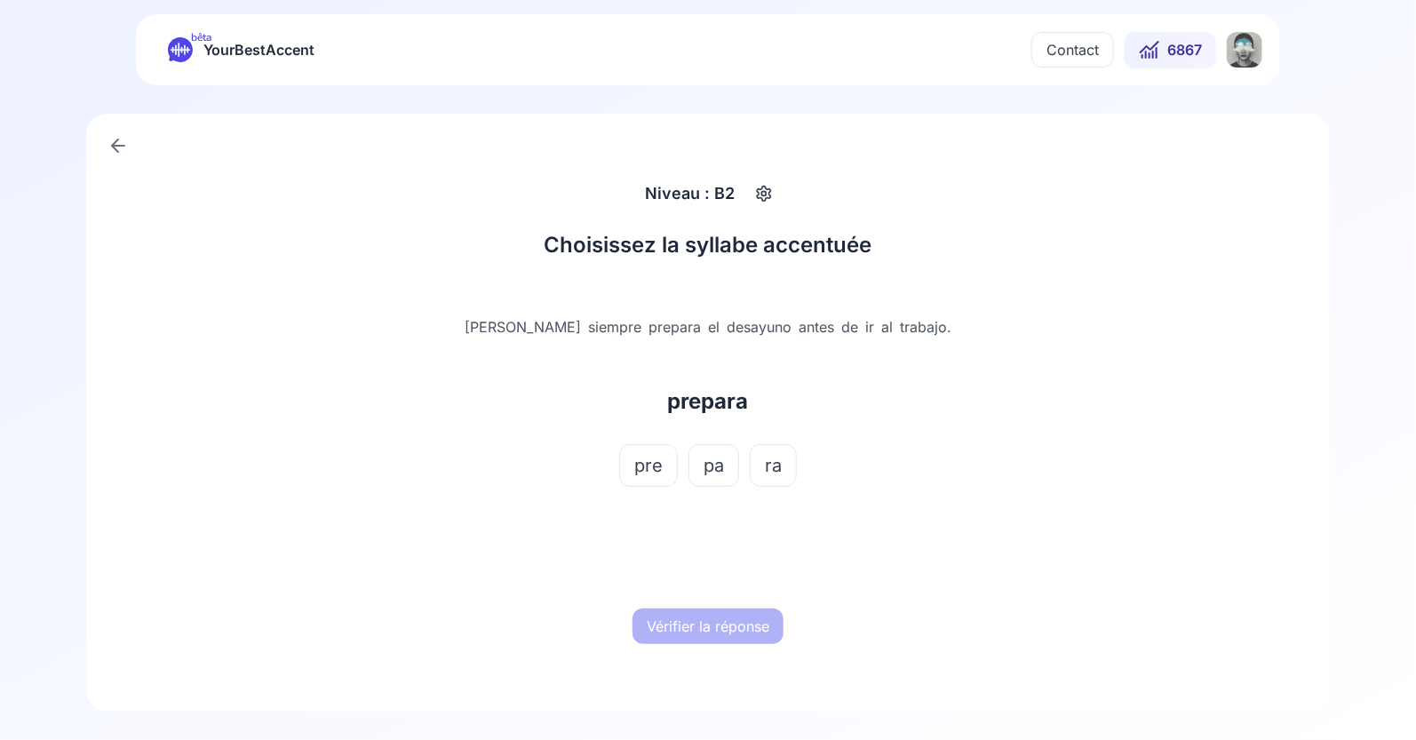
click at [713, 469] on span "pa" at bounding box center [713, 465] width 20 height 25
click at [714, 642] on button "Vérifier la réponse" at bounding box center [707, 626] width 151 height 36
click at [715, 618] on button "Mot suivant" at bounding box center [708, 626] width 106 height 36
click at [739, 453] on span "re" at bounding box center [743, 465] width 18 height 25
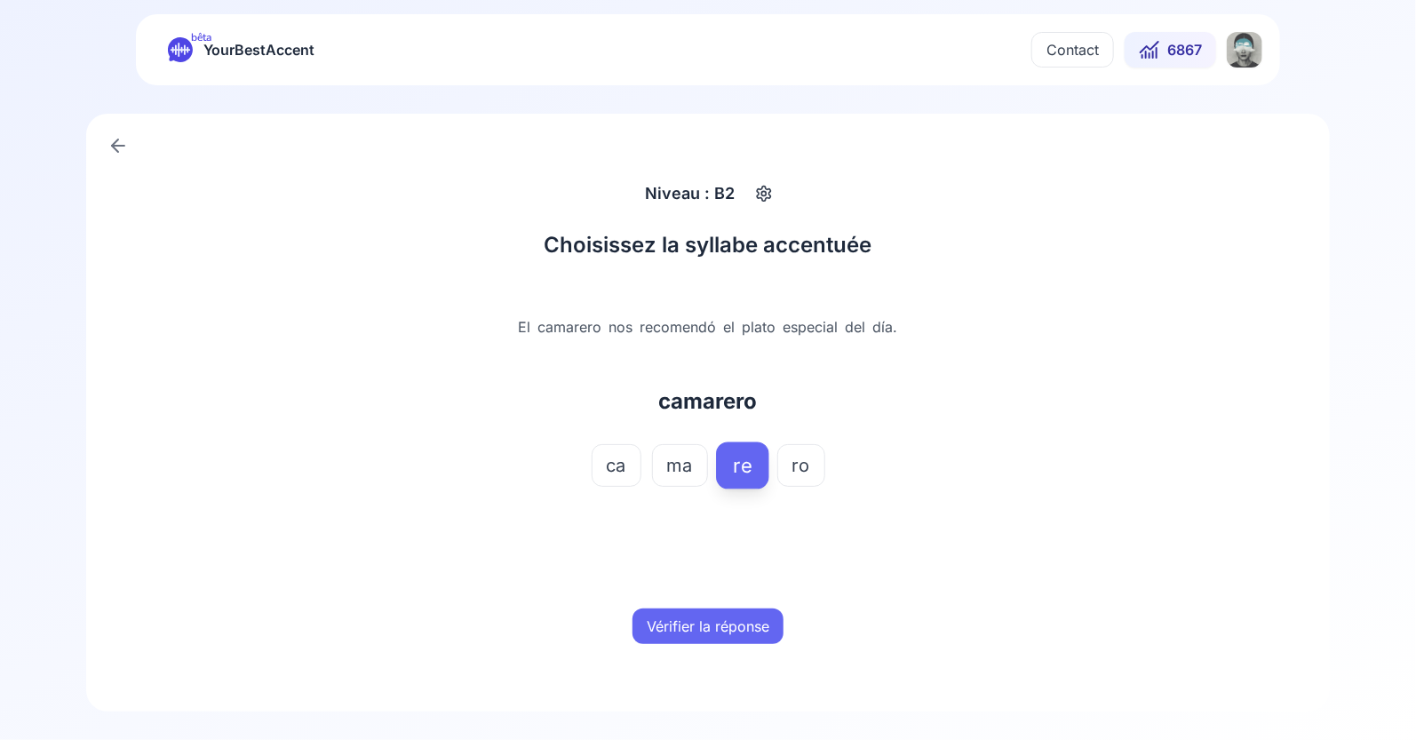
click at [716, 621] on button "Vérifier la réponse" at bounding box center [707, 626] width 151 height 36
click at [716, 621] on button "Mot suivant" at bounding box center [708, 626] width 106 height 36
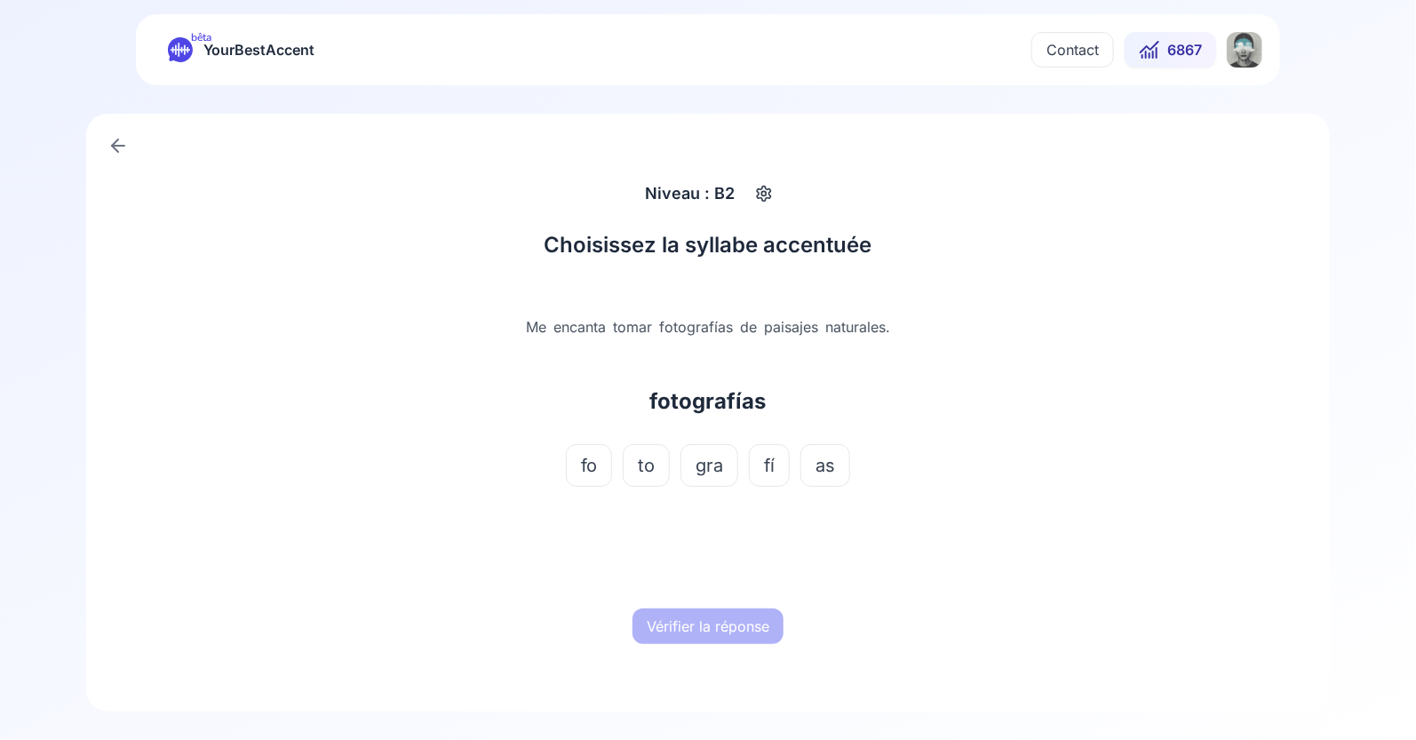
click at [773, 466] on span "fí" at bounding box center [769, 465] width 11 height 25
click at [725, 623] on button "Vérifier la réponse" at bounding box center [707, 626] width 151 height 36
click at [725, 623] on button "Mot suivant" at bounding box center [708, 626] width 106 height 36
click at [687, 472] on span "tex" at bounding box center [679, 465] width 27 height 25
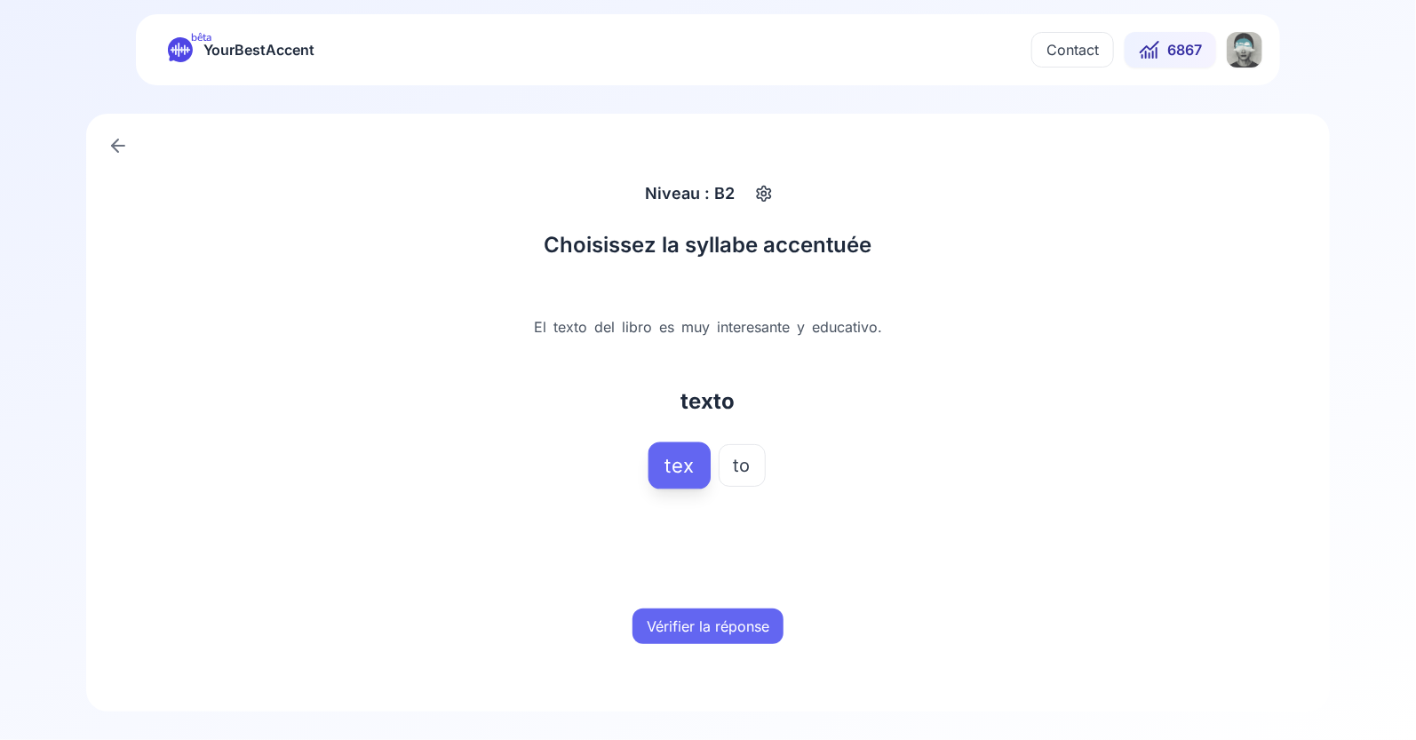
click at [710, 625] on button "Vérifier la réponse" at bounding box center [707, 626] width 151 height 36
click at [710, 625] on button "Mot suivant" at bounding box center [708, 626] width 106 height 36
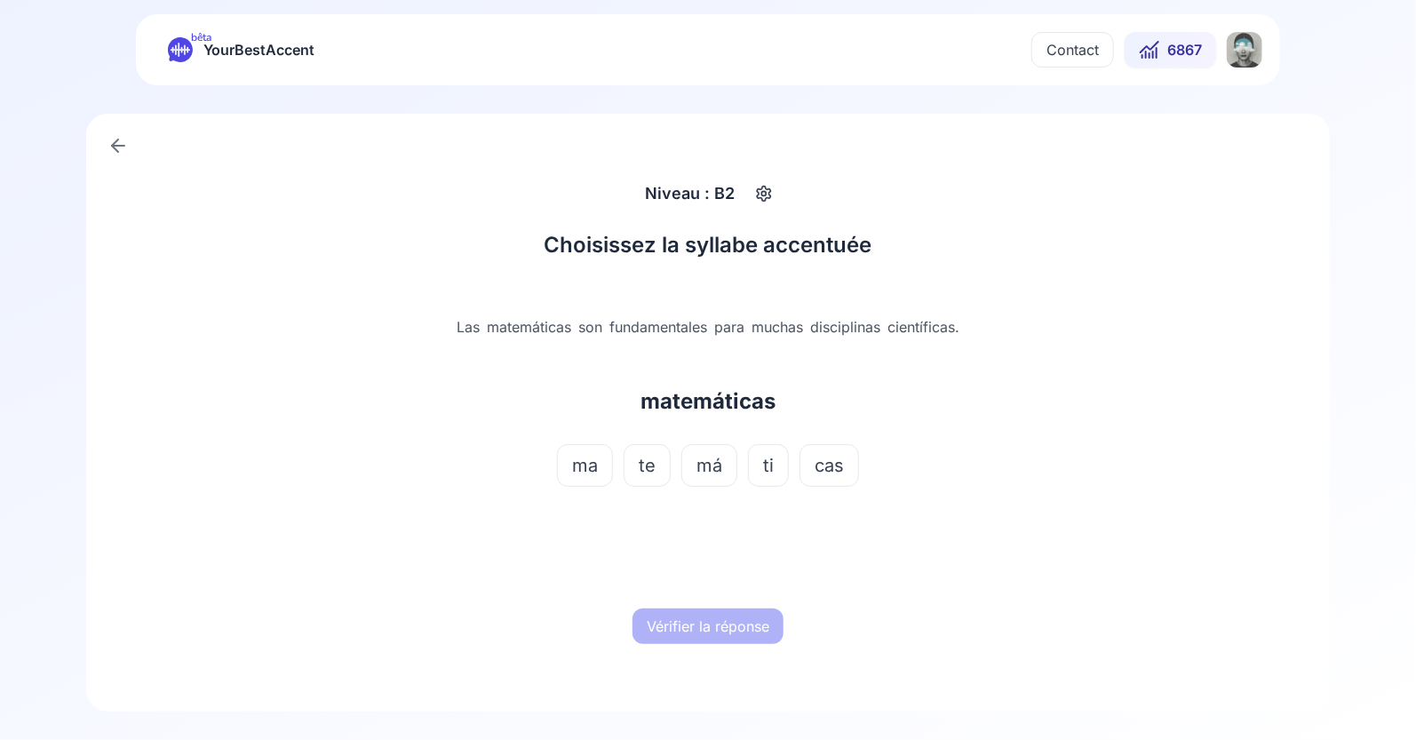
click at [710, 471] on span "má" at bounding box center [709, 465] width 26 height 25
click at [724, 627] on button "Vérifier la réponse" at bounding box center [707, 626] width 151 height 36
click at [724, 627] on button "Mot suivant" at bounding box center [708, 626] width 106 height 36
click at [734, 472] on span "fi" at bounding box center [736, 465] width 11 height 25
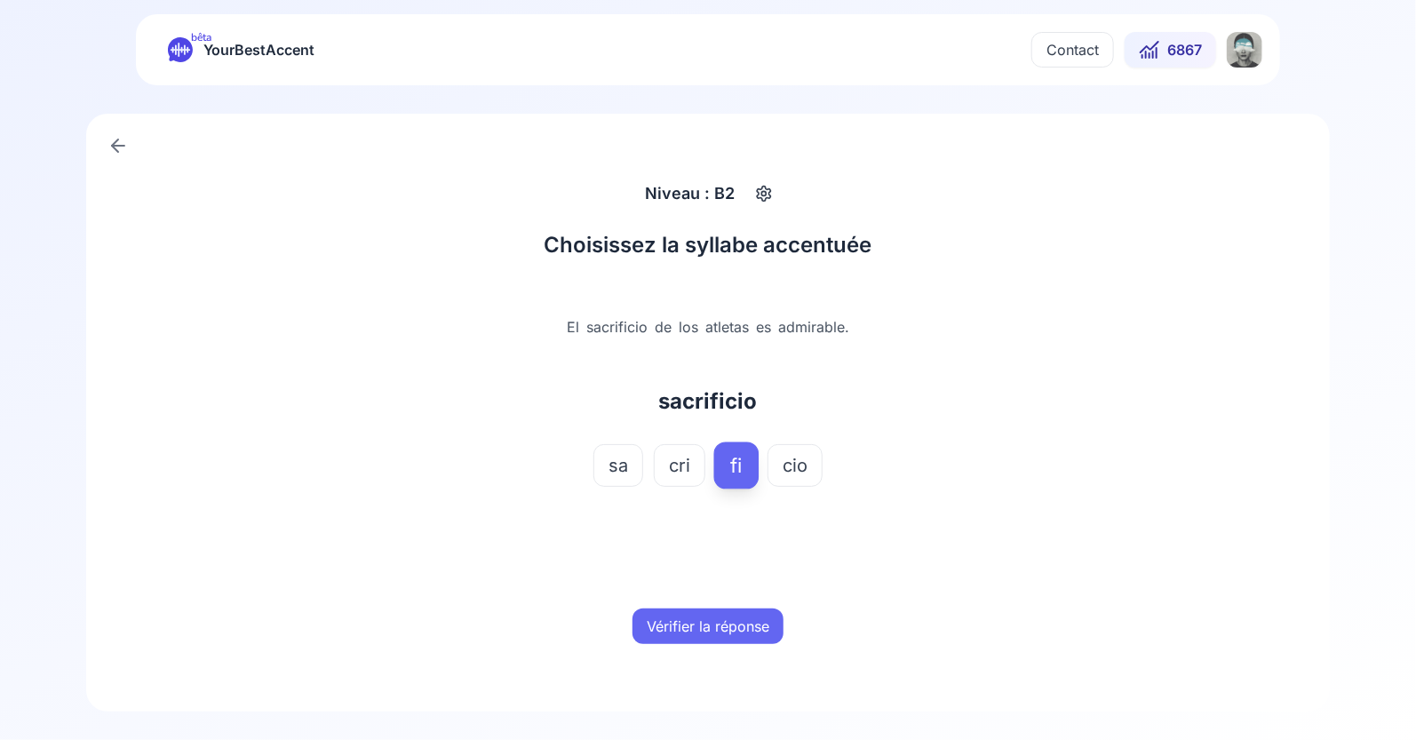
click at [736, 601] on div "Vérifier la réponse" at bounding box center [708, 626] width 554 height 57
click at [734, 618] on button "Vérifier la réponse" at bounding box center [707, 626] width 151 height 36
click at [720, 631] on button "Mot suivant" at bounding box center [708, 626] width 106 height 36
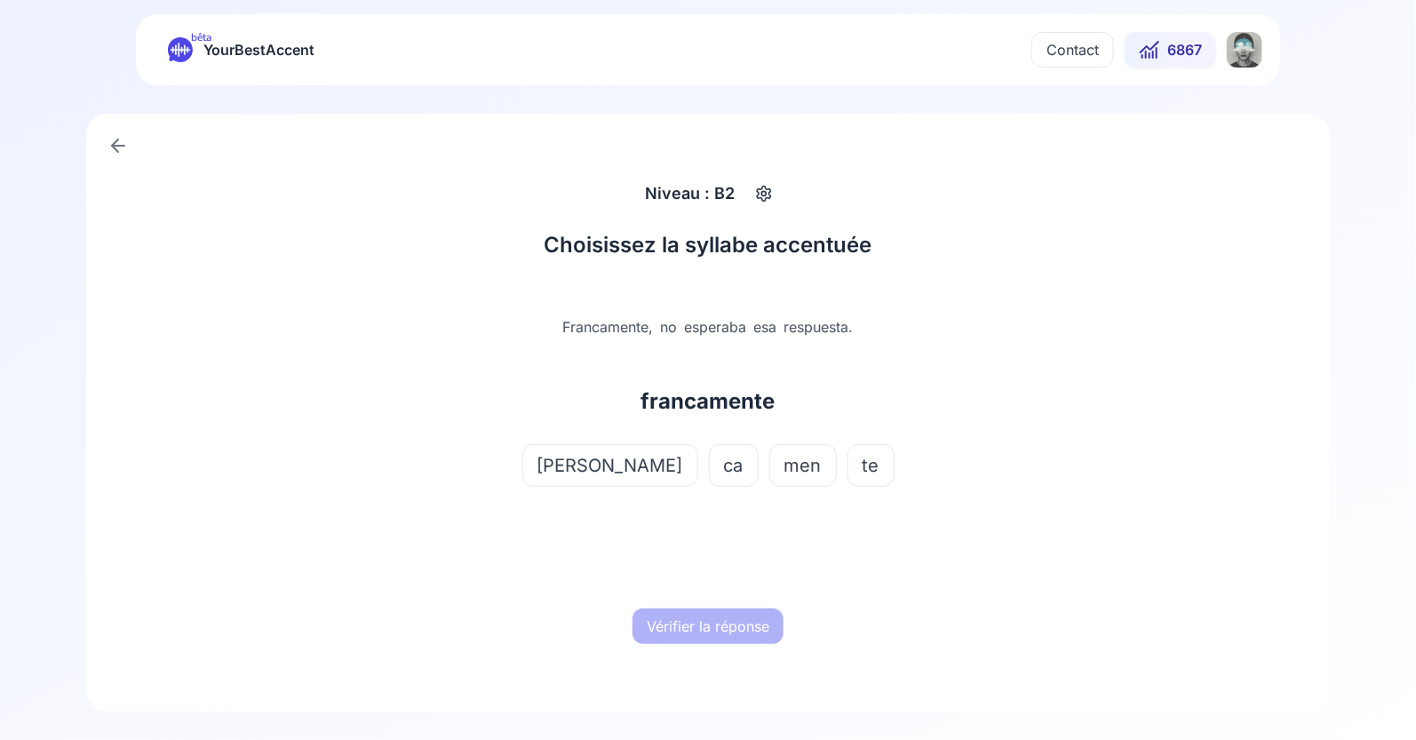
click at [784, 475] on span "men" at bounding box center [802, 465] width 37 height 25
click at [718, 612] on button "Vérifier la réponse" at bounding box center [707, 626] width 151 height 36
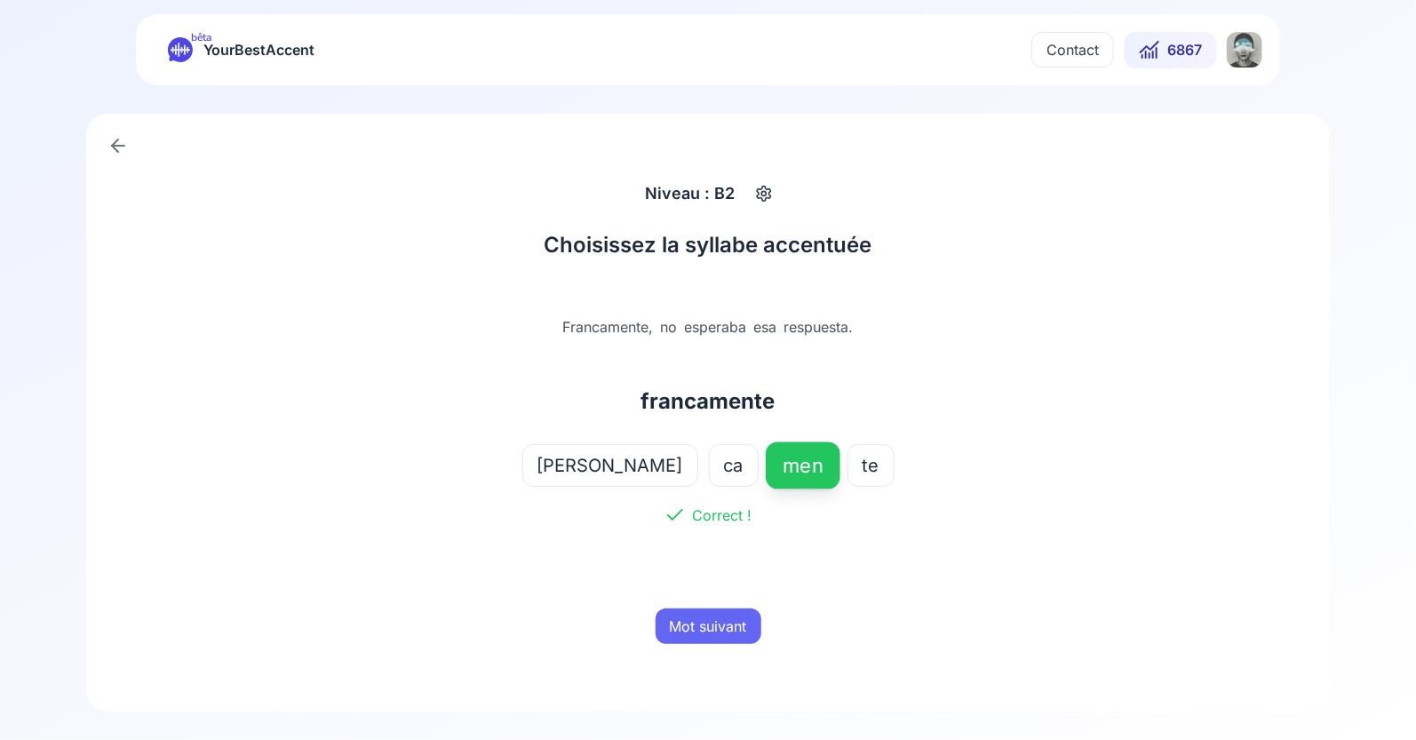
click at [718, 623] on button "Mot suivant" at bounding box center [708, 626] width 106 height 36
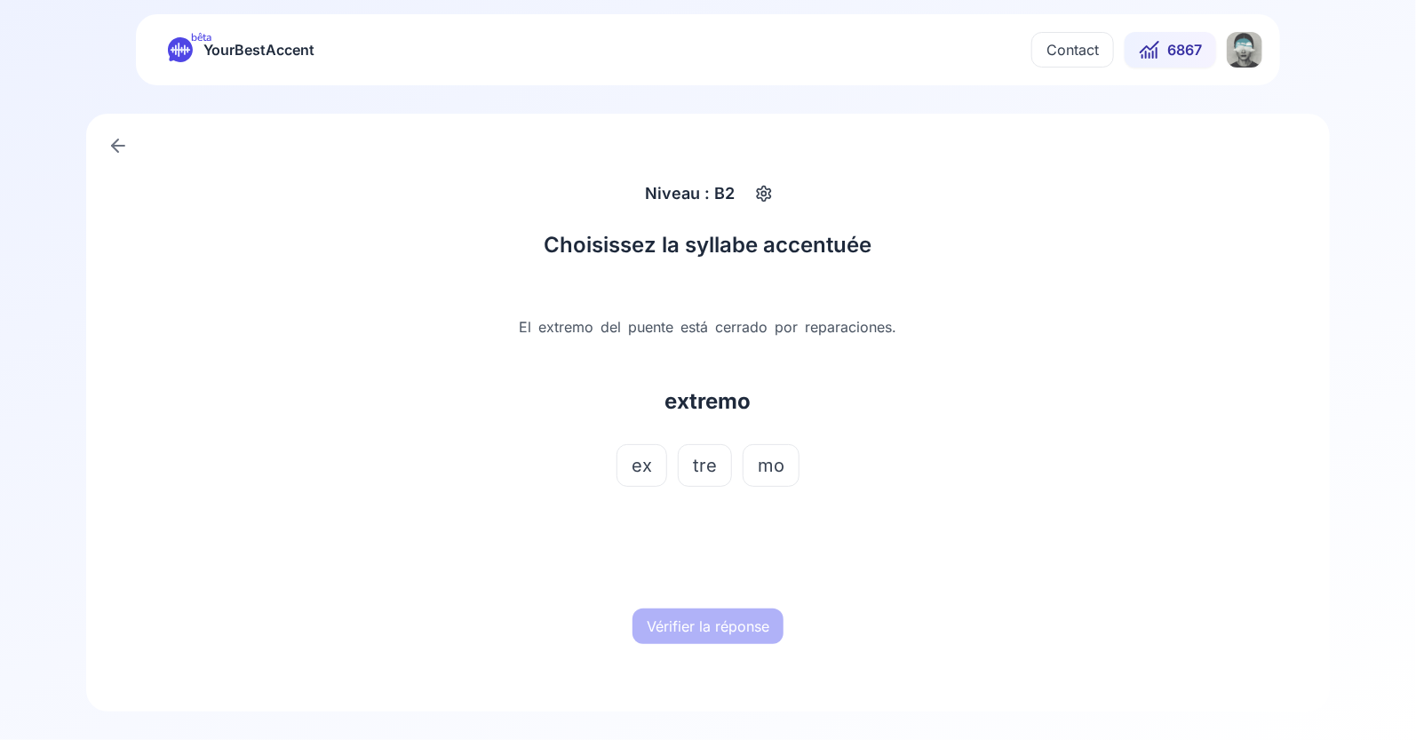
click at [713, 469] on span "tre" at bounding box center [705, 465] width 24 height 25
click at [717, 623] on button "Vérifier la réponse" at bounding box center [707, 626] width 151 height 36
click at [717, 623] on button "Mot suivant" at bounding box center [708, 626] width 106 height 36
click at [771, 461] on span "ter" at bounding box center [772, 465] width 24 height 25
click at [714, 612] on button "Vérifier la réponse" at bounding box center [707, 626] width 151 height 36
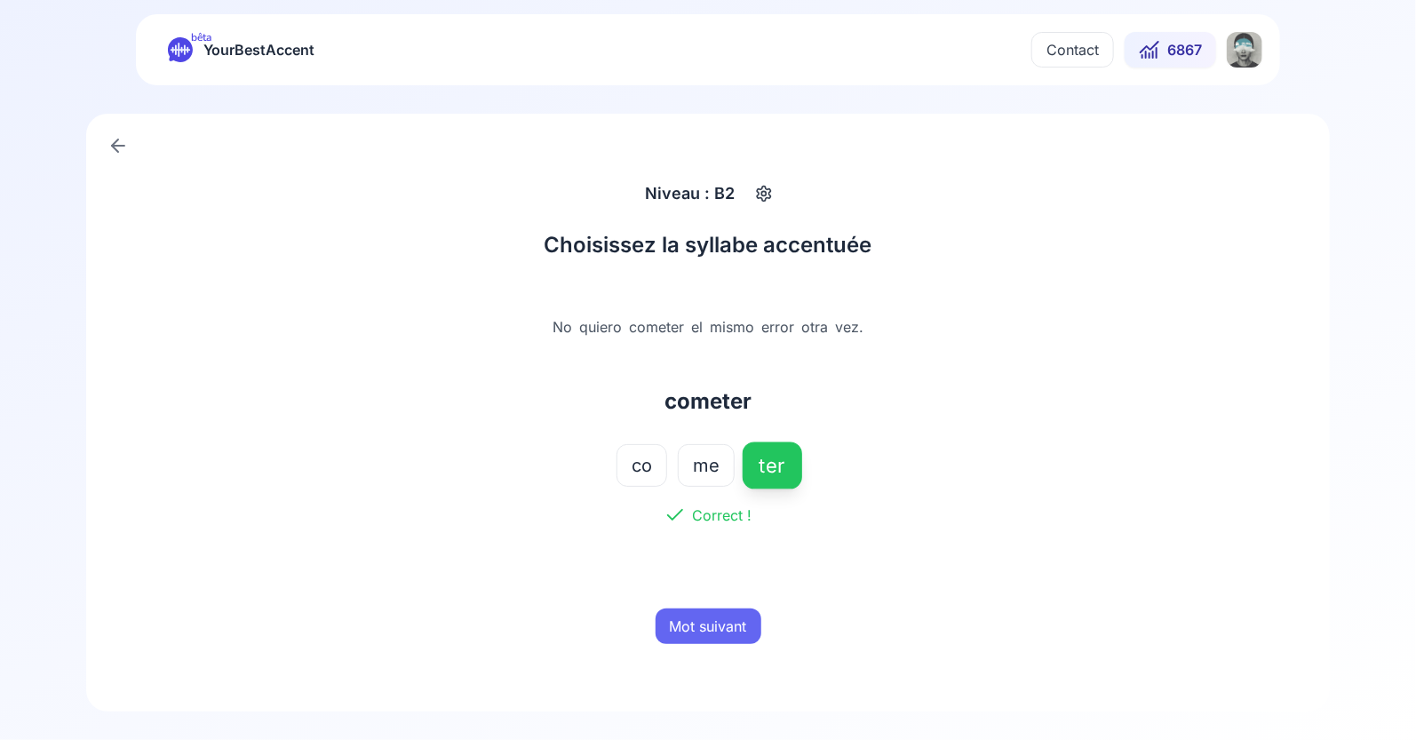
click at [714, 612] on button "Mot suivant" at bounding box center [708, 626] width 106 height 36
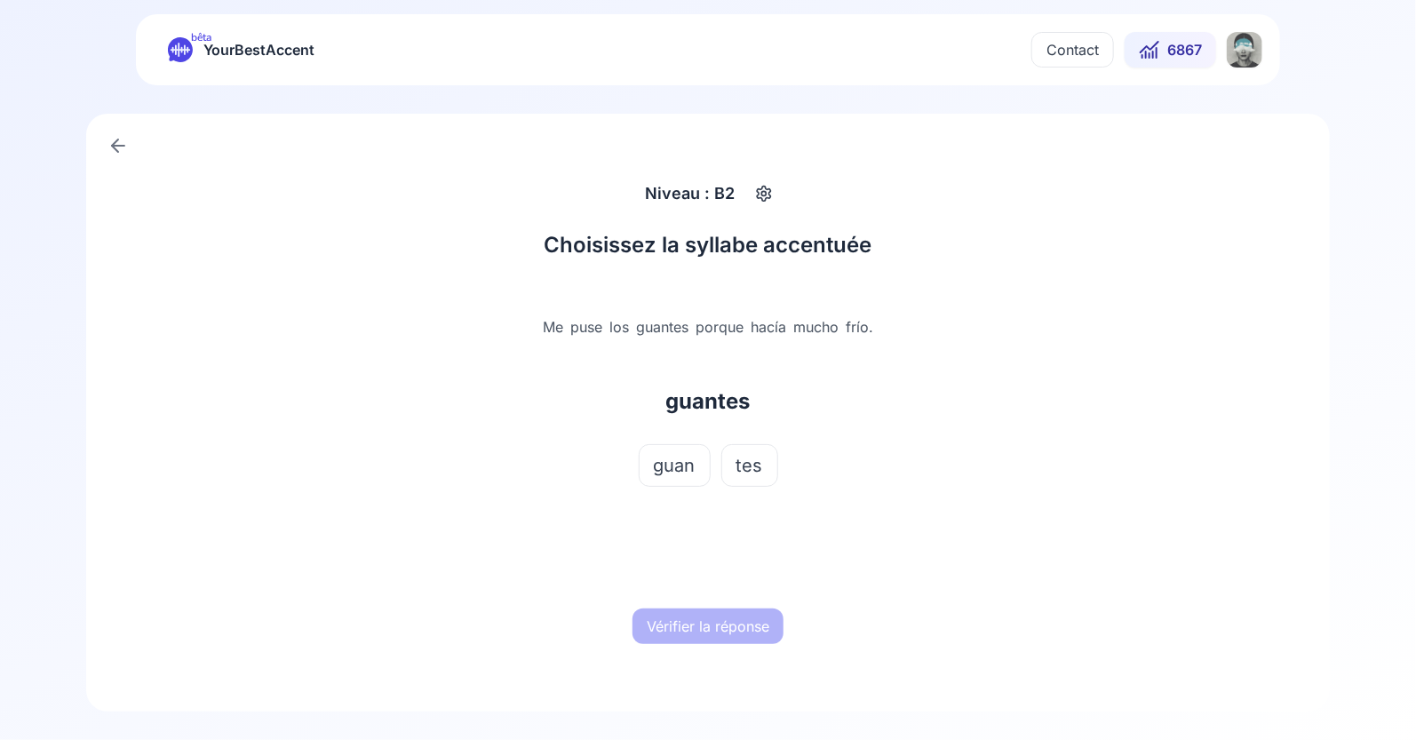
click at [694, 487] on div "guan tes" at bounding box center [708, 486] width 554 height 85
click at [749, 461] on span "tes" at bounding box center [749, 465] width 27 height 25
click at [717, 619] on button "Vérifier la réponse" at bounding box center [707, 626] width 151 height 36
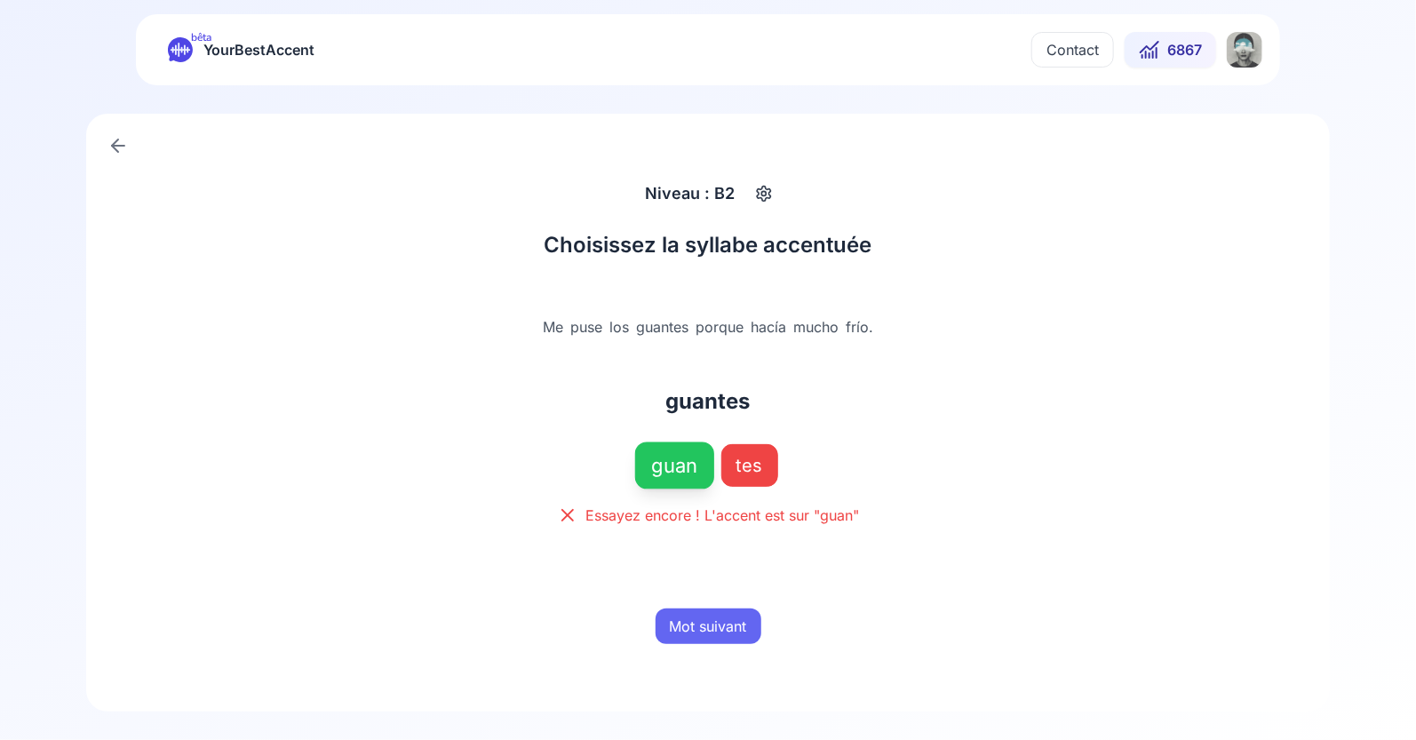
click at [717, 620] on button "Mot suivant" at bounding box center [708, 626] width 106 height 36
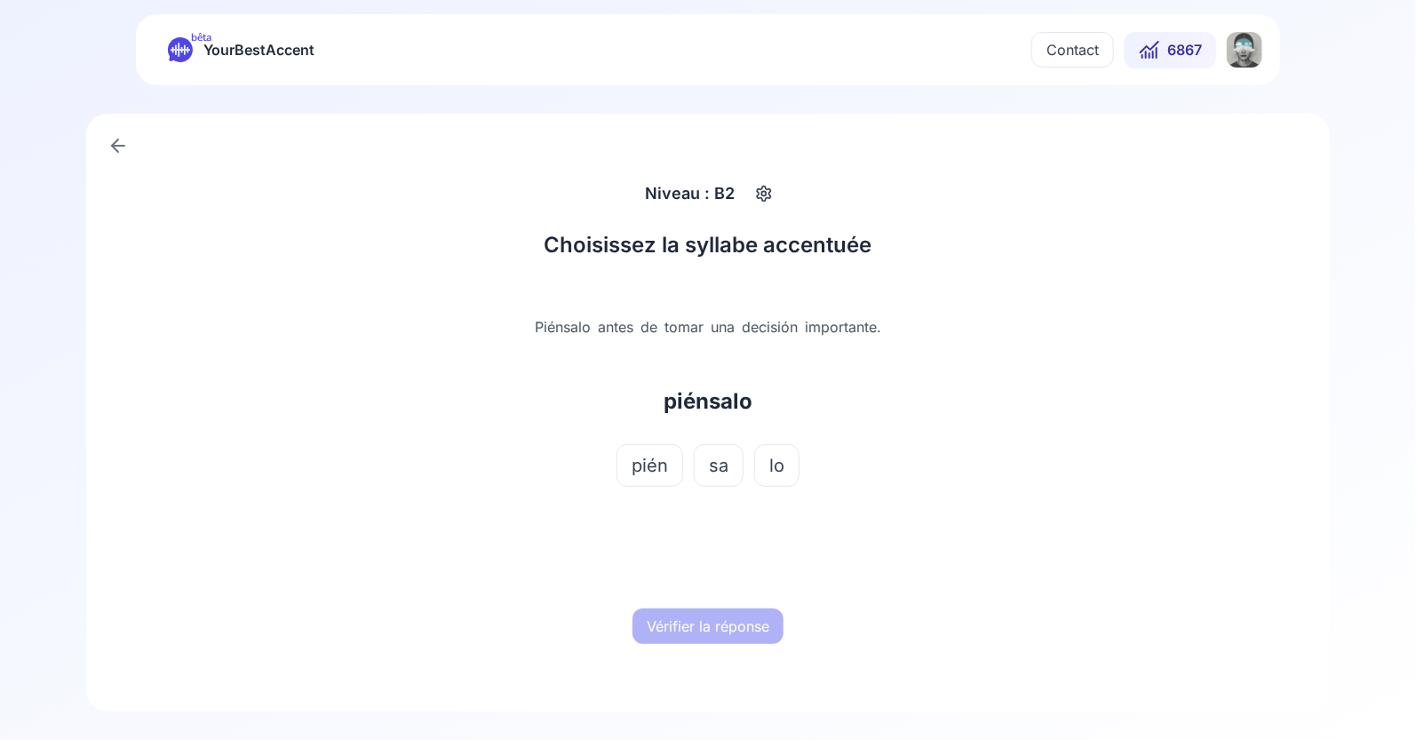
click at [657, 471] on span "pién" at bounding box center [649, 465] width 36 height 25
click at [717, 631] on button "Vérifier la réponse" at bounding box center [707, 626] width 151 height 36
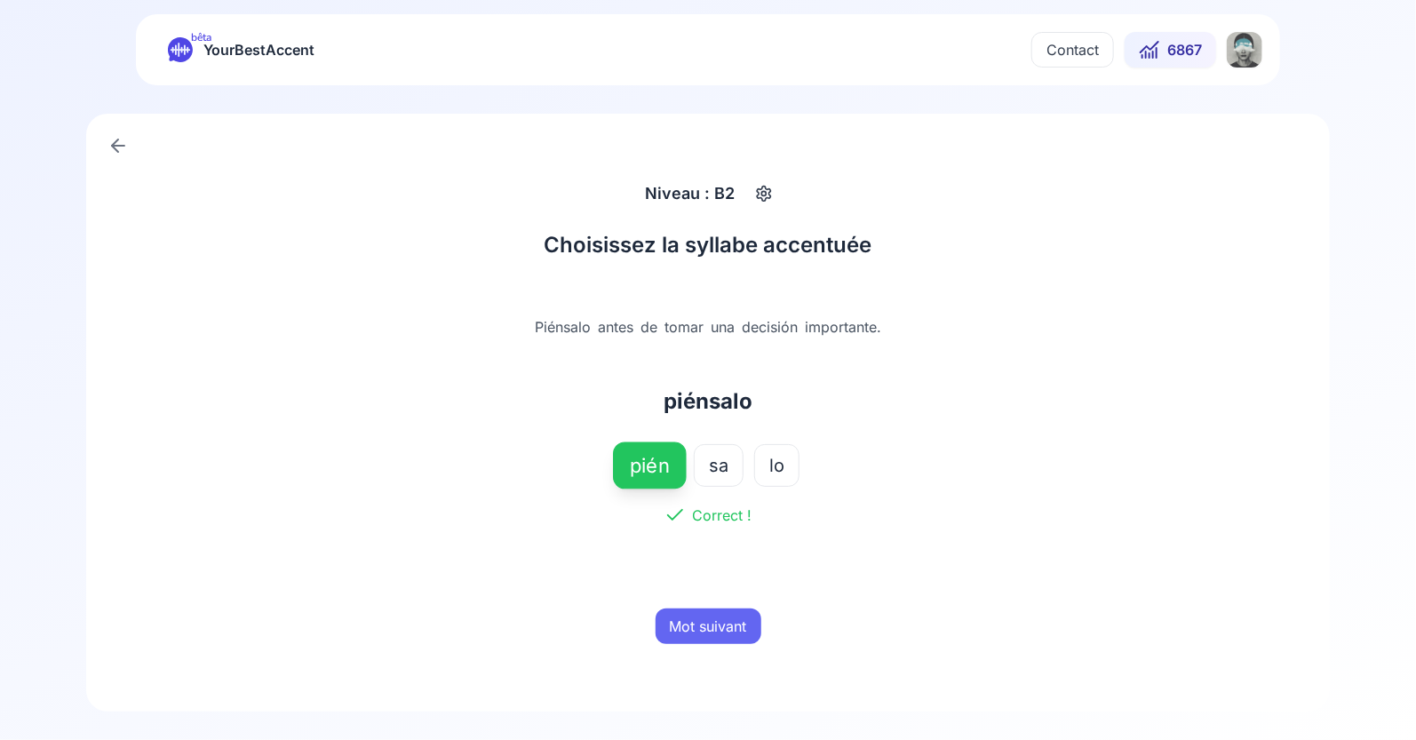
click at [1034, 113] on div "Niveau : B2 Choisissez la syllabe accentuée Piénsalo antes de tomar una decisió…" at bounding box center [708, 412] width 1416 height 655
